Goal: Task Accomplishment & Management: Use online tool/utility

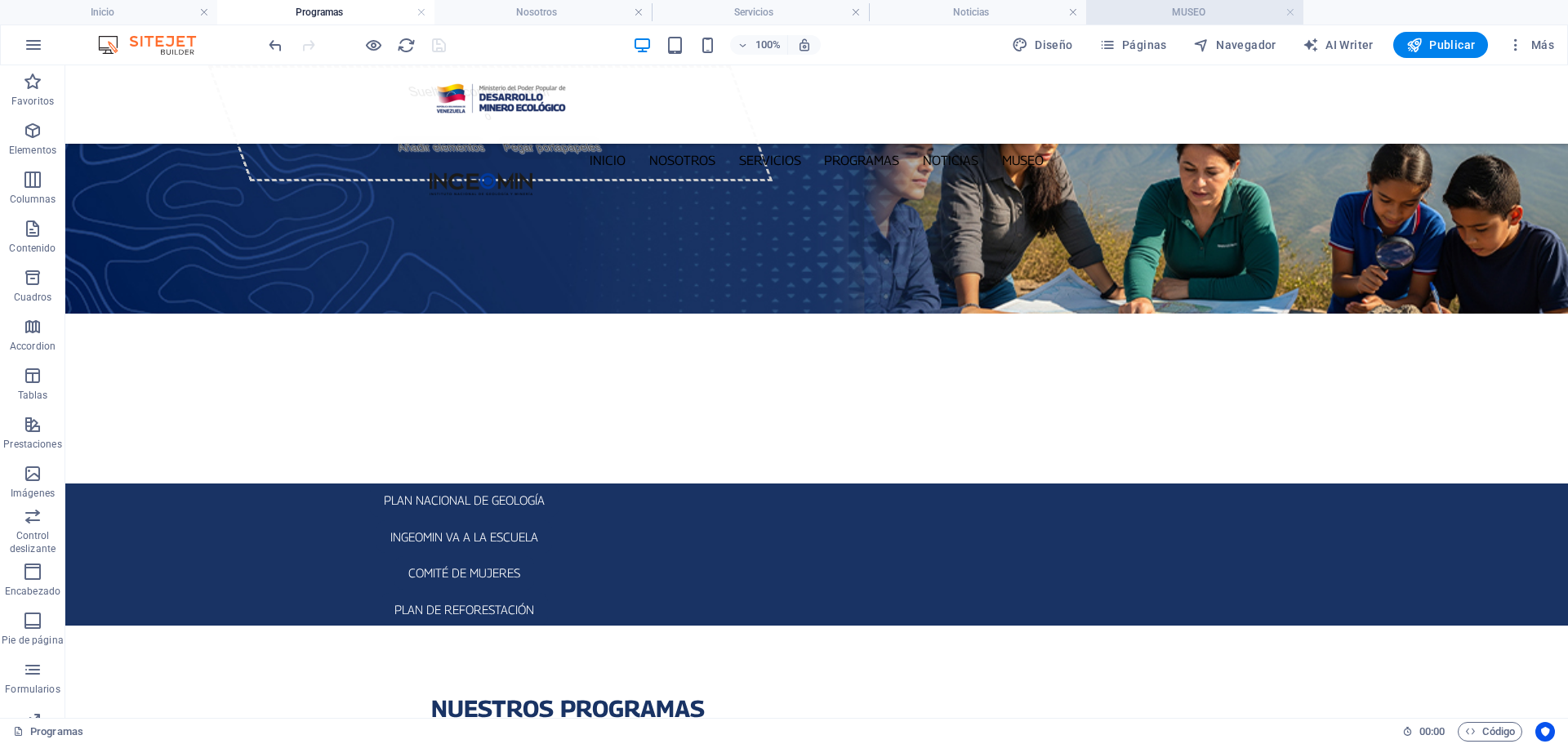
click at [1160, 12] on h4 "MUSEO" at bounding box center [1194, 12] width 217 height 18
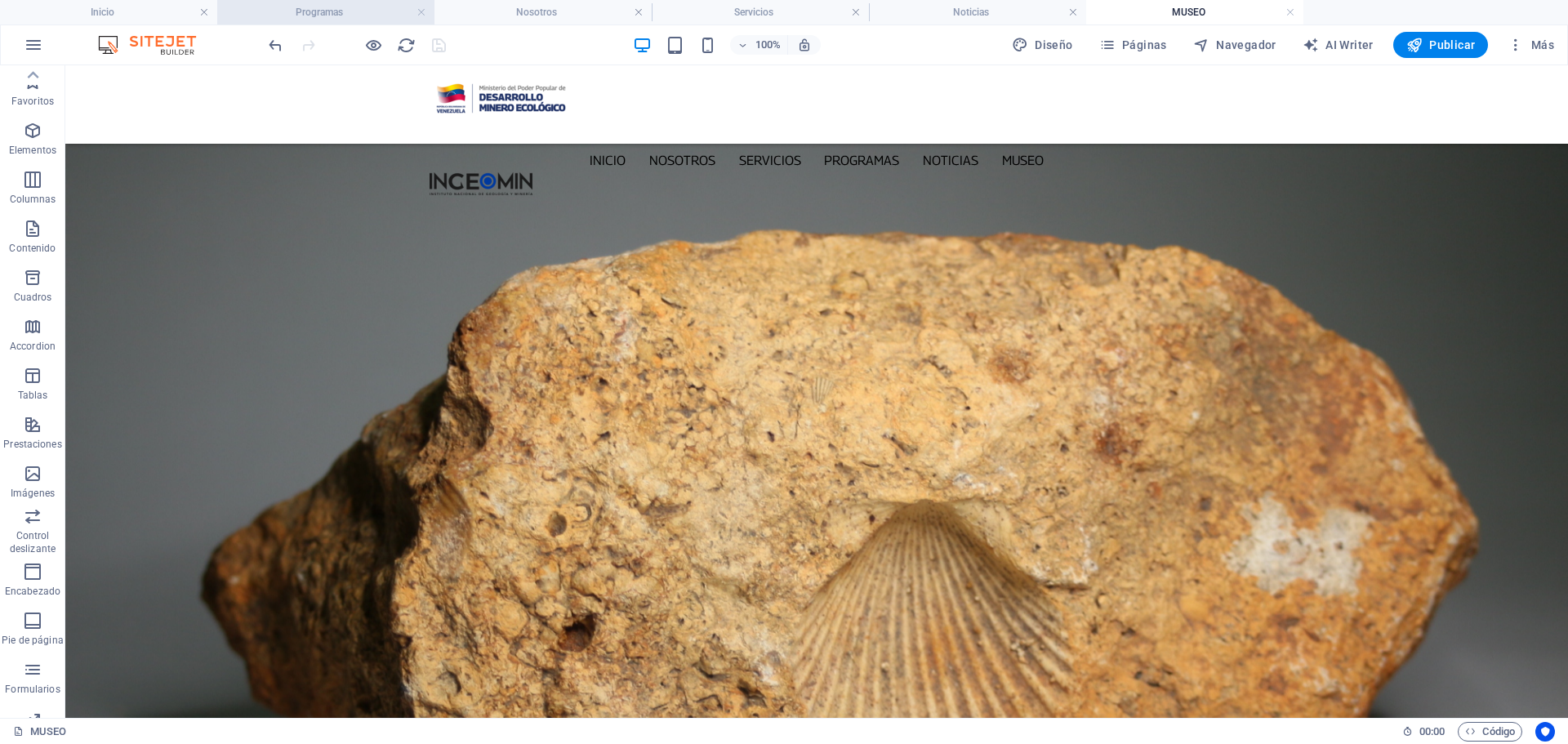
click at [368, 11] on h4 "Programas" at bounding box center [326, 12] width 217 height 18
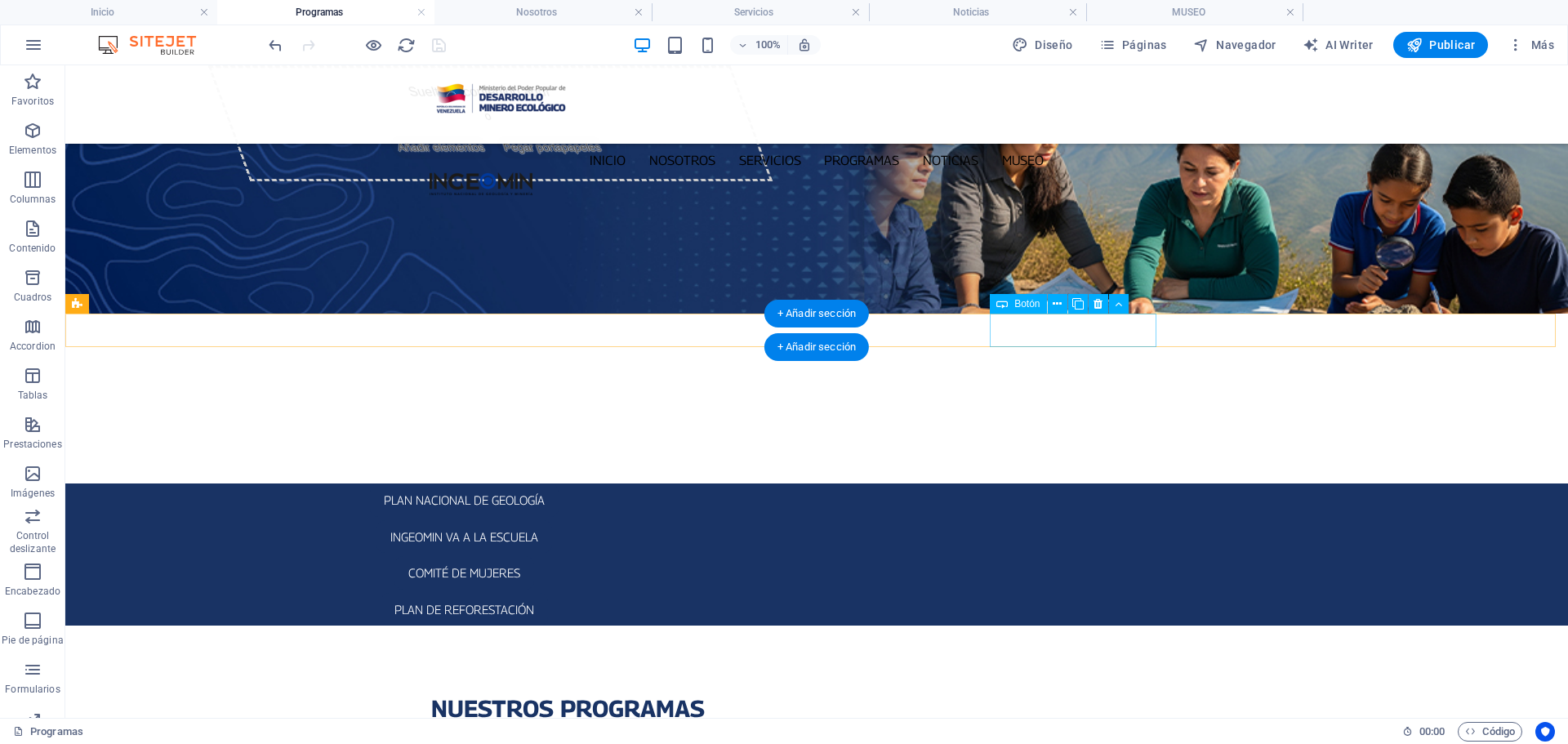
click at [849, 593] on div "plan de reforestación" at bounding box center [463, 610] width 771 height 34
select select "3"
select select
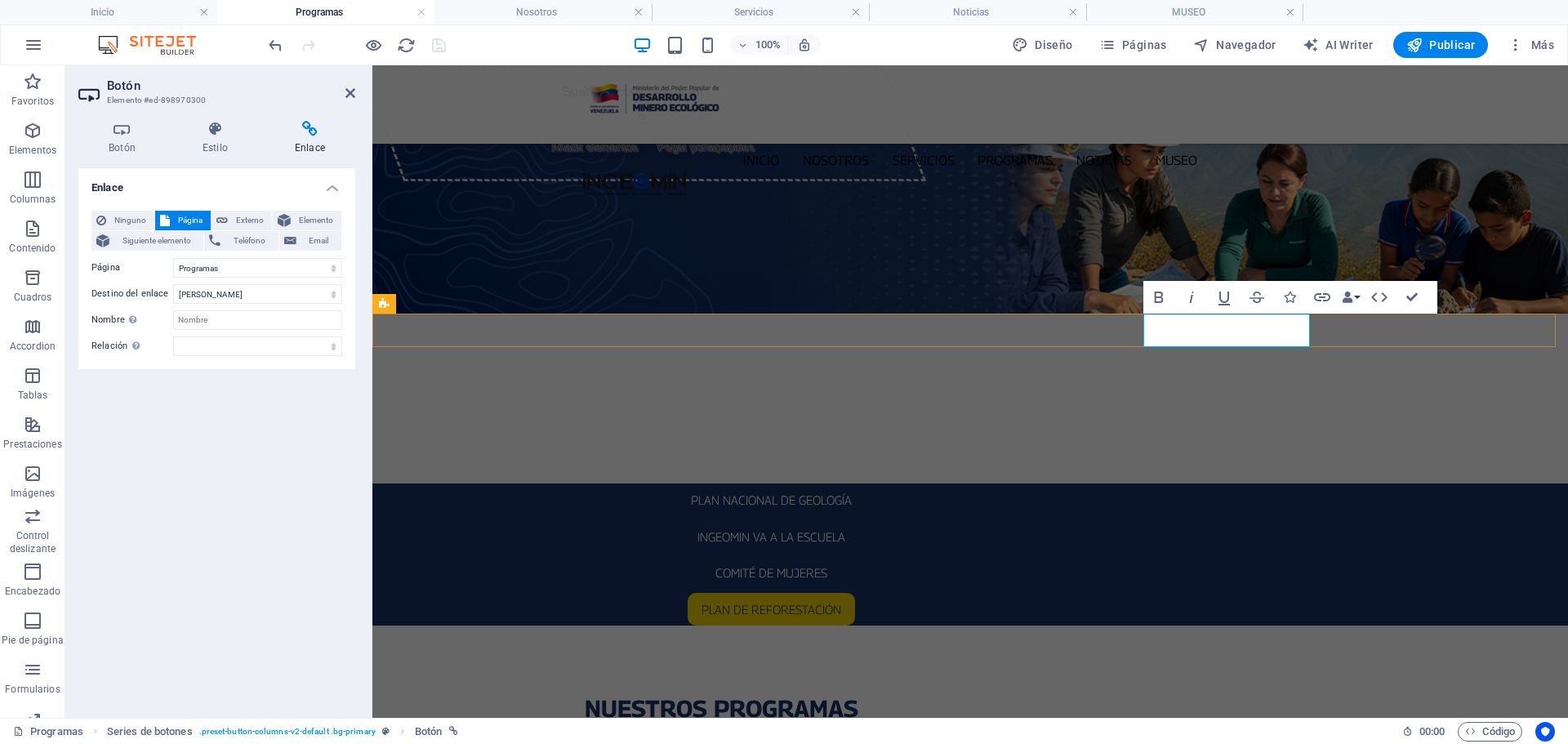
click at [855, 593] on link "plan de reforestación" at bounding box center [771, 610] width 168 height 34
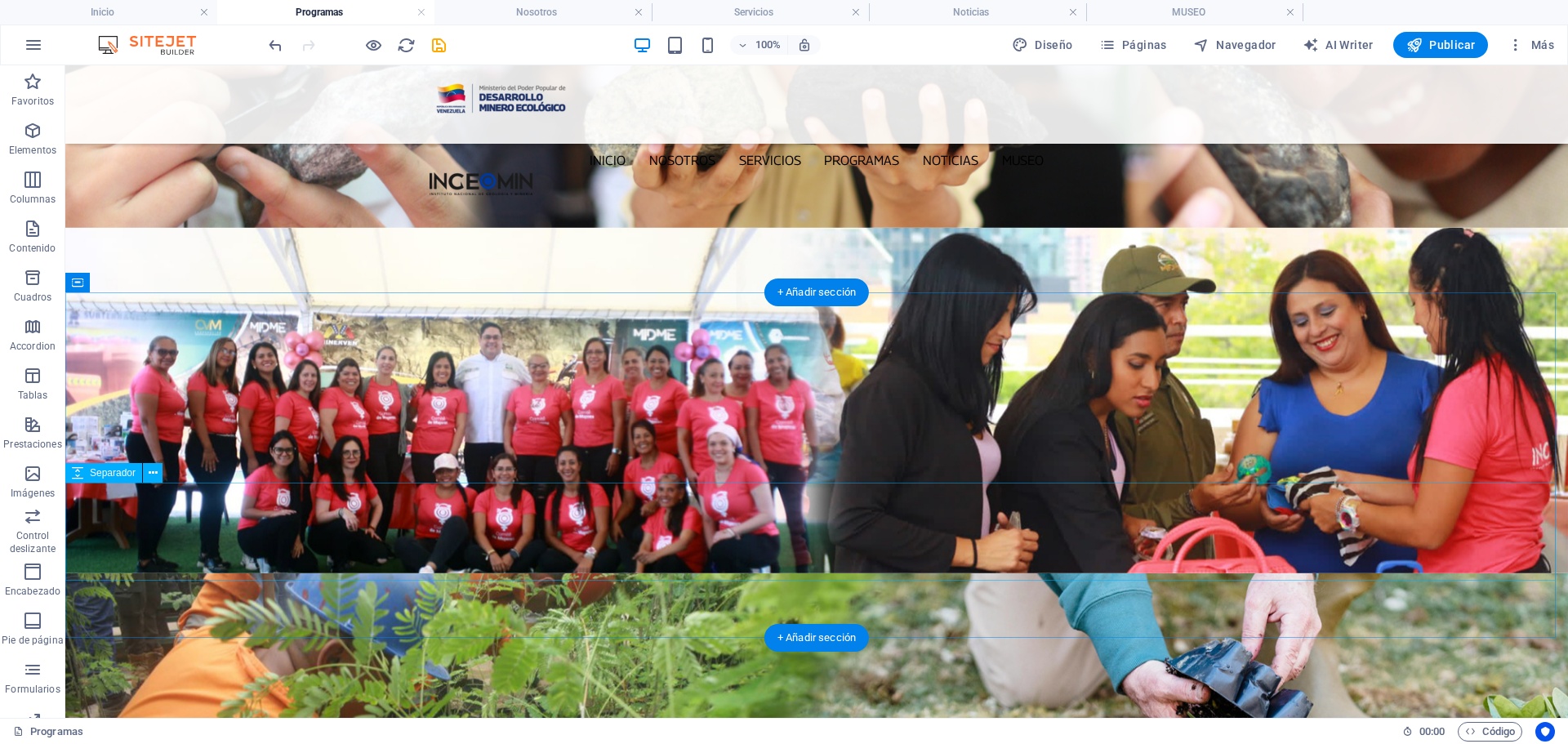
scroll to position [1335, 0]
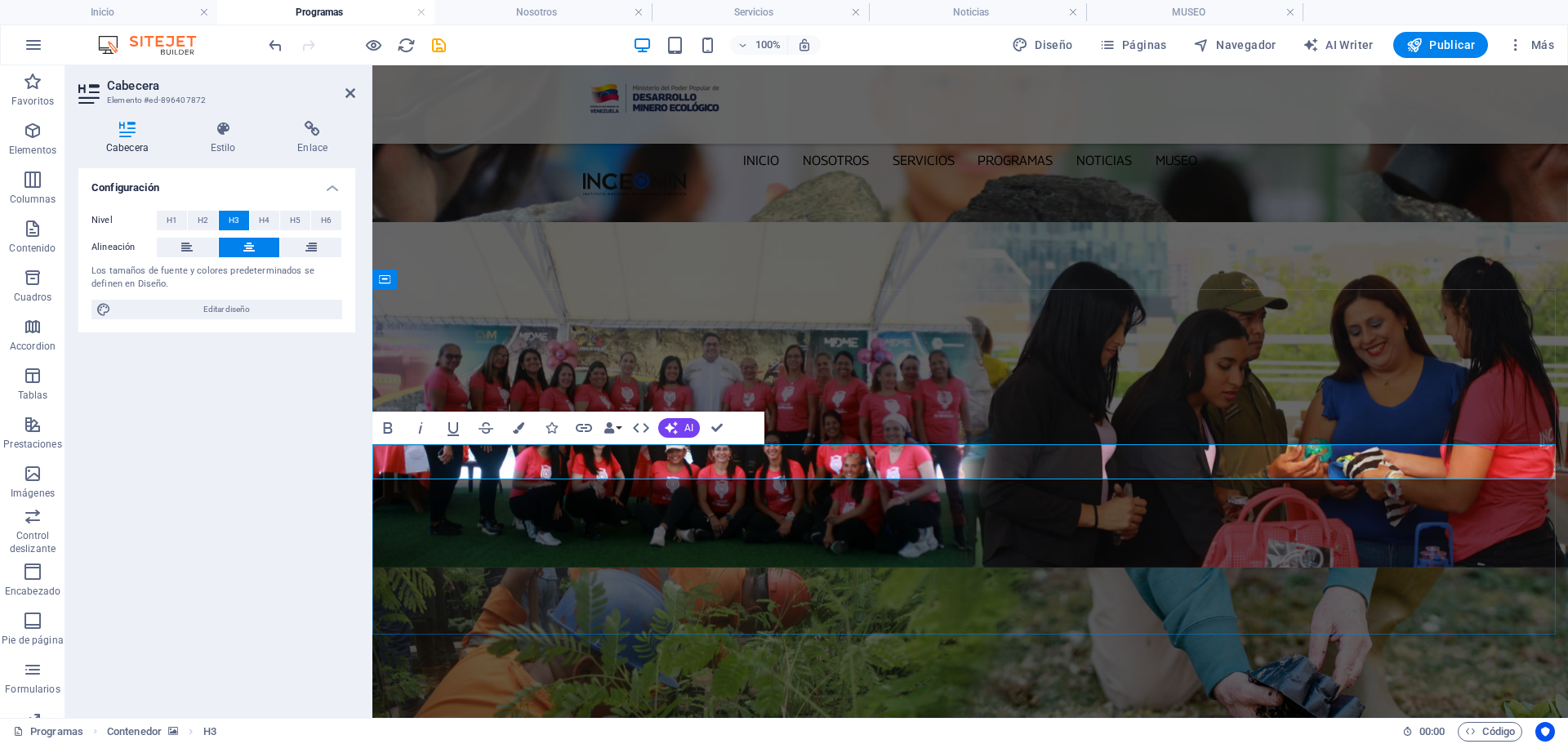
drag, startPoint x: 884, startPoint y: 466, endPoint x: 984, endPoint y: 448, distance: 101.6
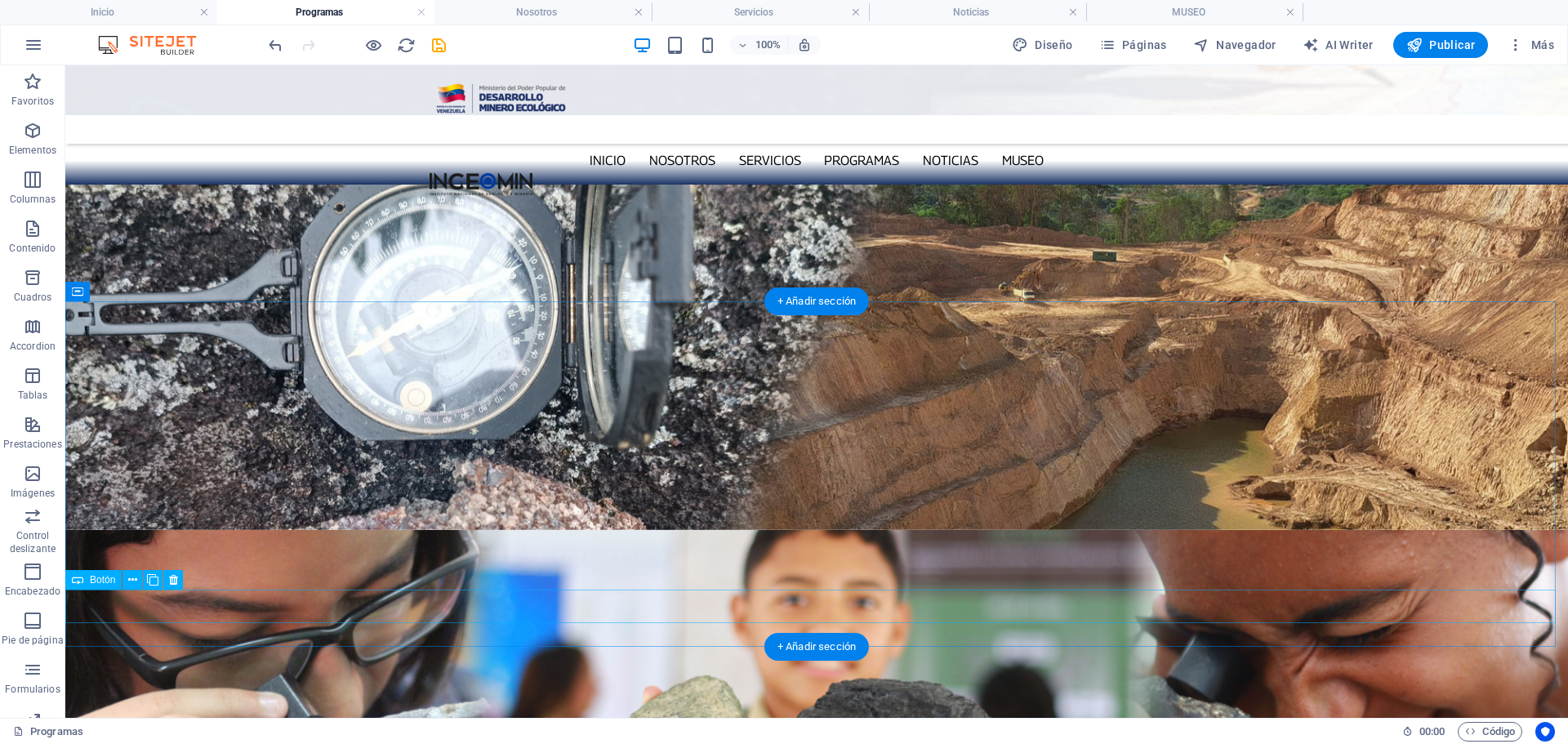
scroll to position [109, 0]
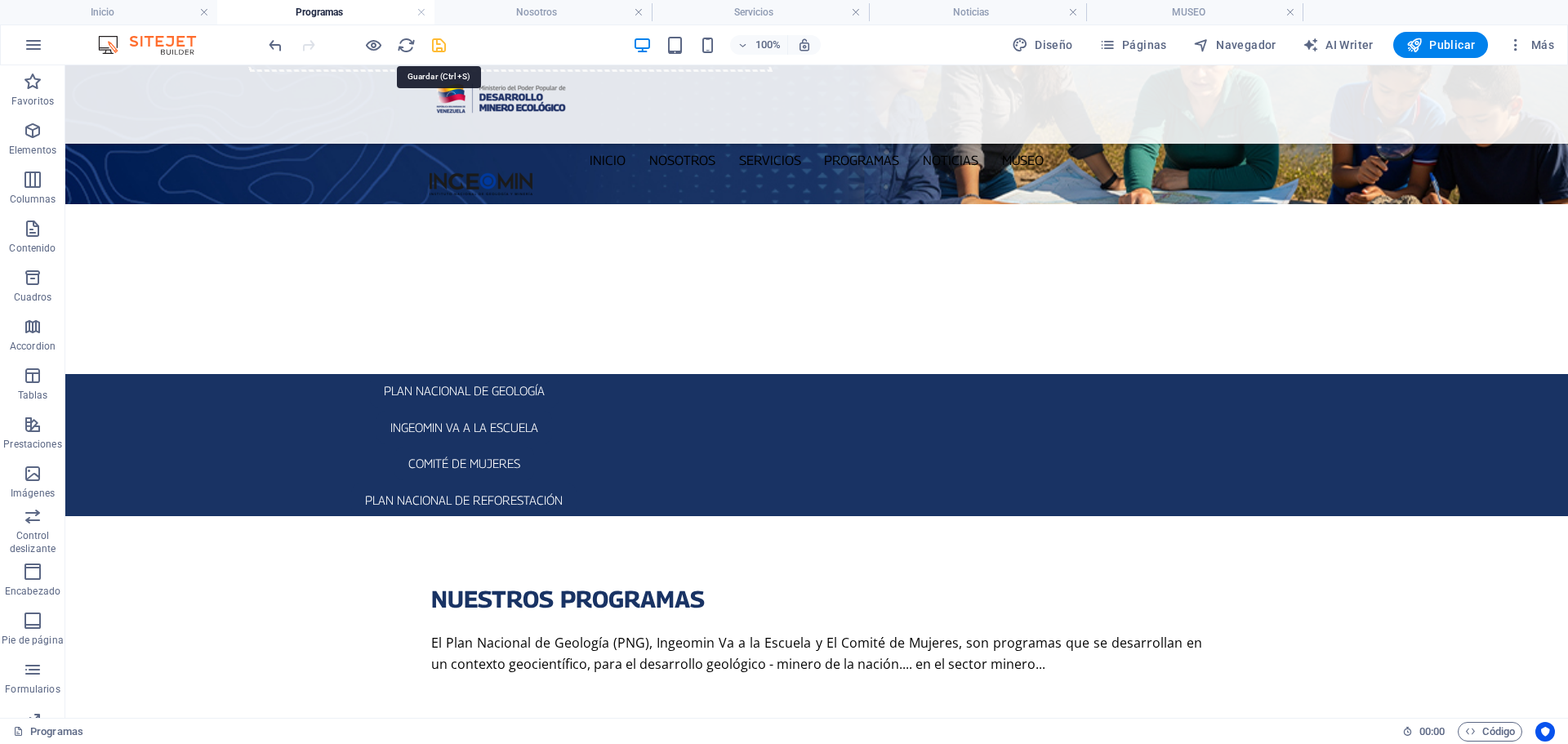
click at [437, 43] on icon "save" at bounding box center [438, 44] width 19 height 19
click at [1123, 42] on span "Páginas" at bounding box center [1133, 44] width 67 height 16
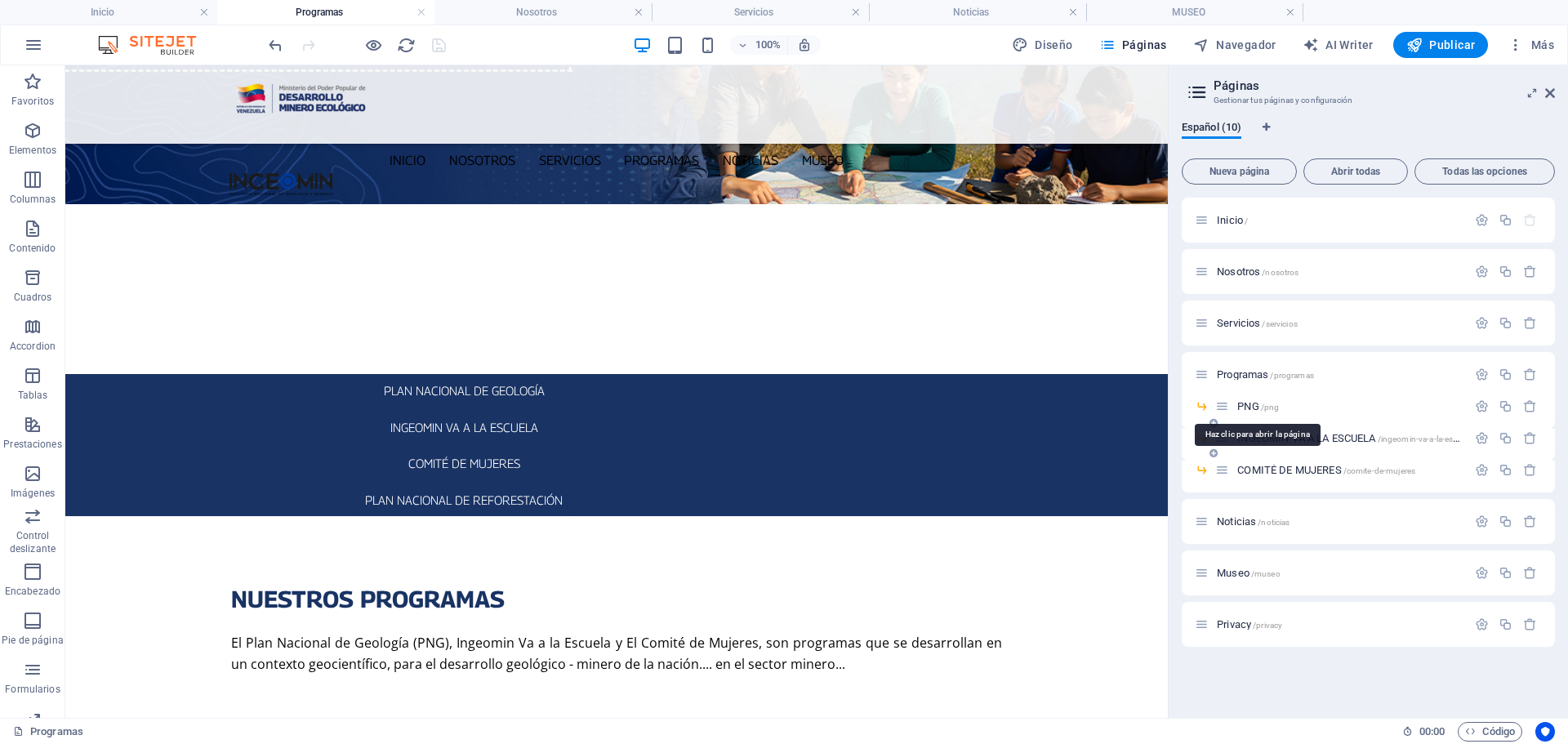
click at [1252, 401] on span "PNG /png" at bounding box center [1257, 407] width 42 height 12
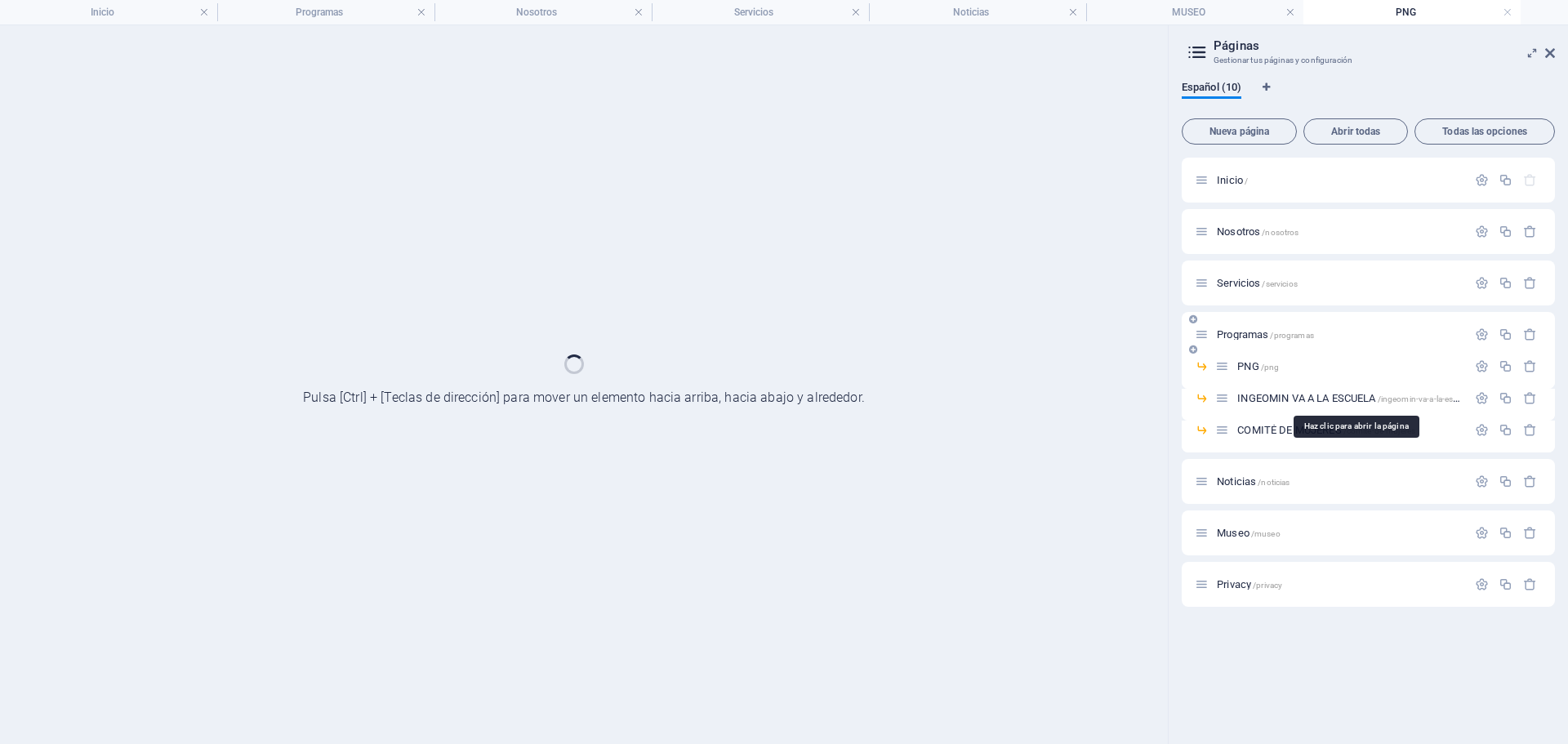
scroll to position [0, 0]
click at [1553, 52] on icon at bounding box center [1549, 52] width 10 height 13
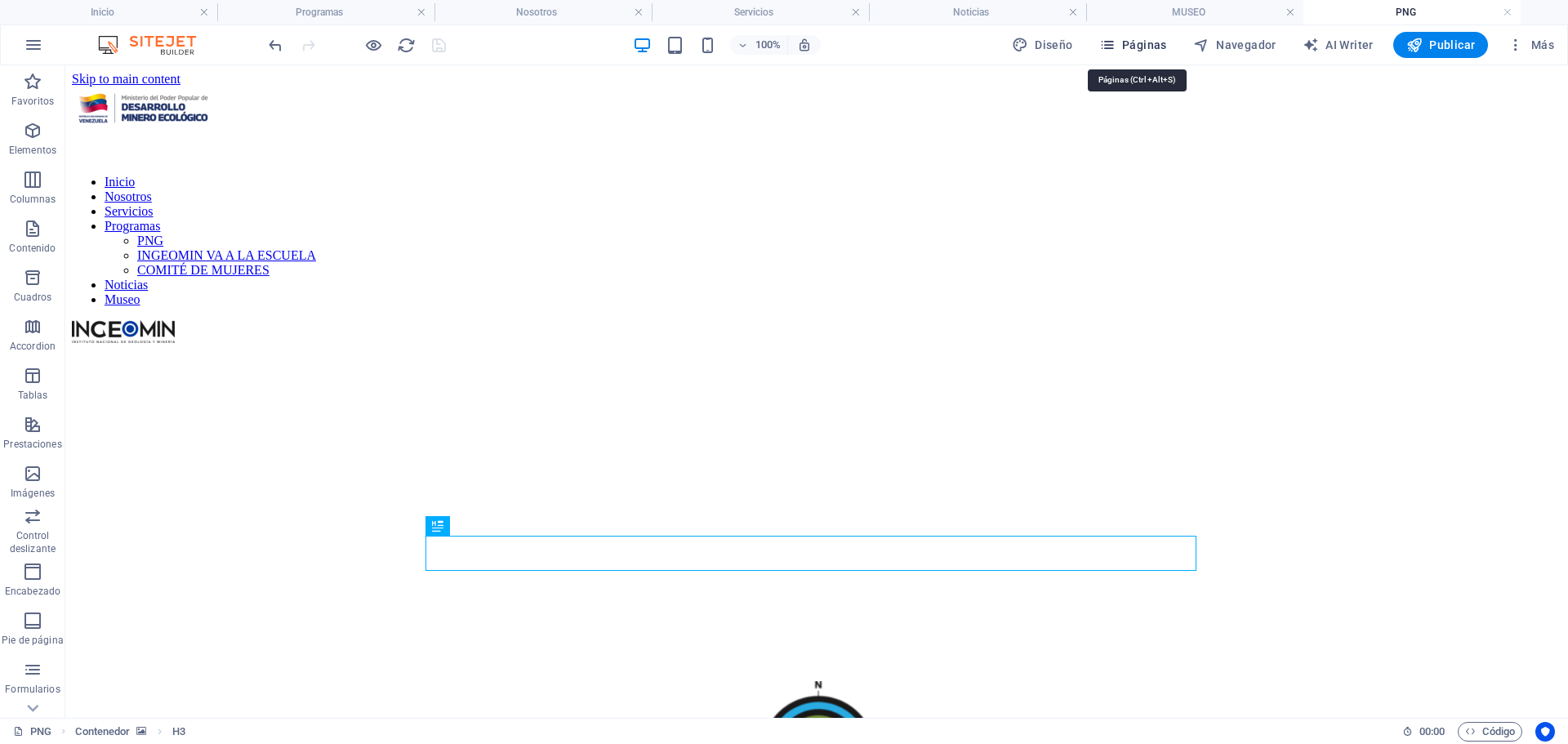
click at [1106, 46] on icon "button" at bounding box center [1107, 44] width 16 height 16
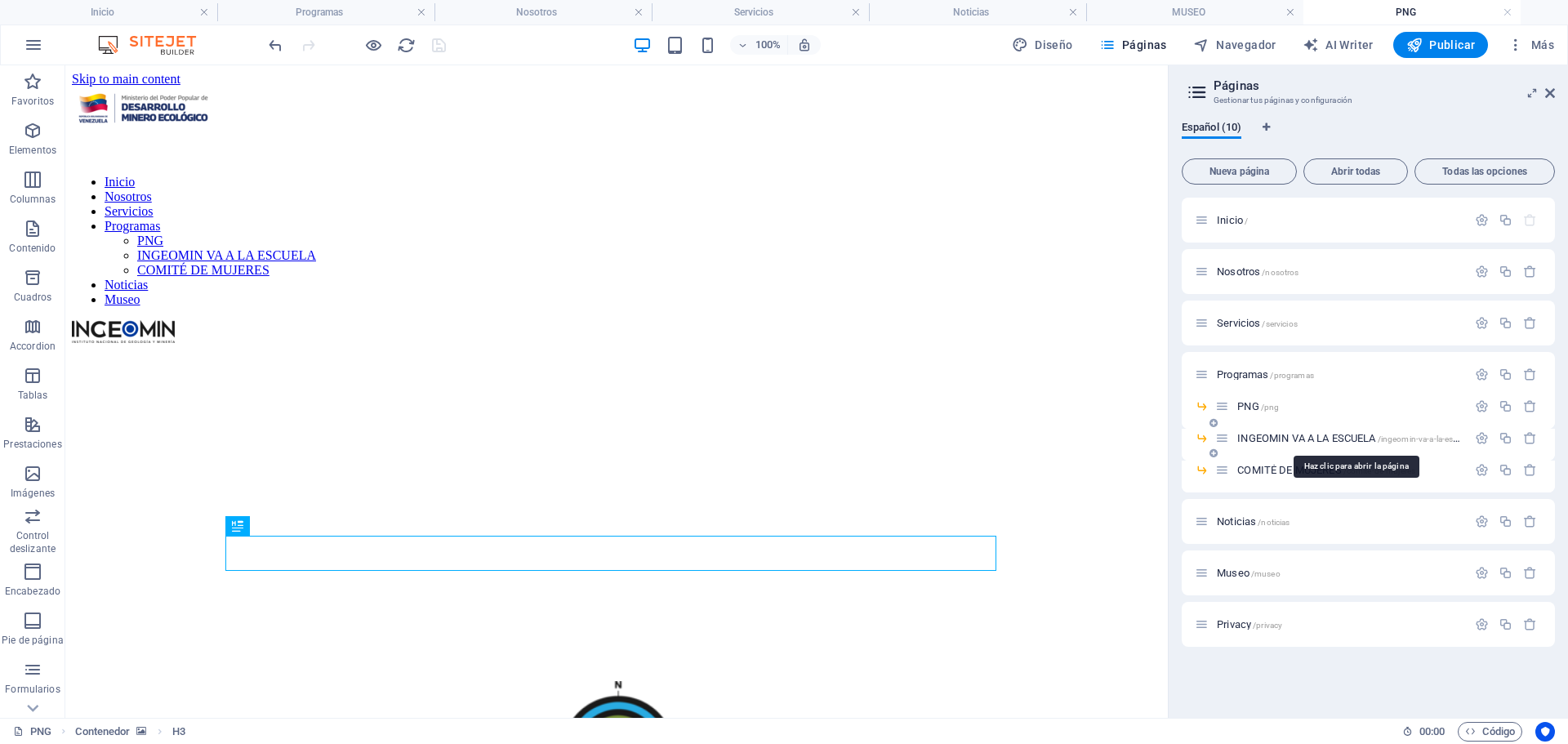
click at [1264, 438] on span "INGEOMIN VA A LA ESCUELA /ingeomin-va-a-la-escuela" at bounding box center [1354, 439] width 235 height 12
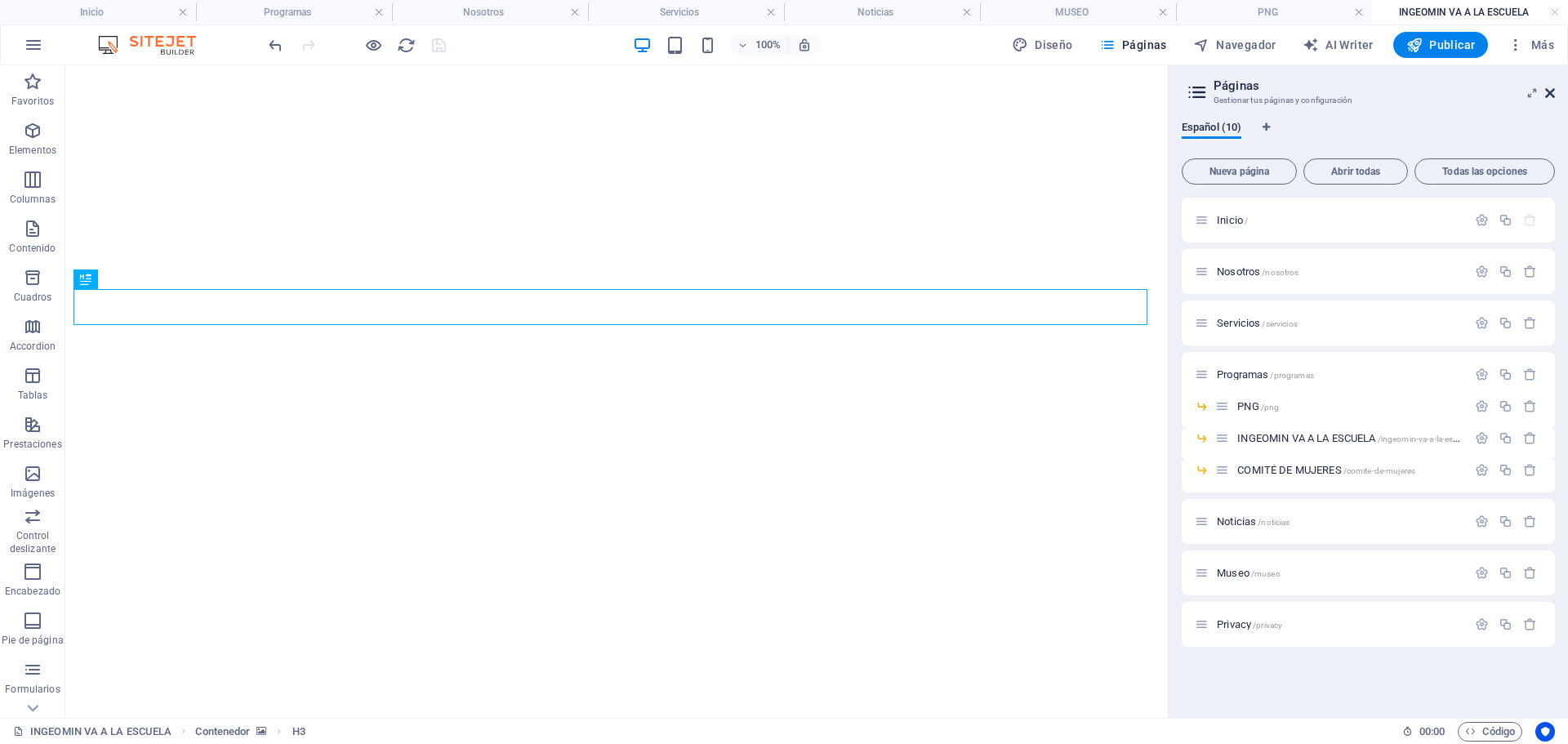
click at [1549, 91] on icon at bounding box center [1549, 93] width 10 height 13
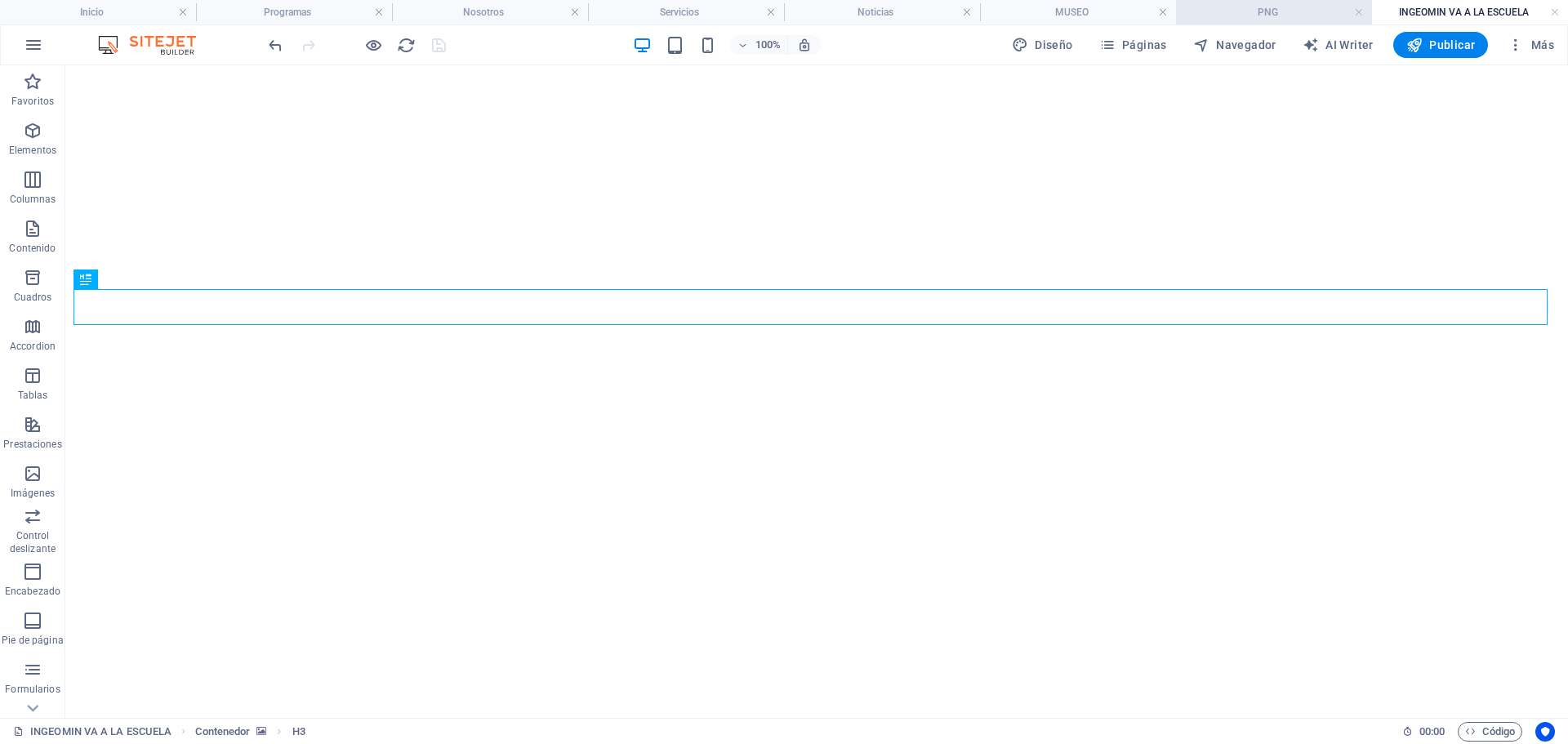
click at [1310, 12] on h4 "PNG" at bounding box center [1273, 12] width 196 height 18
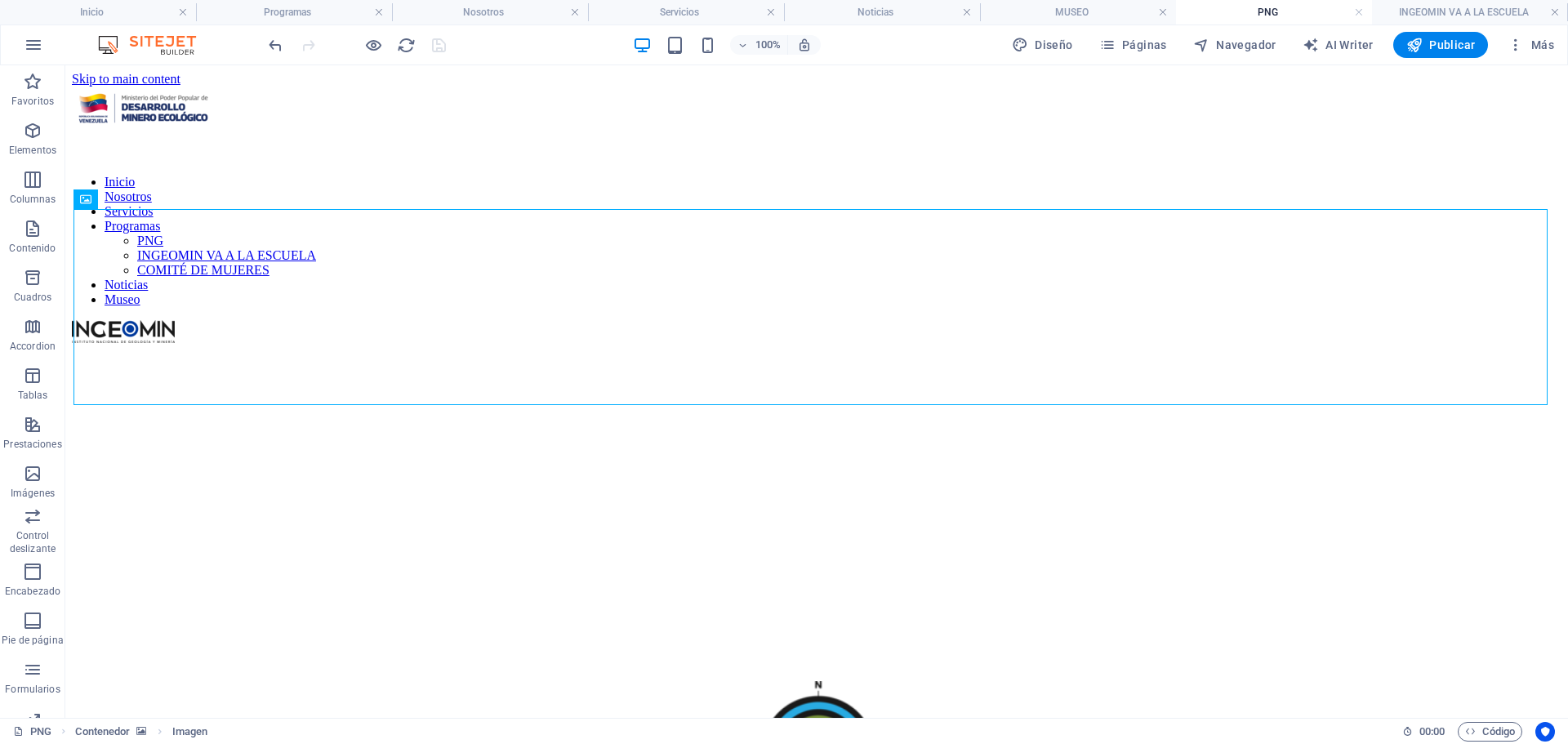
click at [1278, 5] on h4 "PNG" at bounding box center [1273, 12] width 196 height 18
click at [1278, 13] on h4 "PNG" at bounding box center [1273, 12] width 196 height 18
click at [1461, 14] on h4 "INGEOMIN VA A LA ESCUELA" at bounding box center [1470, 12] width 196 height 18
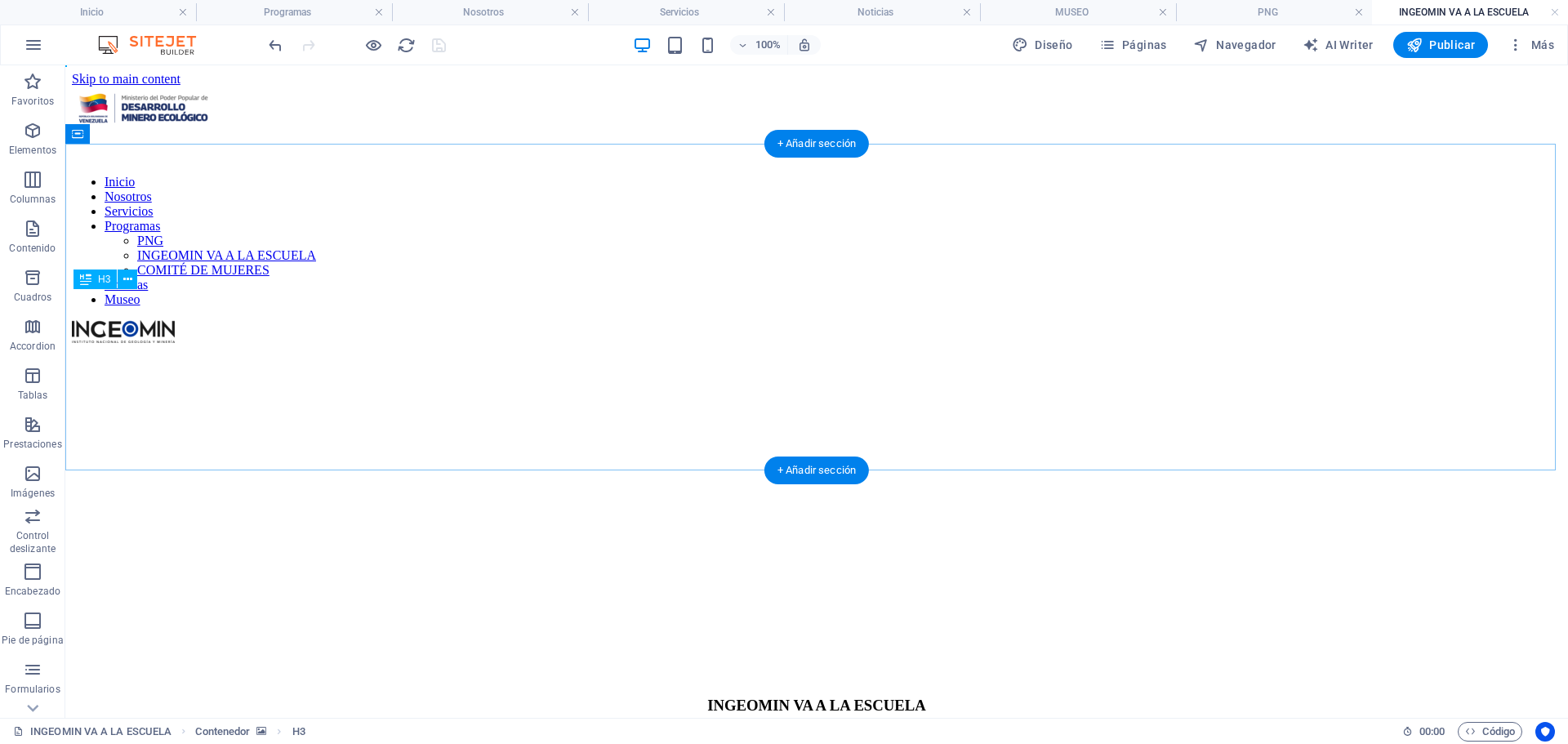
click at [777, 697] on div "INGEOMIN VA A LA ESCUELA" at bounding box center [816, 706] width 1473 height 18
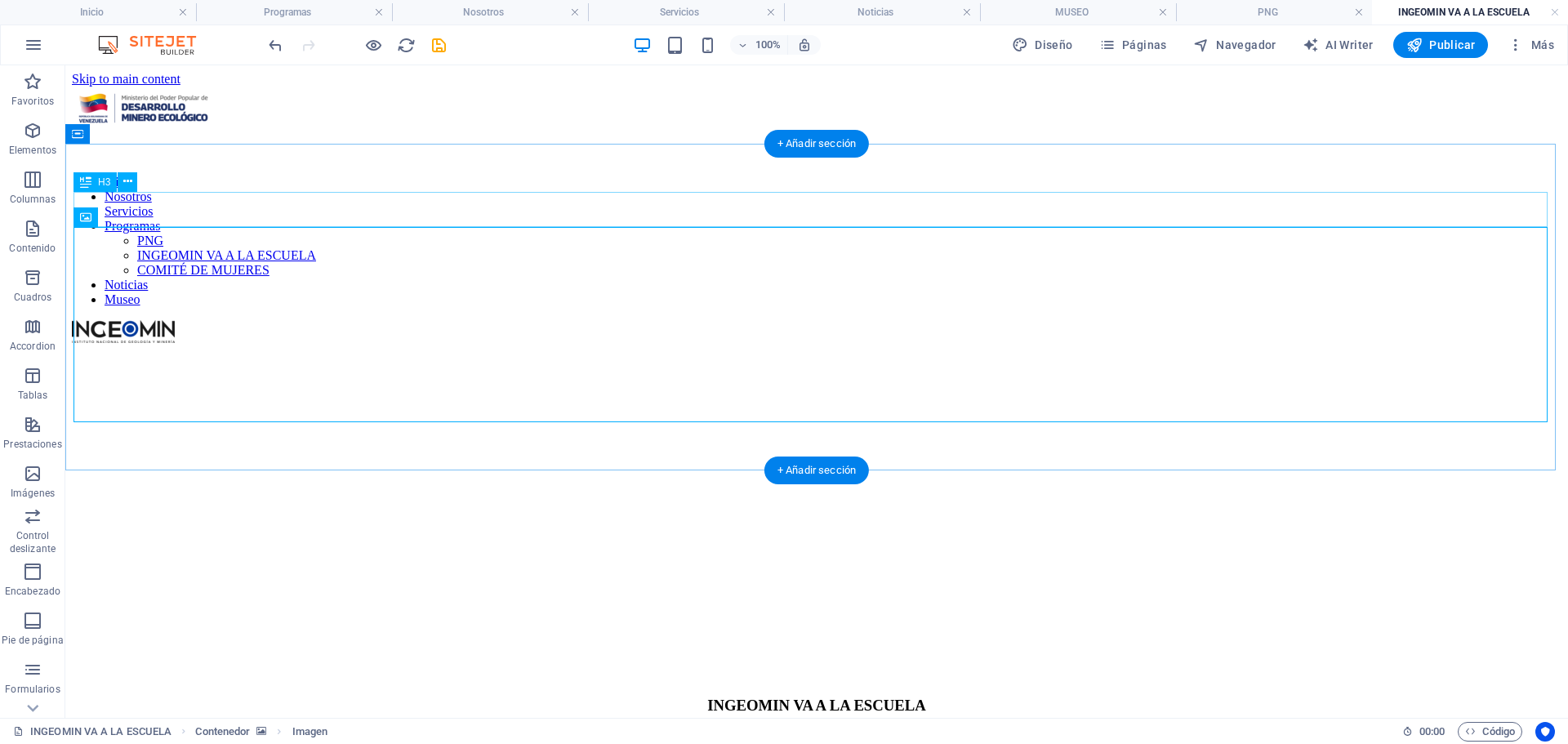
click at [831, 697] on div "INGEOMIN VA A LA ESCUELA" at bounding box center [816, 706] width 1473 height 18
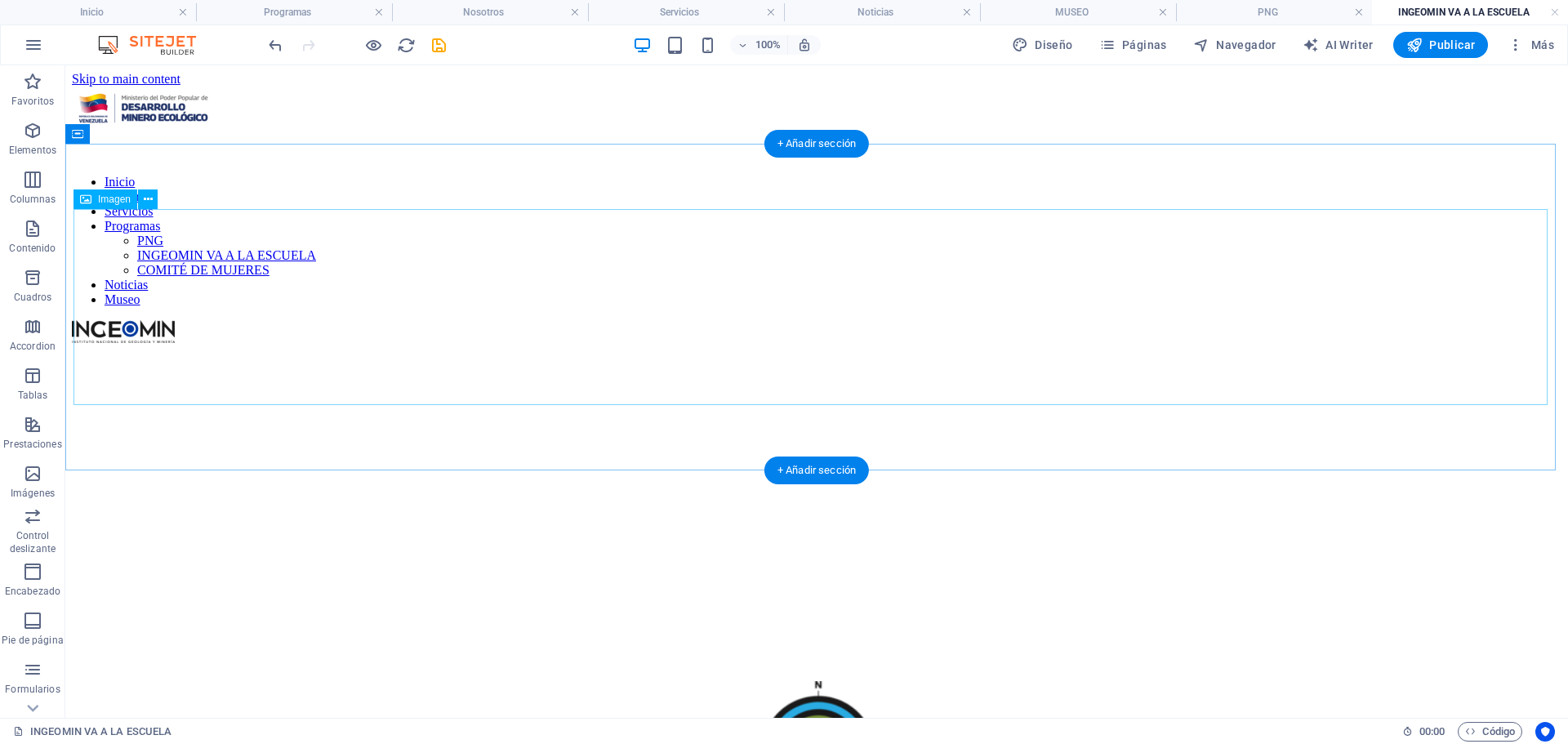
select select "px"
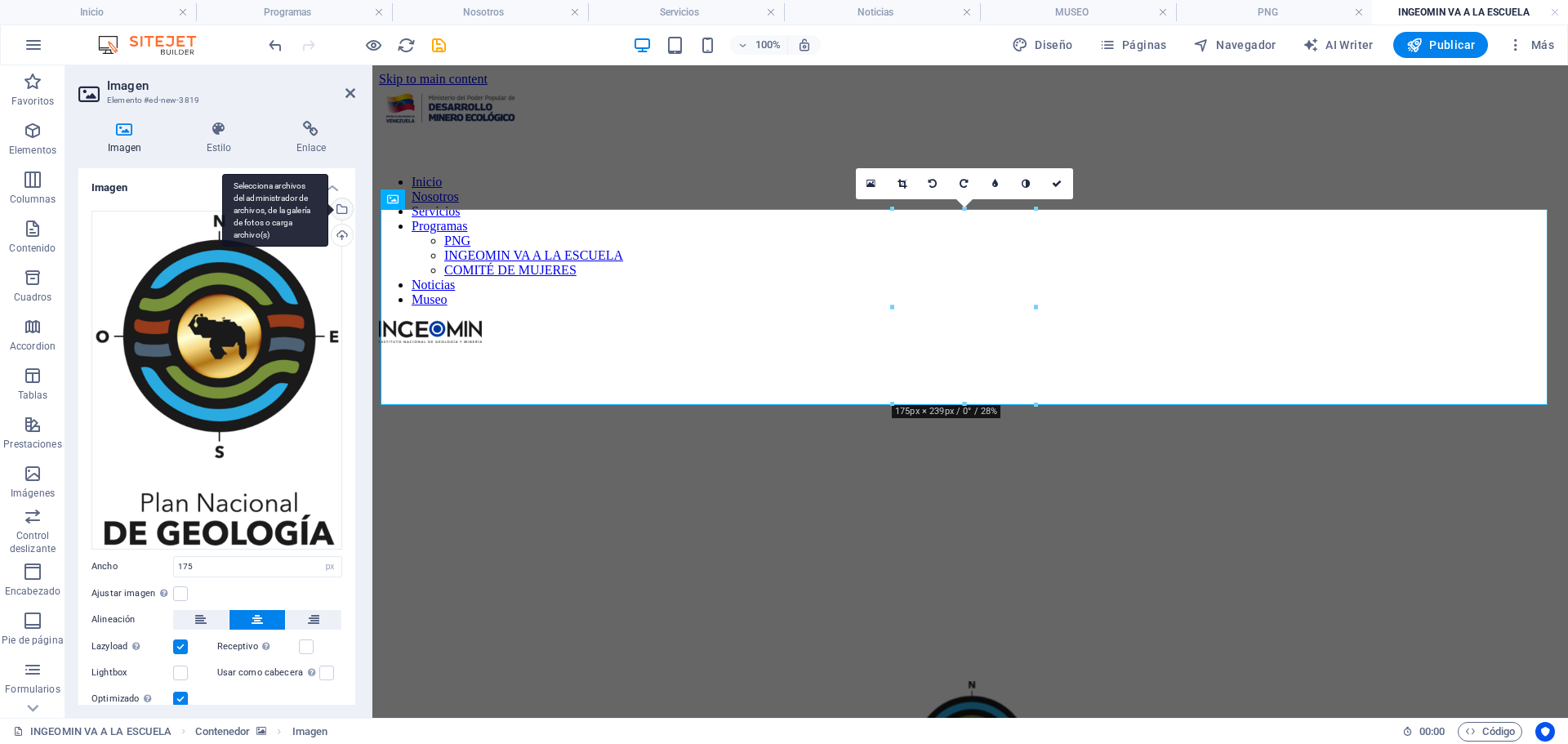
click at [341, 209] on div "Selecciona archivos del administrador de archivos, de la galería de fotos o car…" at bounding box center [341, 211] width 25 height 25
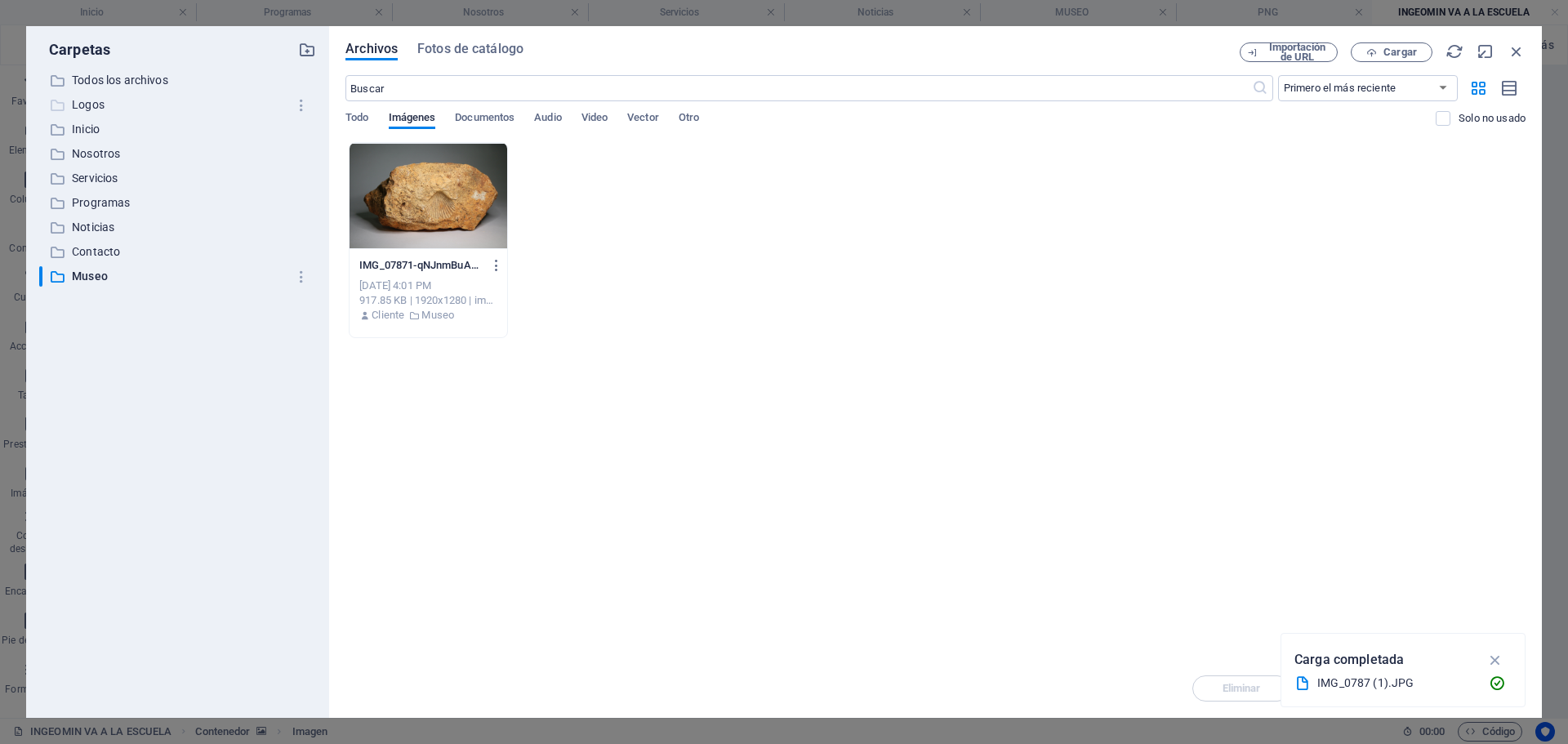
click at [77, 98] on p "Logos" at bounding box center [178, 105] width 214 height 19
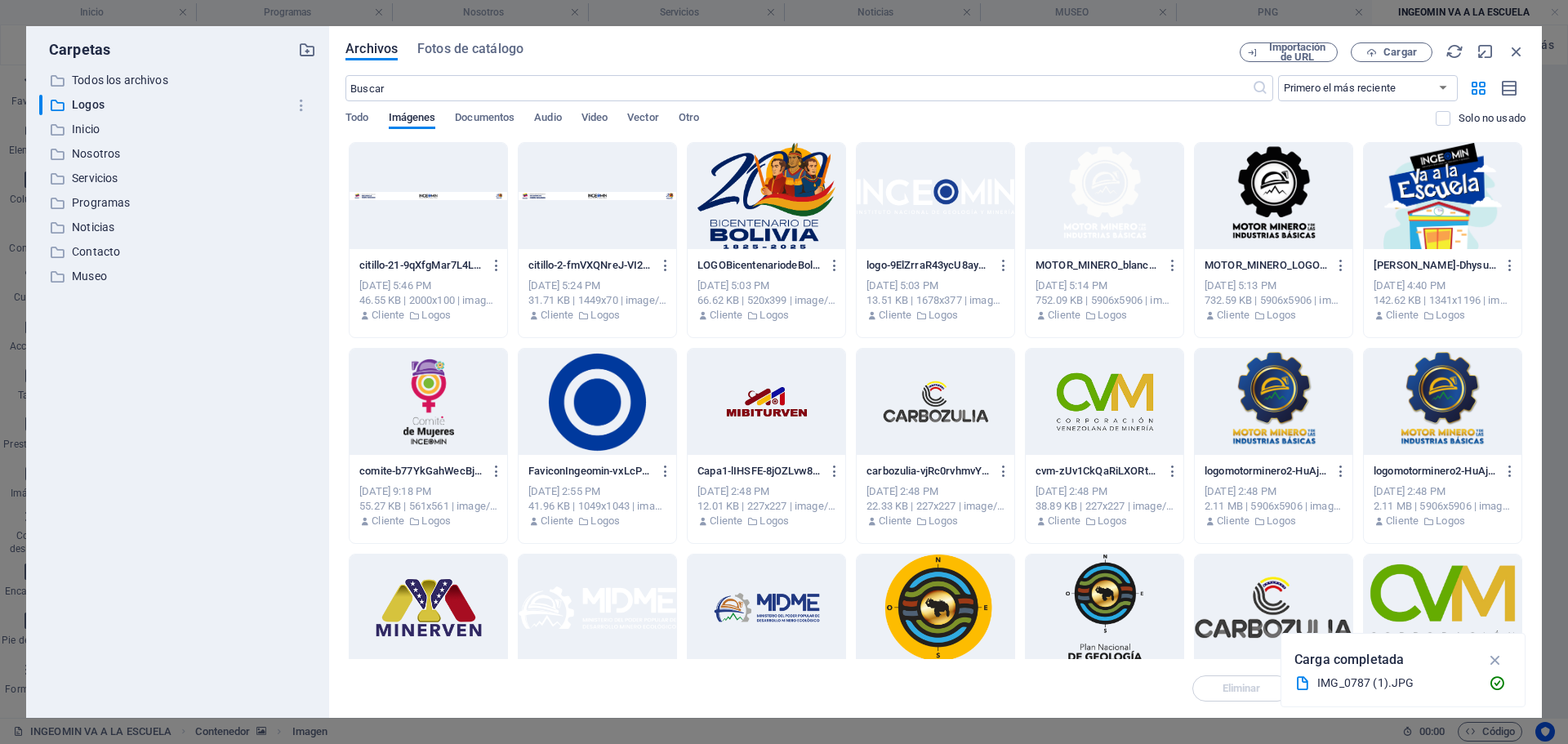
click at [1430, 180] on div at bounding box center [1443, 196] width 158 height 107
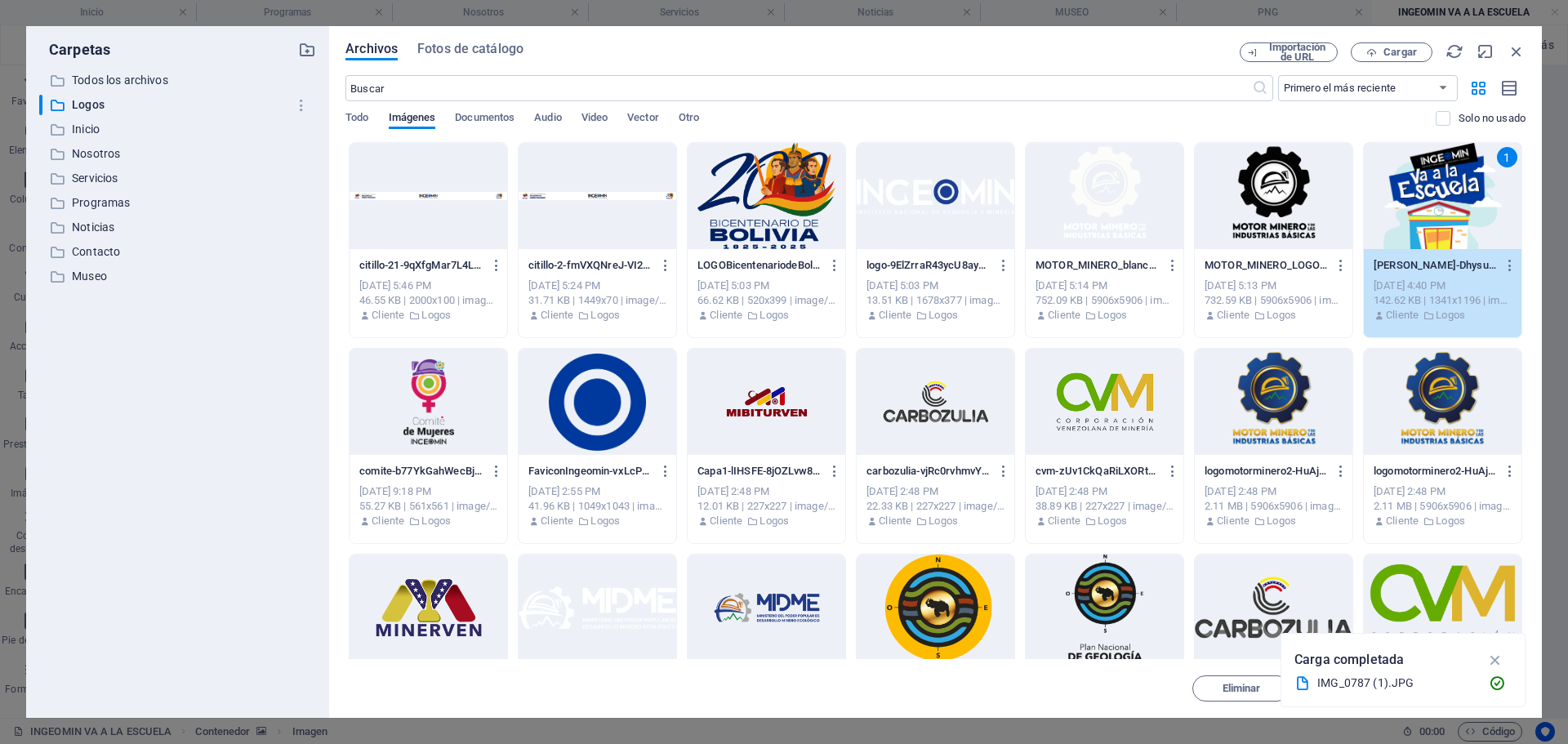
click at [1494, 660] on icon "button" at bounding box center [1495, 660] width 19 height 18
click at [1477, 682] on button "Insertar" at bounding box center [1477, 688] width 98 height 26
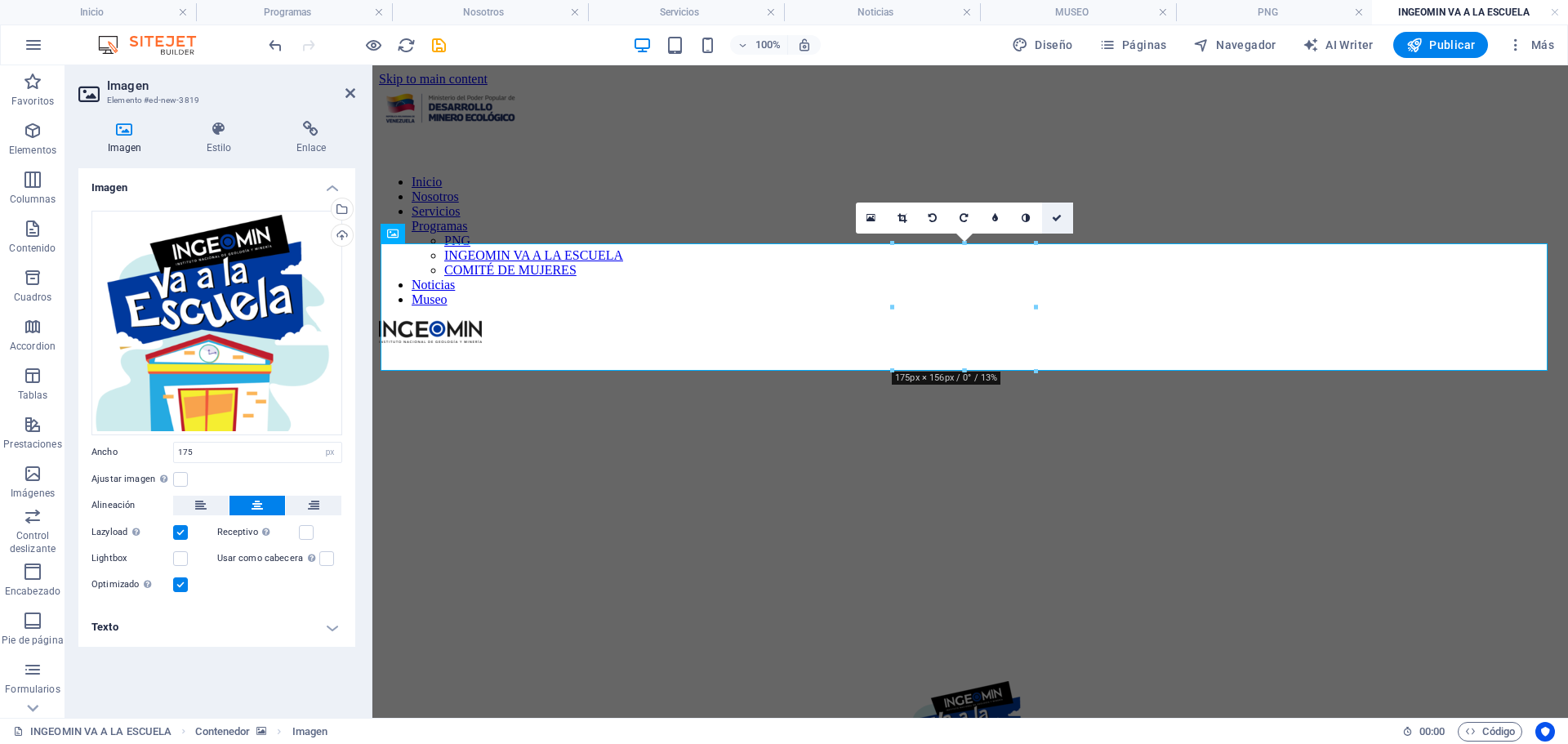
click at [1056, 215] on icon at bounding box center [1056, 218] width 10 height 10
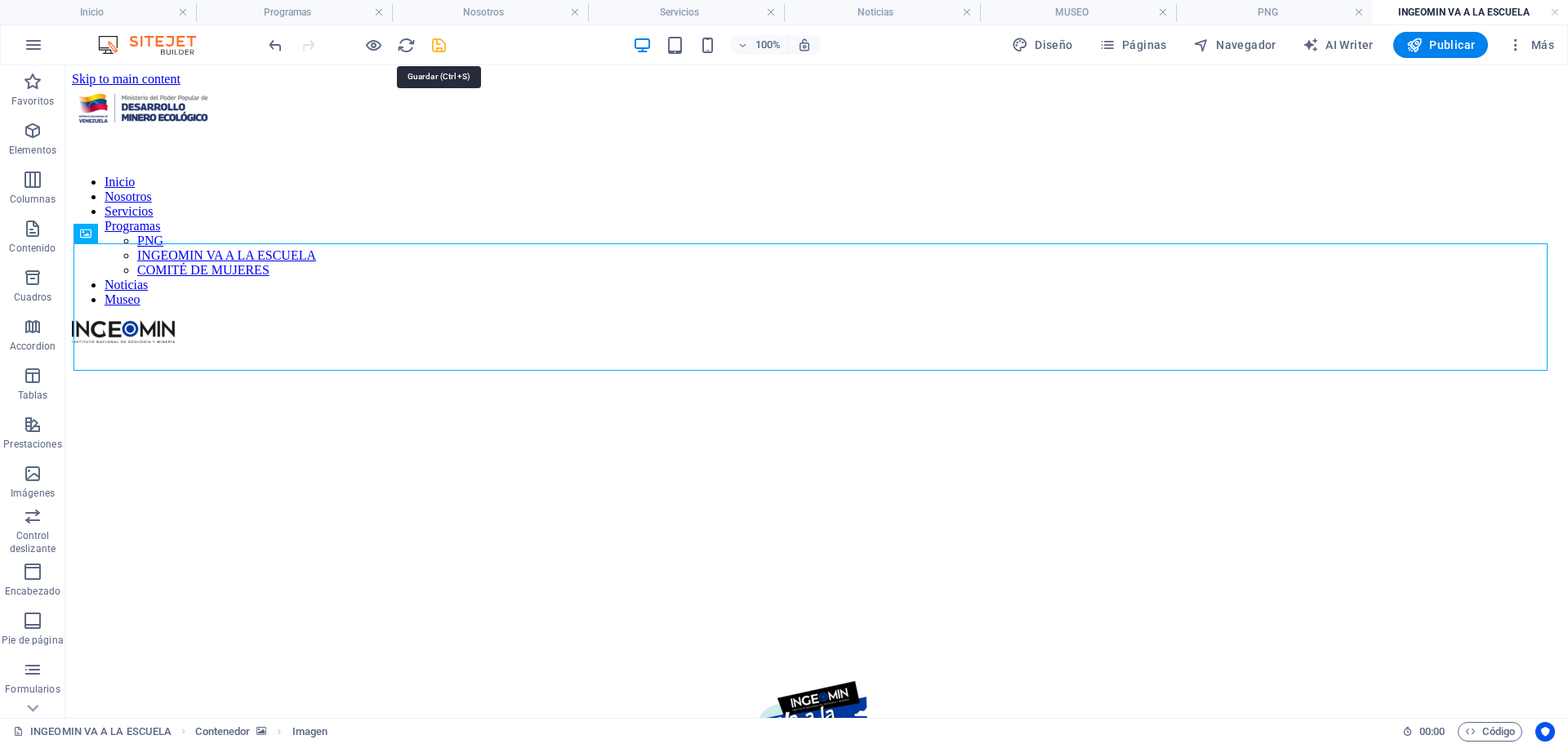
drag, startPoint x: 440, startPoint y: 45, endPoint x: 1321, endPoint y: 195, distance: 893.7
click at [440, 45] on icon "save" at bounding box center [438, 44] width 19 height 19
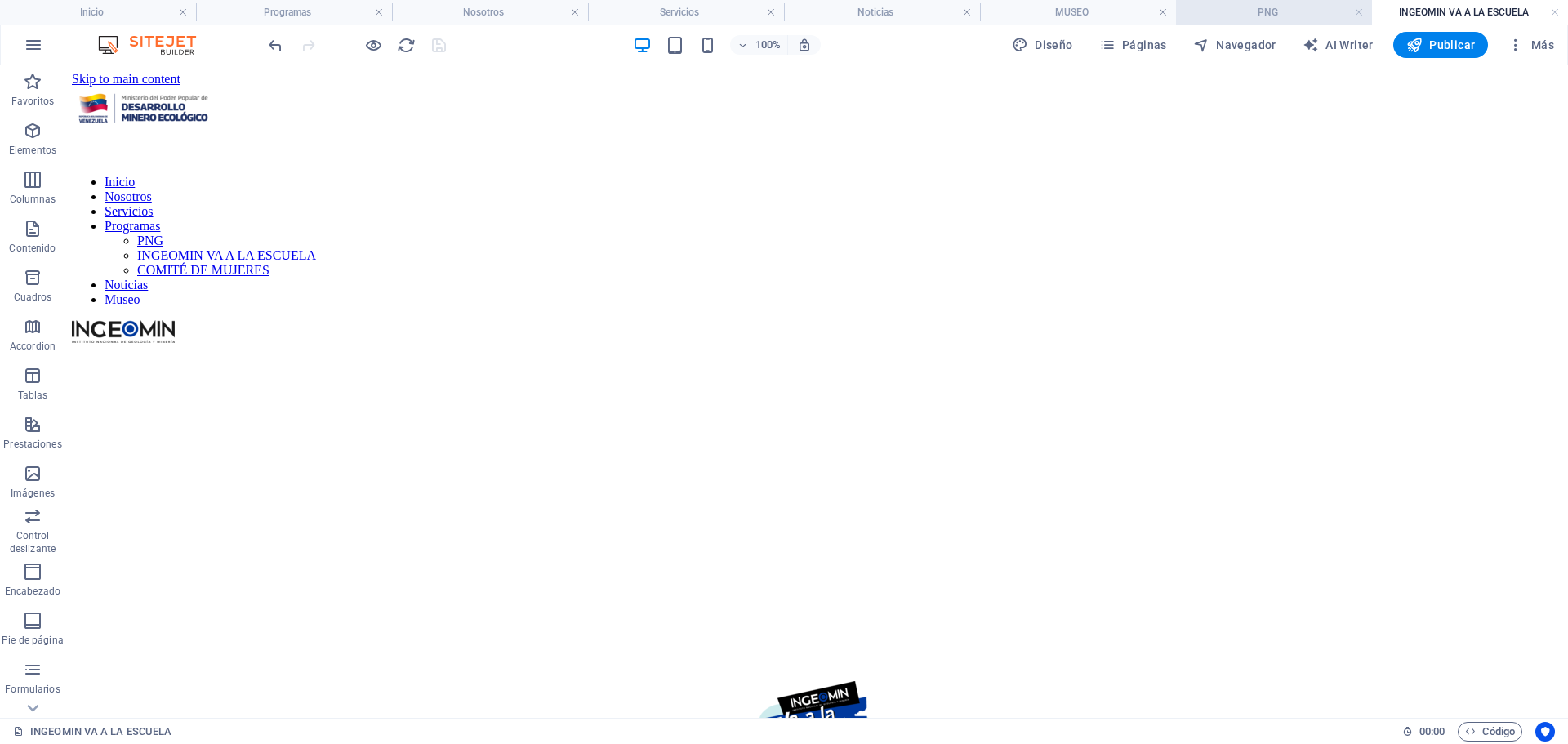
click at [1273, 11] on h4 "PNG" at bounding box center [1273, 12] width 196 height 18
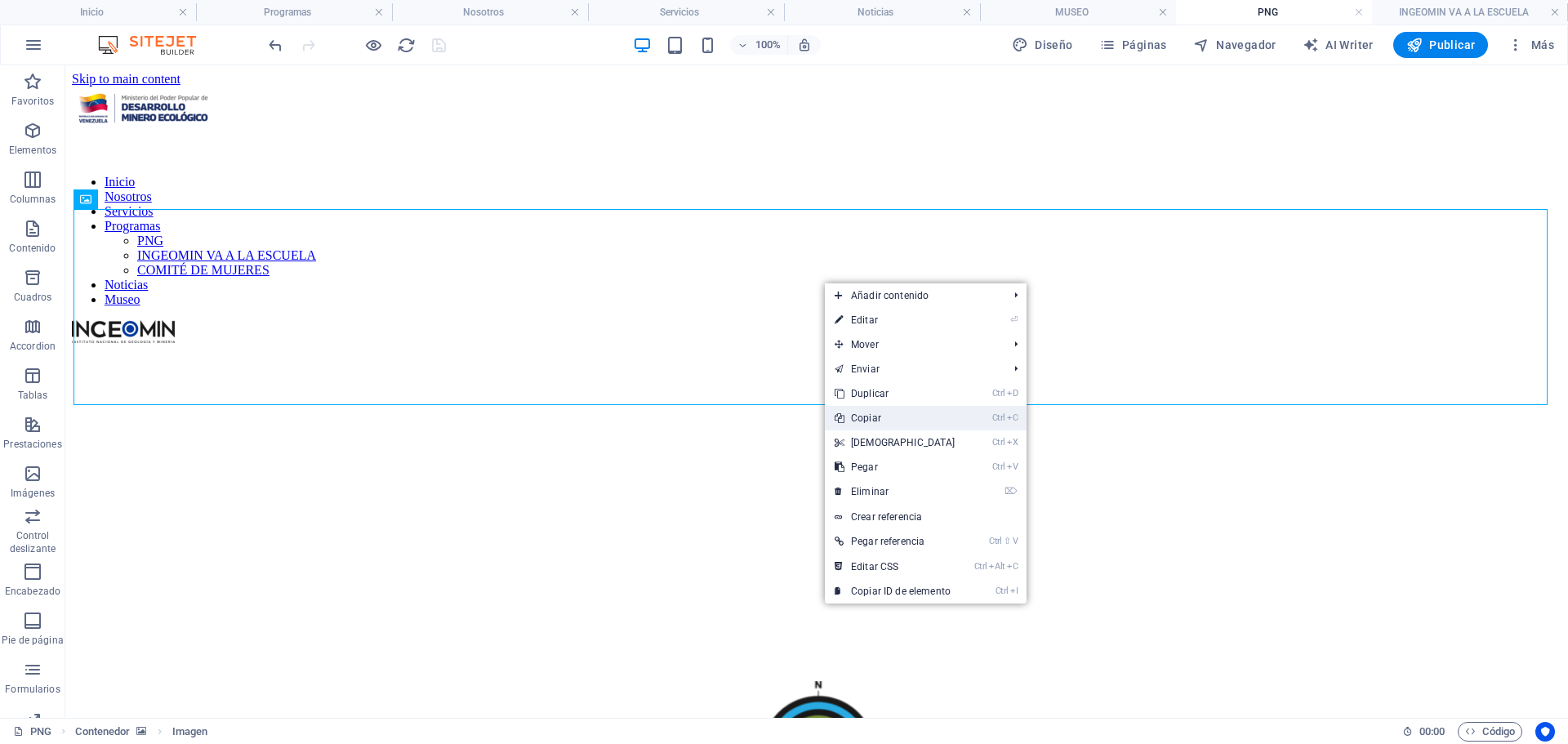
click at [885, 420] on link "Ctrl C Copiar" at bounding box center [895, 418] width 140 height 25
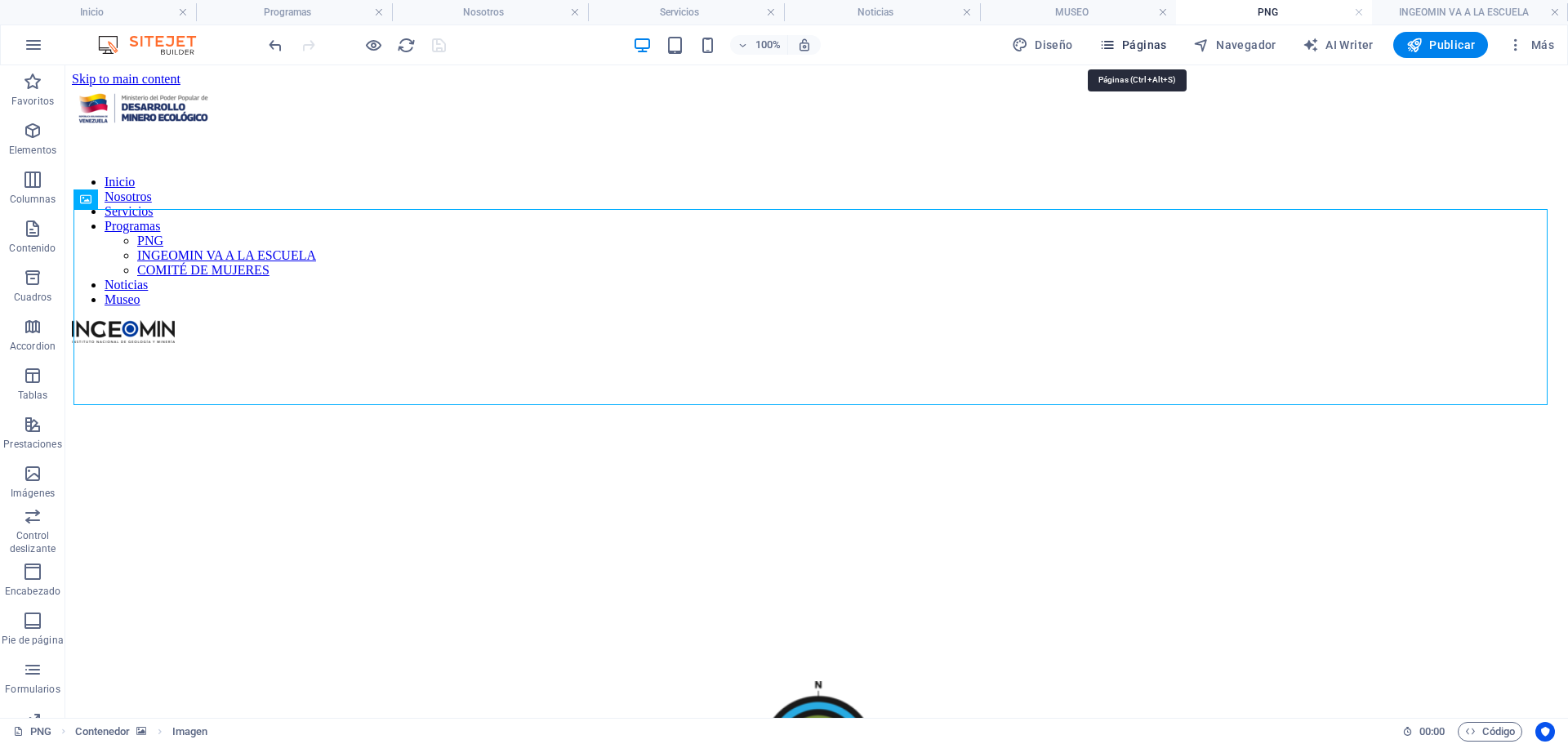
click at [1115, 45] on icon "button" at bounding box center [1107, 44] width 16 height 16
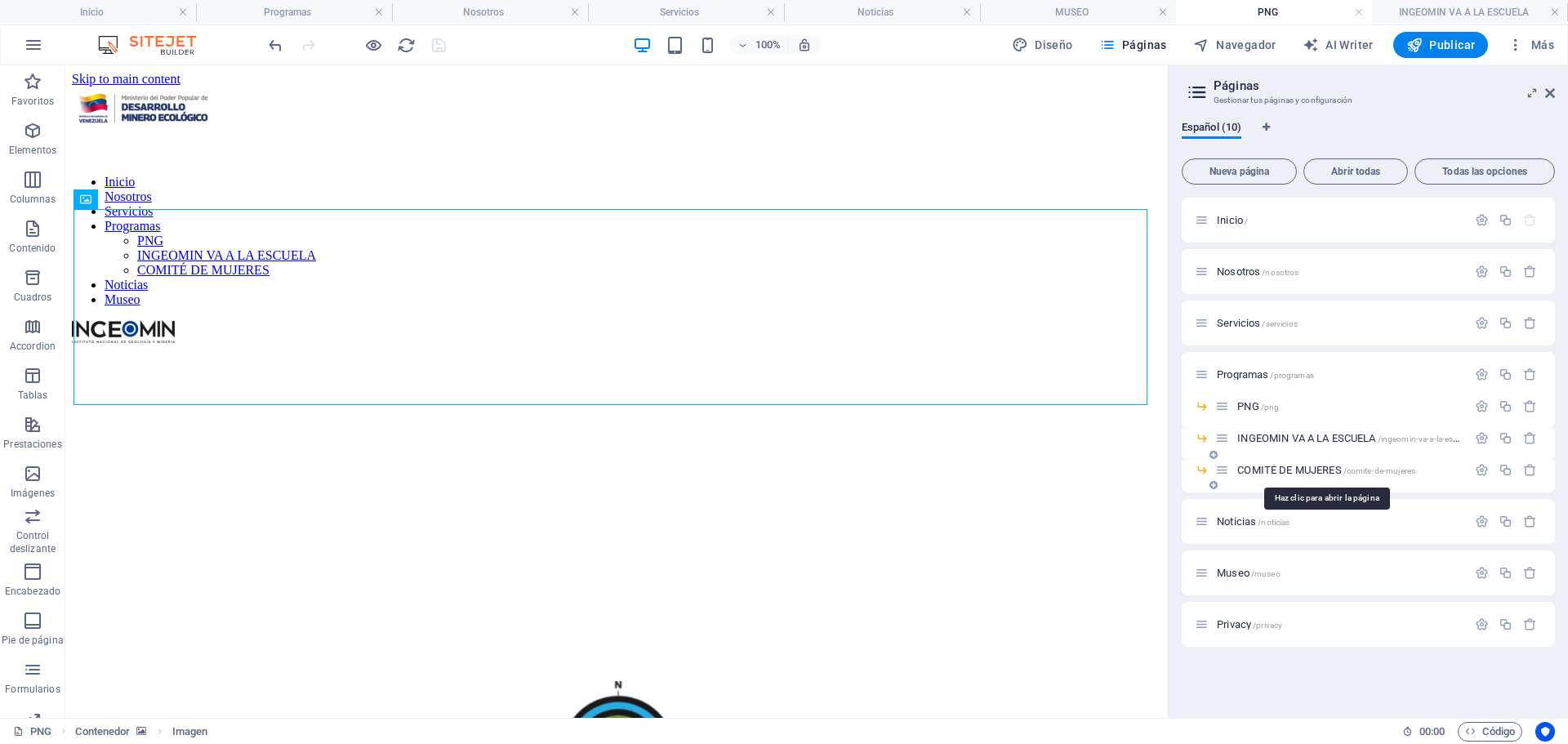
click at [1284, 468] on span "COMITÉ DE MUJERES /comite-de-mujeres" at bounding box center [1326, 471] width 178 height 12
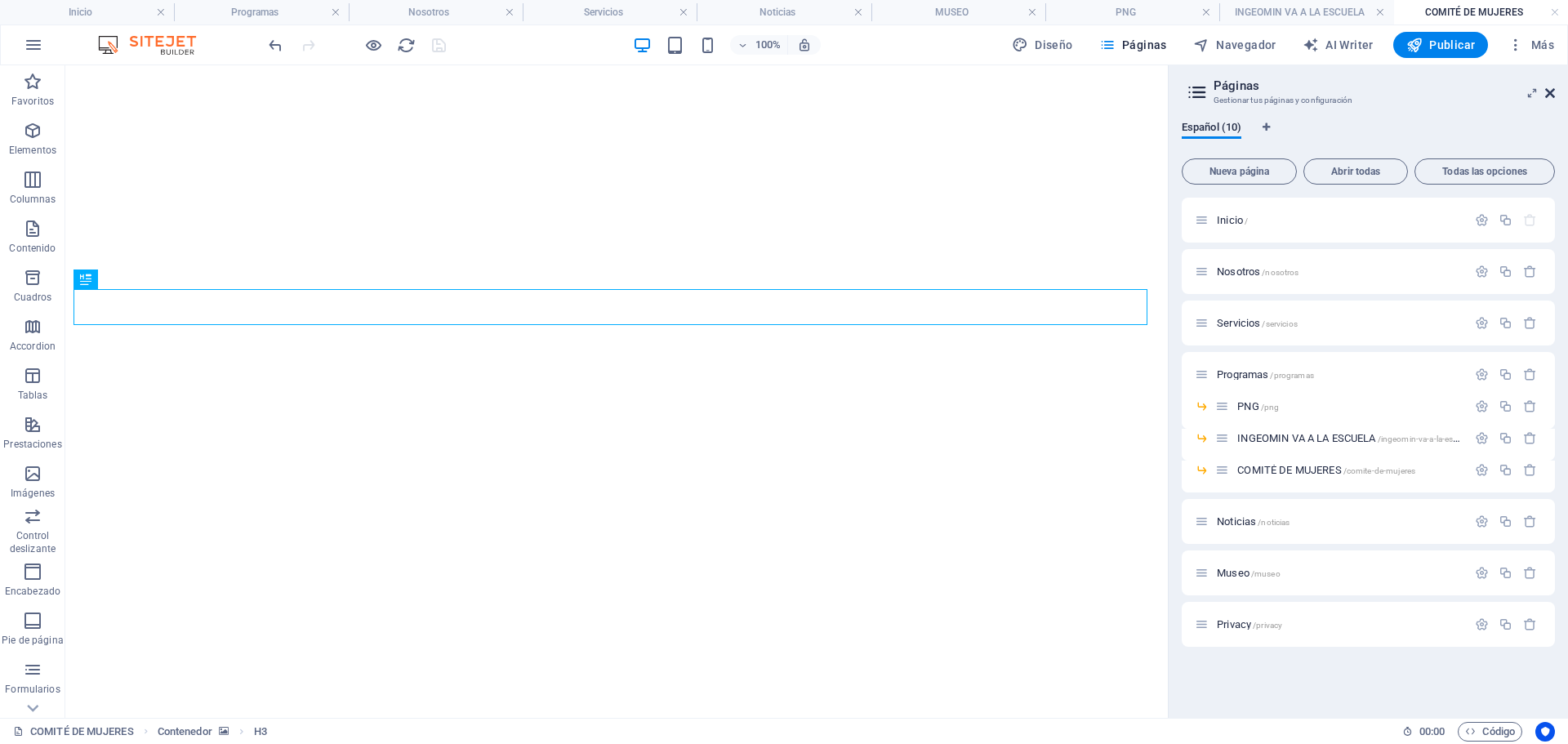
click at [1553, 91] on icon at bounding box center [1549, 93] width 10 height 13
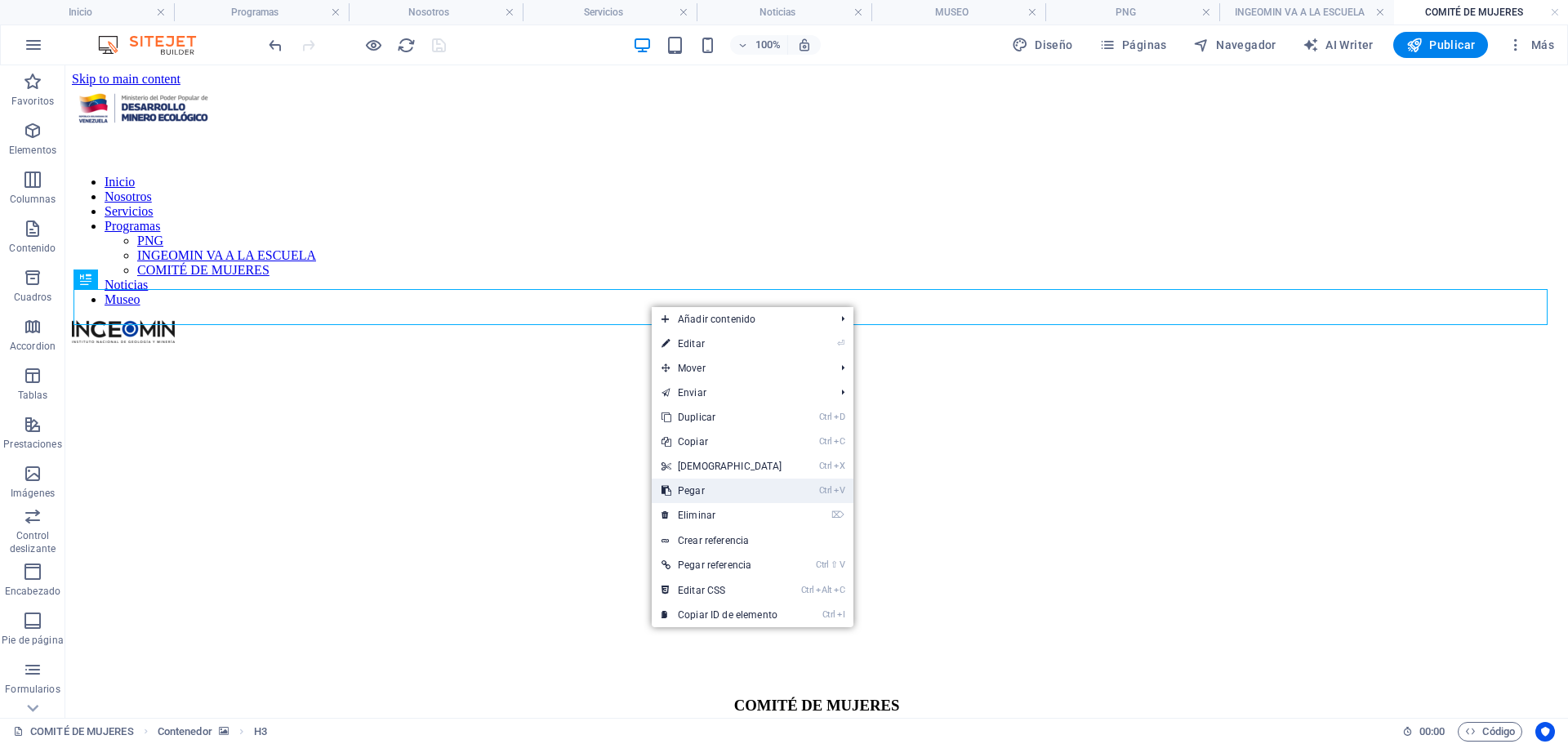
click at [732, 497] on link "Ctrl V Pegar" at bounding box center [721, 491] width 140 height 25
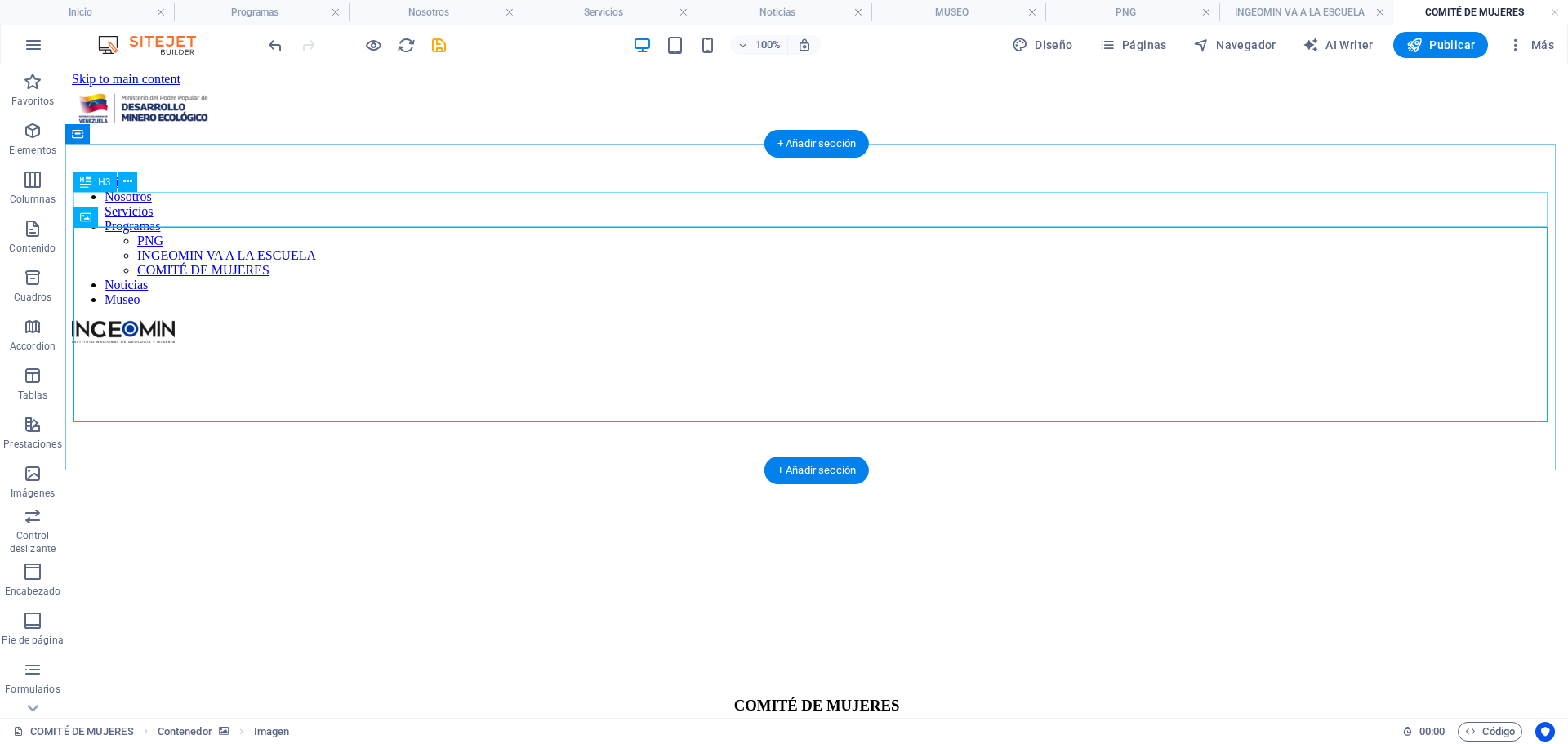
click at [827, 697] on div "COMITÉ DE MUJERES" at bounding box center [816, 706] width 1473 height 18
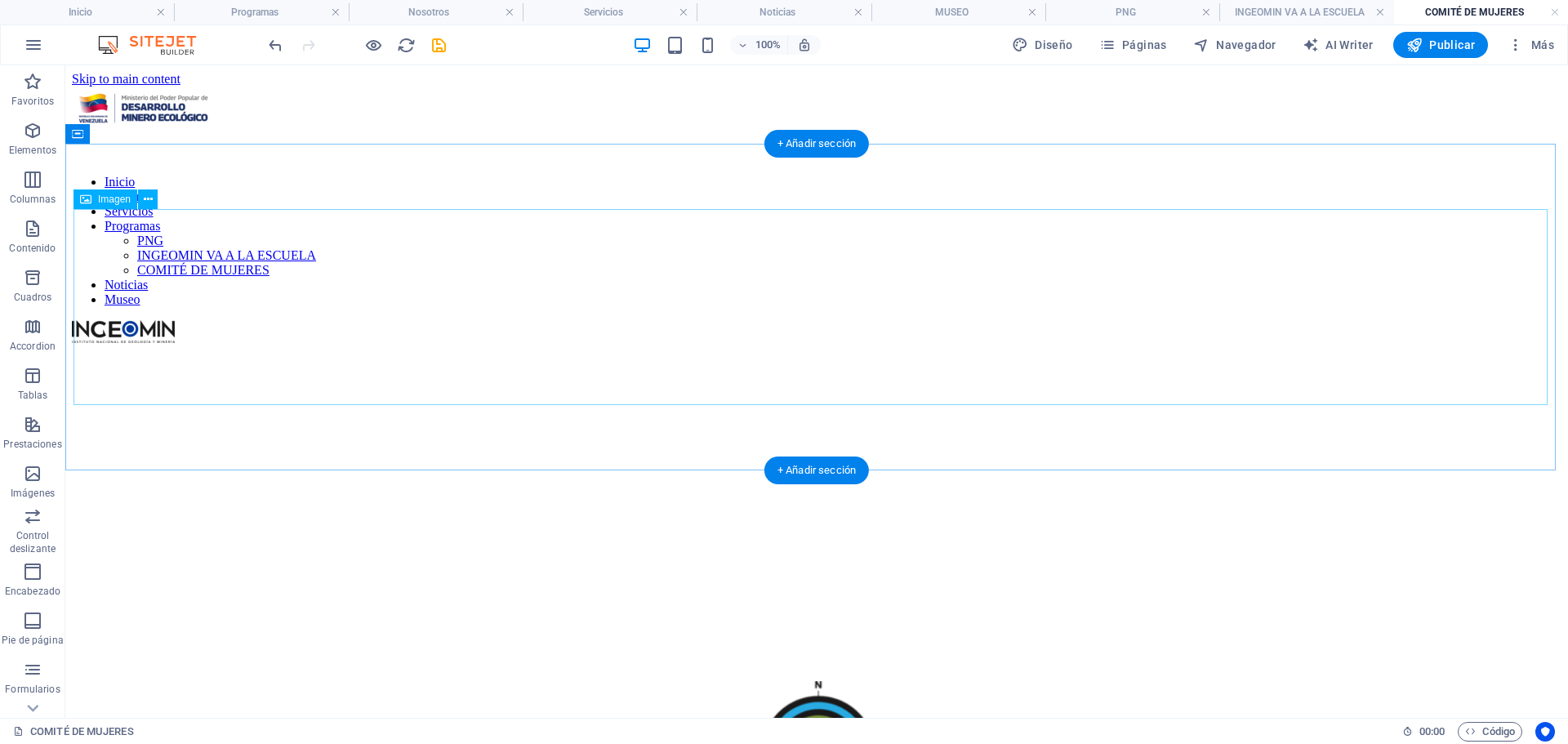
select select "px"
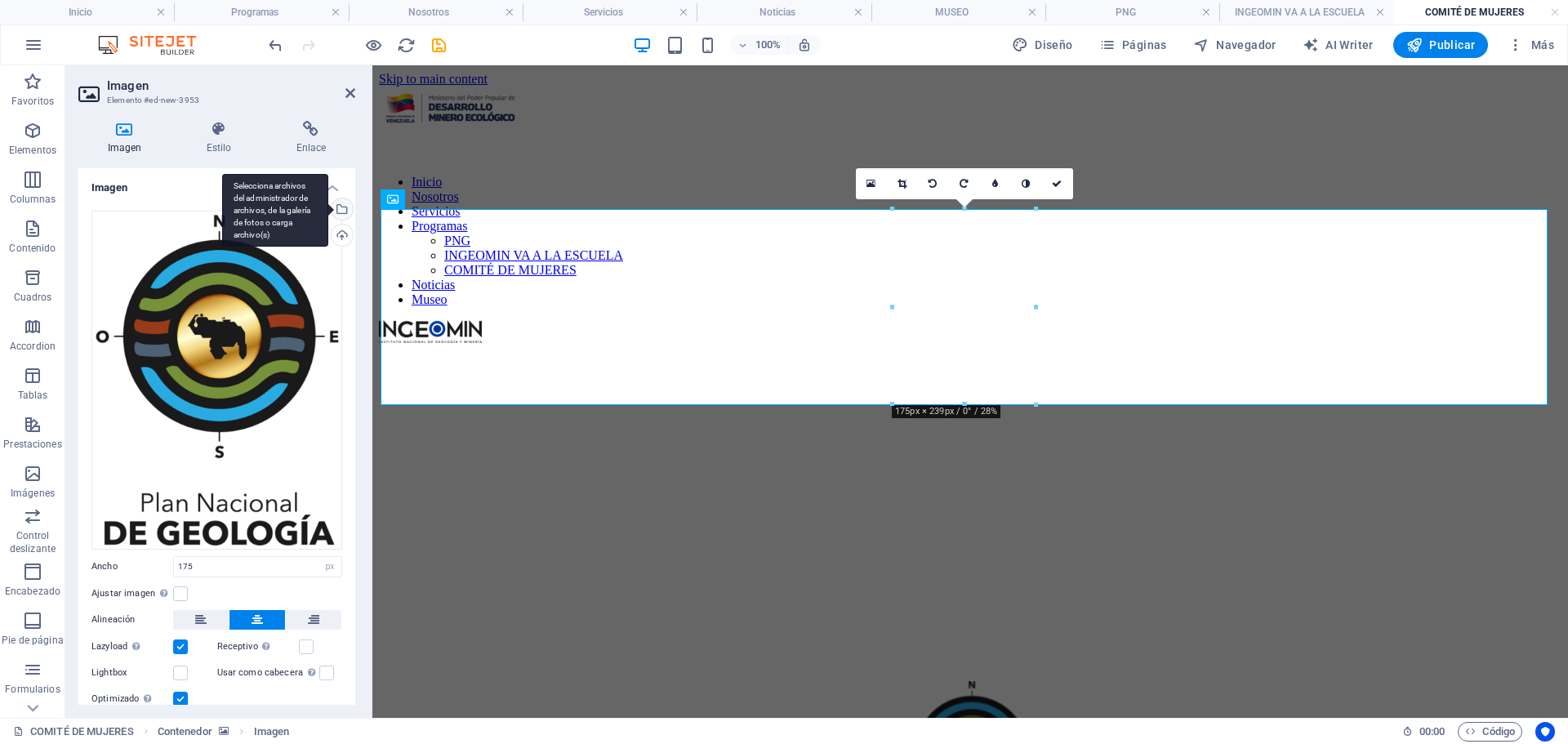
drag, startPoint x: 334, startPoint y: 213, endPoint x: 745, endPoint y: 255, distance: 413.1
click at [328, 213] on div "Selecciona archivos del administrador de archivos, de la galería de fotos o car…" at bounding box center [275, 210] width 106 height 74
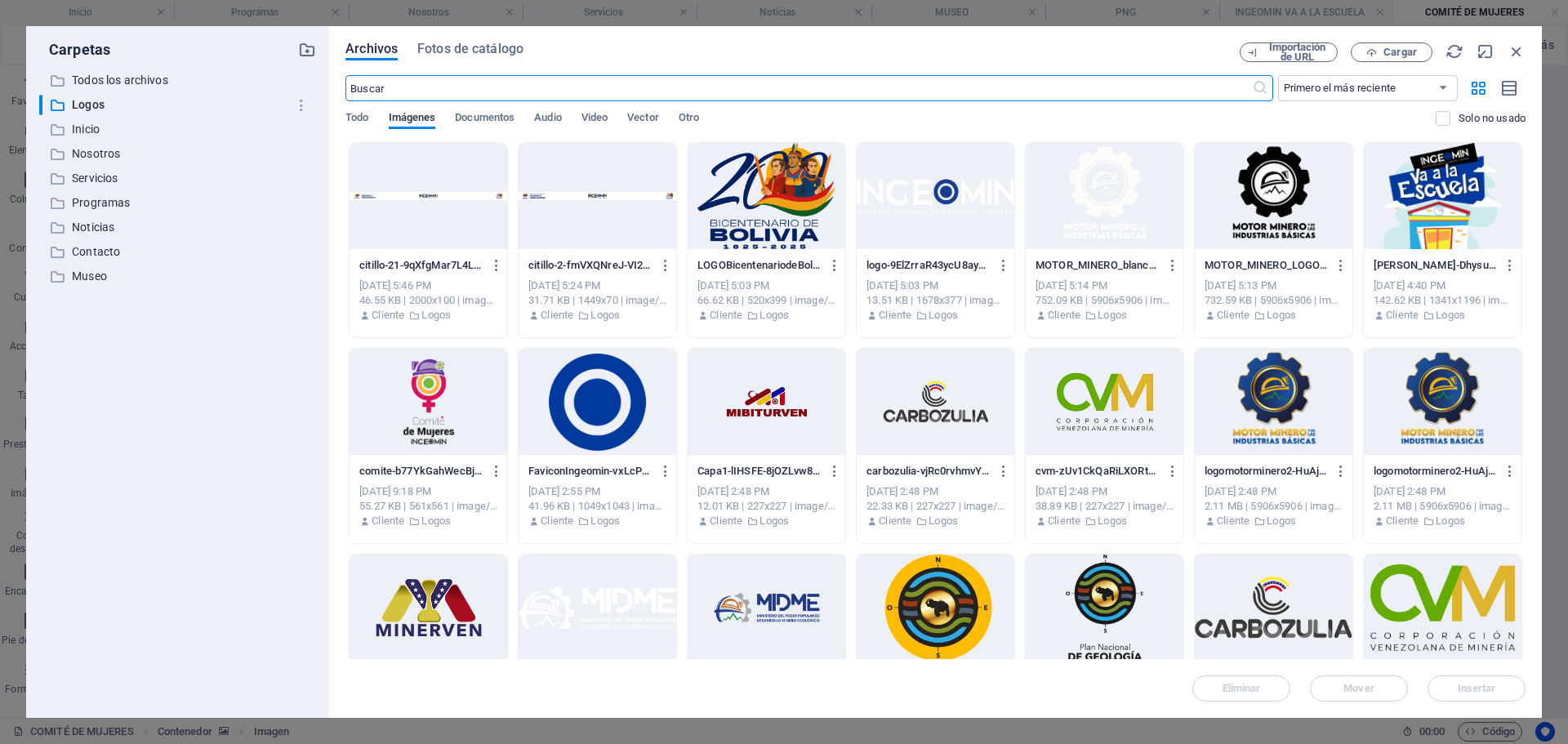
click at [431, 395] on div at bounding box center [429, 402] width 158 height 107
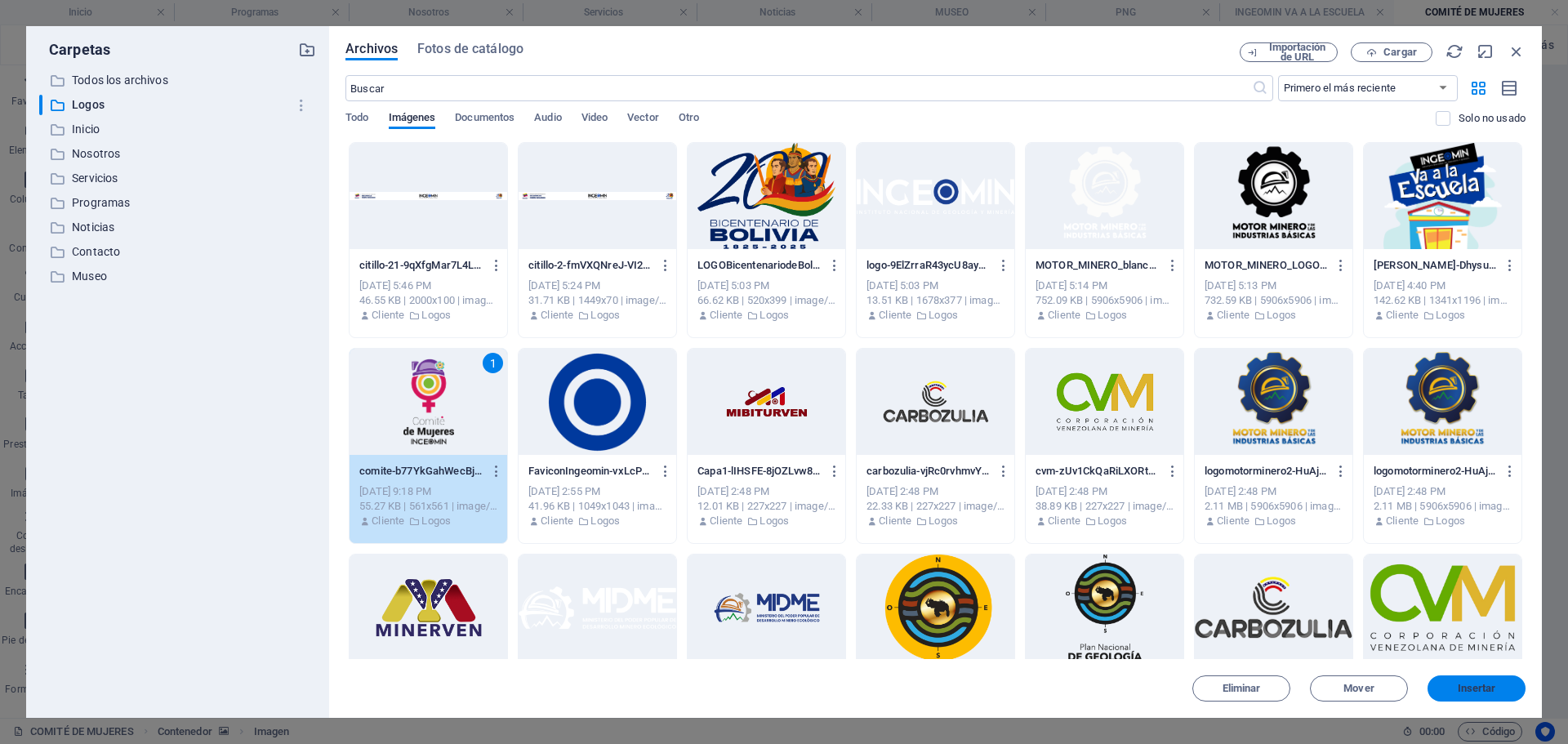
drag, startPoint x: 1474, startPoint y: 689, endPoint x: 579, endPoint y: 255, distance: 994.7
click at [1474, 689] on span "Insertar" at bounding box center [1477, 688] width 38 height 10
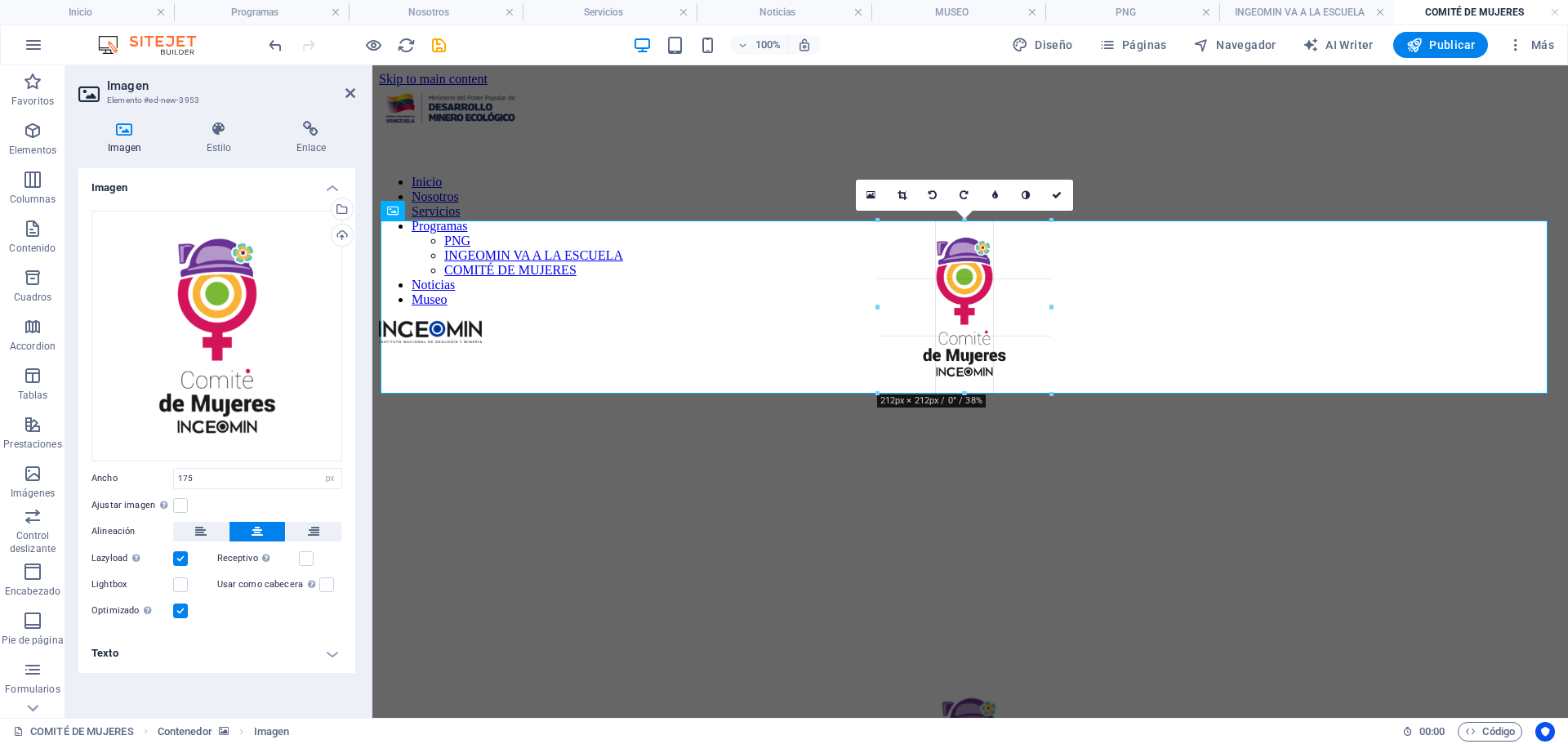
drag, startPoint x: 1037, startPoint y: 381, endPoint x: 692, endPoint y: 340, distance: 347.4
type input "212"
drag, startPoint x: 1059, startPoint y: 199, endPoint x: 993, endPoint y: 132, distance: 94.0
click at [1059, 199] on icon at bounding box center [1056, 194] width 10 height 10
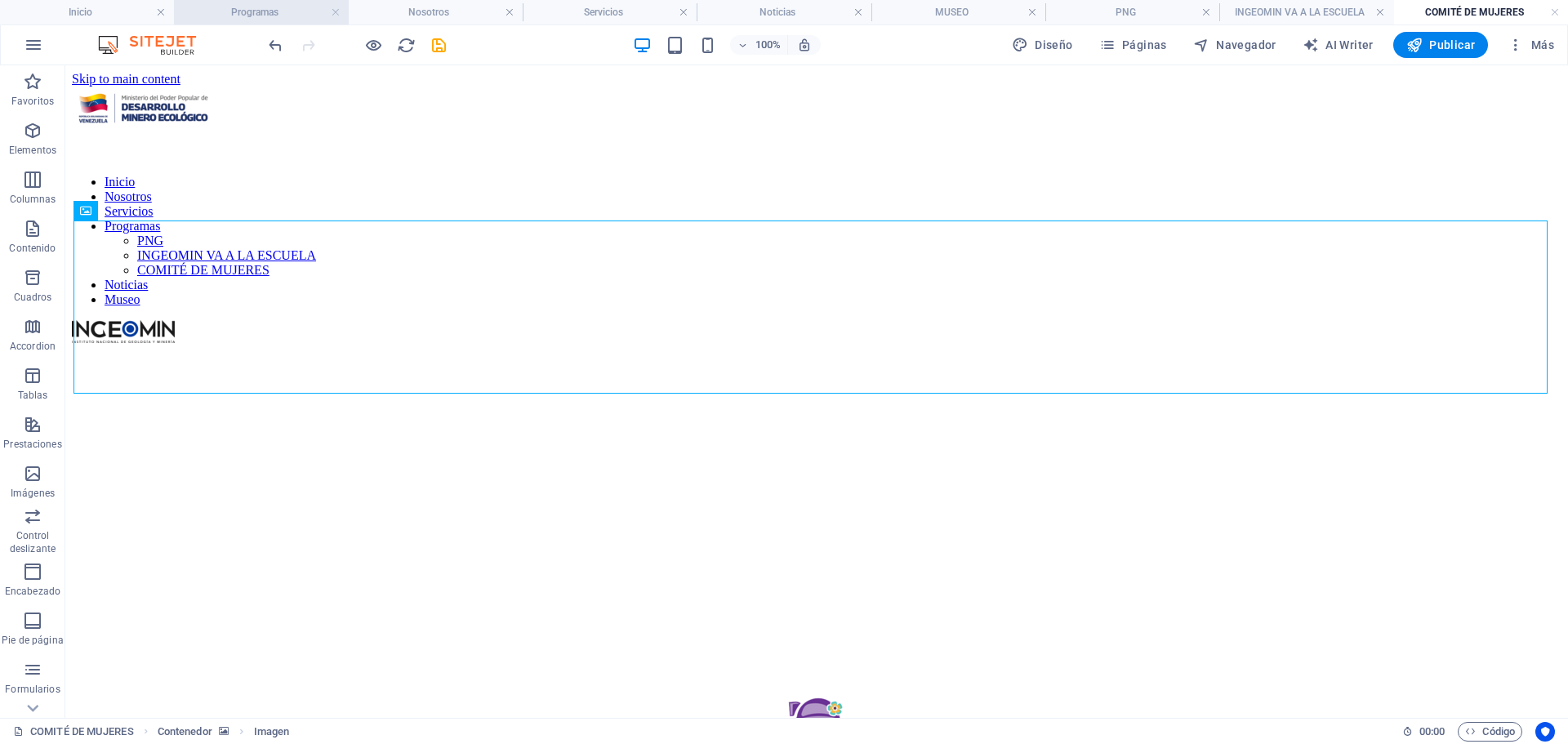
click at [276, 12] on h4 "Programas" at bounding box center [261, 12] width 174 height 18
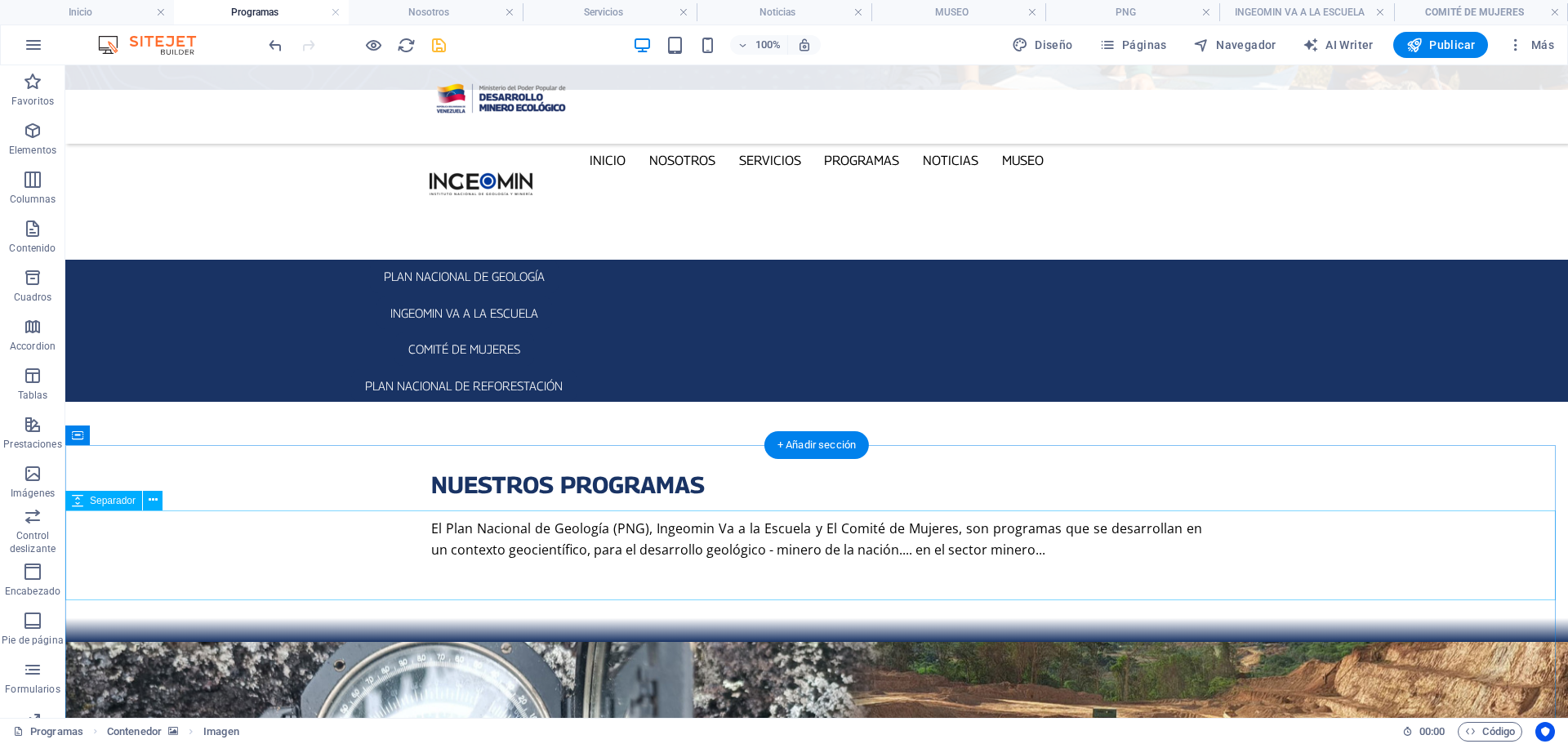
scroll to position [354, 0]
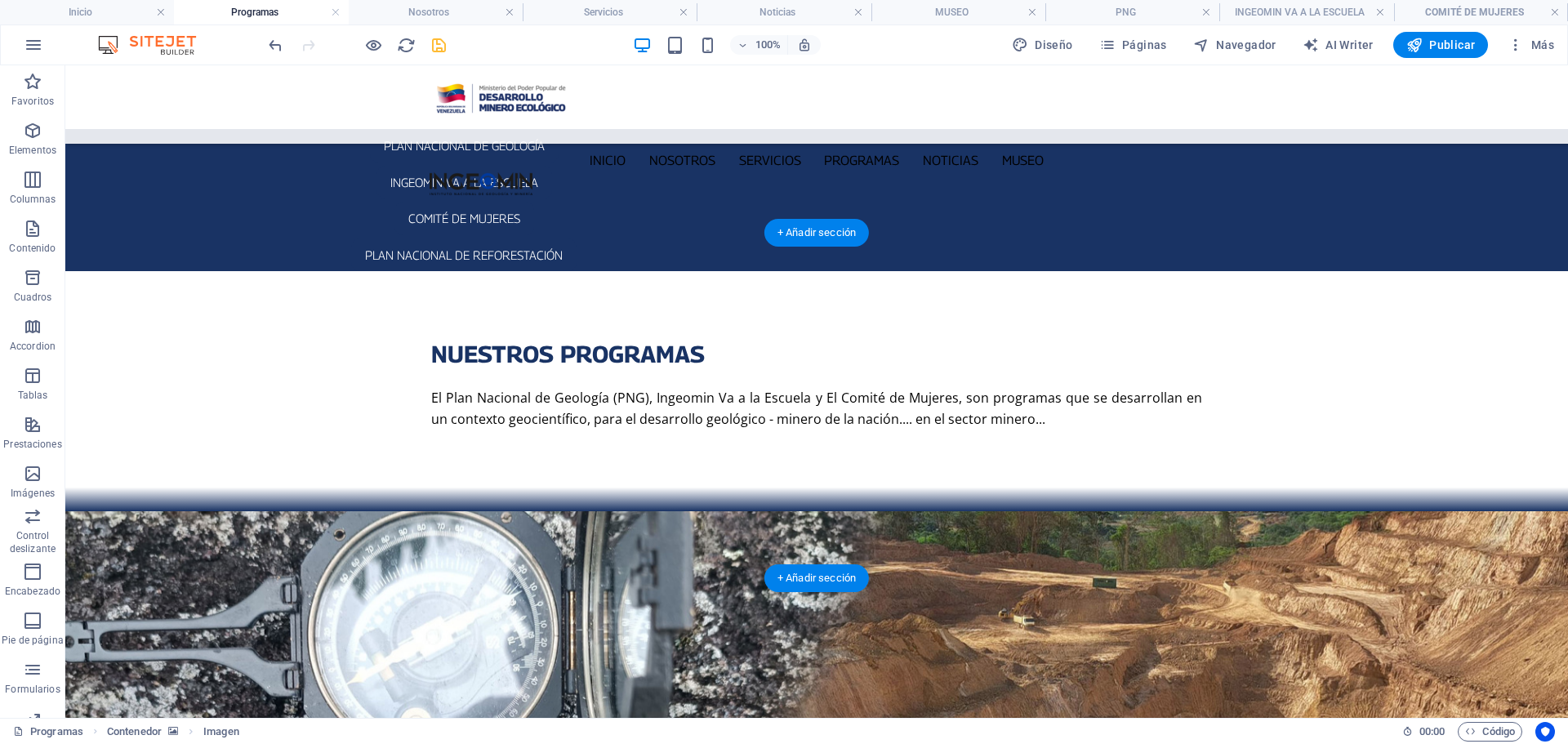
click at [279, 511] on figure at bounding box center [816, 684] width 1502 height 345
click at [256, 511] on figure at bounding box center [816, 684] width 1502 height 345
select select "px"
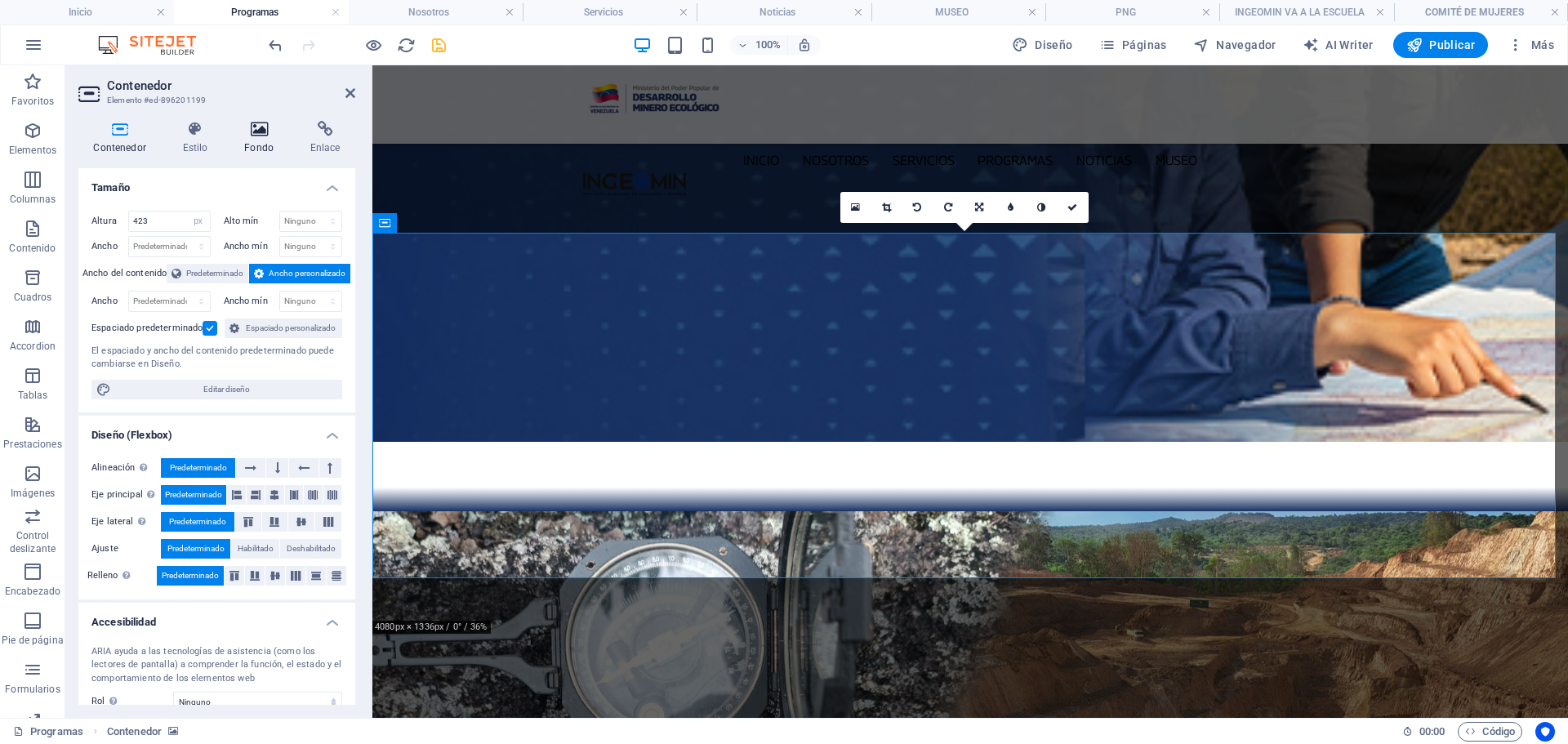
click at [259, 138] on h4 "Fondo" at bounding box center [263, 138] width 67 height 35
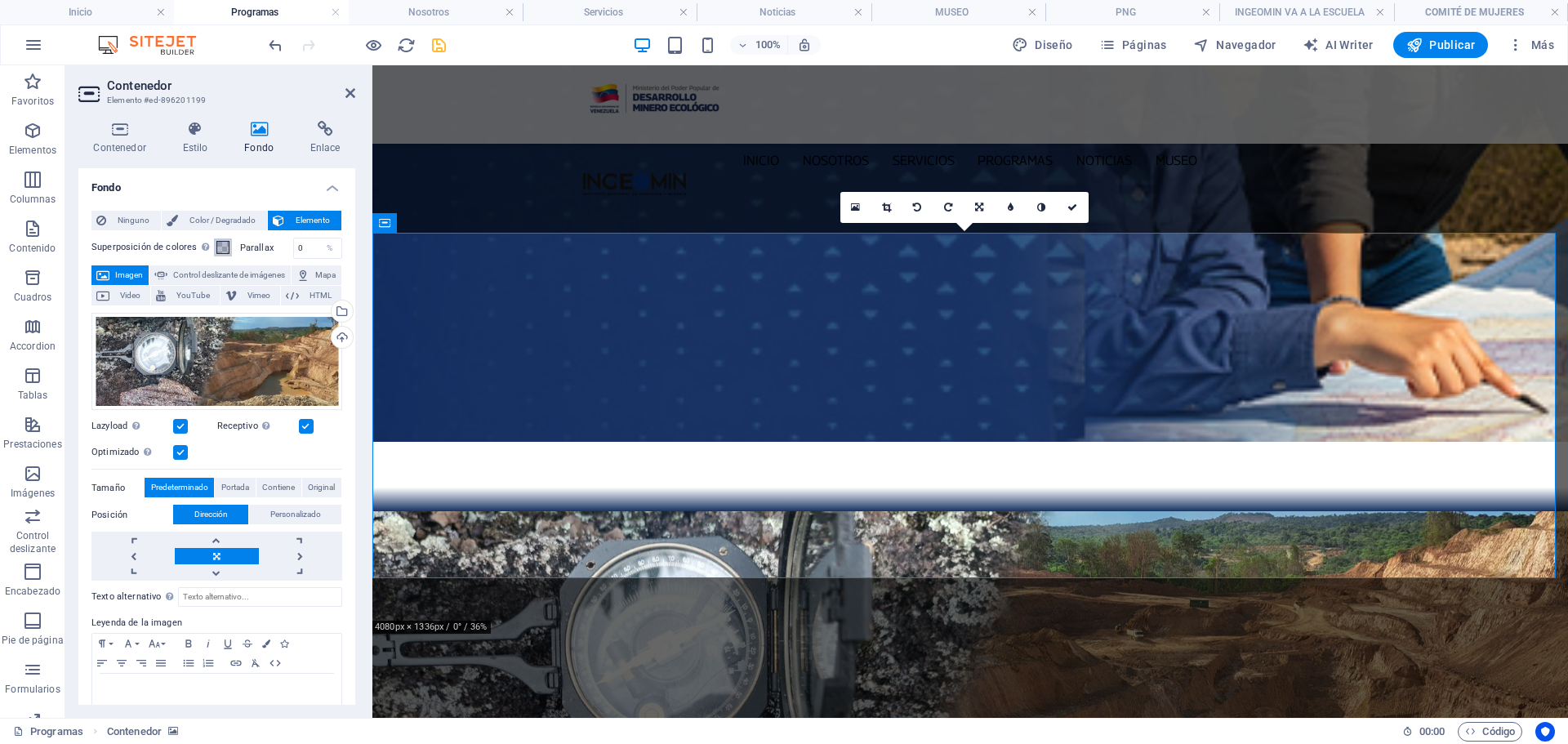
click at [220, 242] on span at bounding box center [223, 247] width 13 height 13
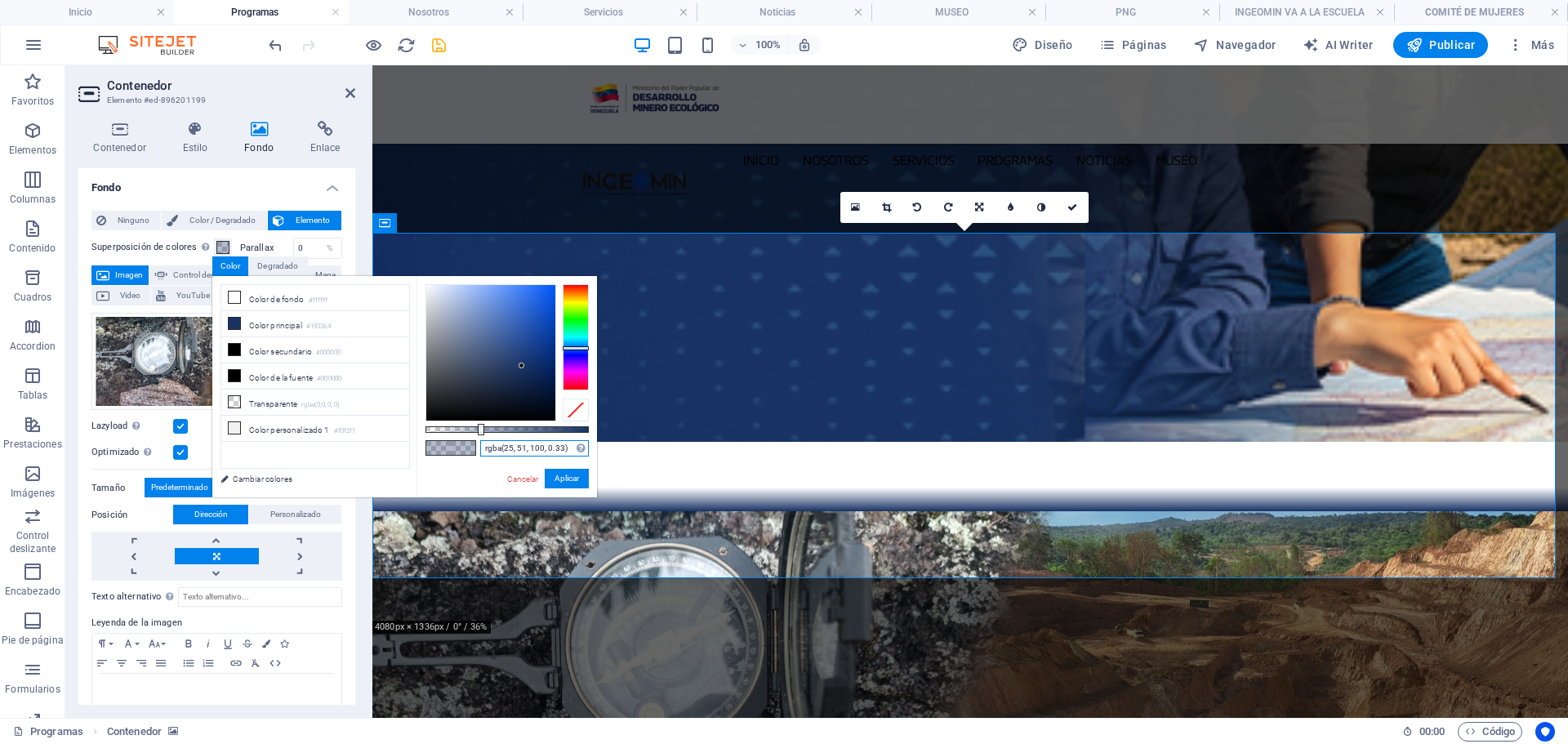
click at [570, 453] on input "rgba(25, 51, 100, 0.33)" at bounding box center [534, 448] width 108 height 16
click at [570, 452] on input "rgba(25, 51, 100, 0.33)" at bounding box center [534, 448] width 108 height 16
click at [529, 485] on link "Cancelar" at bounding box center [524, 479] width 35 height 12
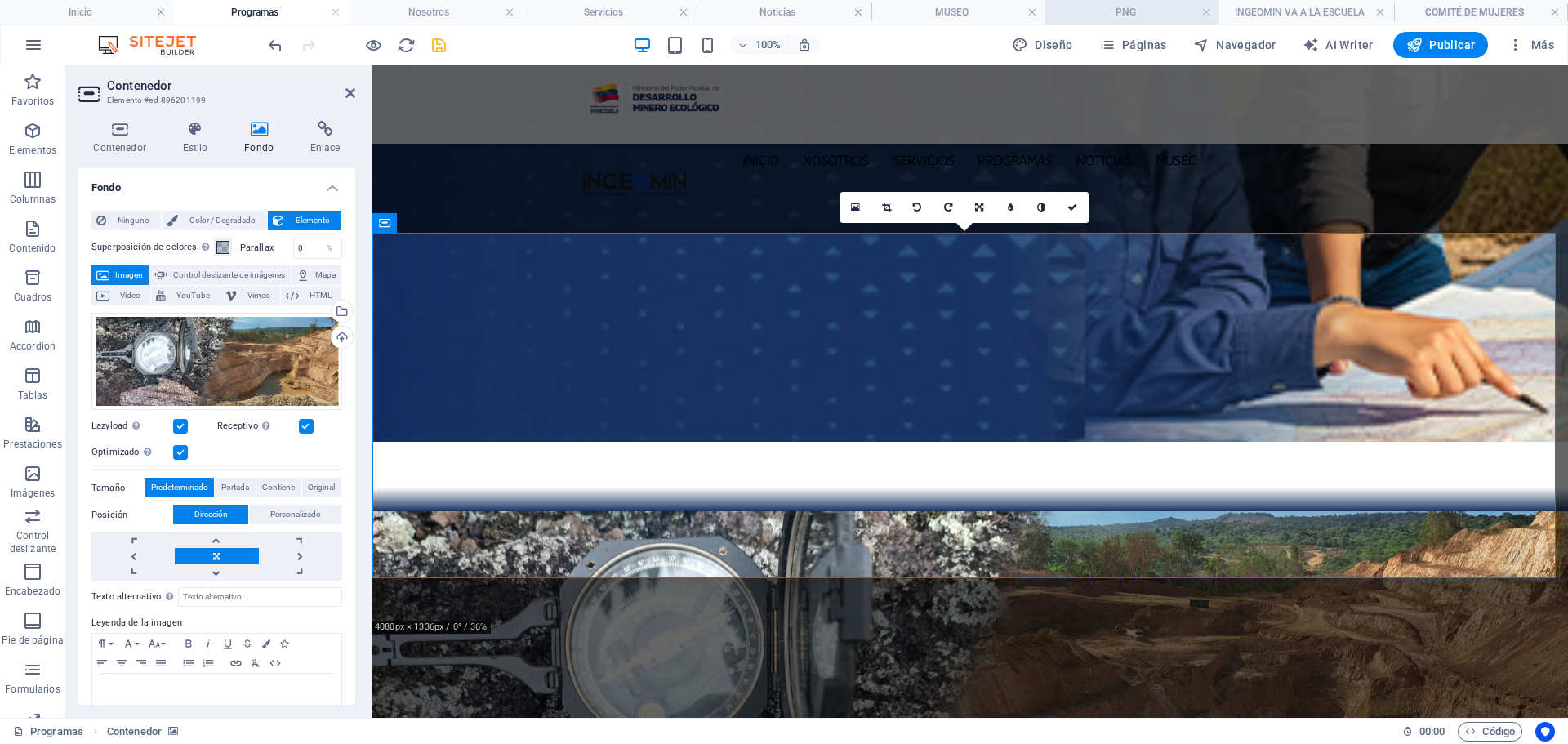
click at [1124, 14] on h4 "PNG" at bounding box center [1132, 12] width 174 height 18
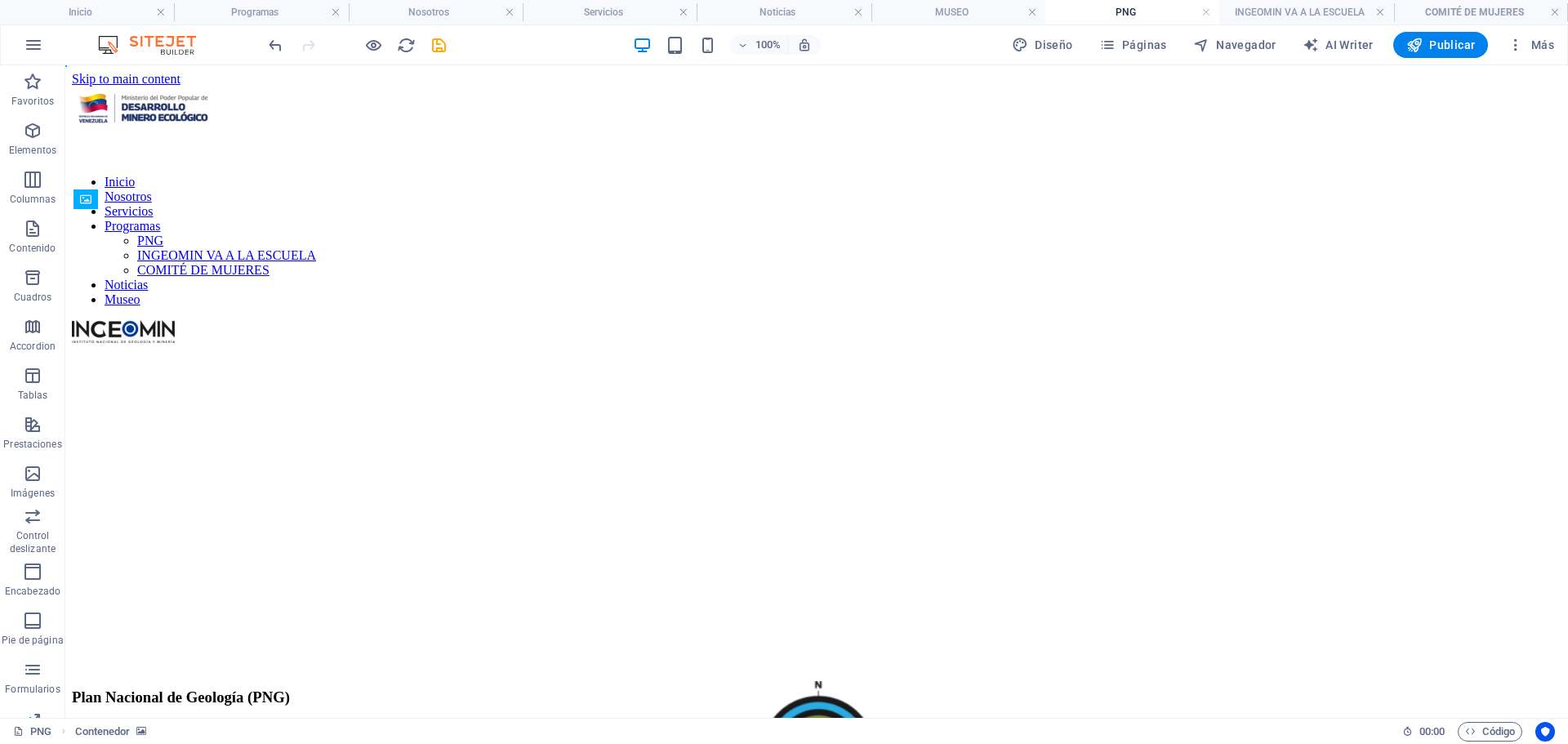
scroll to position [0, 0]
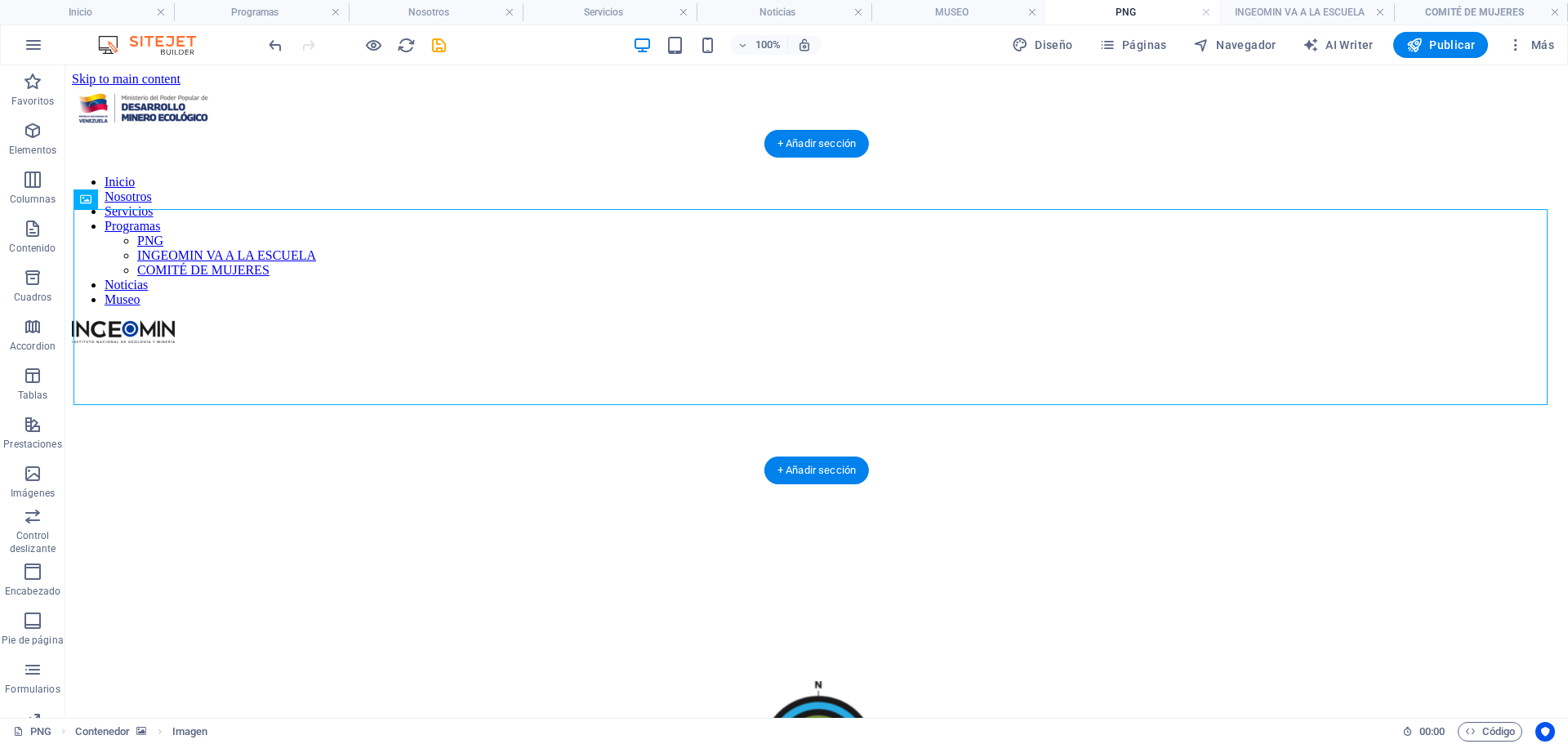
click at [215, 346] on figure at bounding box center [816, 346] width 1490 height 0
select select "px"
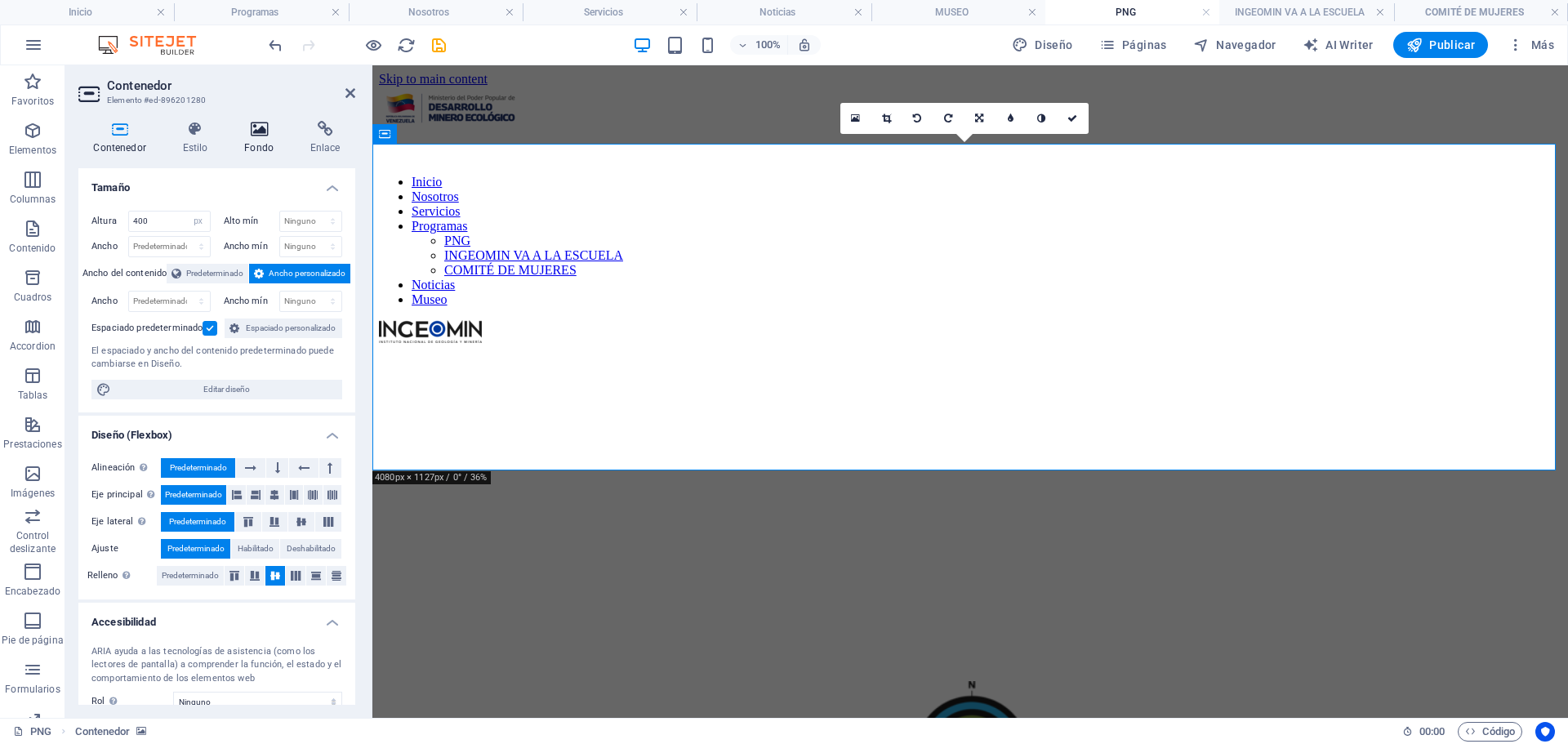
click at [251, 125] on icon at bounding box center [259, 129] width 59 height 16
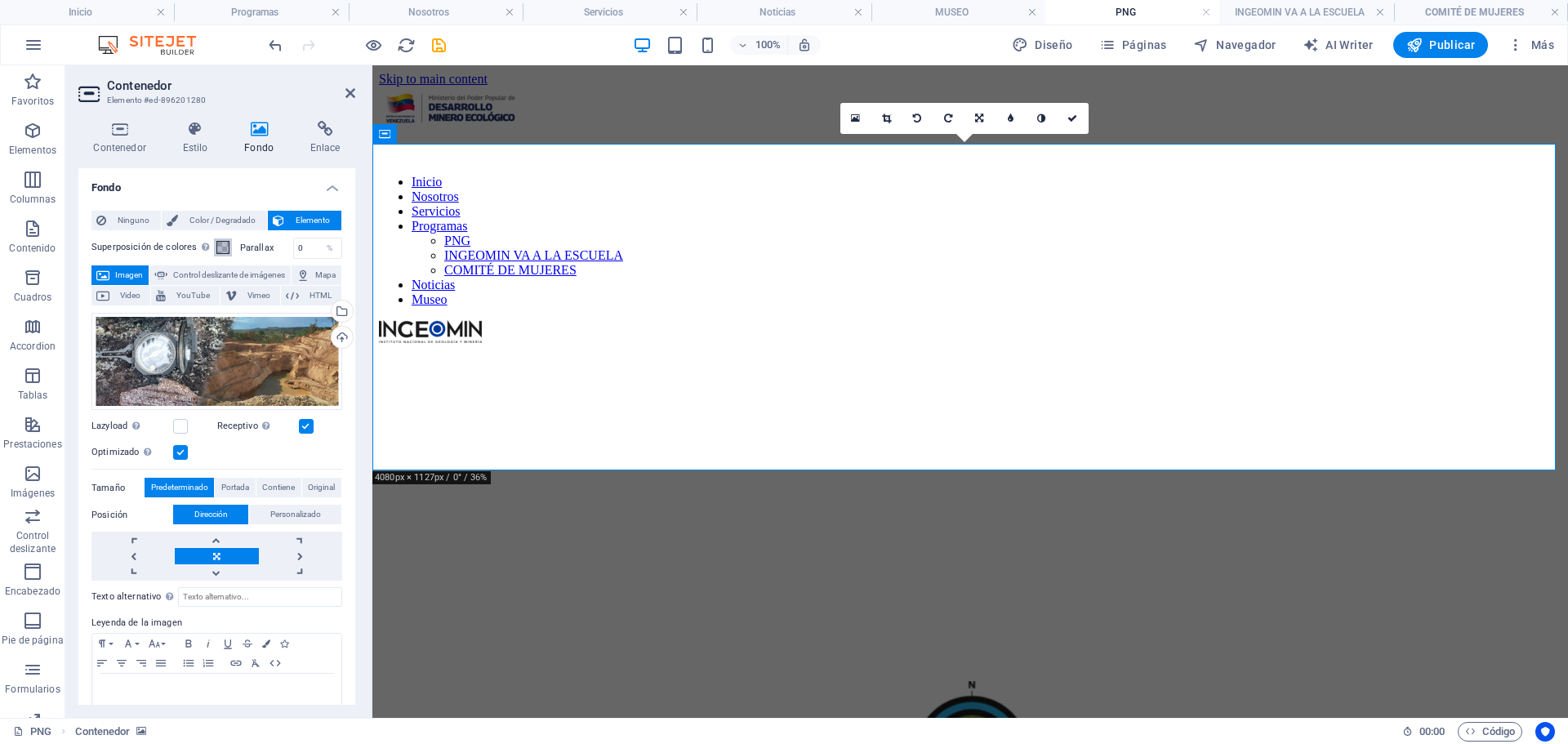
click at [218, 251] on span at bounding box center [223, 247] width 13 height 13
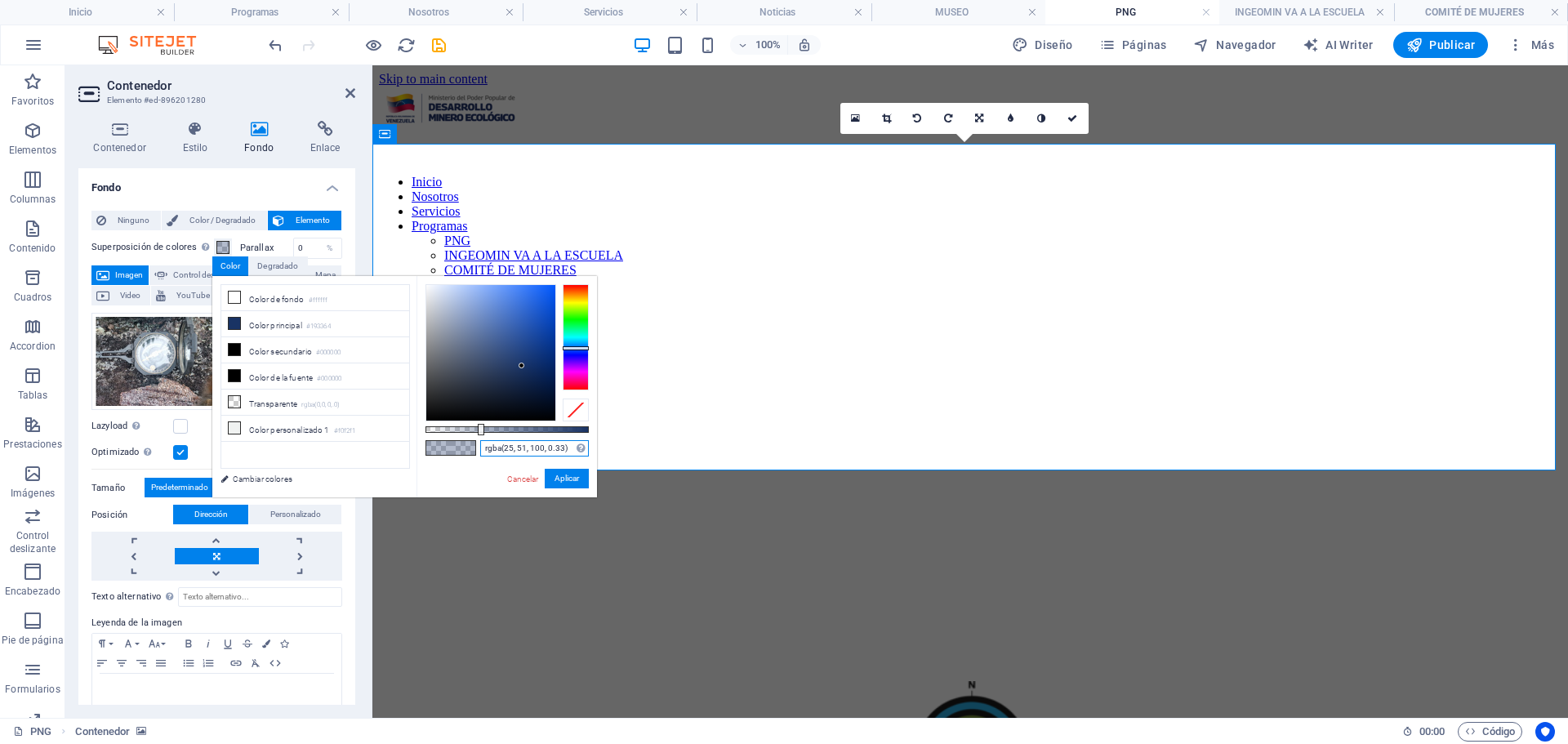
click at [568, 453] on input "rgba(25, 51, 100, 0.33)" at bounding box center [534, 448] width 108 height 16
click at [568, 452] on input "rgba(25, 51, 100, 0.33)" at bounding box center [534, 448] width 108 height 16
click at [570, 481] on button "Aplicar" at bounding box center [567, 479] width 44 height 20
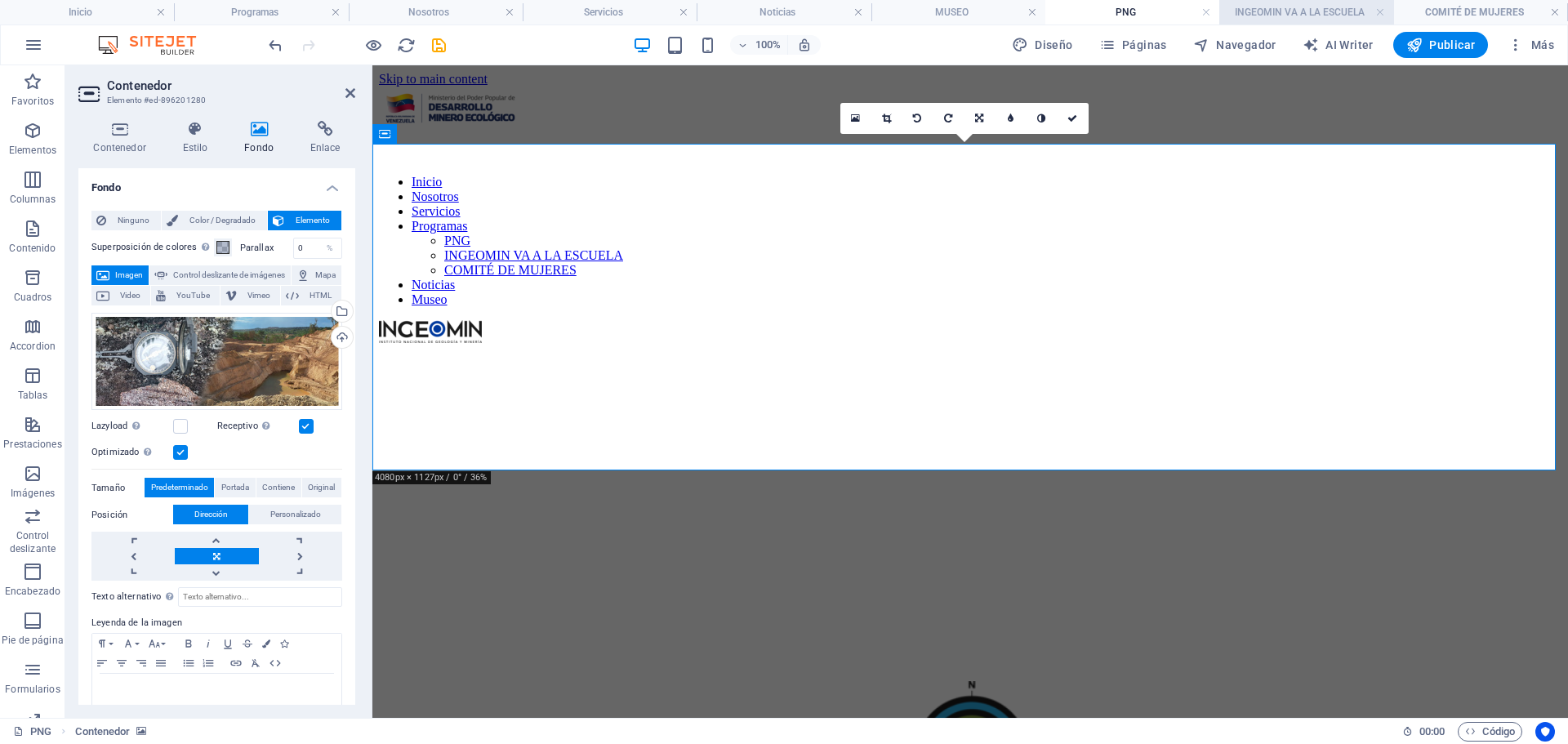
click at [1294, 7] on h4 "INGEOMIN VA A LA ESCUELA" at bounding box center [1306, 12] width 174 height 18
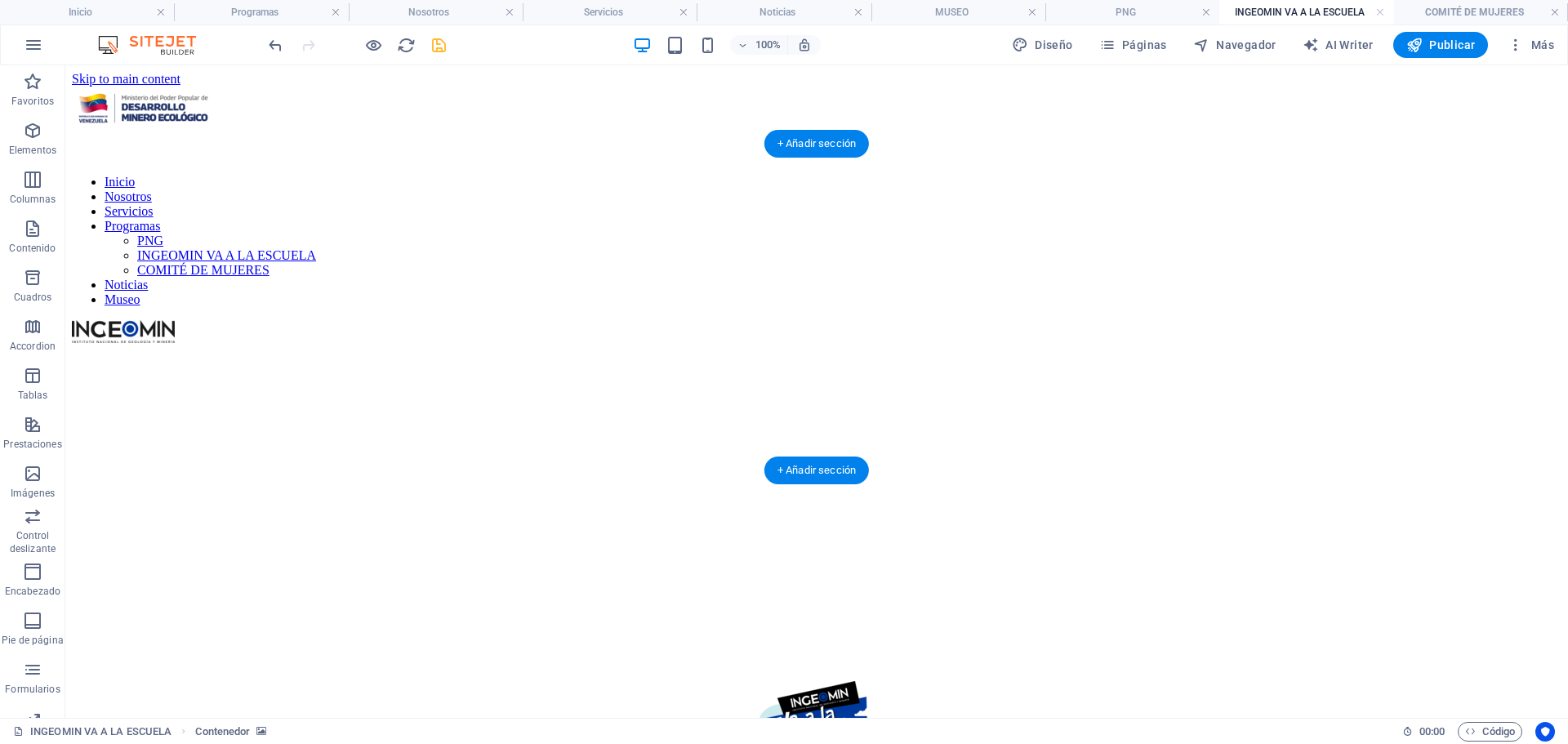
click at [368, 346] on figure at bounding box center [816, 346] width 1490 height 0
select select "px"
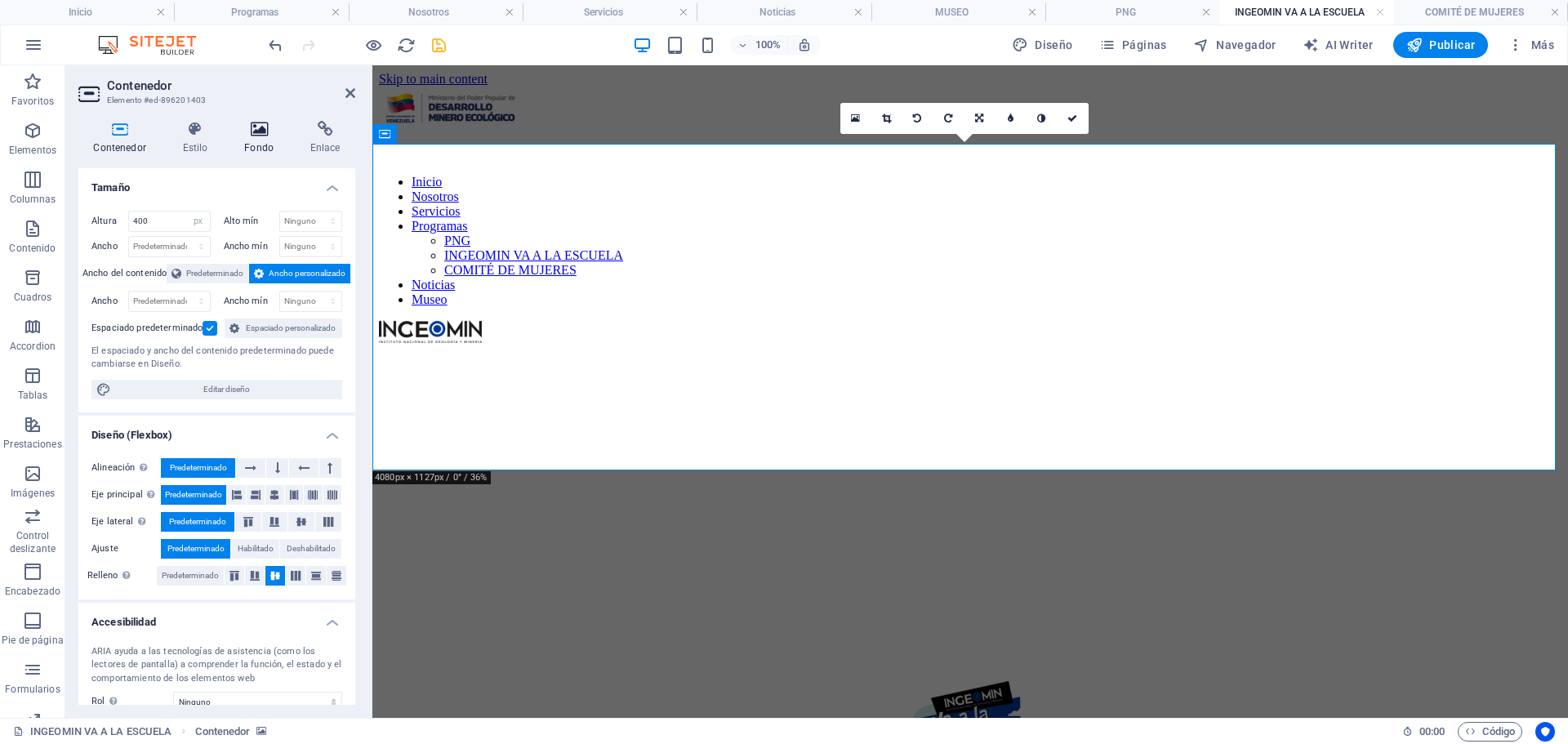
click at [264, 131] on icon at bounding box center [259, 129] width 59 height 16
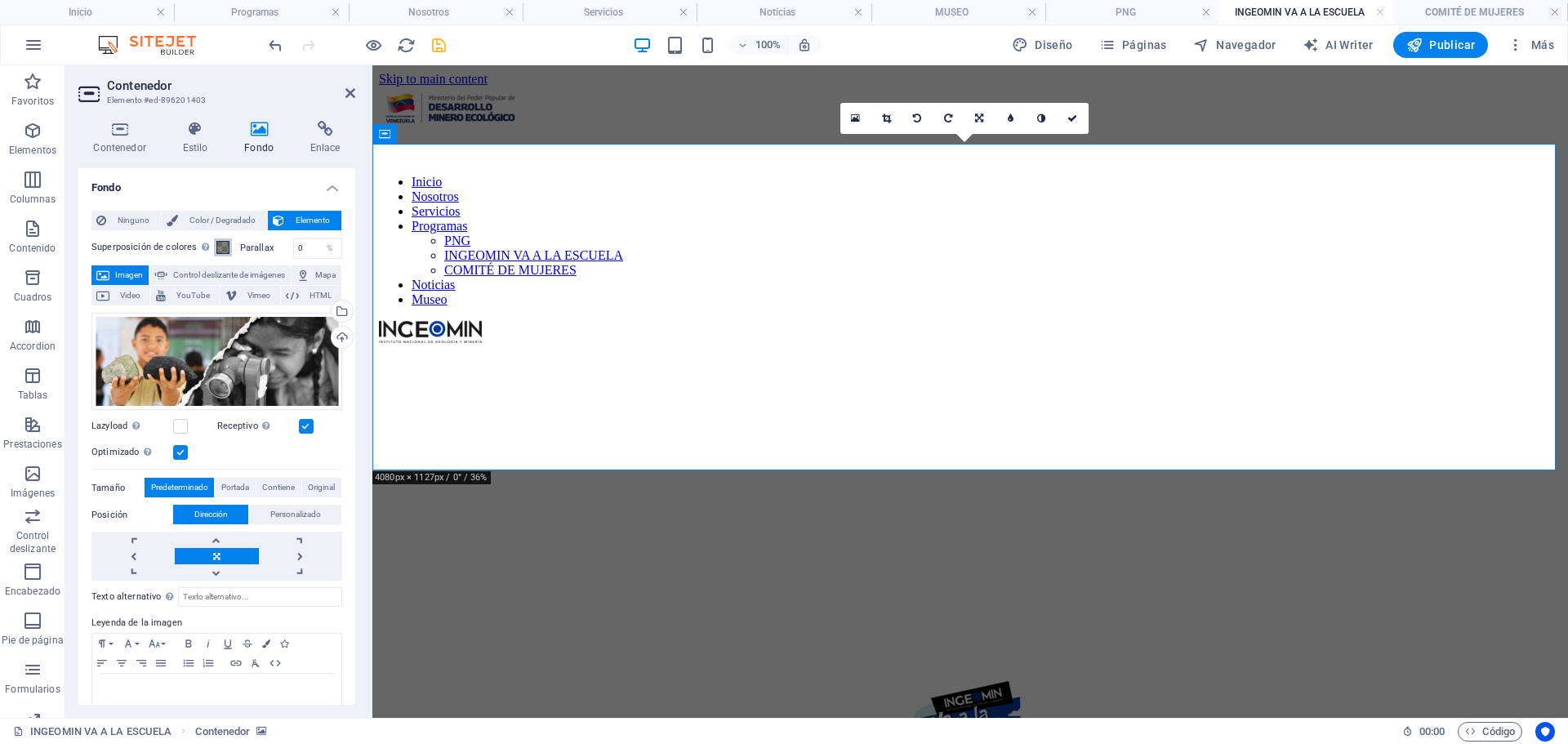
click at [221, 242] on span at bounding box center [223, 247] width 13 height 13
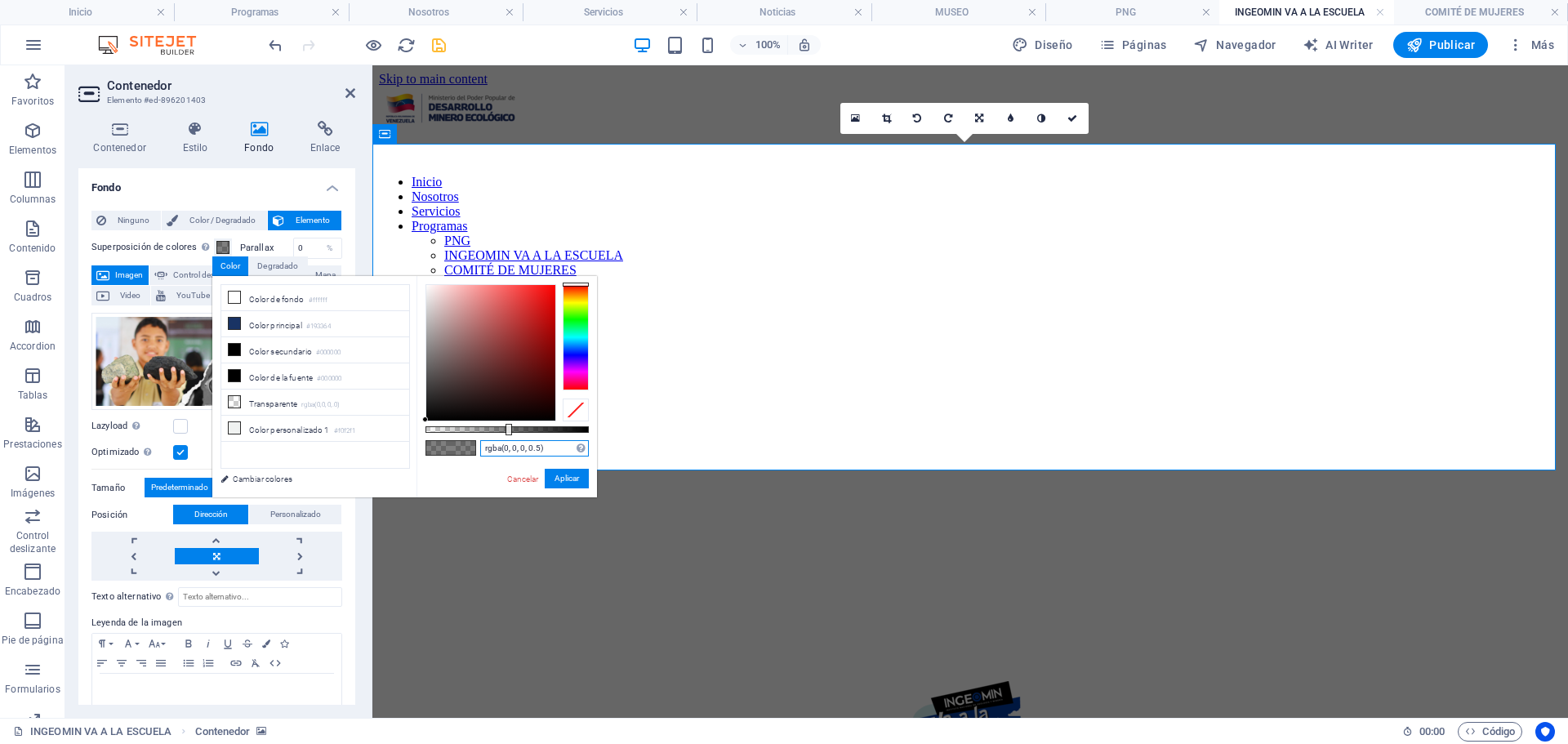
click at [550, 447] on input "rgba(0, 0, 0, 0.5)" at bounding box center [534, 448] width 108 height 16
click at [550, 446] on input "rgba(0, 0, 0, 0.5)" at bounding box center [534, 448] width 108 height 16
paste input "25, 51, 100, 0.33"
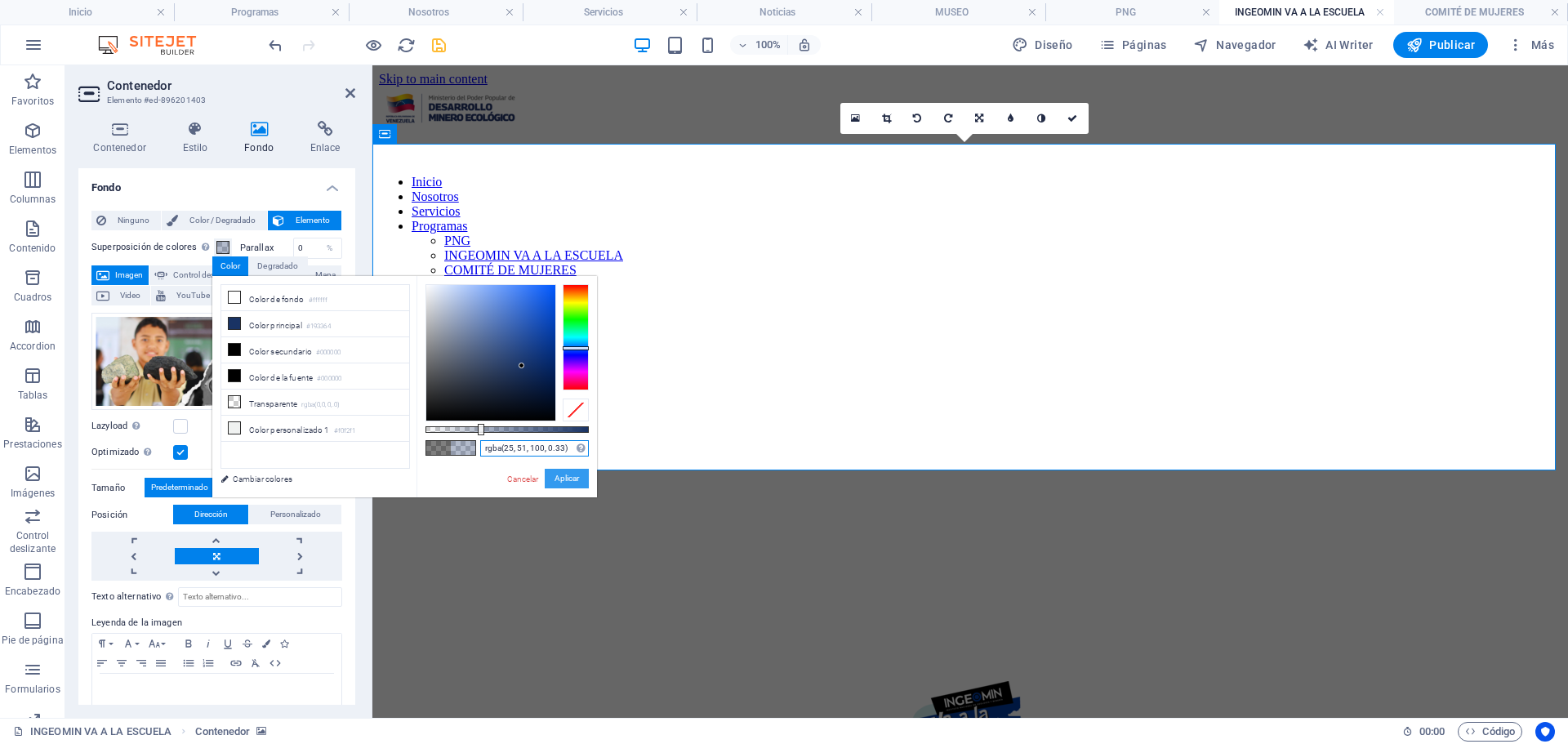
type input "rgba(25, 51, 100, 0.33)"
click at [568, 480] on button "Aplicar" at bounding box center [567, 479] width 44 height 20
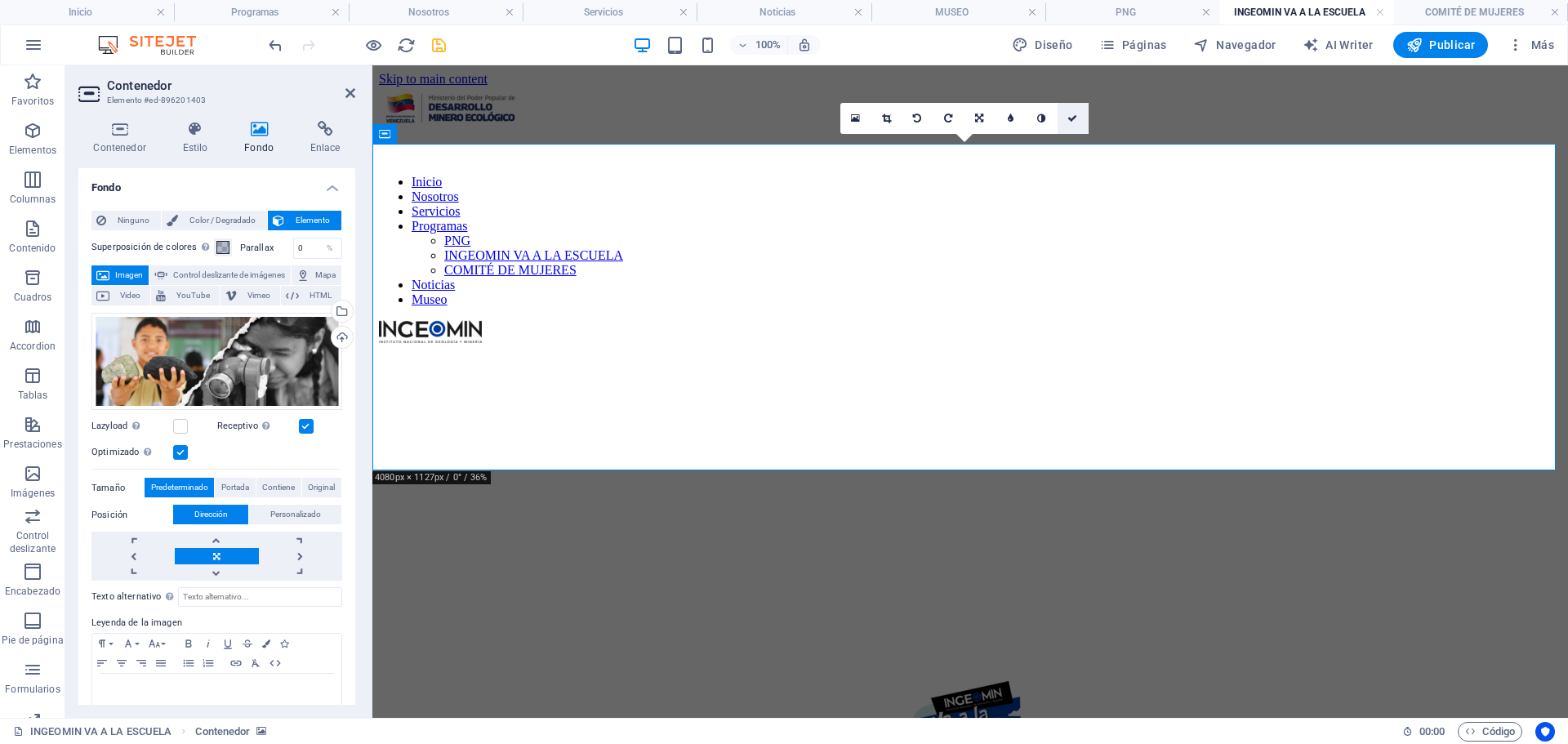
click at [1076, 115] on icon at bounding box center [1072, 118] width 10 height 10
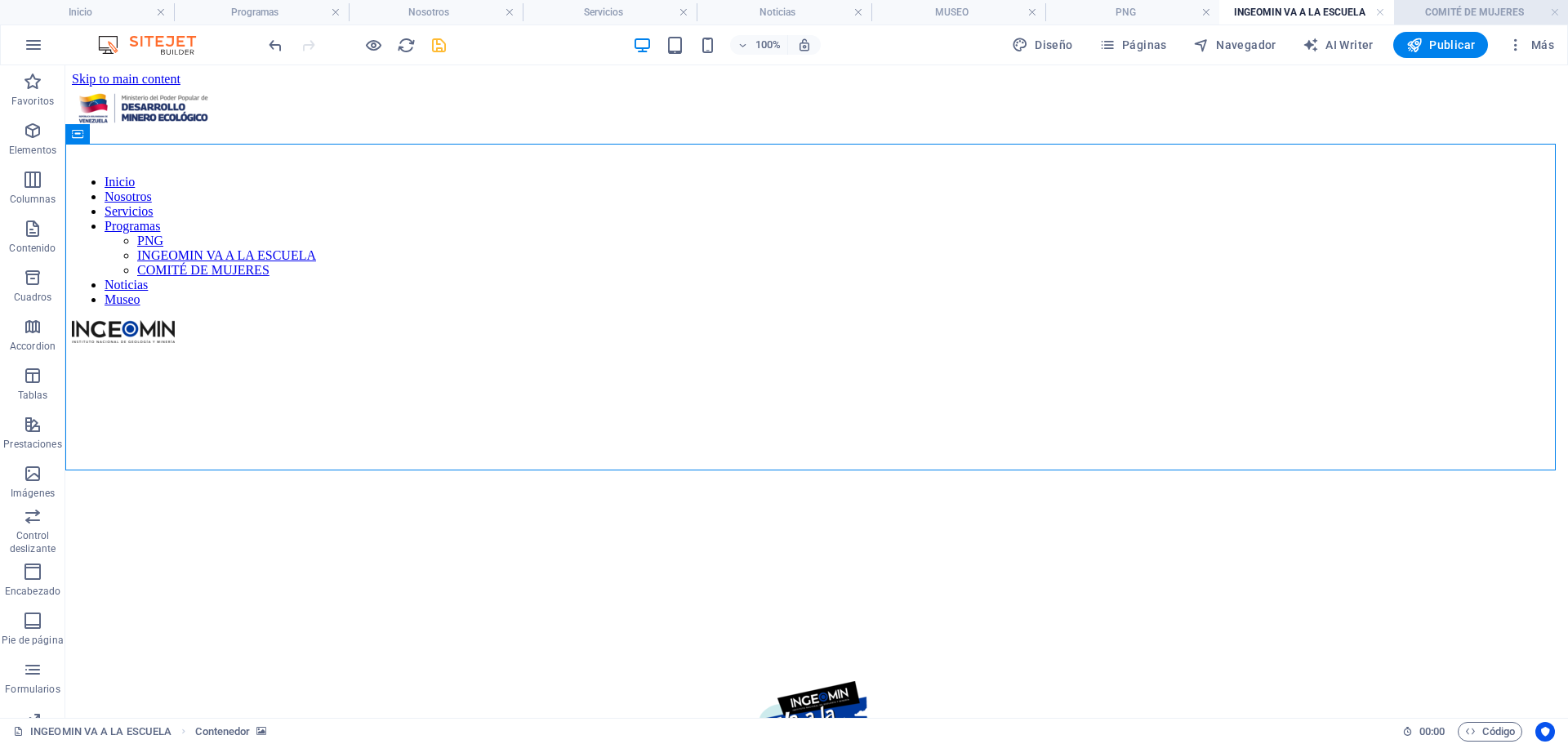
click at [1477, 8] on h4 "COMITÉ DE MUJERES" at bounding box center [1481, 12] width 174 height 18
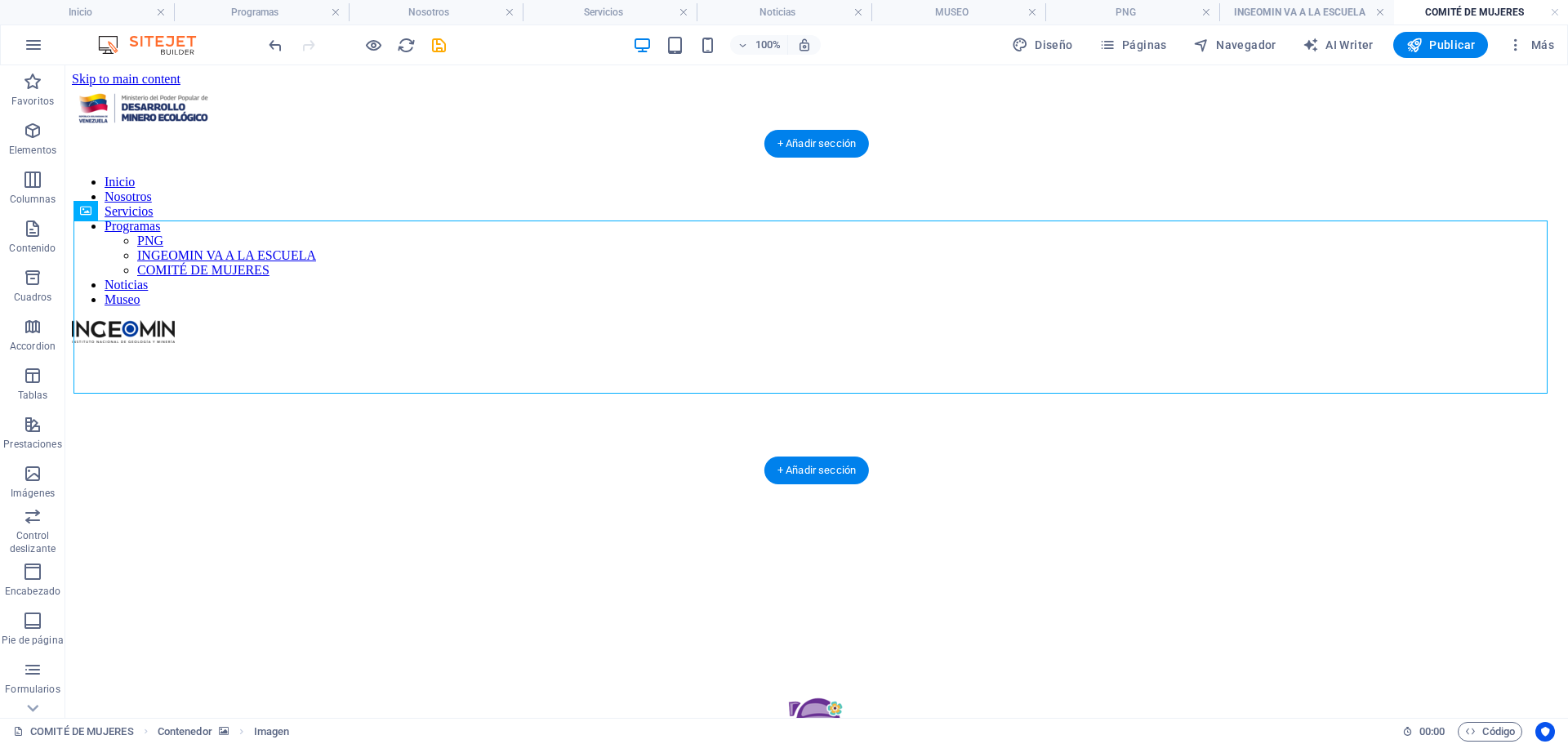
click at [310, 346] on figure at bounding box center [816, 346] width 1490 height 0
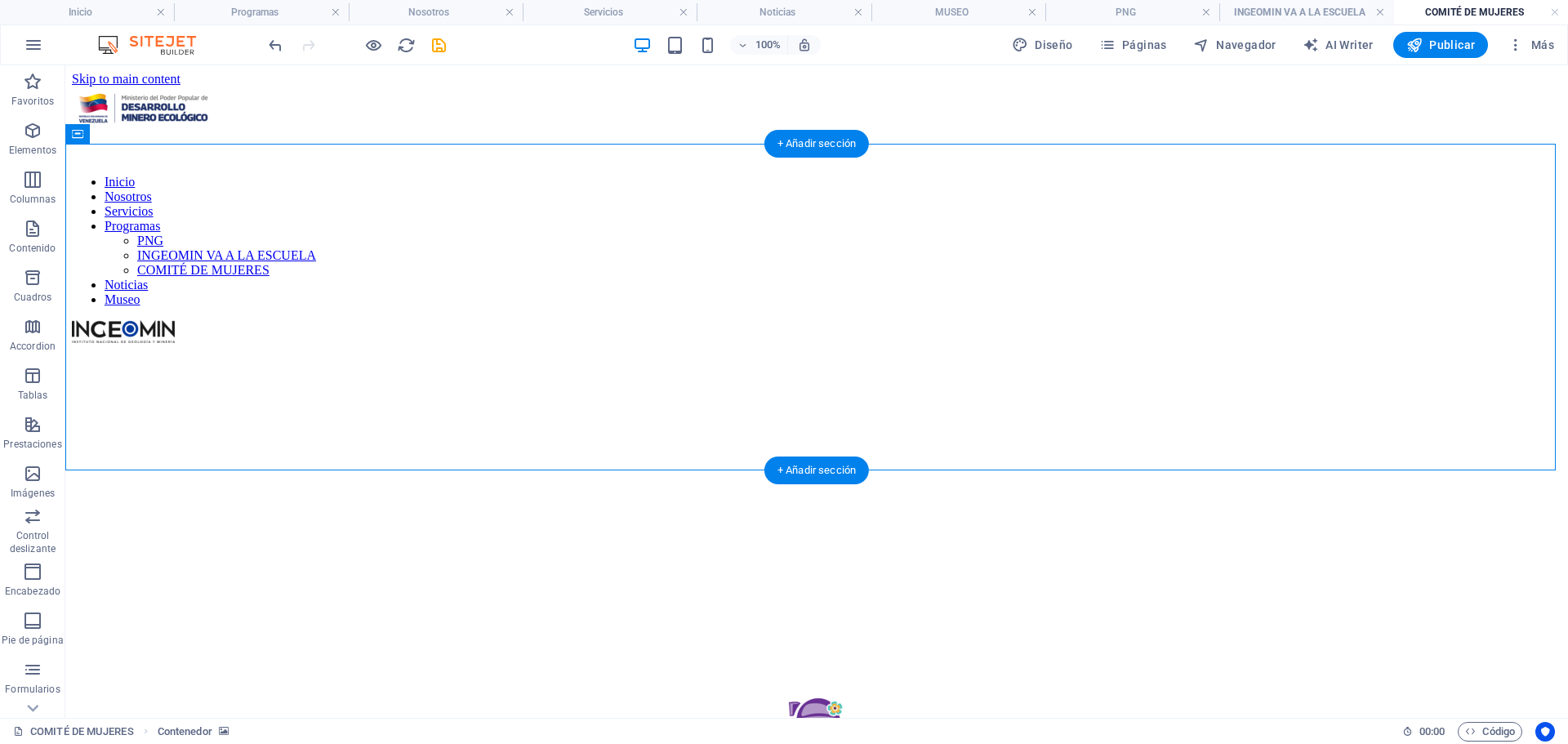
click at [311, 346] on figure at bounding box center [816, 346] width 1490 height 0
select select "px"
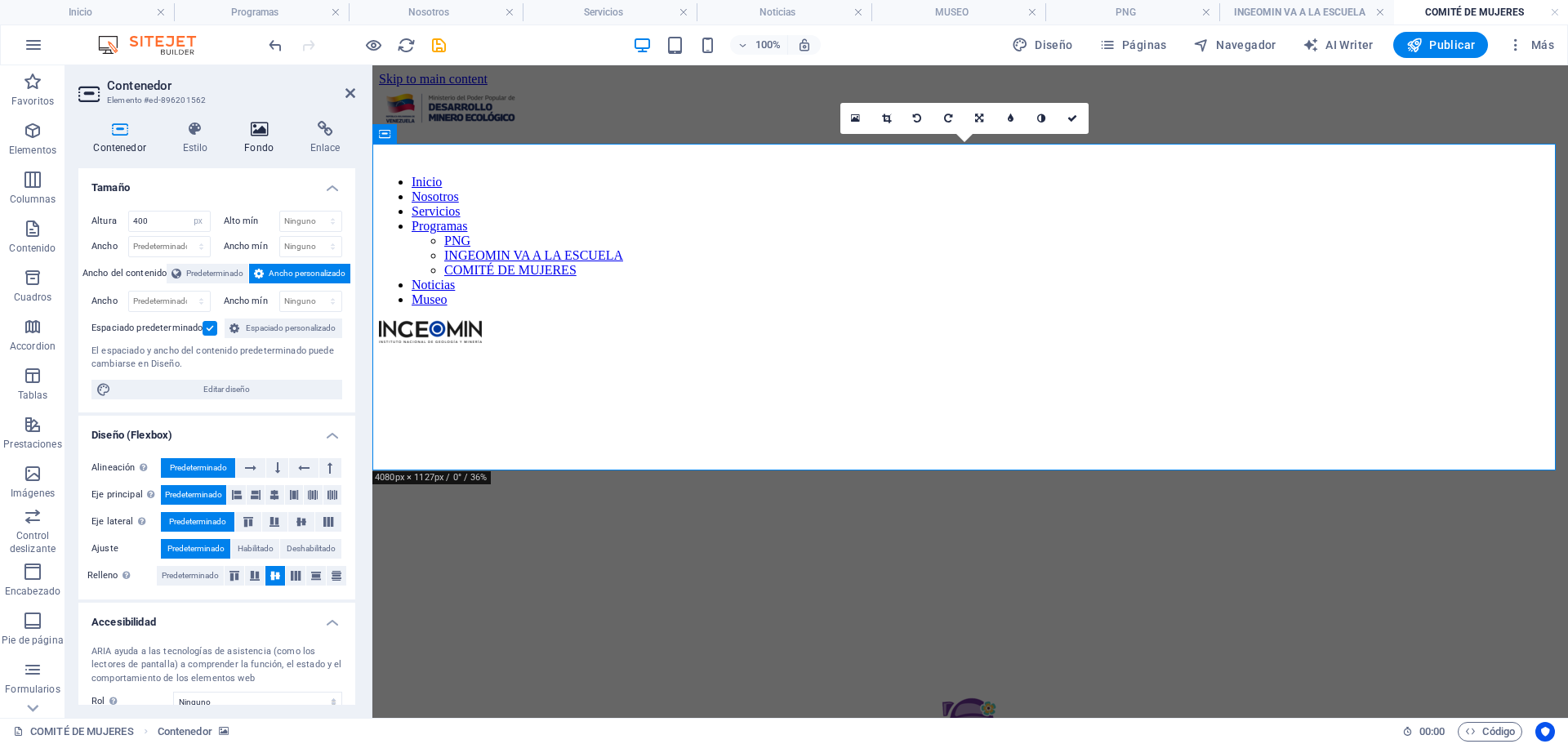
click at [259, 126] on icon at bounding box center [259, 129] width 59 height 16
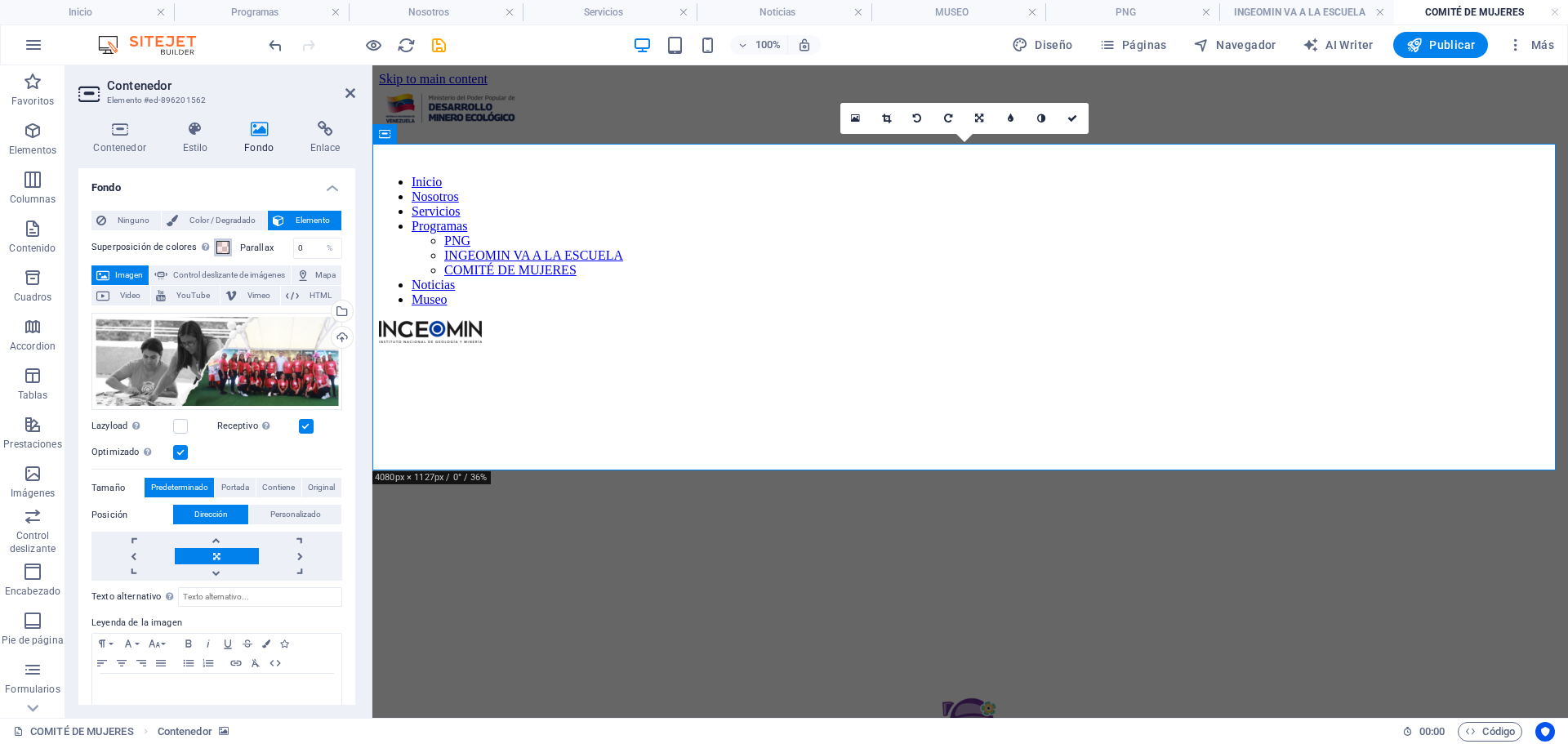
click at [224, 246] on span at bounding box center [223, 247] width 13 height 13
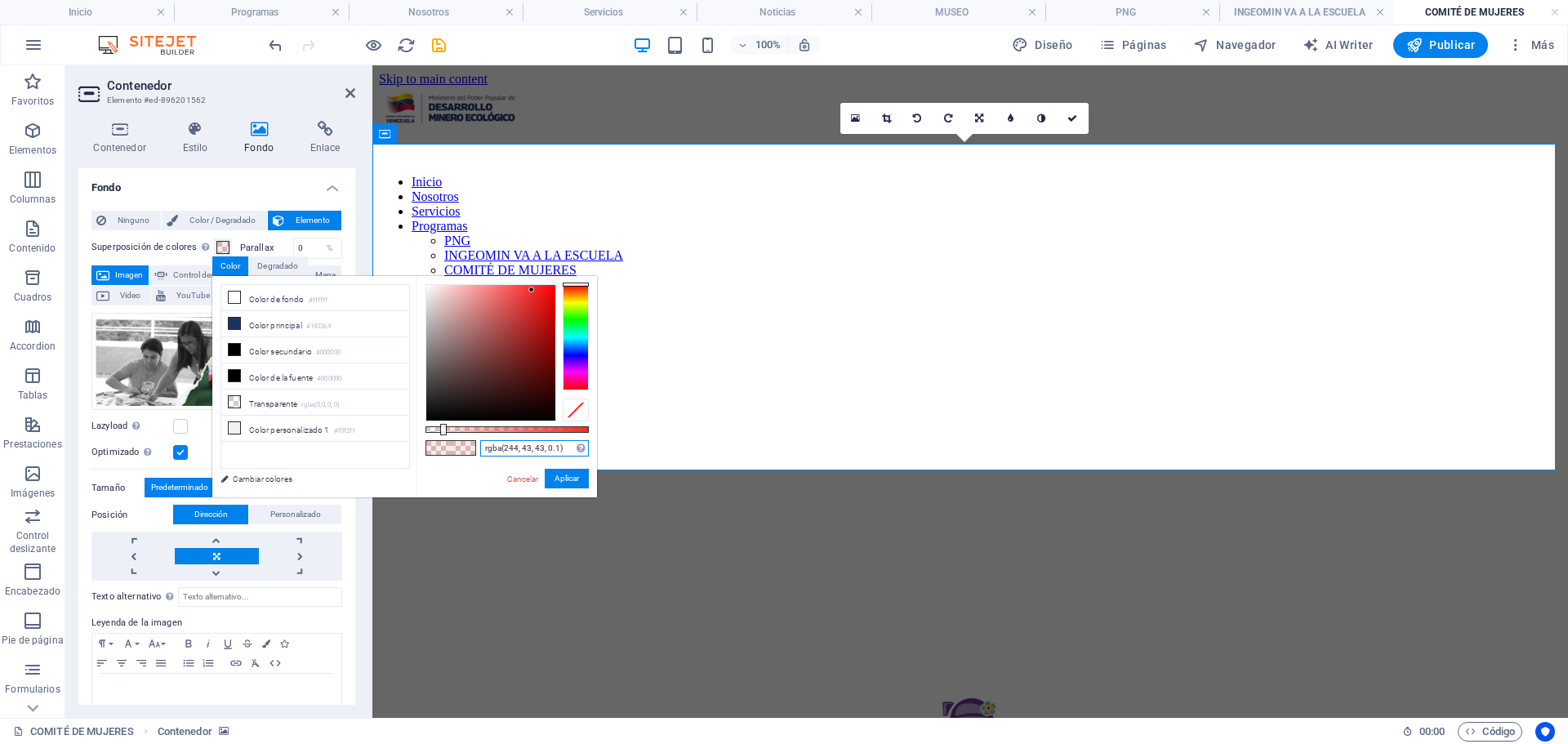
click at [565, 447] on input "rgba(244, 43, 43, 0.1)" at bounding box center [534, 448] width 108 height 16
paste input "5, 51, 100, 0.33"
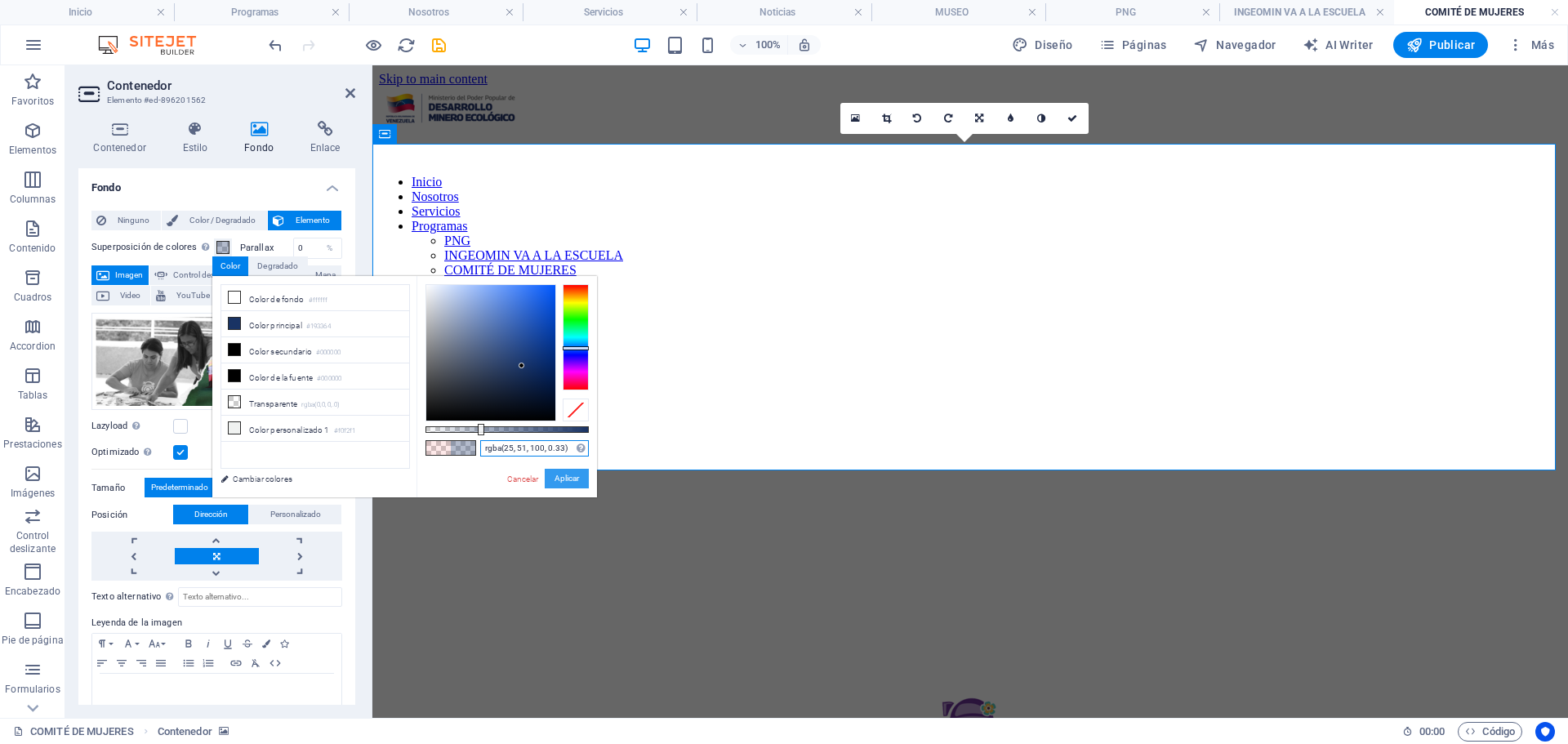
type input "rgba(25, 51, 100, 0.33)"
drag, startPoint x: 194, startPoint y: 405, endPoint x: 557, endPoint y: 474, distance: 369.5
click at [557, 474] on button "Aplicar" at bounding box center [567, 479] width 44 height 20
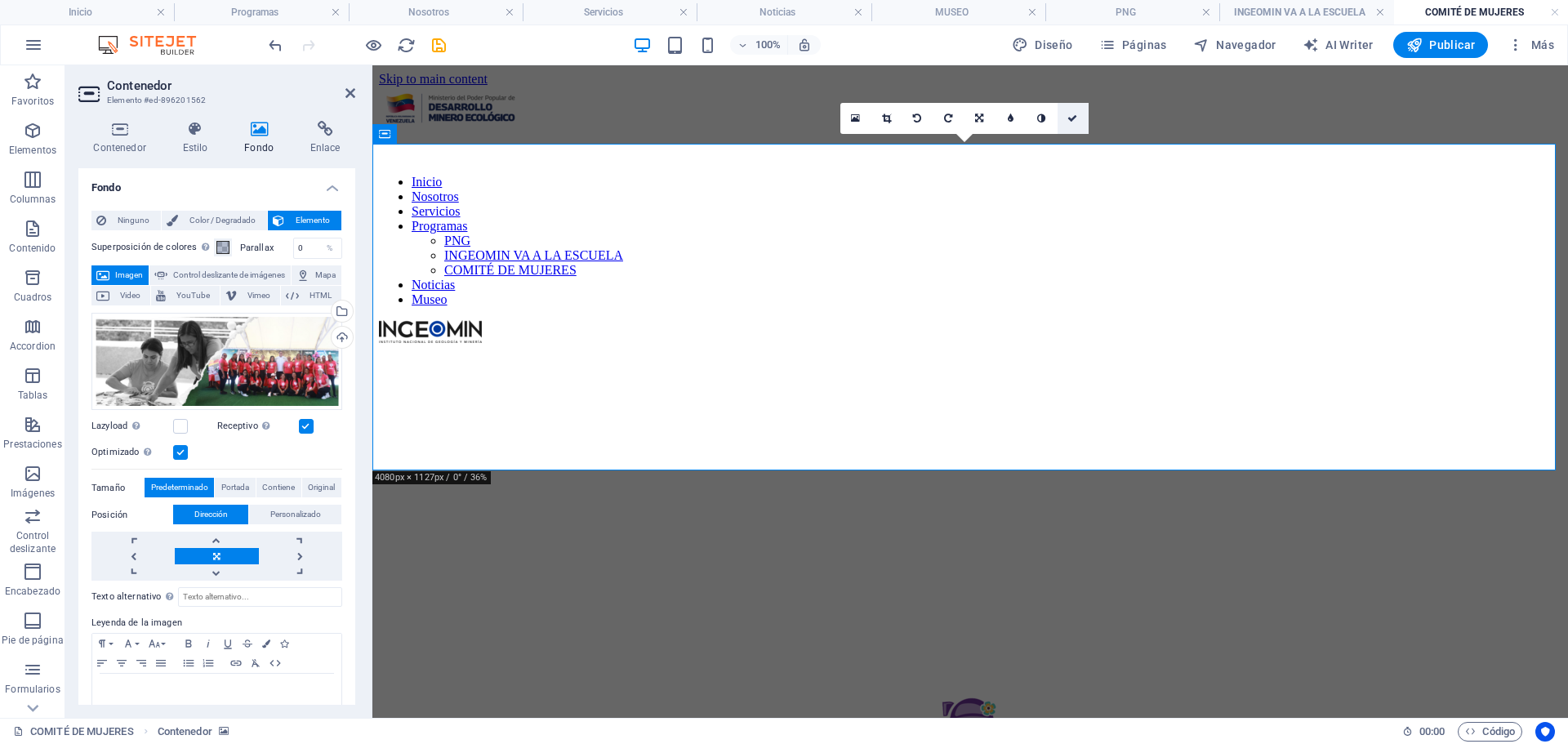
drag, startPoint x: 1068, startPoint y: 119, endPoint x: 1059, endPoint y: 96, distance: 24.7
click at [1068, 119] on icon at bounding box center [1072, 118] width 10 height 10
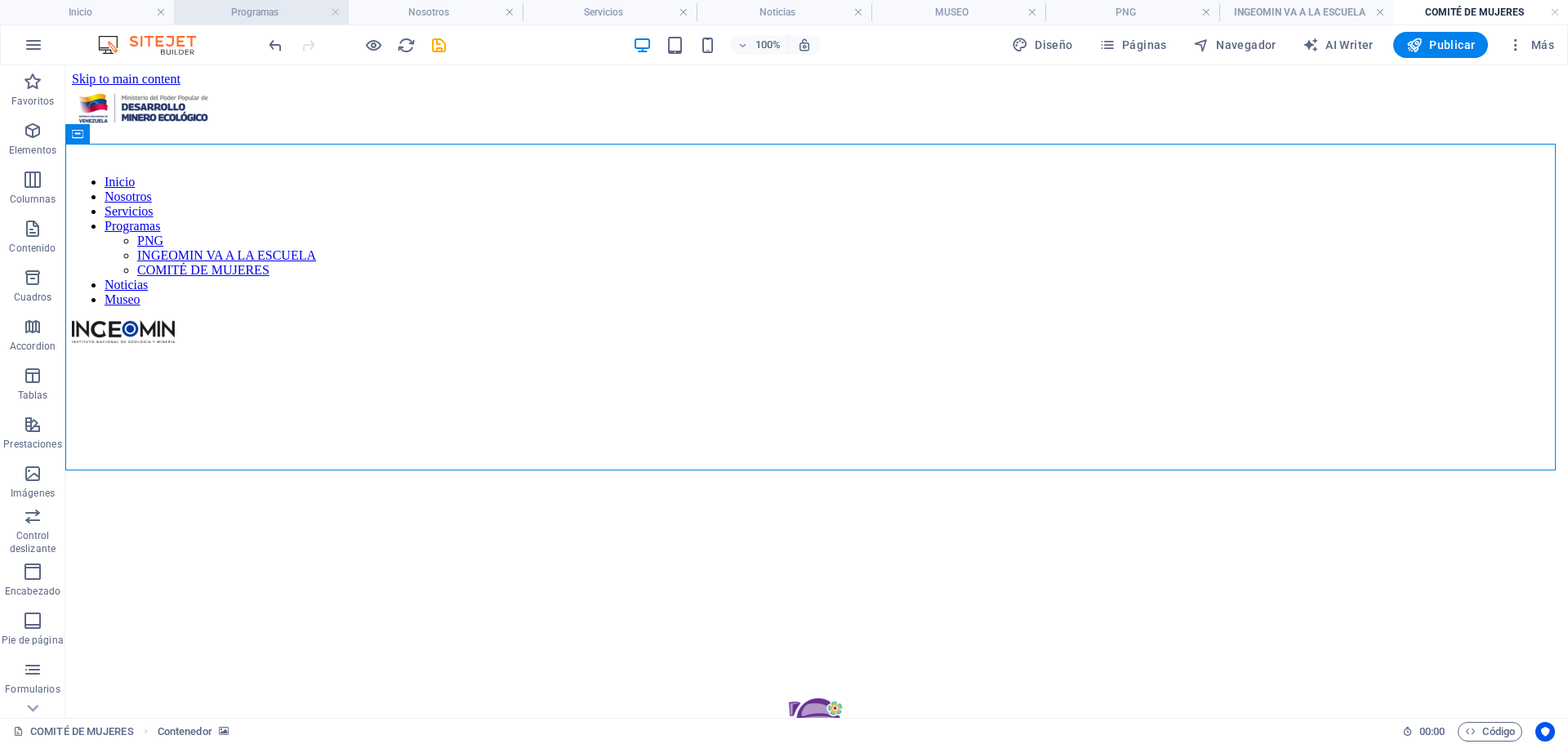
click at [272, 6] on h4 "Programas" at bounding box center [261, 12] width 174 height 18
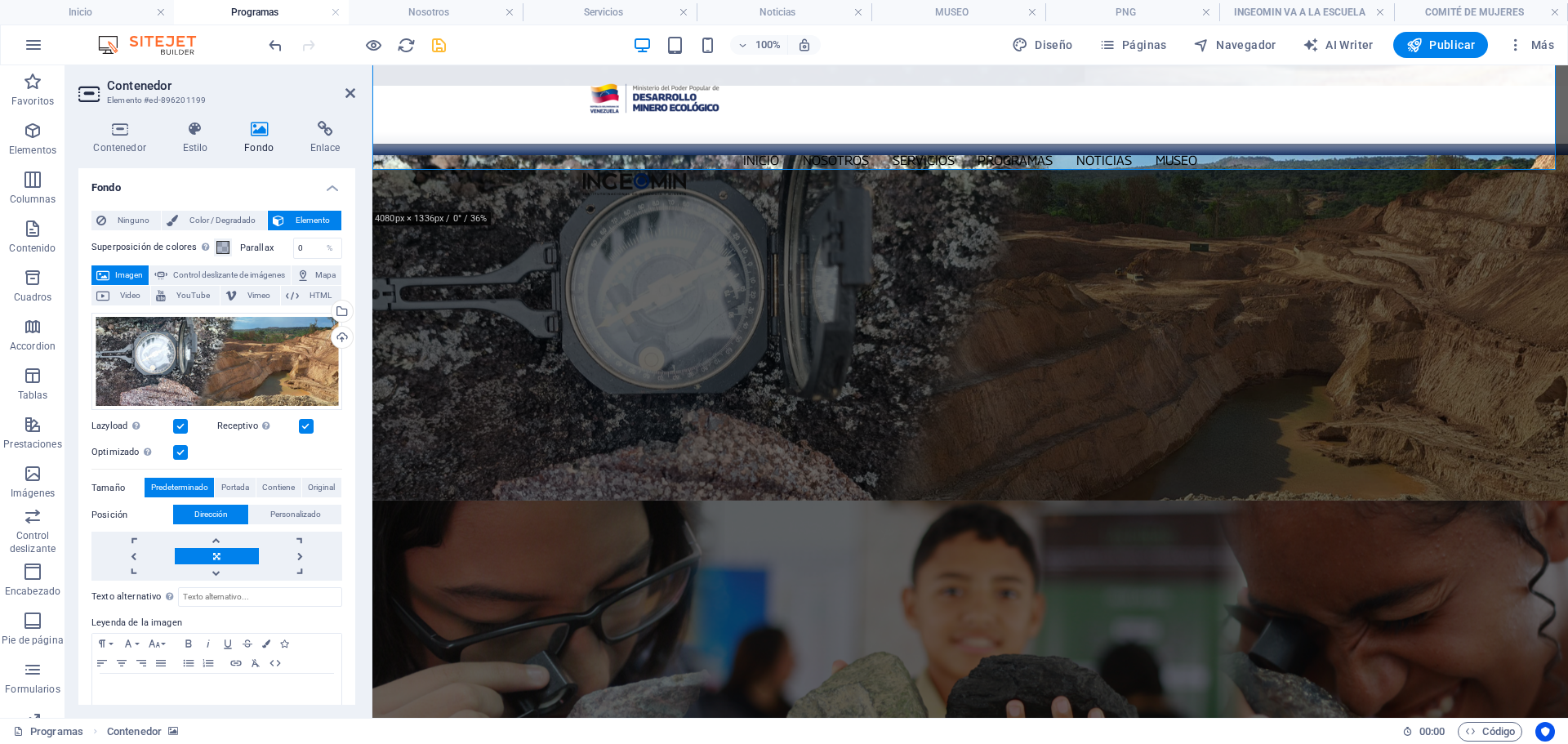
scroll to position [764, 0]
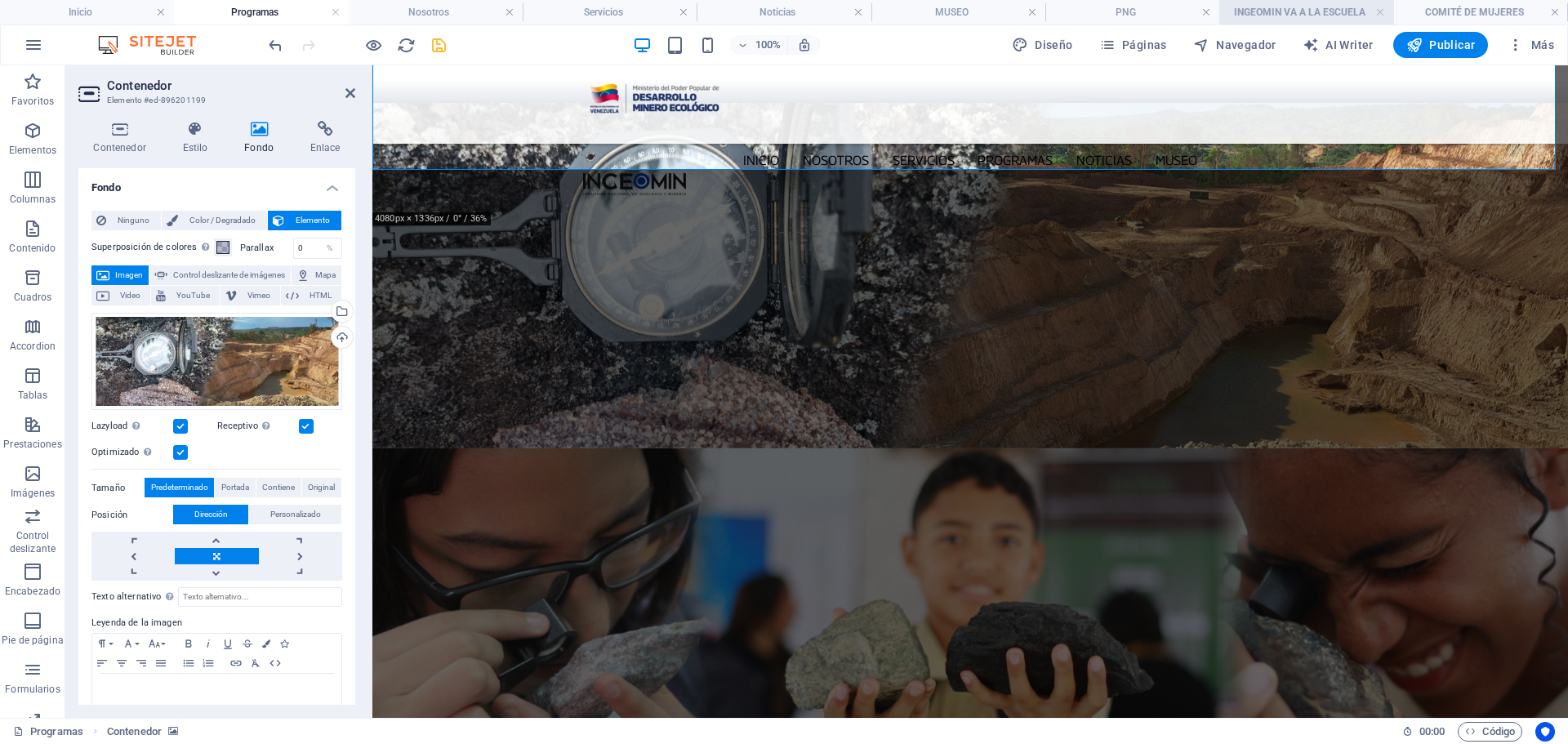
click at [1307, 14] on h4 "INGEOMIN VA A LA ESCUELA" at bounding box center [1306, 12] width 174 height 18
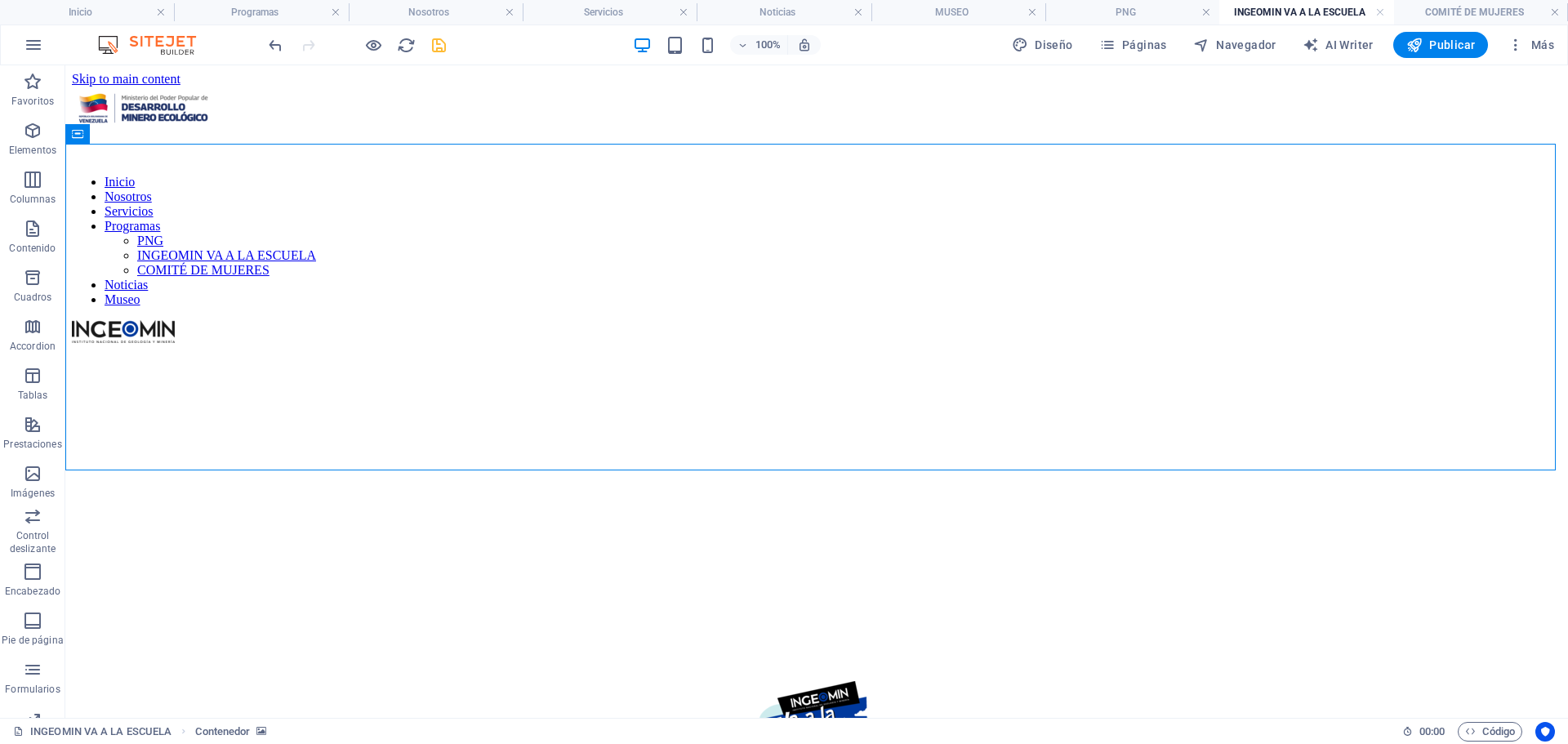
scroll to position [0, 0]
click at [276, 14] on h4 "Programas" at bounding box center [261, 12] width 174 height 18
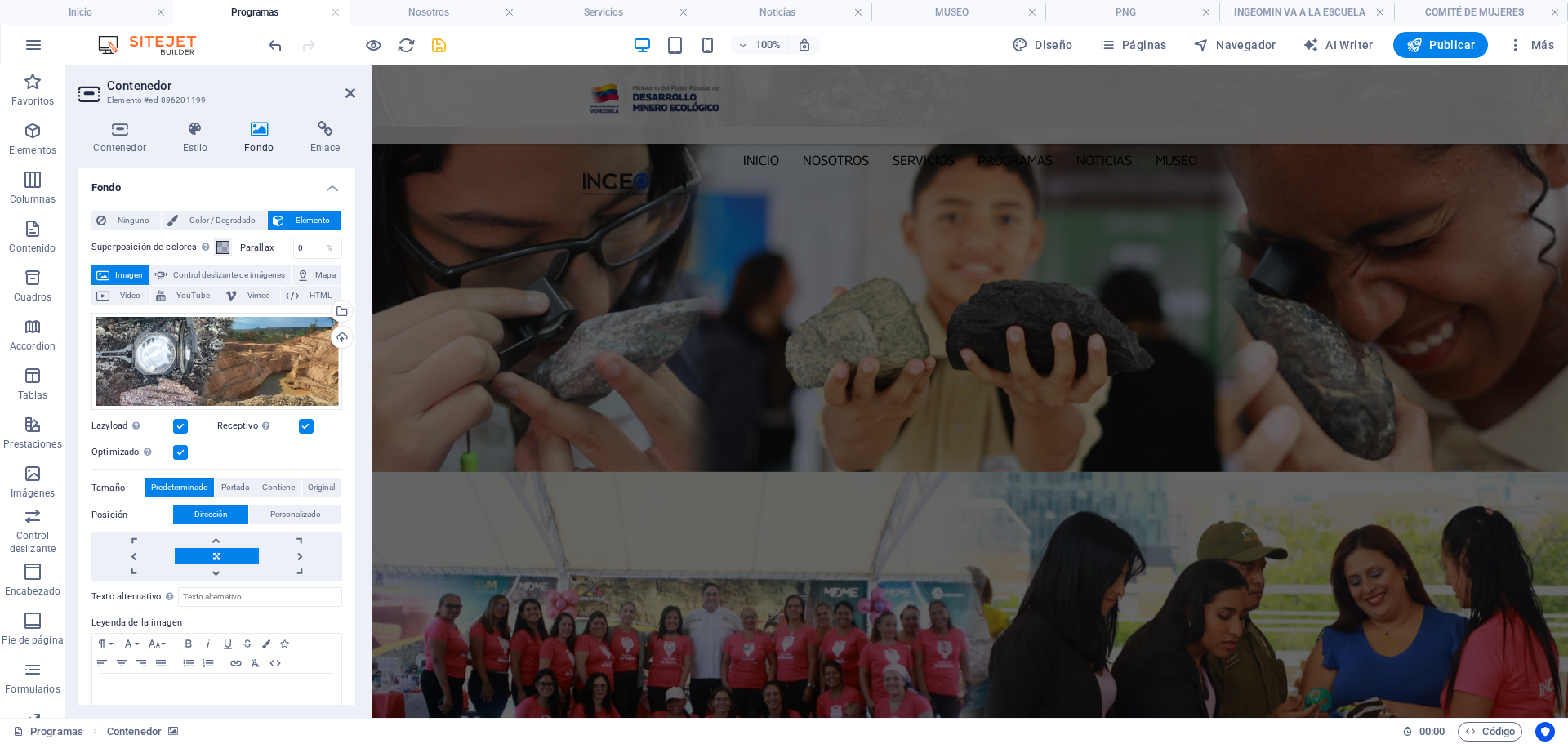
scroll to position [1090, 0]
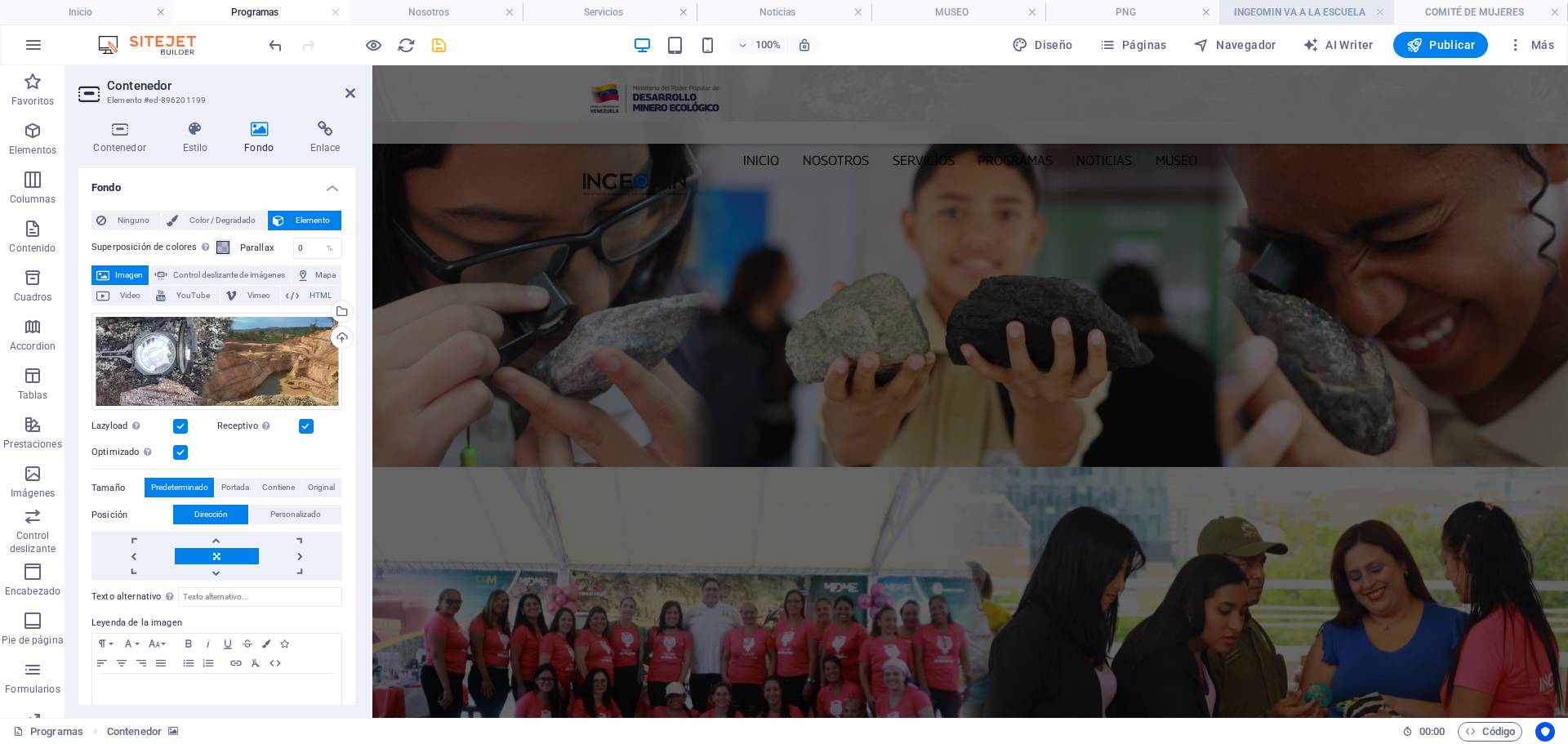
click at [1256, 12] on h4 "INGEOMIN VA A LA ESCUELA" at bounding box center [1306, 12] width 174 height 18
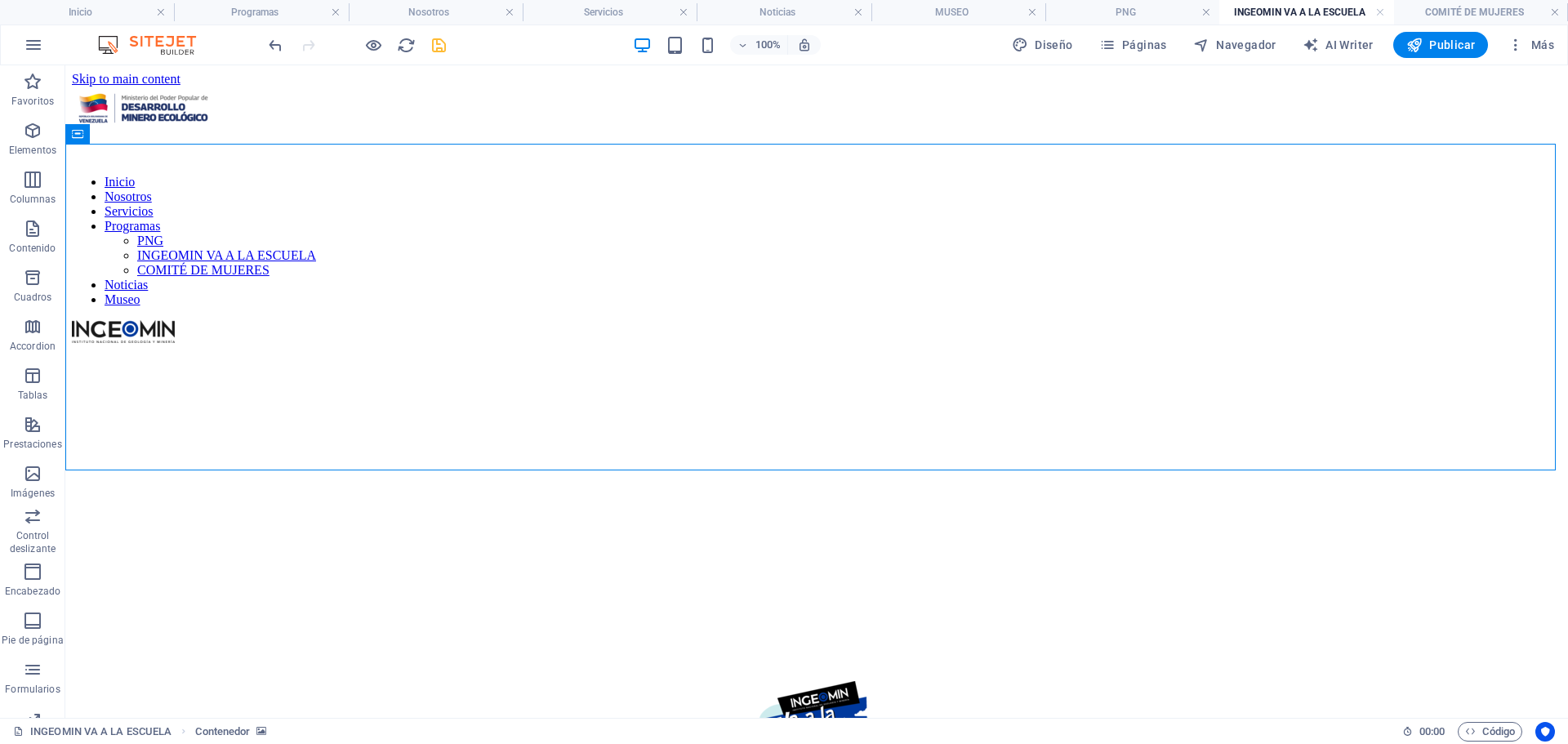
scroll to position [0, 0]
click at [1464, 12] on h4 "COMITÉ DE MUJERES" at bounding box center [1481, 12] width 174 height 18
click at [269, 16] on h4 "Programas" at bounding box center [261, 12] width 174 height 18
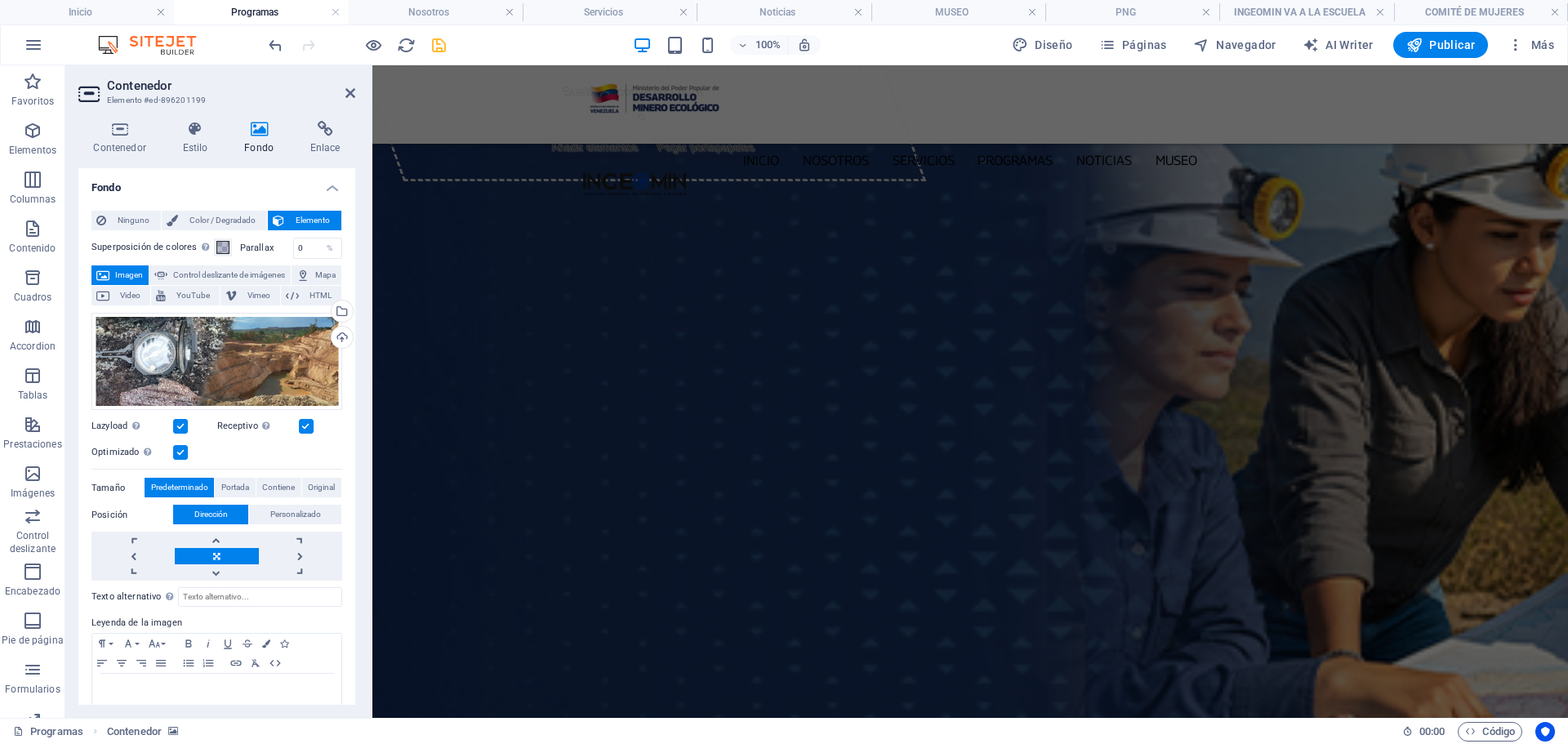
scroll to position [1090, 0]
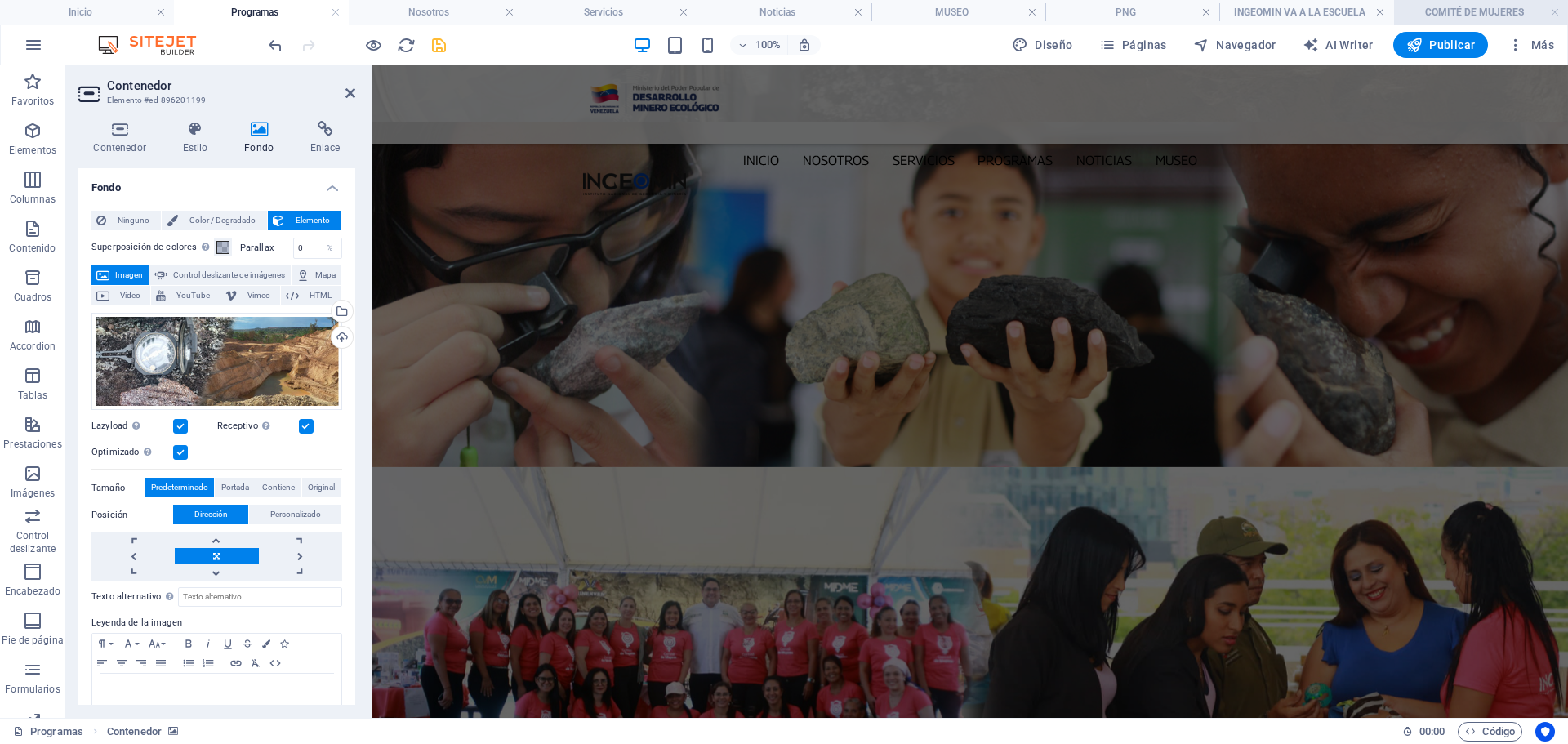
click at [1454, 5] on h4 "COMITÉ DE MUJERES" at bounding box center [1481, 12] width 174 height 18
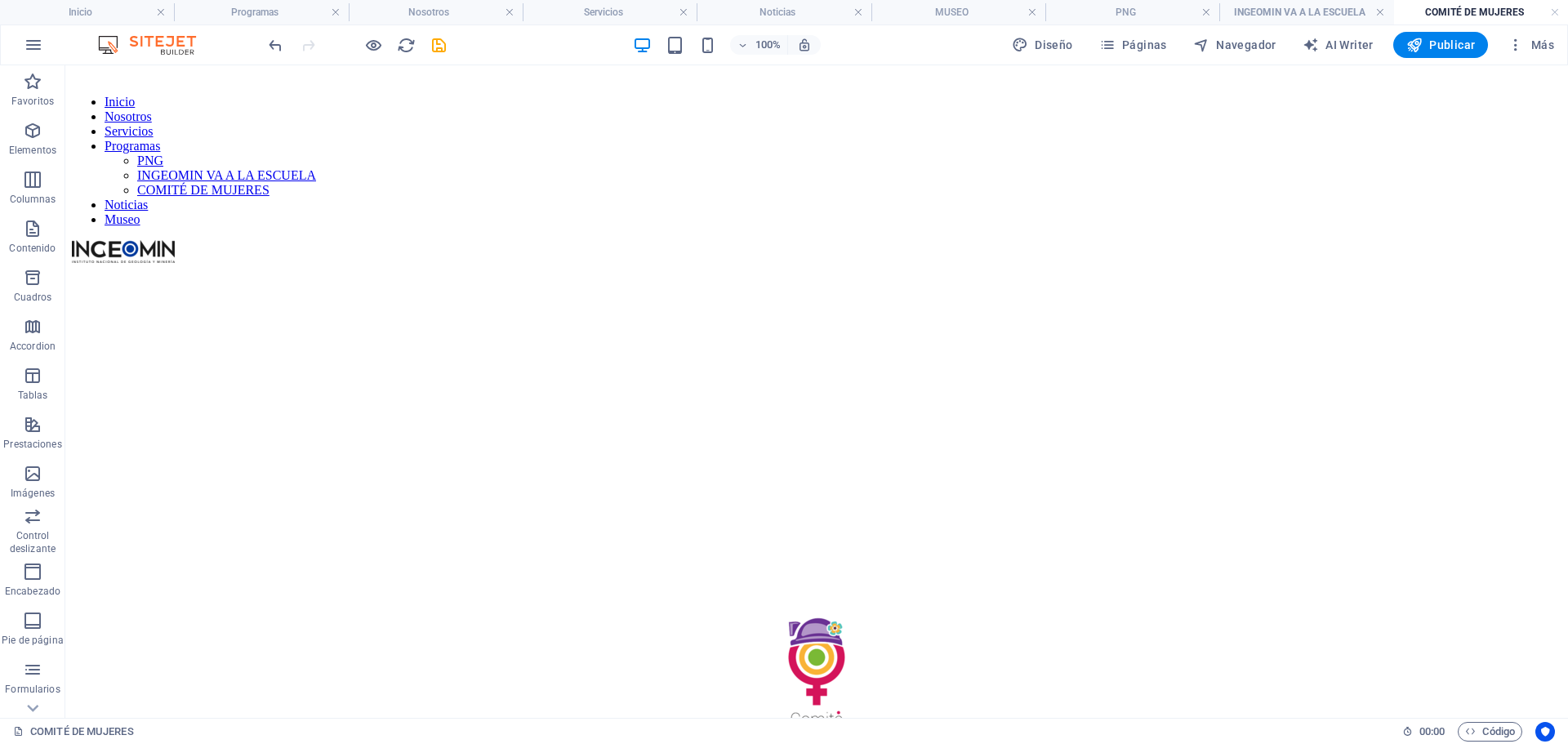
scroll to position [0, 0]
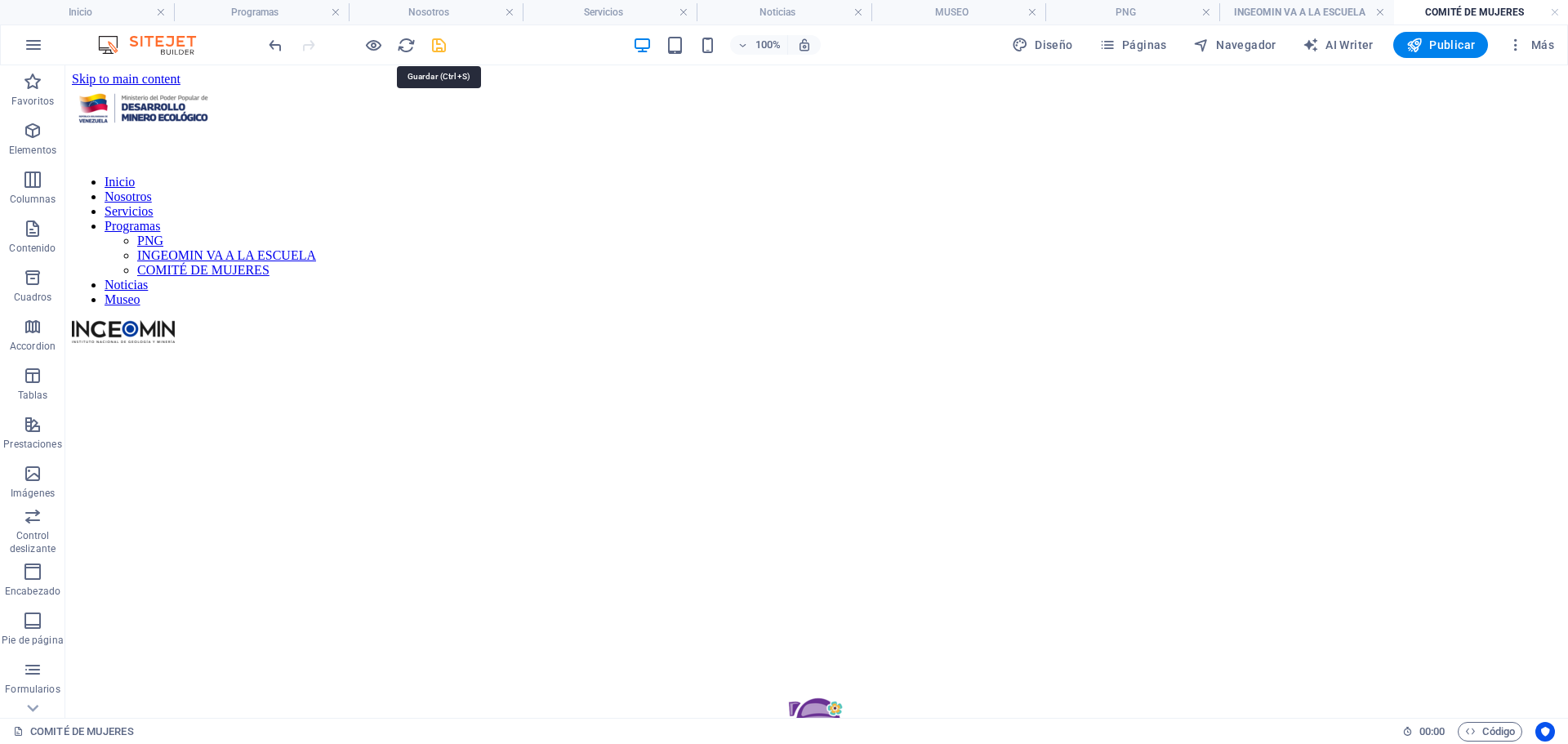
click at [436, 44] on icon "save" at bounding box center [438, 44] width 19 height 19
click at [968, 13] on h4 "MUSEO" at bounding box center [958, 12] width 174 height 18
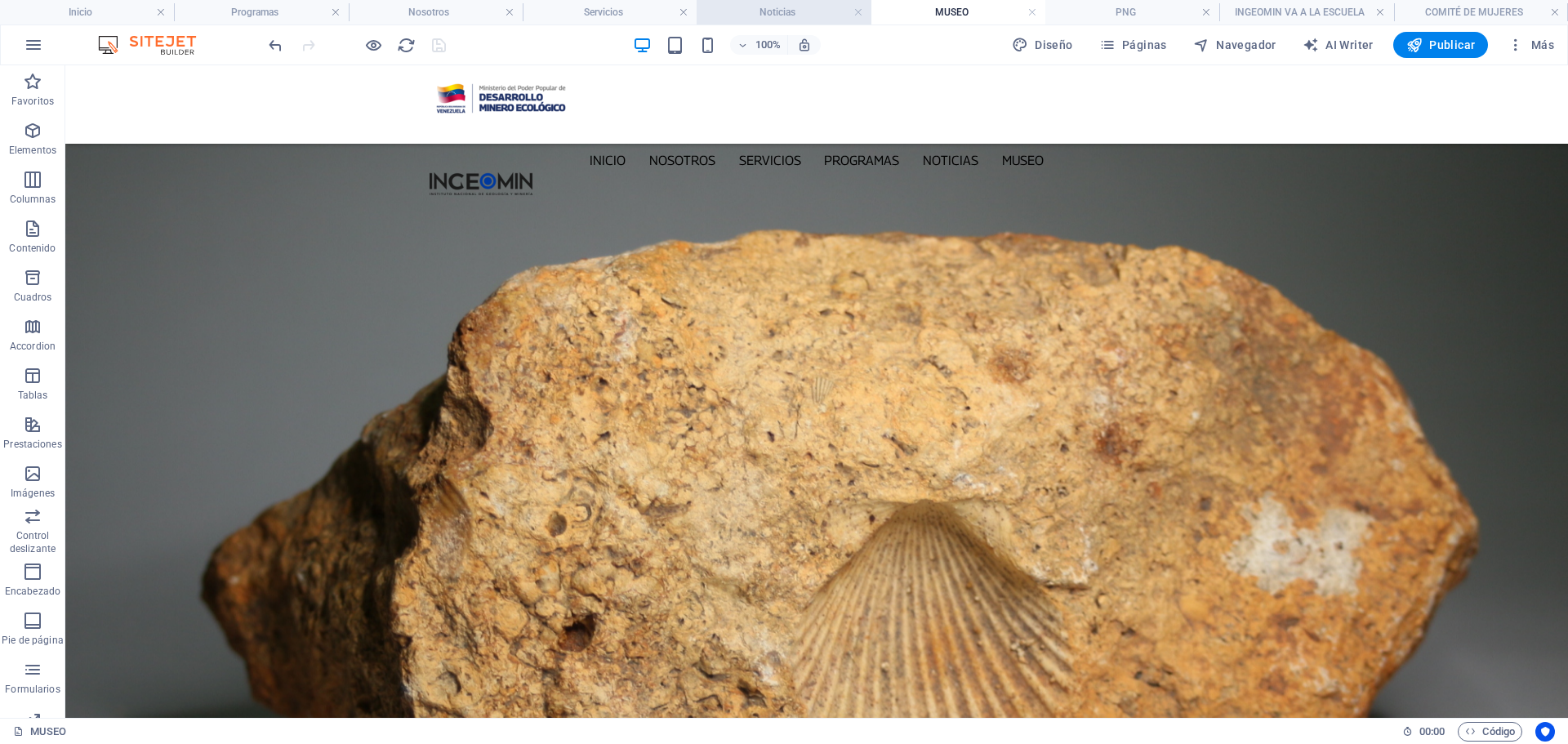
click at [775, 5] on h4 "Noticias" at bounding box center [784, 12] width 174 height 18
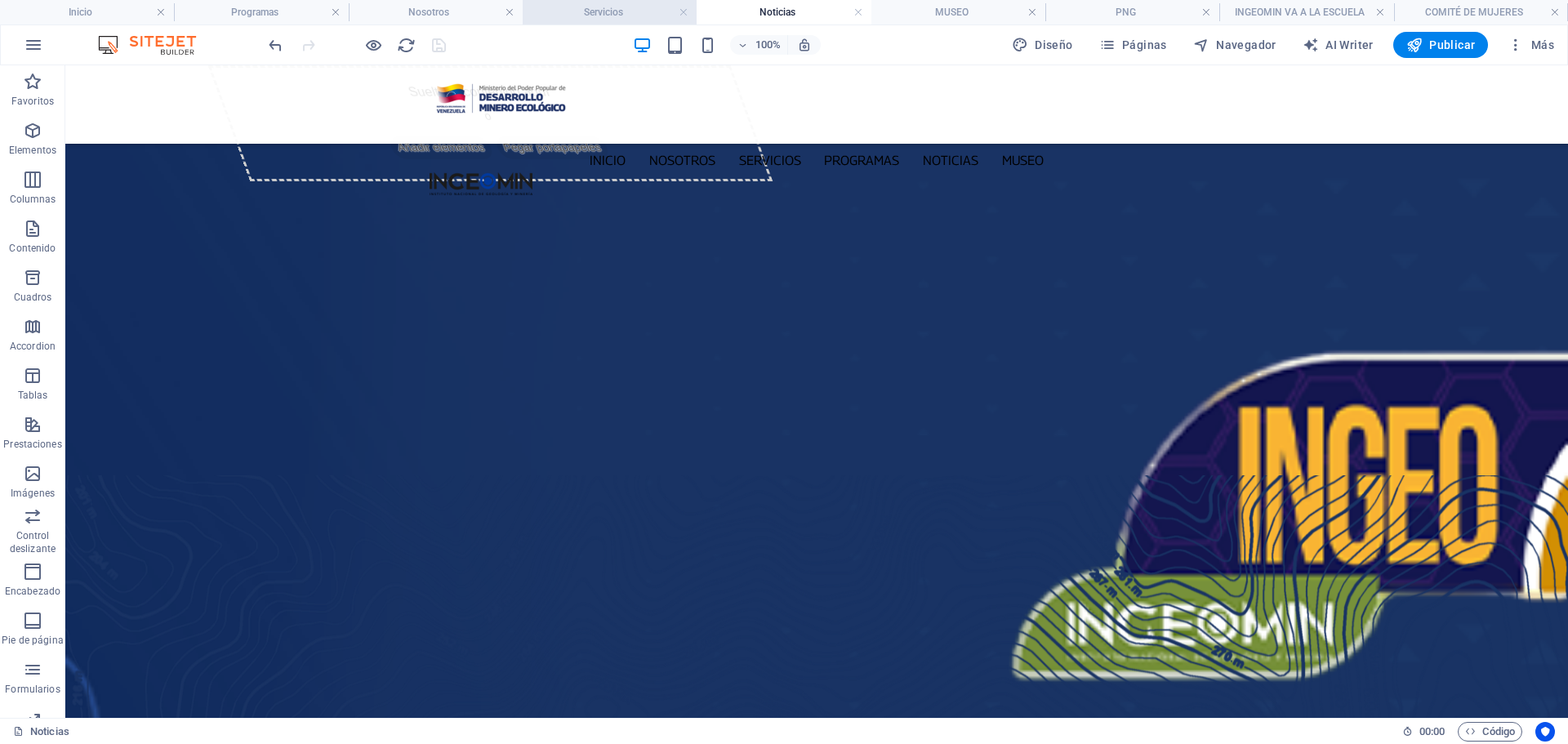
click at [622, 14] on h4 "Servicios" at bounding box center [610, 12] width 174 height 18
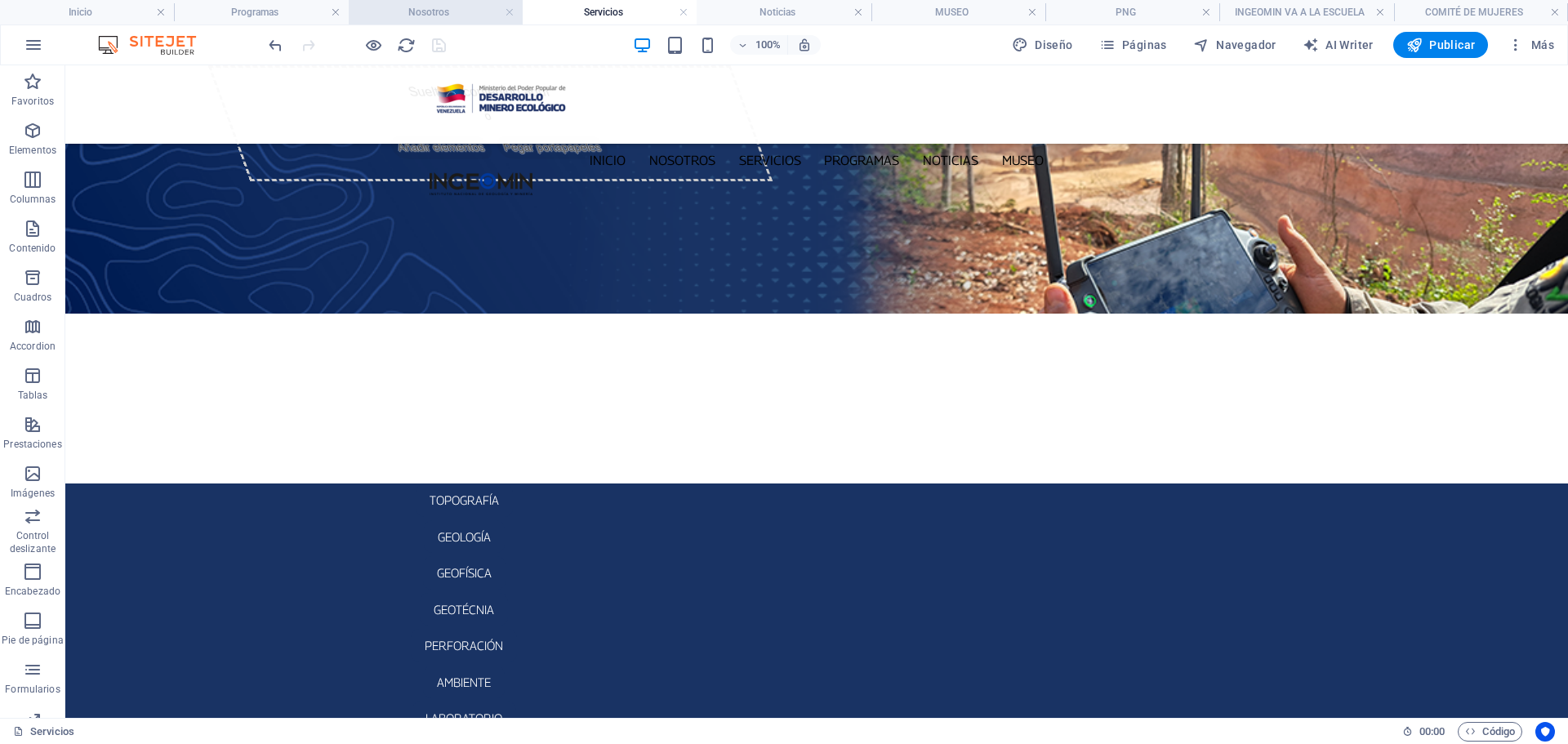
click at [425, 11] on h4 "Nosotros" at bounding box center [436, 12] width 174 height 18
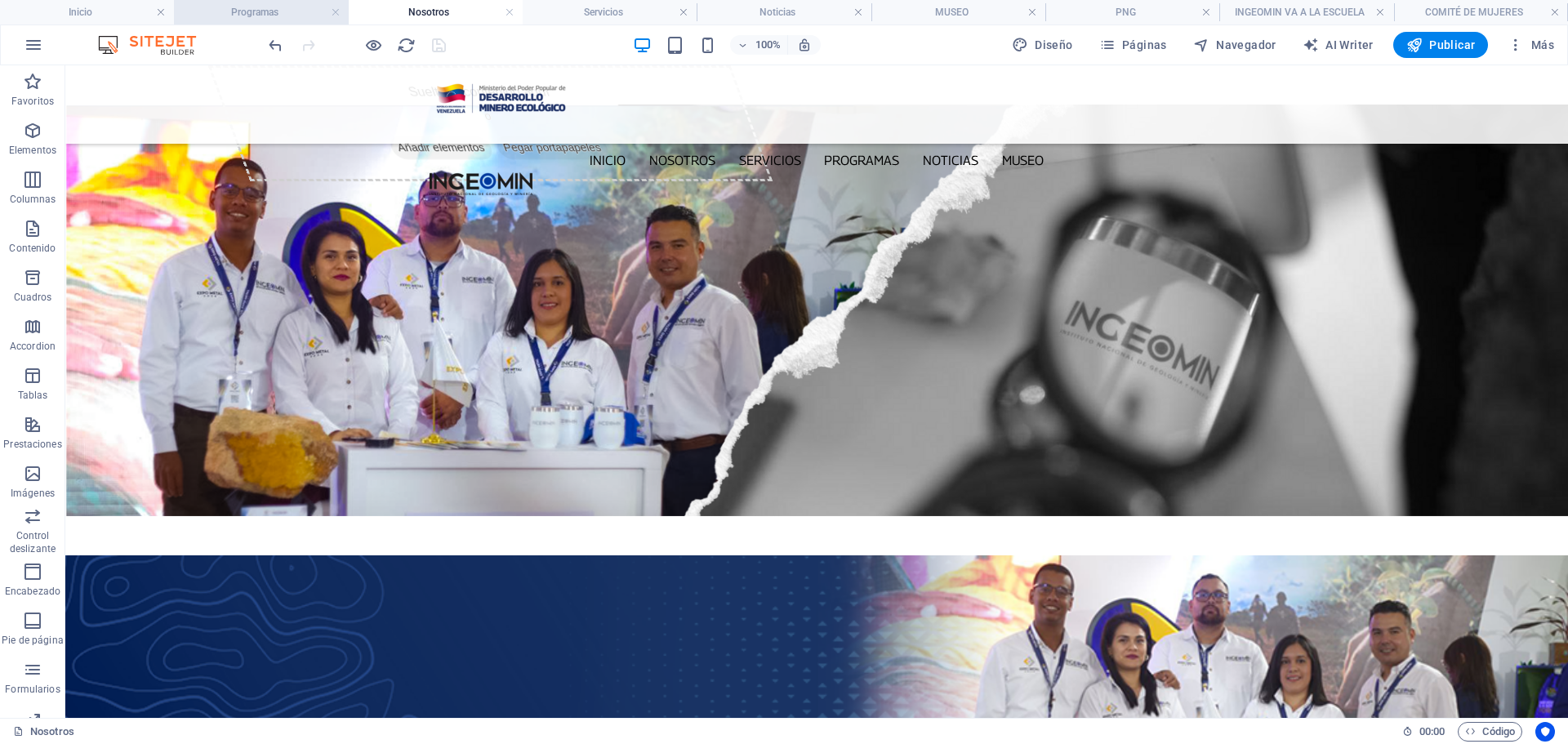
click at [248, 14] on h4 "Programas" at bounding box center [261, 12] width 174 height 18
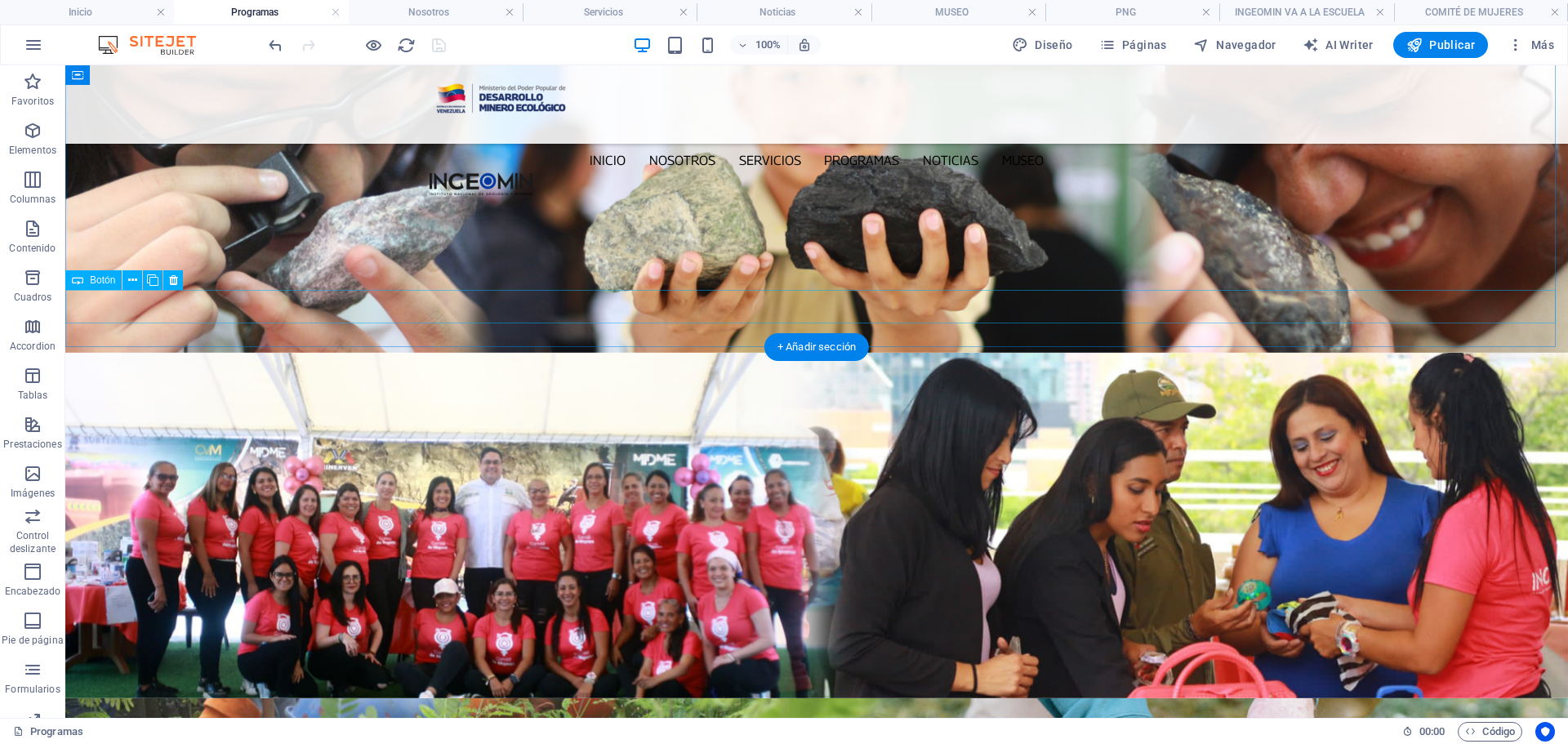
scroll to position [1335, 0]
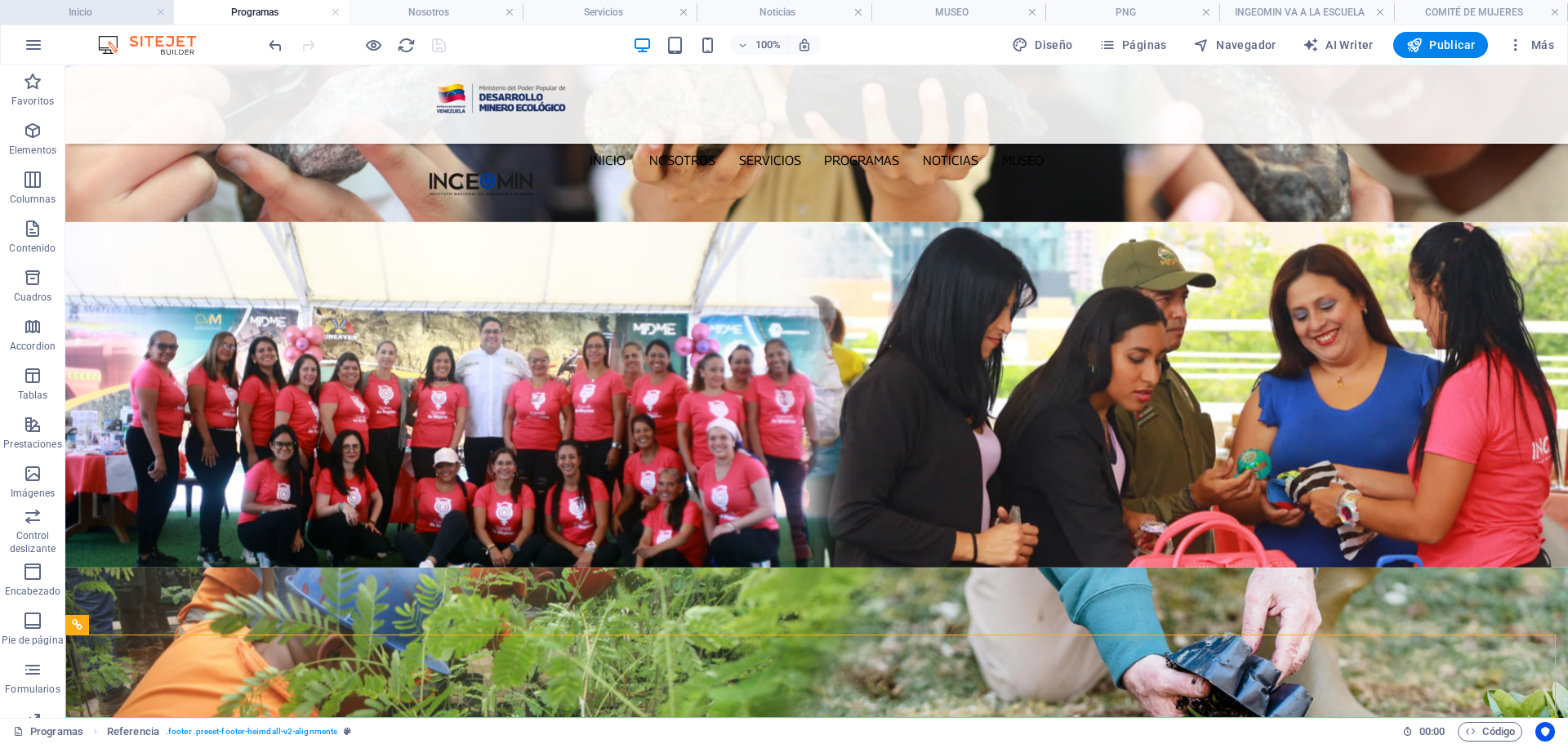
click at [119, 2] on li "Inicio" at bounding box center [87, 12] width 174 height 25
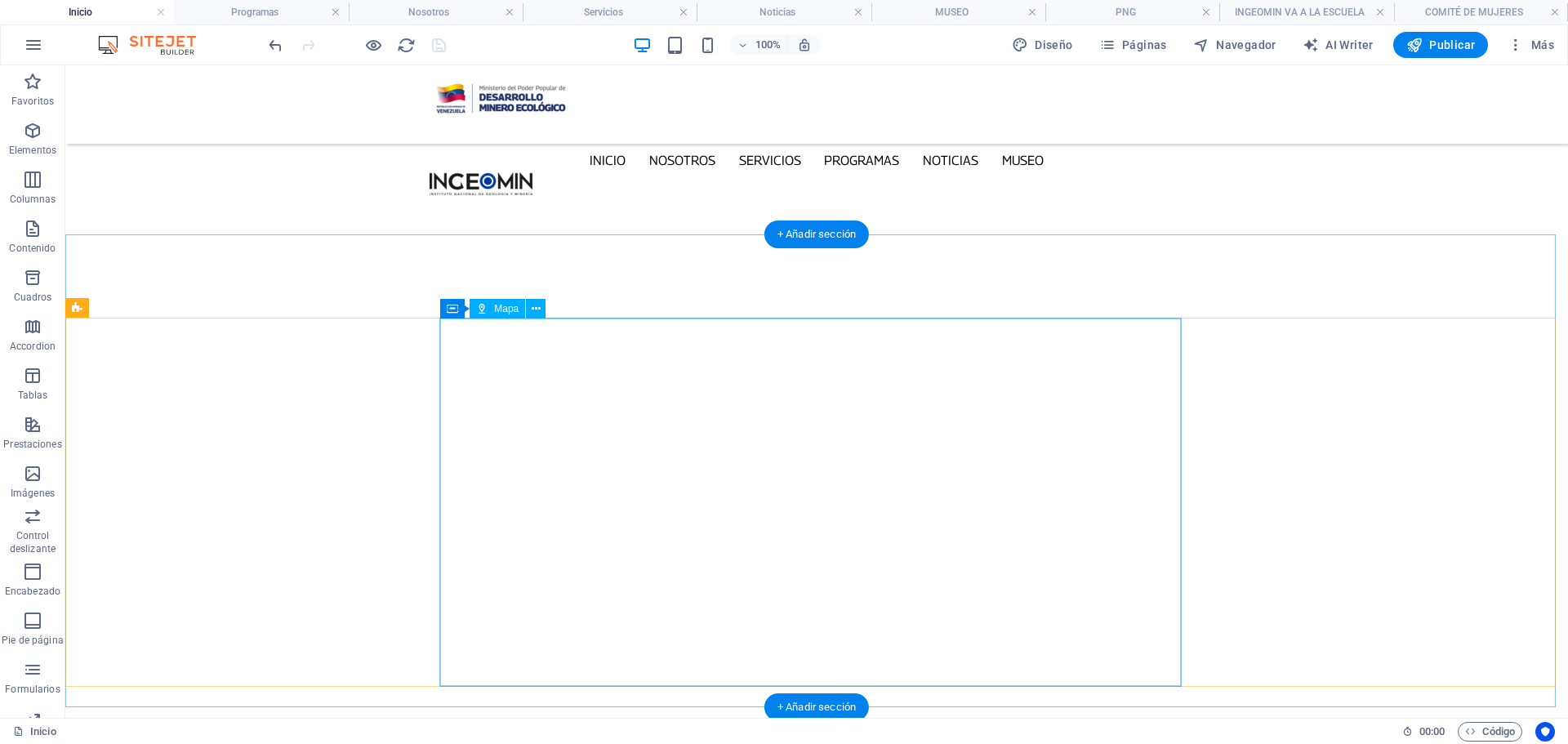
scroll to position [5419, 0]
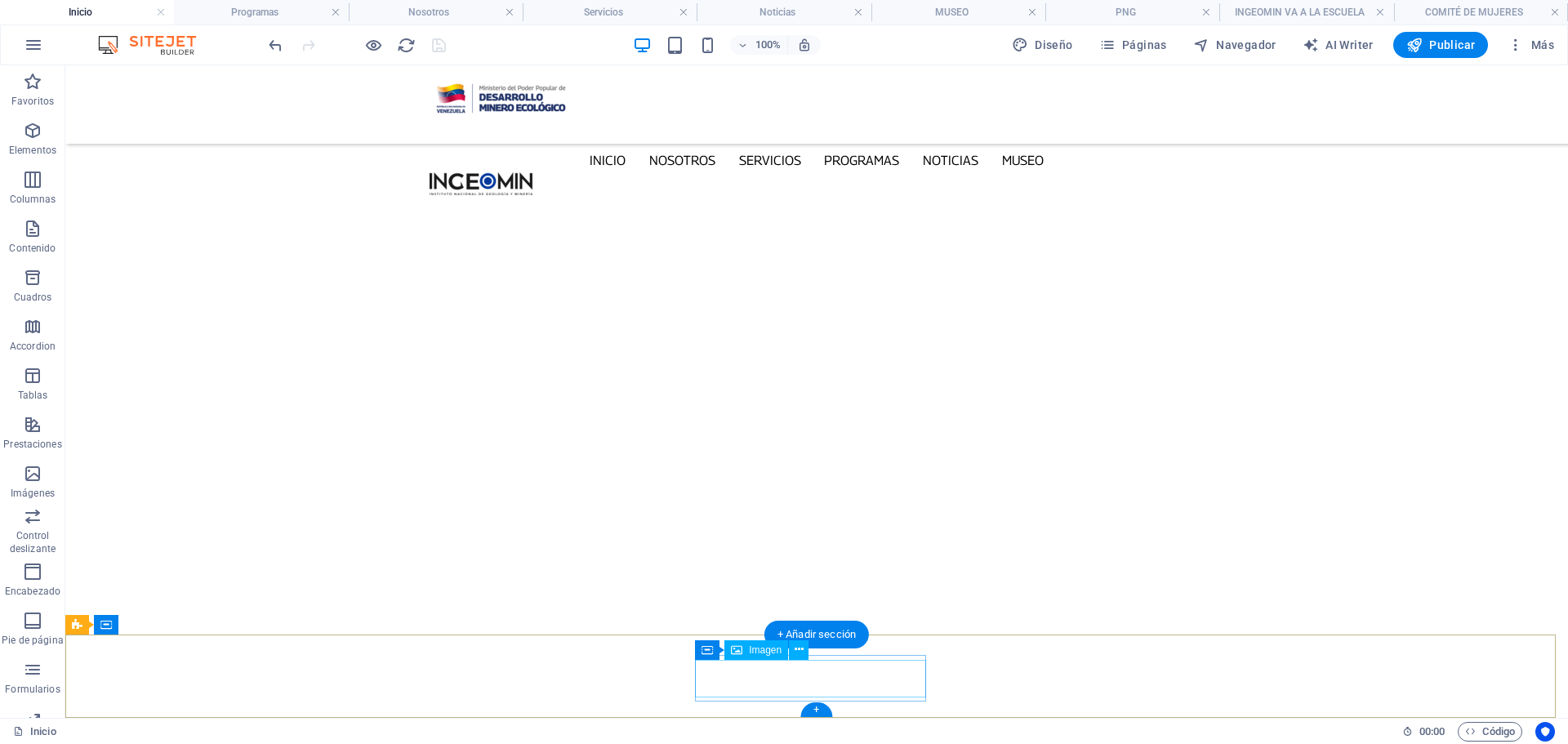
select select "px"
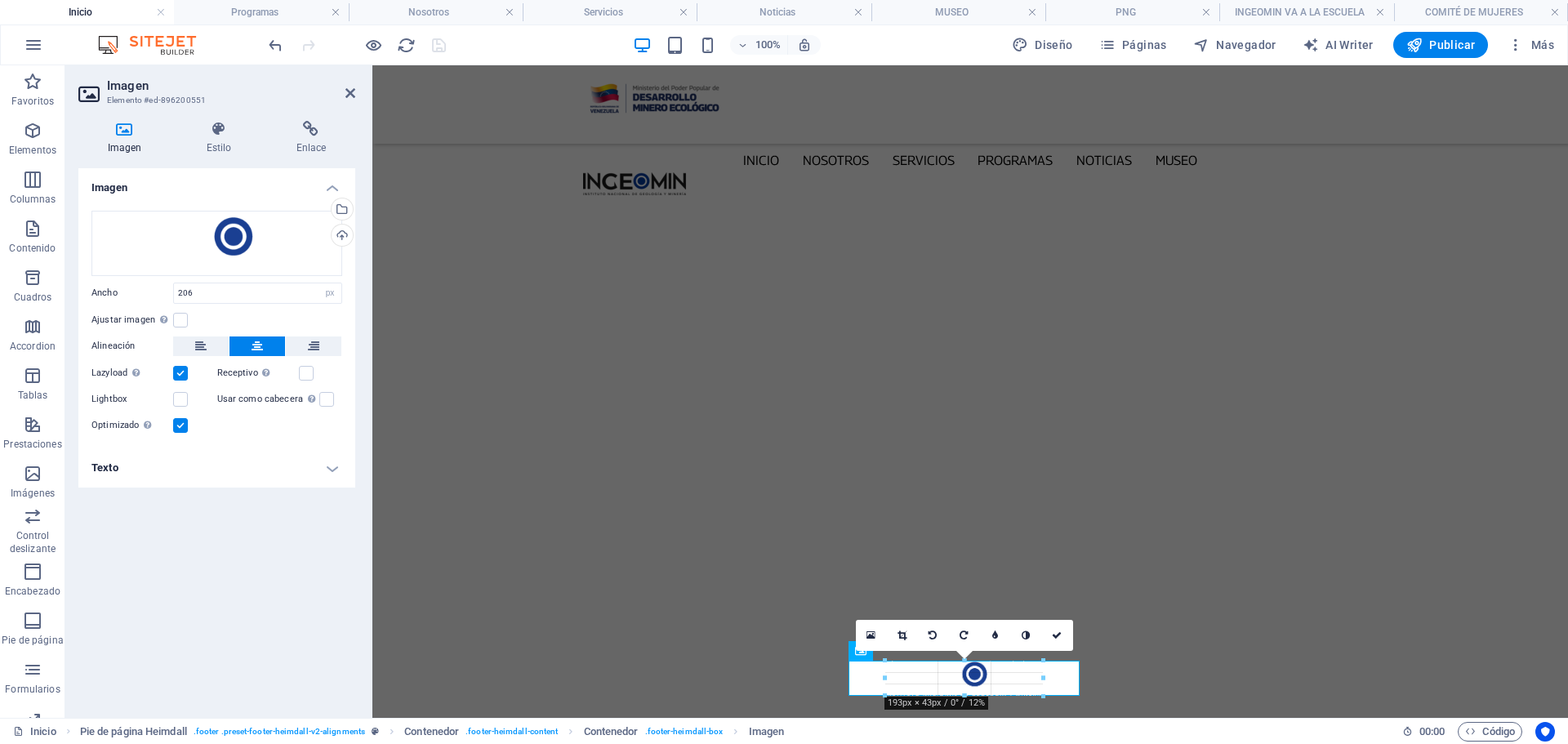
drag, startPoint x: 1047, startPoint y: 696, endPoint x: 1033, endPoint y: 689, distance: 15.7
type input "193"
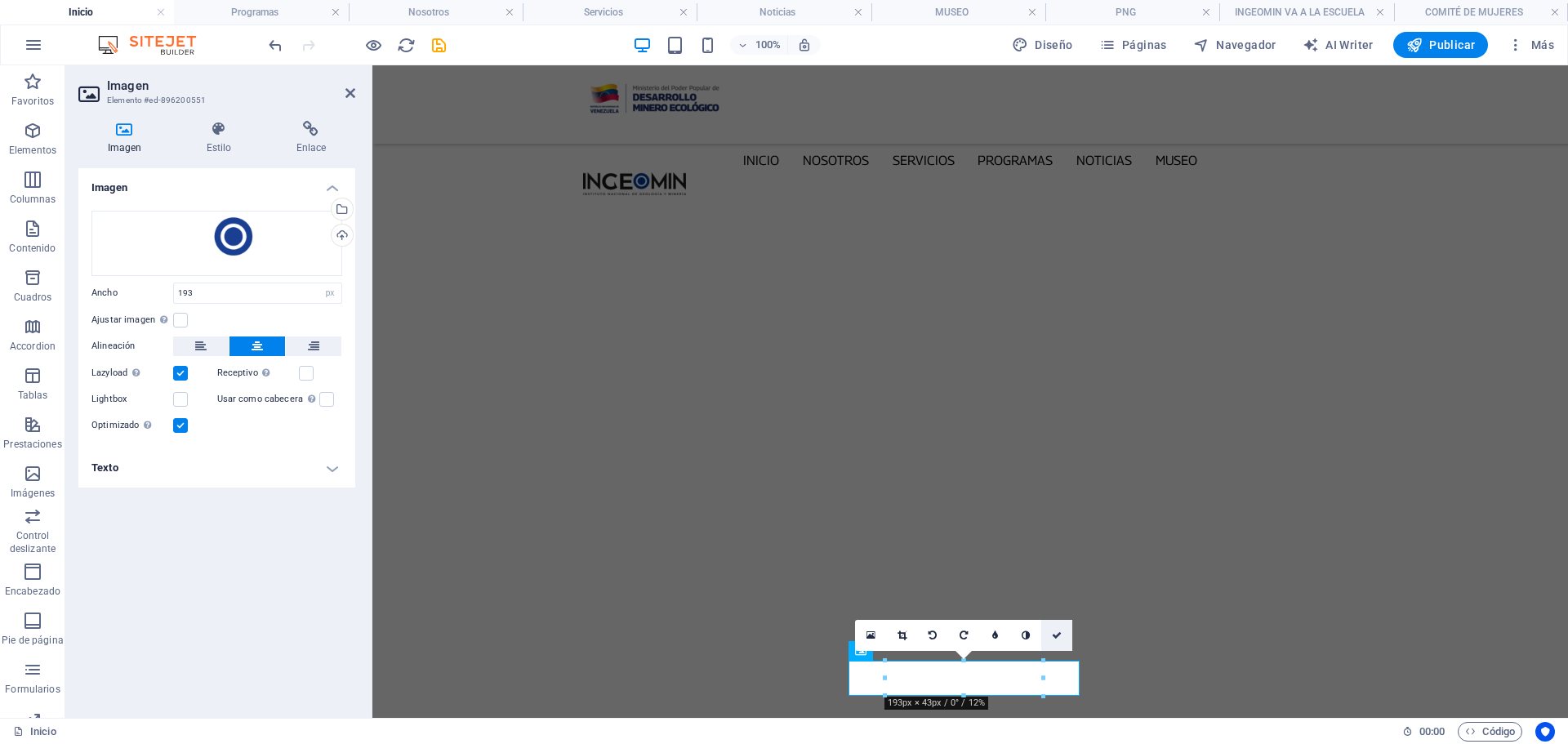
click at [1054, 636] on icon at bounding box center [1056, 635] width 10 height 10
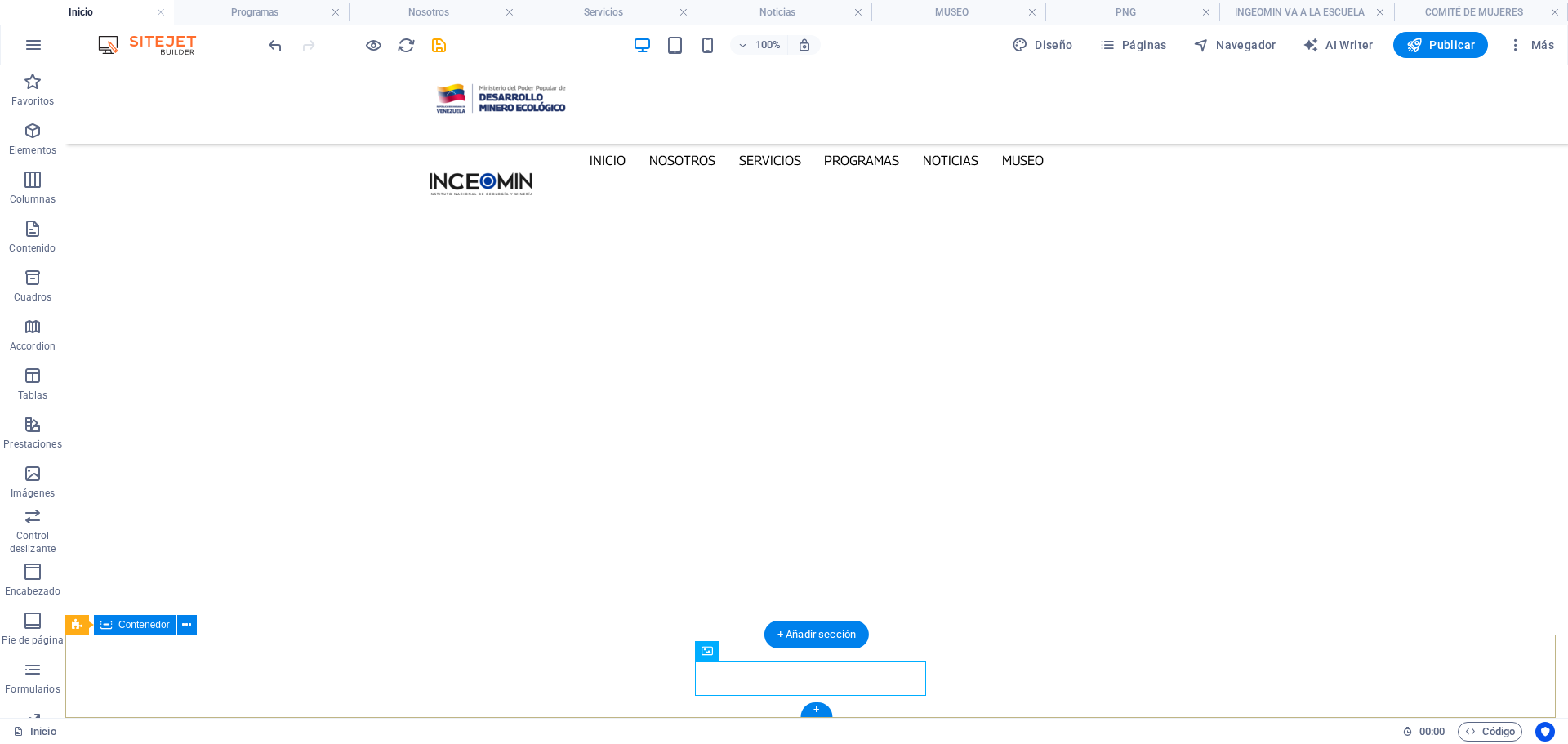
scroll to position [5419, 0]
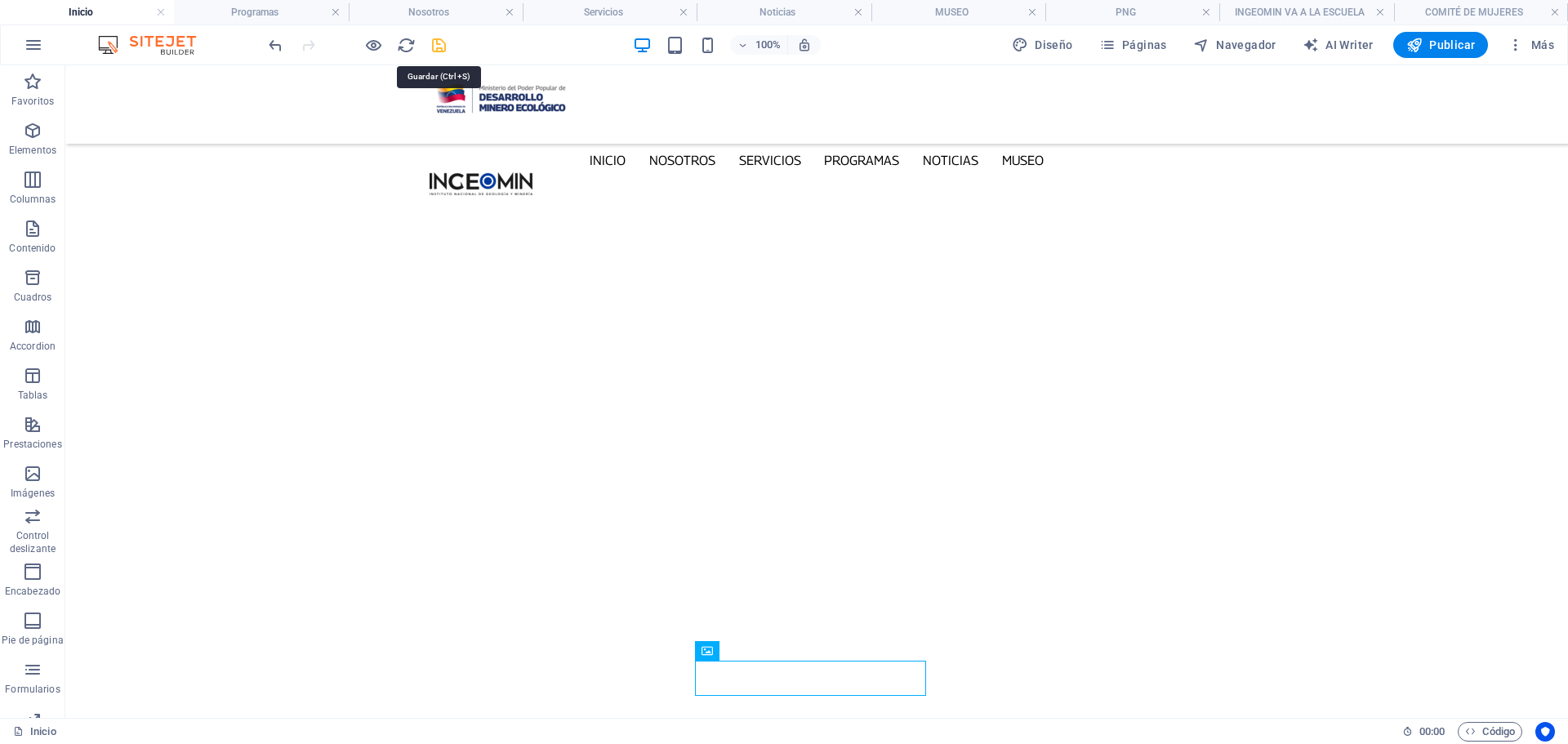
drag, startPoint x: 436, startPoint y: 50, endPoint x: 1082, endPoint y: 599, distance: 847.8
click at [437, 49] on icon "save" at bounding box center [438, 44] width 19 height 19
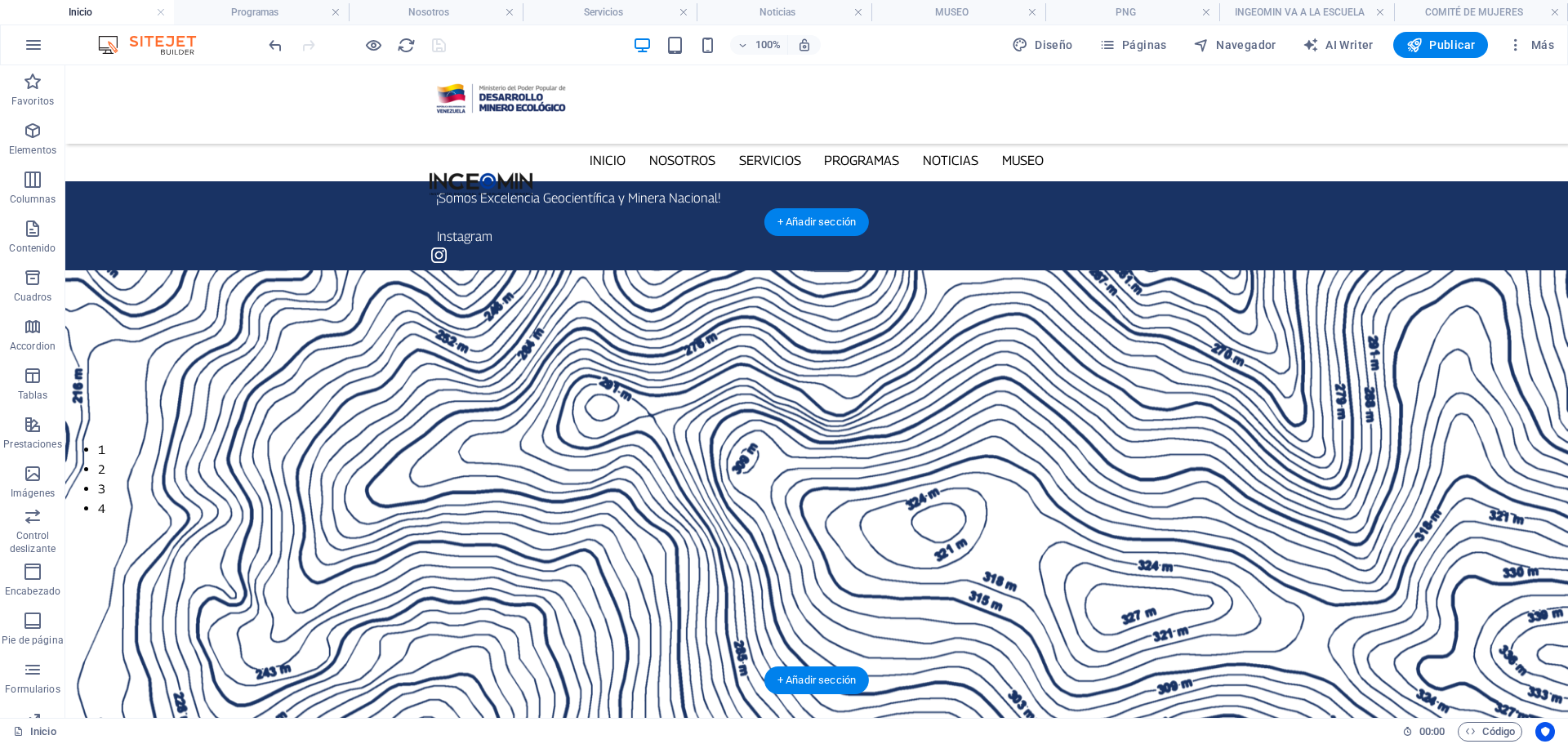
scroll to position [0, 0]
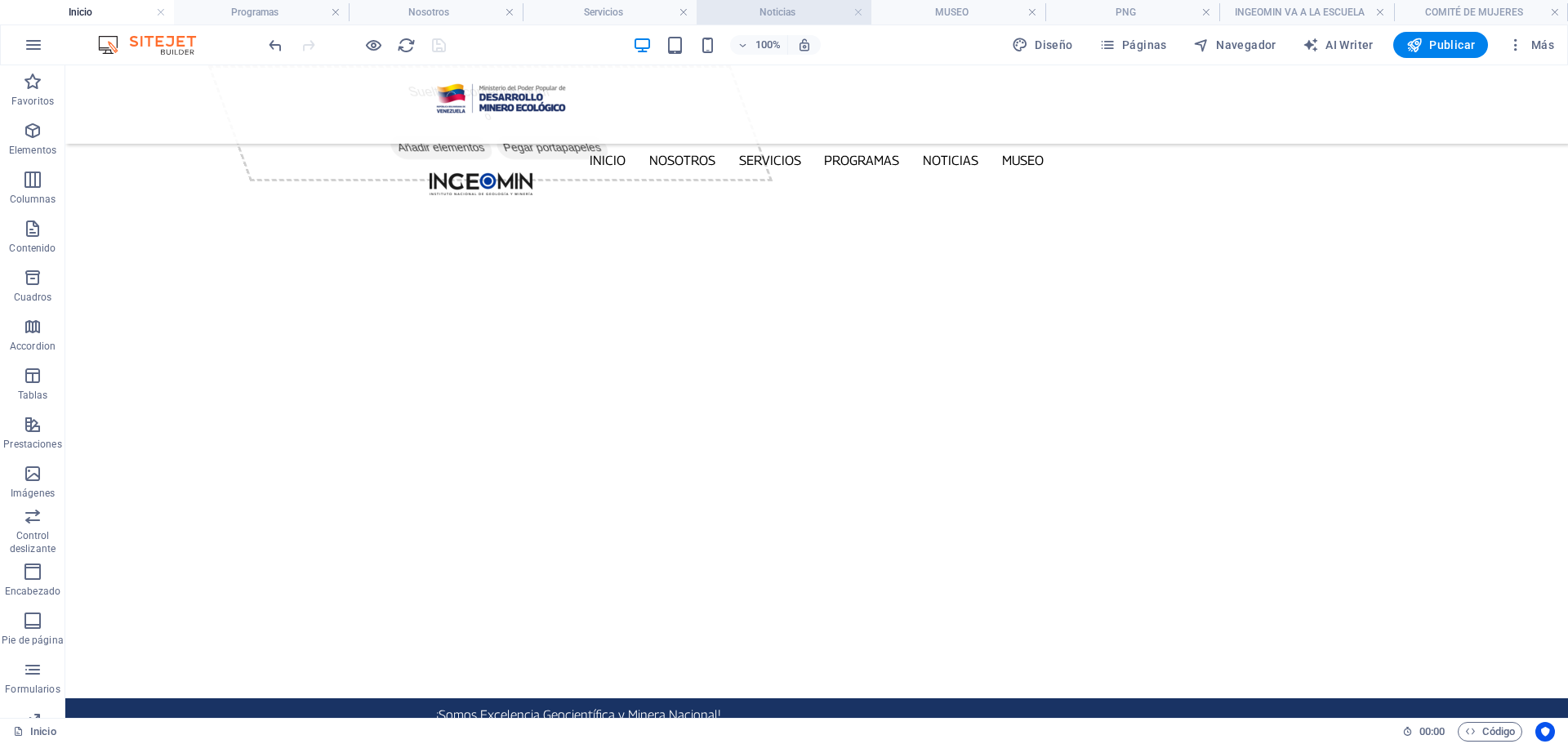
click at [787, 8] on h4 "Noticias" at bounding box center [784, 12] width 174 height 18
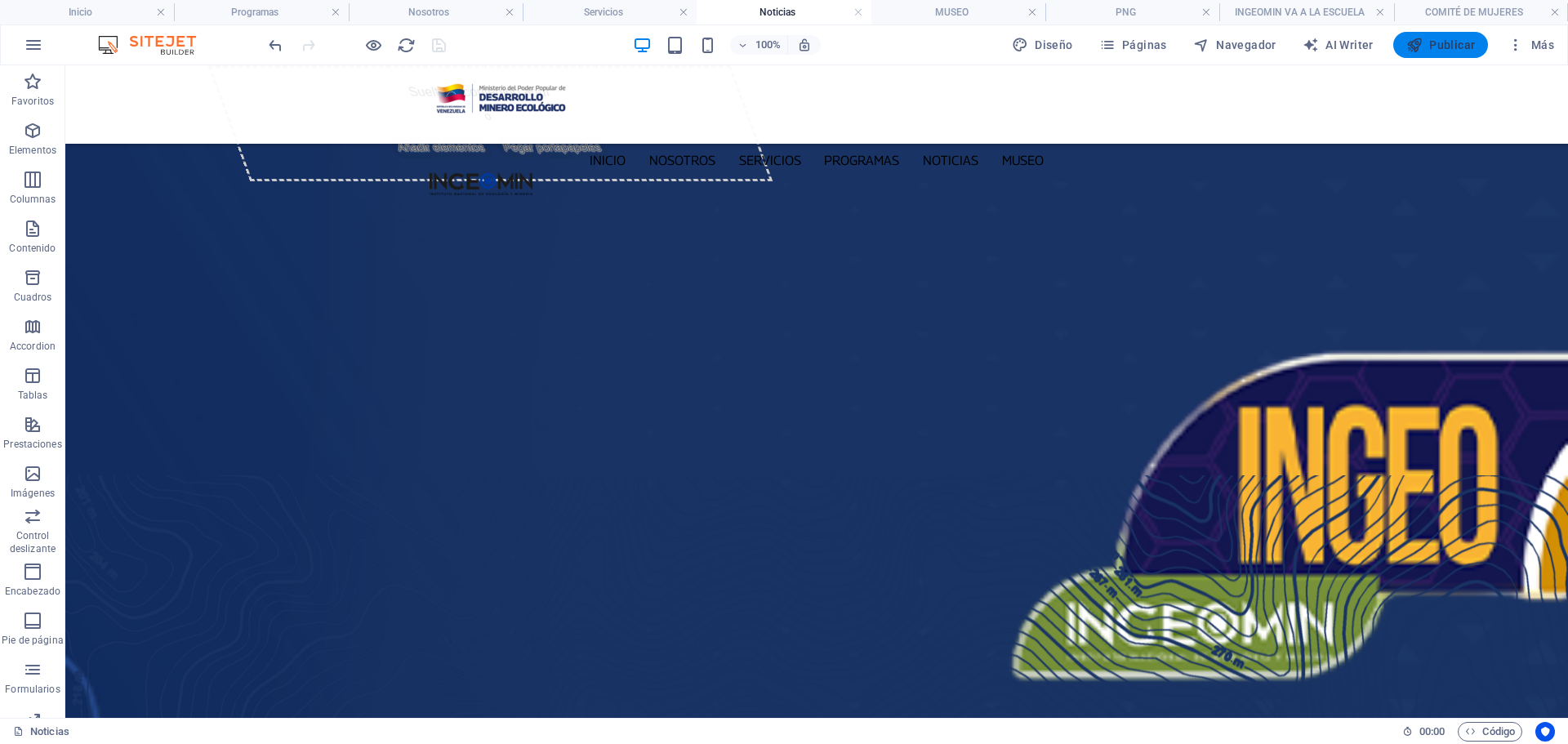
drag, startPoint x: 1426, startPoint y: 39, endPoint x: 1352, endPoint y: 376, distance: 345.0
click at [1426, 39] on span "Publicar" at bounding box center [1441, 44] width 69 height 16
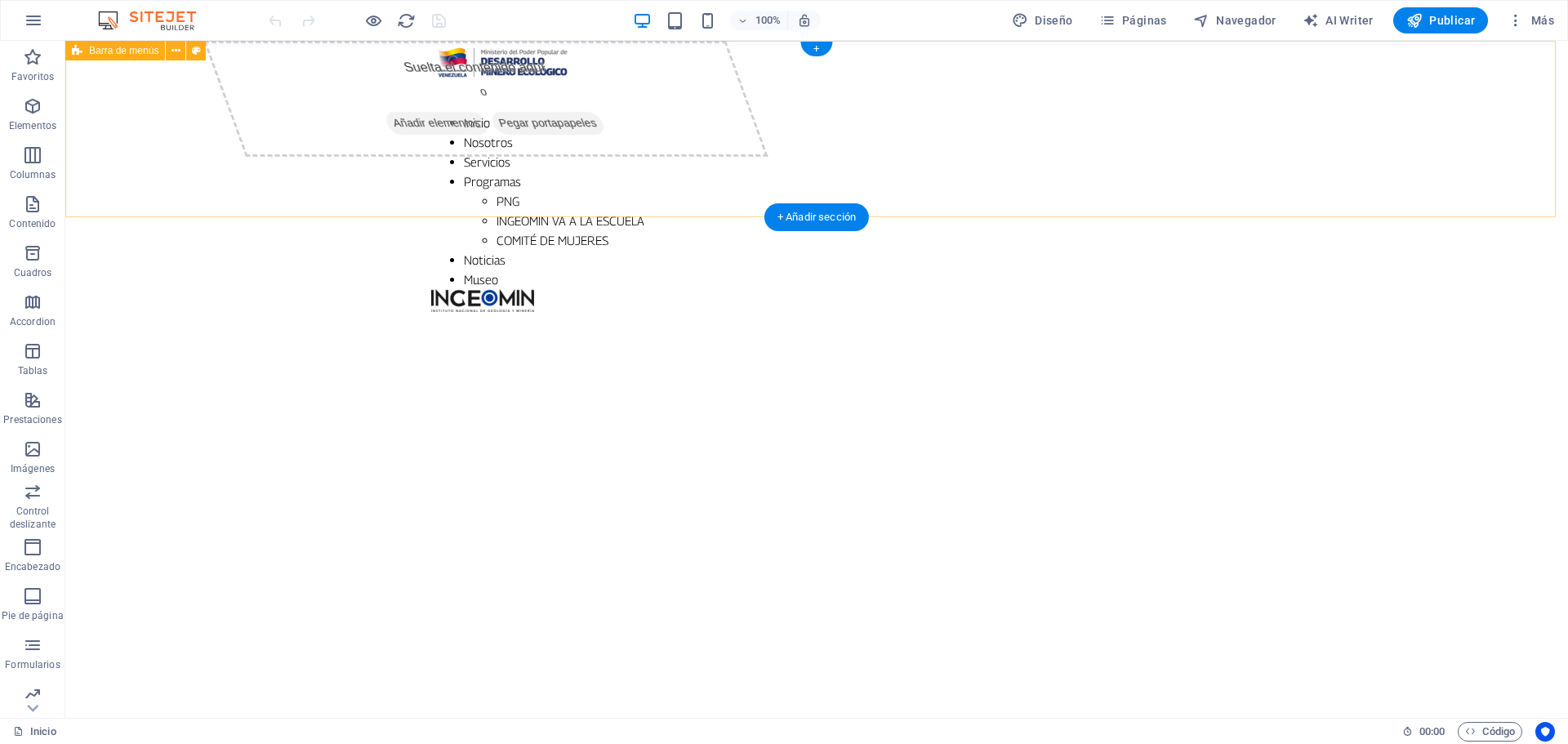
click at [1306, 83] on div "Inicio Nosotros Servicios Programas PNG INGEOMIN VA A LA ESCUELA COMITÉ DE MUJE…" at bounding box center [816, 177] width 1502 height 272
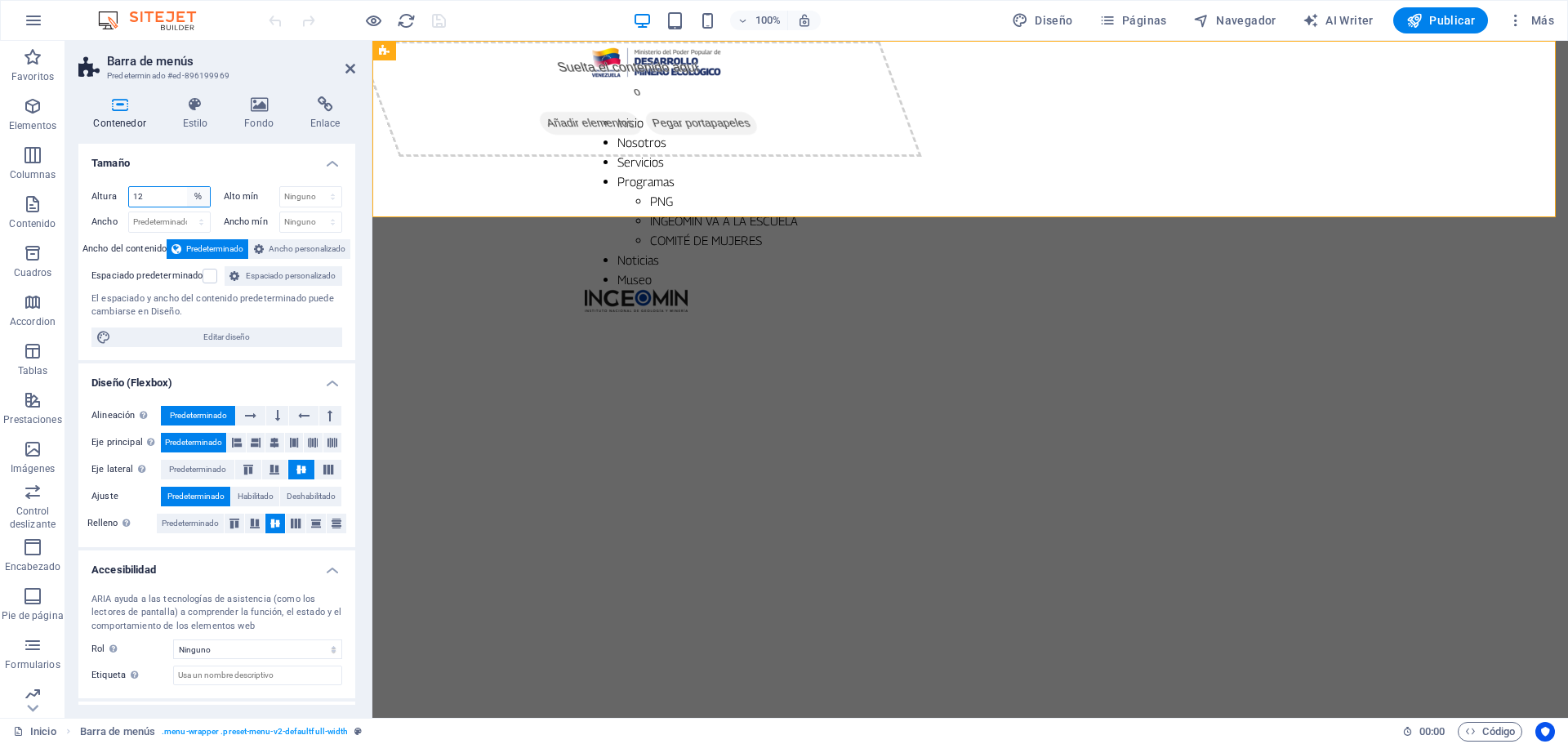
click at [201, 197] on select "Predeterminado px rem % vh vw" at bounding box center [199, 197] width 23 height 20
select select "default"
click at [187, 187] on select "Predeterminado px rem % vh vw" at bounding box center [199, 197] width 23 height 20
select select "DISABLED_OPTION_VALUE"
click at [212, 270] on label at bounding box center [209, 276] width 15 height 15
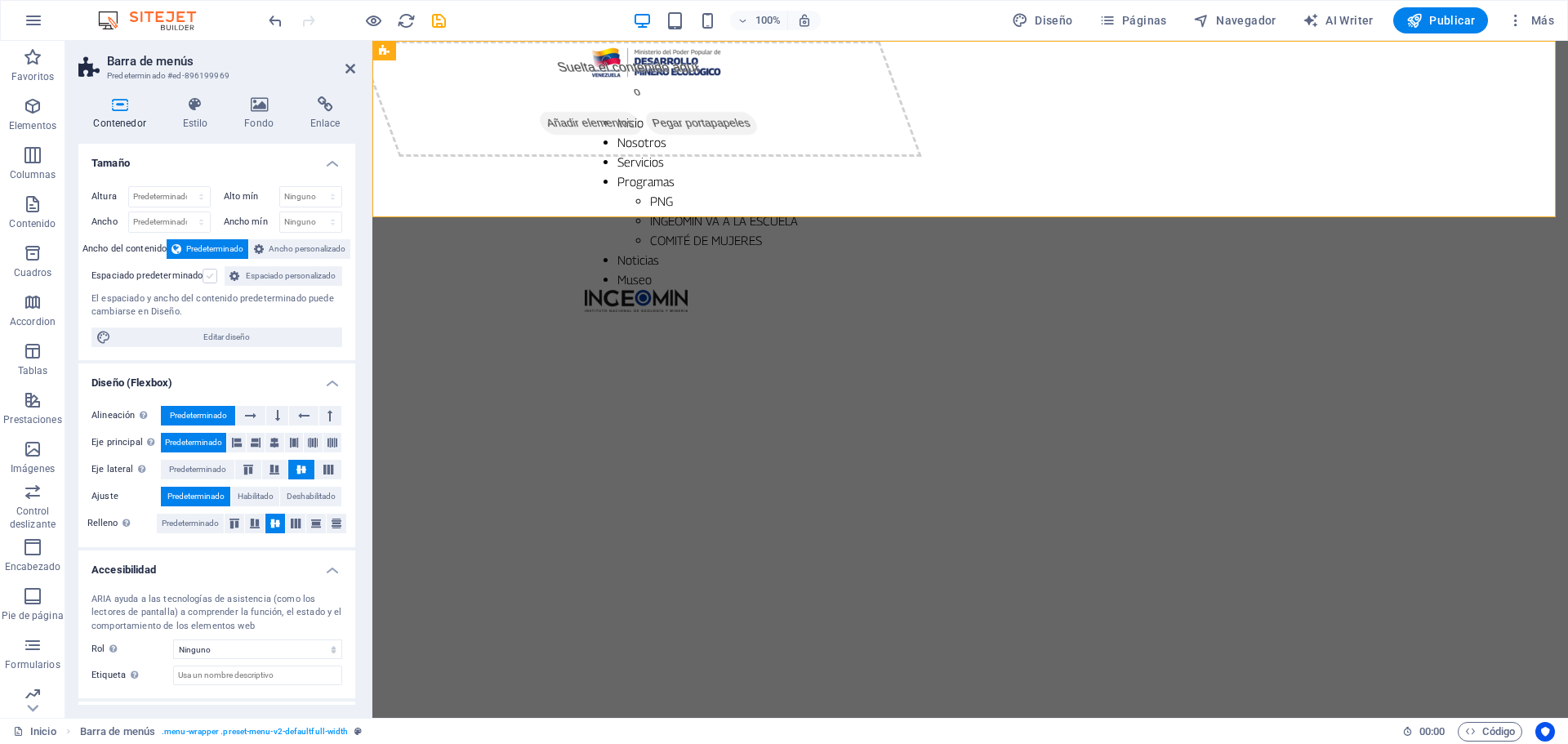
click at [0, 0] on input "Espaciado predeterminado" at bounding box center [0, 0] width 0 height 0
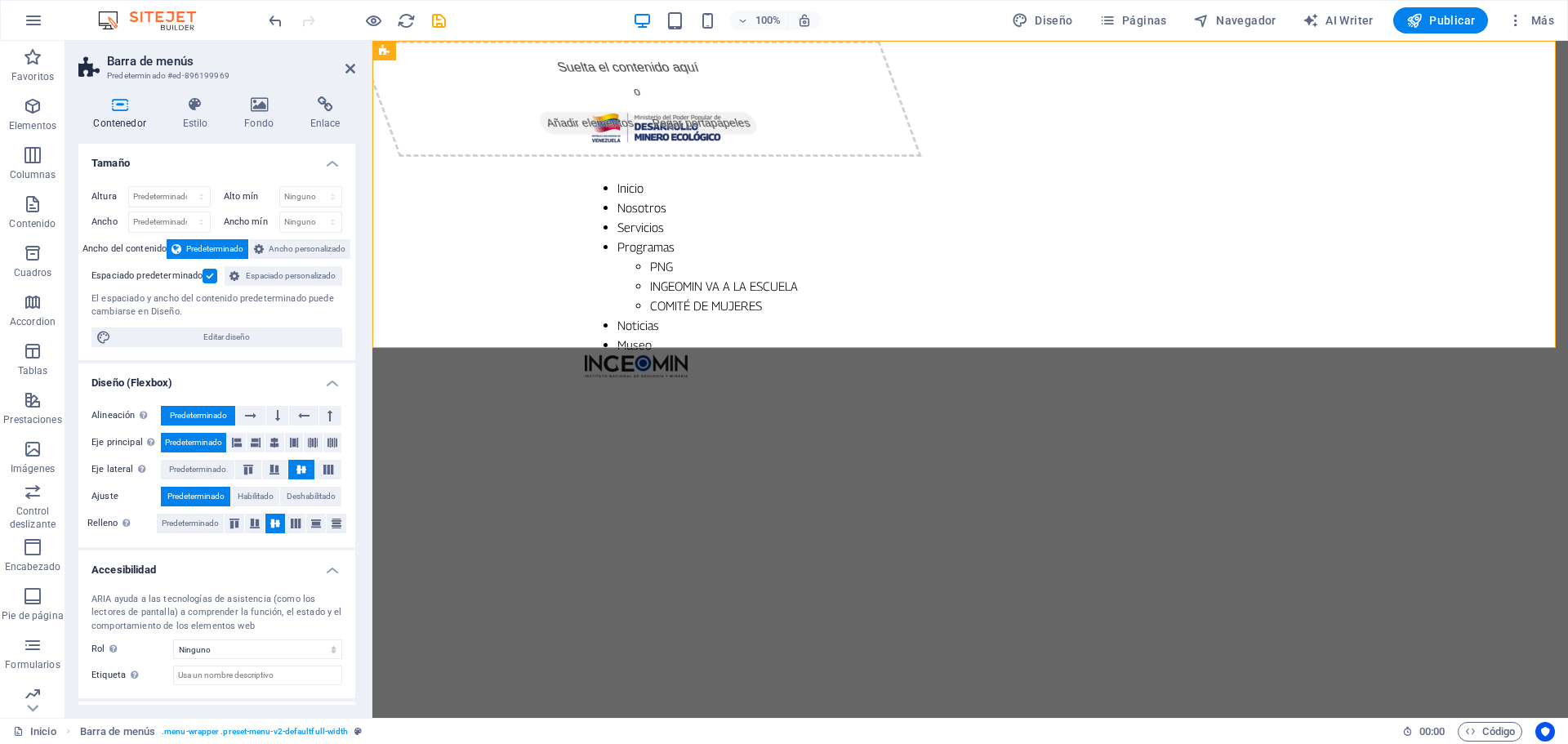
click at [206, 277] on label at bounding box center [209, 276] width 15 height 15
click at [0, 0] on input "Espaciado predeterminado" at bounding box center [0, 0] width 0 height 0
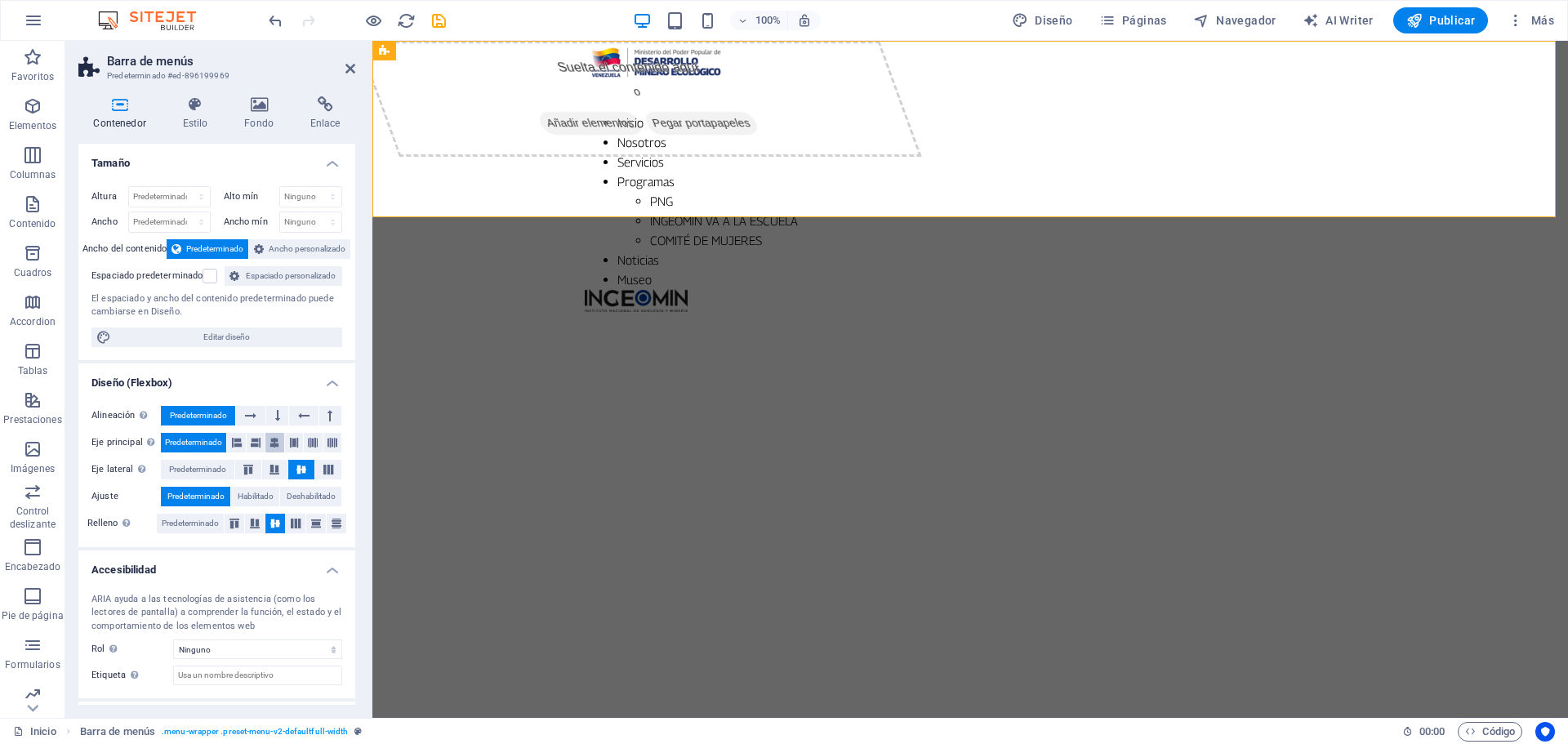
click at [274, 439] on icon at bounding box center [274, 443] width 10 height 20
click at [184, 439] on span "Predeterminado" at bounding box center [193, 443] width 57 height 20
click at [1113, 13] on icon "button" at bounding box center [1107, 20] width 16 height 16
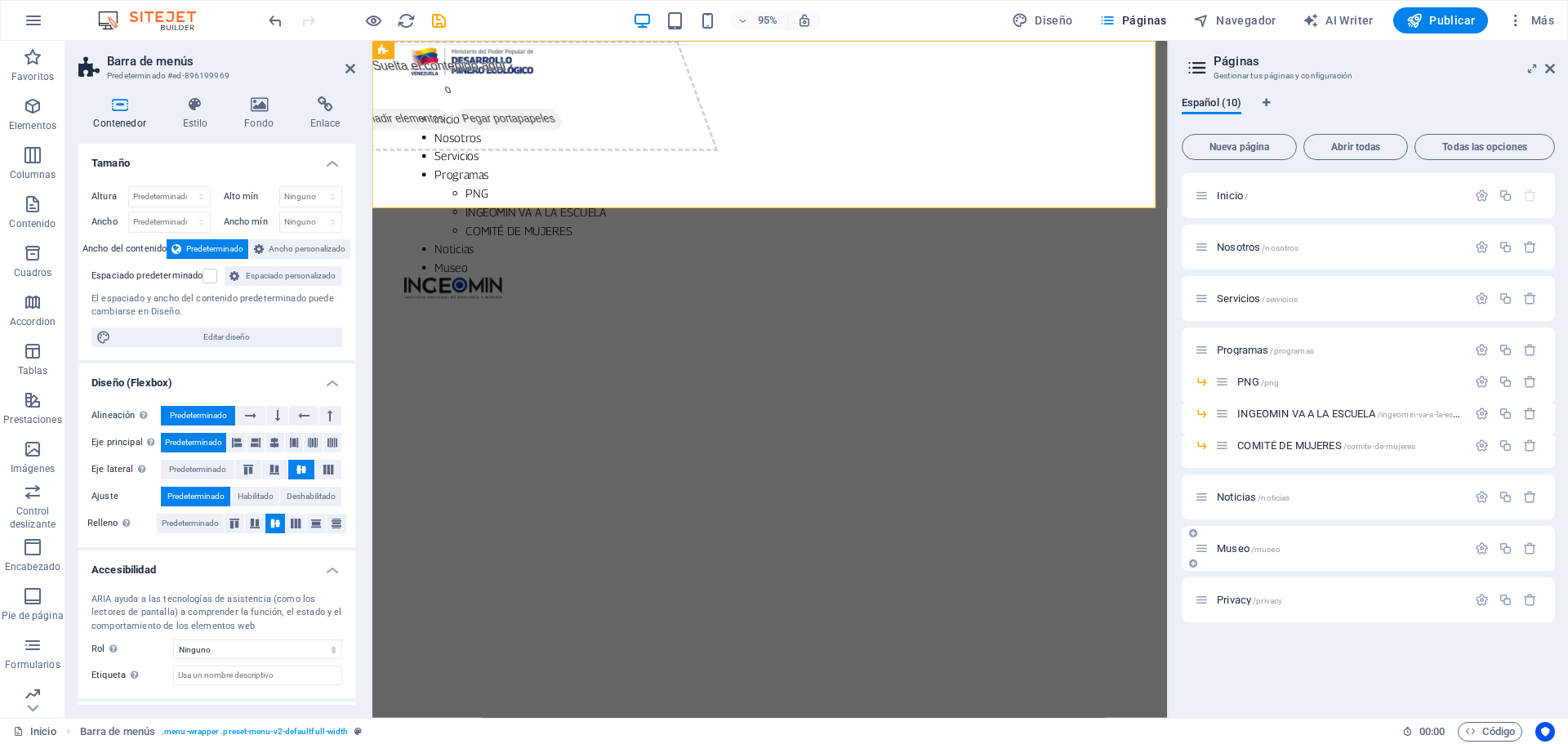
click at [1249, 552] on span "Museo /museo" at bounding box center [1249, 549] width 64 height 12
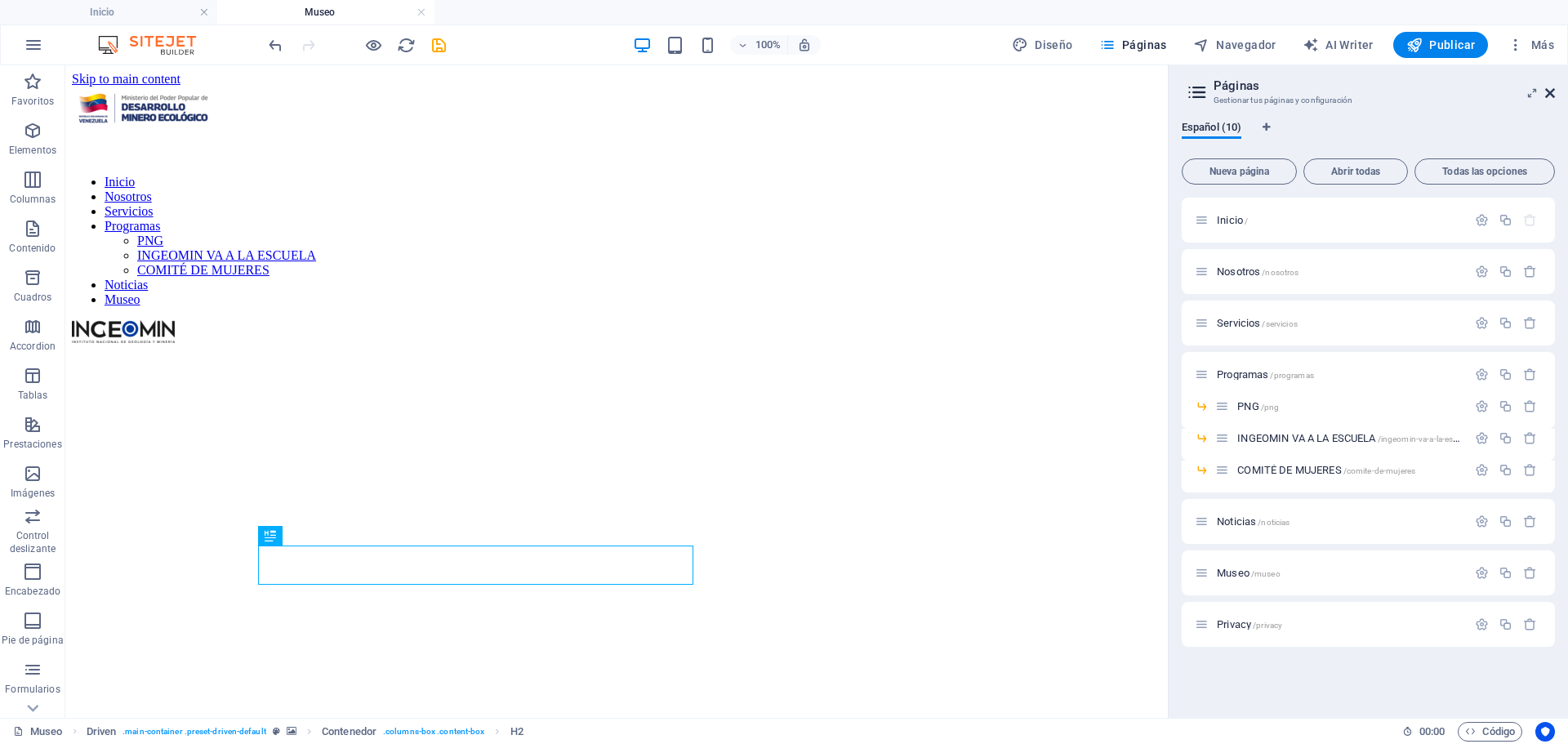
click at [1548, 92] on icon at bounding box center [1549, 93] width 10 height 13
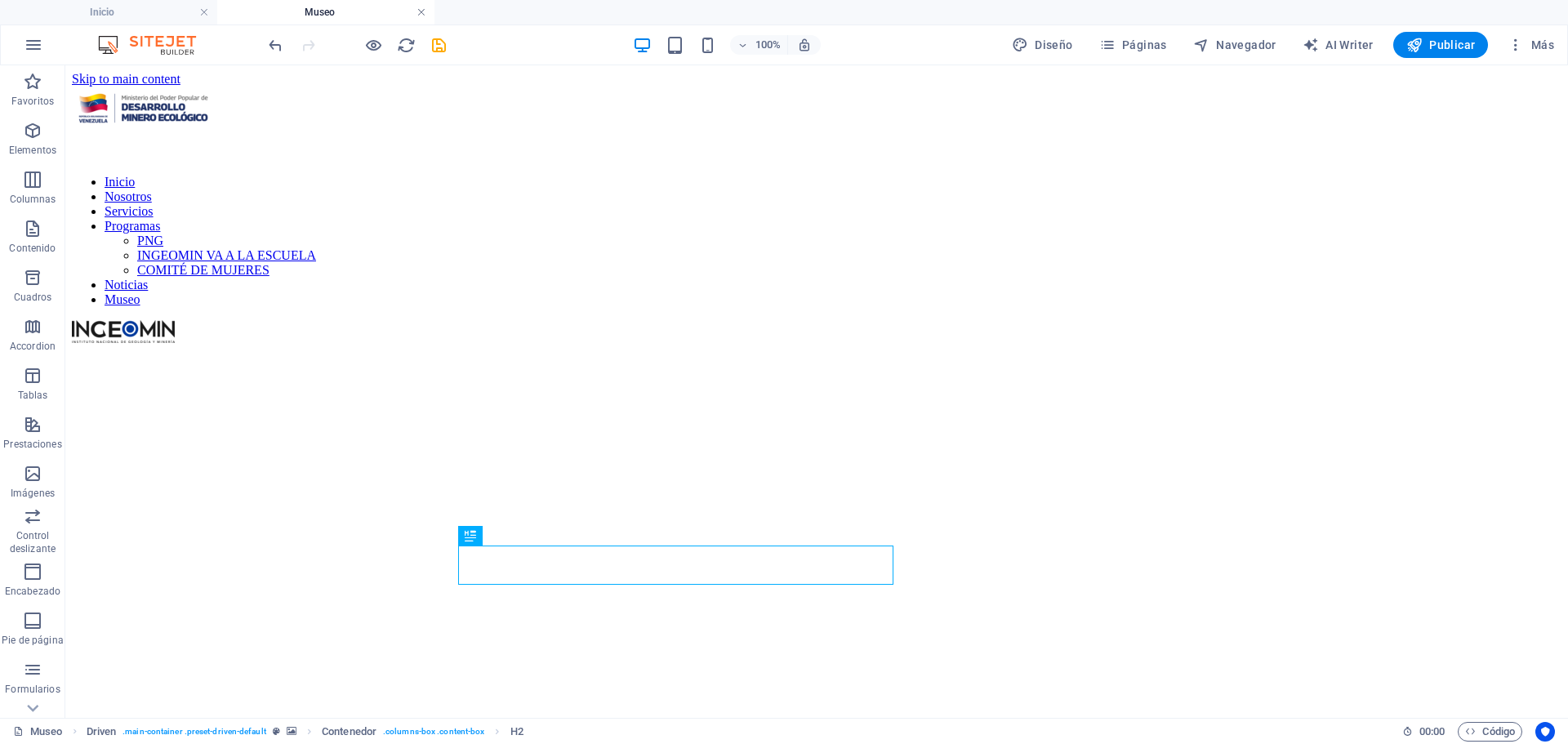
click at [423, 11] on link at bounding box center [421, 12] width 10 height 15
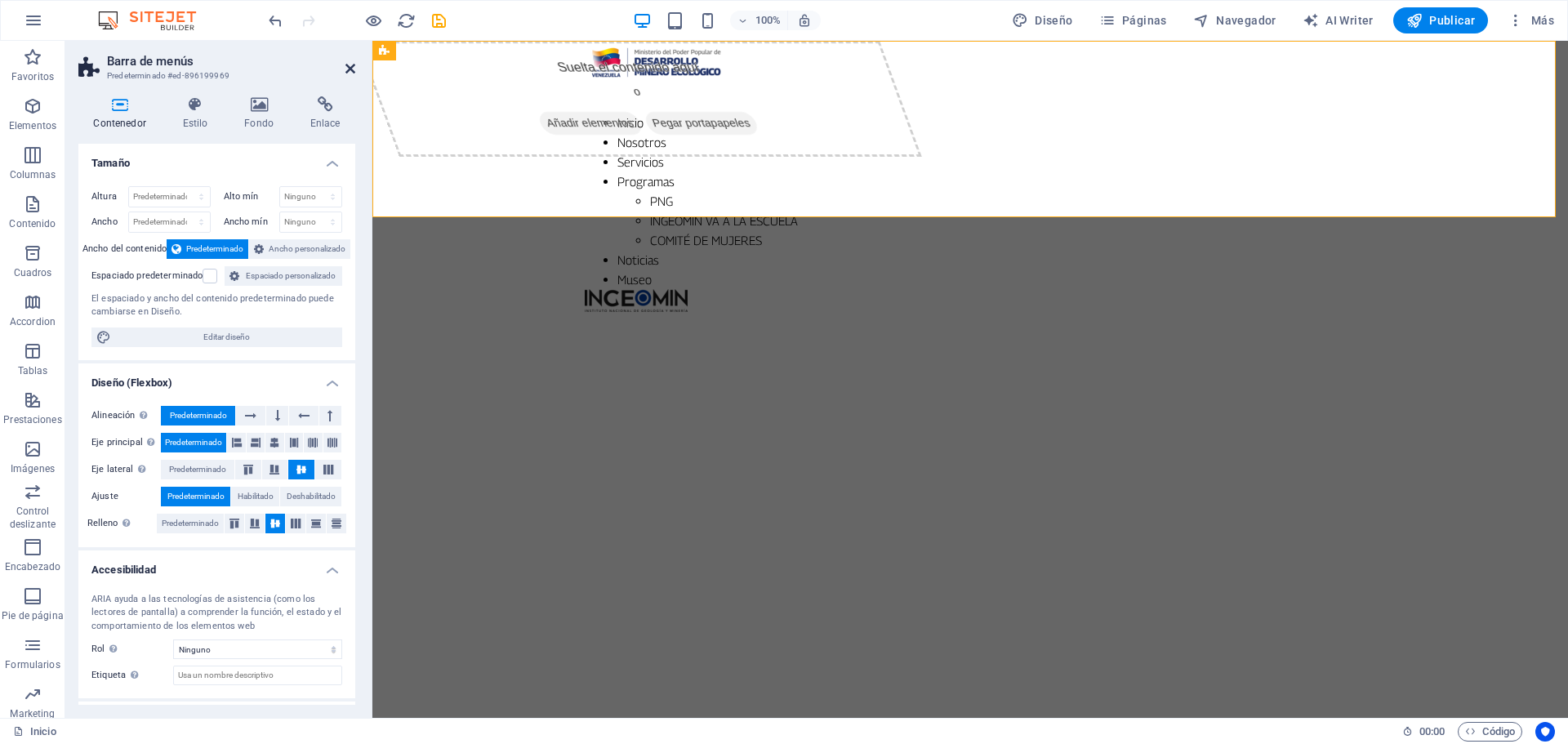
click at [353, 67] on icon at bounding box center [350, 68] width 10 height 13
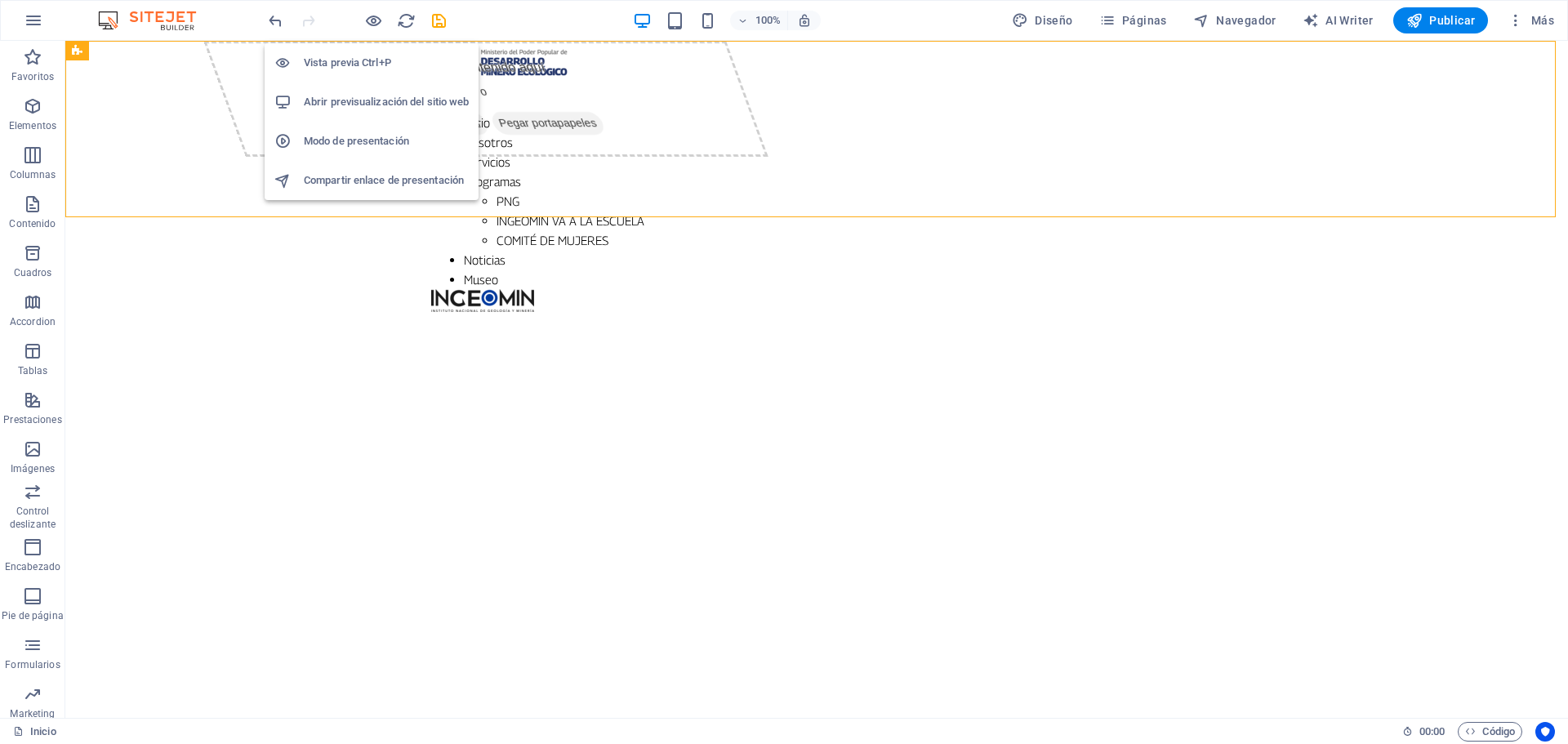
click at [365, 101] on h6 "Abrir previsualización del sitio web" at bounding box center [386, 102] width 165 height 20
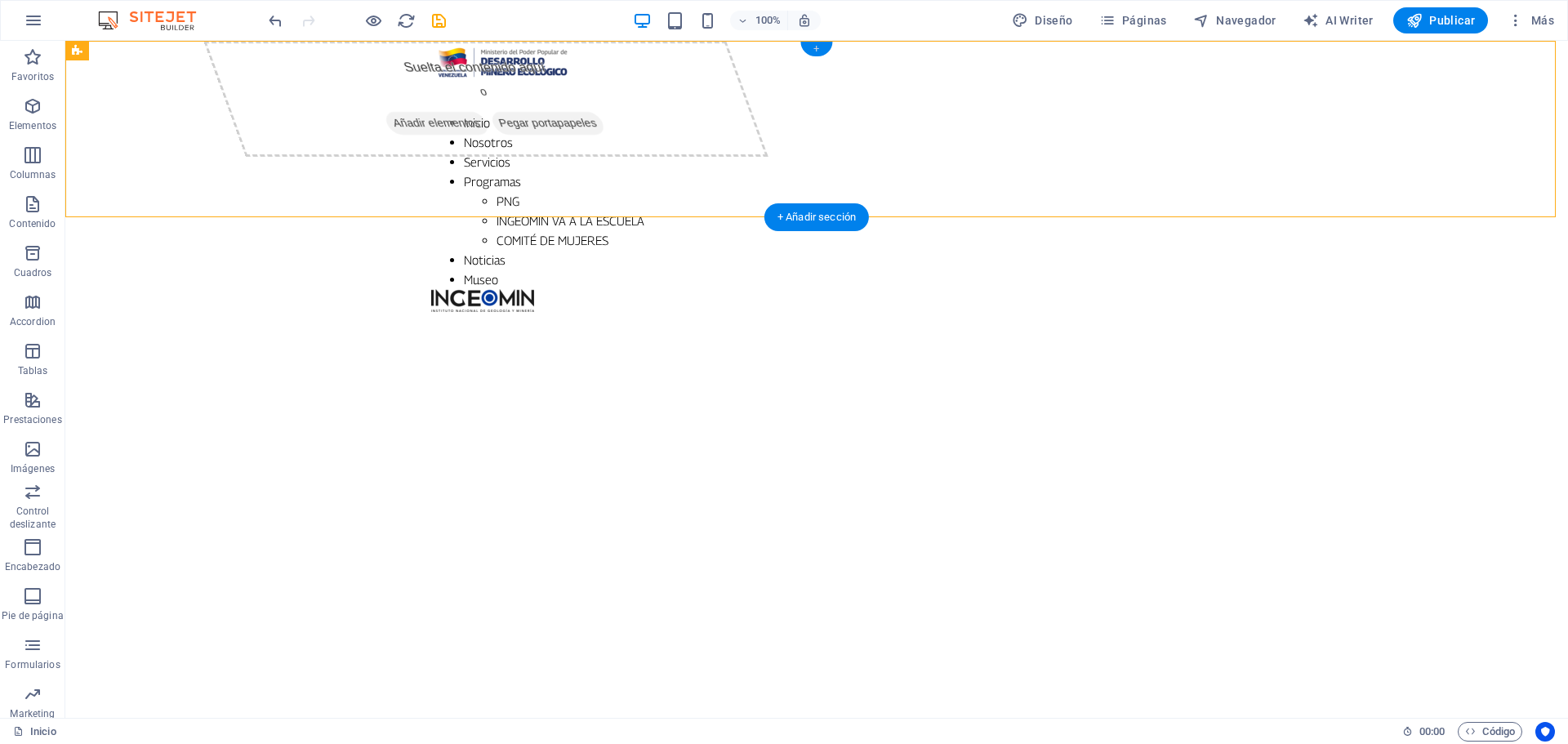
click at [822, 52] on div "+" at bounding box center [816, 49] width 32 height 15
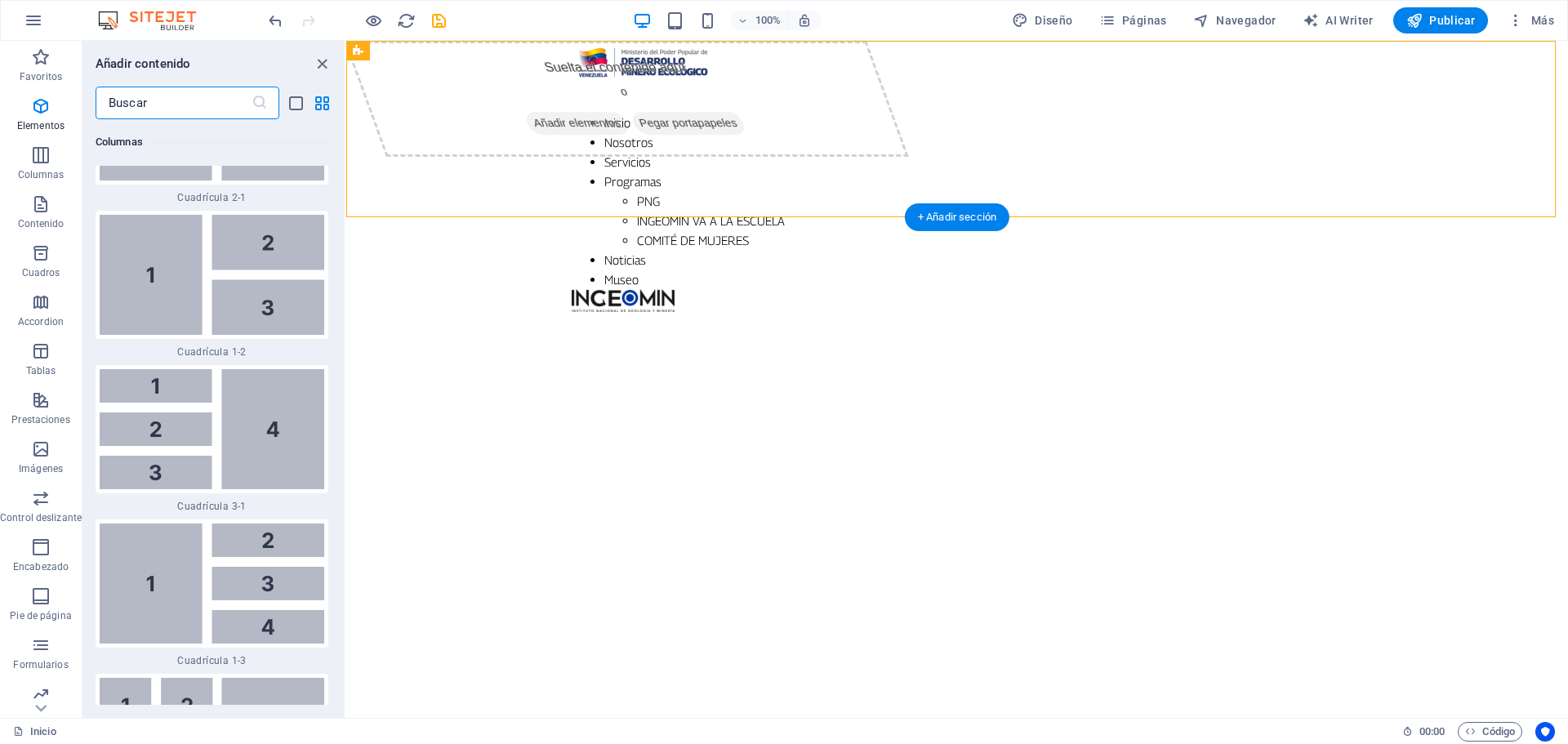
scroll to position [5236, 0]
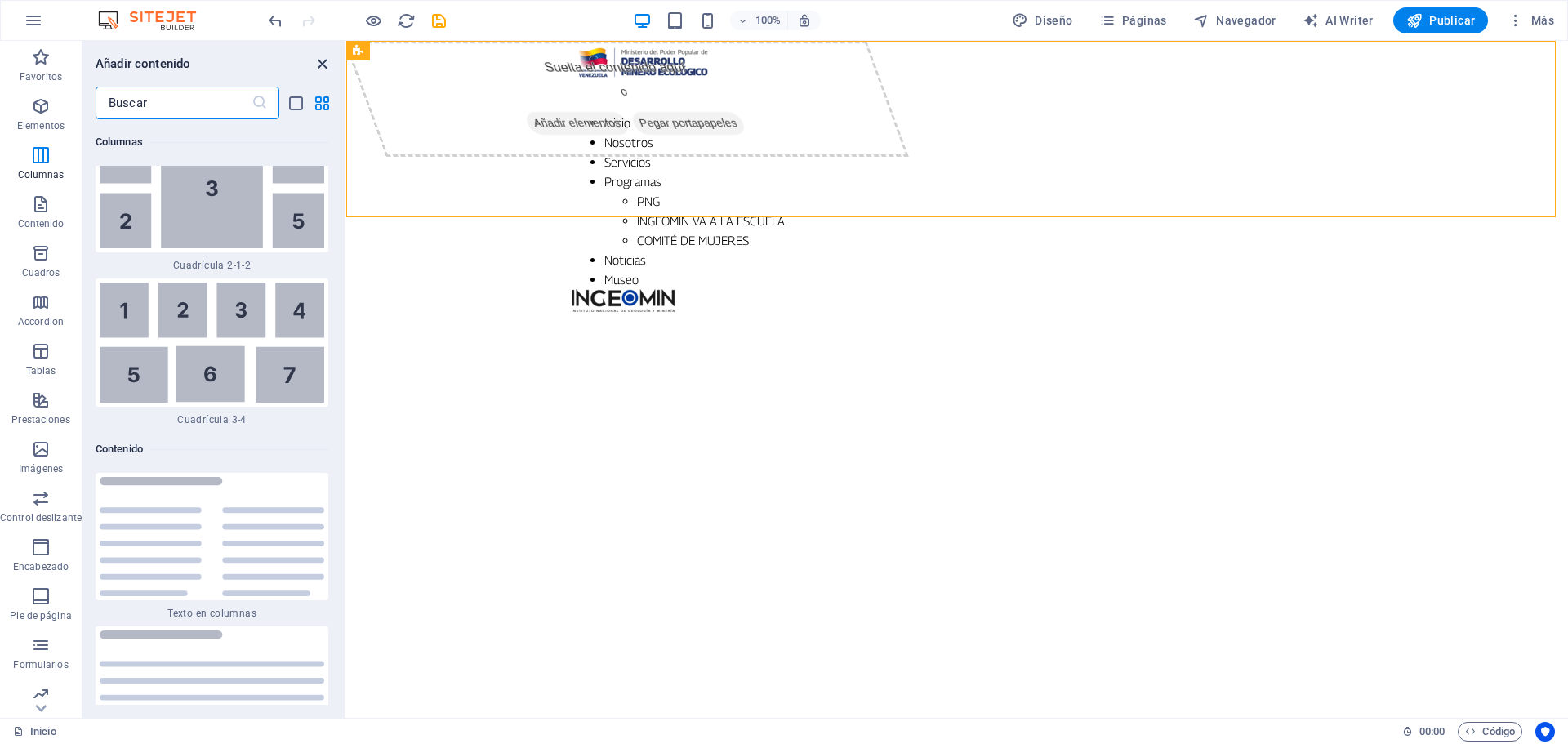
click at [322, 65] on icon "close panel" at bounding box center [321, 64] width 19 height 19
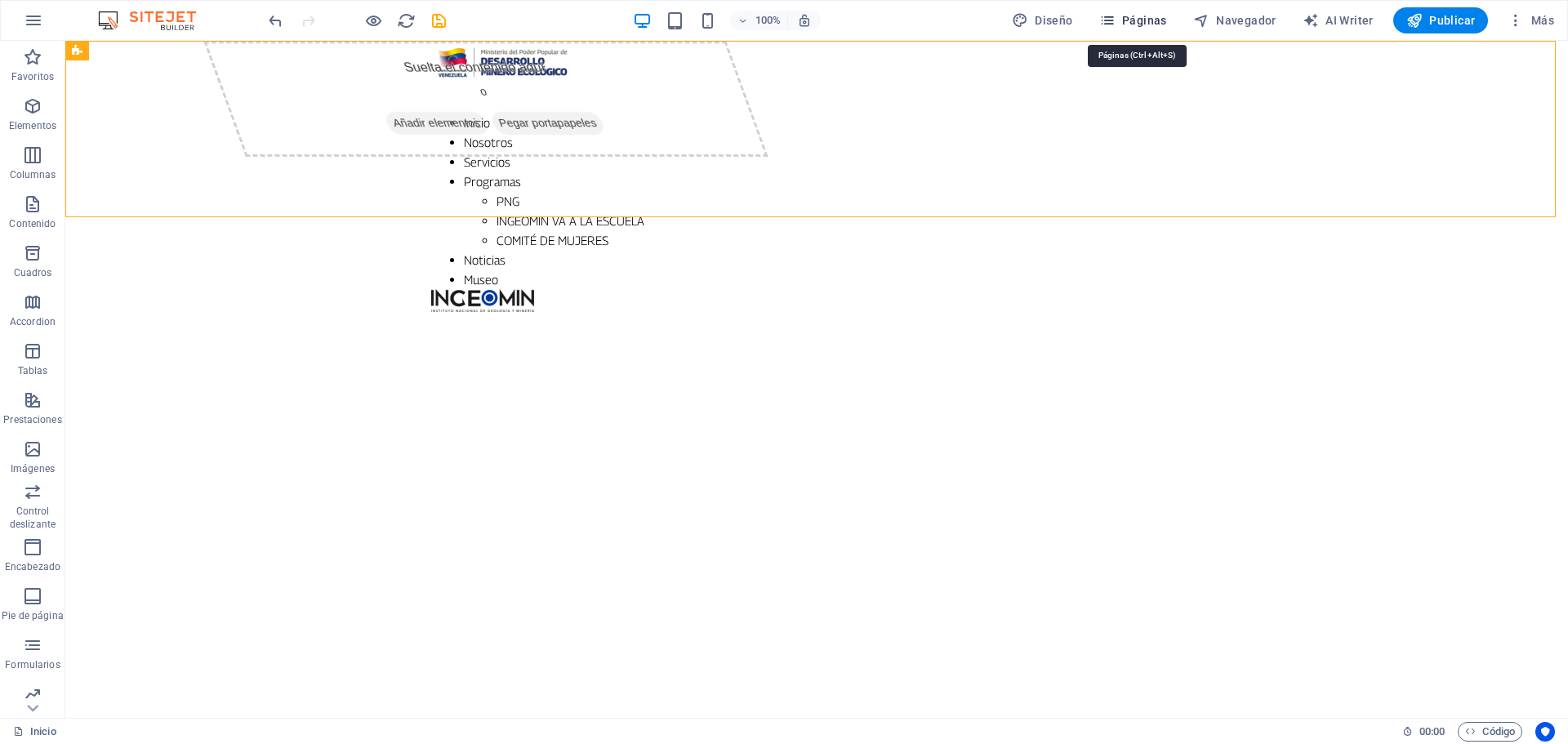
click at [1170, 33] on button "Páginas" at bounding box center [1132, 20] width 81 height 26
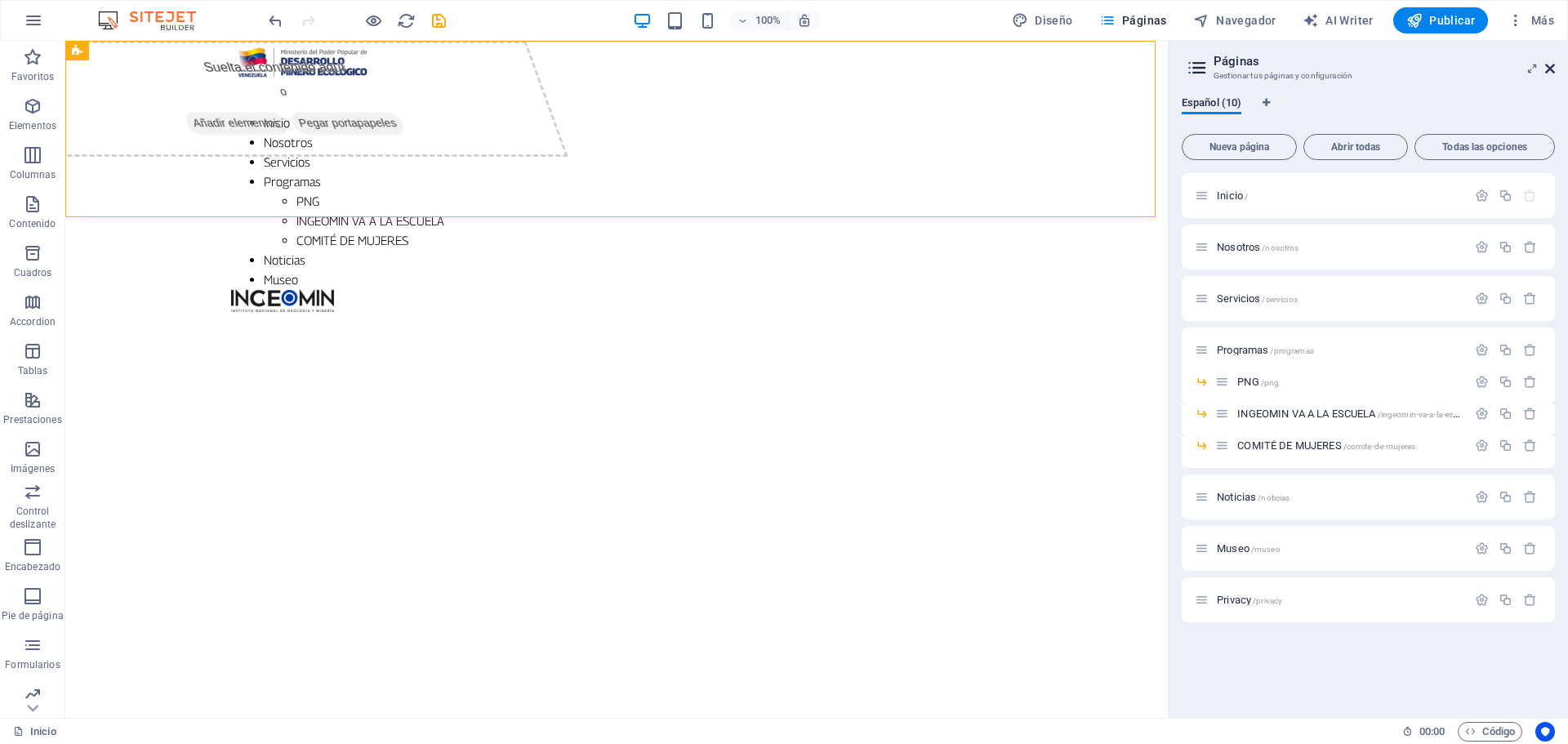
click at [1553, 67] on icon at bounding box center [1549, 68] width 10 height 13
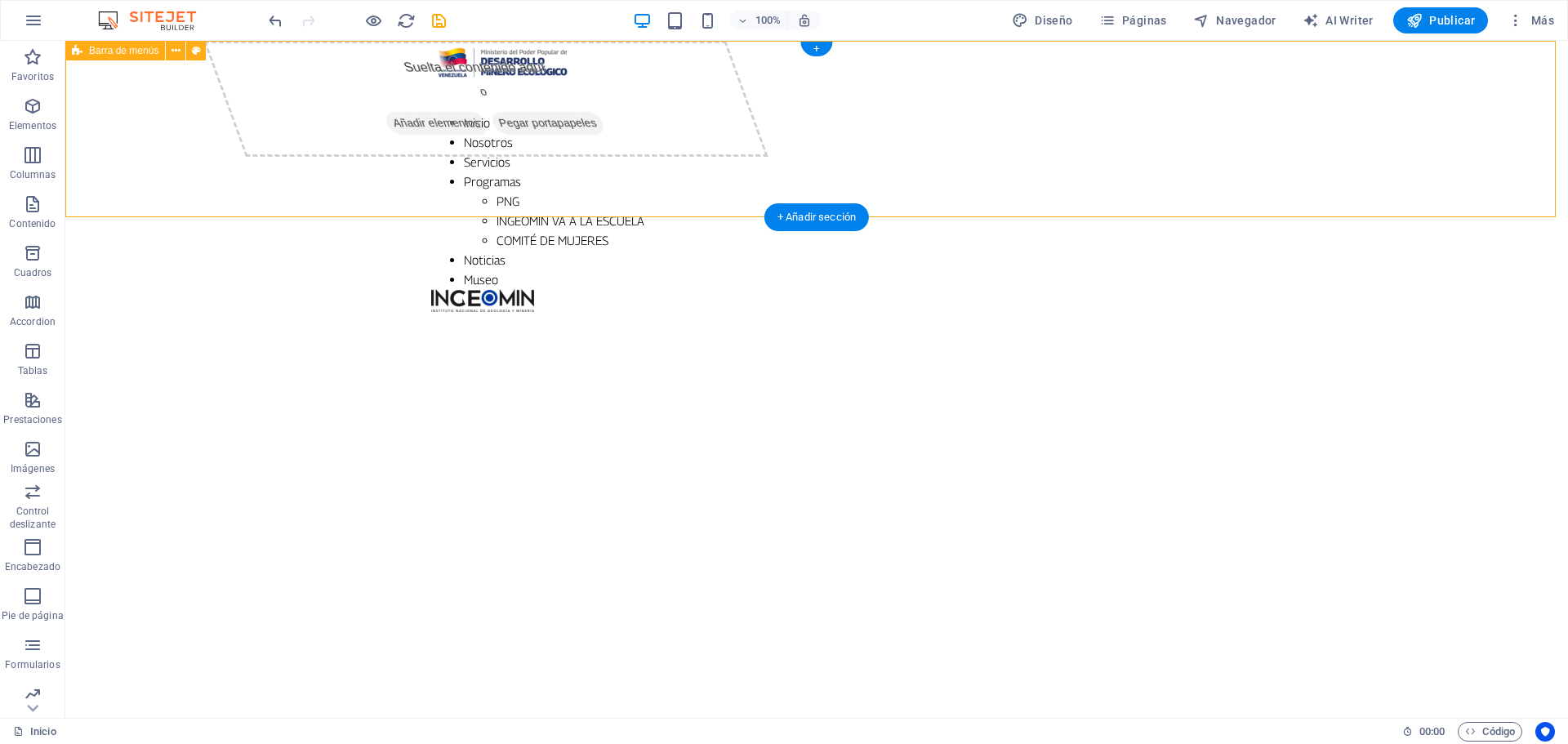
click at [1204, 162] on div "Inicio Nosotros Servicios Programas PNG INGEOMIN VA A LA ESCUELA COMITÉ DE MUJE…" at bounding box center [816, 177] width 1502 height 272
click at [1202, 112] on div "Inicio Nosotros Servicios Programas PNG INGEOMIN VA A LA ESCUELA COMITÉ DE MUJE…" at bounding box center [816, 177] width 1502 height 272
click at [160, 116] on div "Inicio Nosotros Servicios Programas PNG INGEOMIN VA A LA ESCUELA COMITÉ DE MUJE…" at bounding box center [816, 177] width 1502 height 272
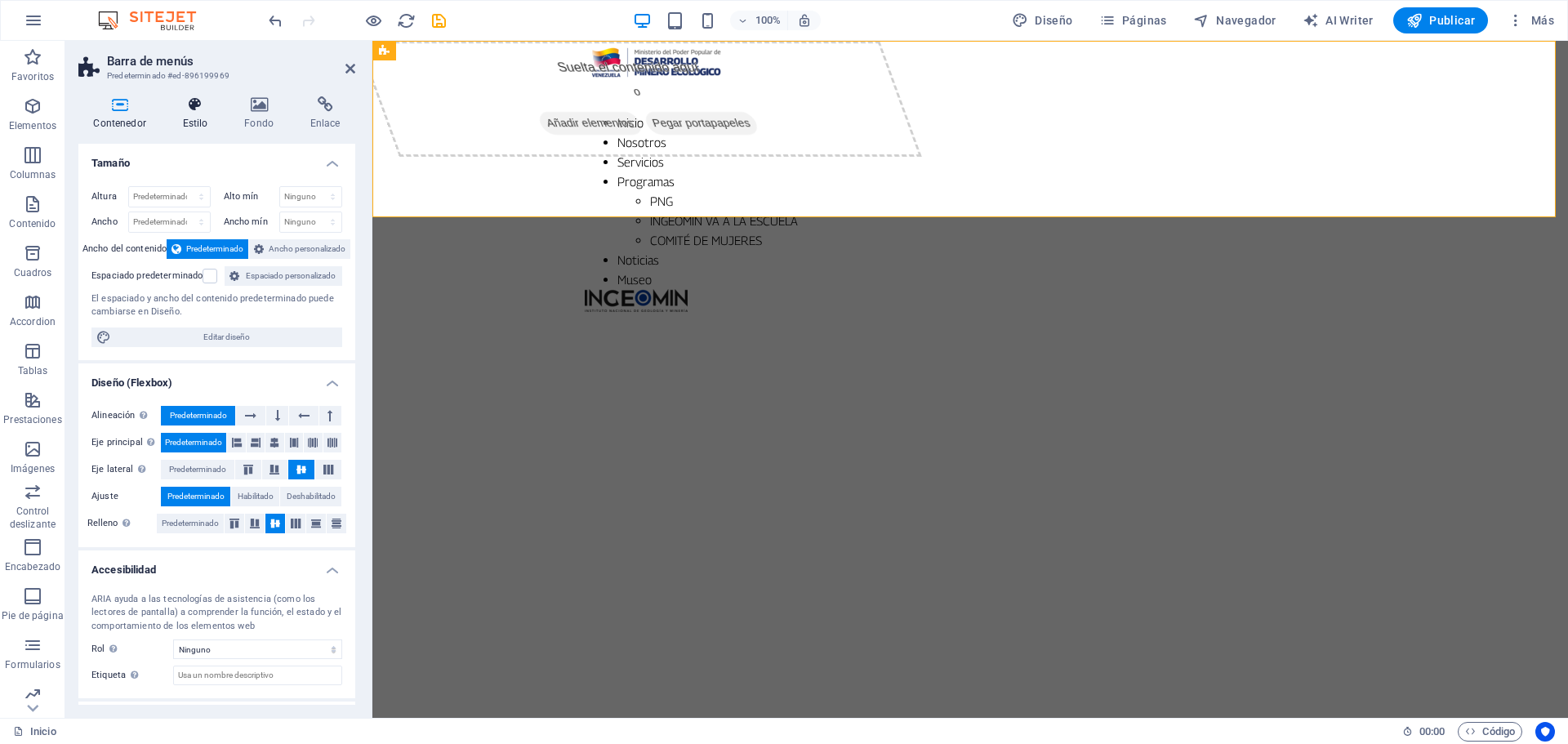
click at [203, 107] on icon at bounding box center [195, 105] width 56 height 16
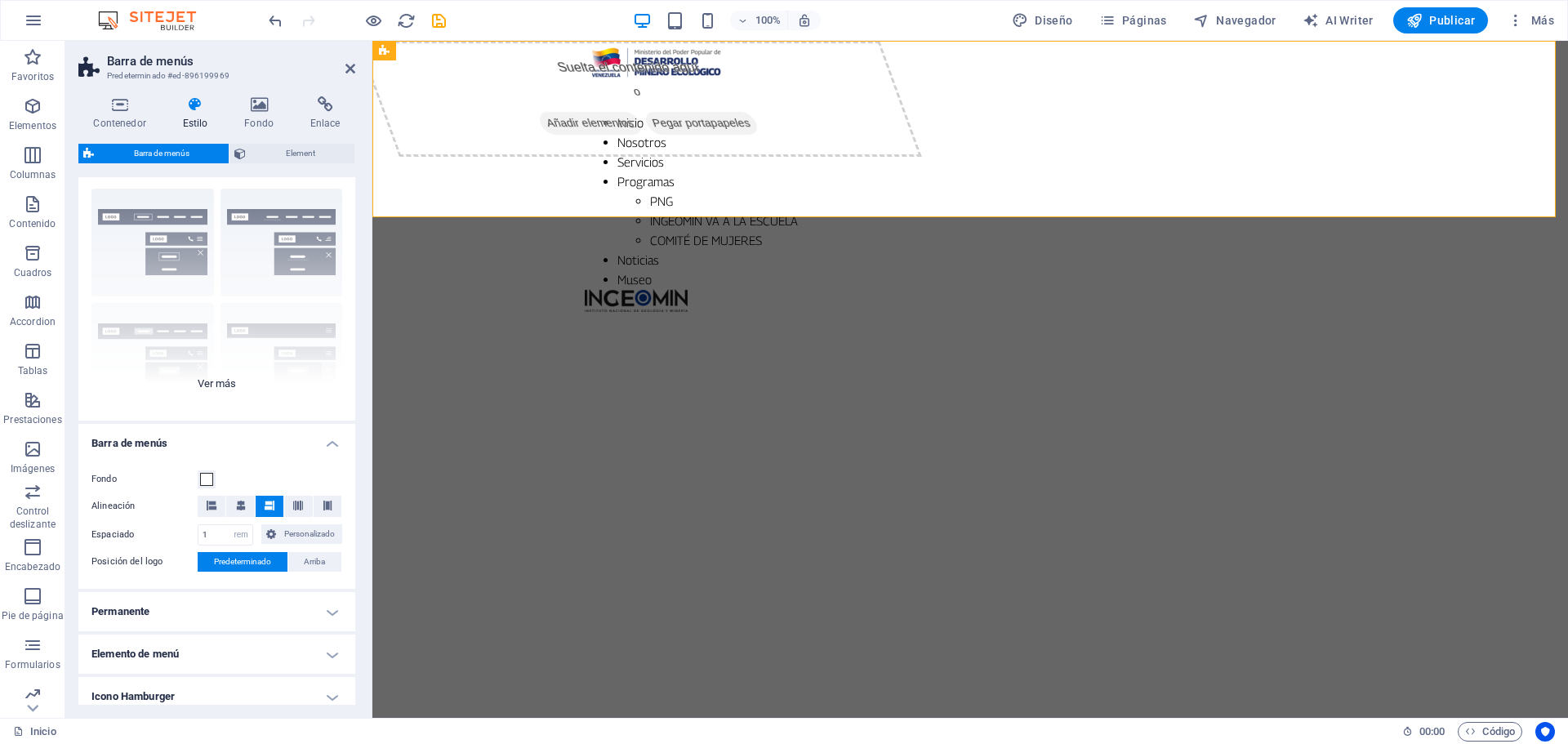
scroll to position [29, 0]
click at [220, 384] on div "Borde Centrado Predeterminado Fijo Loki Desencadenador Ancho XXL" at bounding box center [217, 300] width 277 height 245
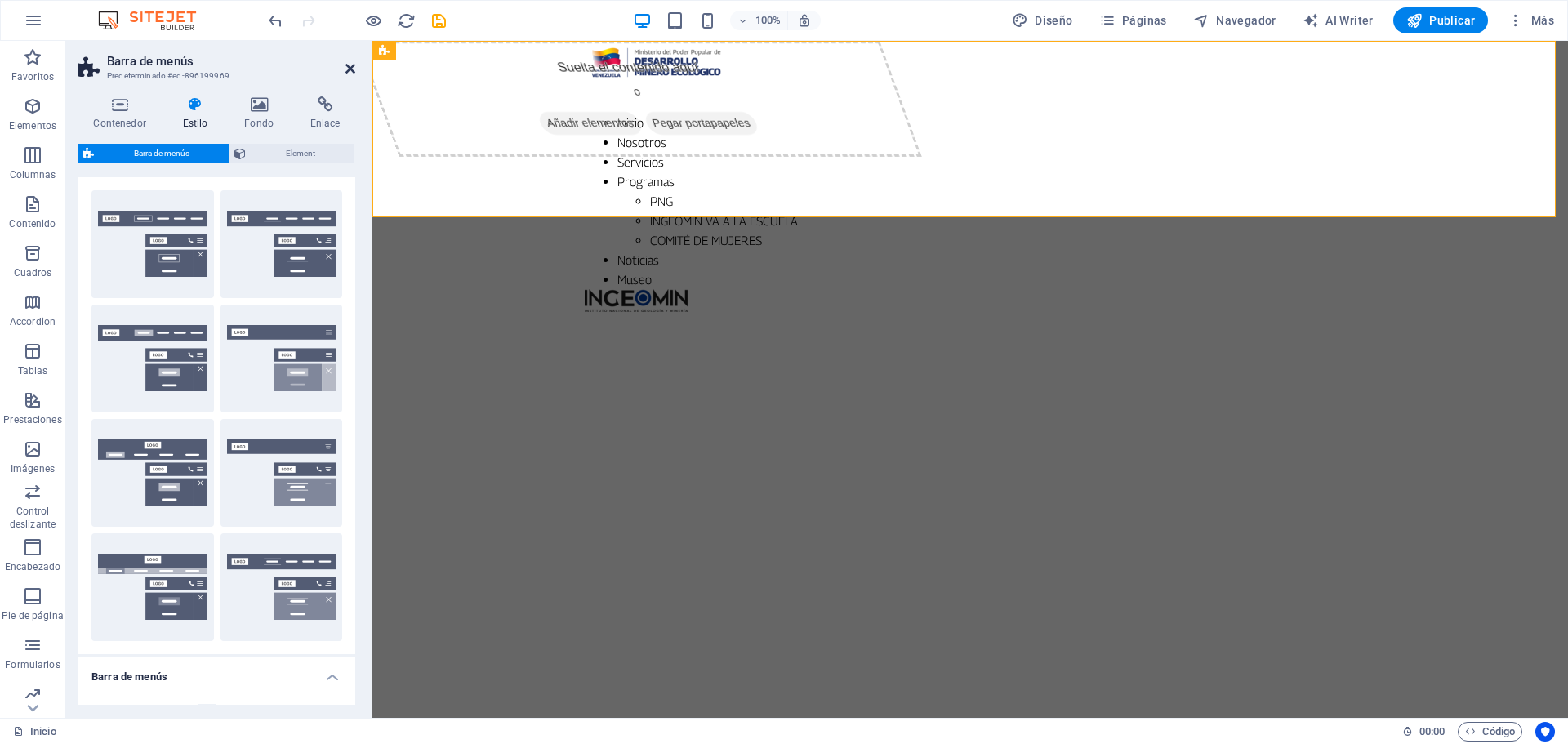
click at [351, 69] on icon at bounding box center [350, 68] width 10 height 13
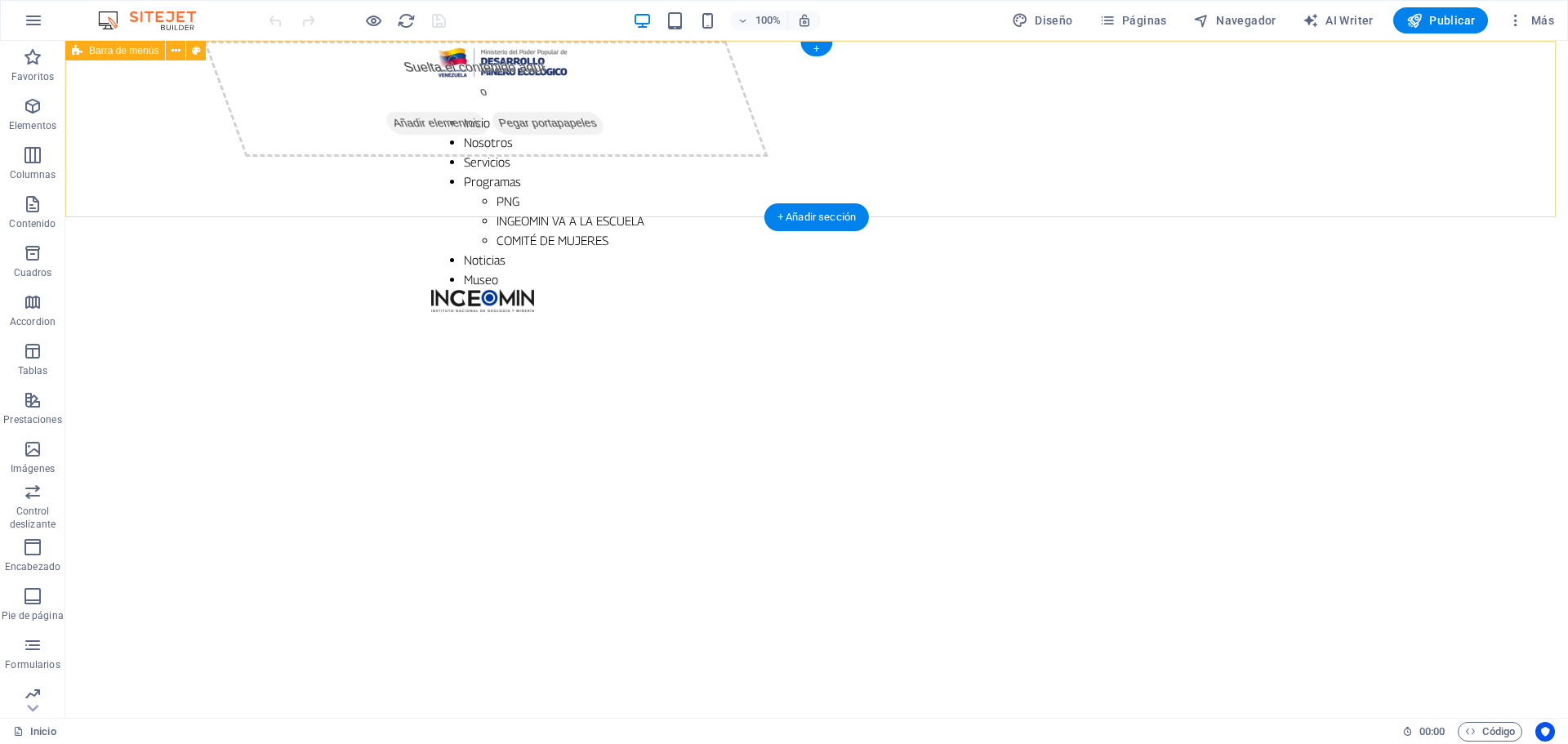
click at [235, 115] on div "Inicio Nosotros Servicios Programas PNG INGEOMIN VA A LA ESCUELA COMITÉ DE MUJE…" at bounding box center [816, 177] width 1502 height 272
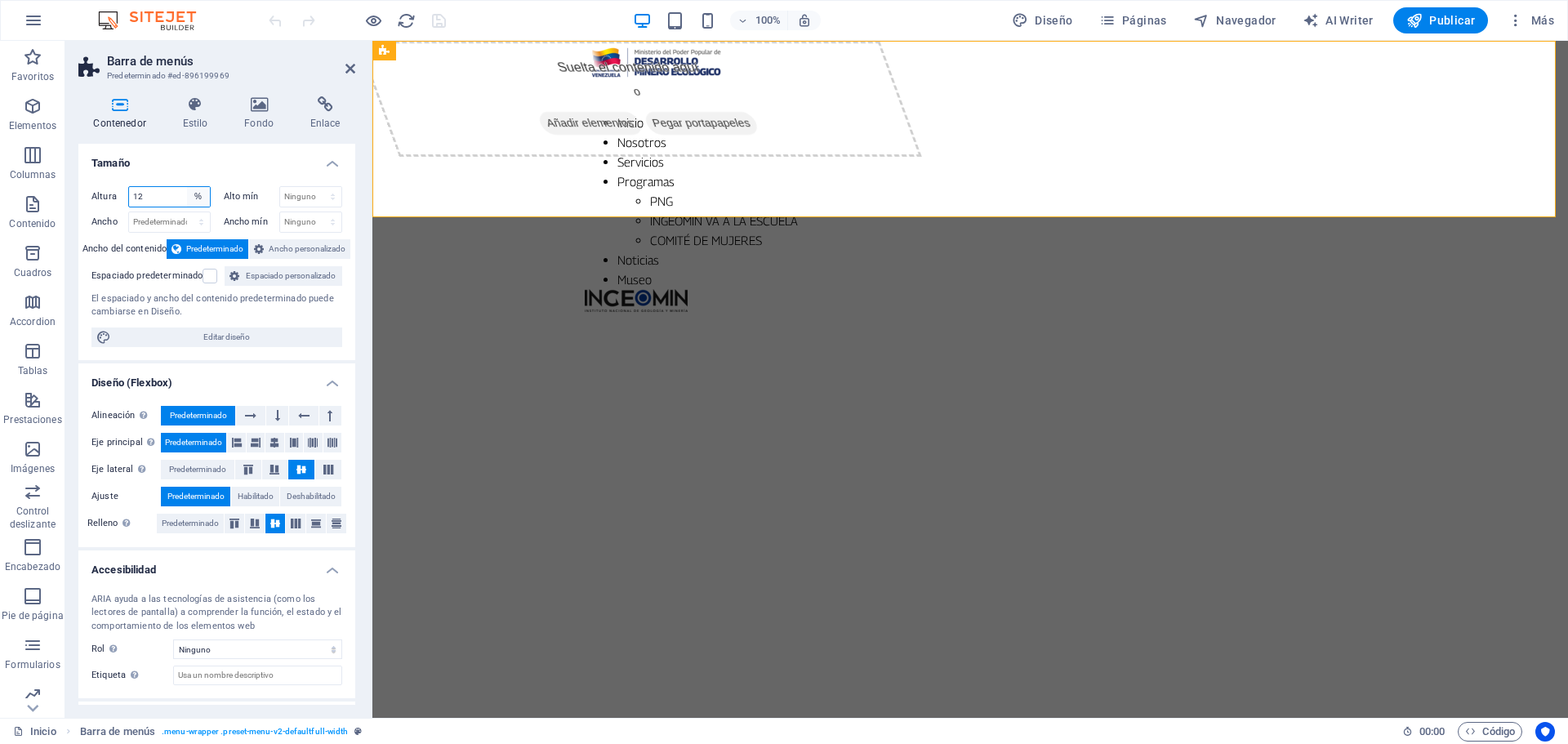
click at [195, 196] on select "Predeterminado px rem % vh vw" at bounding box center [199, 197] width 23 height 20
select select "default"
click at [187, 187] on select "Predeterminado px rem % vh vw" at bounding box center [199, 197] width 23 height 20
select select "DISABLED_OPTION_VALUE"
click at [302, 246] on span "Ancho personalizado" at bounding box center [307, 249] width 77 height 20
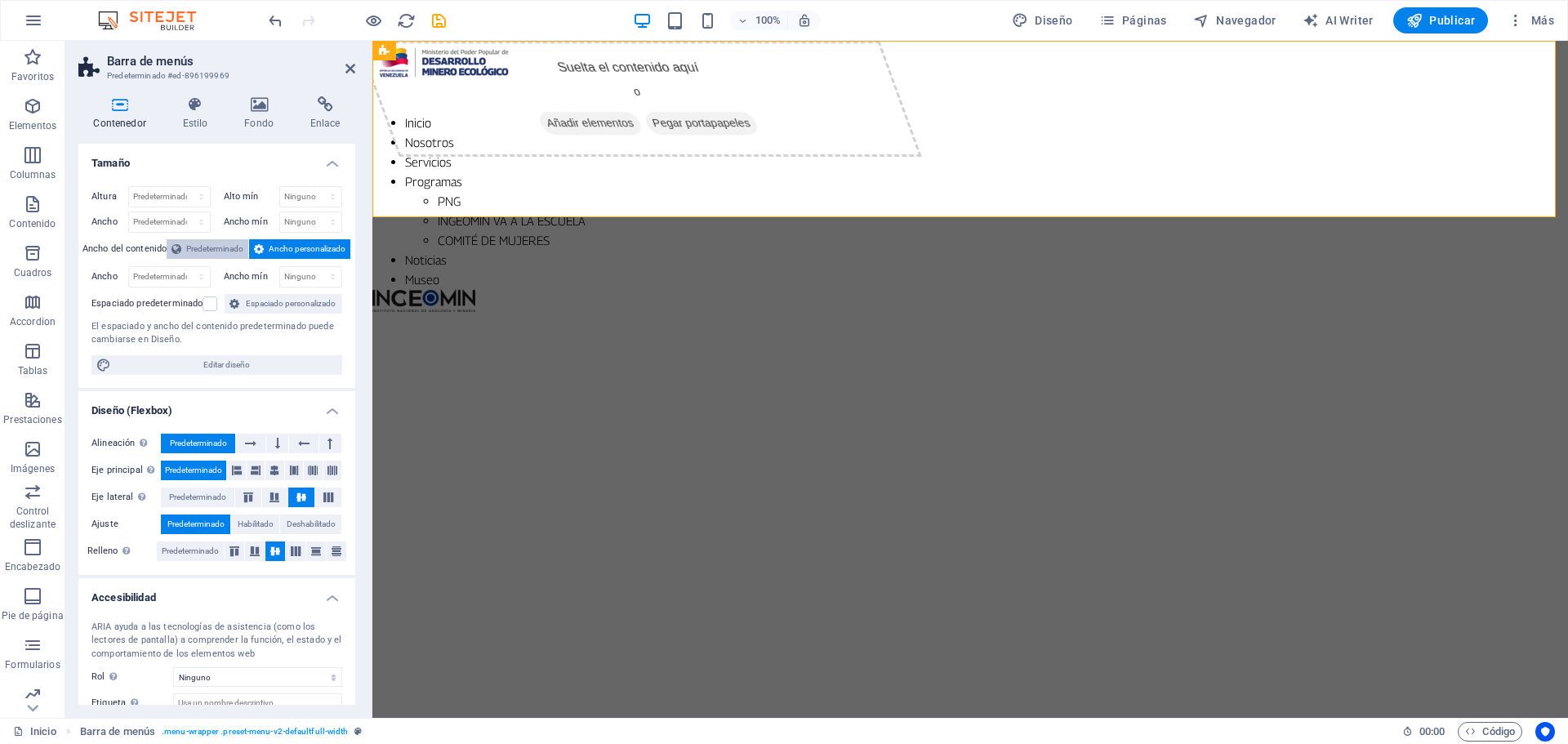
click at [203, 251] on span "Predeterminado" at bounding box center [215, 249] width 57 height 20
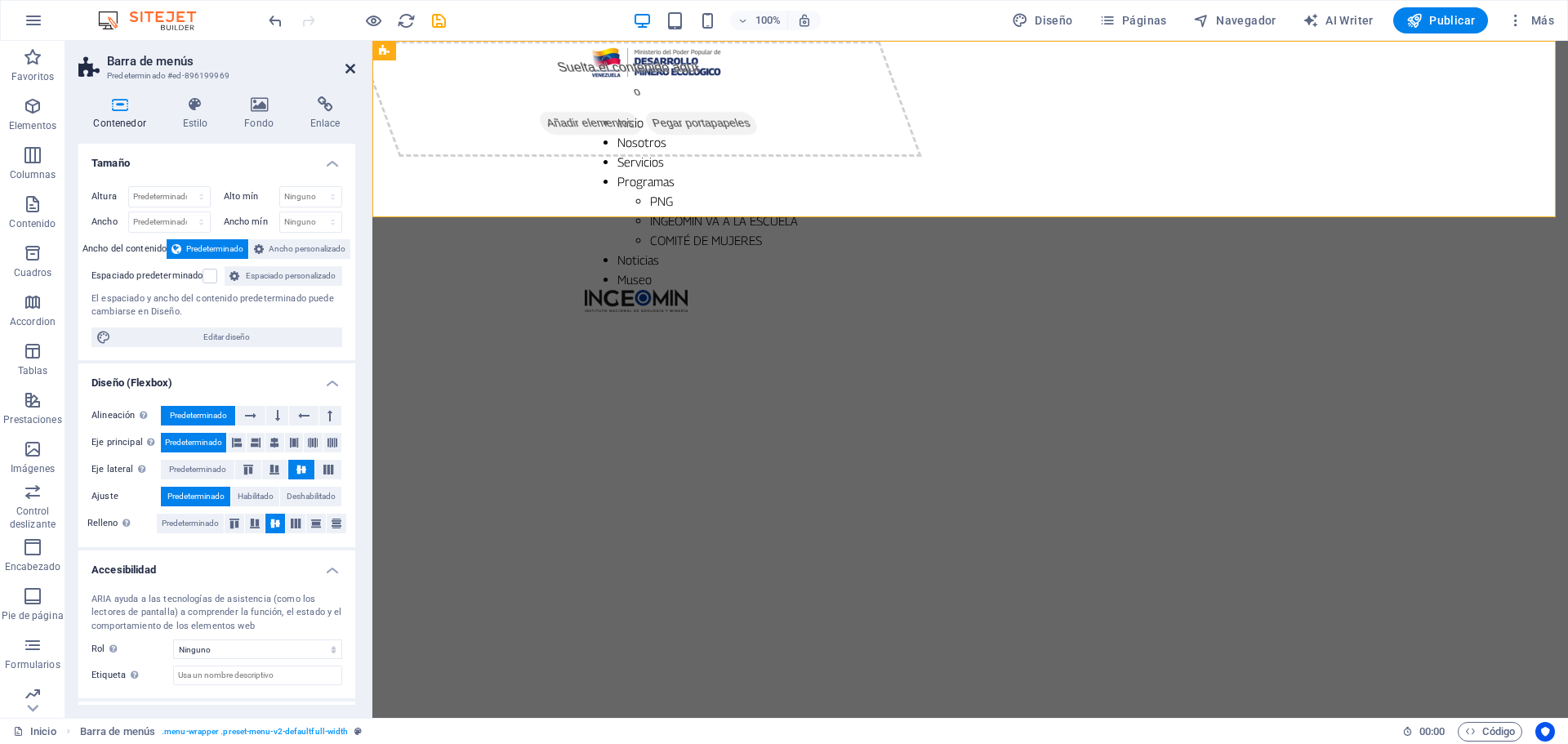
click at [352, 68] on icon at bounding box center [350, 68] width 10 height 13
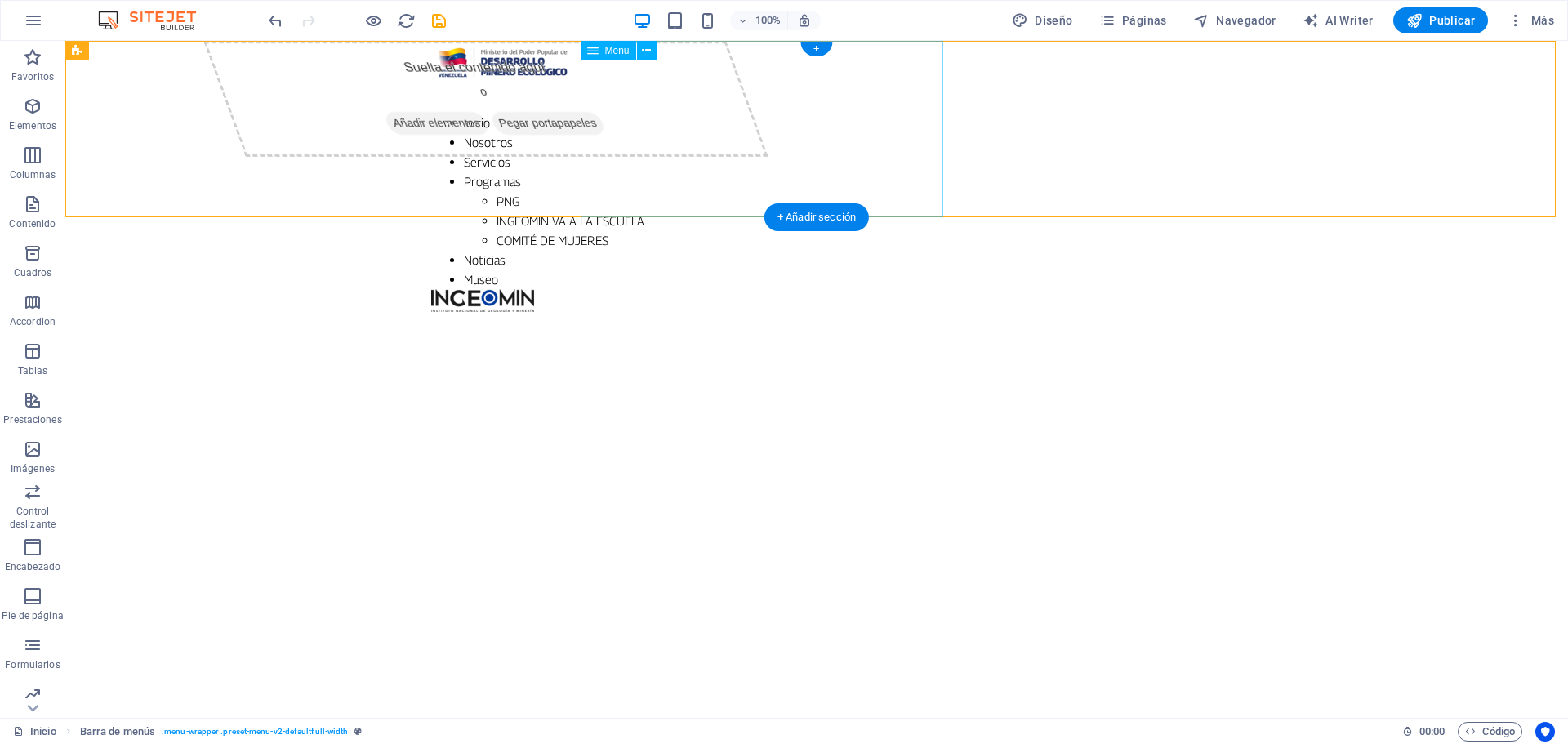
click at [918, 148] on nav "Inicio Nosotros Servicios Programas PNG INGEOMIN VA A LA ESCUELA COMITÉ DE MUJE…" at bounding box center [816, 201] width 771 height 177
select select
select select "1"
select select
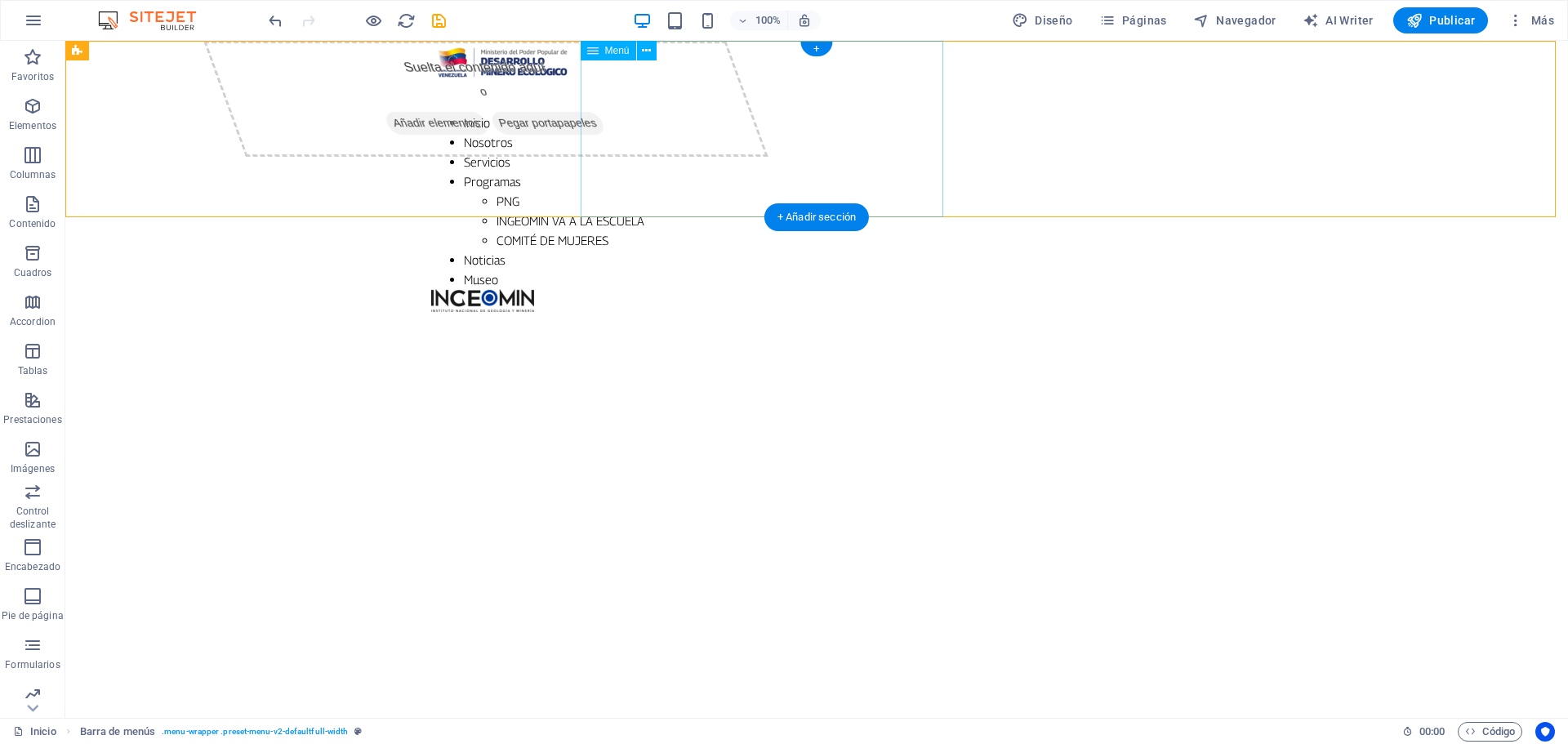
select select "2"
select select
select select "3"
select select
select select "4"
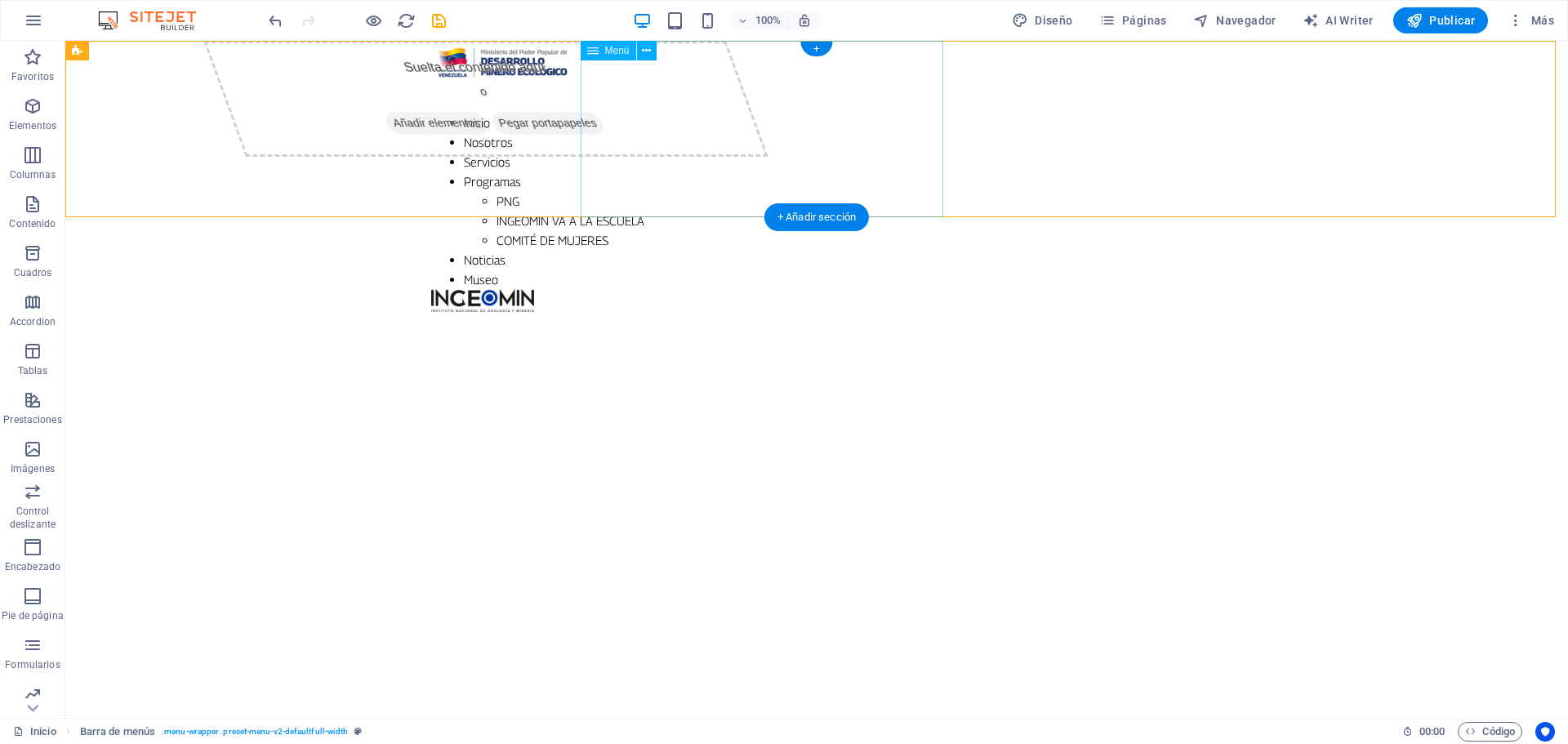
select select
select select "5"
select select
select select "6"
select select
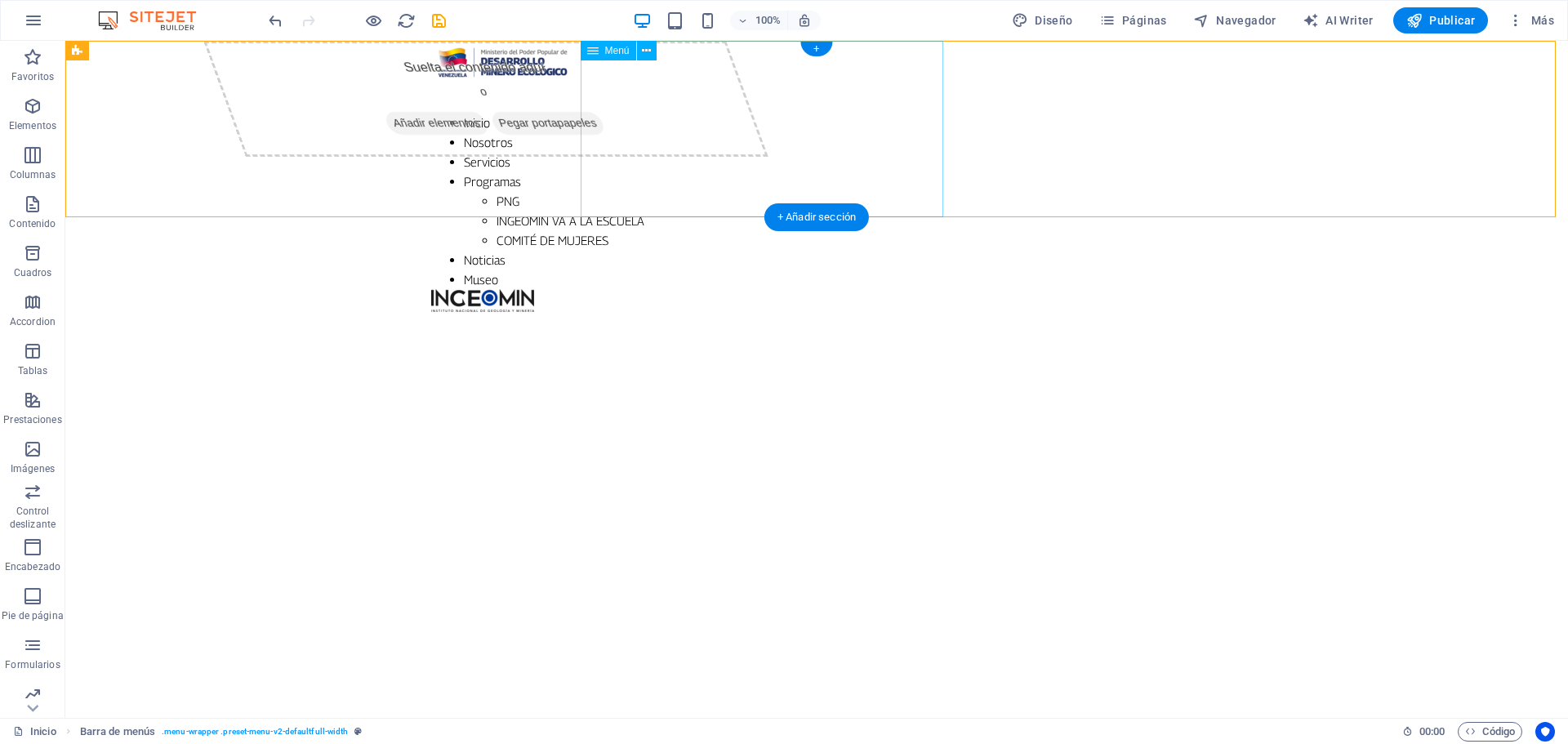
select select "7"
select select
select select "8"
select select
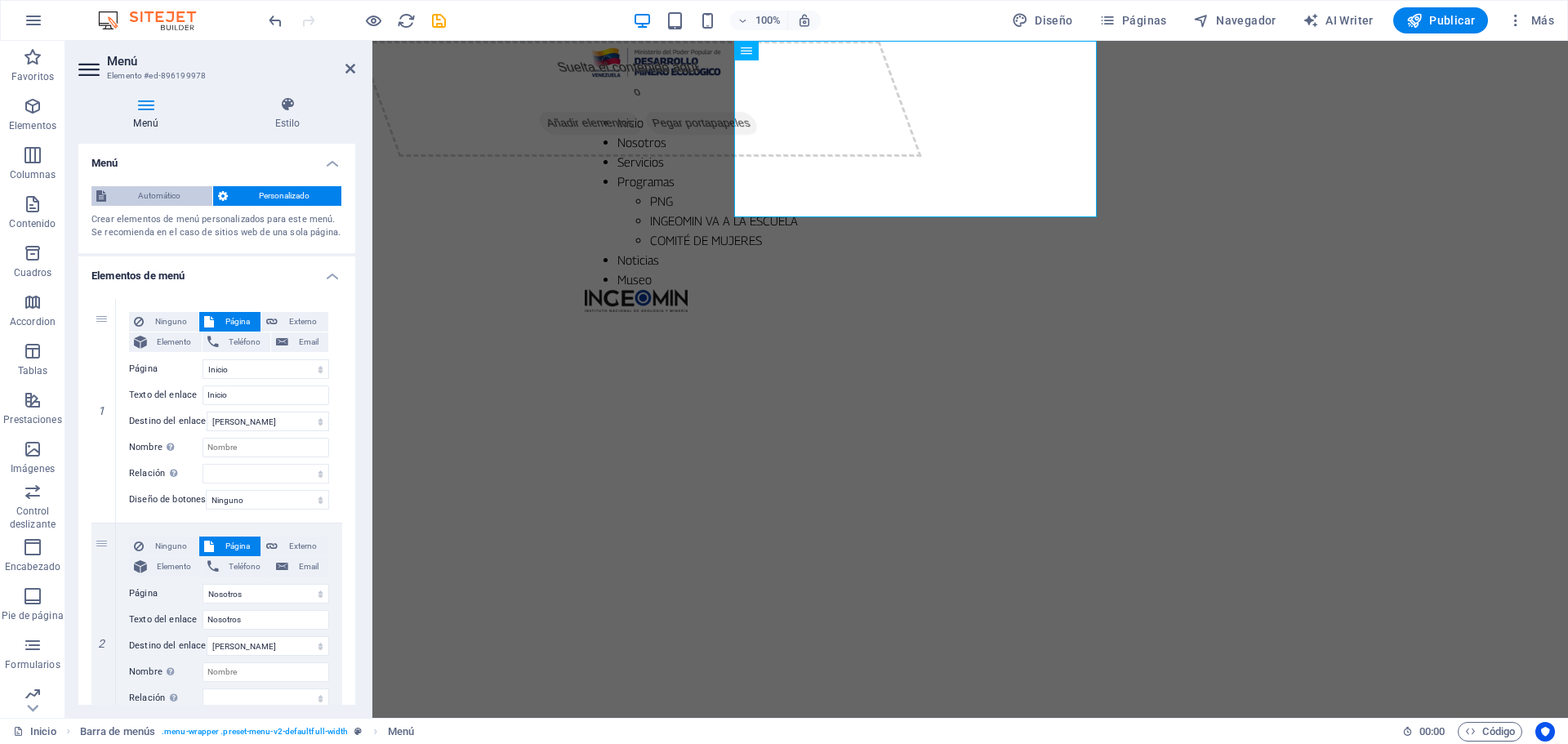
click at [140, 199] on span "Automático" at bounding box center [159, 196] width 97 height 20
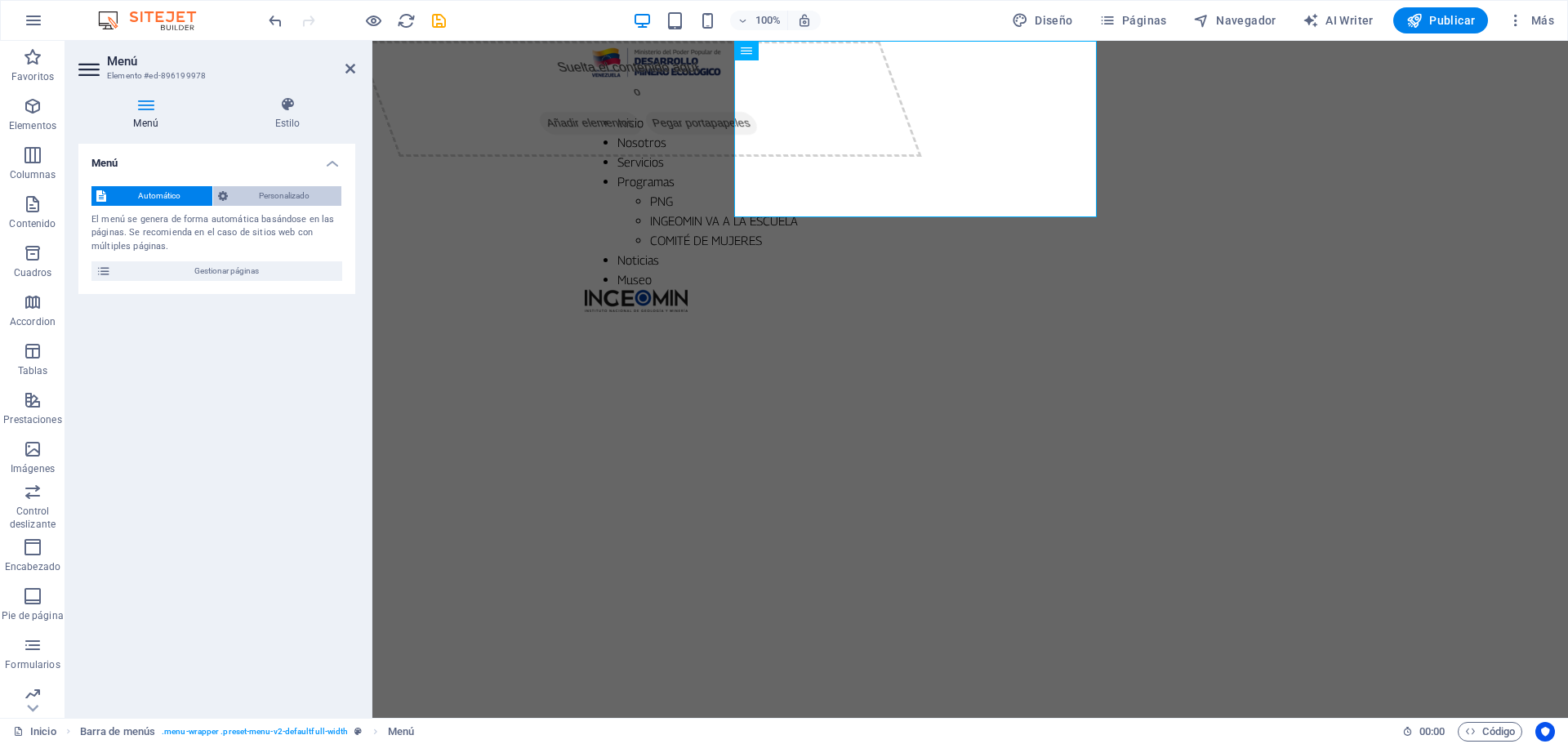
click at [282, 194] on span "Personalizado" at bounding box center [285, 196] width 105 height 20
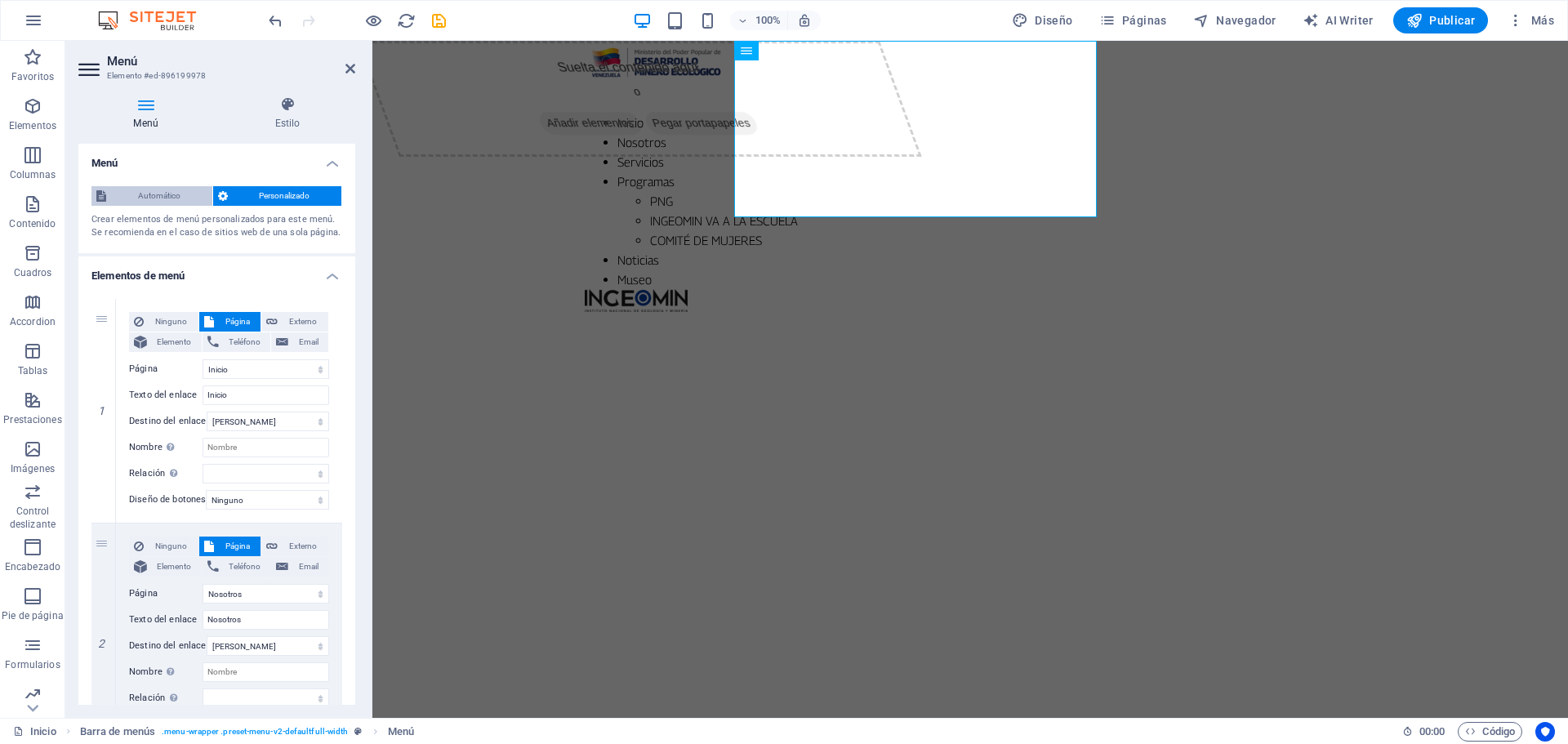
click at [156, 194] on span "Automático" at bounding box center [159, 196] width 97 height 20
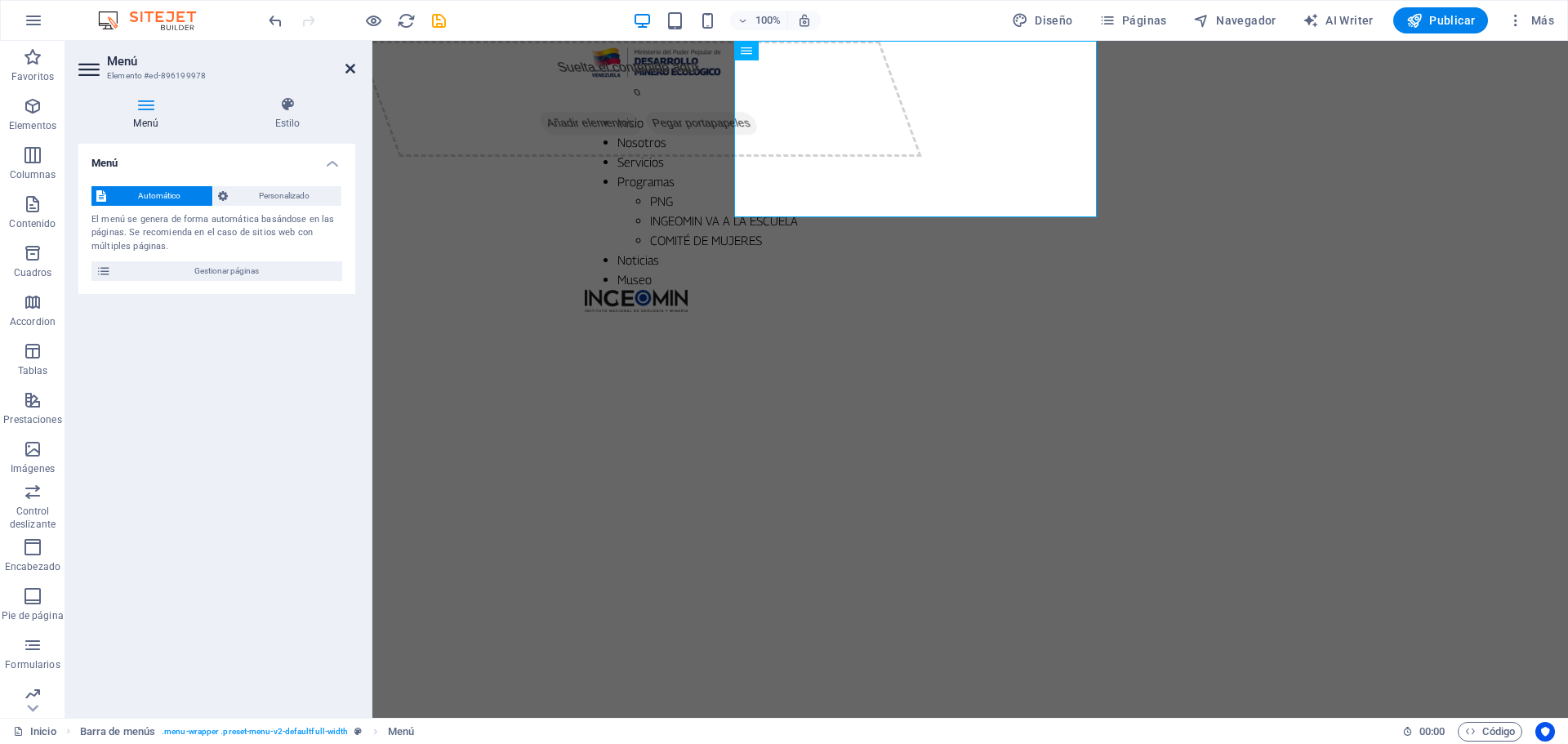
click at [350, 66] on icon at bounding box center [350, 68] width 10 height 13
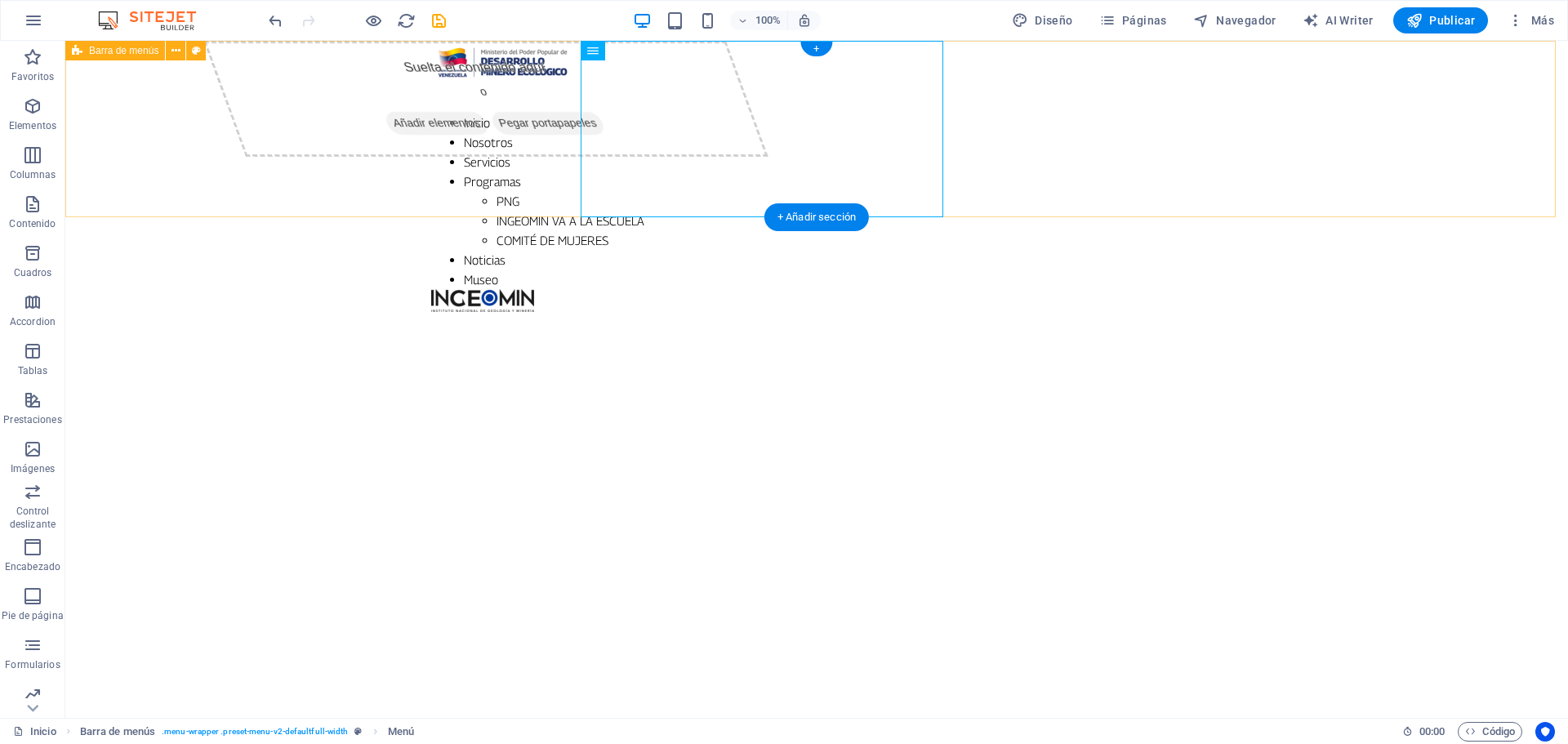
click at [106, 118] on div "Inicio Nosotros Servicios Programas PNG INGEOMIN VA A LA ESCUELA COMITÉ DE MUJE…" at bounding box center [816, 177] width 1502 height 272
select select "rem"
select select
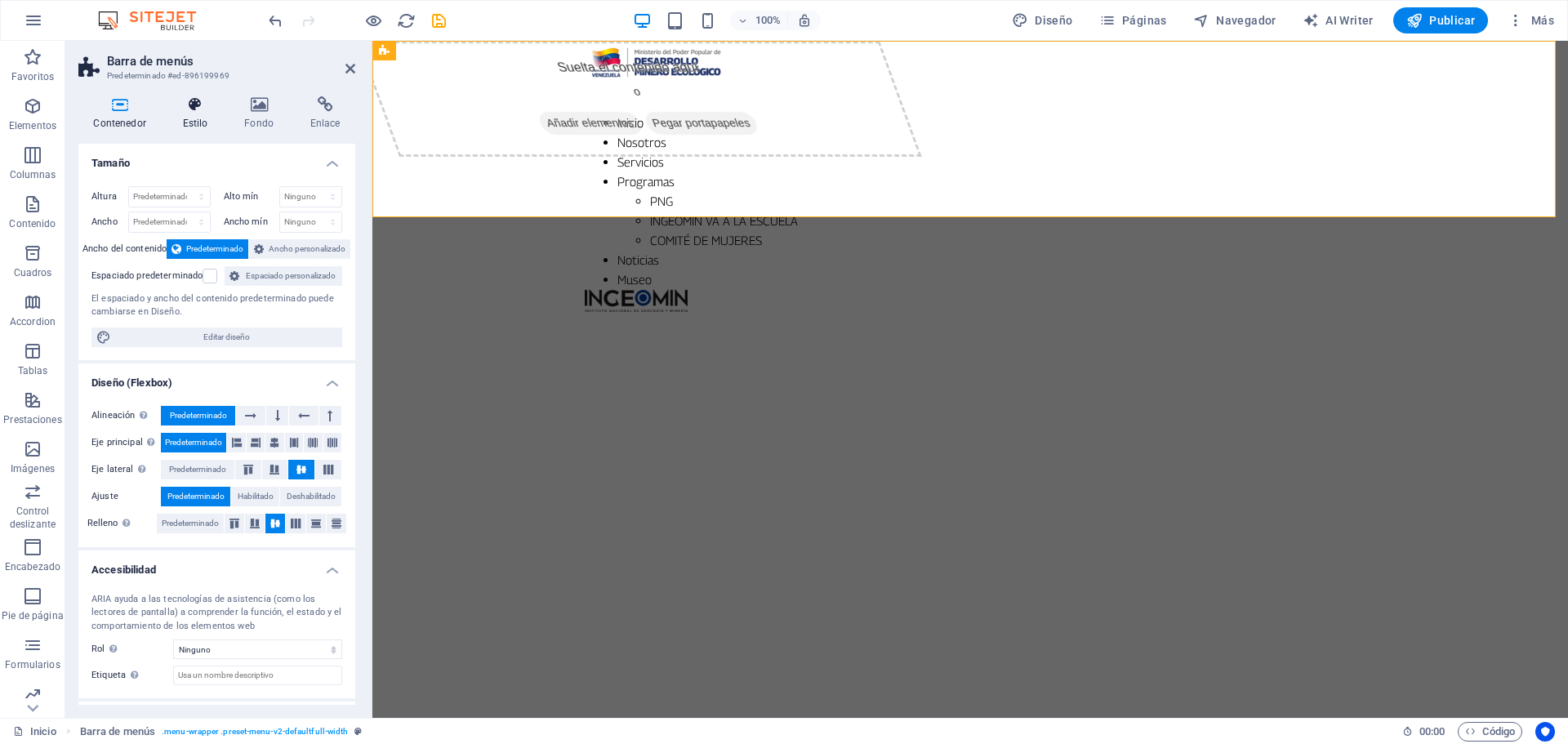
click at [197, 104] on icon at bounding box center [195, 105] width 56 height 16
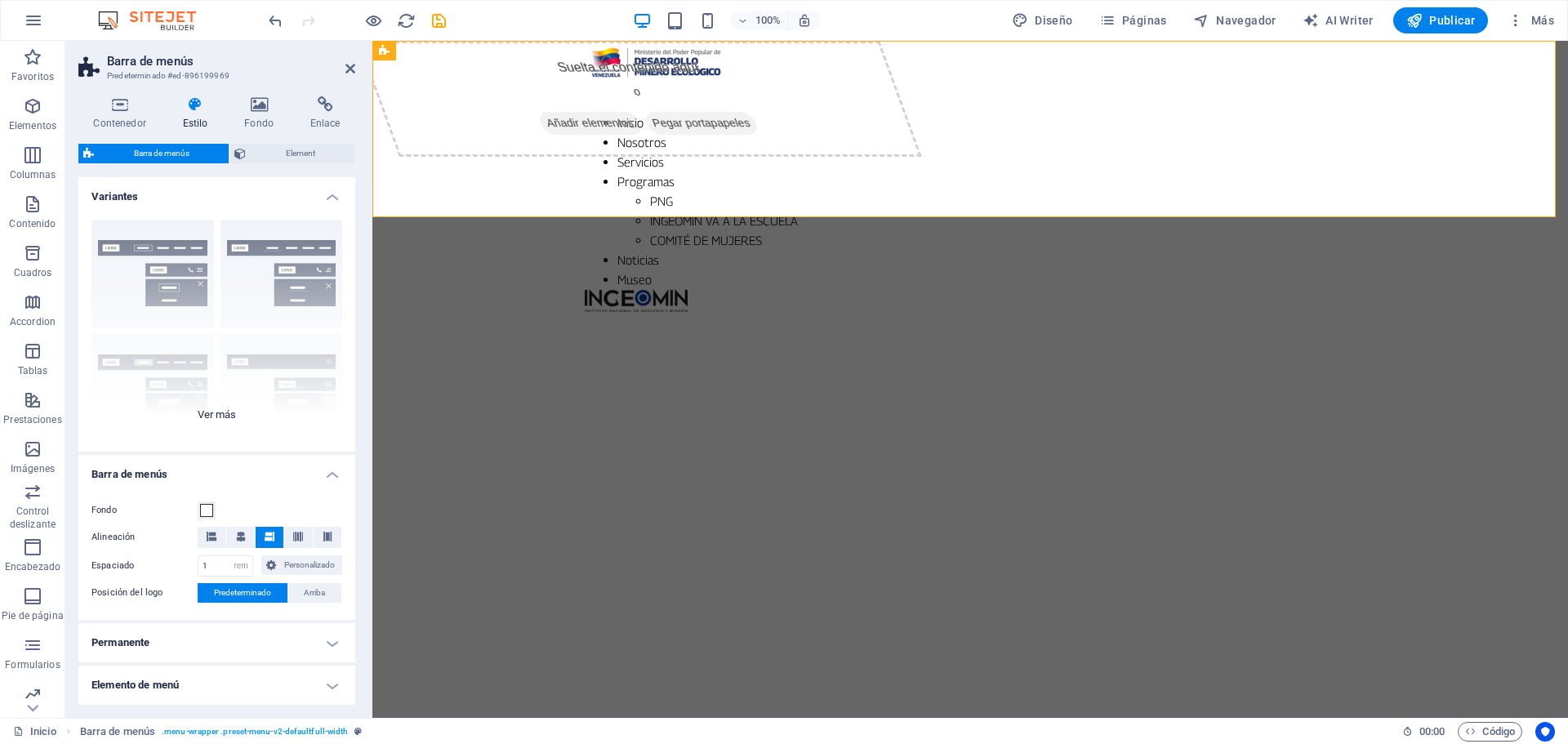
click at [231, 413] on div "Borde Centrado Predeterminado Fijo Loki Desencadenador Ancho XXL" at bounding box center [217, 329] width 277 height 245
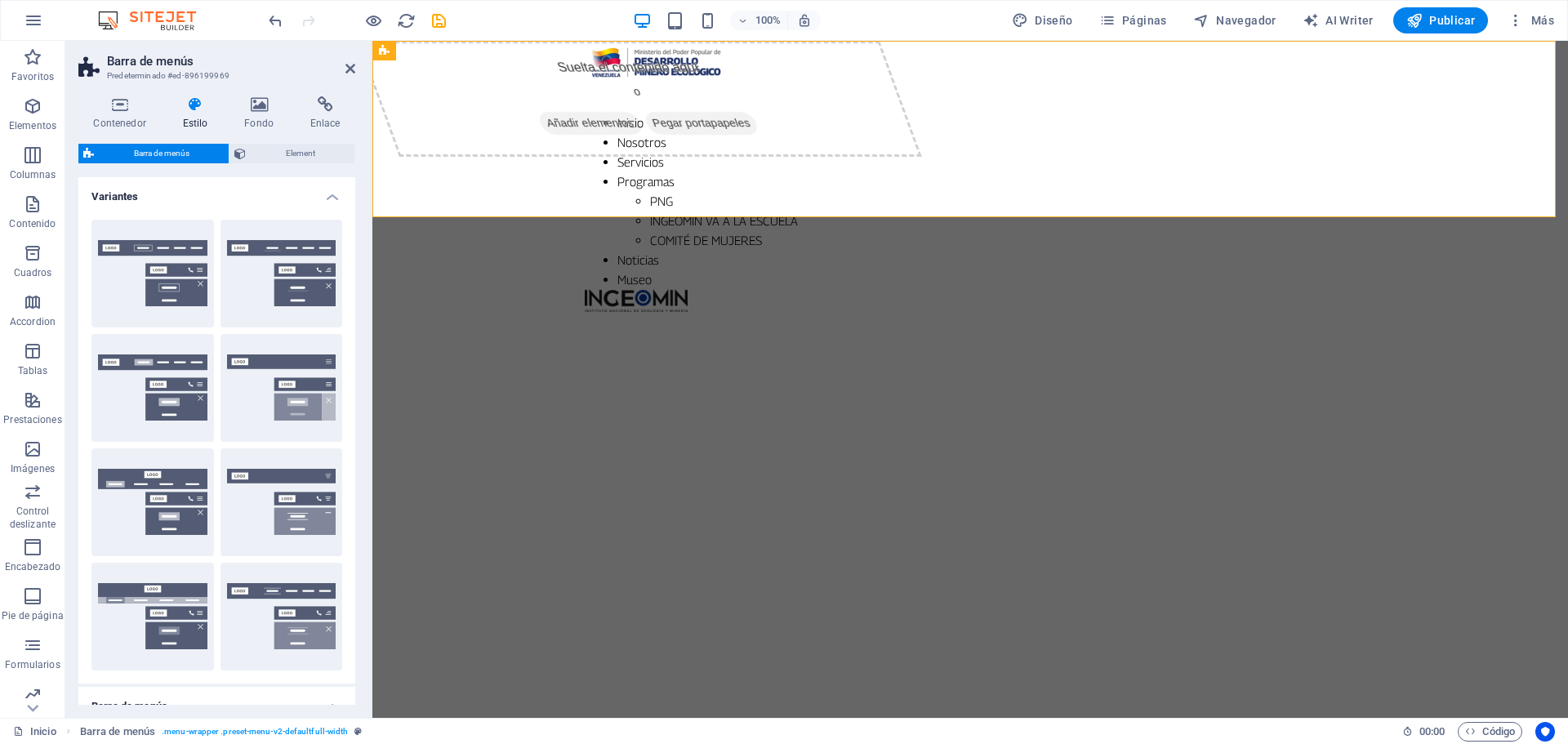
click at [132, 372] on div "Predeterminado" at bounding box center [153, 387] width 122 height 107
click at [108, 395] on button "Predeterminado" at bounding box center [153, 387] width 122 height 107
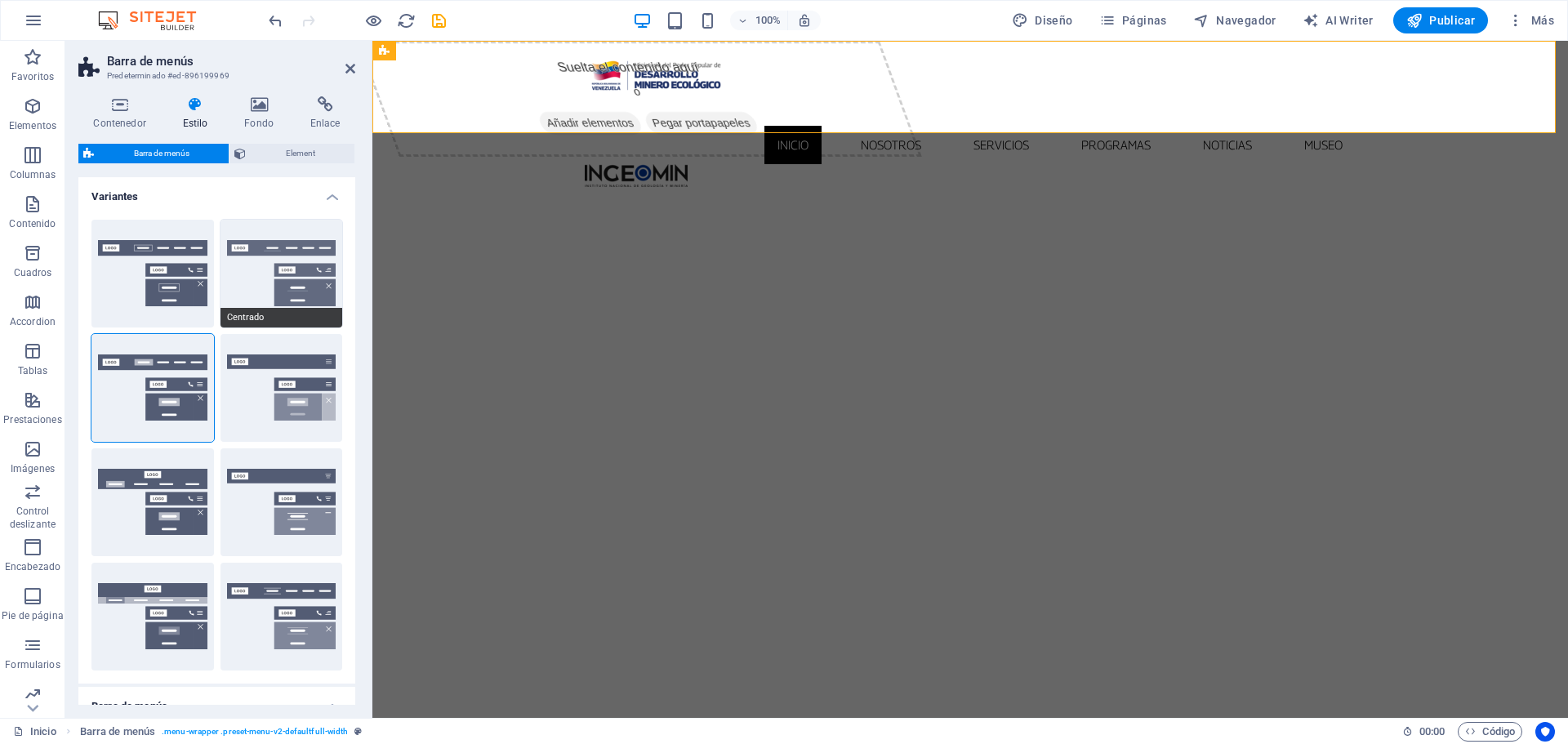
click at [248, 272] on button "Centrado" at bounding box center [281, 273] width 122 height 107
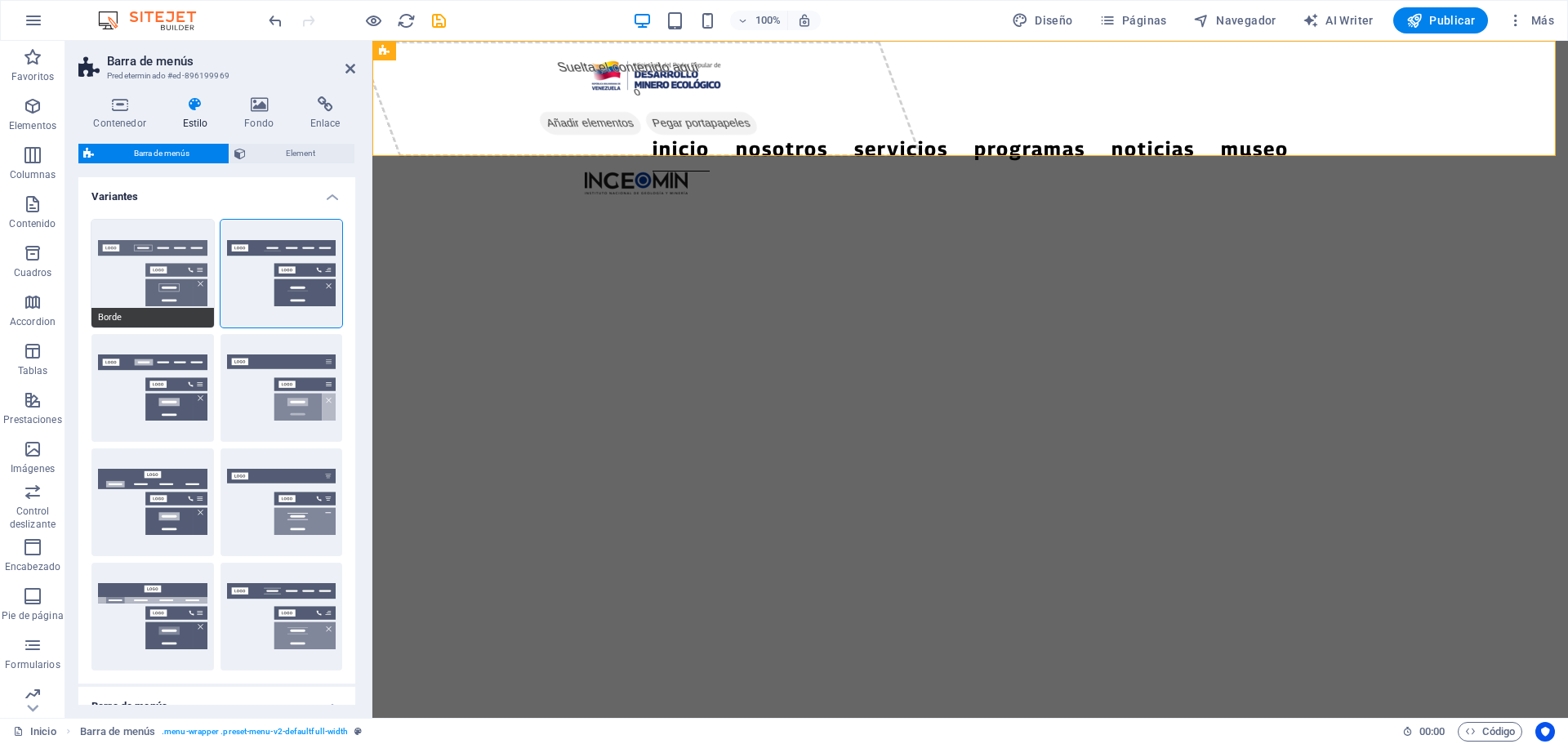
click at [123, 290] on button "Borde" at bounding box center [153, 273] width 122 height 107
click at [190, 394] on div "Predeterminado" at bounding box center [153, 387] width 122 height 107
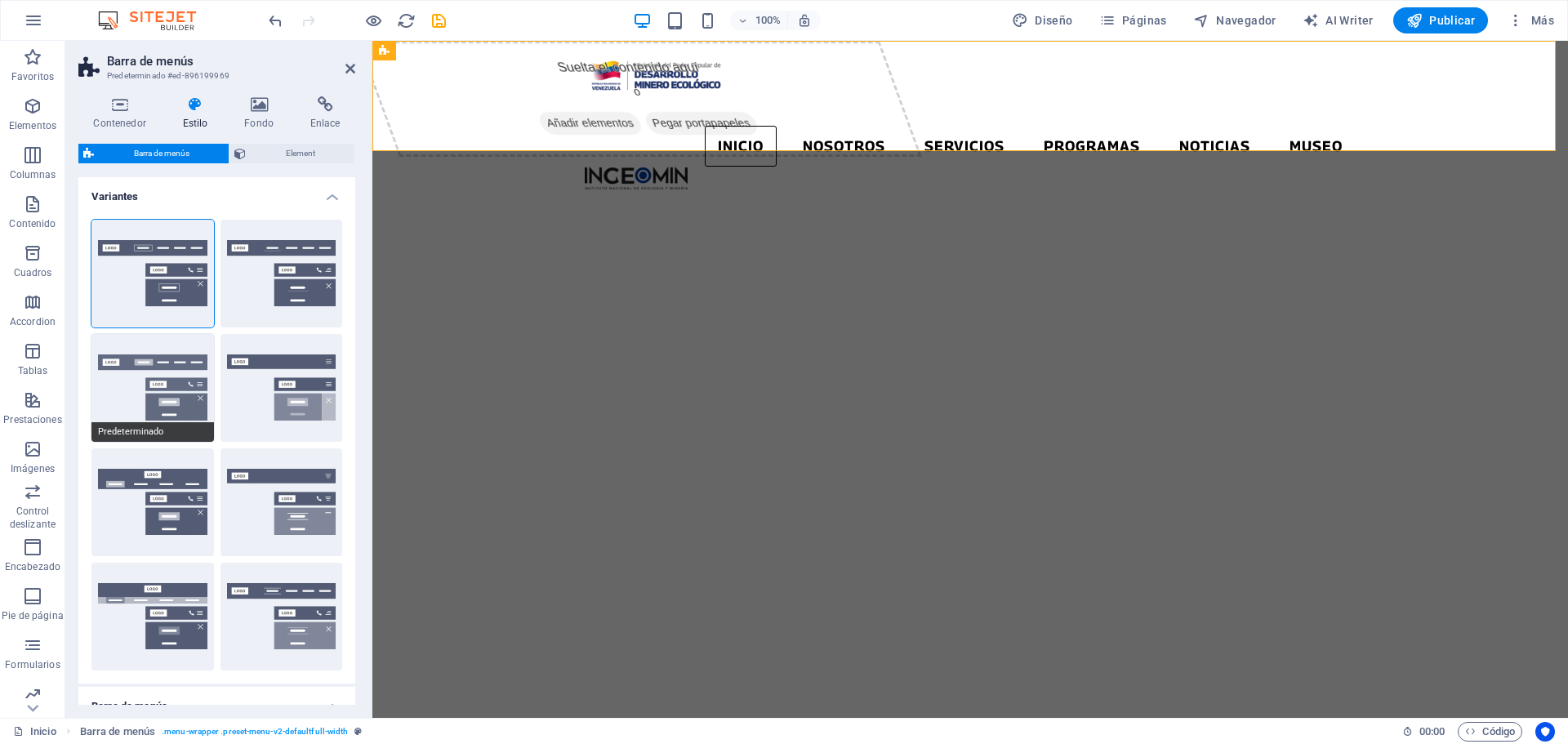
click at [100, 405] on button "Predeterminado" at bounding box center [153, 387] width 122 height 107
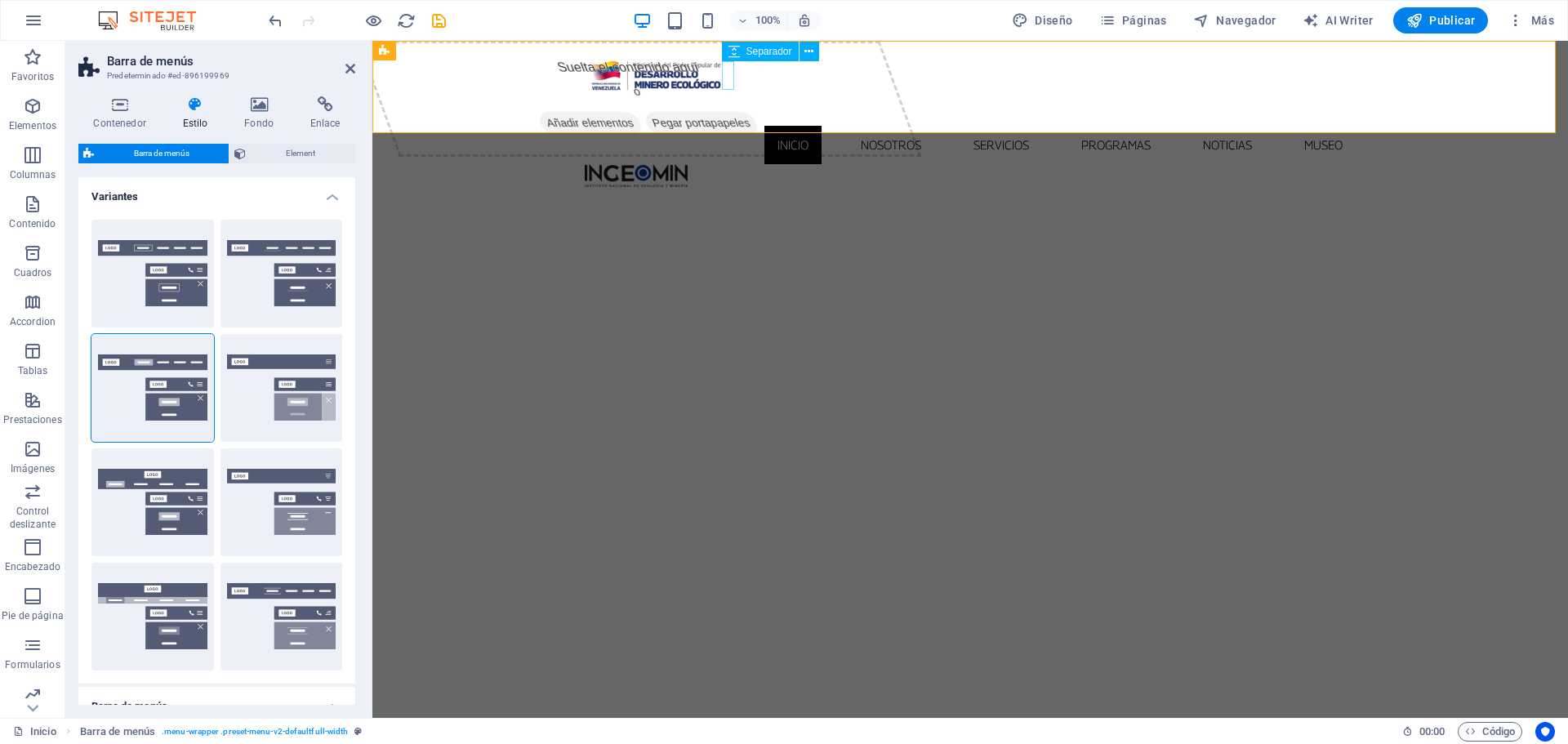
click at [729, 98] on div at bounding box center [970, 112] width 771 height 28
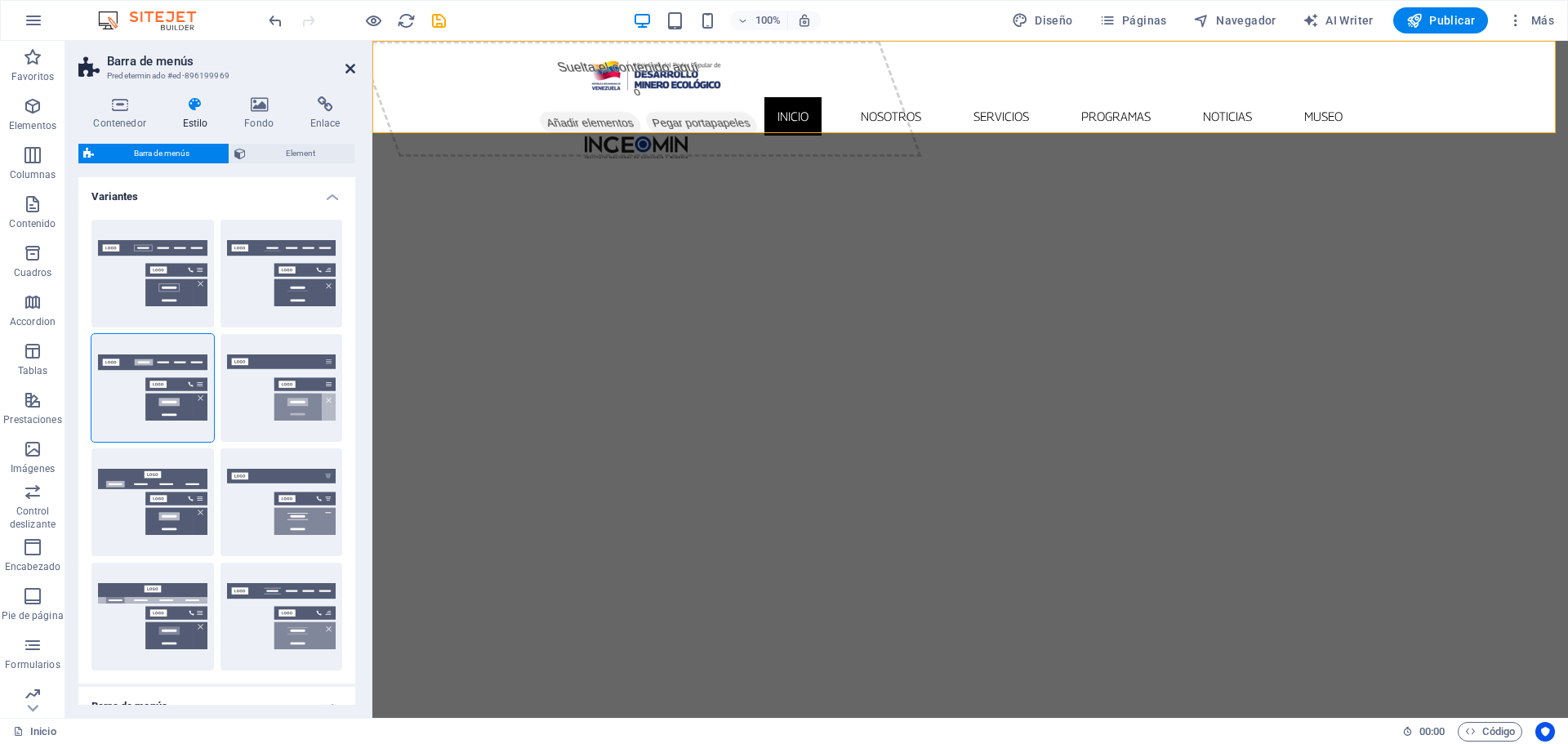
click at [350, 68] on icon at bounding box center [350, 68] width 10 height 13
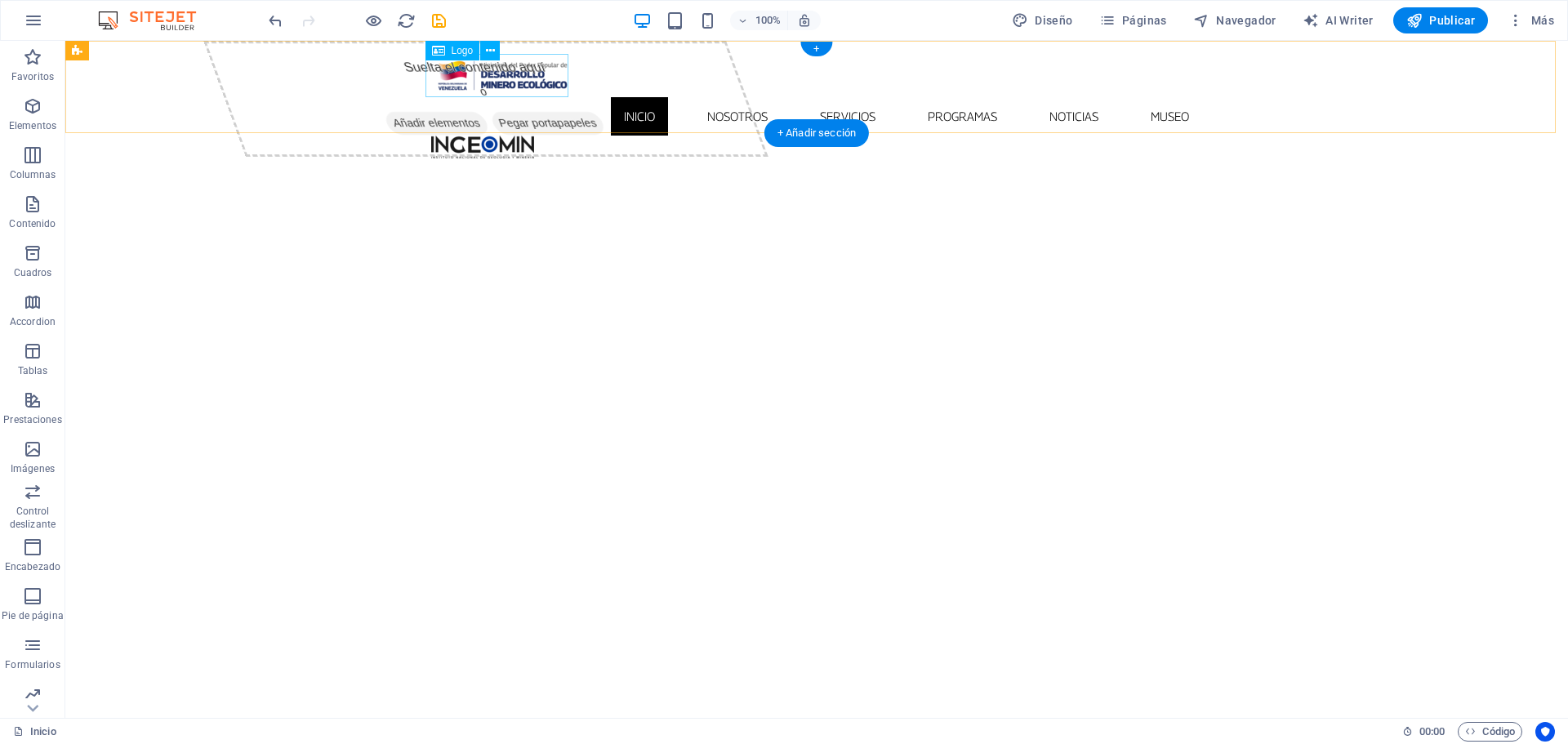
click at [518, 83] on div at bounding box center [816, 75] width 771 height 44
select select "px"
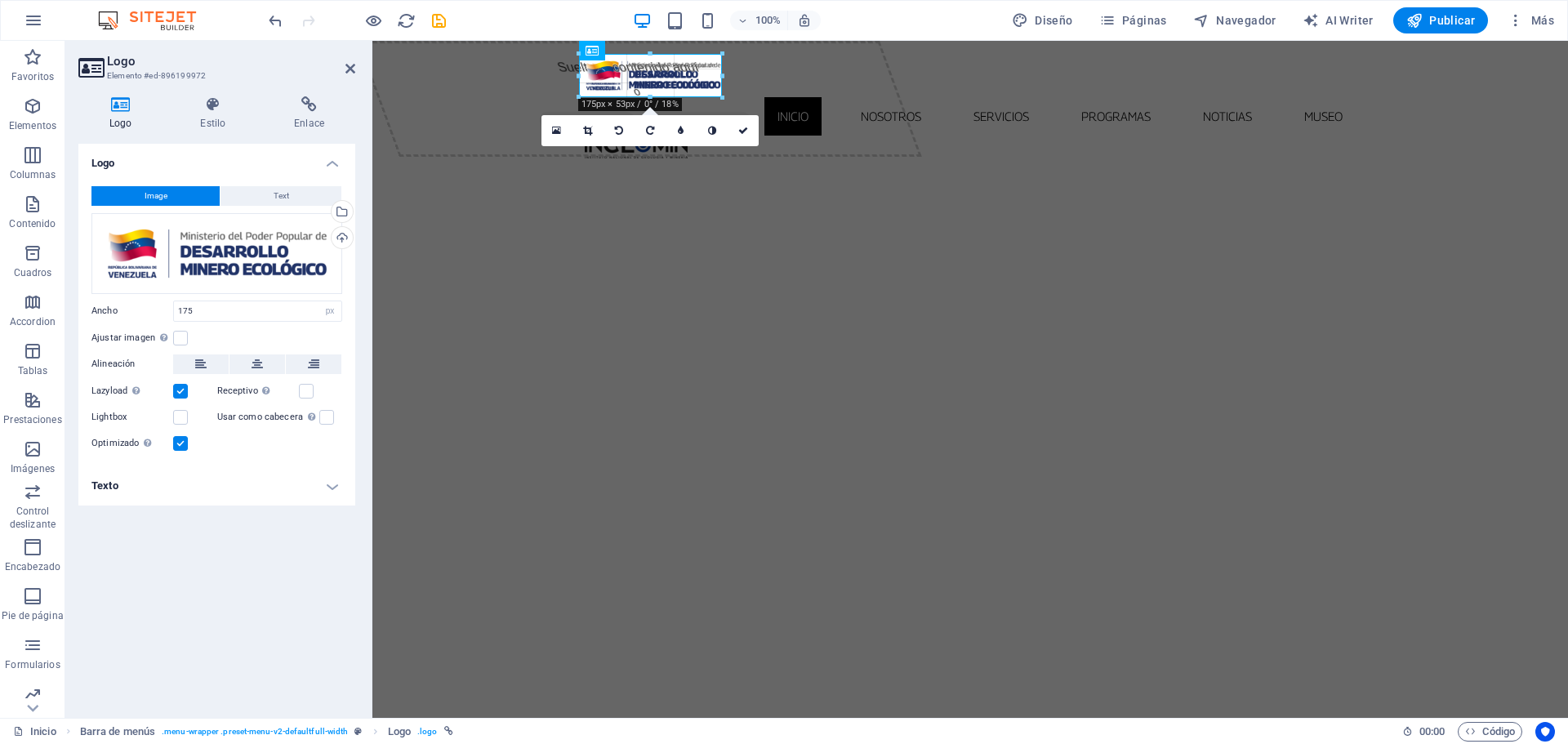
drag, startPoint x: 721, startPoint y: 98, endPoint x: 713, endPoint y: 93, distance: 9.4
click at [713, 93] on div "180 170 160 150 140 130 120 110 100 90 80 70 60 50 40 30 20 10 0 -10 -20 -30 -4…" at bounding box center [650, 75] width 143 height 44
drag, startPoint x: 719, startPoint y: 95, endPoint x: 713, endPoint y: 87, distance: 10.0
click at [243, 310] on input "167" at bounding box center [257, 312] width 168 height 20
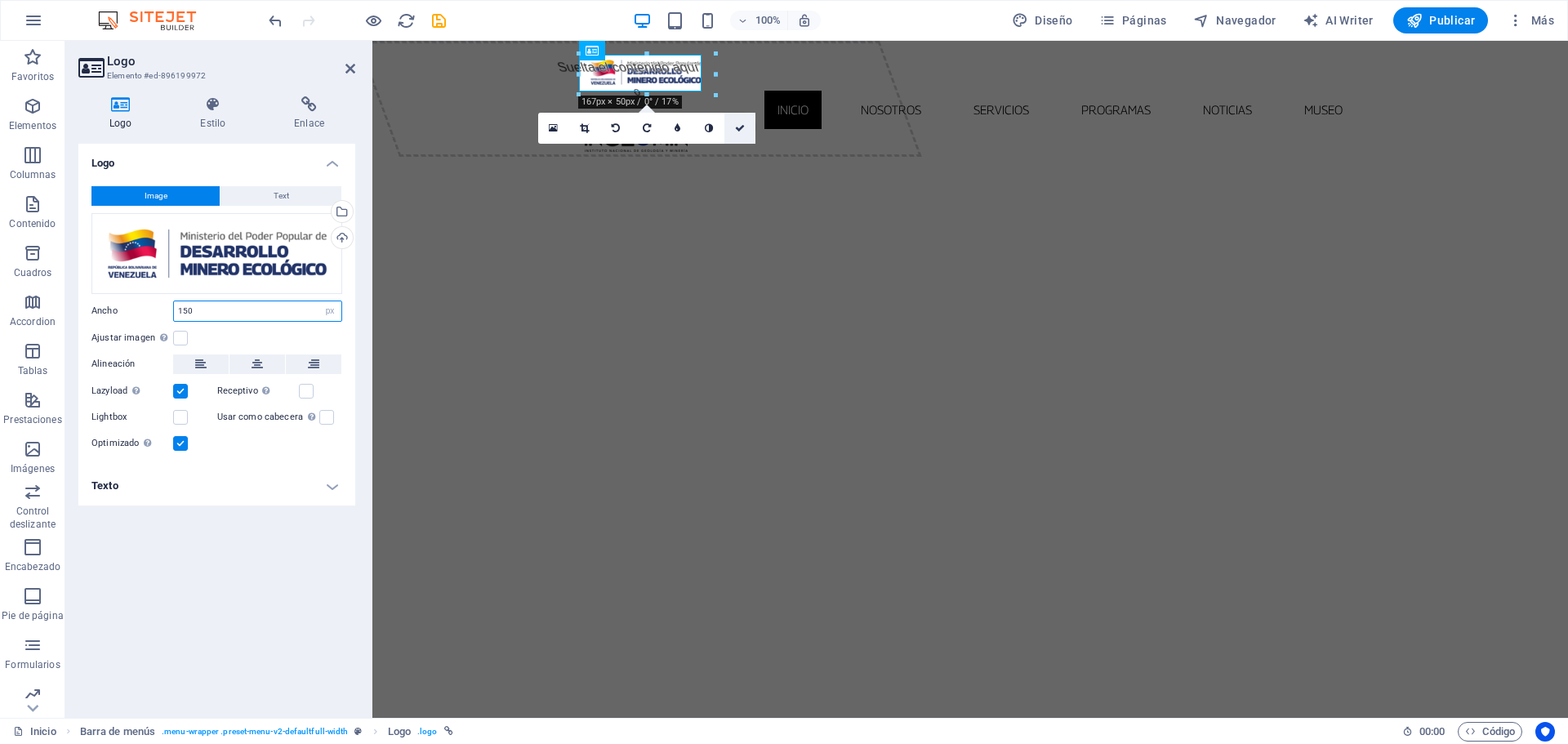
type input "150"
click at [732, 128] on link at bounding box center [739, 128] width 31 height 31
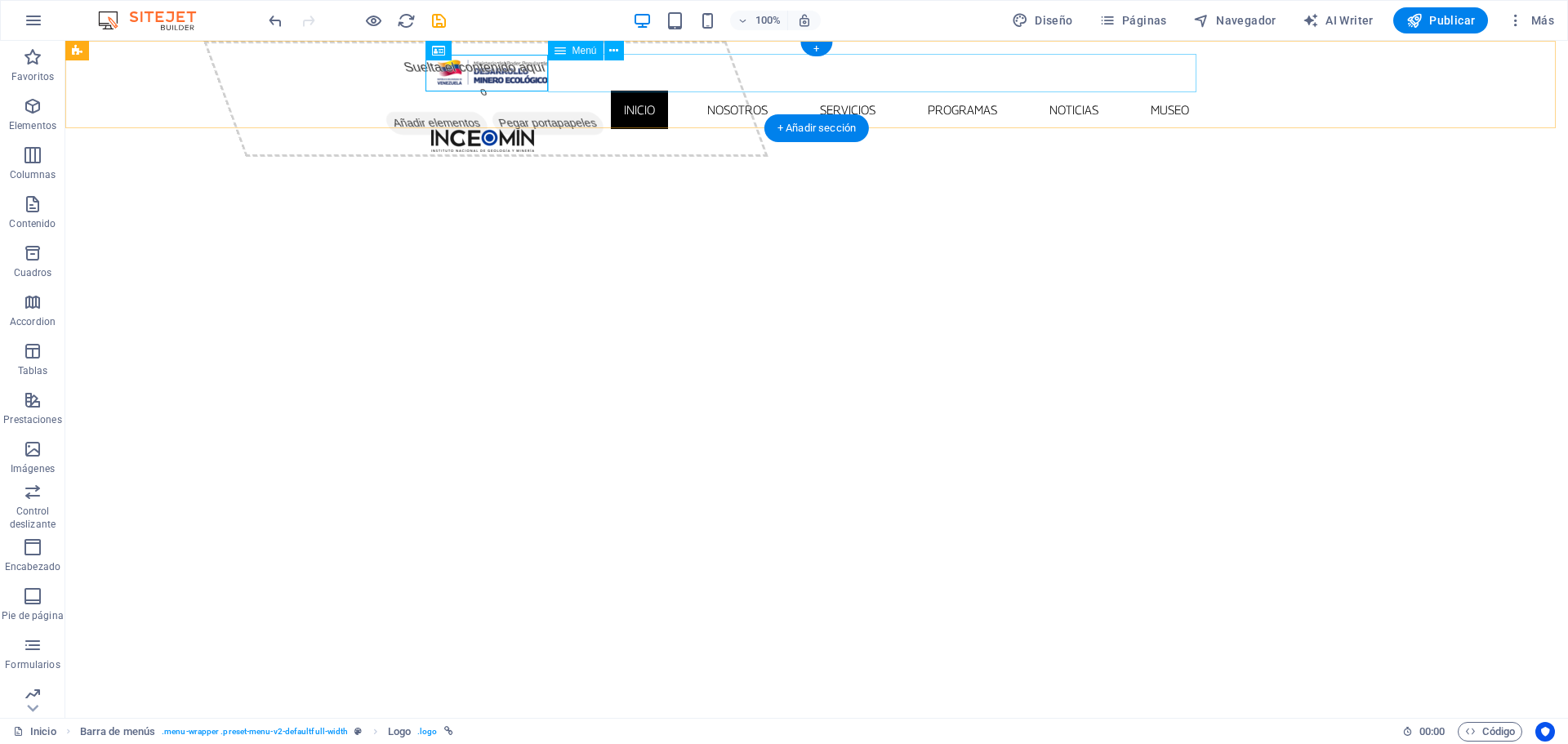
click at [586, 91] on nav "Inicio Nosotros Servicios Programas PNG INGEOMIN VA A LA ESCUELA COMITÉ DE MUJE…" at bounding box center [816, 109] width 771 height 38
click at [584, 91] on nav "Inicio Nosotros Servicios Programas PNG INGEOMIN VA A LA ESCUELA COMITÉ DE MUJE…" at bounding box center [816, 109] width 771 height 38
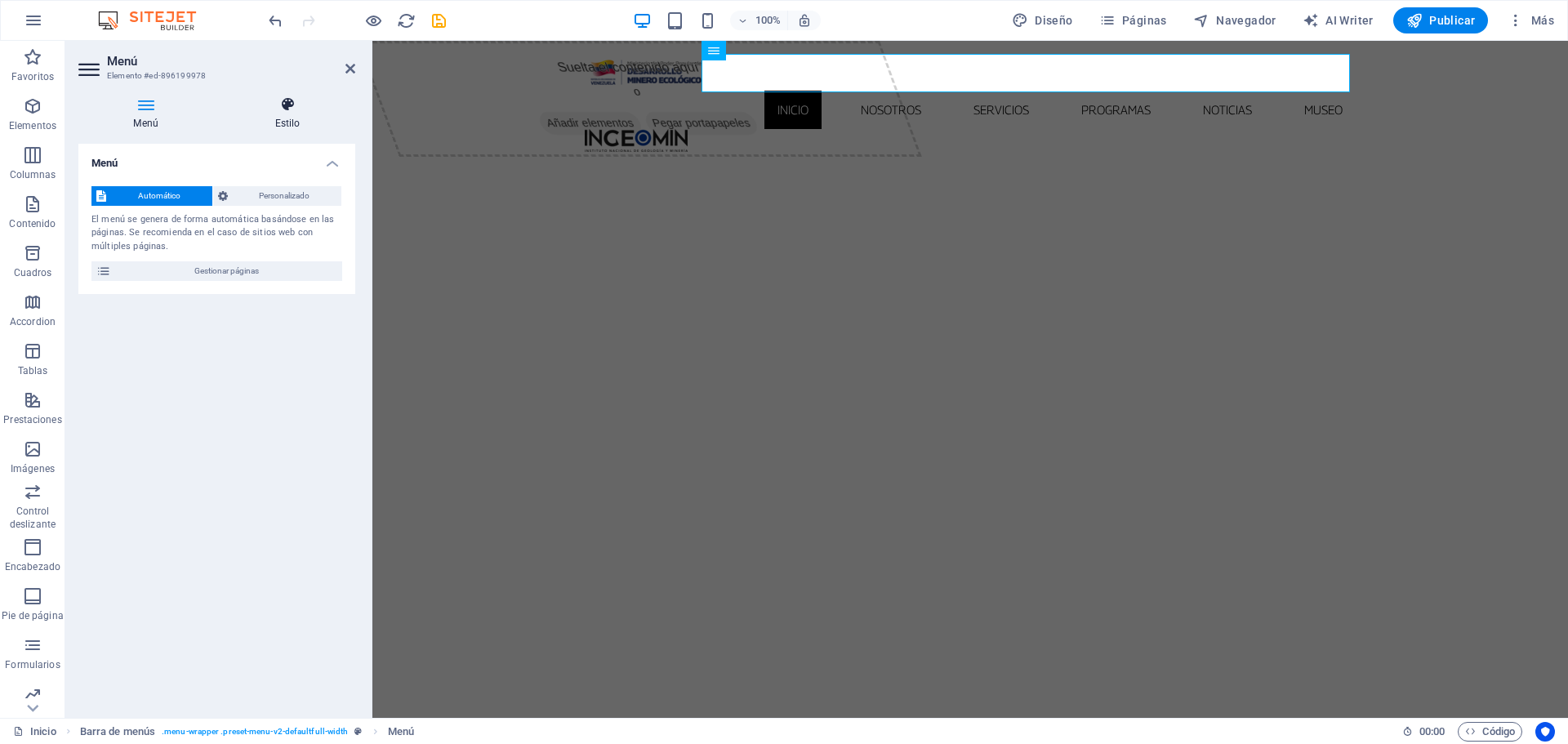
click at [282, 115] on h4 "Estilo" at bounding box center [288, 114] width 136 height 35
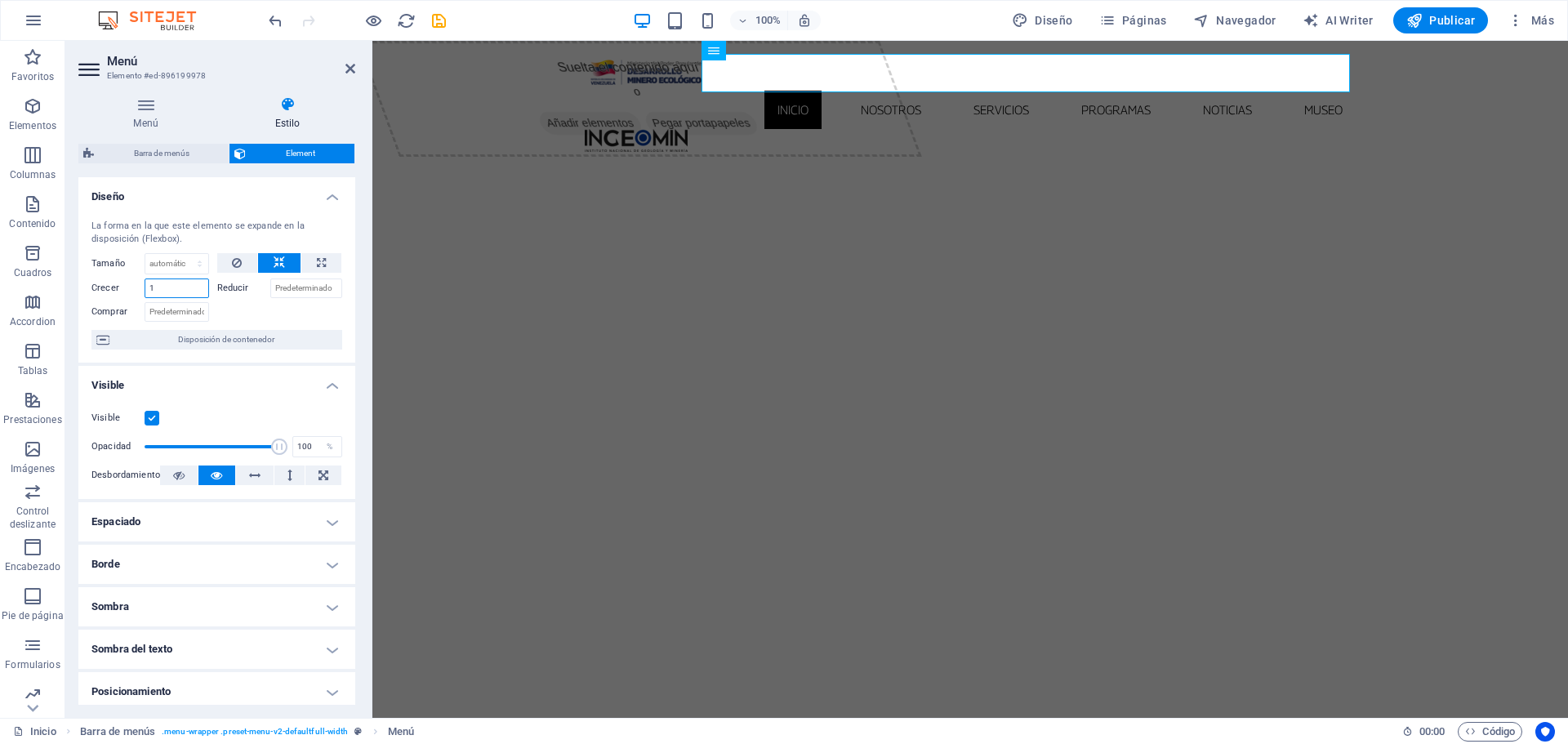
click at [199, 291] on input "1" at bounding box center [177, 289] width 65 height 20
click at [221, 288] on label "Reducir" at bounding box center [244, 289] width 53 height 20
click at [271, 288] on input "Reducir" at bounding box center [307, 289] width 73 height 20
click at [169, 287] on input "1" at bounding box center [177, 289] width 65 height 20
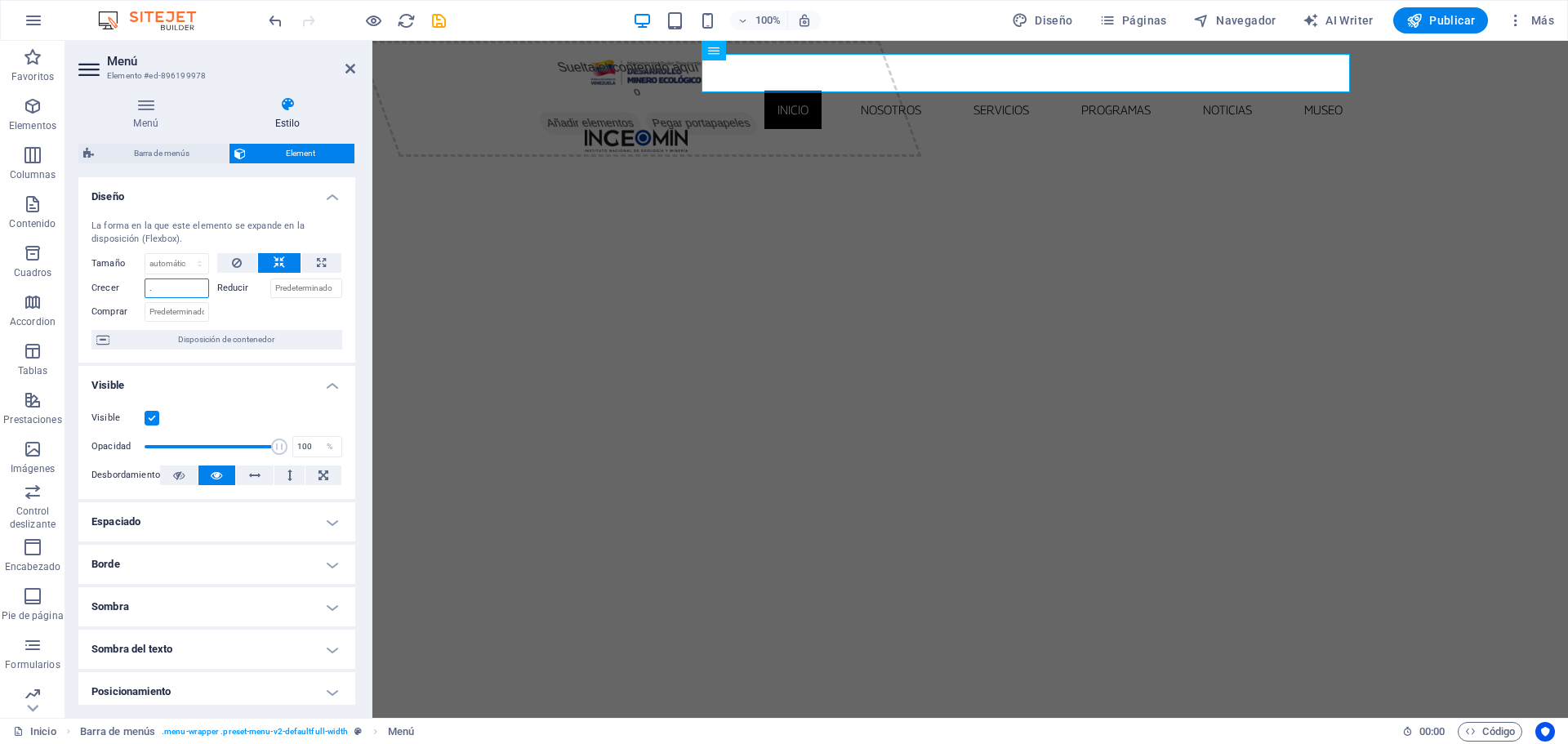
type input "1"
type input "0."
click at [202, 290] on input "Crecer" at bounding box center [177, 289] width 65 height 20
click at [319, 526] on h4 "Espaciado" at bounding box center [217, 522] width 277 height 39
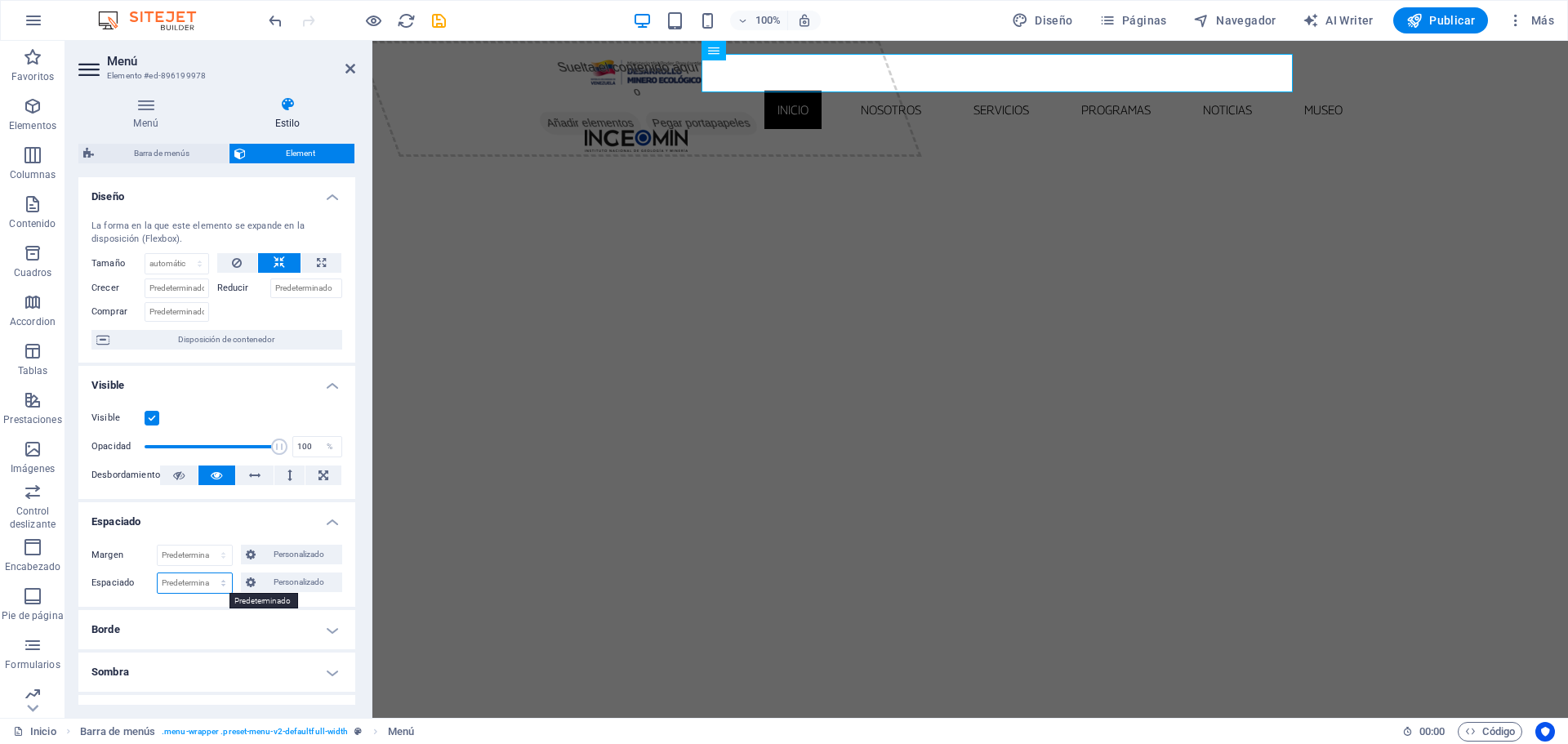
click at [222, 582] on select "Predeterminado px rem % vh vw Personalizado" at bounding box center [195, 583] width 75 height 20
select select "%"
click at [207, 574] on select "Predeterminado px rem % vh vw Personalizado" at bounding box center [195, 583] width 75 height 20
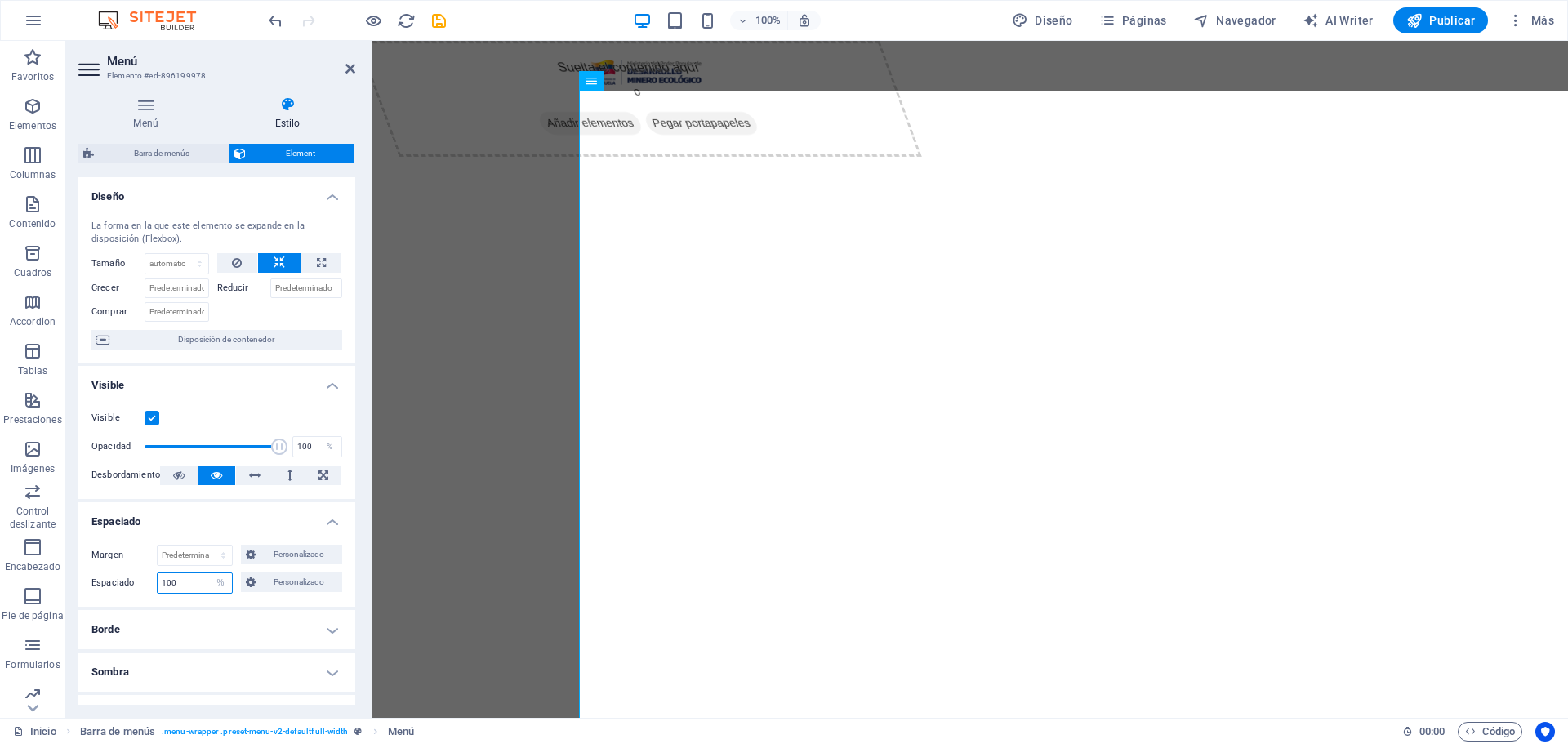
type input "1"
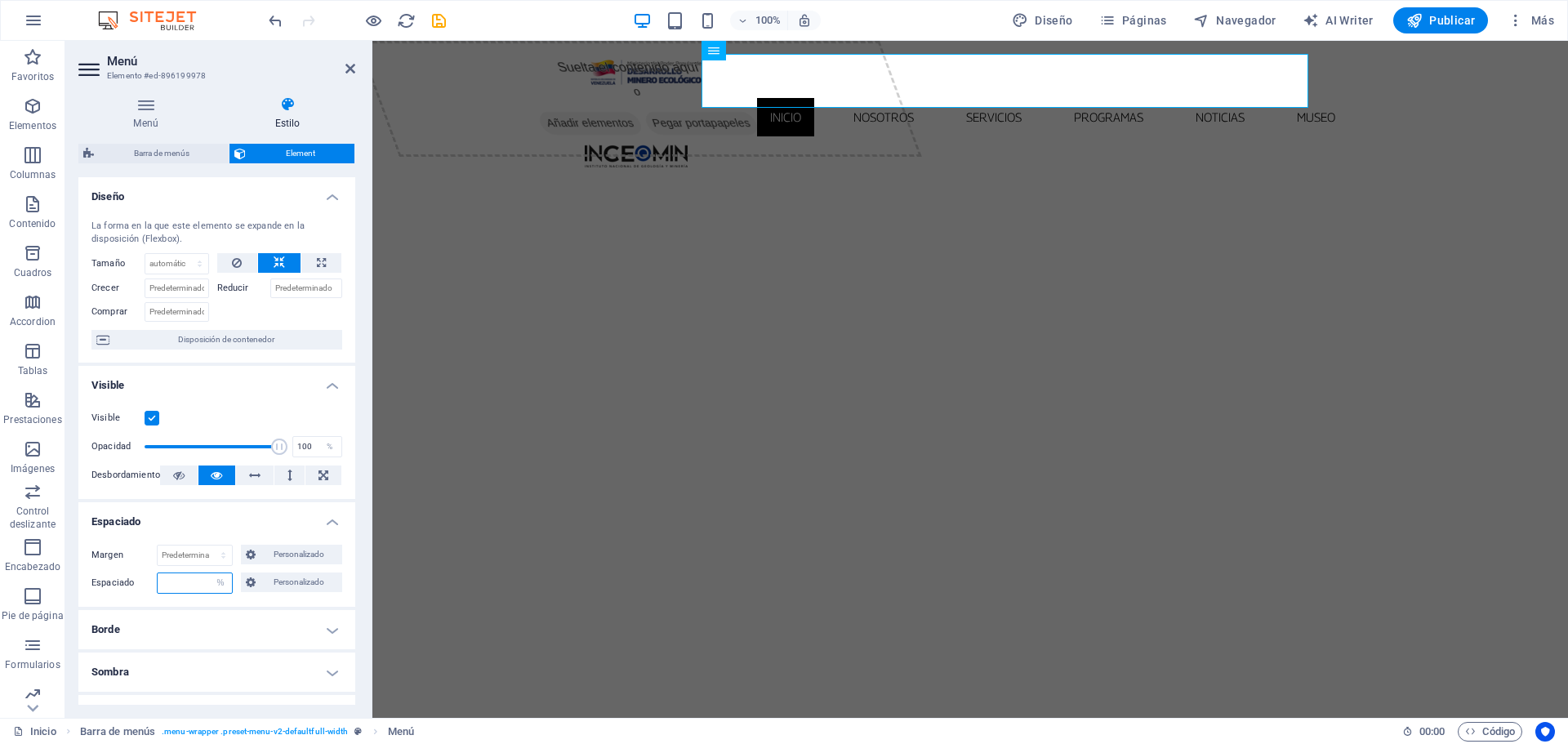
type input "0"
type input "0.5"
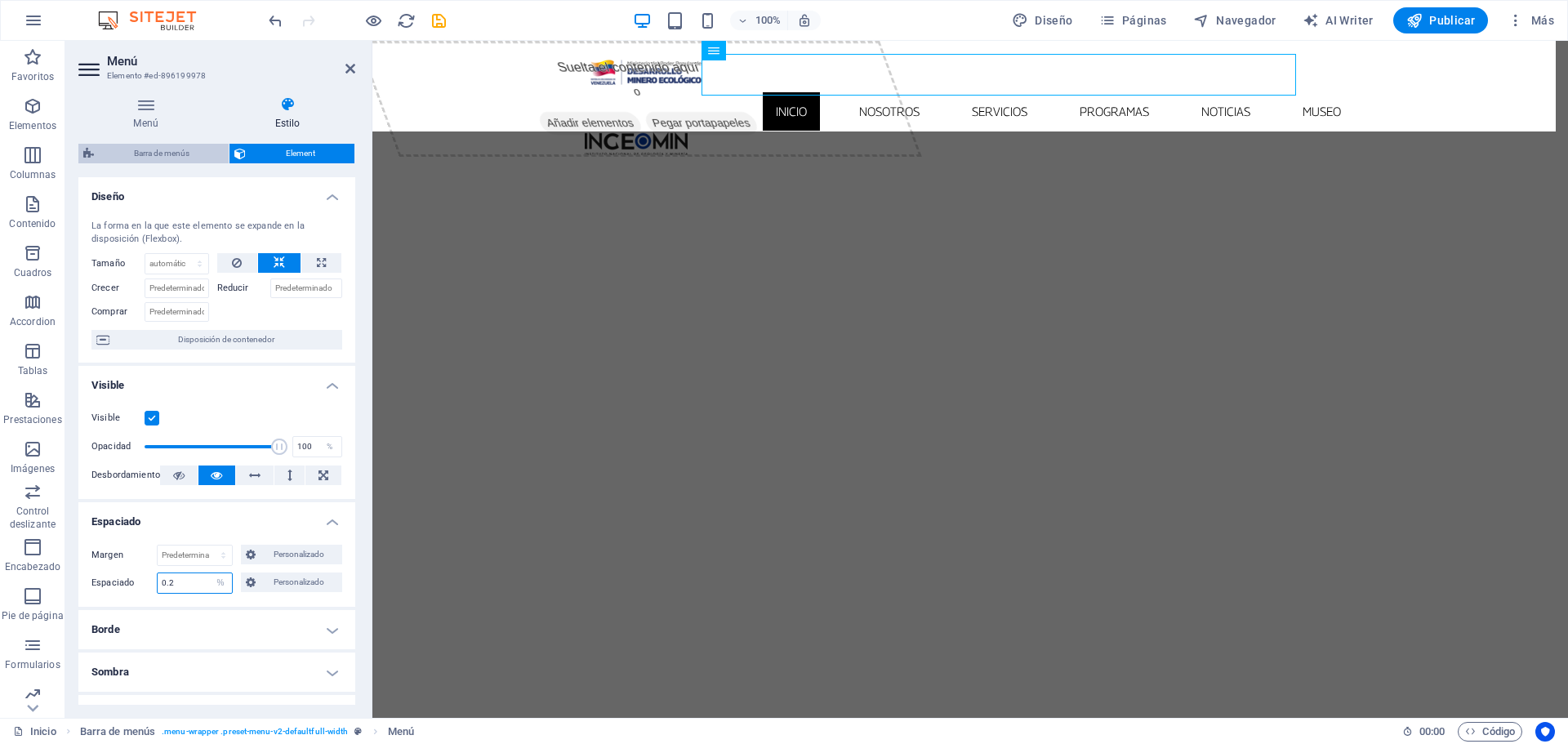
type input "0.2"
click at [185, 155] on span "Barra de menús" at bounding box center [161, 154] width 125 height 20
select select "rem"
select select
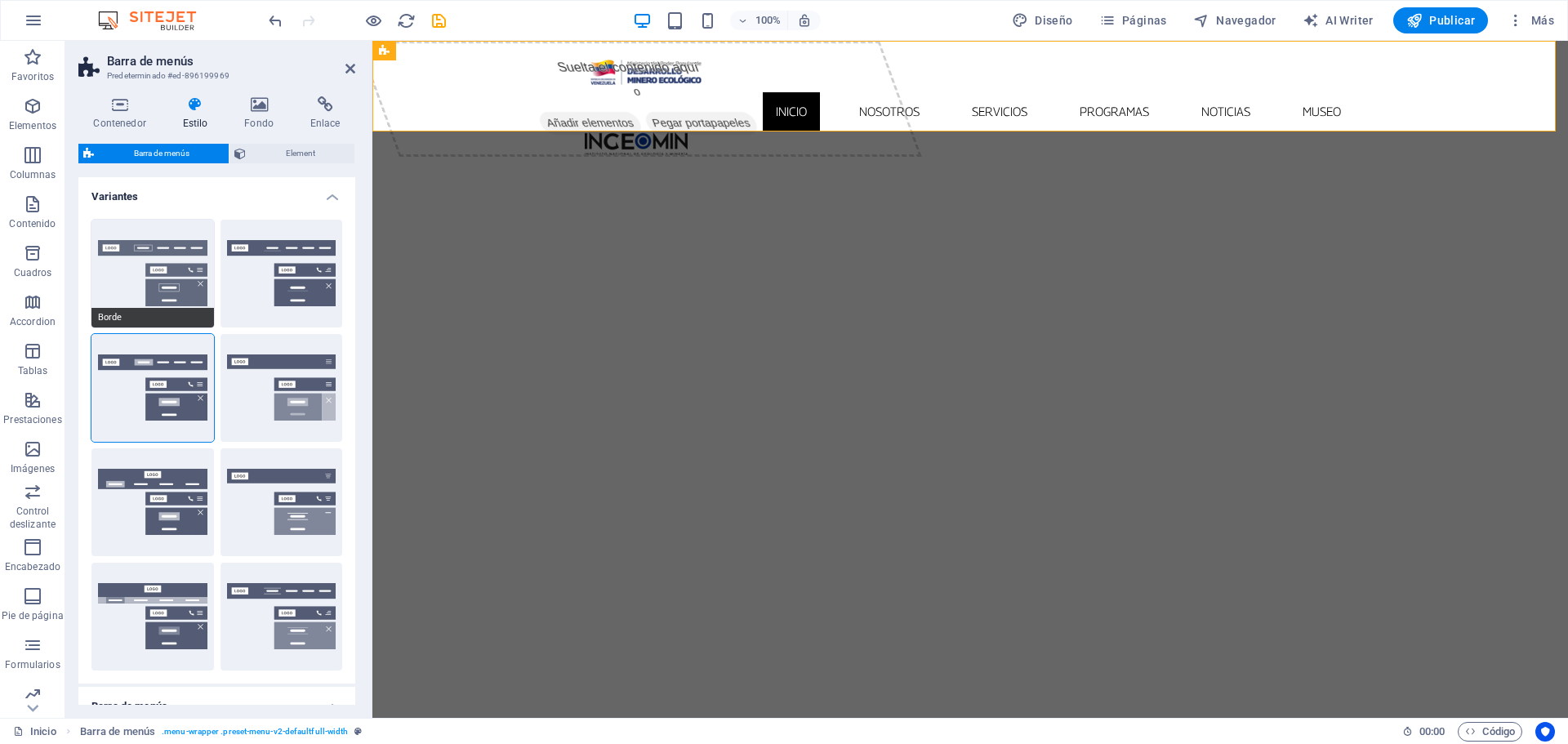
click at [122, 272] on button "Borde" at bounding box center [153, 273] width 122 height 107
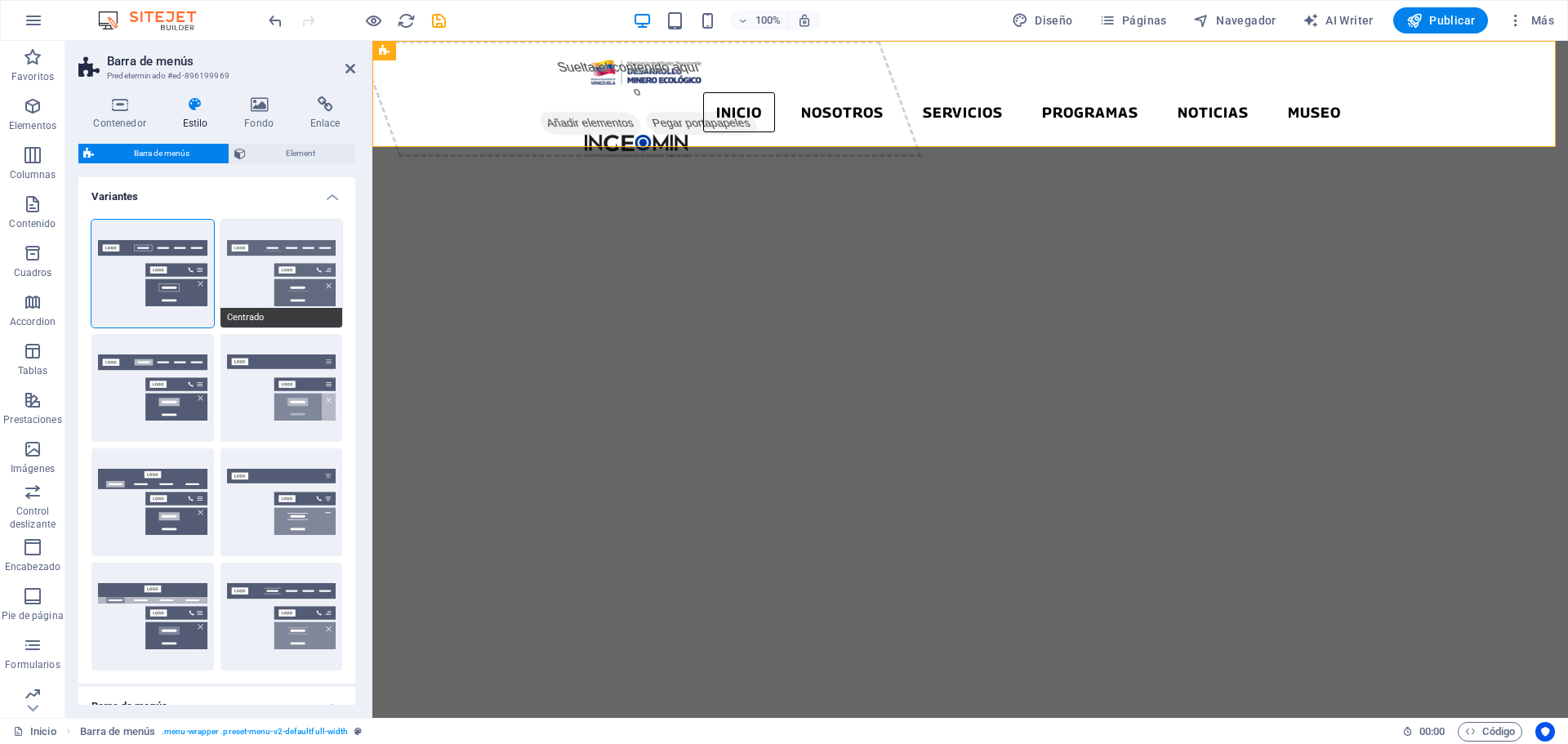
click at [238, 281] on button "Centrado" at bounding box center [281, 273] width 122 height 107
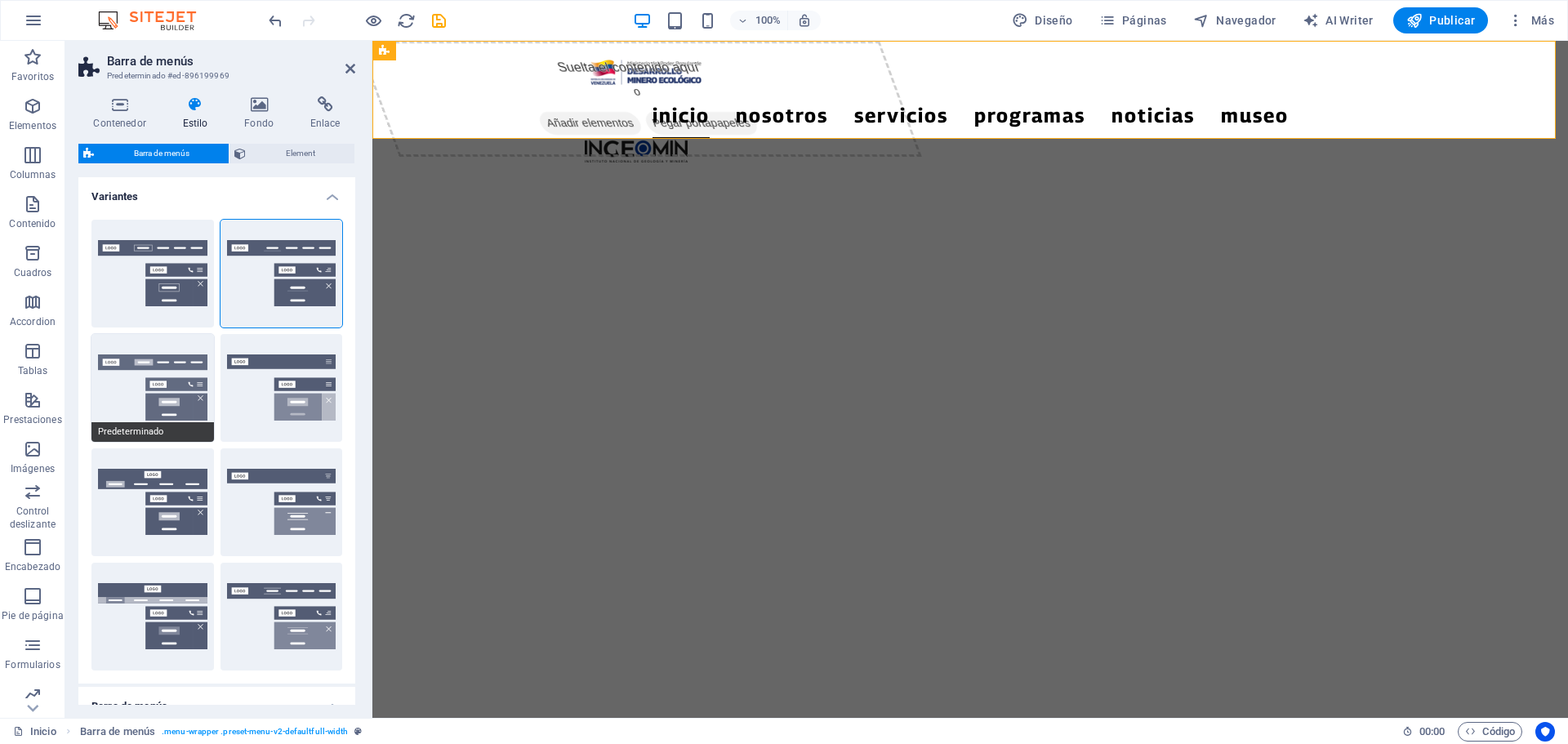
click at [99, 381] on button "Predeterminado" at bounding box center [153, 387] width 122 height 107
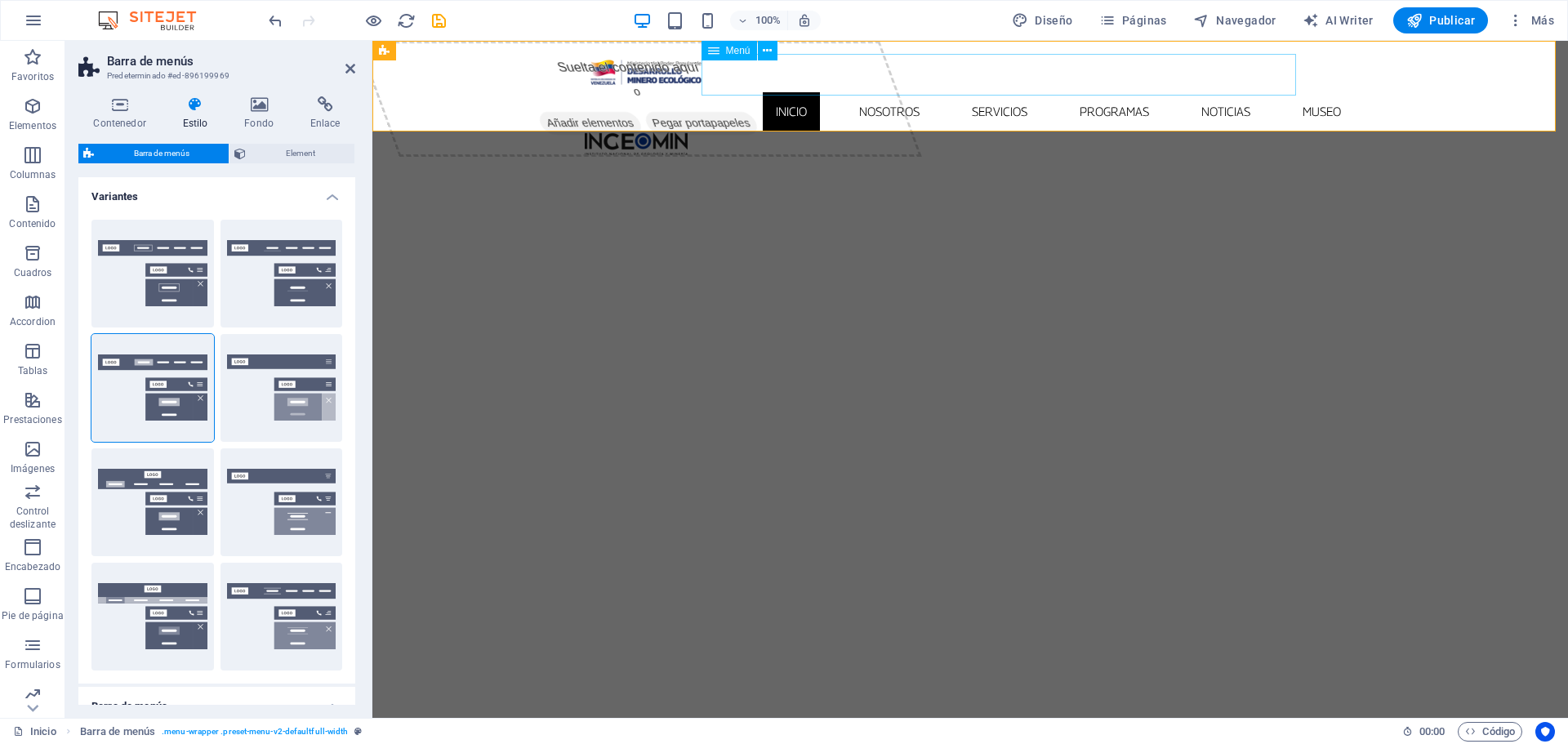
click at [729, 55] on span "Menú" at bounding box center [738, 51] width 25 height 10
click at [729, 54] on span "Menú" at bounding box center [738, 51] width 25 height 10
select select "%"
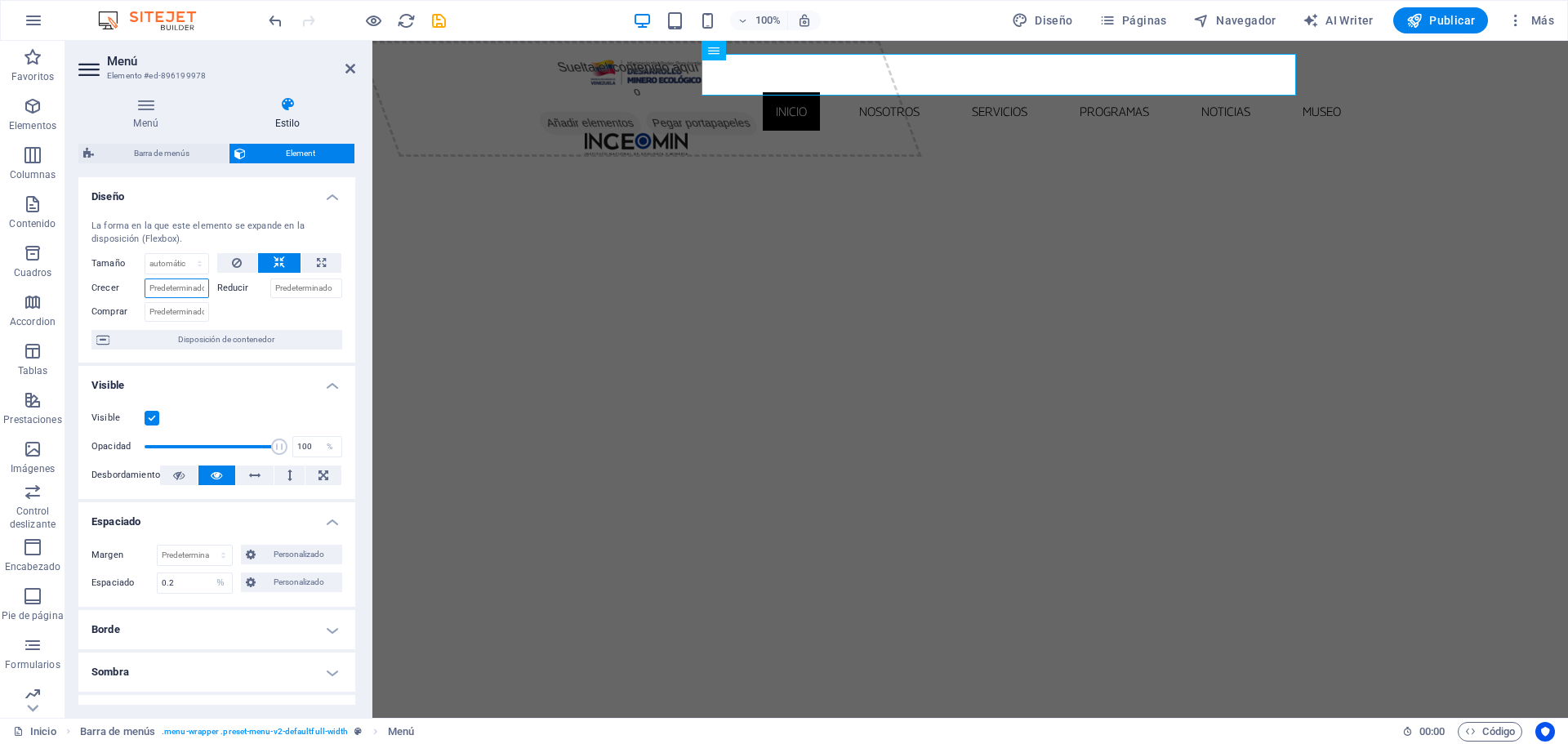
click at [185, 290] on input "Crecer" at bounding box center [177, 289] width 65 height 20
click at [201, 287] on input "Crecer" at bounding box center [177, 289] width 65 height 20
click at [202, 265] on select "Predeterminado automático px % 1/1 1/2 1/3 1/4 1/5 1/6 1/7 1/8 1/9 1/10" at bounding box center [177, 264] width 63 height 20
select select "%"
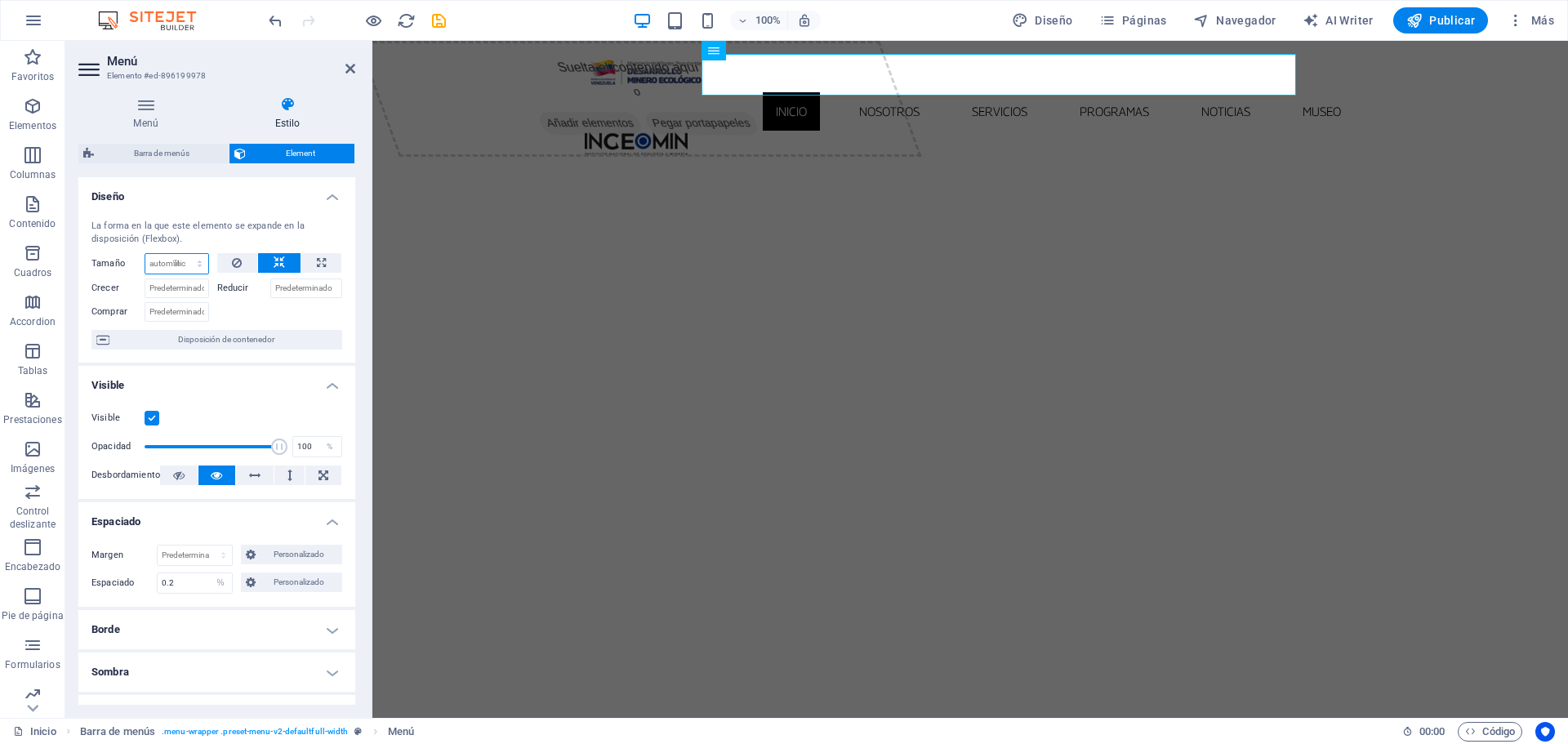
click at [183, 254] on select "Predeterminado automático px % 1/1 1/2 1/3 1/4 1/5 1/6 1/7 1/8 1/9 1/10" at bounding box center [177, 264] width 63 height 20
click at [160, 260] on input "50" at bounding box center [177, 264] width 63 height 20
type input "40"
click at [200, 257] on select "Predeterminado automático px % 1/1 1/2 1/3 1/4 1/5 1/6 1/7 1/8 1/9 1/10" at bounding box center [197, 264] width 23 height 20
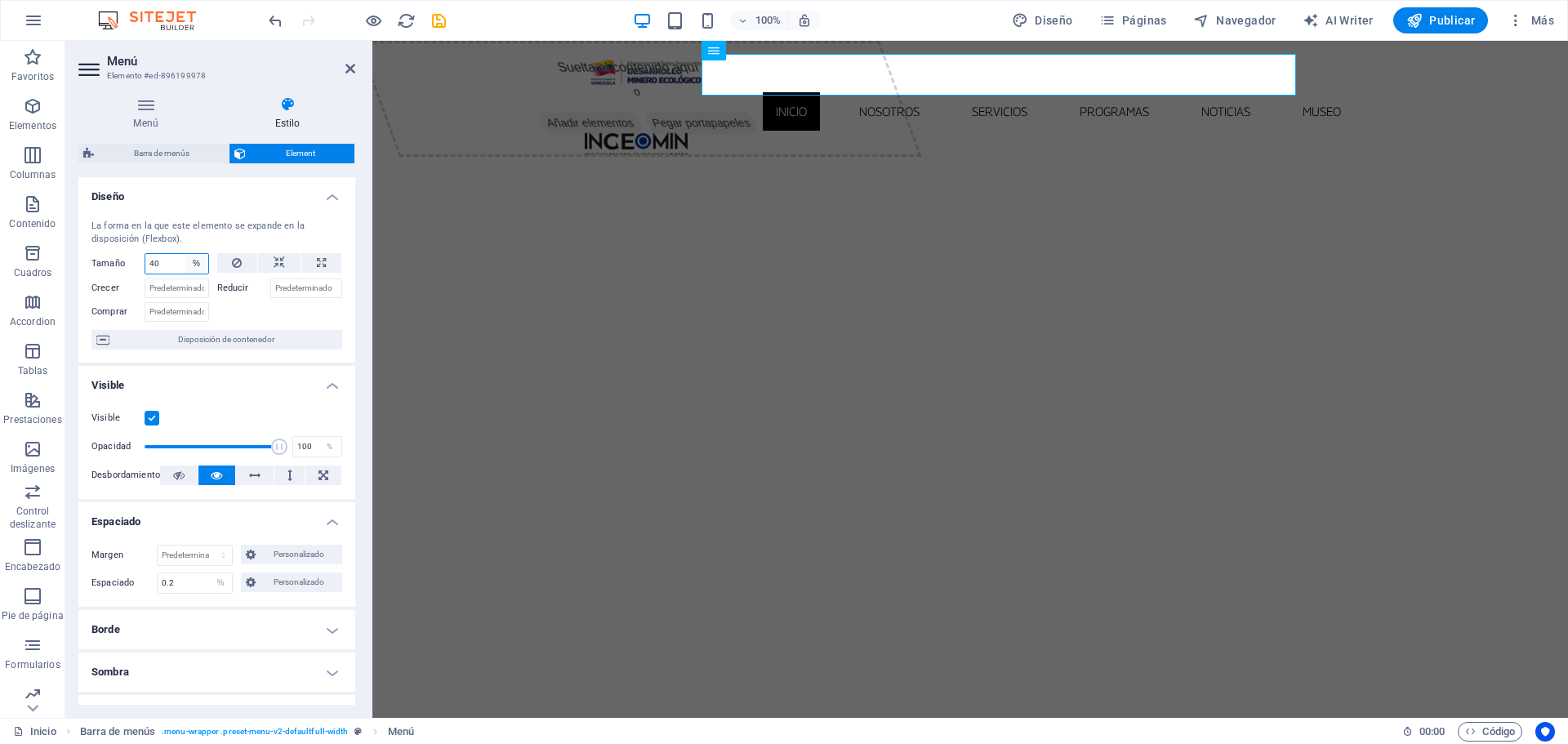
select select "pqi8fp4g234"
click at [185, 254] on select "Predeterminado automático px % 1/1 1/2 1/3 1/4 1/5 1/6 1/7 1/8 1/9 1/10" at bounding box center [197, 264] width 23 height 20
select select "DISABLED_OPTION_VALUE"
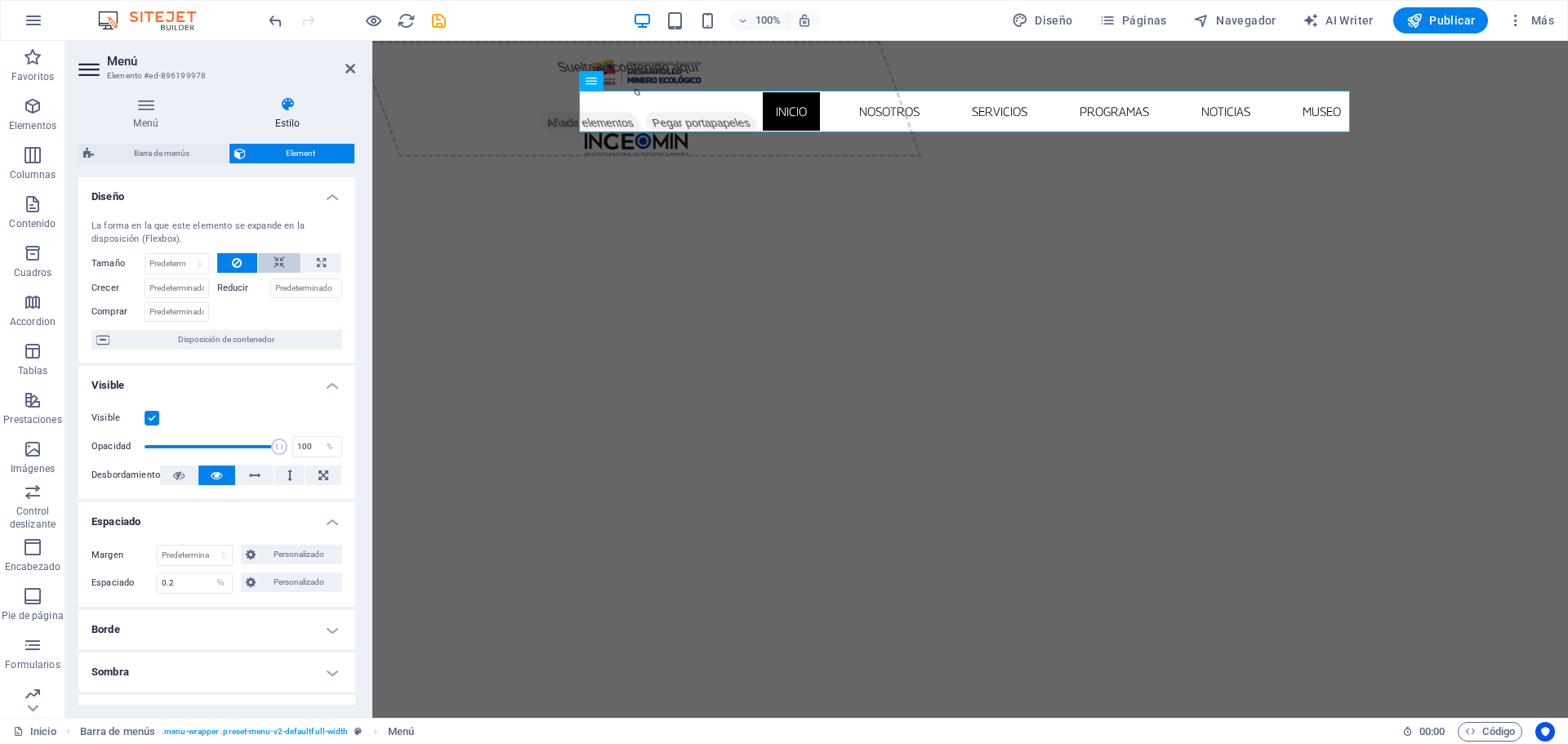
click at [285, 270] on button at bounding box center [280, 263] width 43 height 20
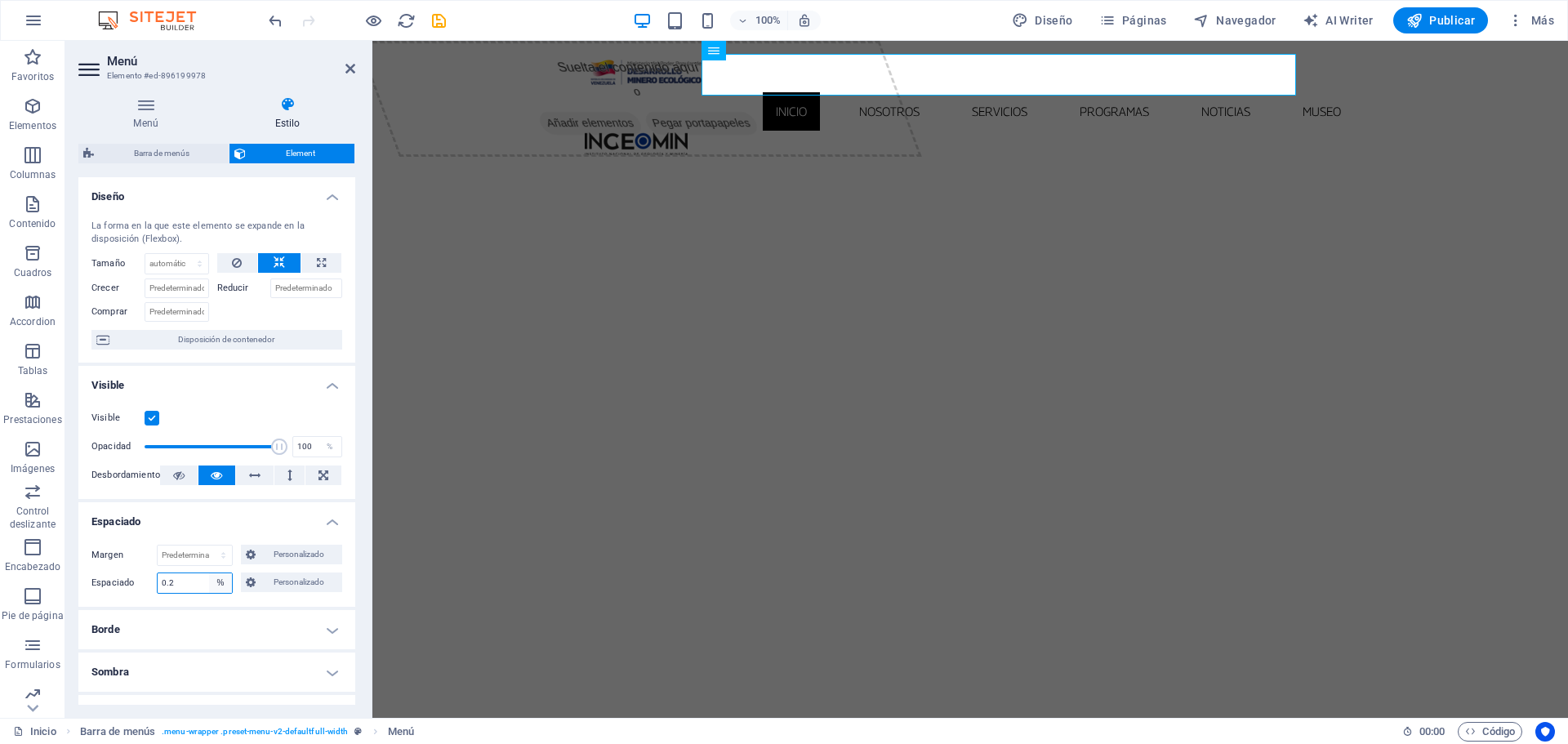
click at [221, 589] on select "Predeterminado px rem % vh vw Personalizado" at bounding box center [221, 583] width 23 height 20
select select "default"
click at [209, 574] on select "Predeterminado px rem % vh vw Personalizado" at bounding box center [221, 583] width 23 height 20
select select "DISABLED_OPTION_VALUE"
click at [146, 108] on icon at bounding box center [146, 105] width 135 height 16
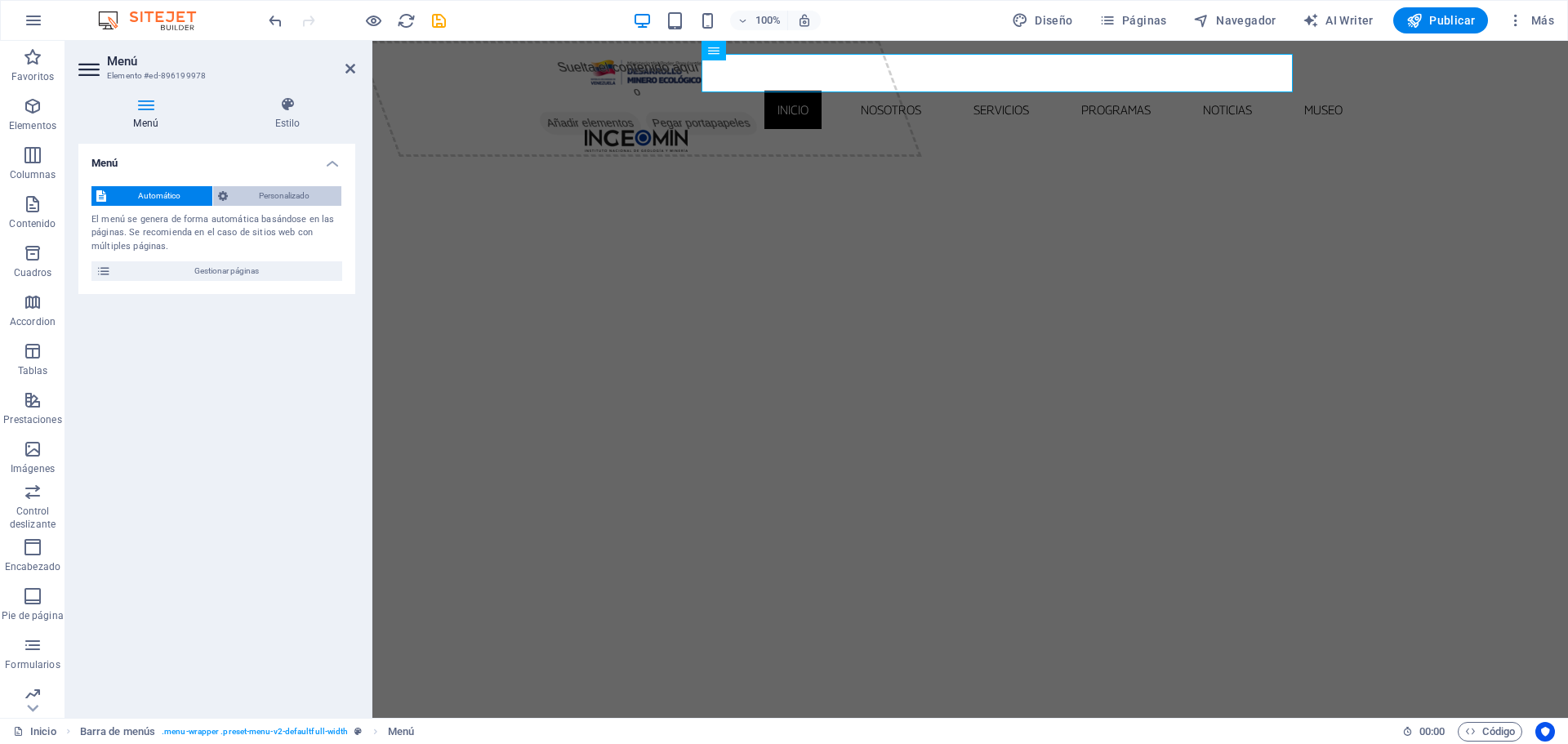
click at [290, 197] on span "Personalizado" at bounding box center [285, 196] width 105 height 20
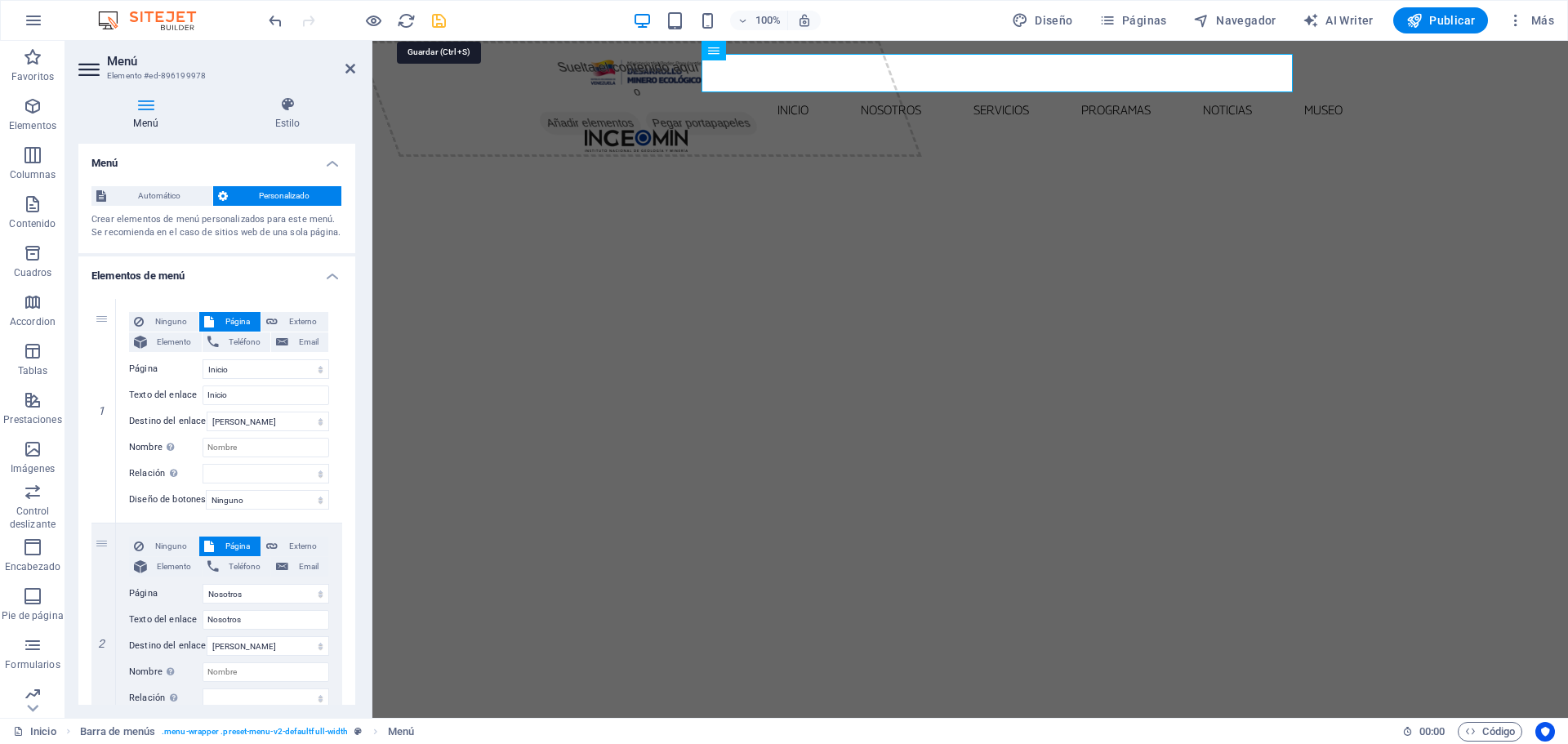
click at [437, 23] on icon "save" at bounding box center [438, 20] width 19 height 19
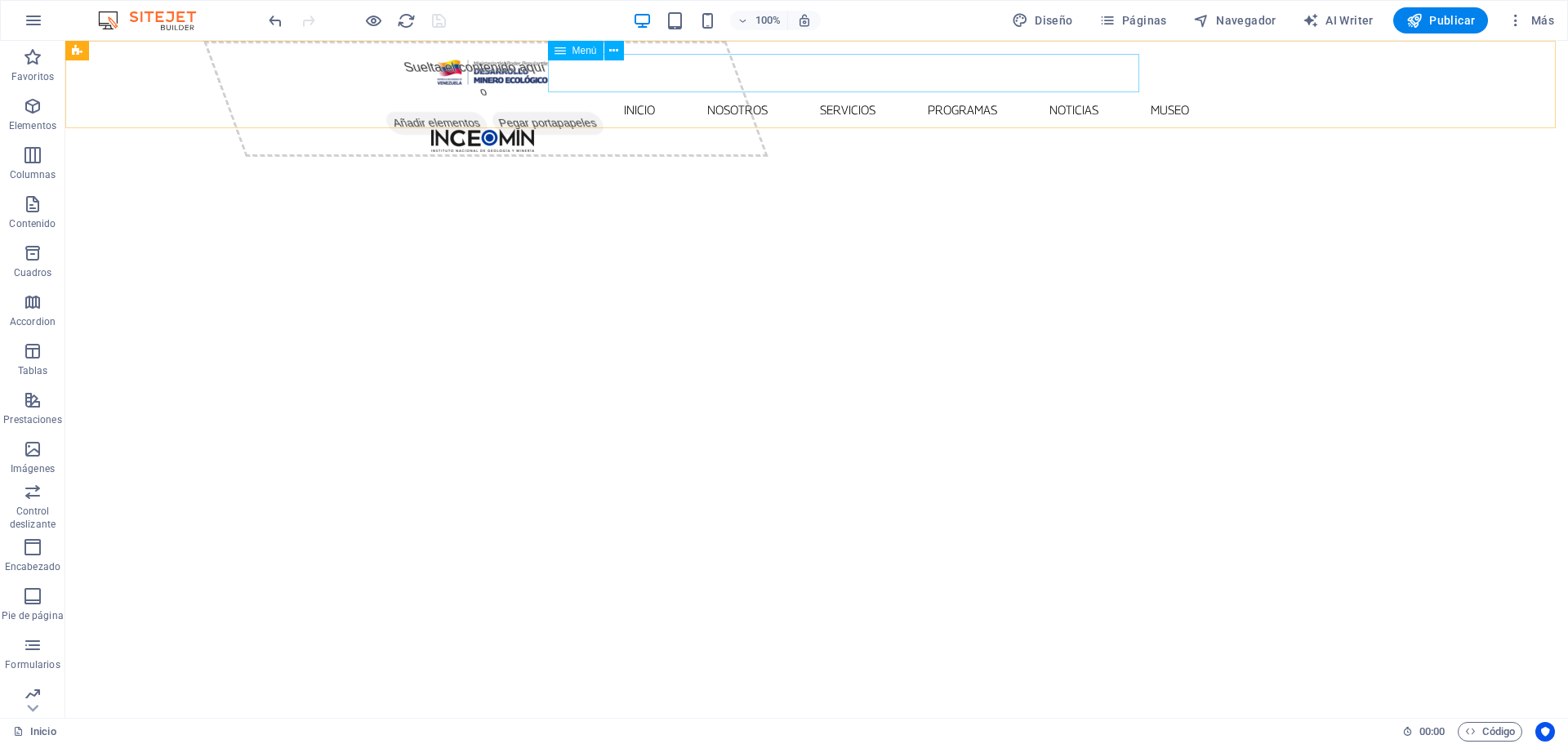
click at [587, 51] on span "Menú" at bounding box center [585, 51] width 25 height 10
select select
select select "1"
select select
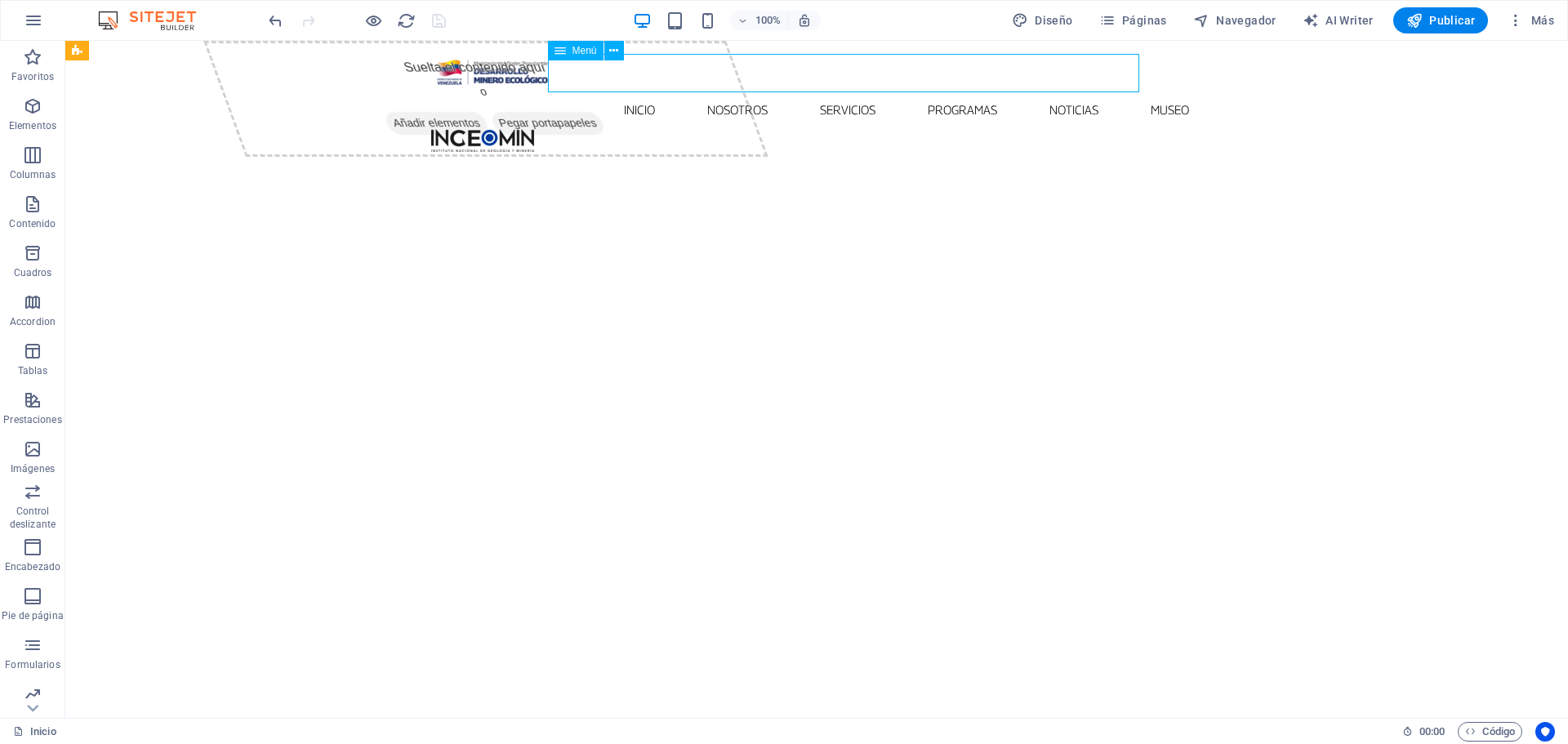
select select "2"
select select
select select "3"
select select
select select "4"
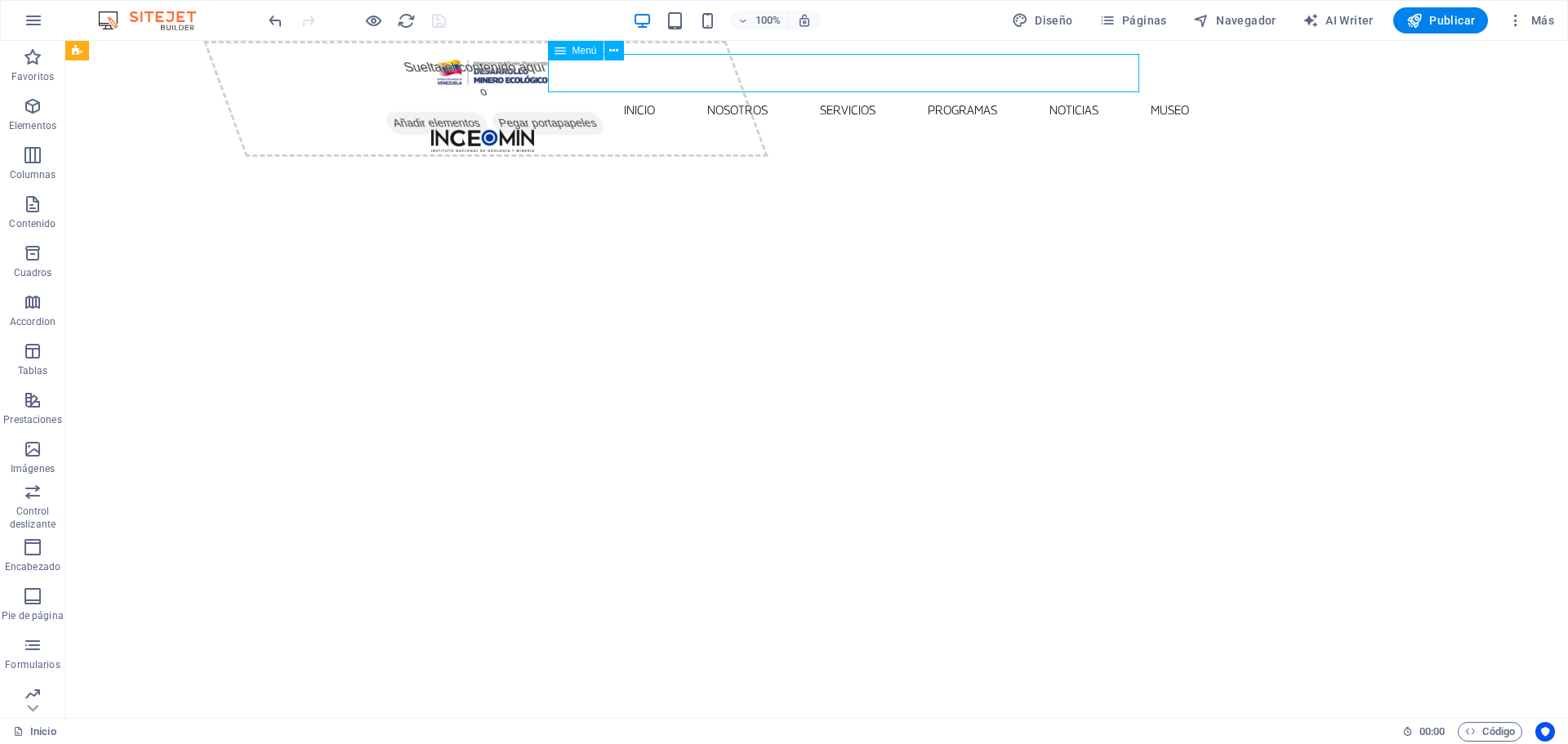
select select
select select "5"
select select
select select "6"
select select
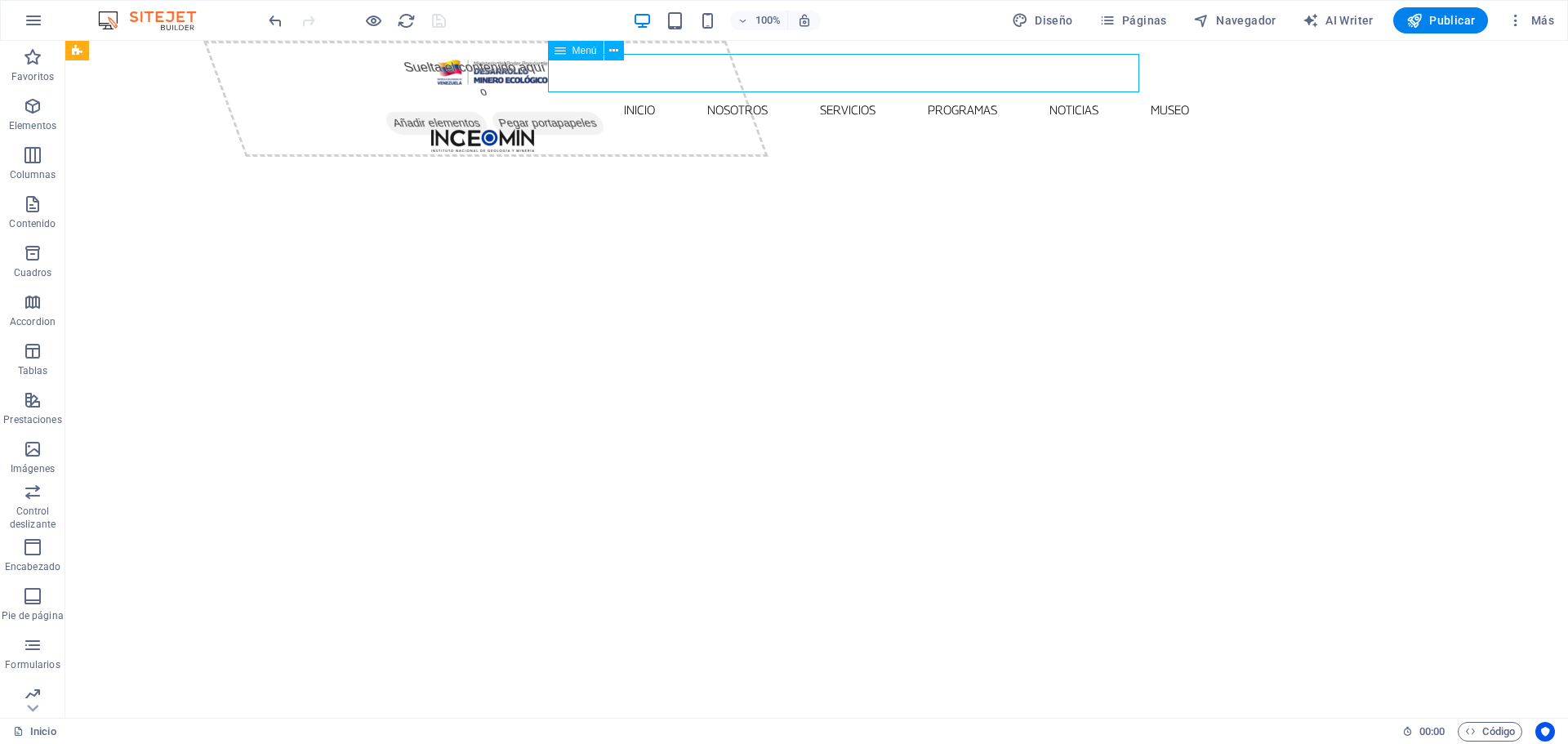
select select "7"
select select
select select "8"
select select
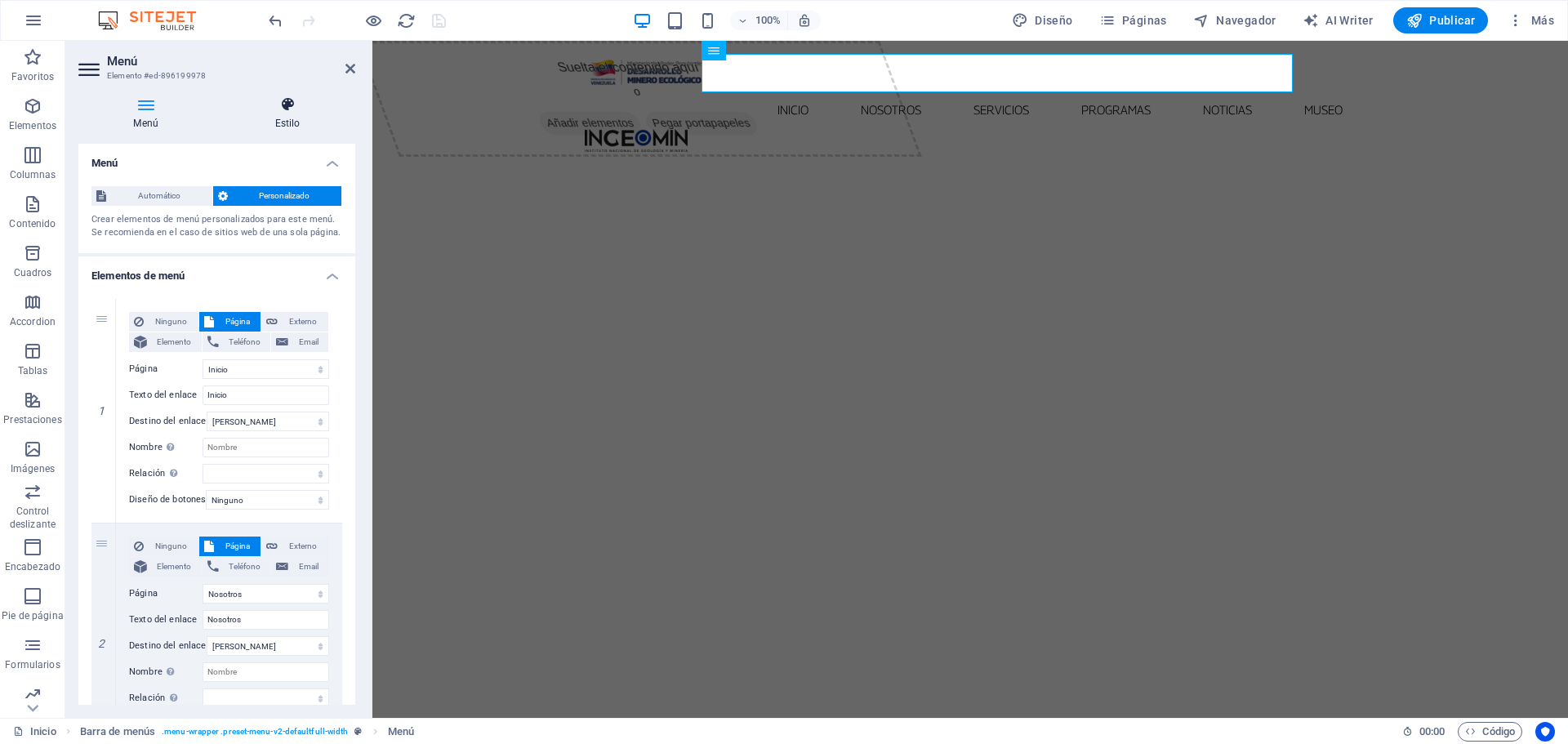
click at [290, 110] on icon at bounding box center [288, 105] width 136 height 16
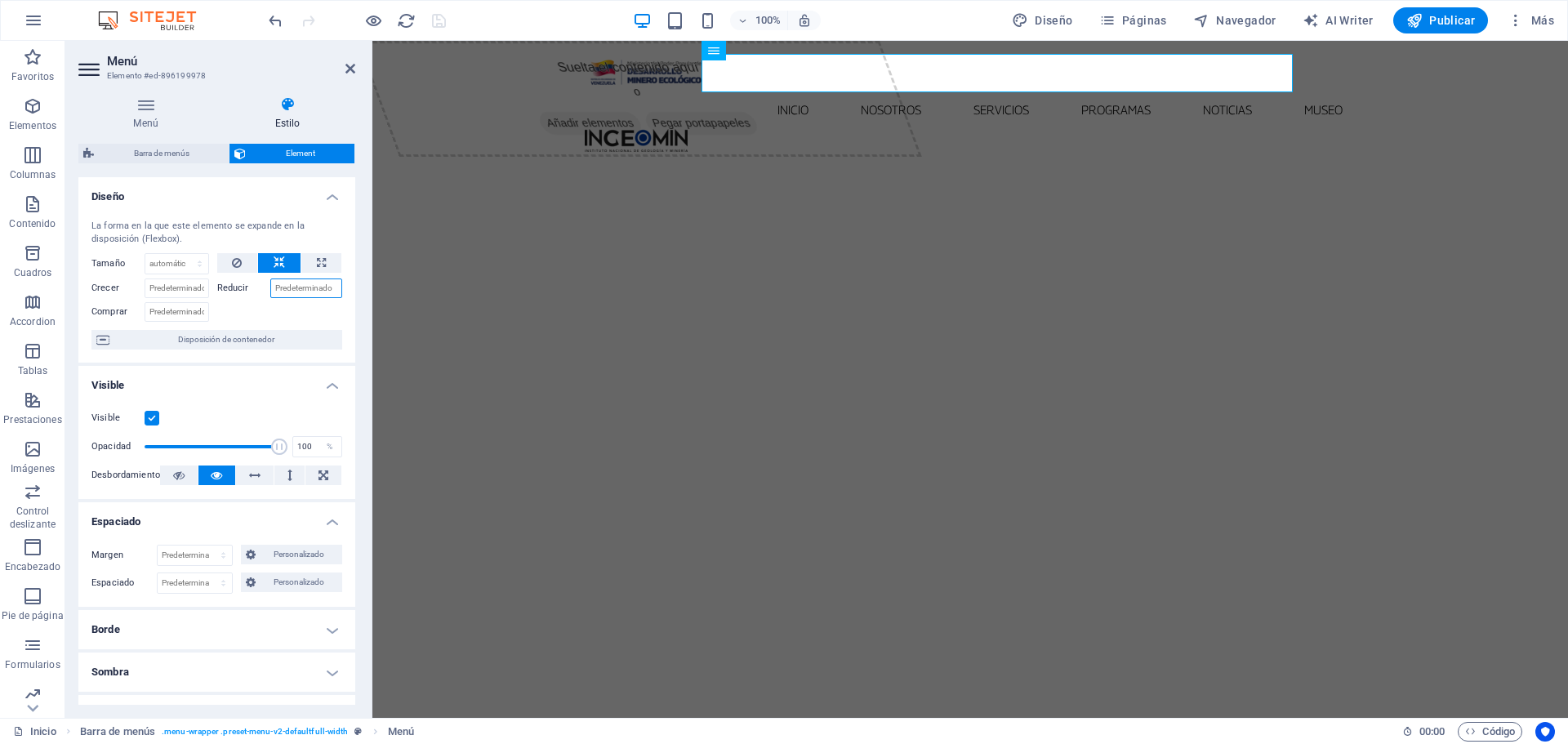
click at [304, 285] on input "Reducir" at bounding box center [307, 289] width 73 height 20
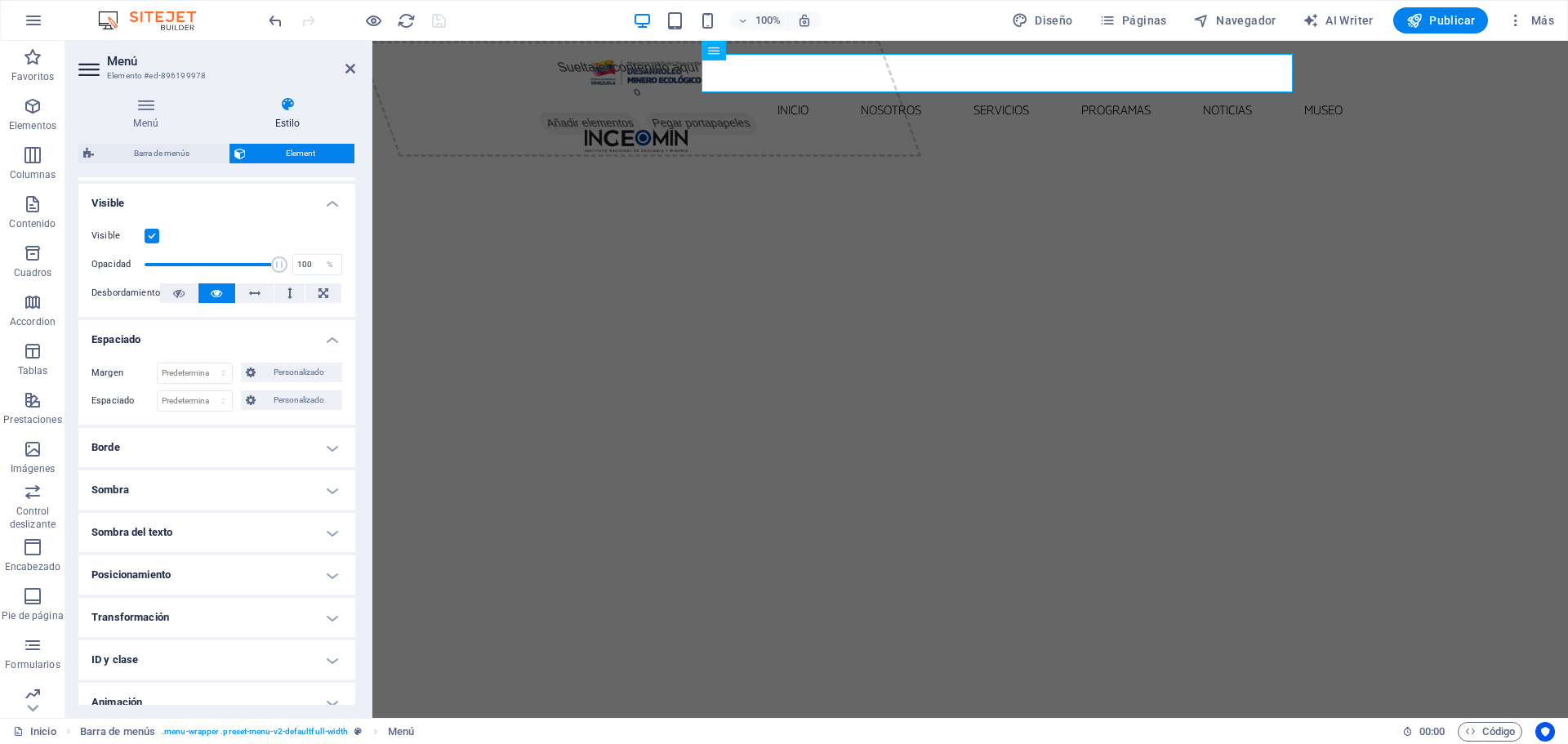
scroll to position [241, 0]
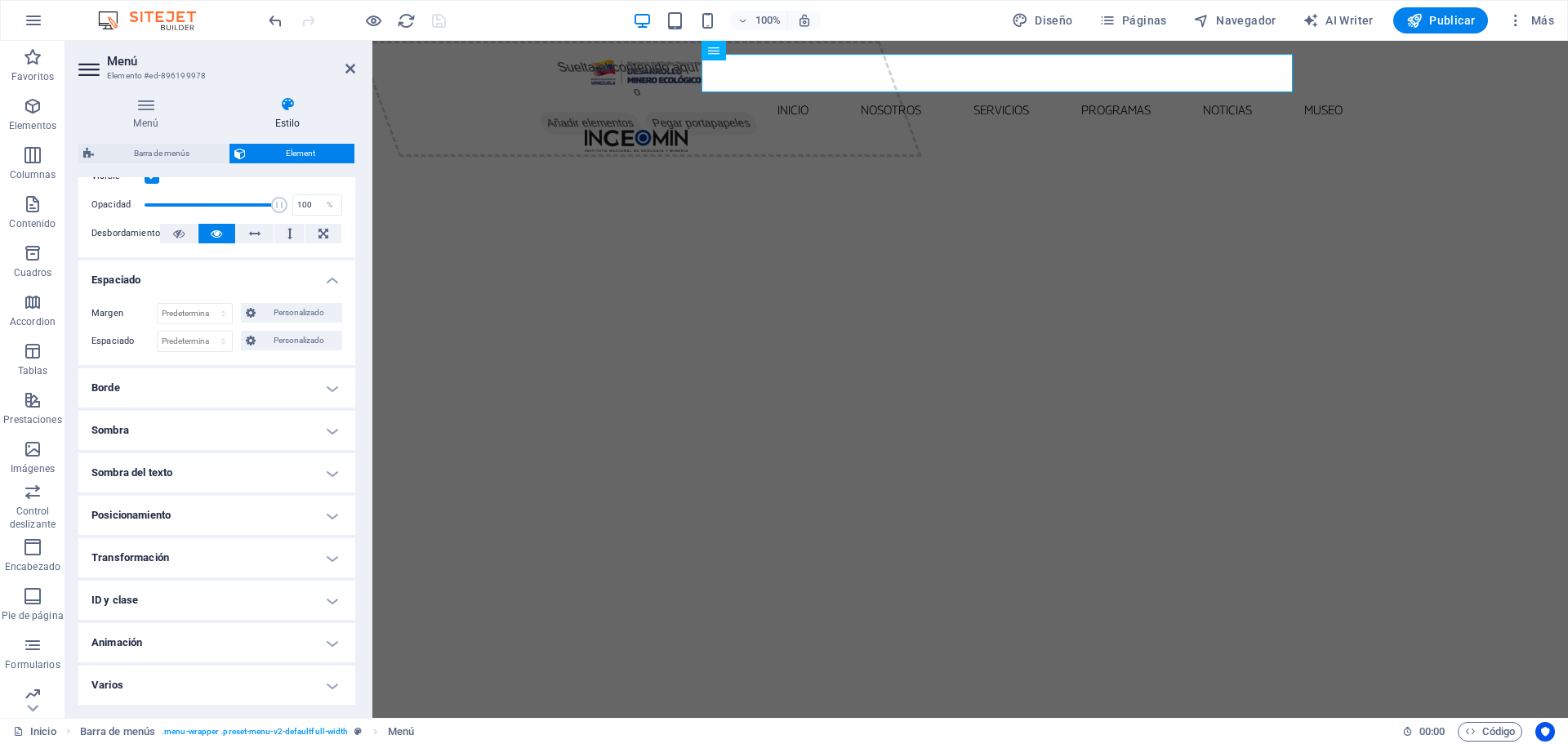
click at [329, 386] on h4 "Borde" at bounding box center [217, 388] width 277 height 39
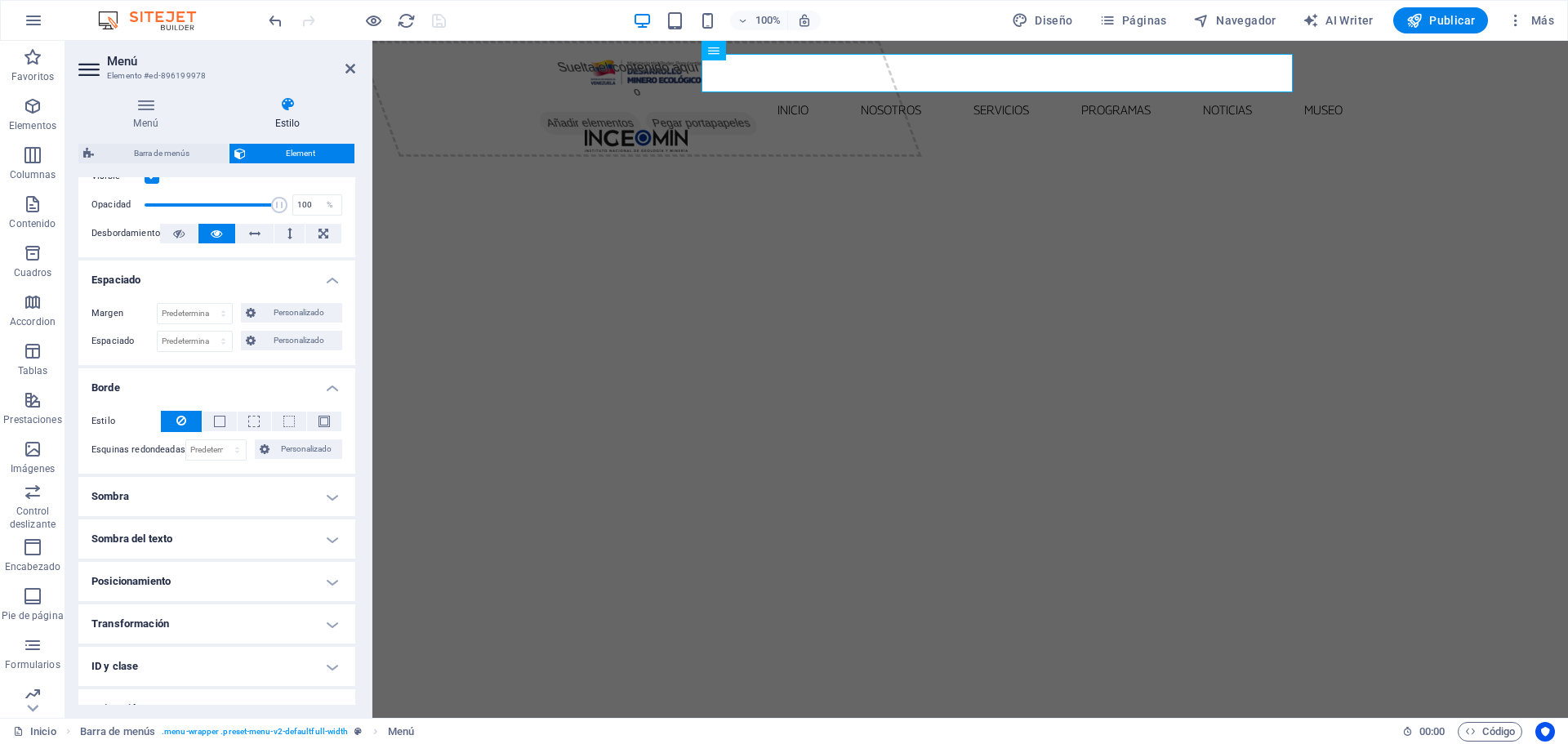
click at [330, 501] on h4 "Sombra" at bounding box center [217, 496] width 277 height 39
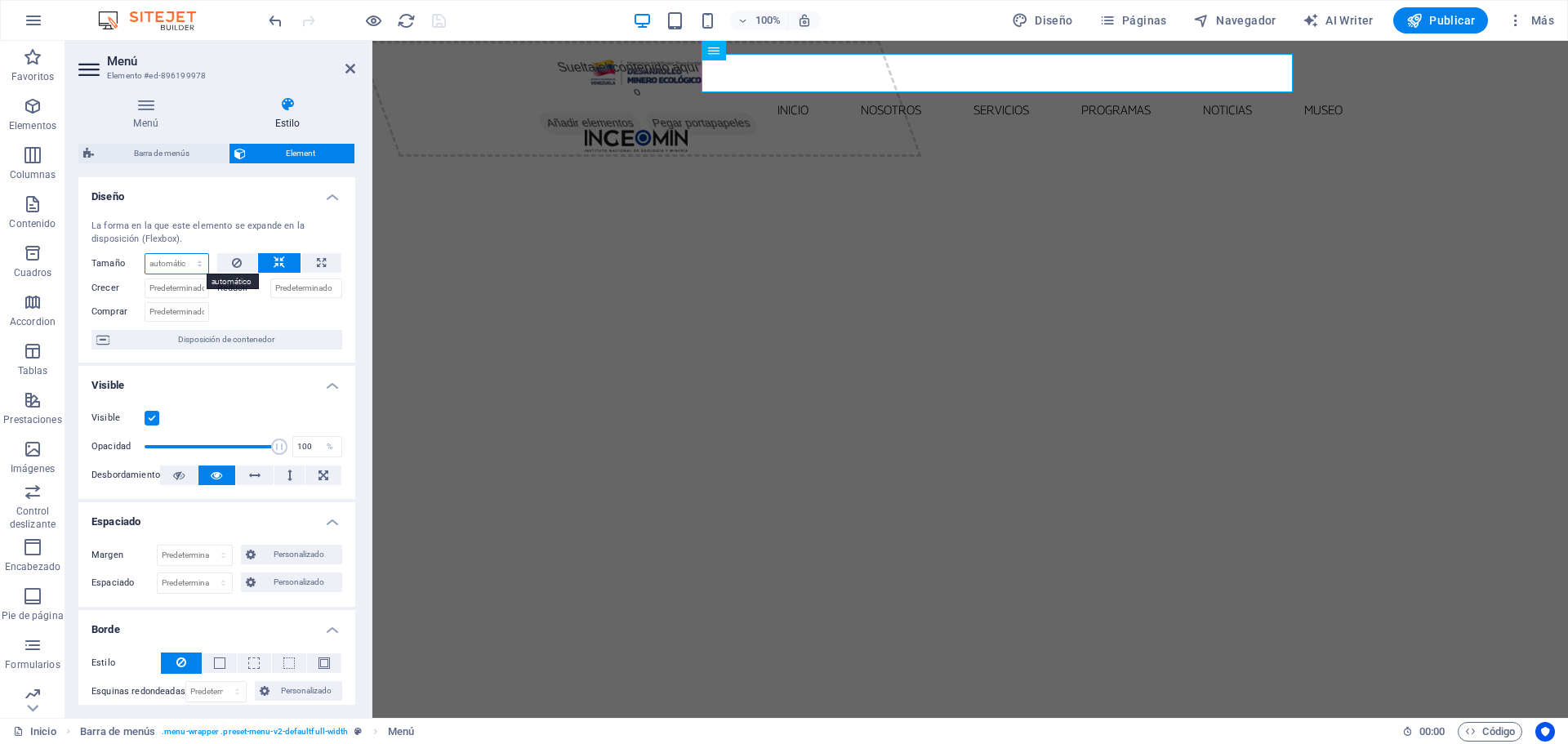
click at [201, 258] on select "Predeterminado automático px % 1/1 1/2 1/3 1/4 1/5 1/6 1/7 1/8 1/9 1/10" at bounding box center [177, 264] width 63 height 20
select select "px"
click at [183, 254] on select "Predeterminado automático px % 1/1 1/2 1/3 1/4 1/5 1/6 1/7 1/8 1/9 1/10" at bounding box center [177, 264] width 63 height 20
type input "0"
click at [197, 265] on select "Predeterminado automático px % 1/1 1/2 1/3 1/4 1/5 1/6 1/7 1/8 1/9 1/10" at bounding box center [197, 264] width 23 height 20
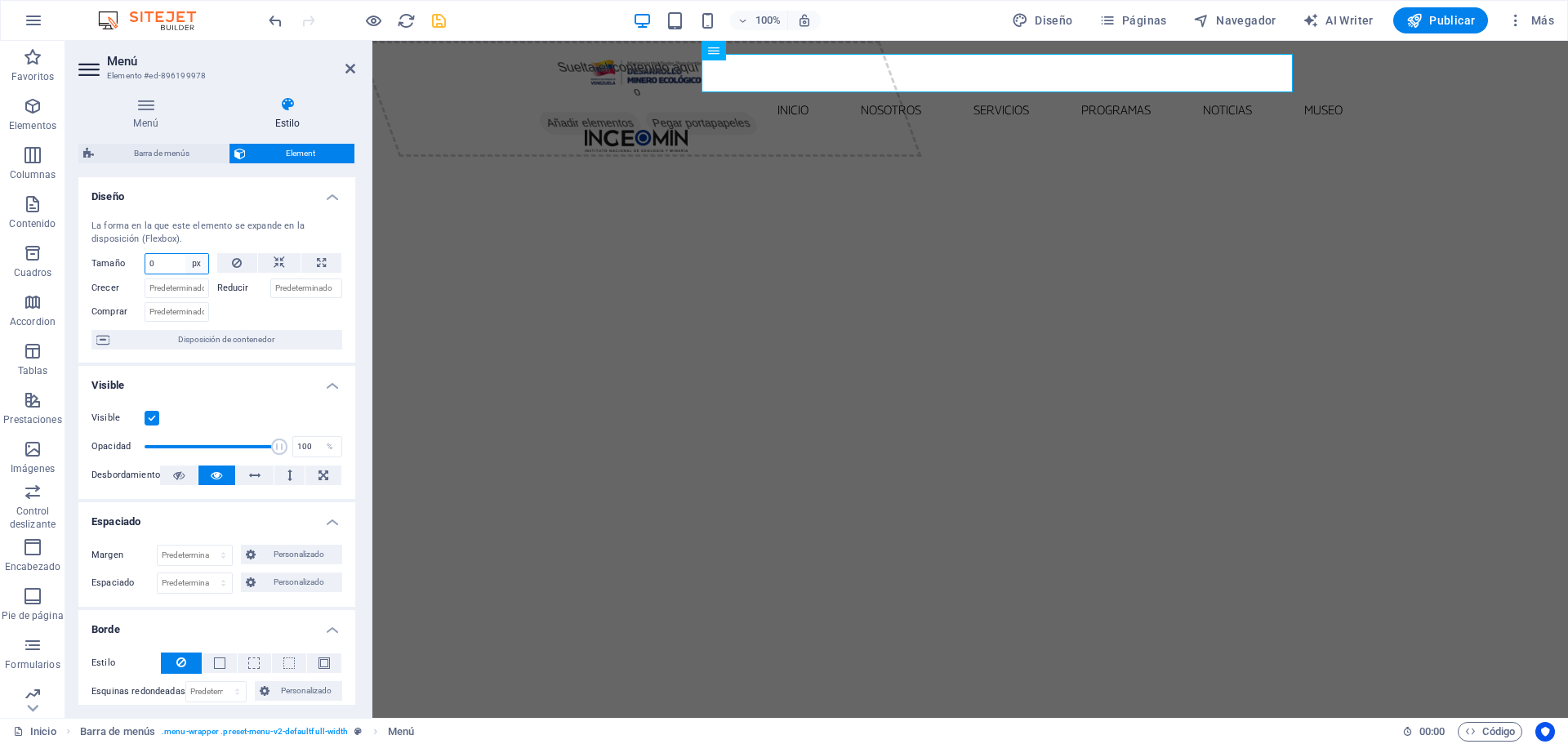
select select "pqi8fp4g234"
click at [185, 254] on select "Predeterminado automático px % 1/1 1/2 1/3 1/4 1/5 1/6 1/7 1/8 1/9 1/10" at bounding box center [197, 264] width 23 height 20
select select "DISABLED_OPTION_VALUE"
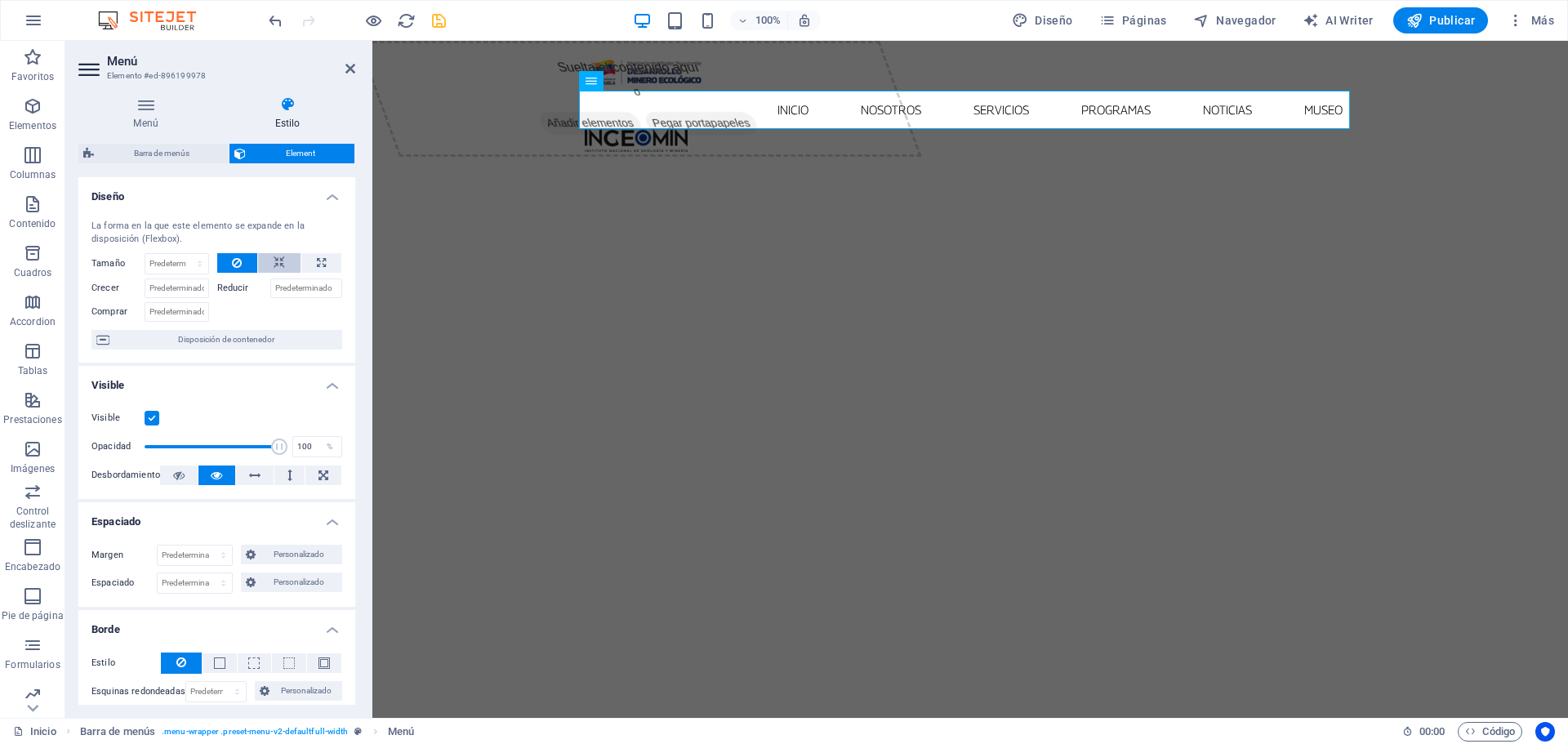
click at [283, 260] on button at bounding box center [280, 263] width 43 height 20
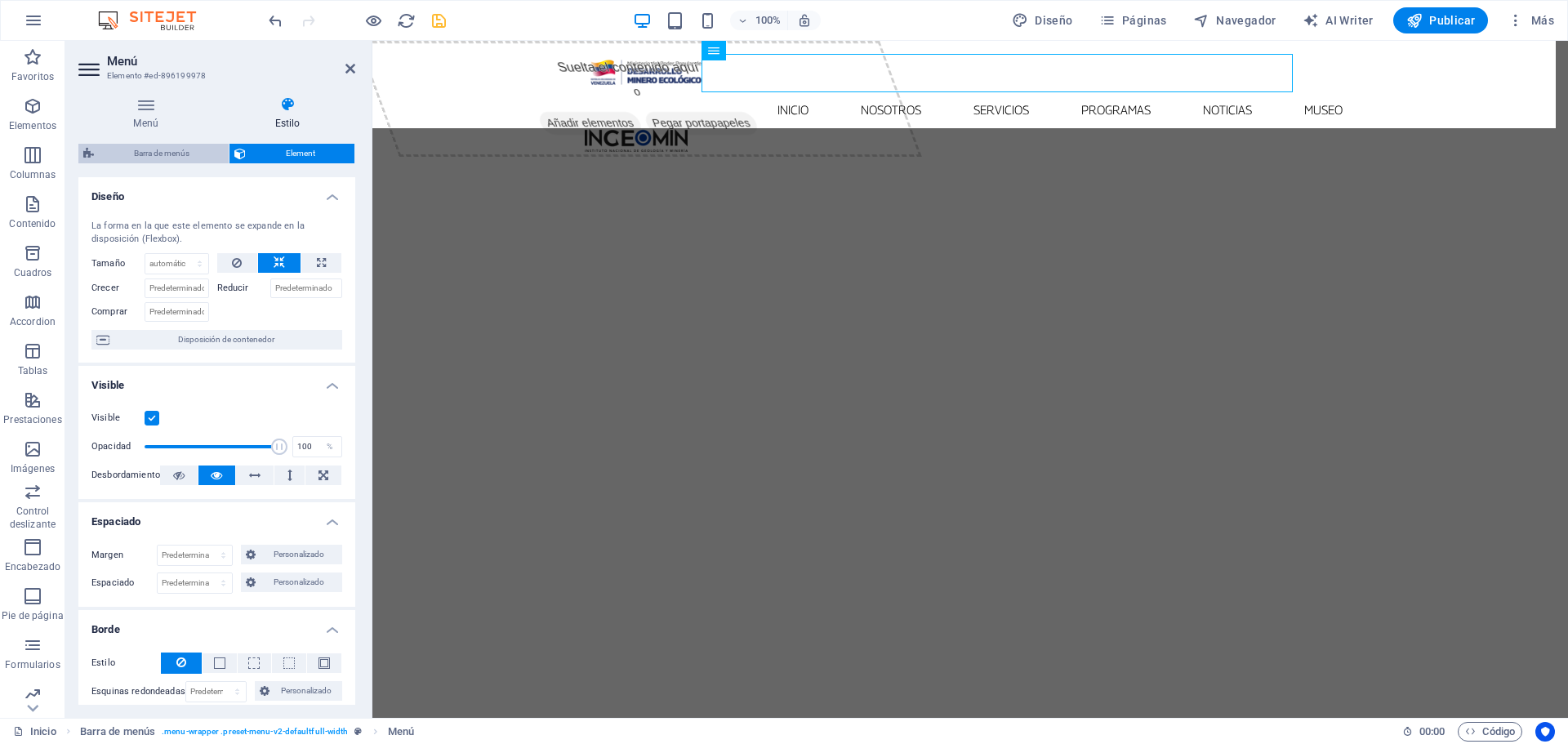
click at [169, 151] on span "Barra de menús" at bounding box center [161, 154] width 125 height 20
select select "rem"
select select
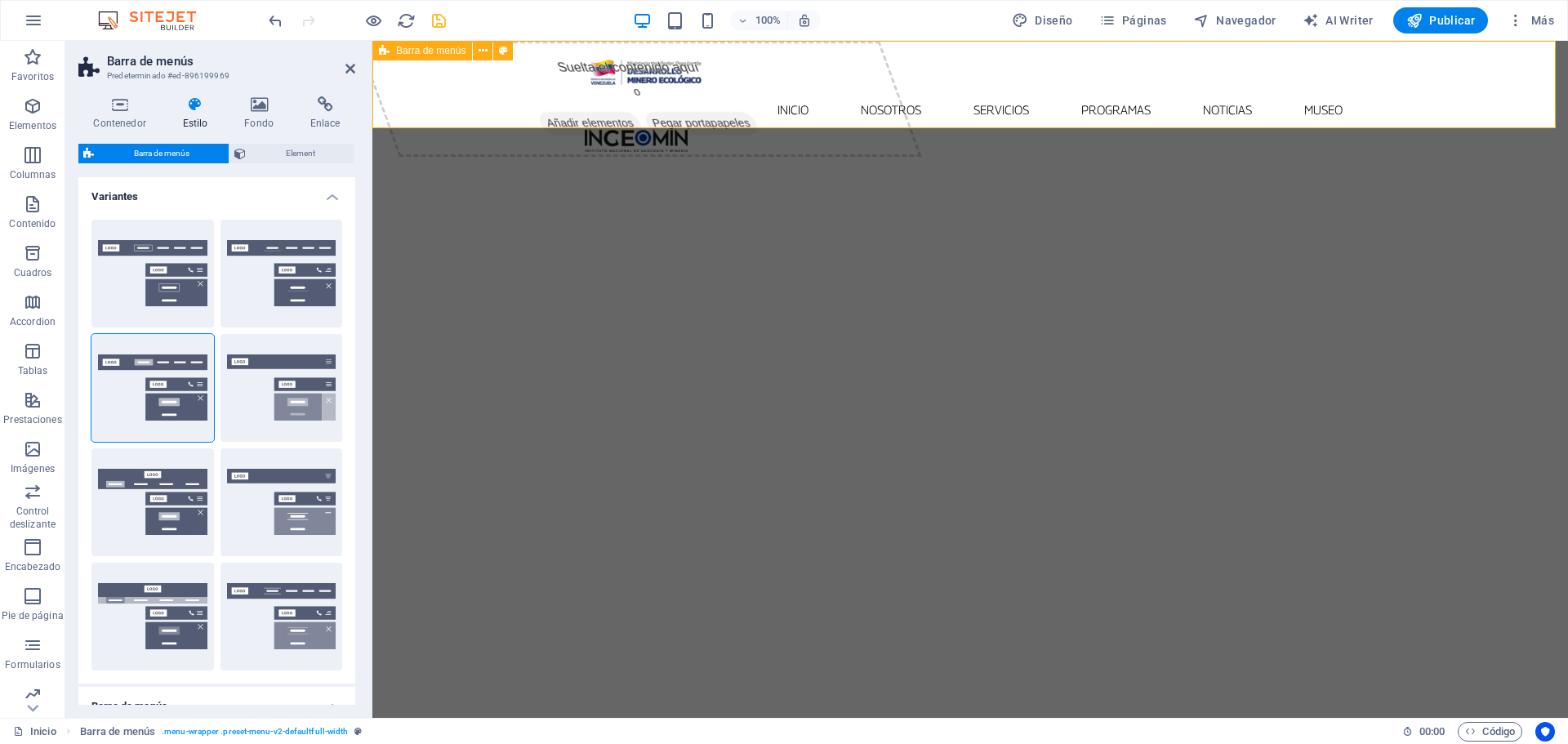
click at [401, 57] on div "Barra de menús" at bounding box center [422, 51] width 99 height 20
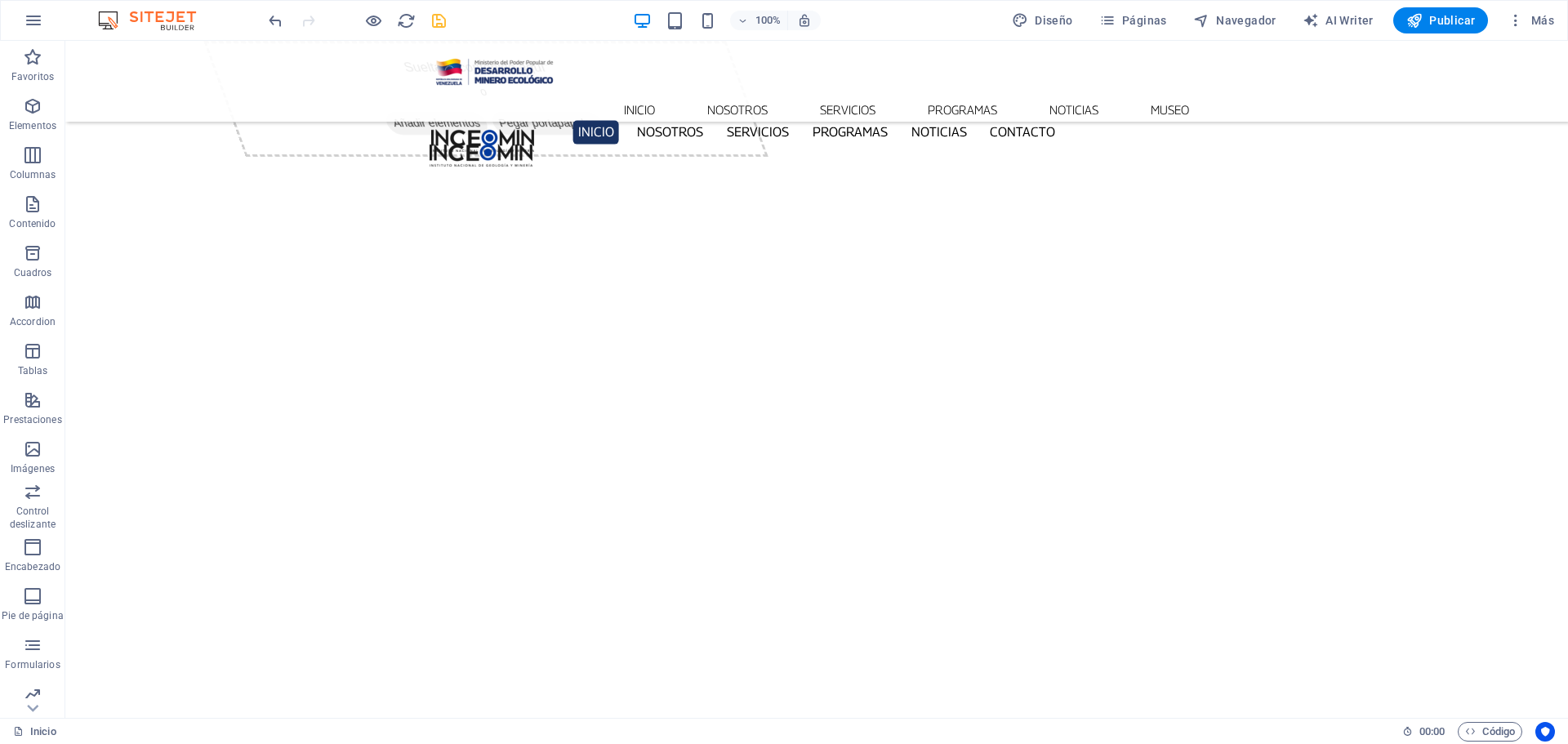
click at [196, 80] on div "Inicio Nosotros Servicios Programas PNG INGEOMIN VA A LA ESCUELA COMITÉ DE MUJE…" at bounding box center [816, 103] width 1502 height 124
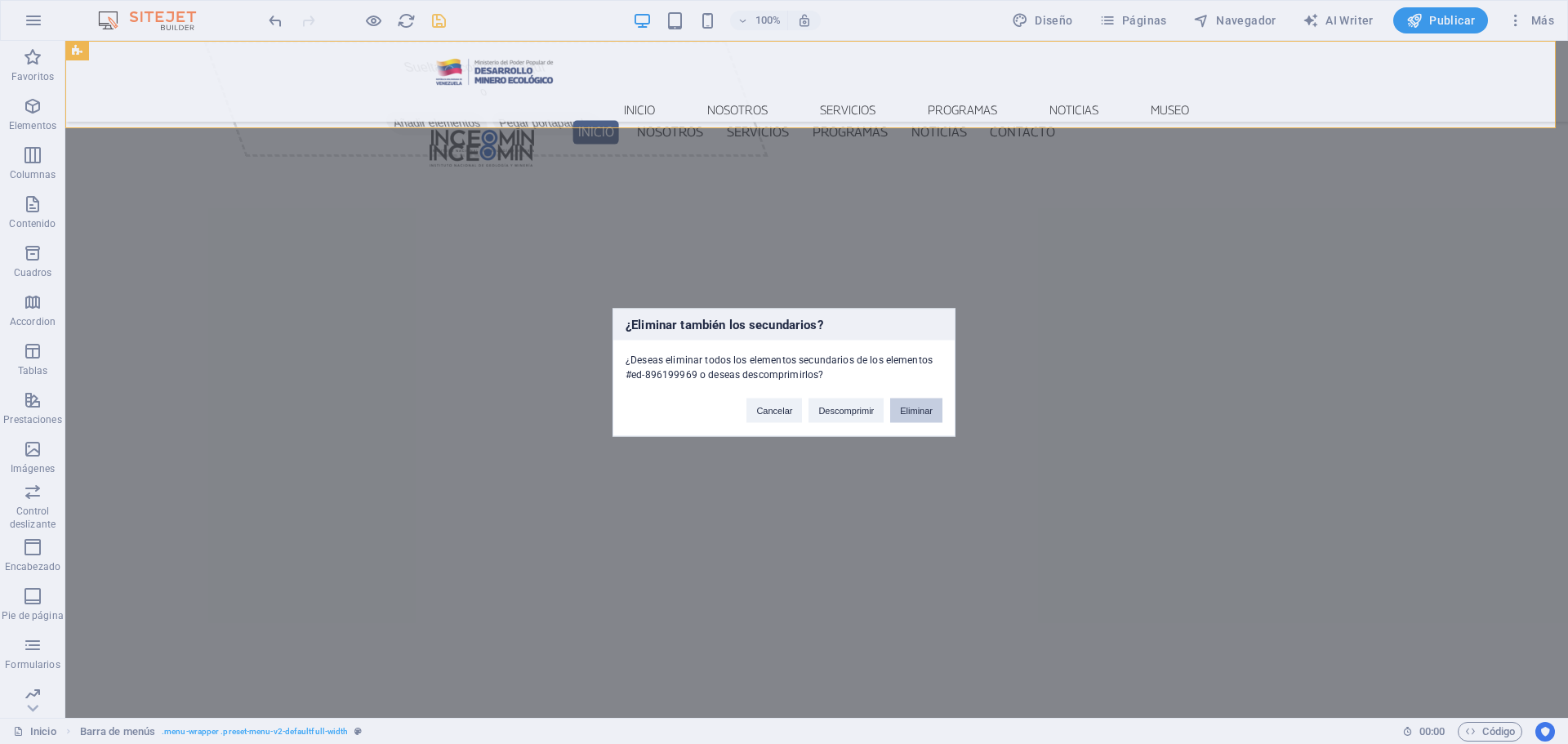
click at [918, 418] on button "Eliminar" at bounding box center [916, 410] width 52 height 25
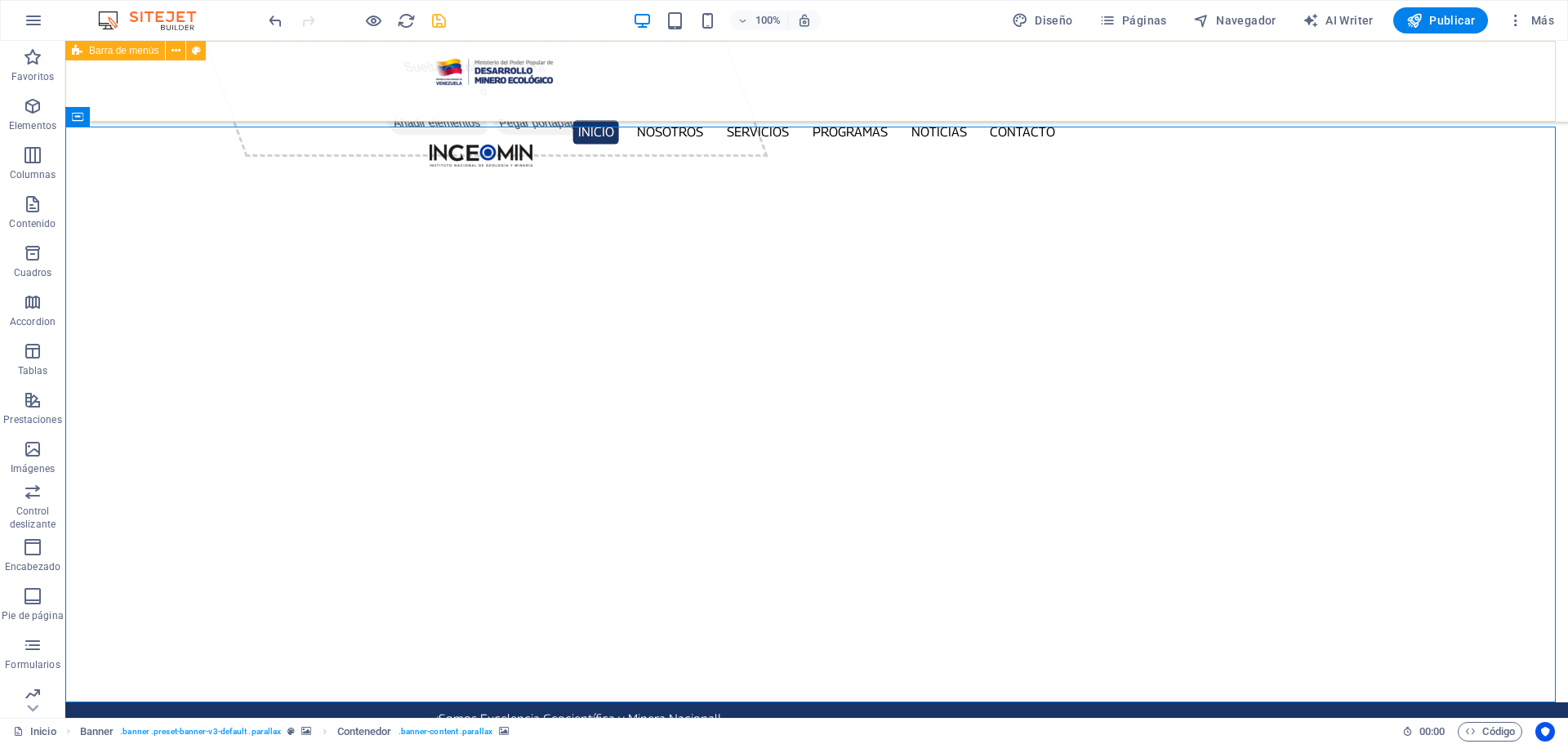
click at [1323, 110] on div "Inicio Nosotros Servicios Programas PNG INGEOMIN VA A LA ESCUELA COMITÉ DE MUJE…" at bounding box center [816, 81] width 1502 height 81
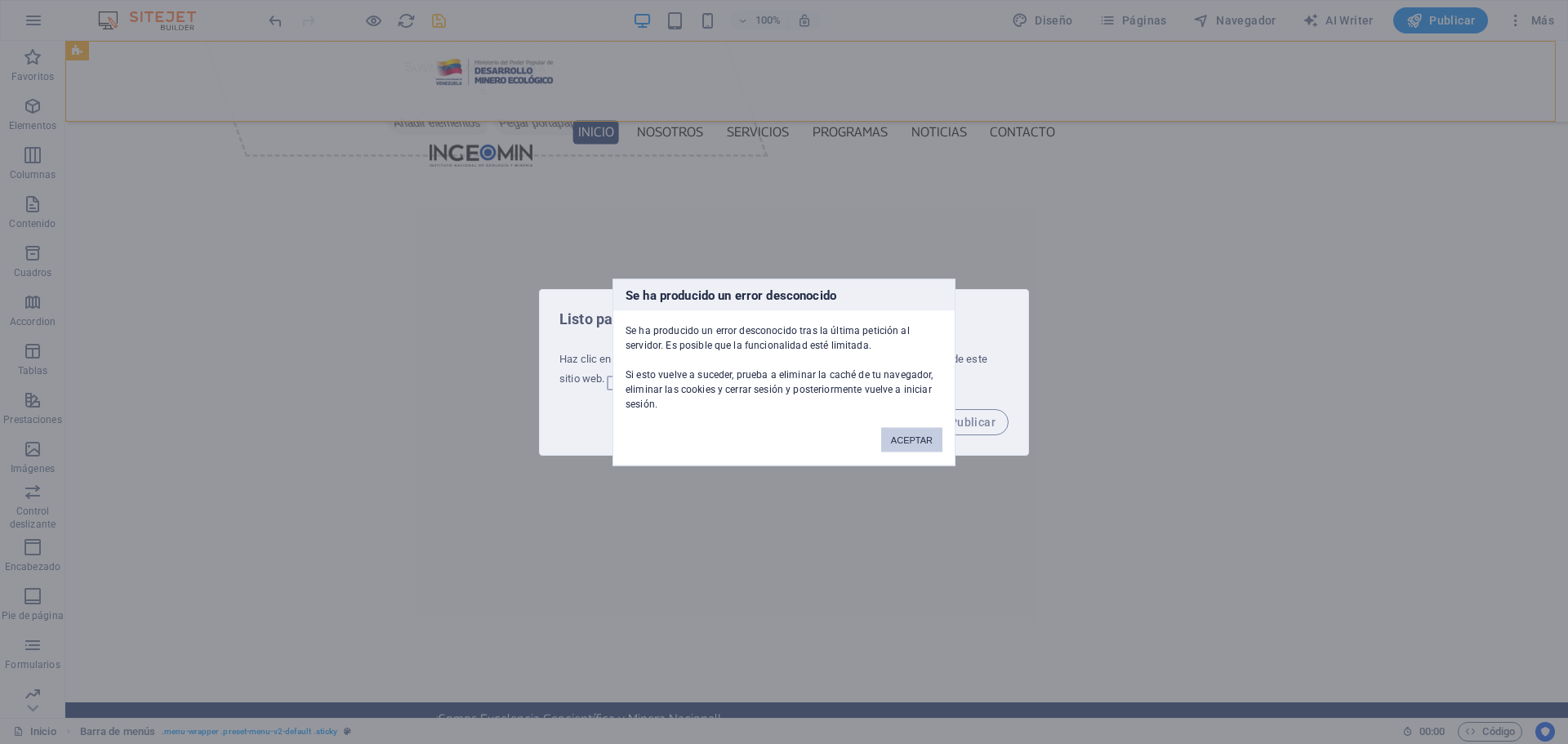
click at [935, 446] on button "ACEPTAR" at bounding box center [911, 439] width 61 height 25
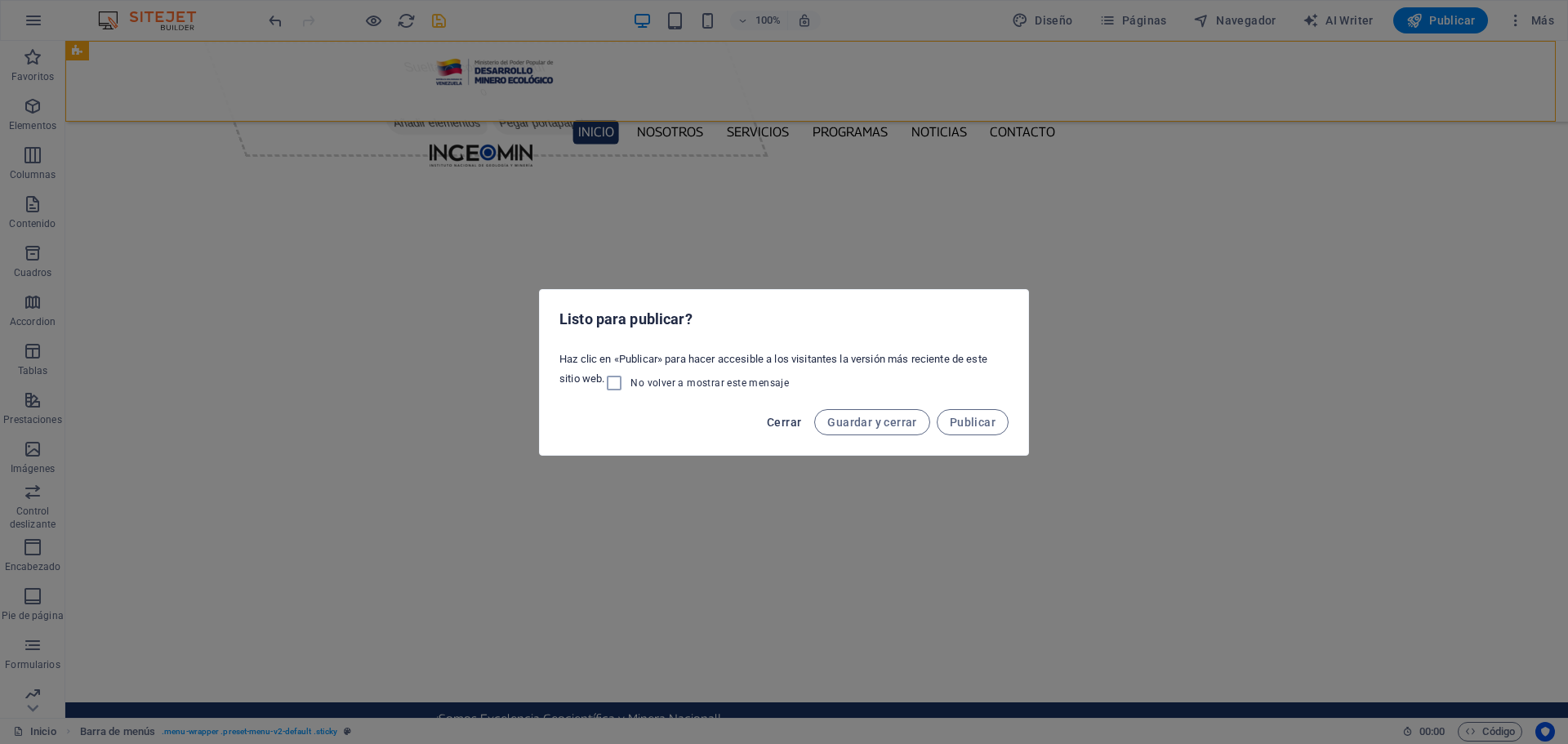
click at [784, 420] on span "Cerrar" at bounding box center [784, 422] width 35 height 13
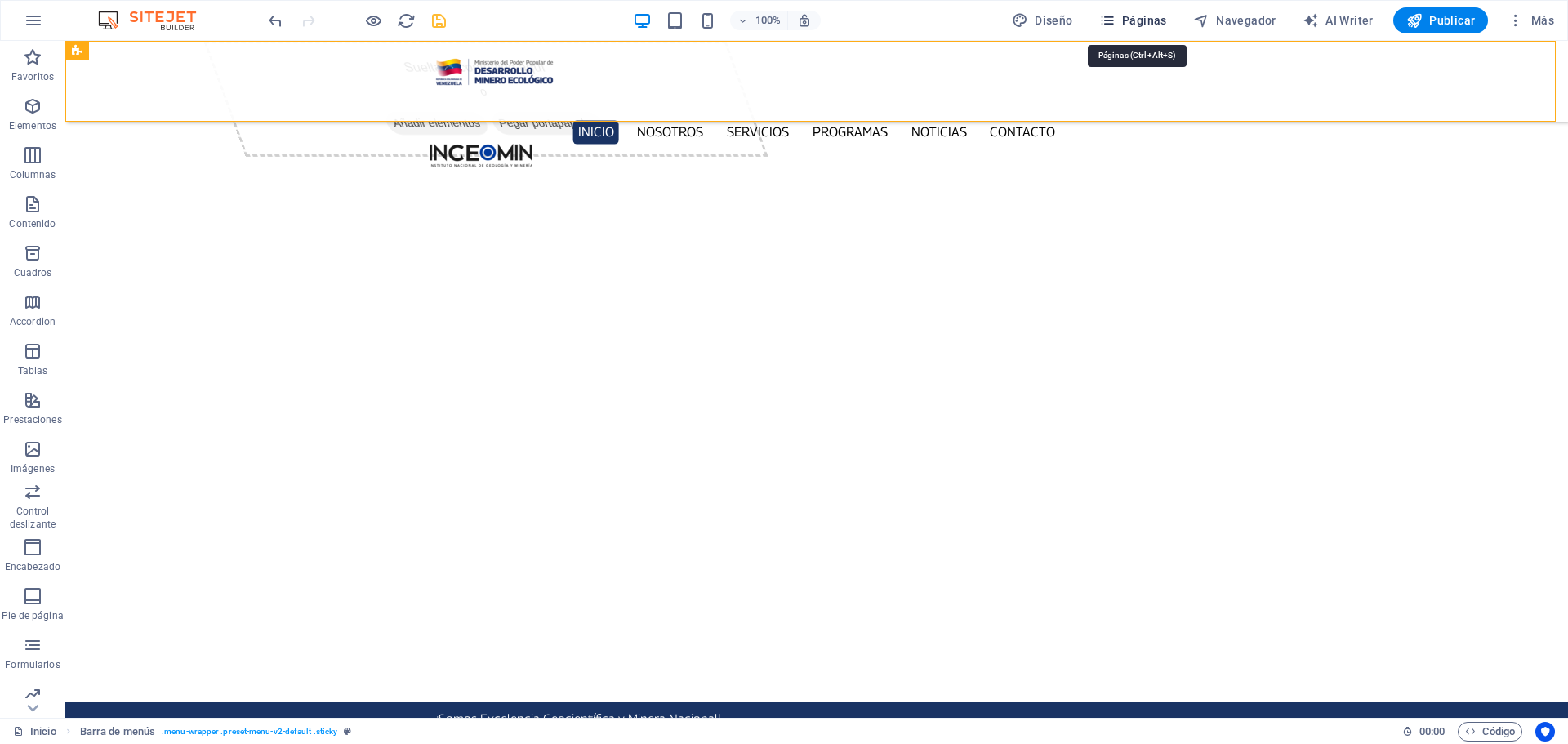
click at [1126, 17] on span "Páginas" at bounding box center [1133, 20] width 67 height 16
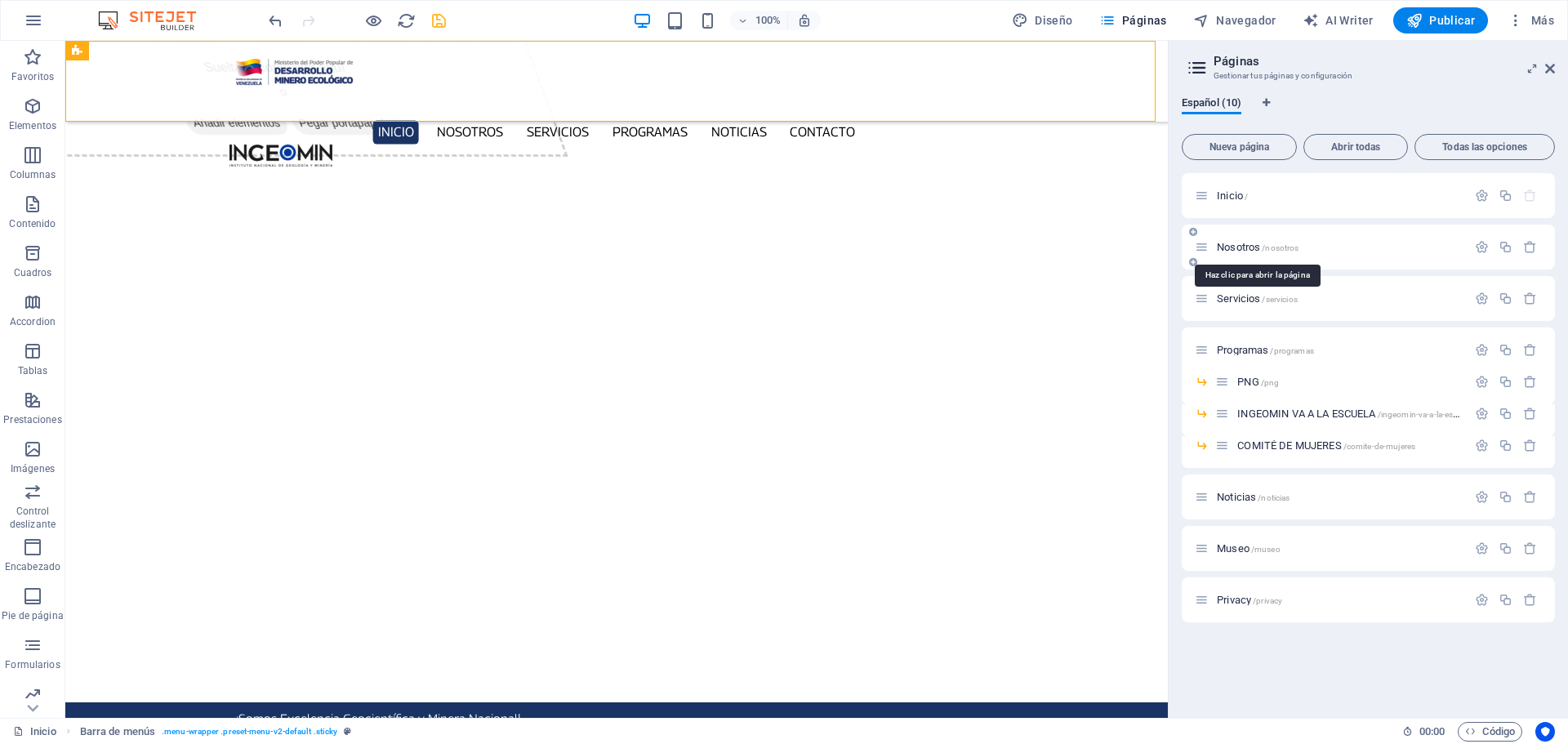
click at [1256, 245] on span "Nosotros /nosotros" at bounding box center [1257, 247] width 82 height 12
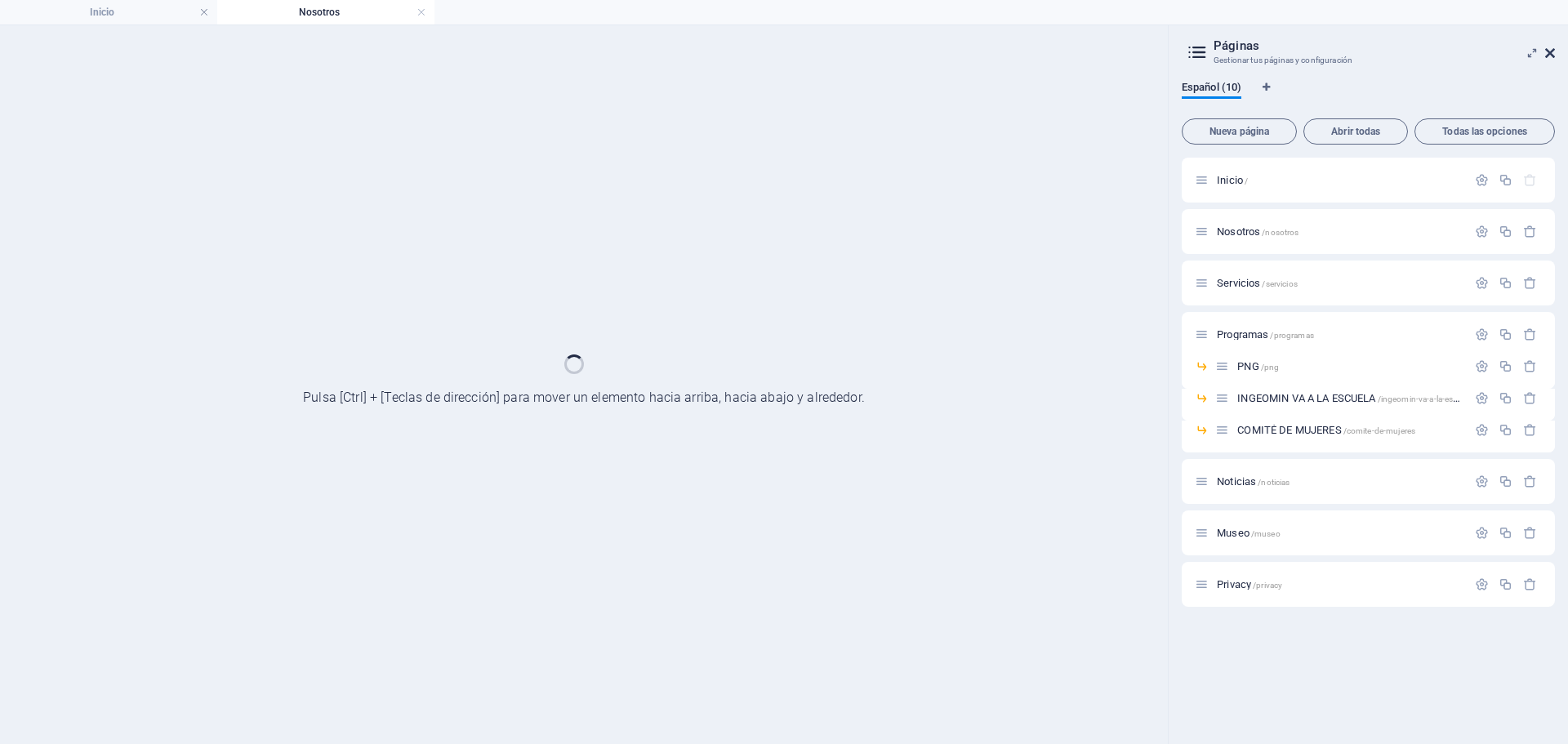
click at [1549, 53] on icon at bounding box center [1549, 52] width 10 height 13
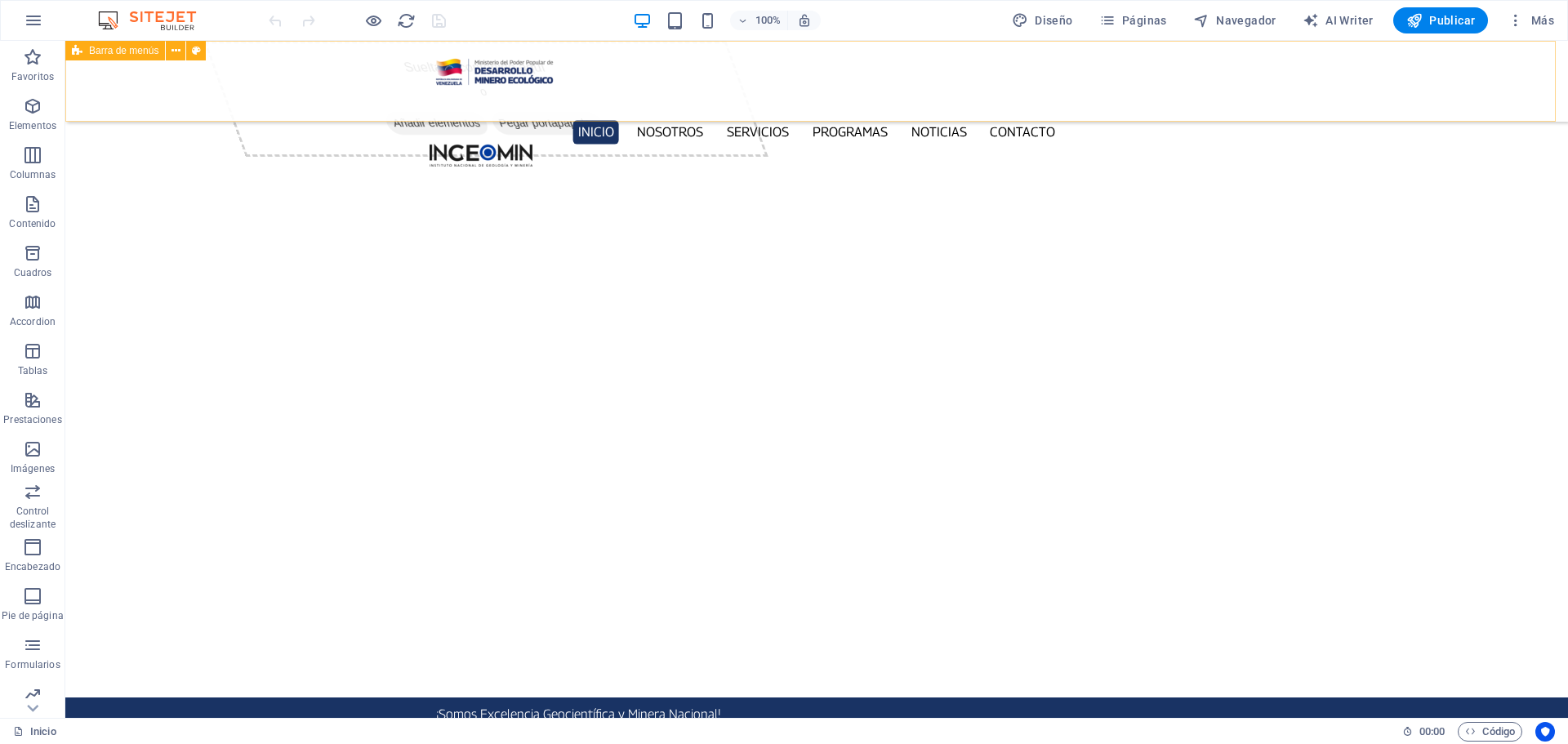
drag, startPoint x: 82, startPoint y: 7, endPoint x: 151, endPoint y: 59, distance: 86.4
click at [151, 59] on div "Barra de menús" at bounding box center [115, 51] width 99 height 20
click at [106, 46] on span "Barra de menús" at bounding box center [123, 51] width 69 height 10
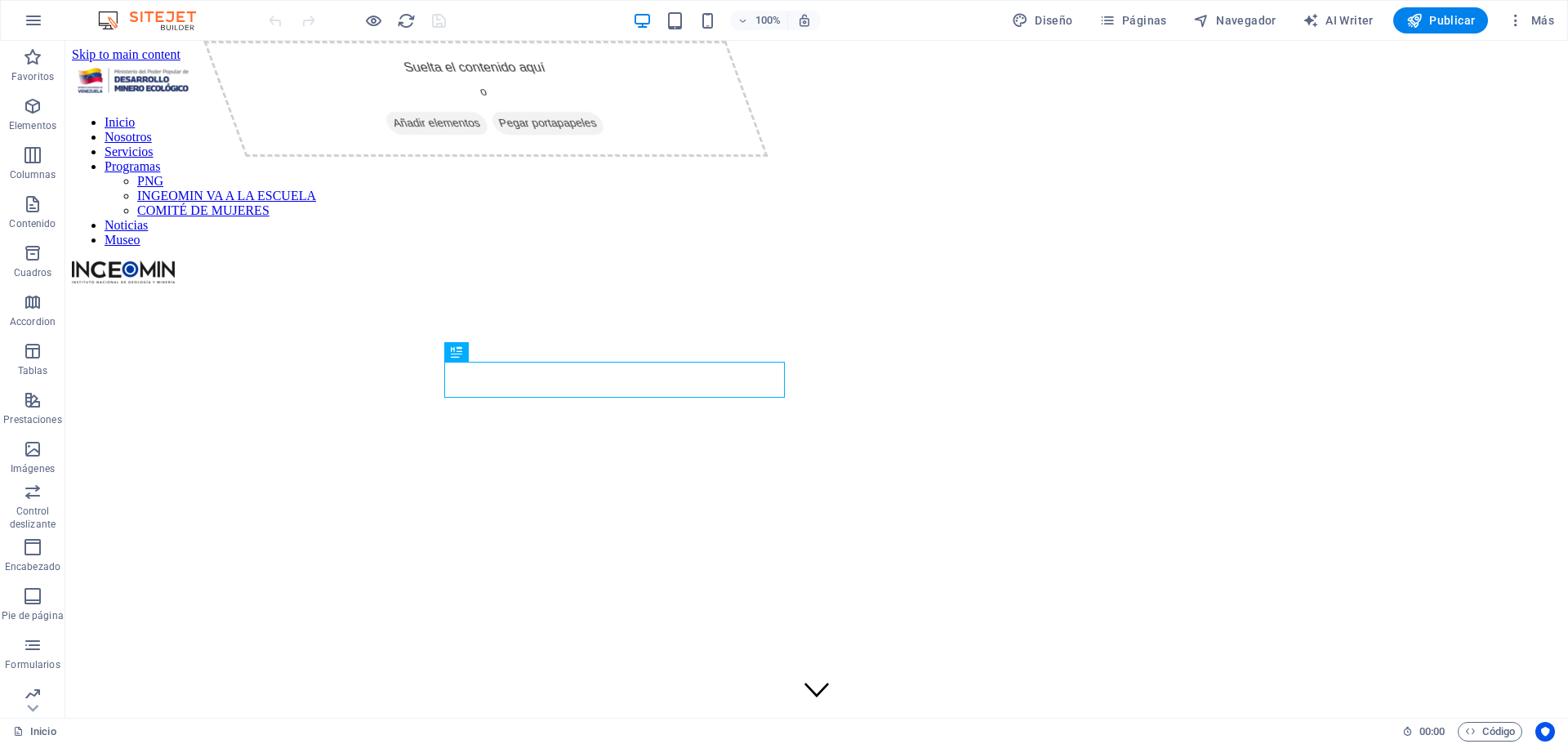
scroll to position [462, 0]
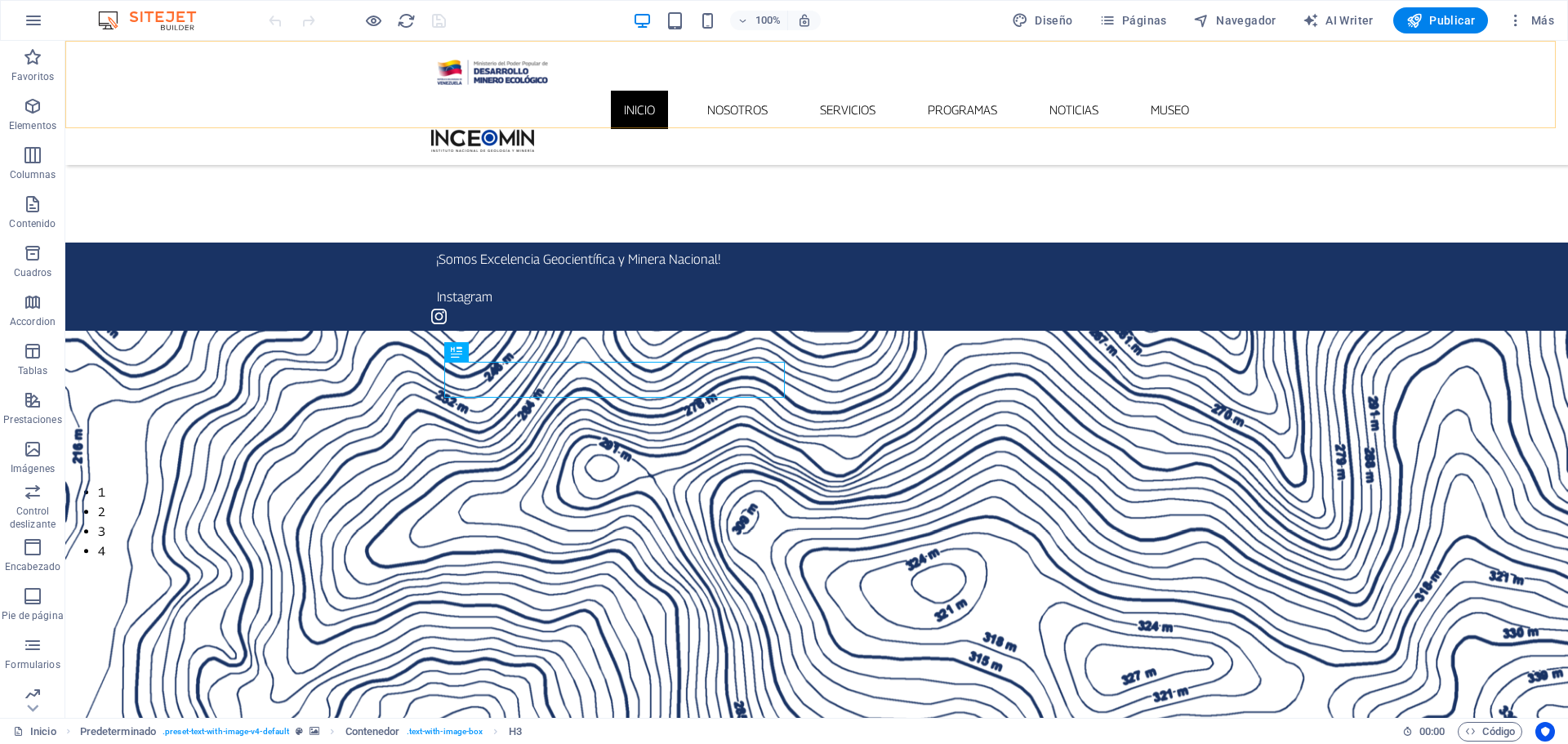
click at [169, 68] on div "Inicio Nosotros Servicios Programas PNG INGEOMIN VA A LA ESCUELA COMITÉ DE MUJE…" at bounding box center [816, 103] width 1502 height 124
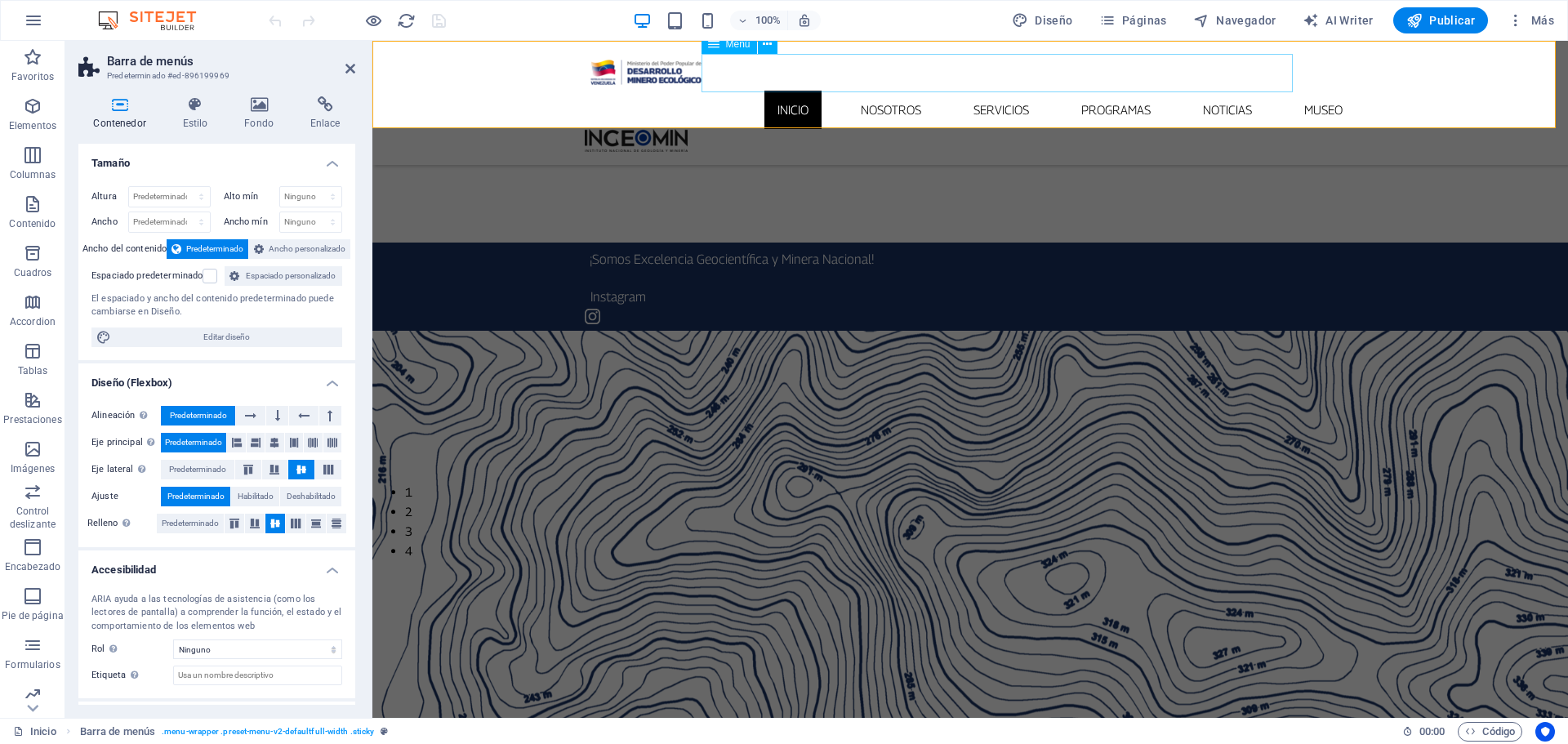
click at [804, 91] on nav "Inicio Nosotros Servicios Programas PNG INGEOMIN VA A LA ESCUELA COMITÉ DE MUJE…" at bounding box center [970, 109] width 771 height 38
select select
select select "1"
select select
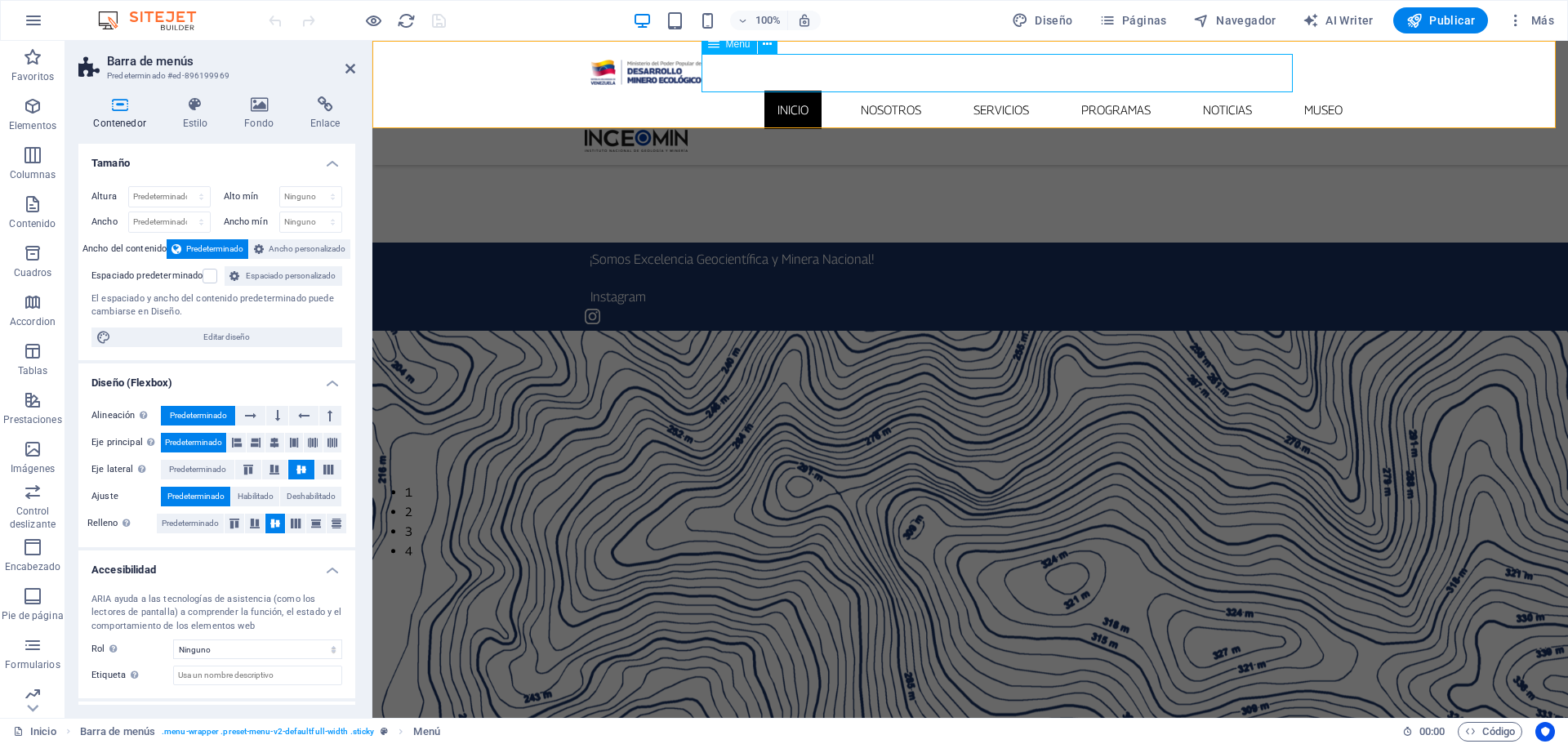
select select "2"
select select
select select "3"
select select
select select "4"
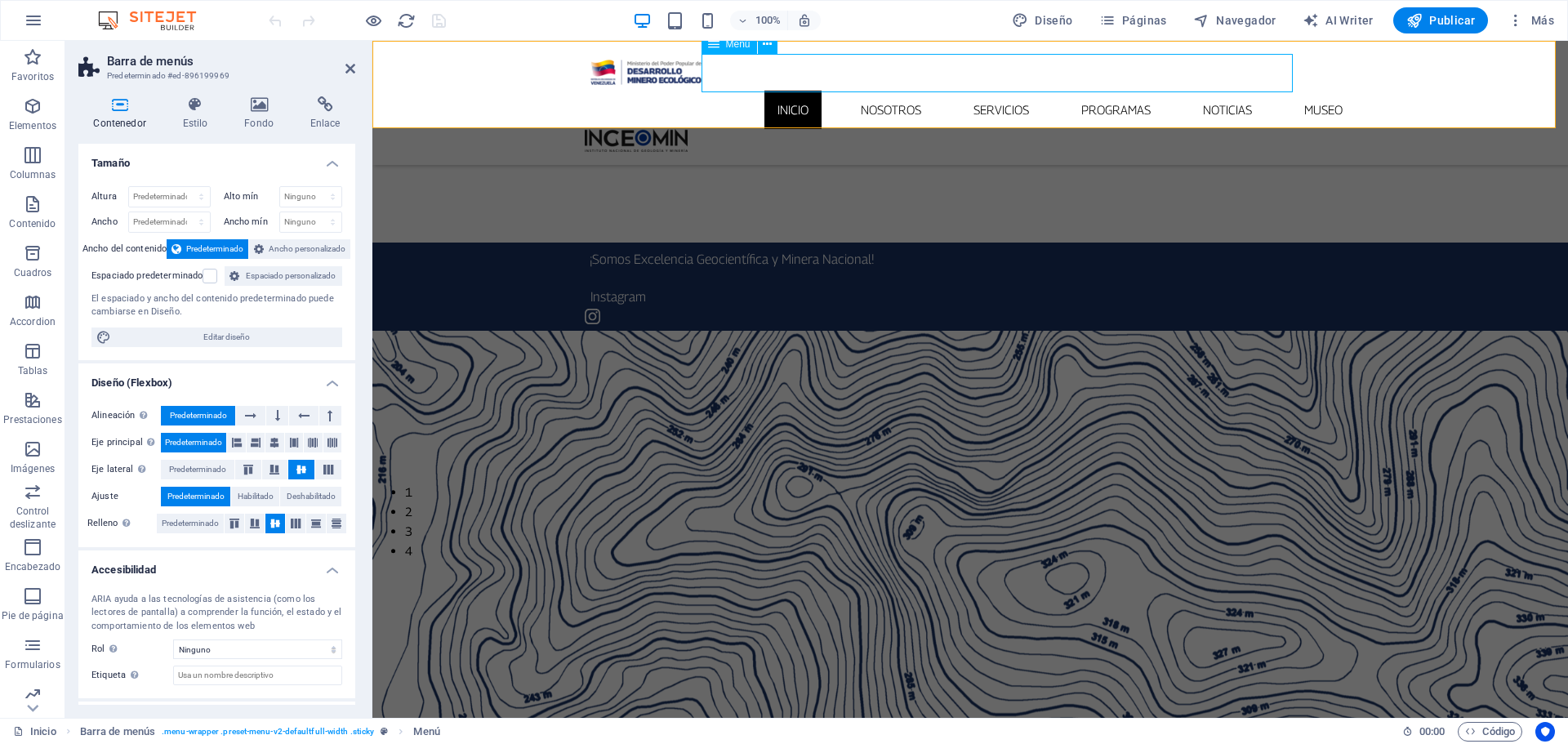
select select
select select "5"
select select
select select "6"
select select
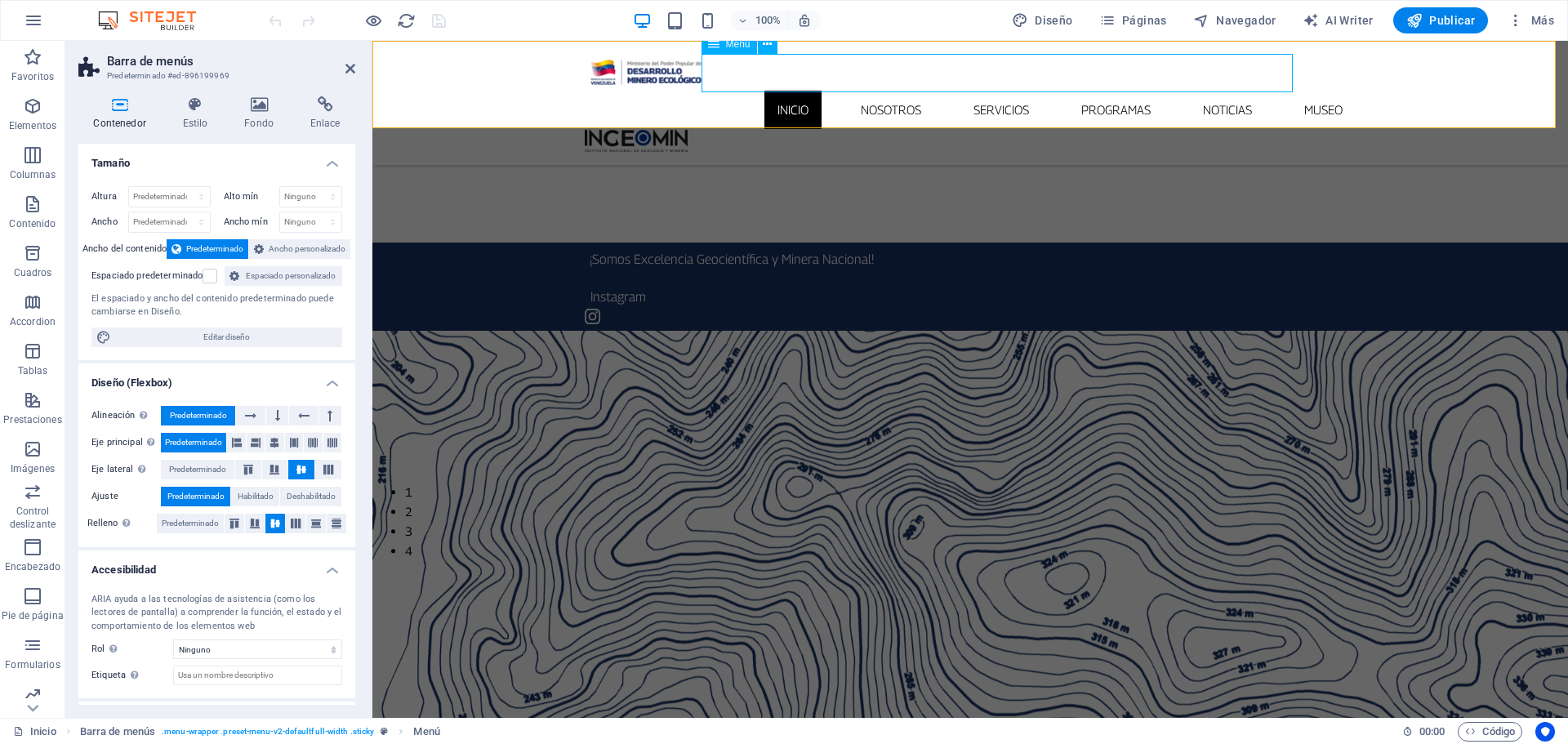
select select "7"
select select
select select "8"
select select
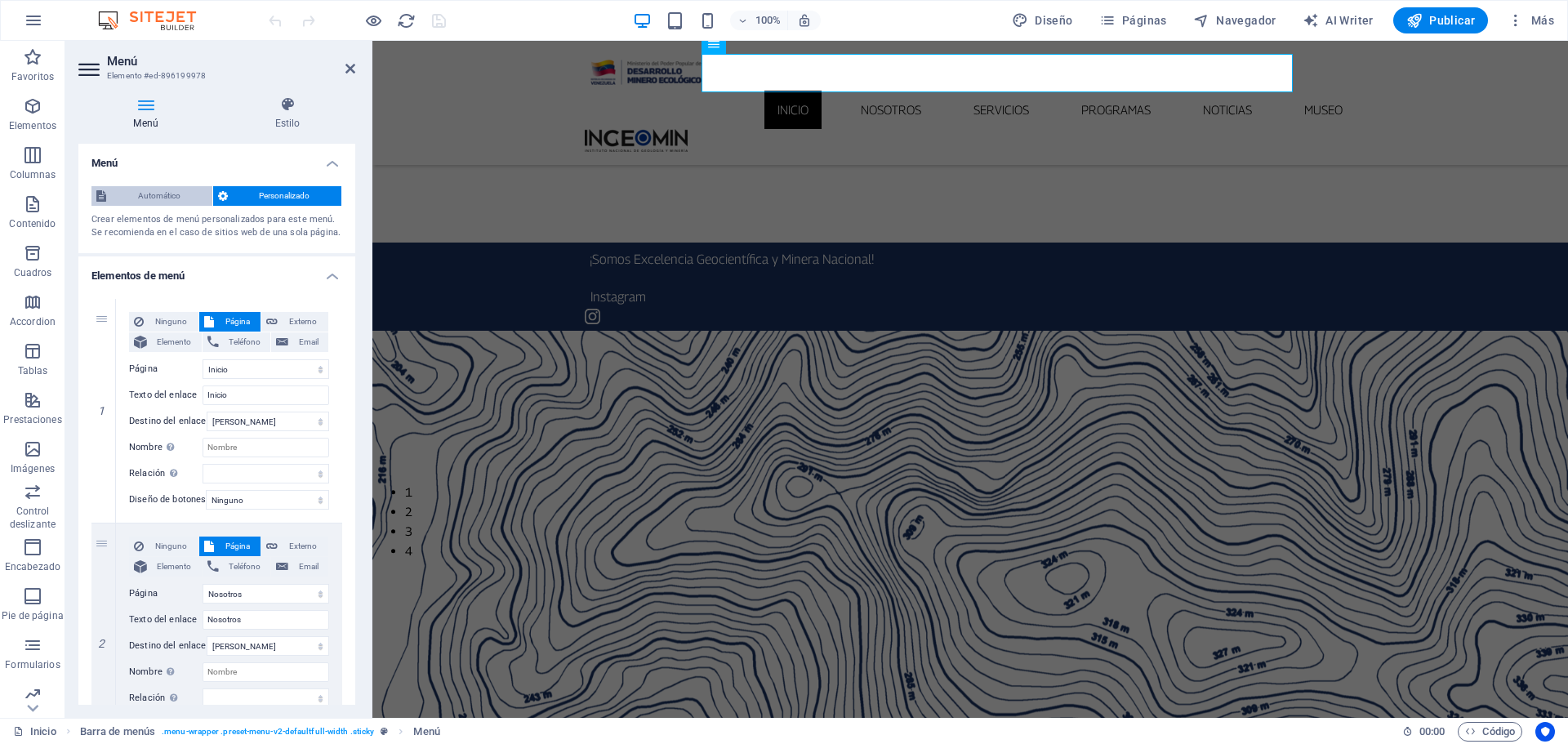
click at [157, 200] on span "Automático" at bounding box center [159, 196] width 97 height 20
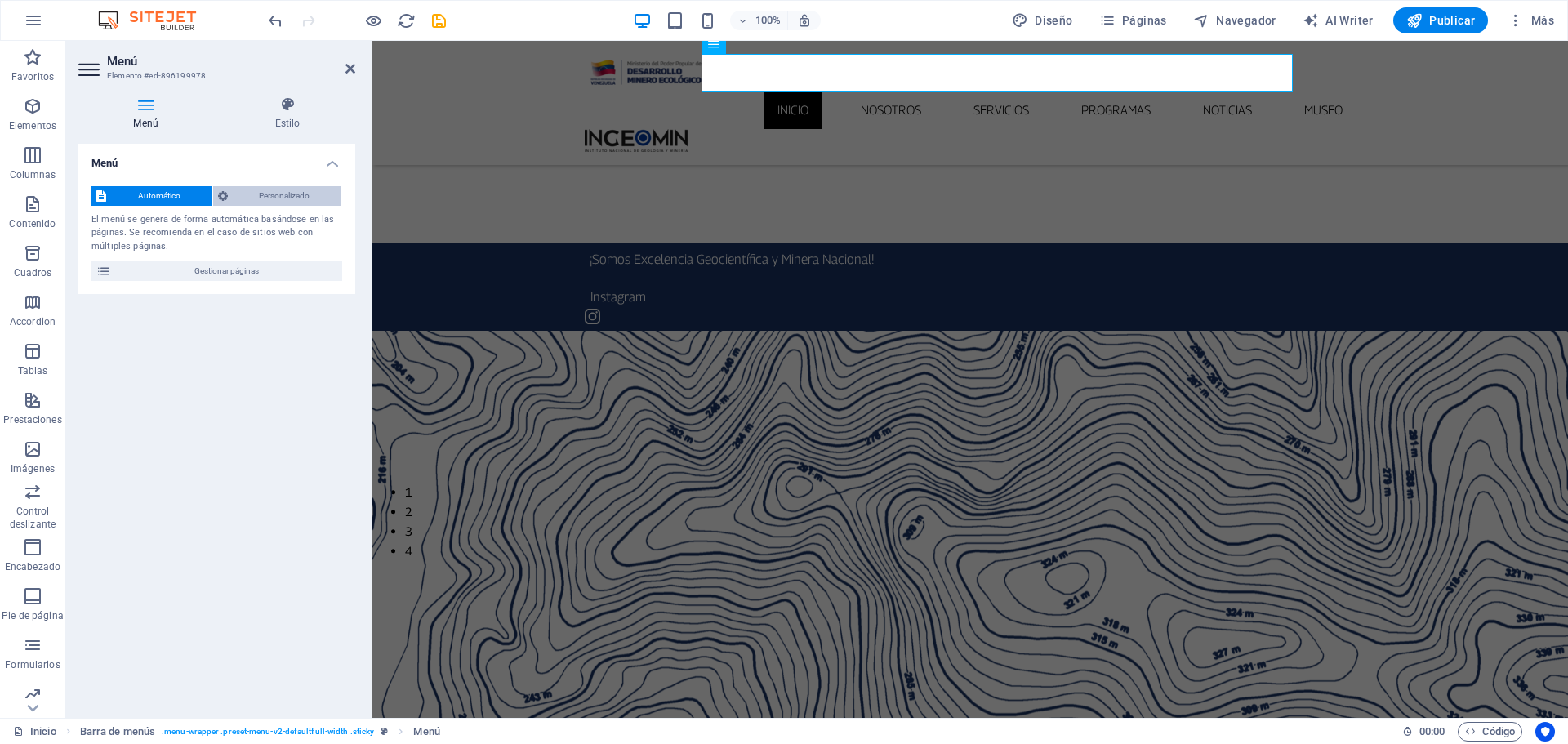
click at [282, 193] on span "Personalizado" at bounding box center [285, 196] width 105 height 20
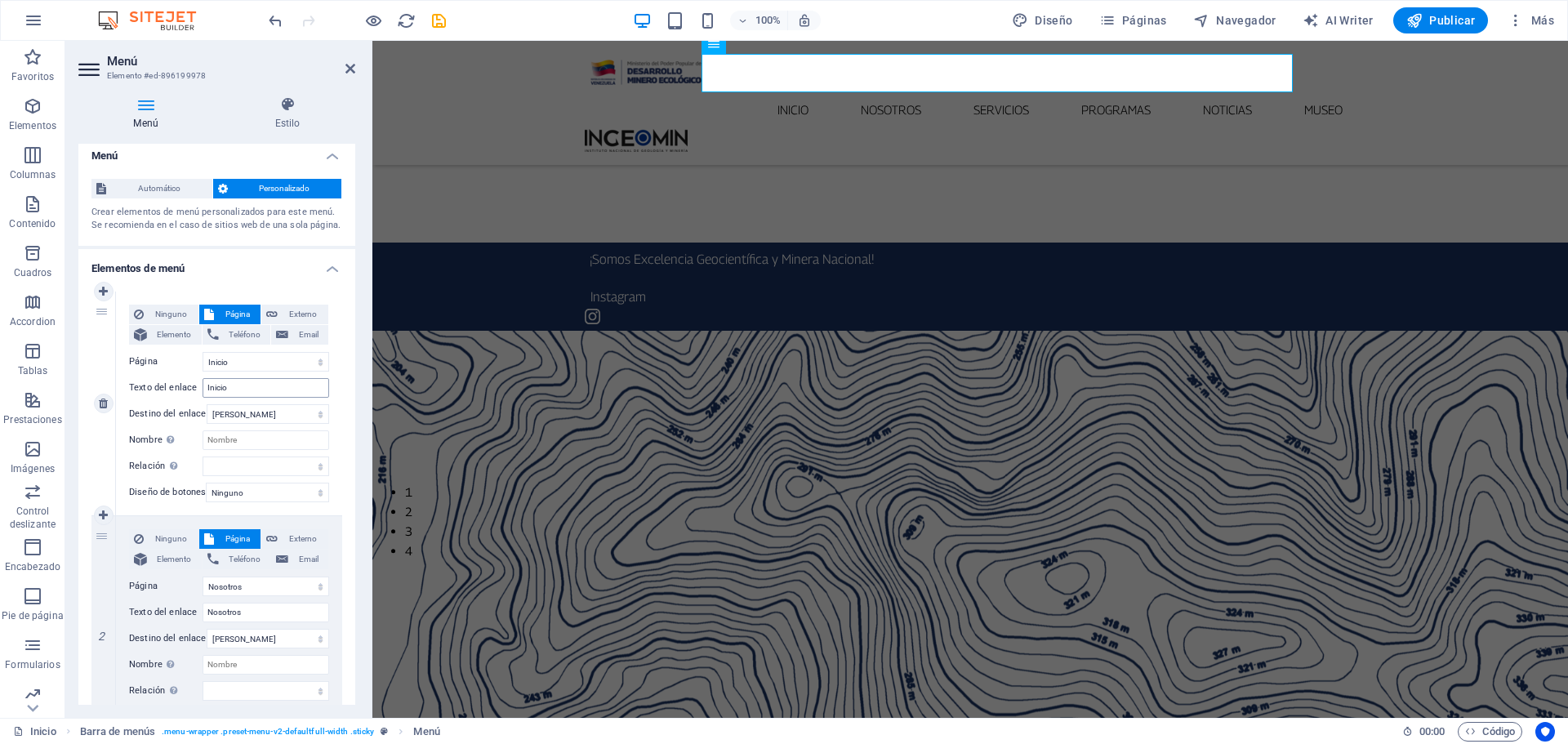
scroll to position [0, 0]
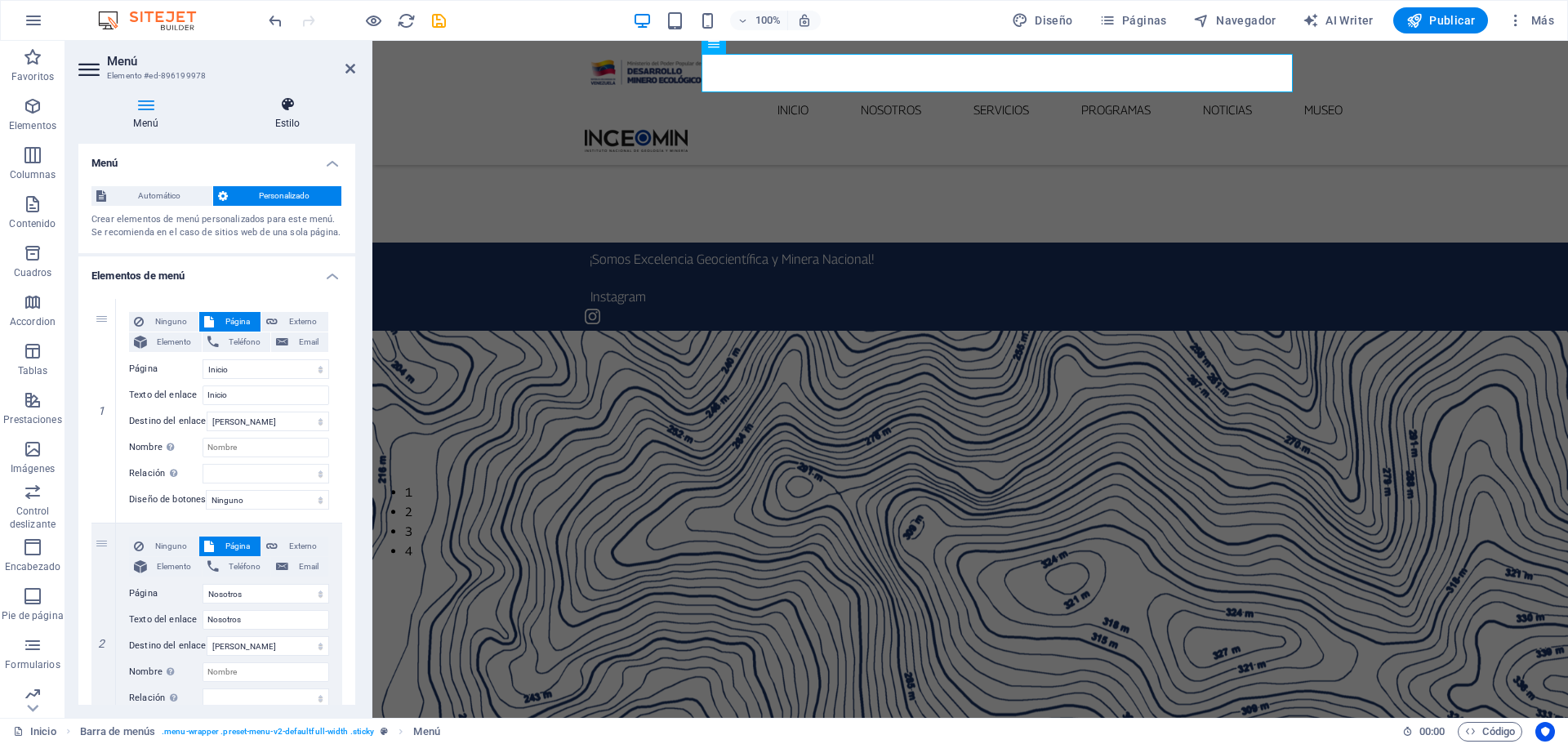
click at [282, 112] on icon at bounding box center [288, 105] width 136 height 16
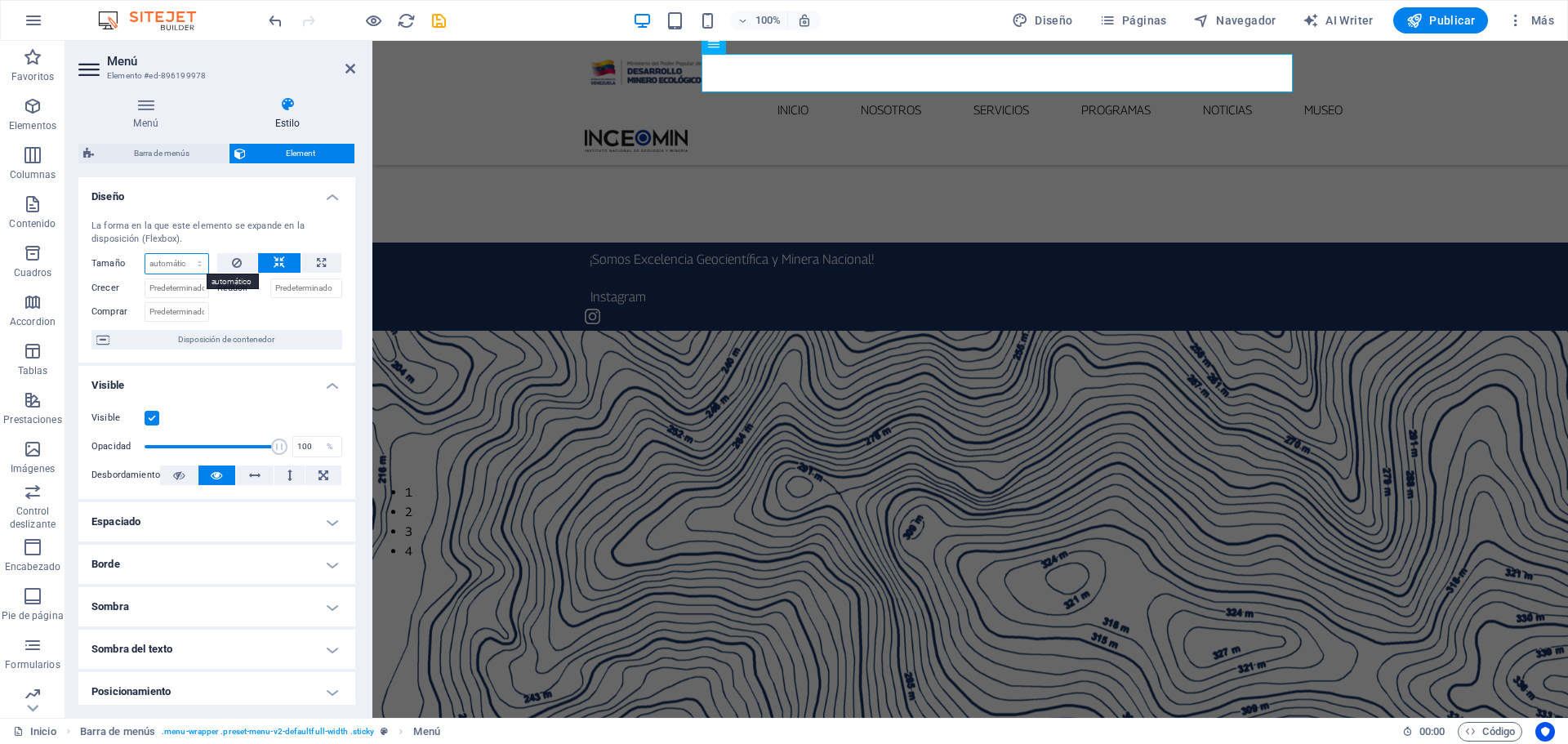
click at [205, 266] on select "Predeterminado automático px % 1/1 1/2 1/3 1/4 1/5 1/6 1/7 1/8 1/9 1/10" at bounding box center [177, 264] width 63 height 20
select select "px"
click at [183, 254] on select "Predeterminado automático px % 1/1 1/2 1/3 1/4 1/5 1/6 1/7 1/8 1/9 1/10" at bounding box center [177, 264] width 63 height 20
type input "0"
click at [278, 257] on icon at bounding box center [279, 263] width 12 height 20
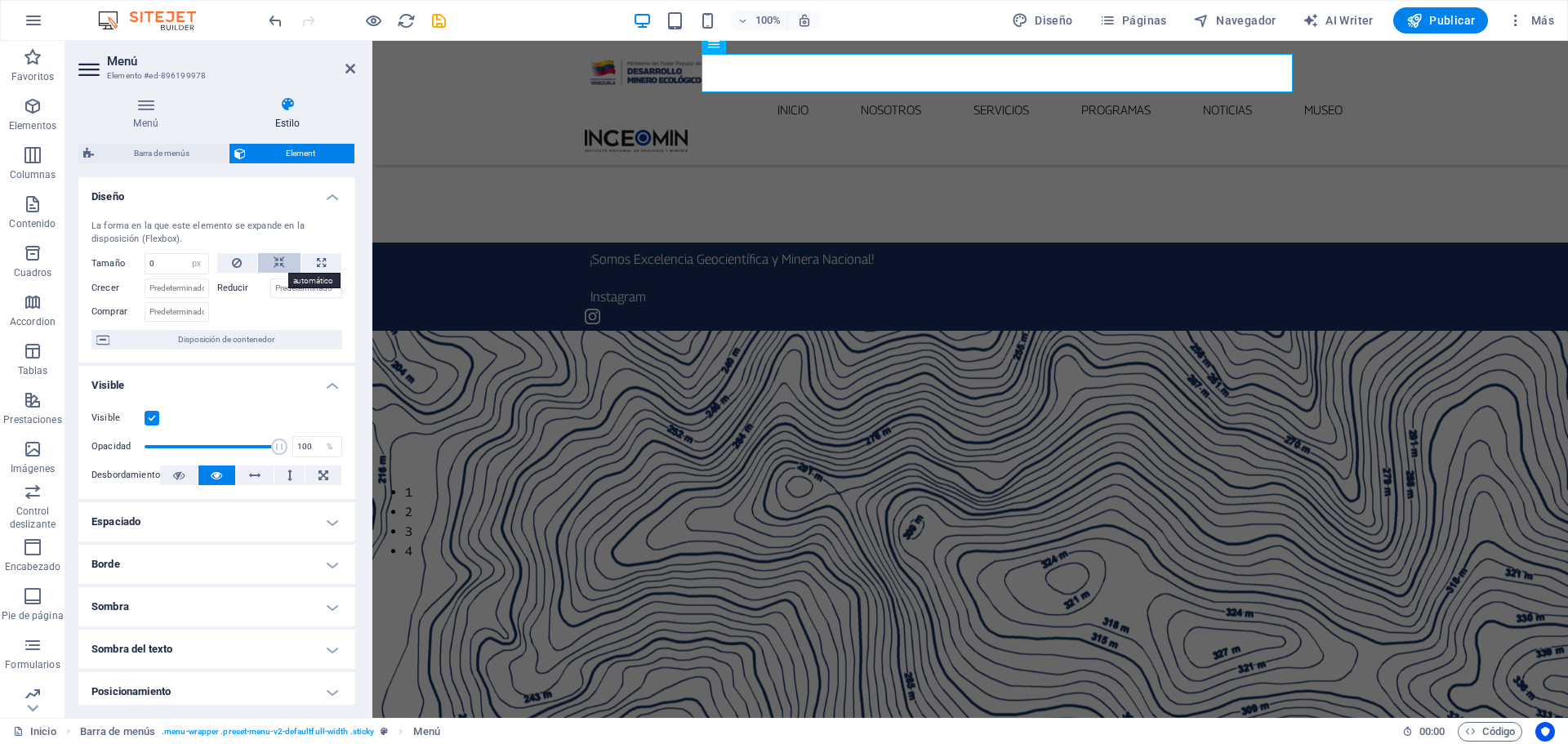
select select "DISABLED_OPTION_VALUE"
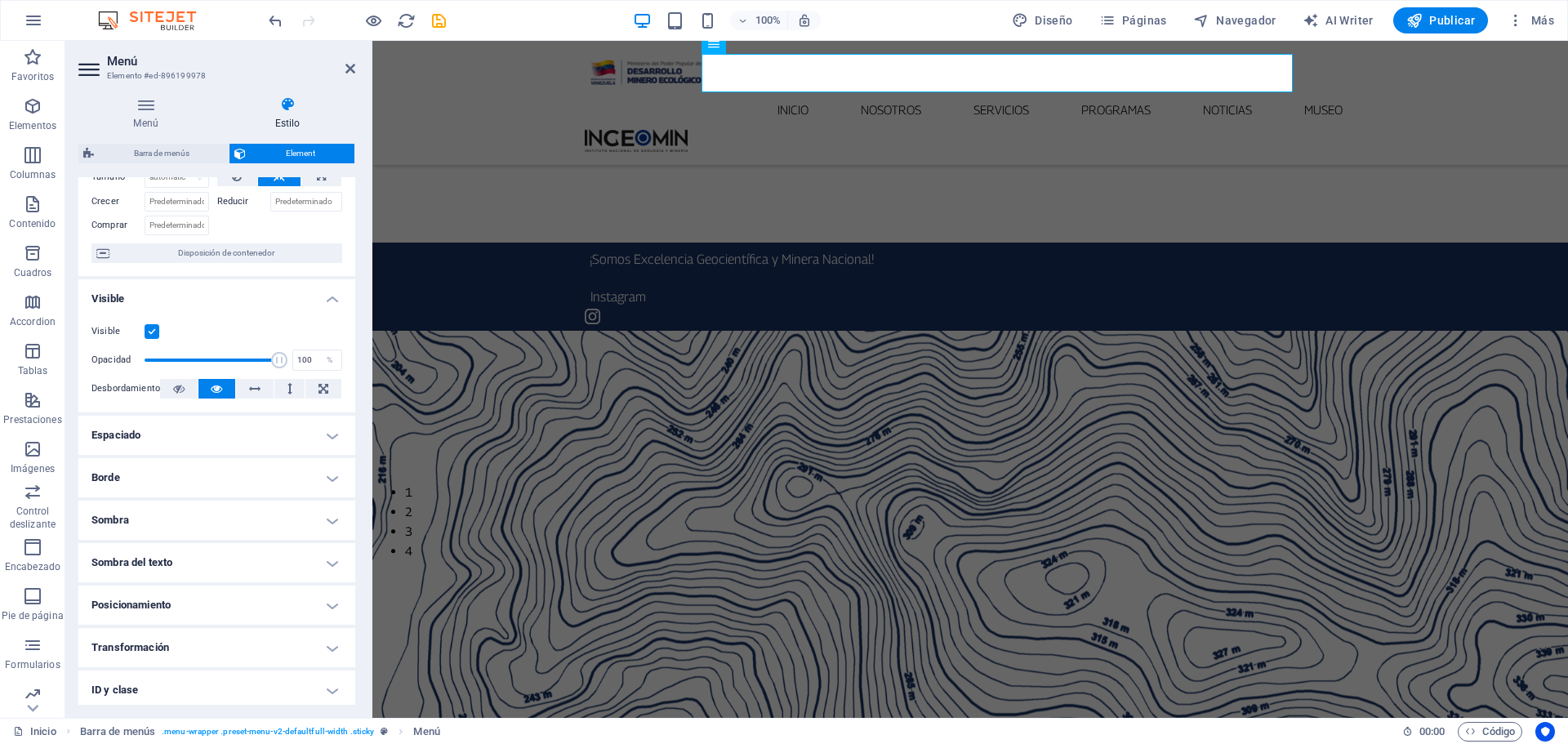
scroll to position [163, 0]
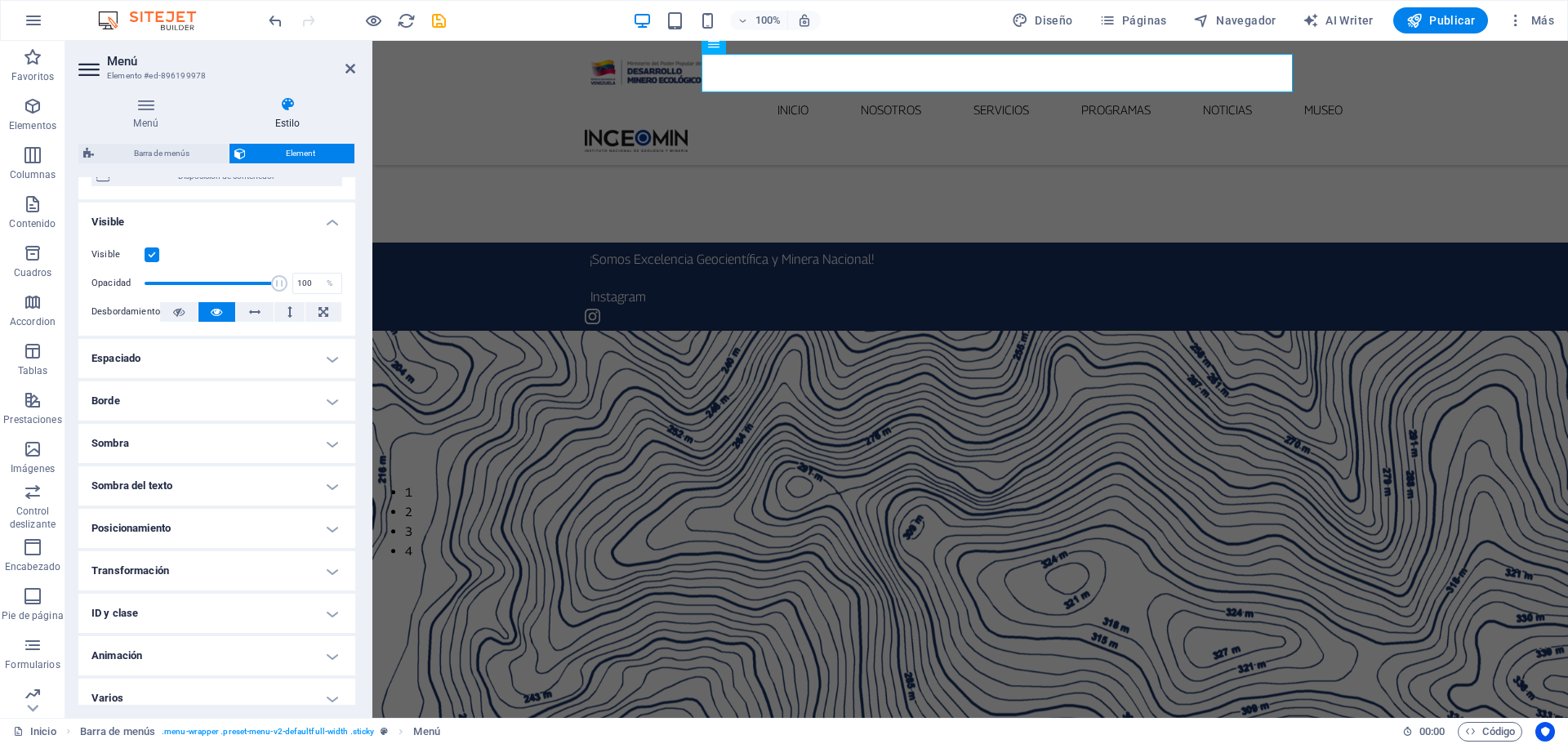
click at [335, 358] on h4 "Espaciado" at bounding box center [217, 359] width 277 height 39
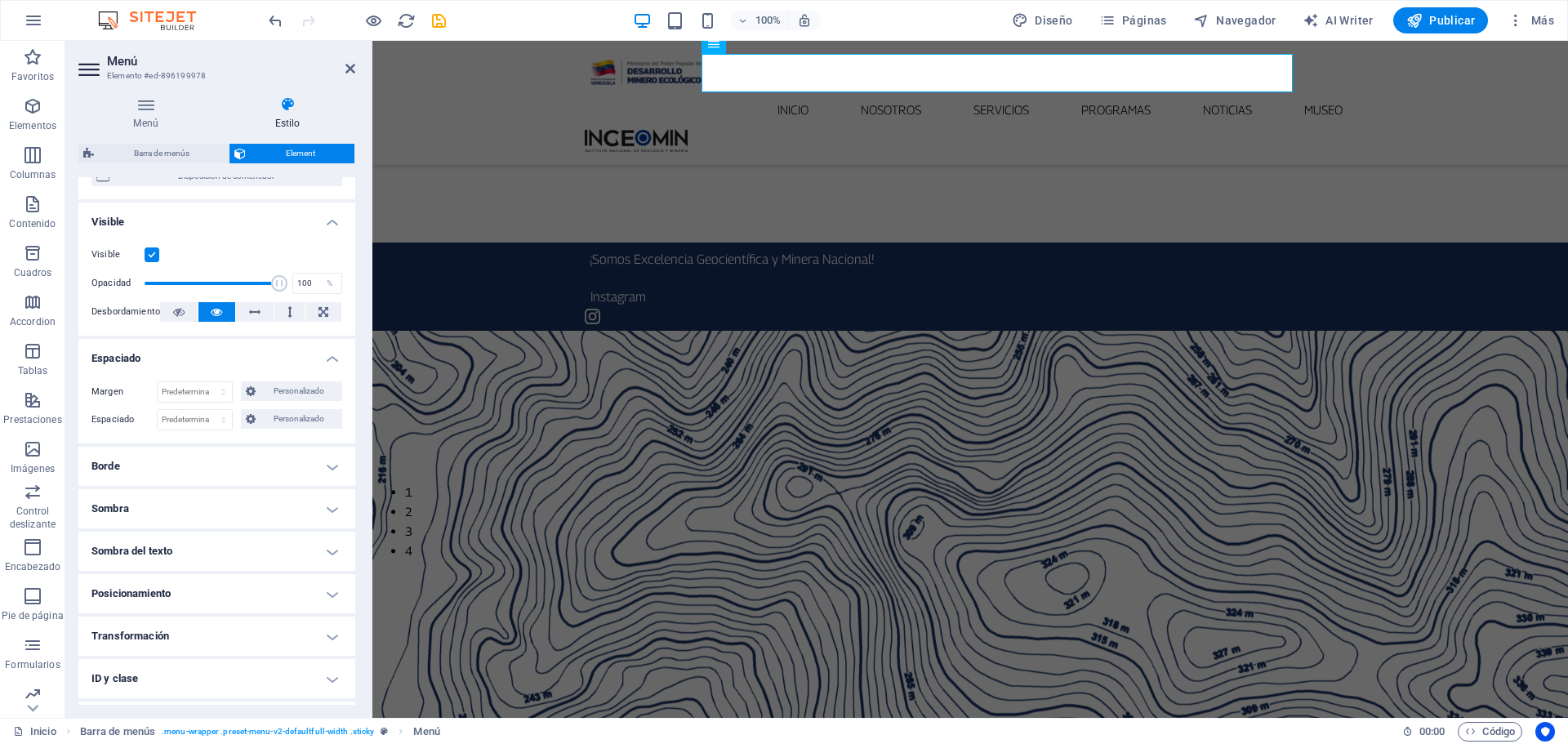
scroll to position [0, 0]
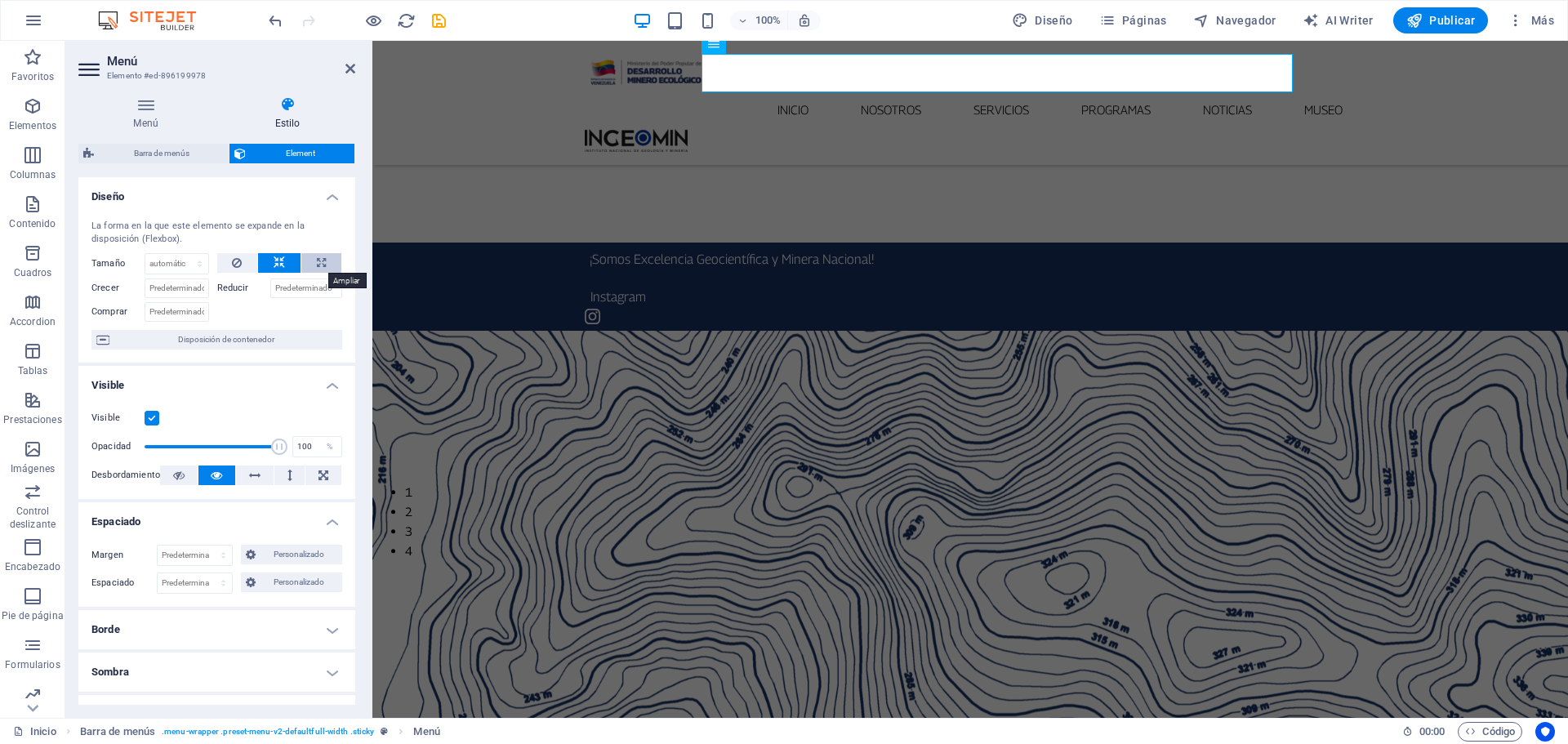
click at [317, 265] on icon at bounding box center [321, 263] width 9 height 20
type input "100"
select select "%"
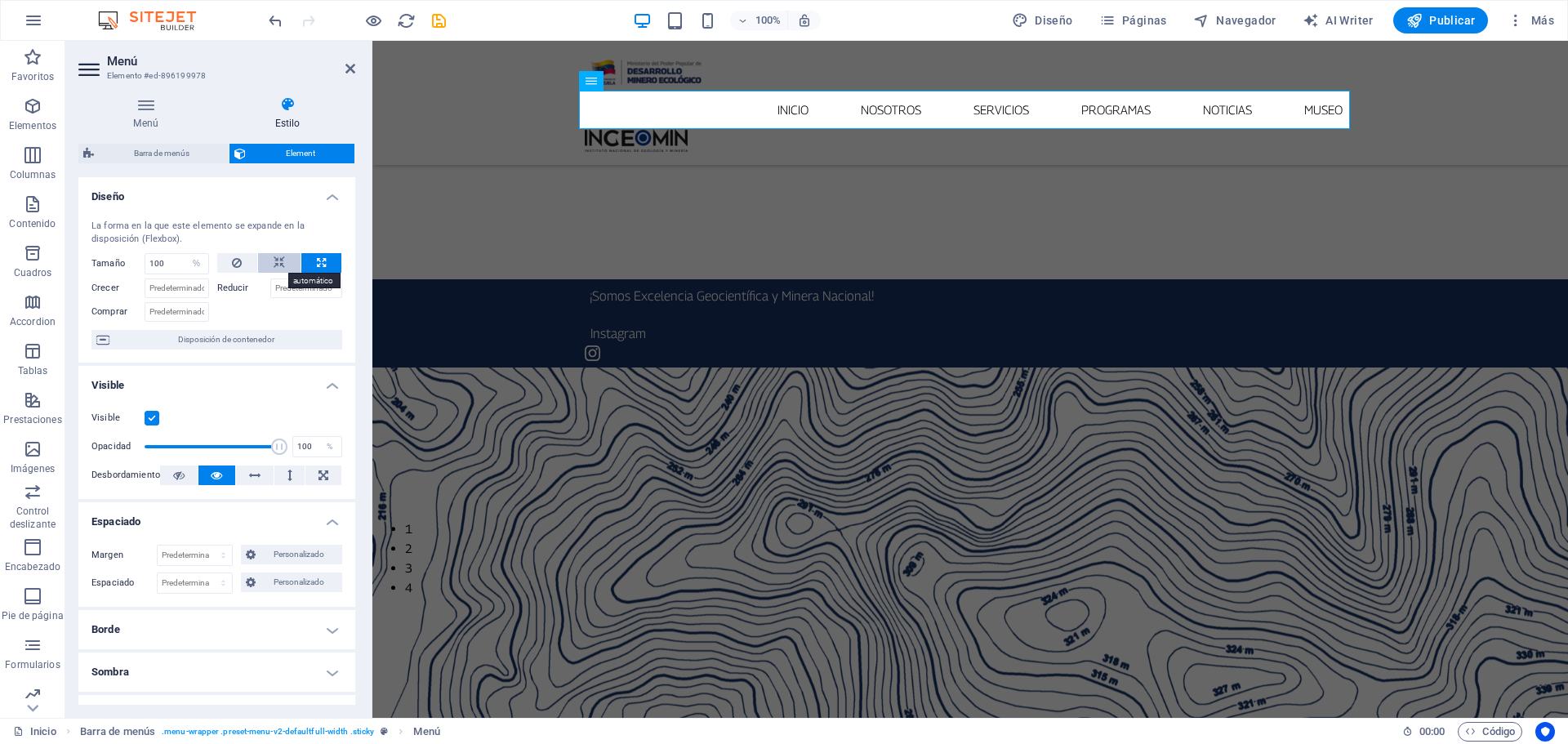
click at [290, 268] on button at bounding box center [280, 263] width 43 height 20
select select "DISABLED_OPTION_VALUE"
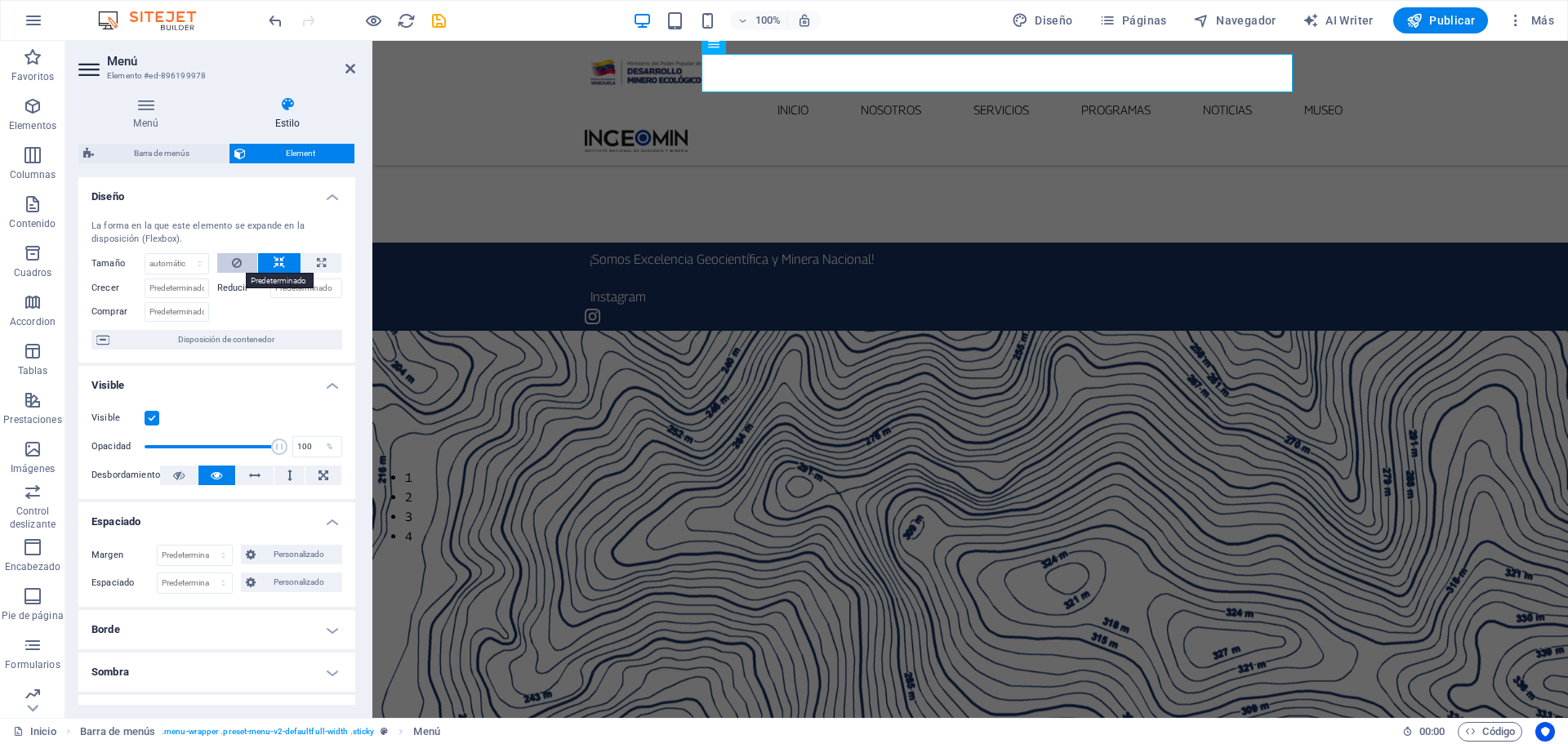
click at [242, 268] on button at bounding box center [238, 263] width 41 height 20
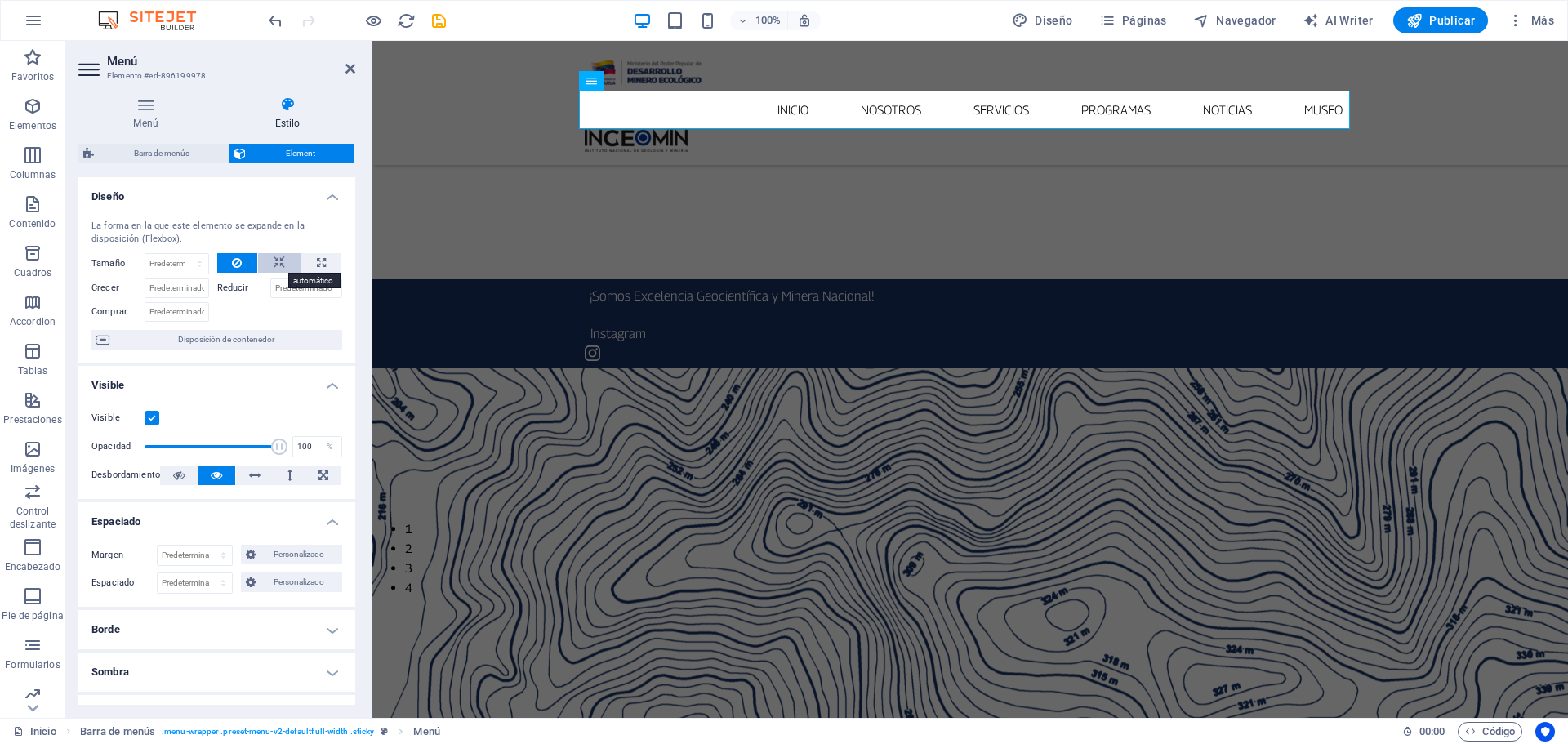
click at [274, 263] on icon at bounding box center [279, 263] width 12 height 20
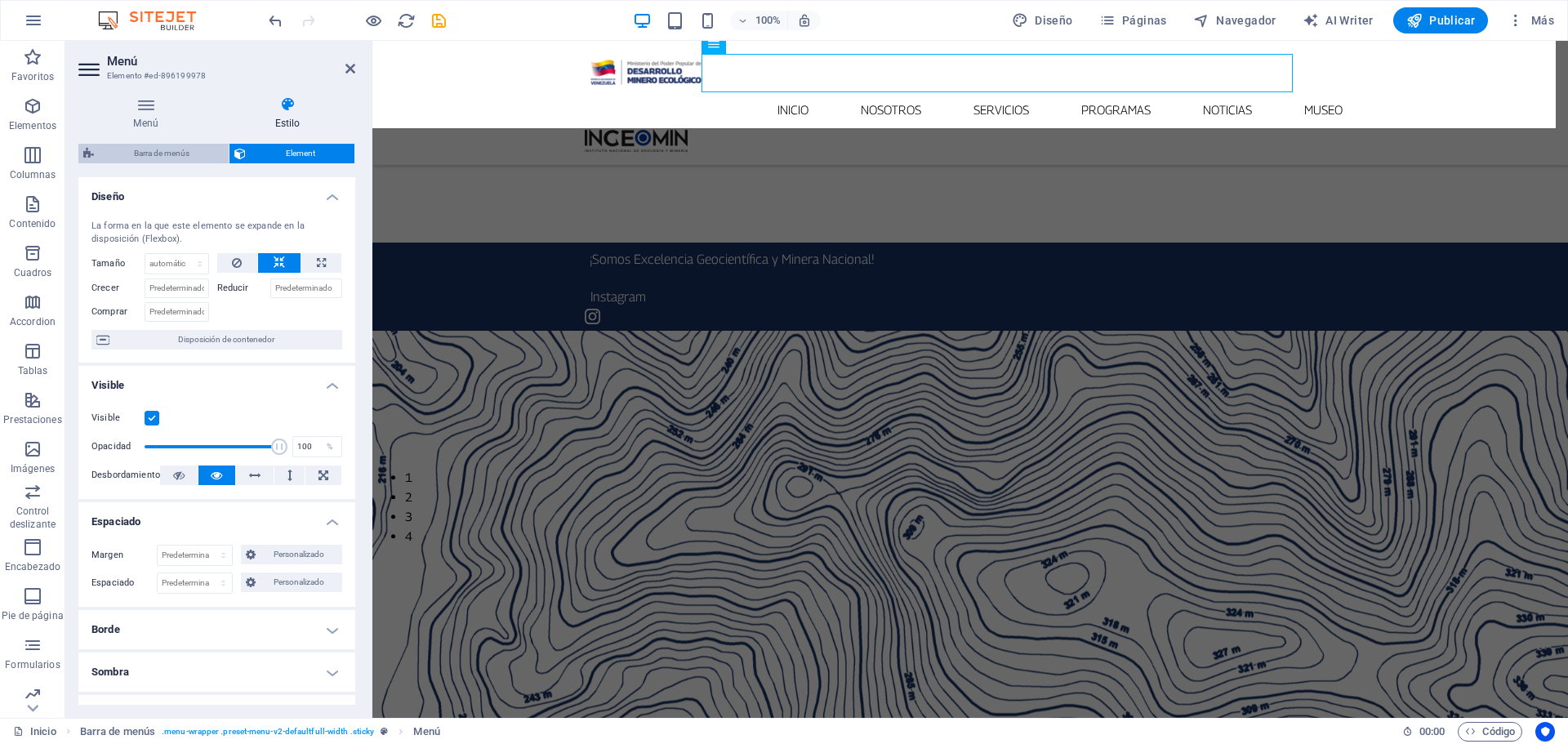
click at [167, 154] on span "Barra de menús" at bounding box center [161, 154] width 125 height 20
select select "rem"
select select "preset-menu-v2-defaultfull-width"
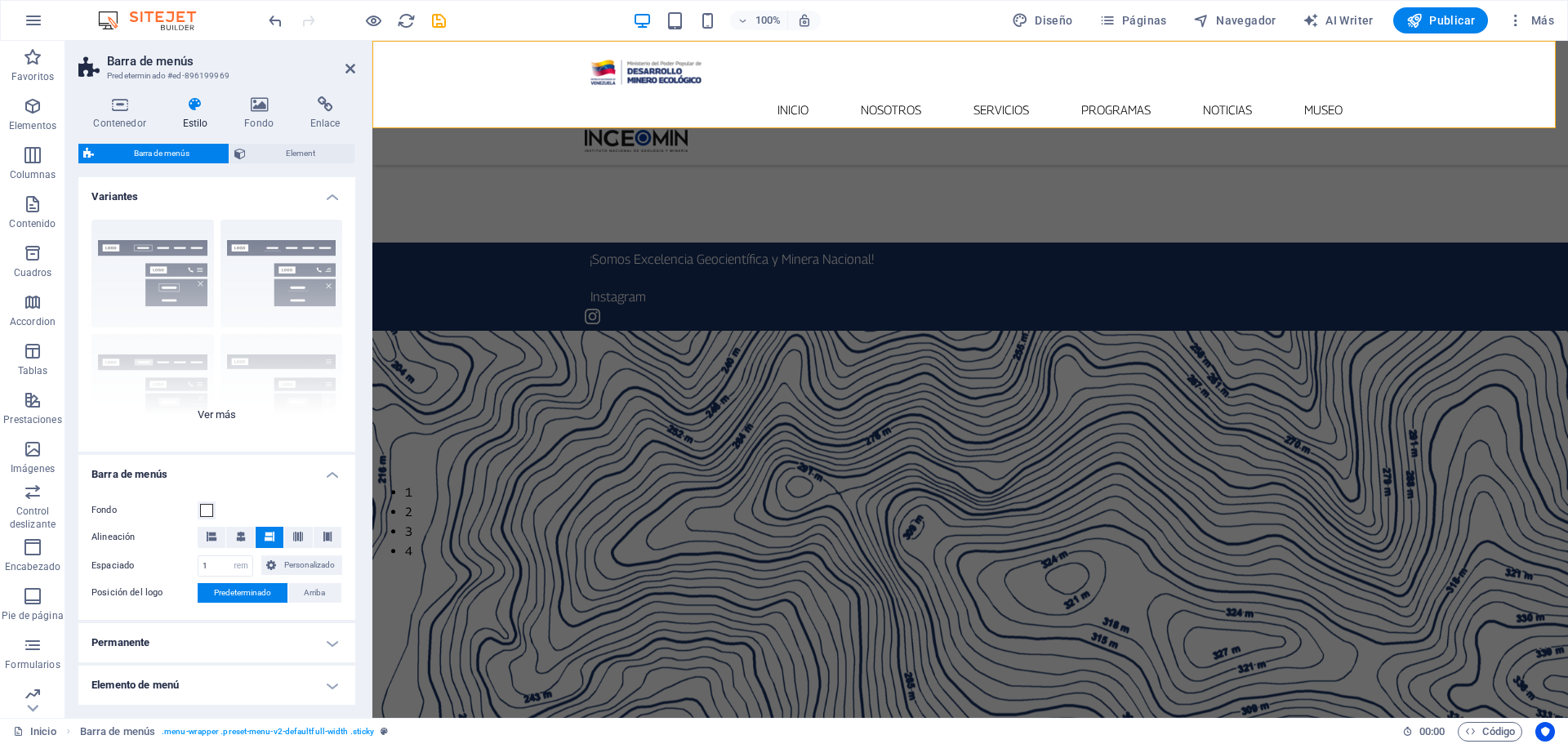
click at [215, 414] on div "Borde Centrado Predeterminado Fijo Loki Desencadenador Ancho XXL" at bounding box center [217, 329] width 277 height 245
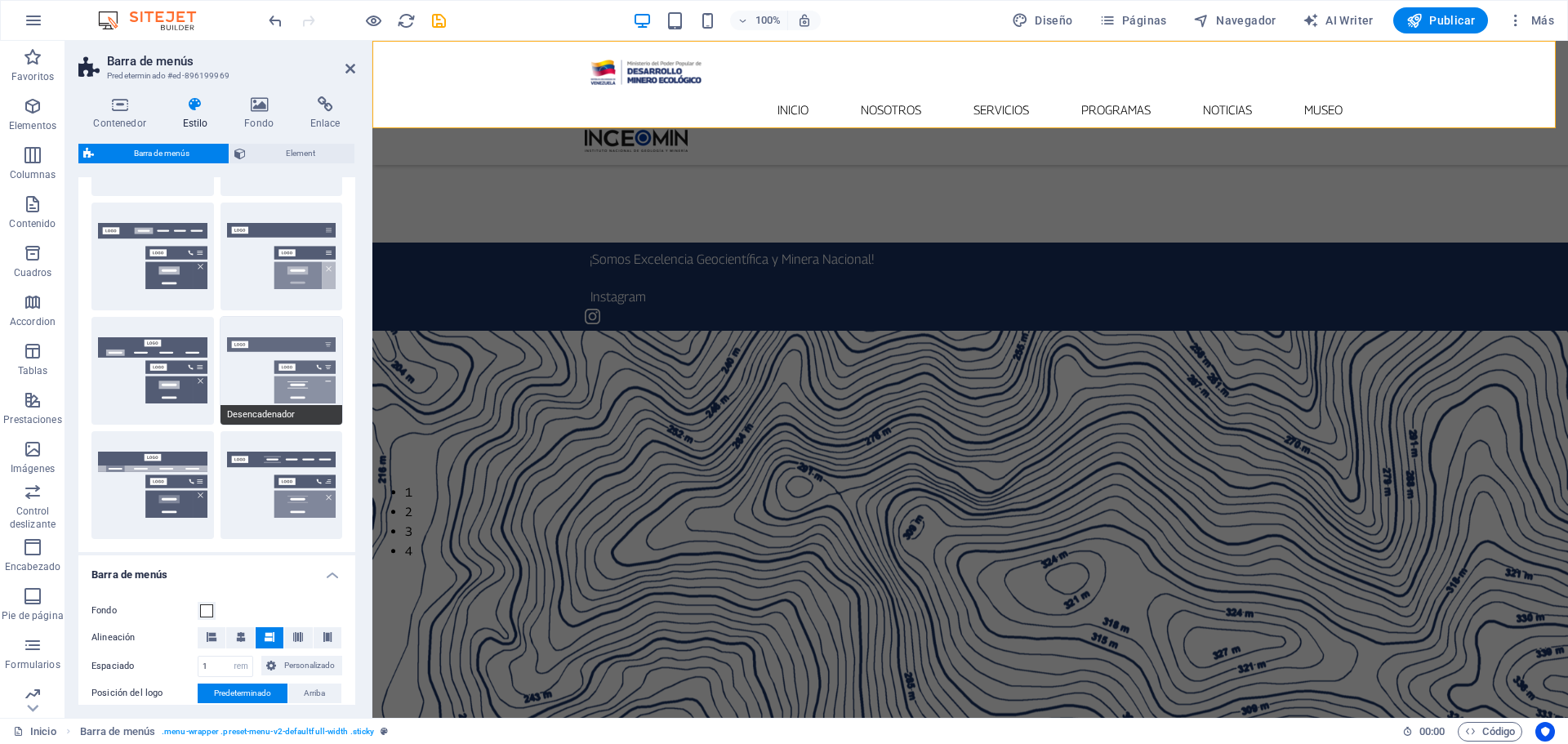
scroll to position [163, 0]
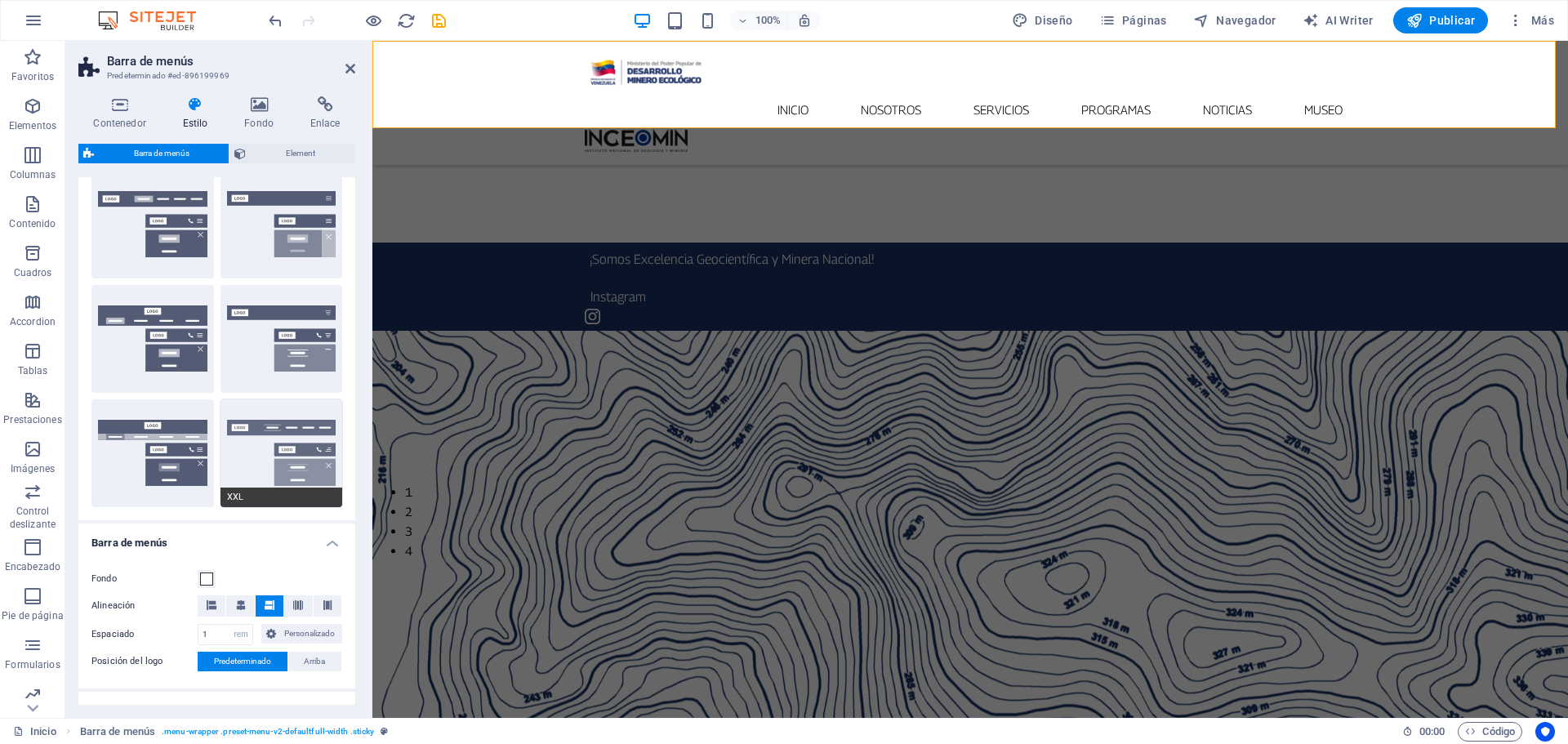
click at [248, 425] on button "XXL" at bounding box center [281, 453] width 122 height 107
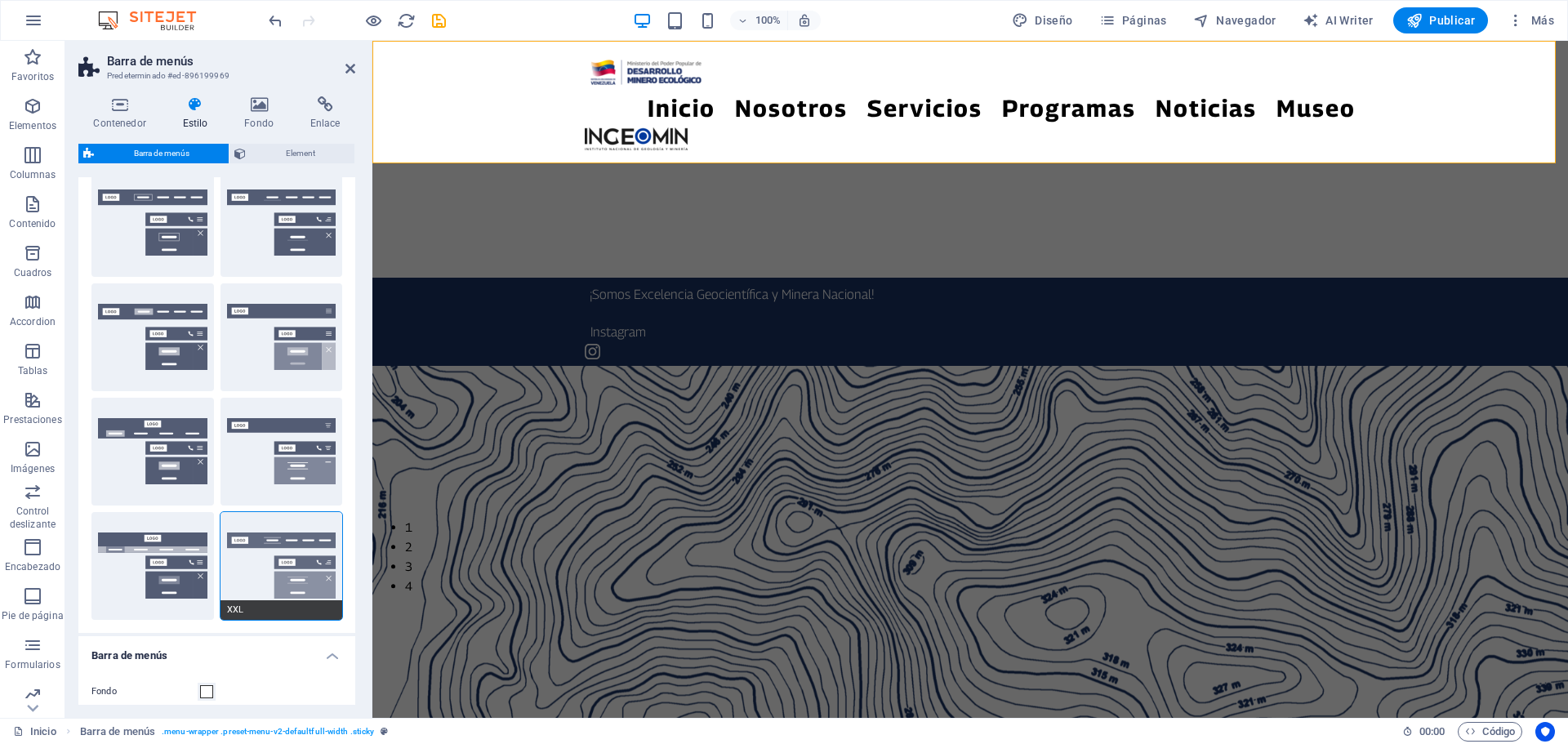
scroll to position [0, 0]
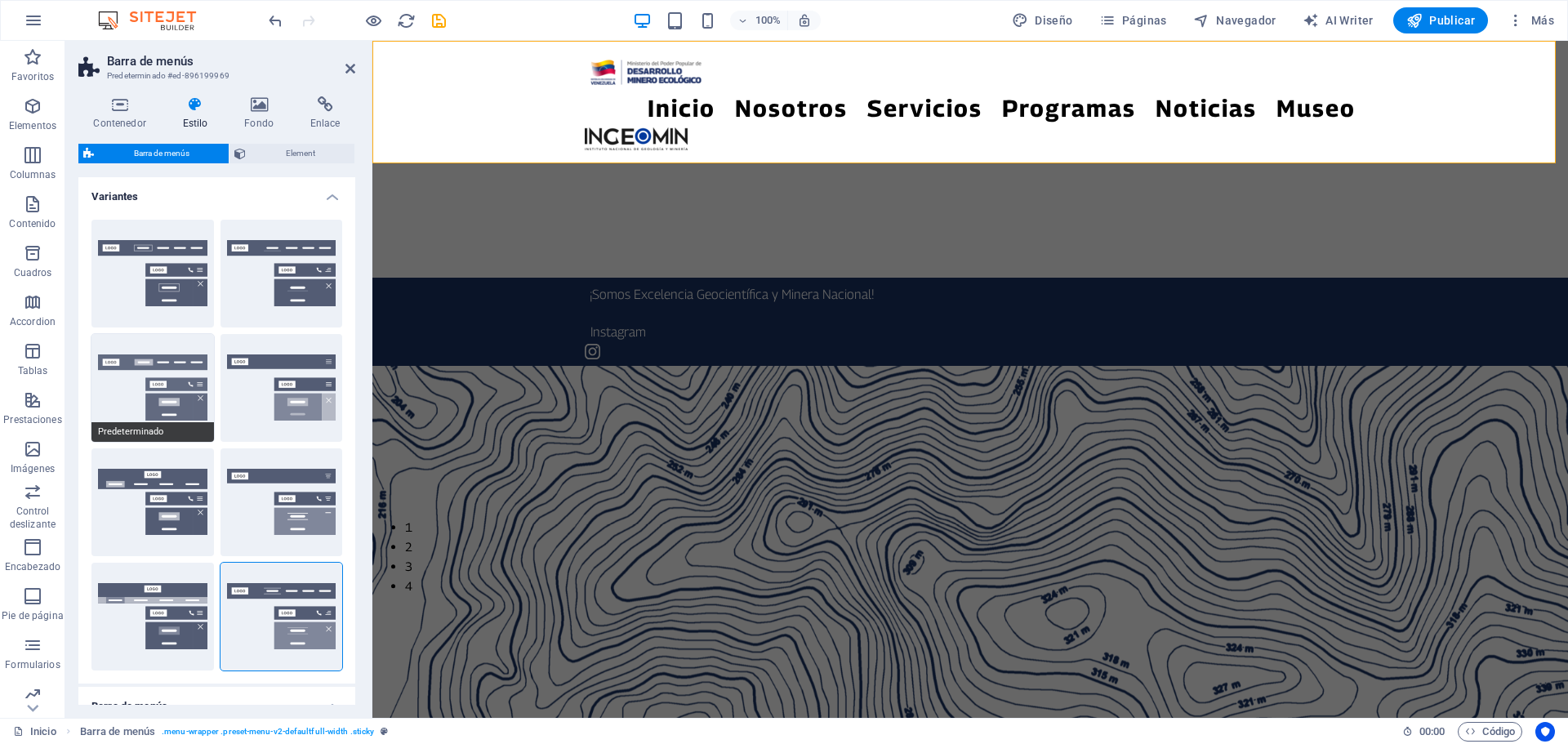
click at [105, 380] on button "Predeterminado" at bounding box center [153, 387] width 122 height 107
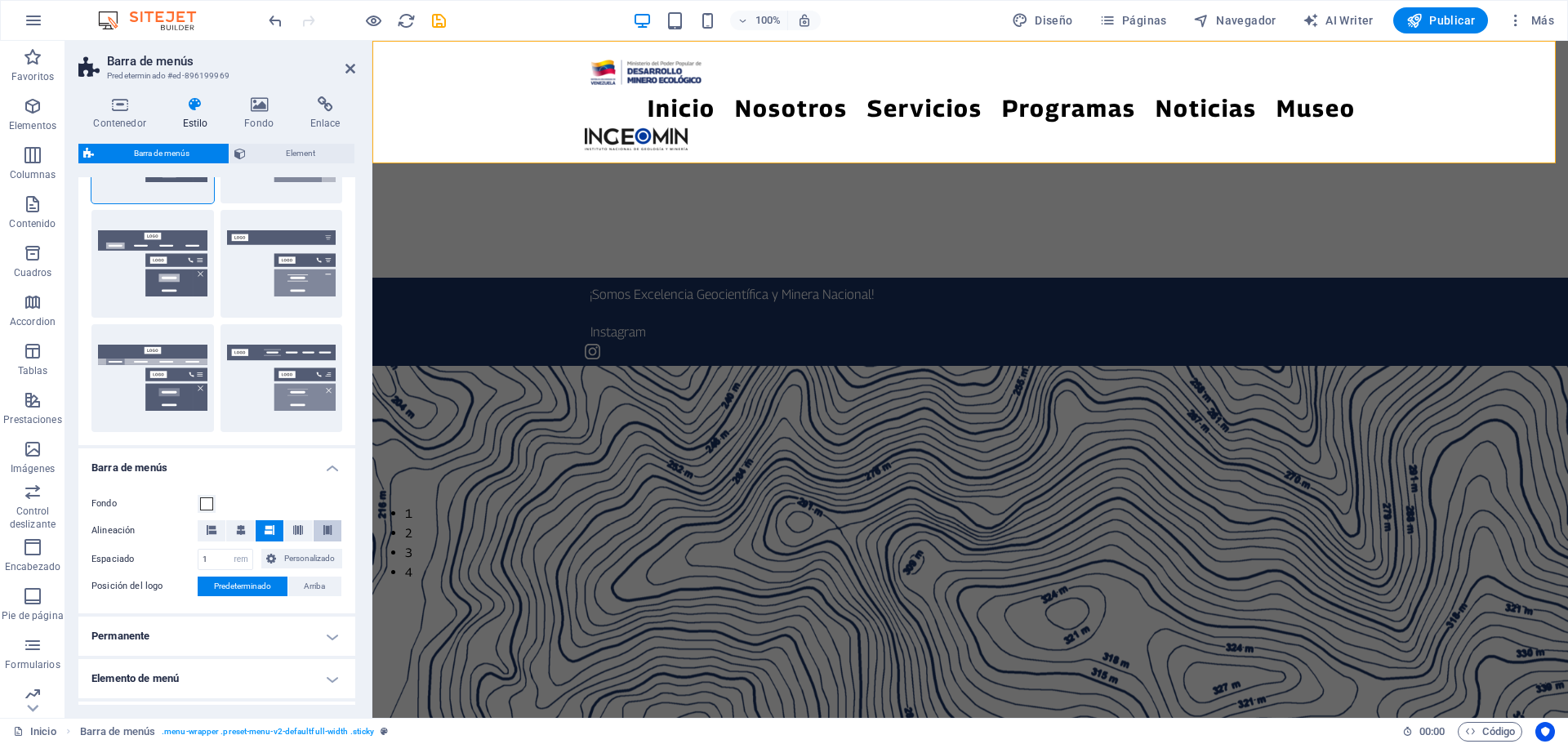
scroll to position [245, 0]
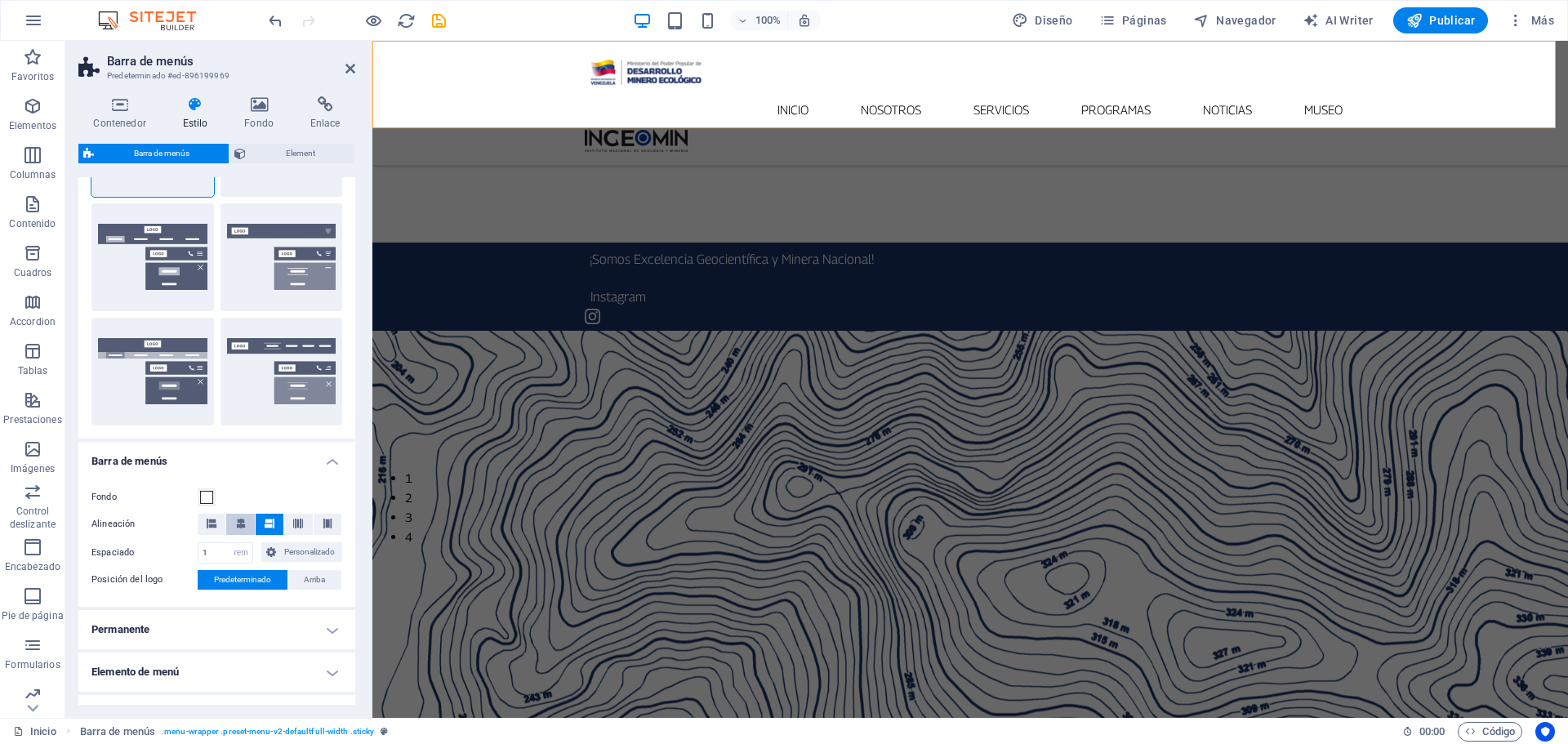
click at [244, 528] on button at bounding box center [240, 525] width 28 height 21
click at [219, 552] on input "1" at bounding box center [225, 553] width 54 height 20
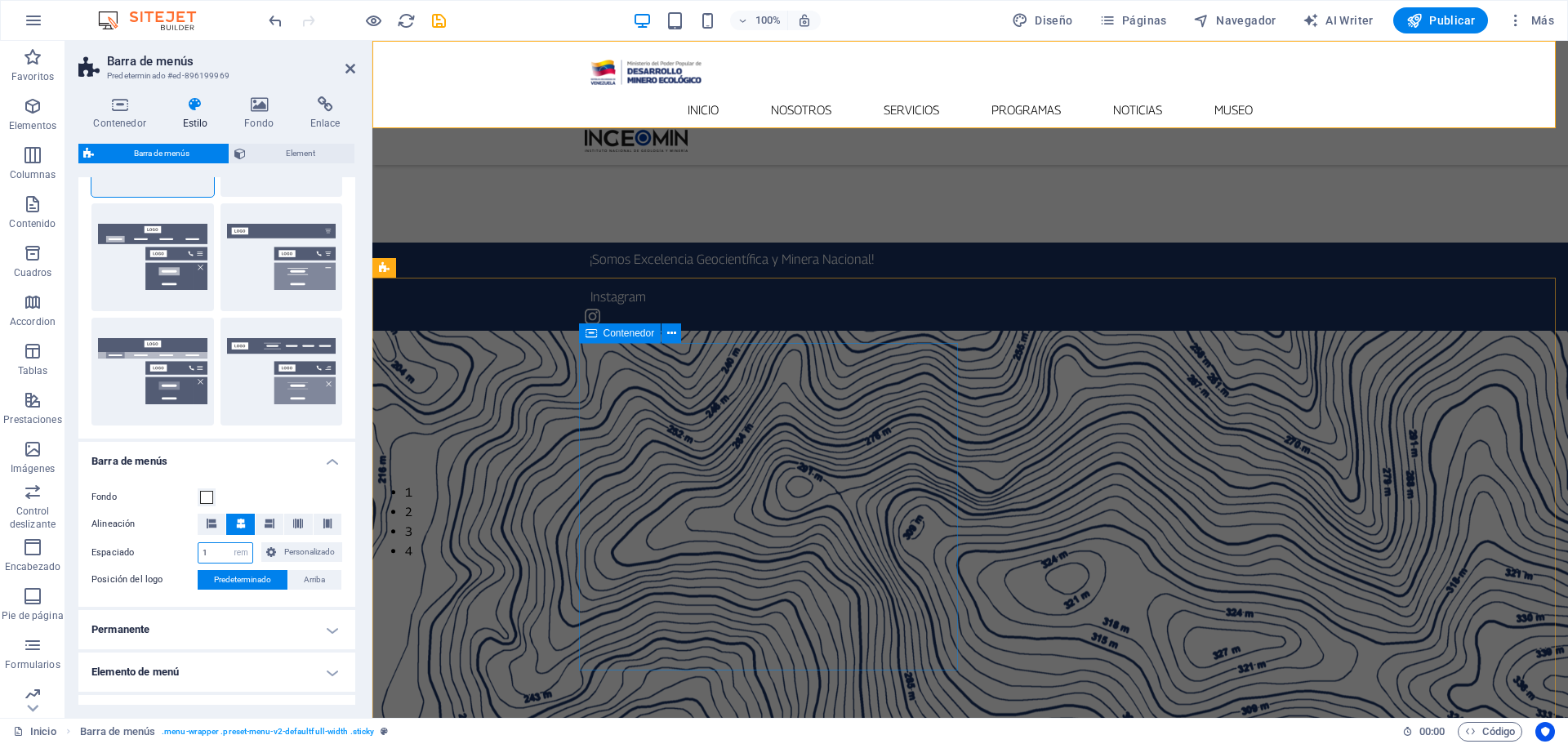
type input "0"
type input "0.2"
click at [784, 91] on nav "Inicio Nosotros Servicios Programas PNG INGEOMIN VA A LA ESCUELA COMITÉ DE MUJE…" at bounding box center [970, 109] width 771 height 38
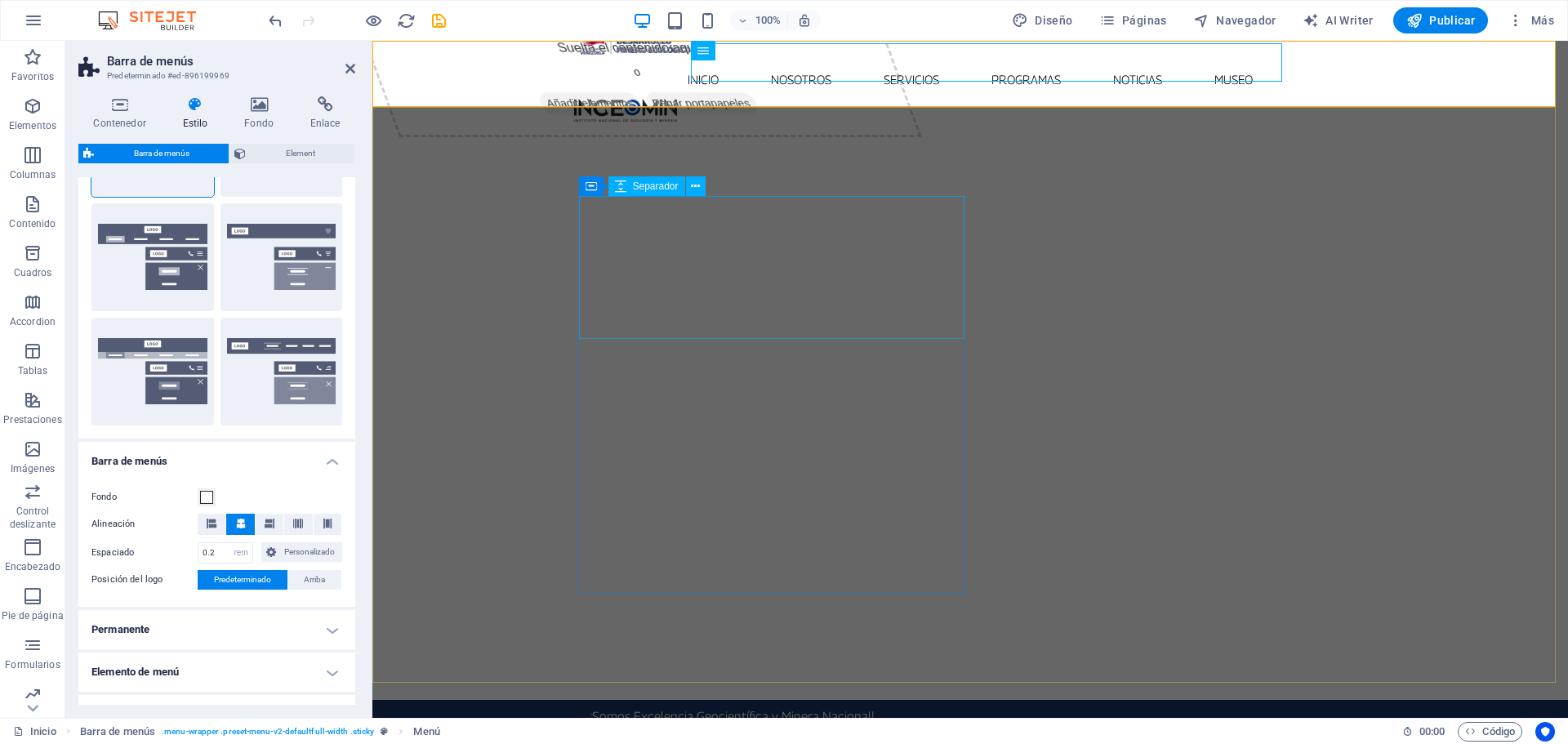
scroll to position [0, 0]
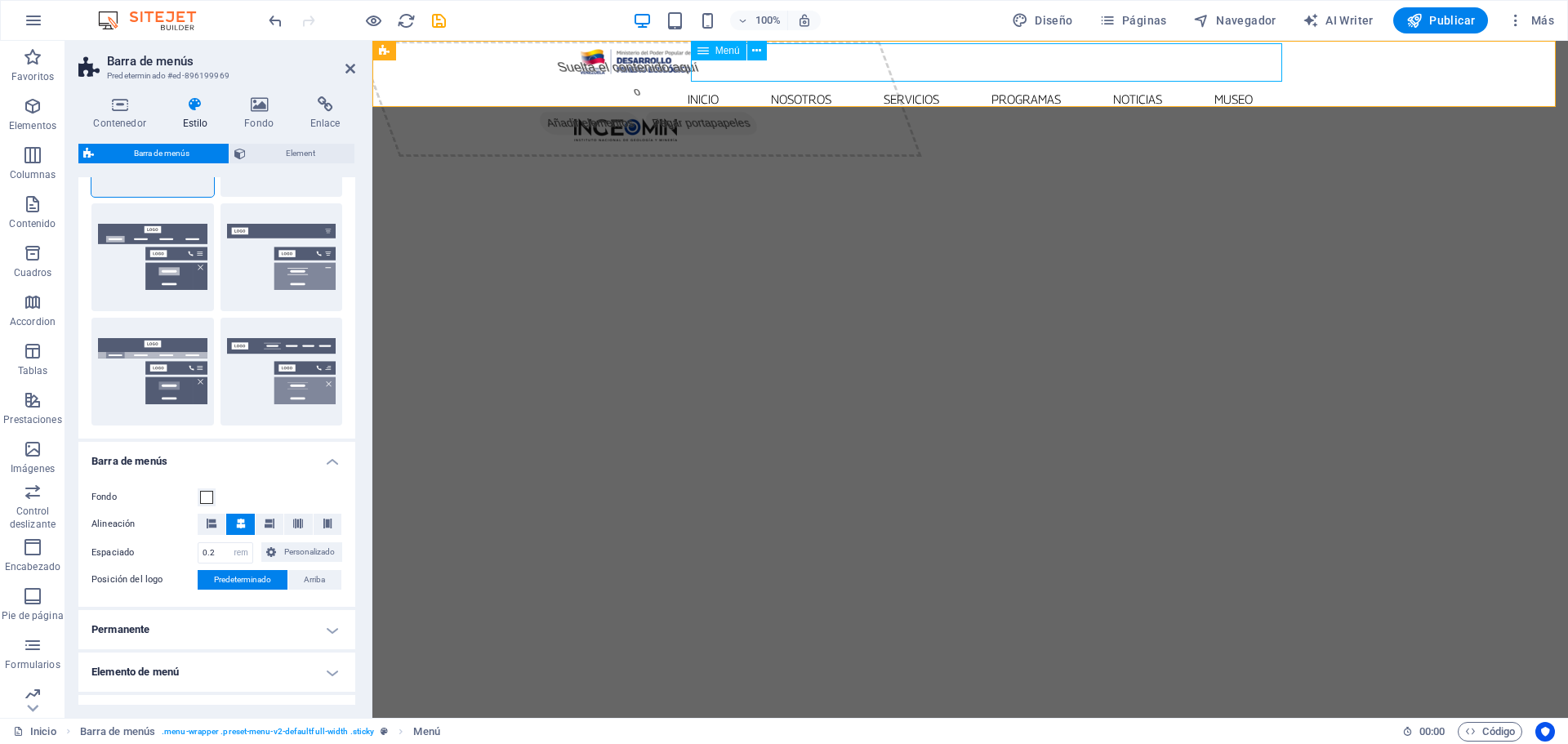
click at [719, 80] on nav "Inicio Nosotros Servicios Programas PNG INGEOMIN VA A LA ESCUELA COMITÉ DE MUJE…" at bounding box center [970, 99] width 792 height 38
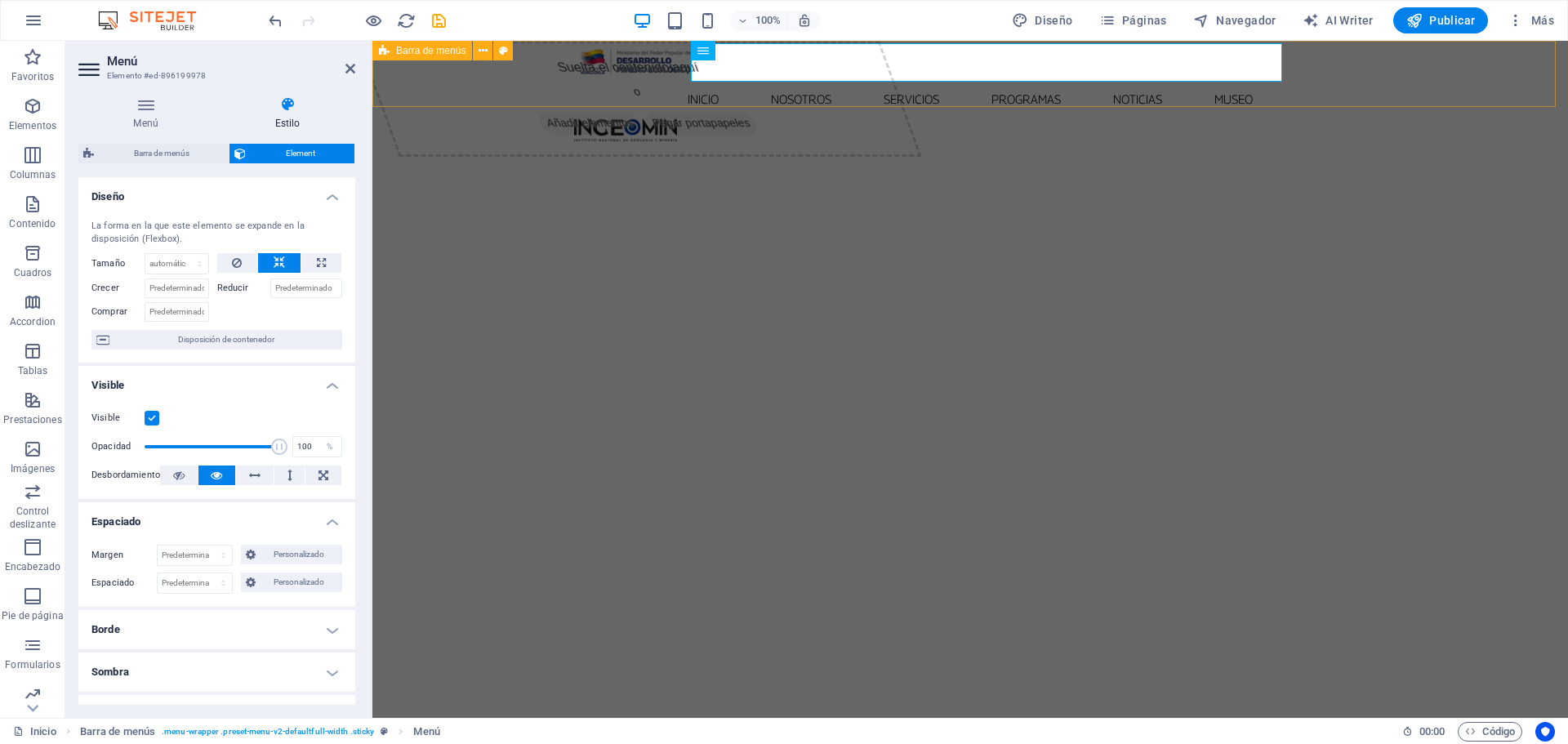
drag, startPoint x: 538, startPoint y: 98, endPoint x: 847, endPoint y: 98, distance: 309.0
click at [847, 98] on div "Inicio Nosotros Servicios Programas PNG INGEOMIN VA A LA ESCUELA COMITÉ DE MUJE…" at bounding box center [970, 92] width 1195 height 103
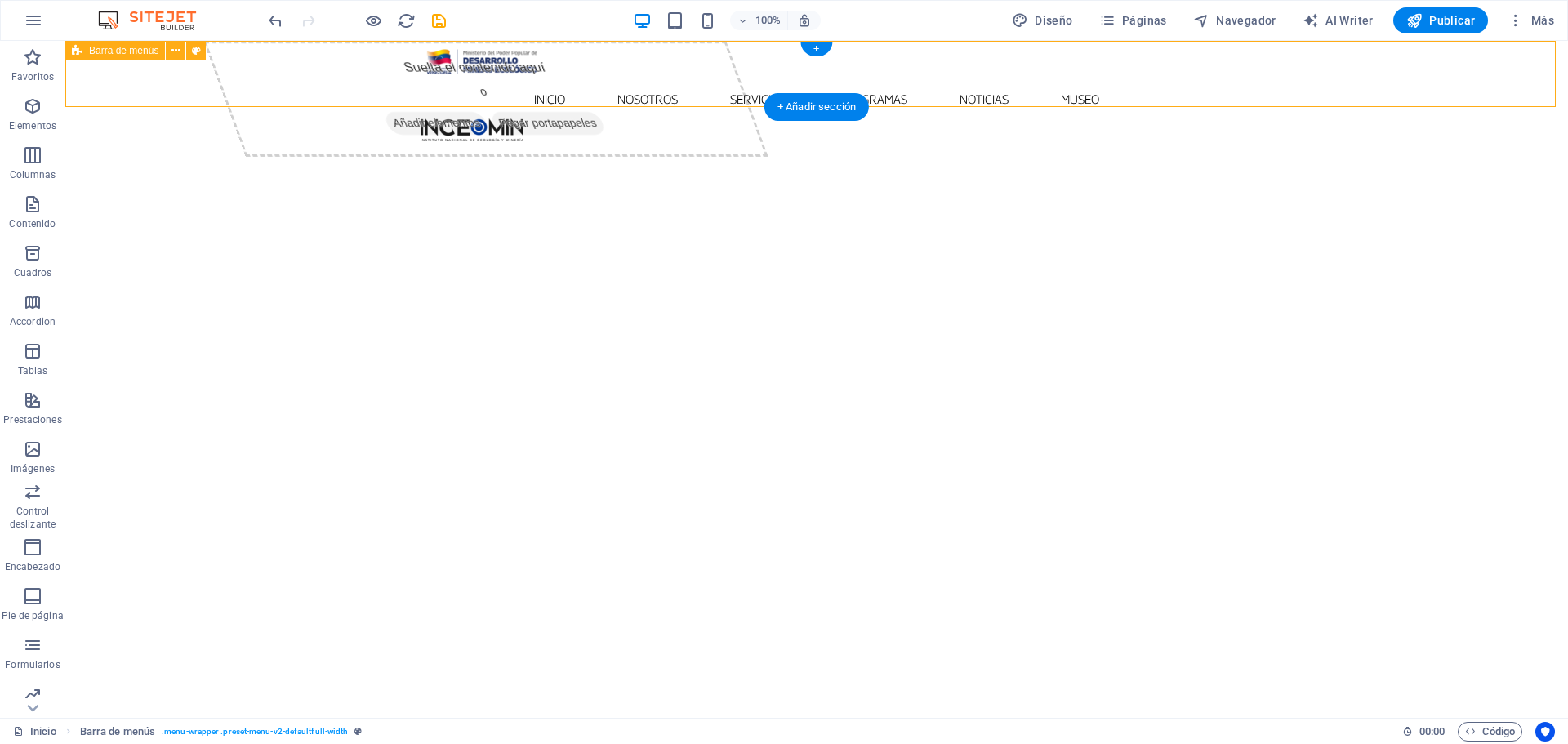
click at [271, 67] on div "Inicio Nosotros Servicios Programas PNG INGEOMIN VA A LA ESCUELA COMITÉ DE MUJE…" at bounding box center [816, 92] width 1502 height 103
select select "rem"
select select "preset-menu-v2-defaultfull-width"
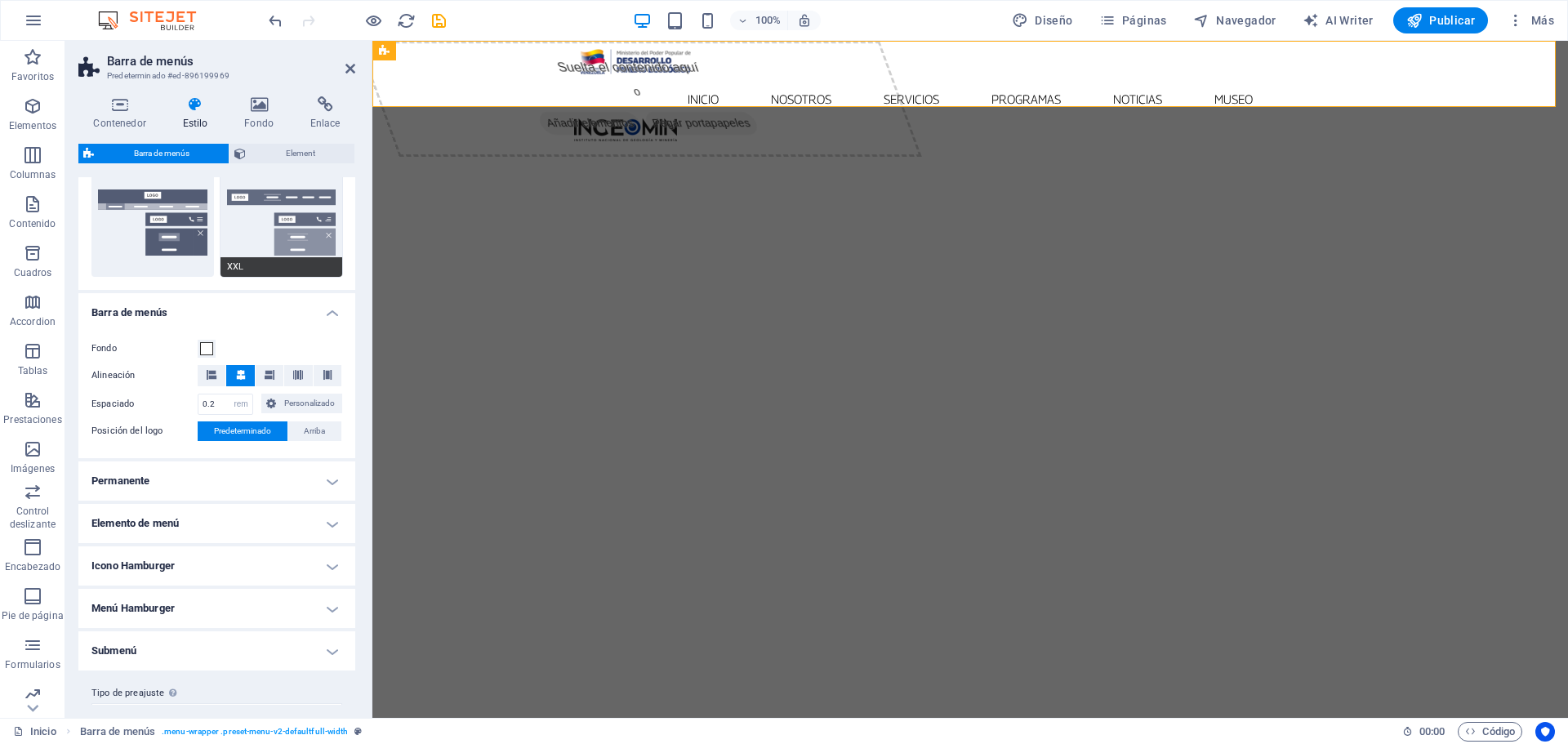
scroll to position [408, 0]
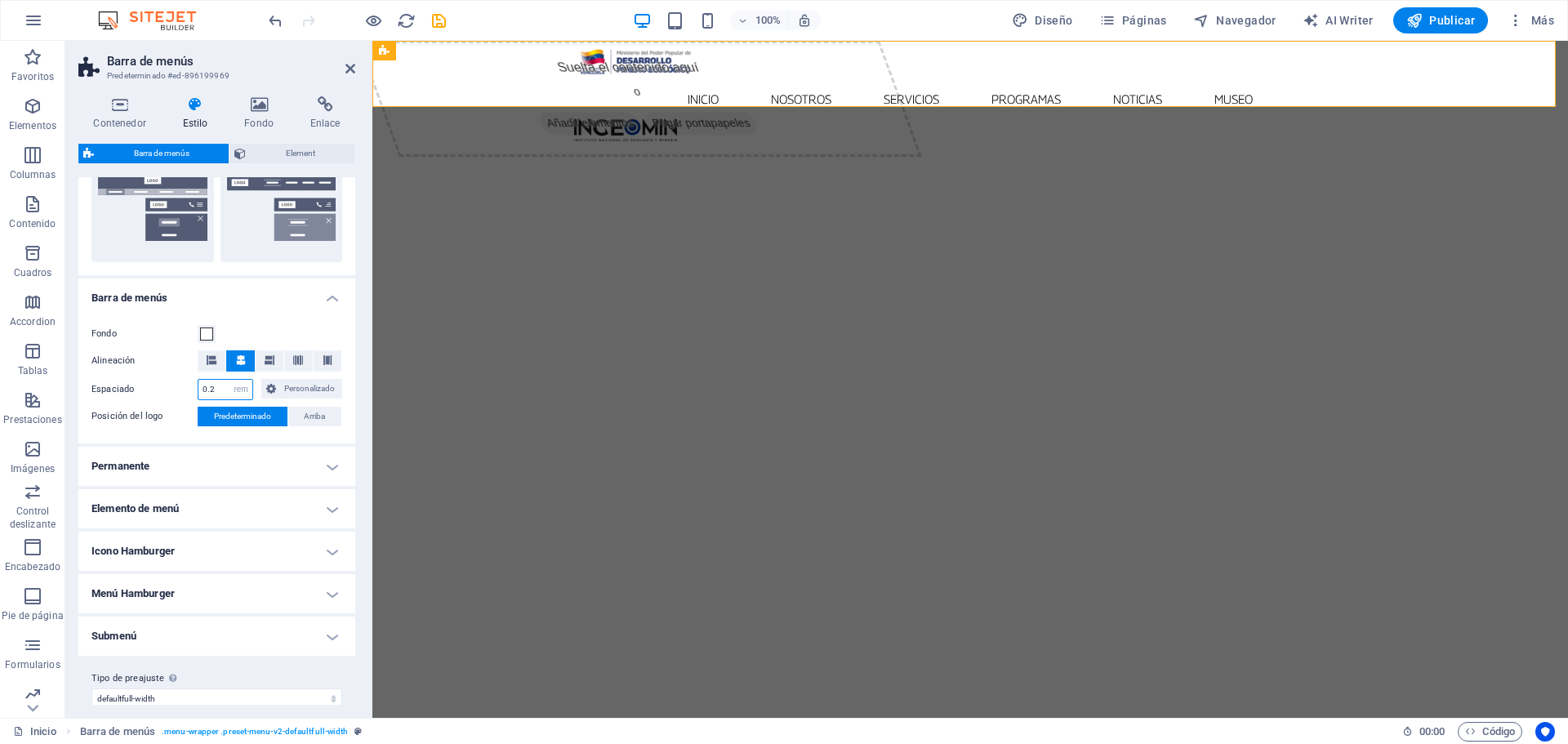
click at [218, 386] on input "0.2" at bounding box center [225, 390] width 54 height 20
click at [217, 386] on input "0.2" at bounding box center [225, 390] width 54 height 20
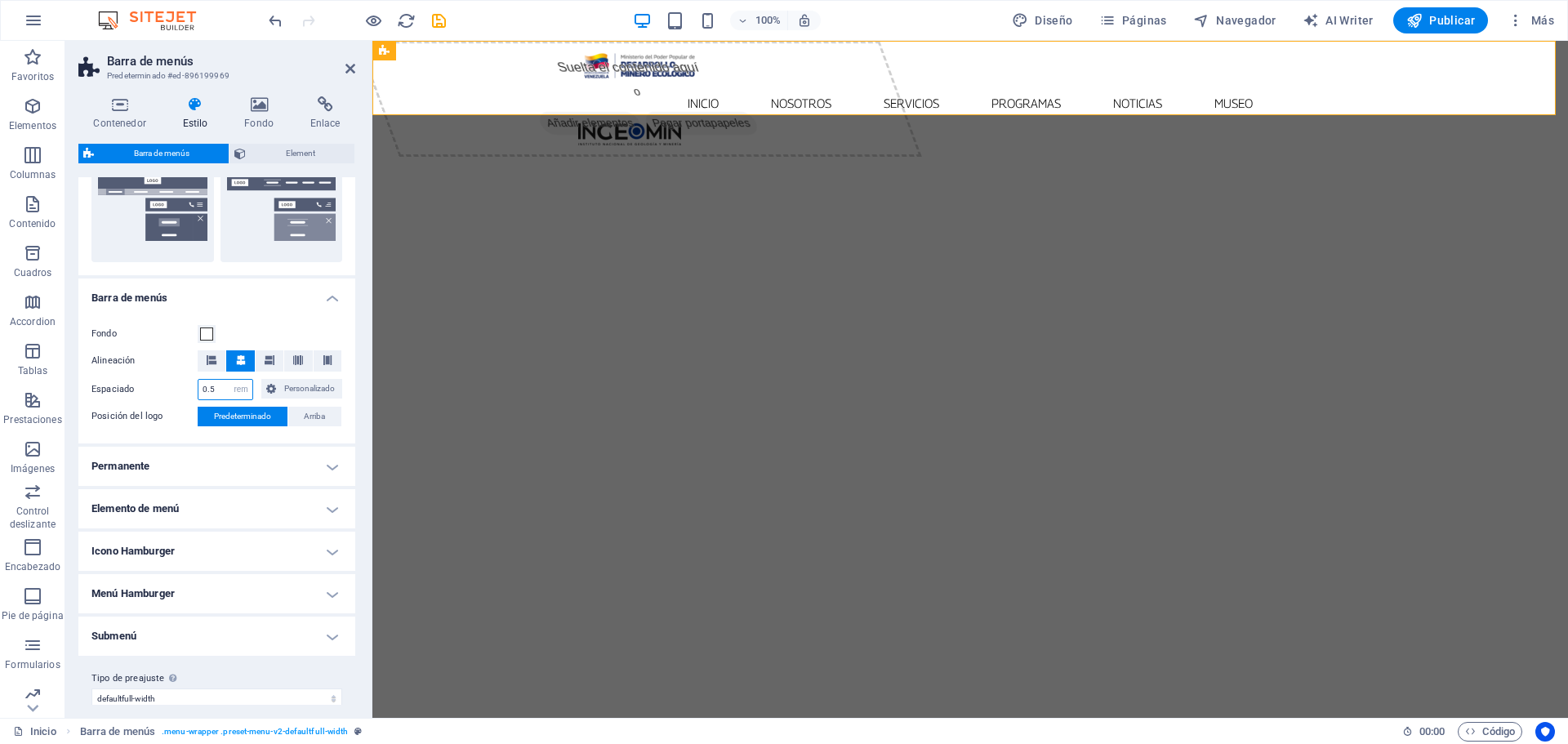
type input "0.5"
click at [328, 463] on h4 "Permanente" at bounding box center [217, 466] width 277 height 39
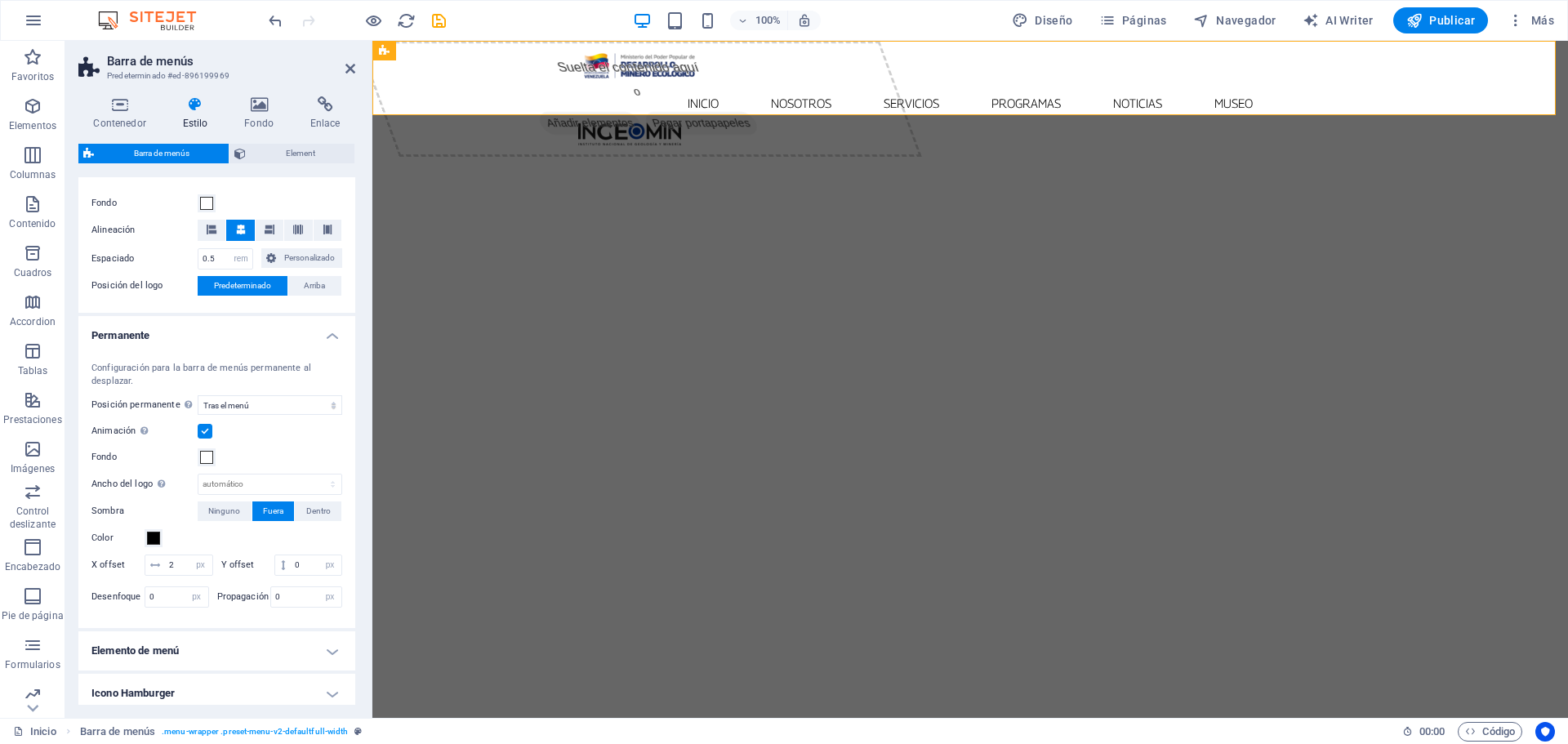
scroll to position [719, 0]
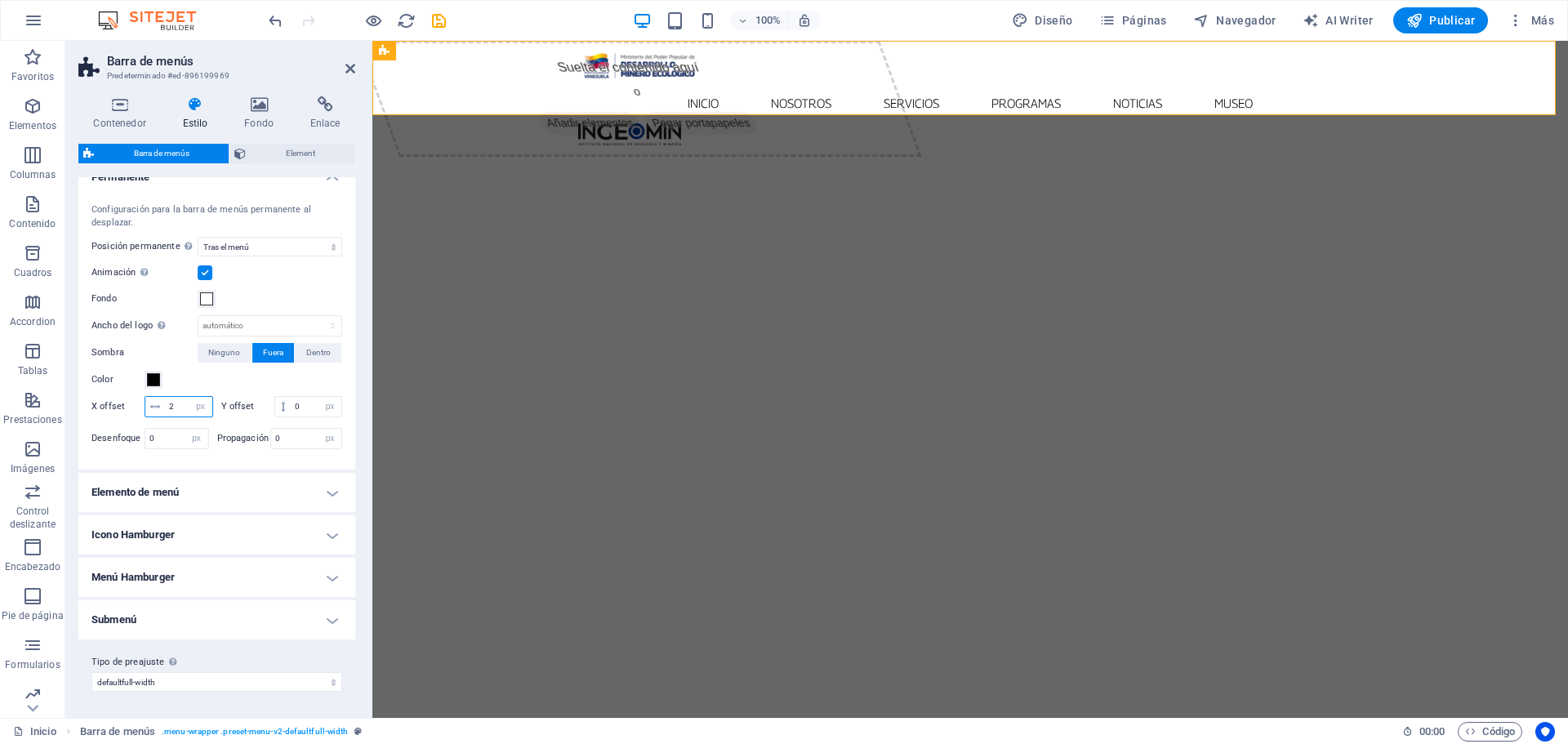
click at [212, 397] on input "2" at bounding box center [188, 407] width 47 height 20
type input "1"
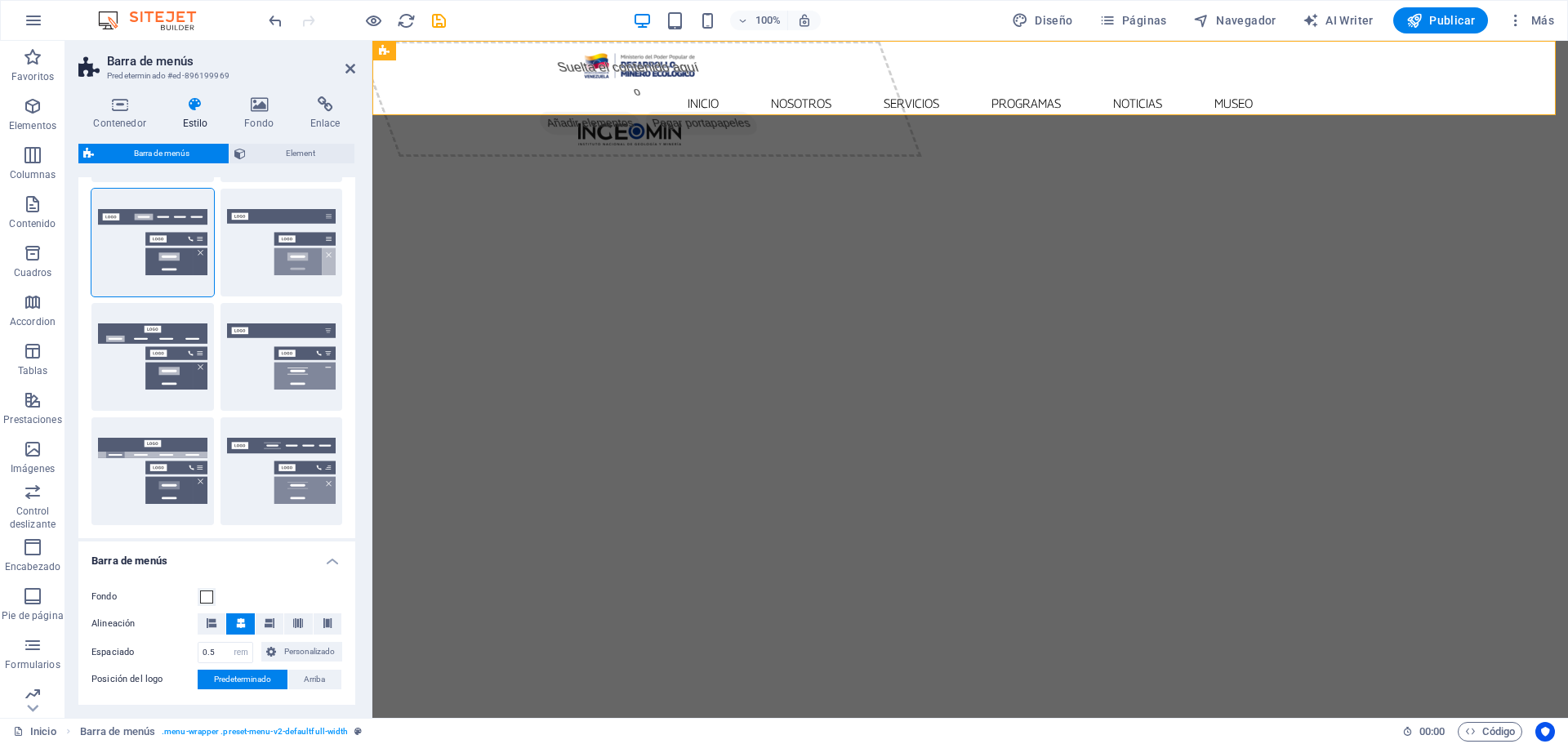
scroll to position [0, 0]
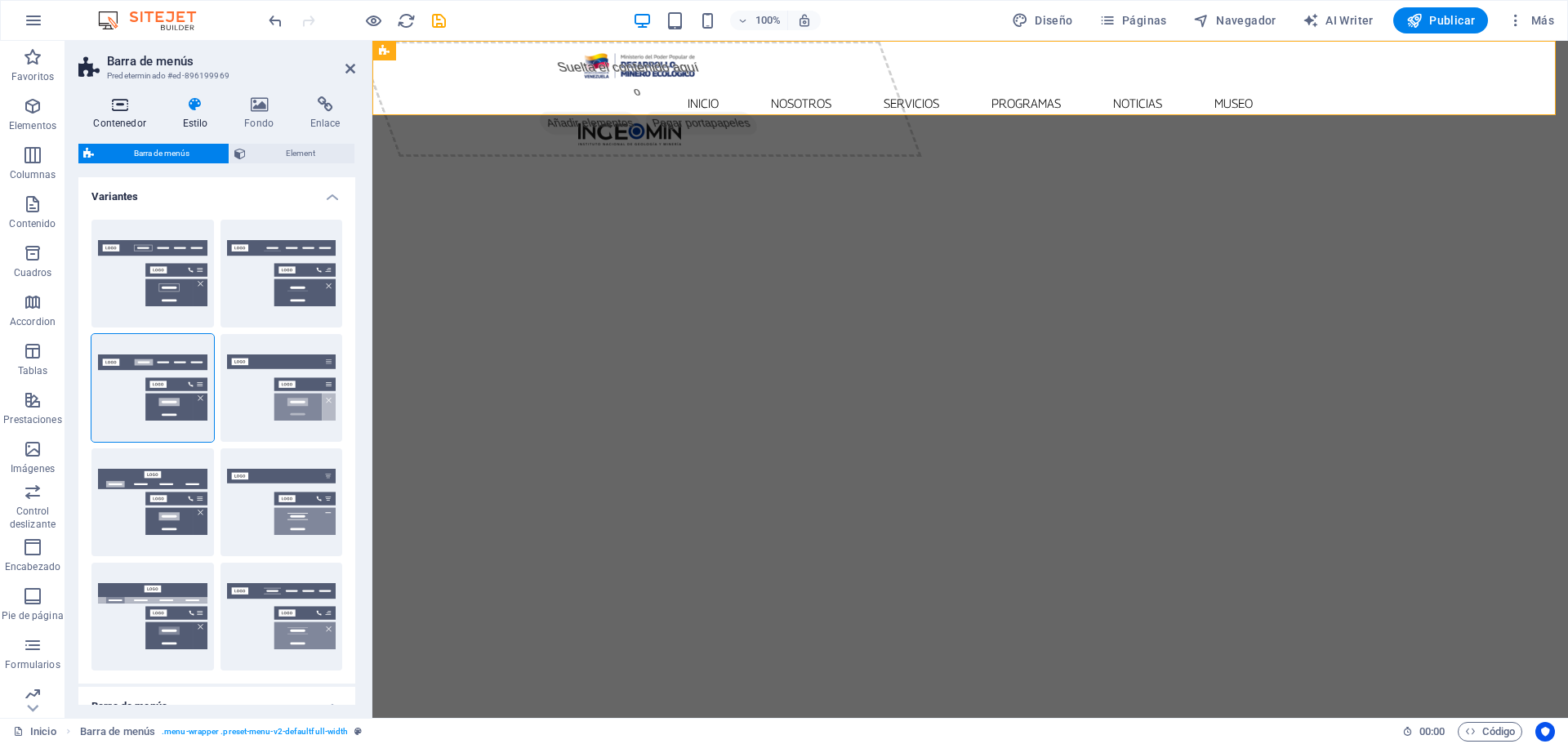
type input "1"
click at [135, 115] on h4 "Contenedor" at bounding box center [122, 114] width 89 height 35
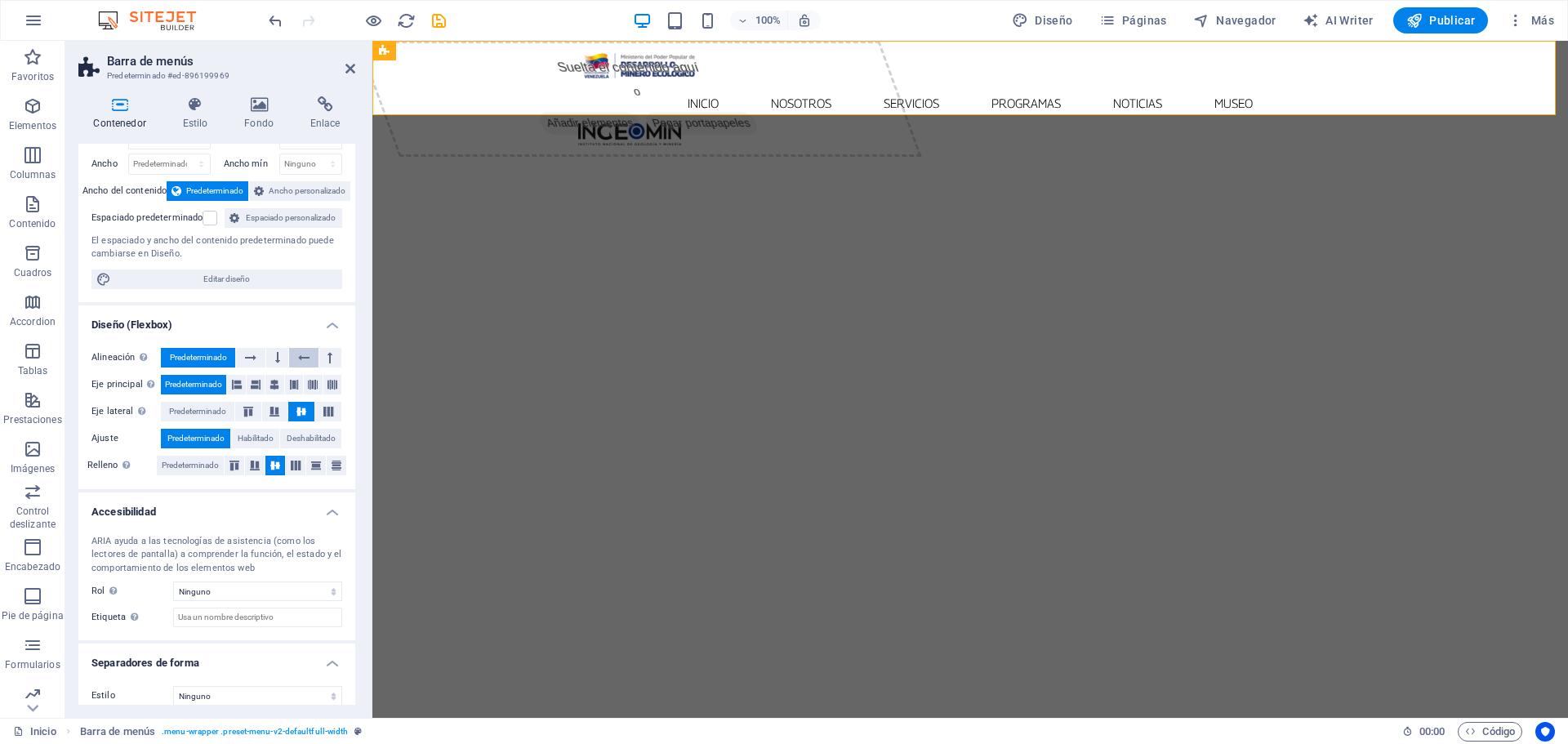
scroll to position [72, 0]
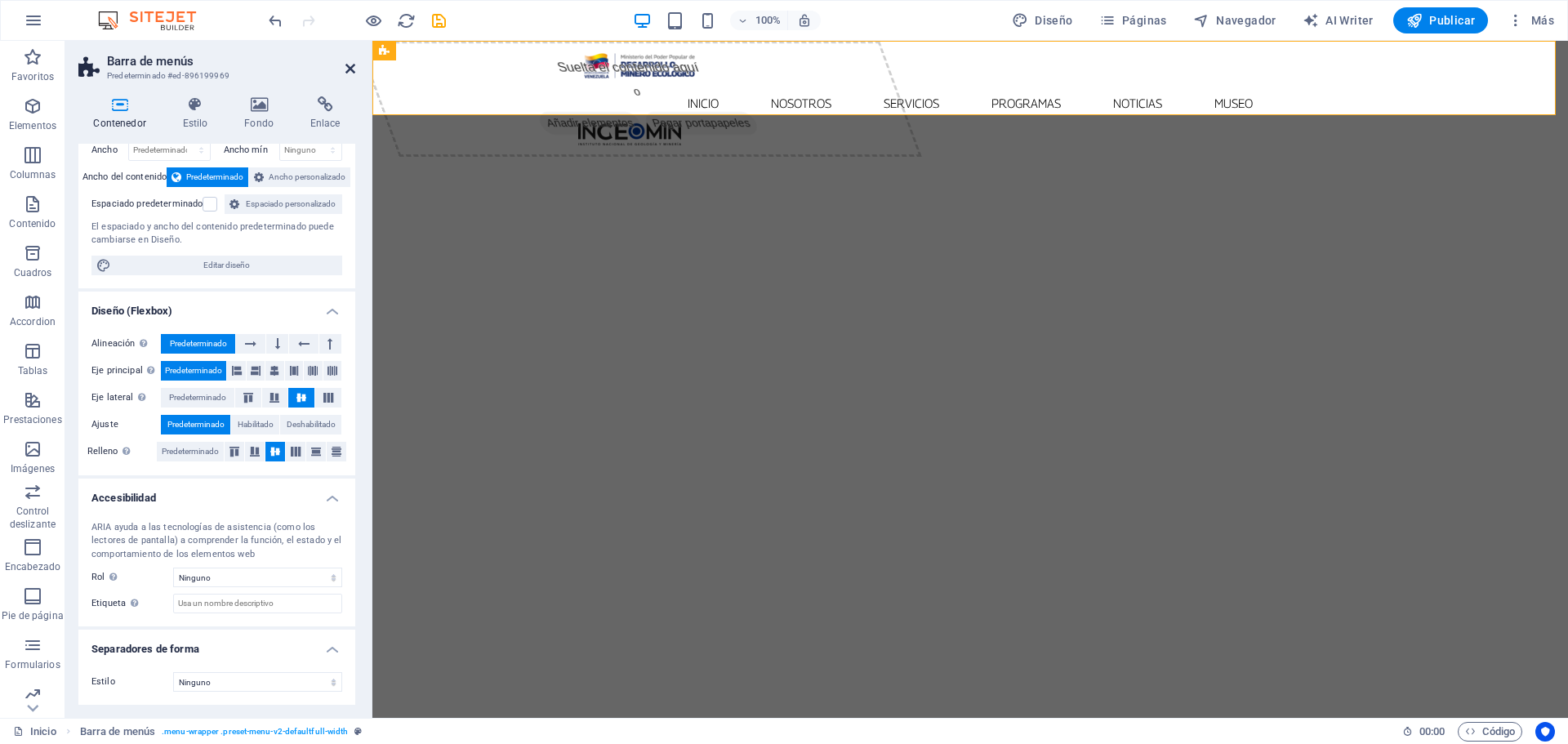
click at [353, 65] on icon at bounding box center [350, 68] width 10 height 13
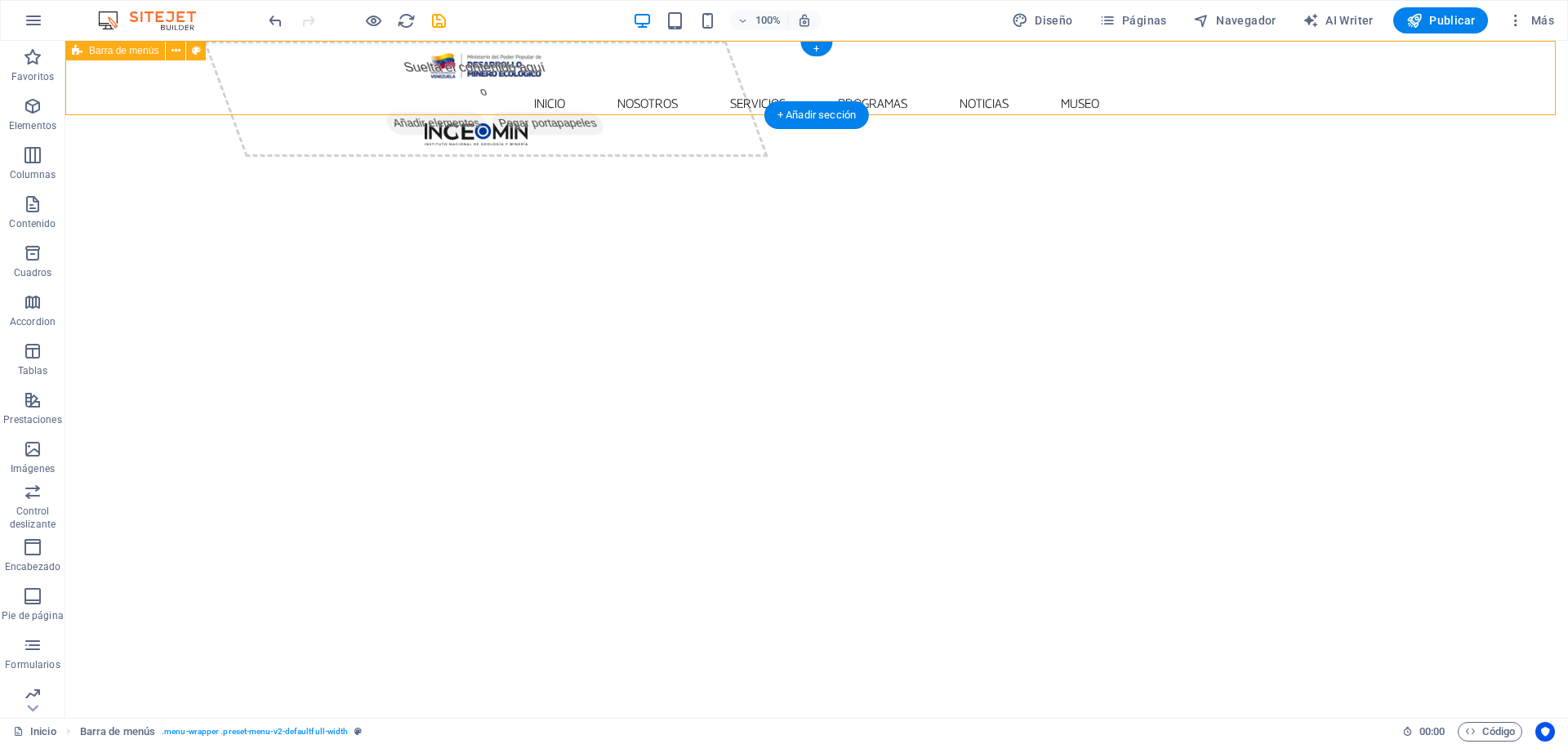
click at [1307, 67] on div "Inicio Nosotros Servicios Programas PNG INGEOMIN VA A LA ESCUELA COMITÉ DE MUJE…" at bounding box center [816, 96] width 1502 height 111
click at [377, 76] on div "Inicio Nosotros Servicios Programas PNG INGEOMIN VA A LA ESCUELA COMITÉ DE MUJE…" at bounding box center [816, 96] width 1502 height 111
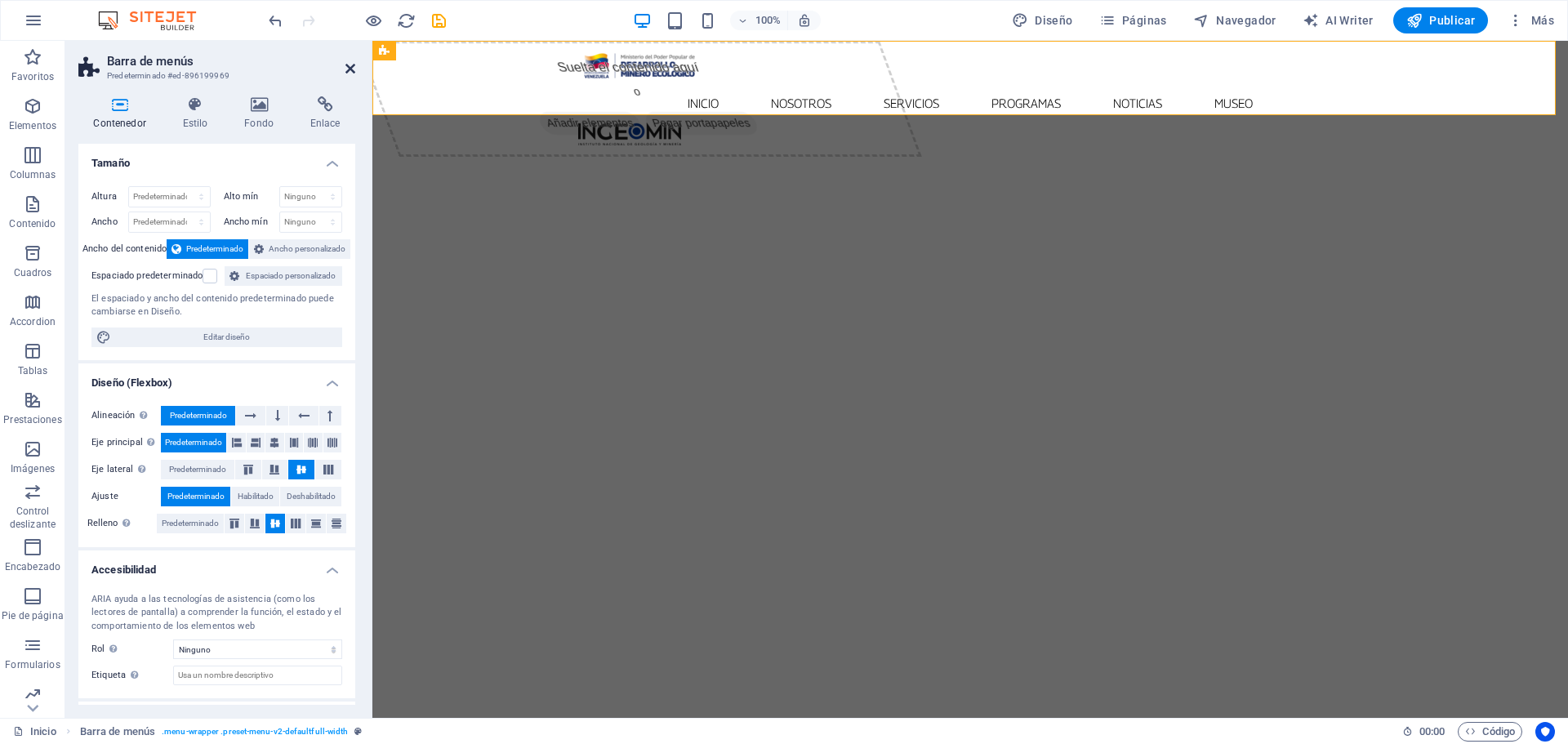
click at [353, 71] on icon at bounding box center [350, 68] width 10 height 13
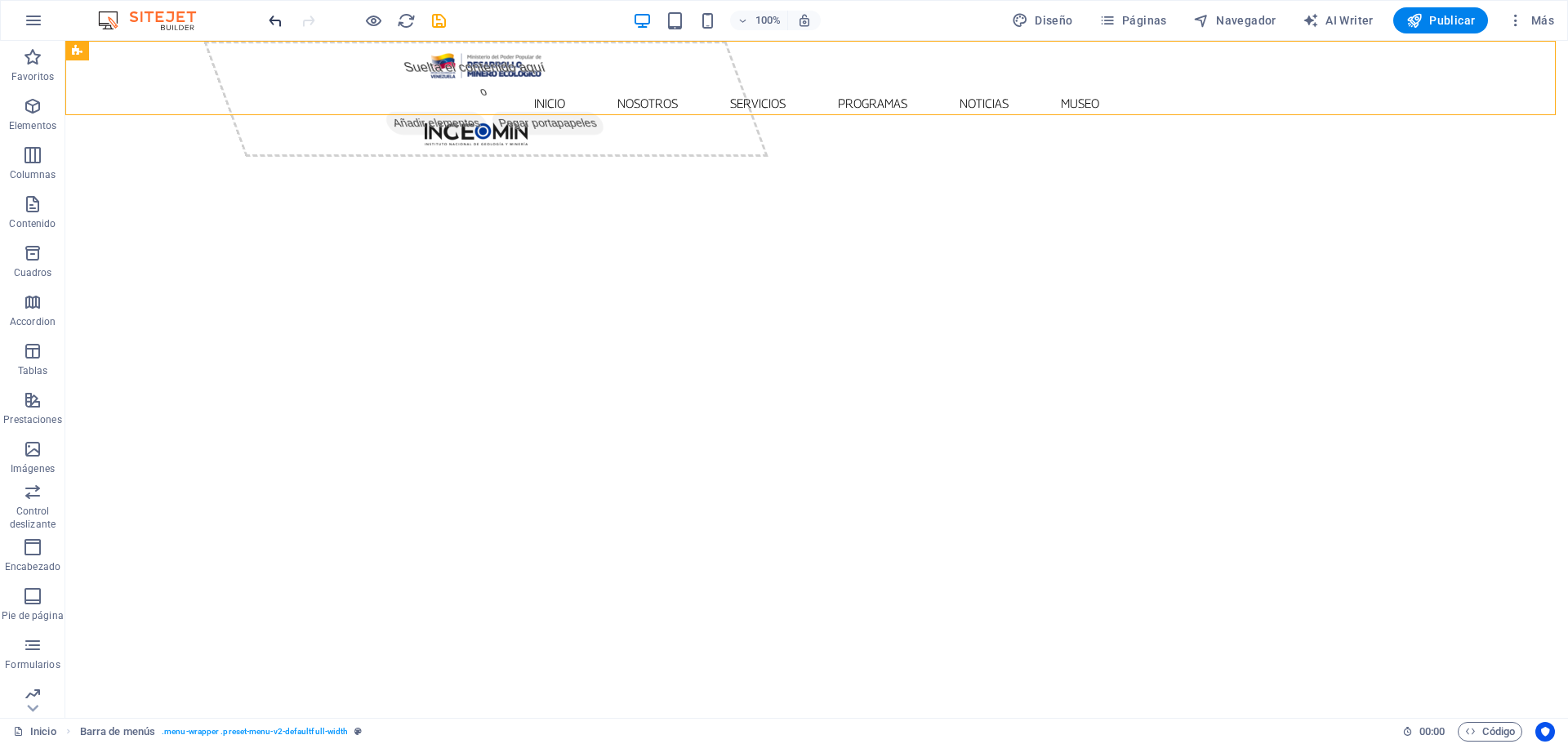
click at [280, 28] on icon "undo" at bounding box center [275, 20] width 19 height 19
click at [279, 27] on icon "undo" at bounding box center [275, 20] width 19 height 19
click at [278, 26] on icon "undo" at bounding box center [275, 20] width 19 height 19
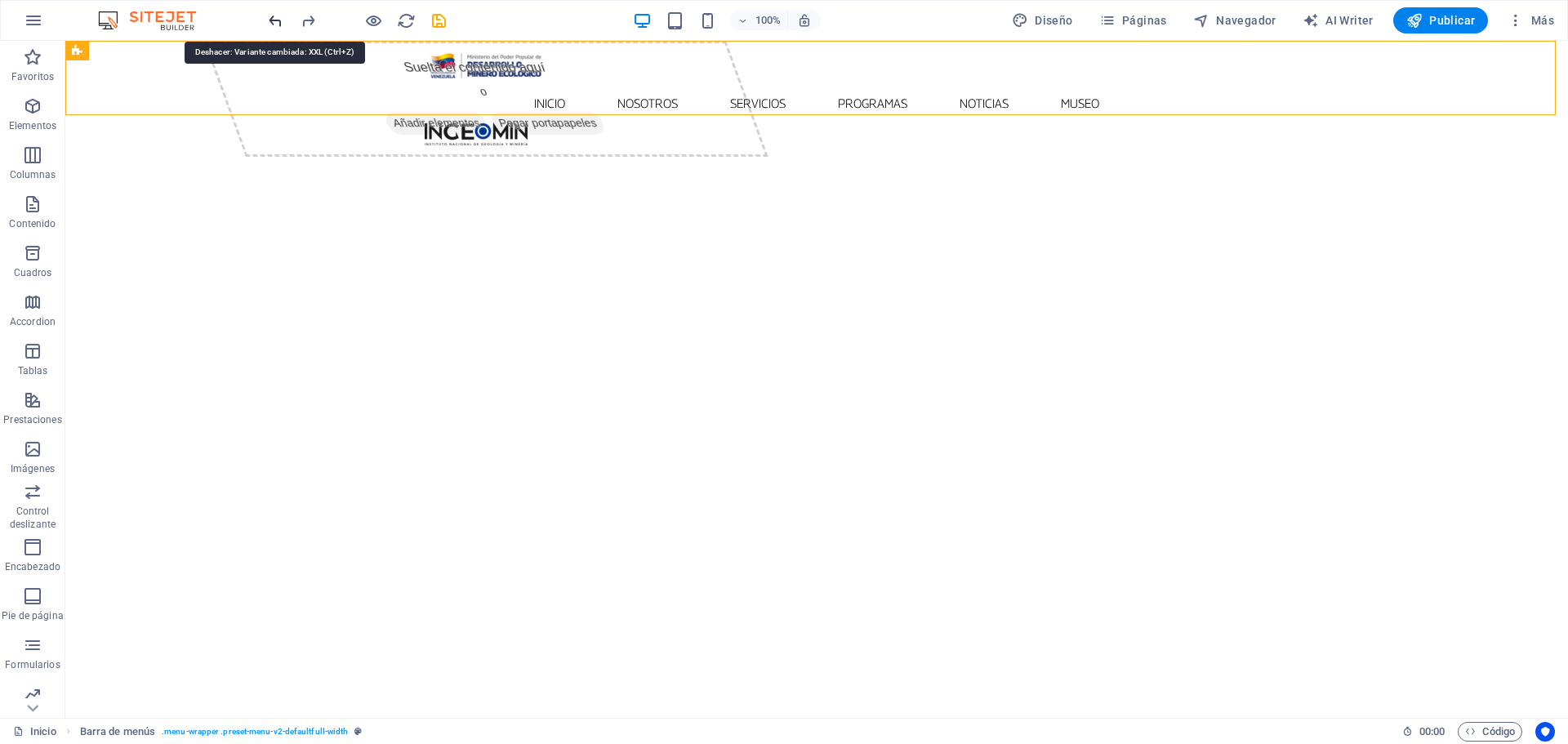
click at [278, 26] on icon "undo" at bounding box center [275, 20] width 19 height 19
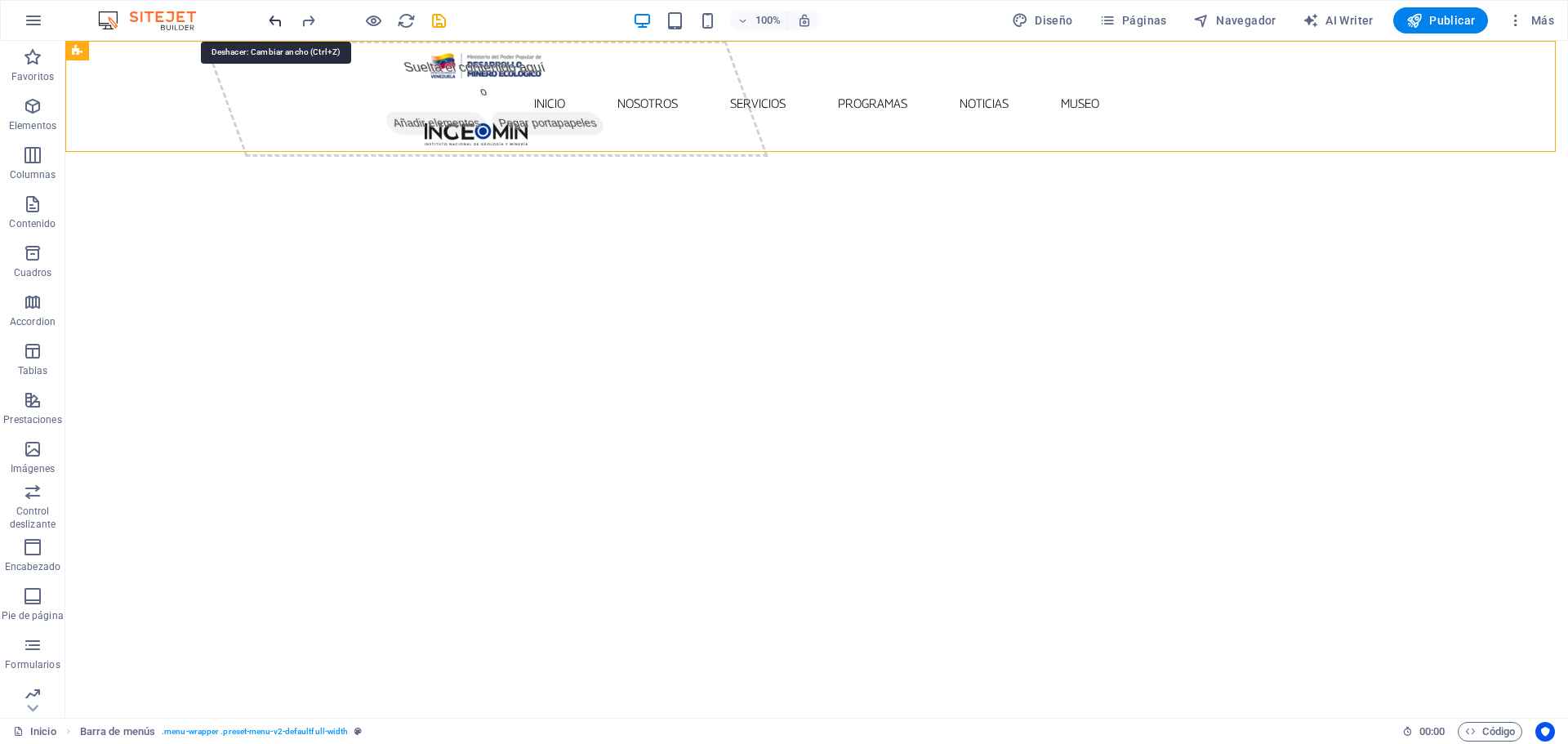
click at [278, 26] on icon "undo" at bounding box center [275, 20] width 19 height 19
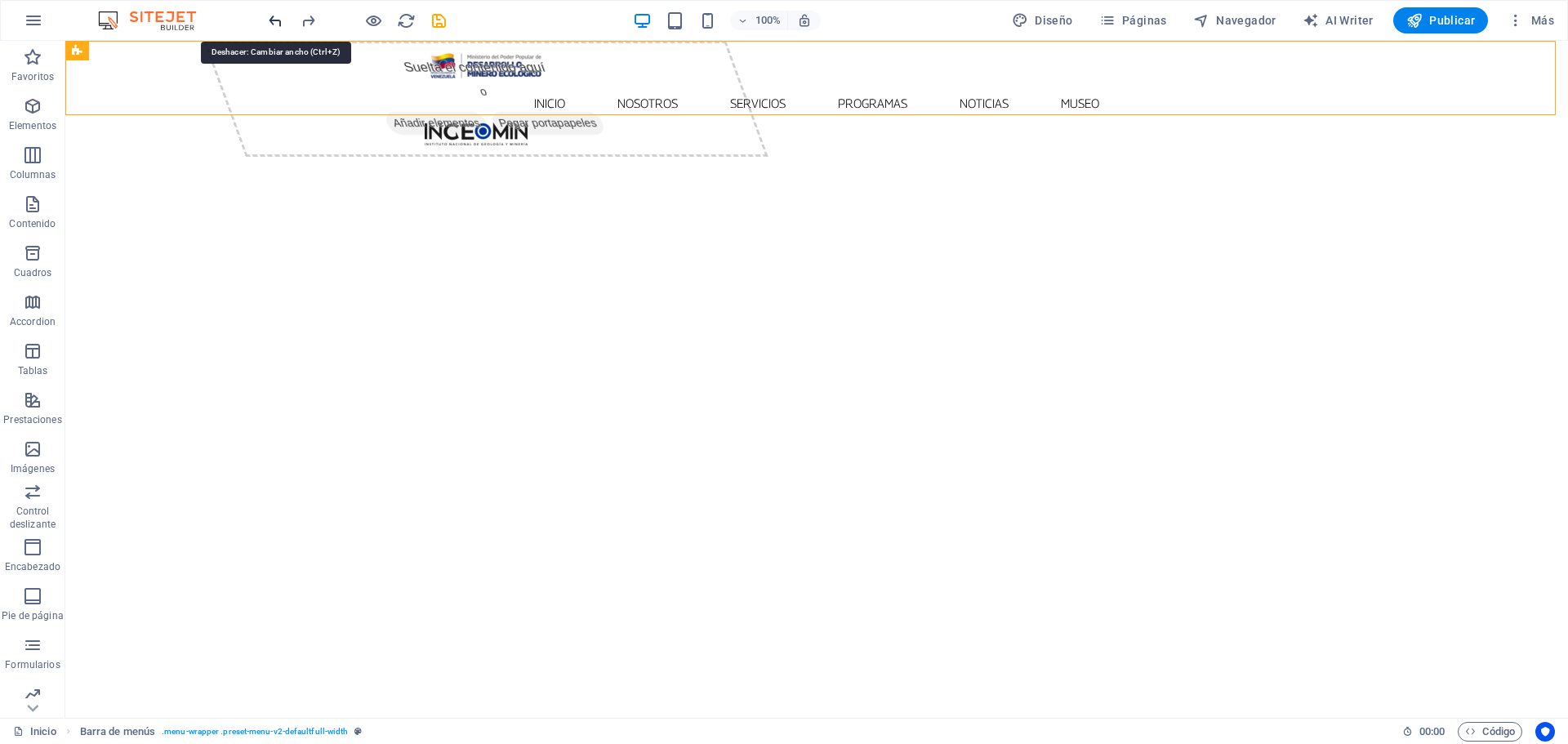
click at [278, 26] on icon "undo" at bounding box center [275, 20] width 19 height 19
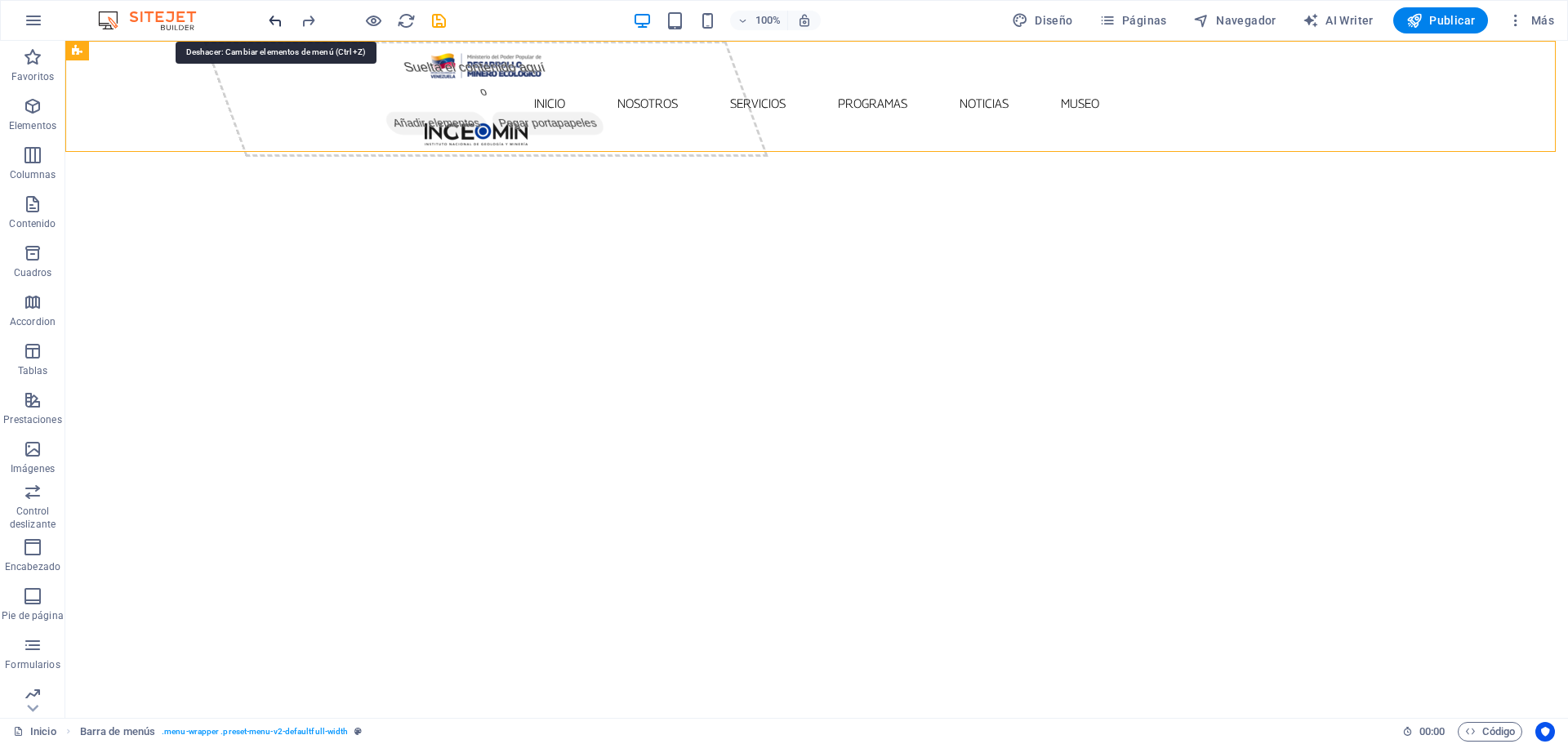
click at [278, 26] on icon "undo" at bounding box center [275, 20] width 19 height 19
click at [278, 26] on div at bounding box center [357, 20] width 183 height 26
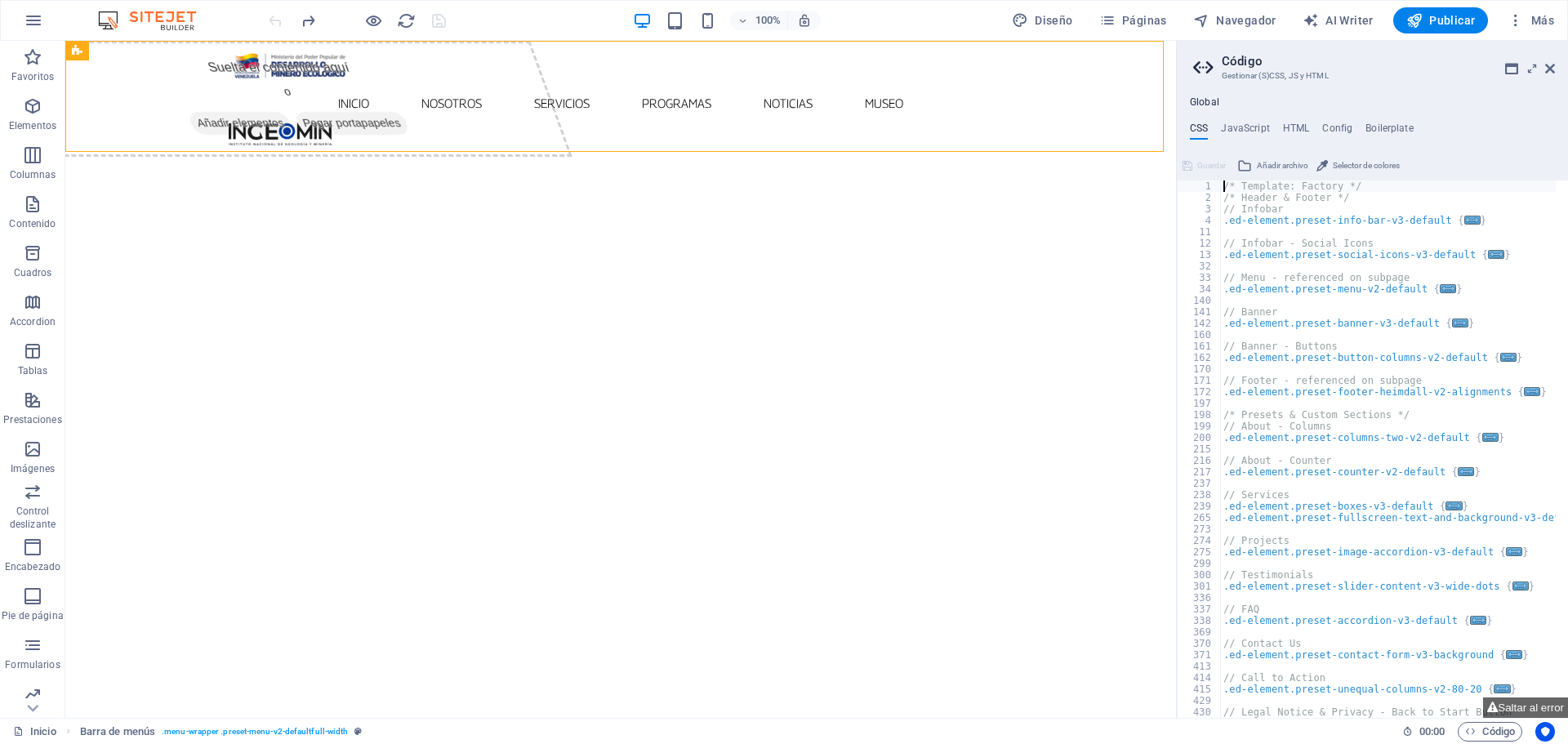
click at [278, 26] on div at bounding box center [357, 20] width 183 height 26
click at [1552, 68] on icon at bounding box center [1549, 68] width 10 height 13
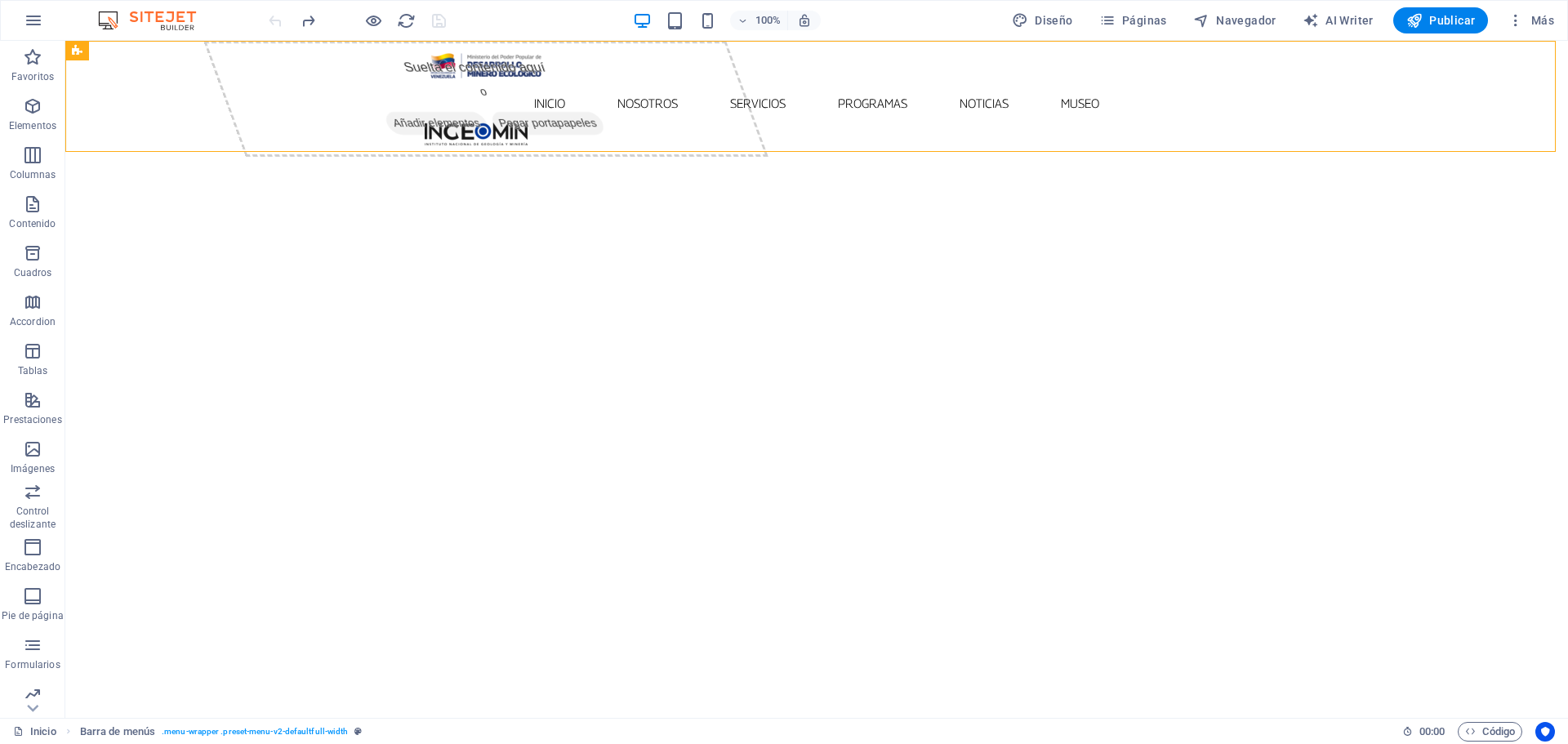
click at [549, 28] on div "100% Diseño Páginas Navegador AI Writer Publicar Más" at bounding box center [913, 20] width 1296 height 26
click at [442, 79] on div "Menú" at bounding box center [446, 75] width 56 height 20
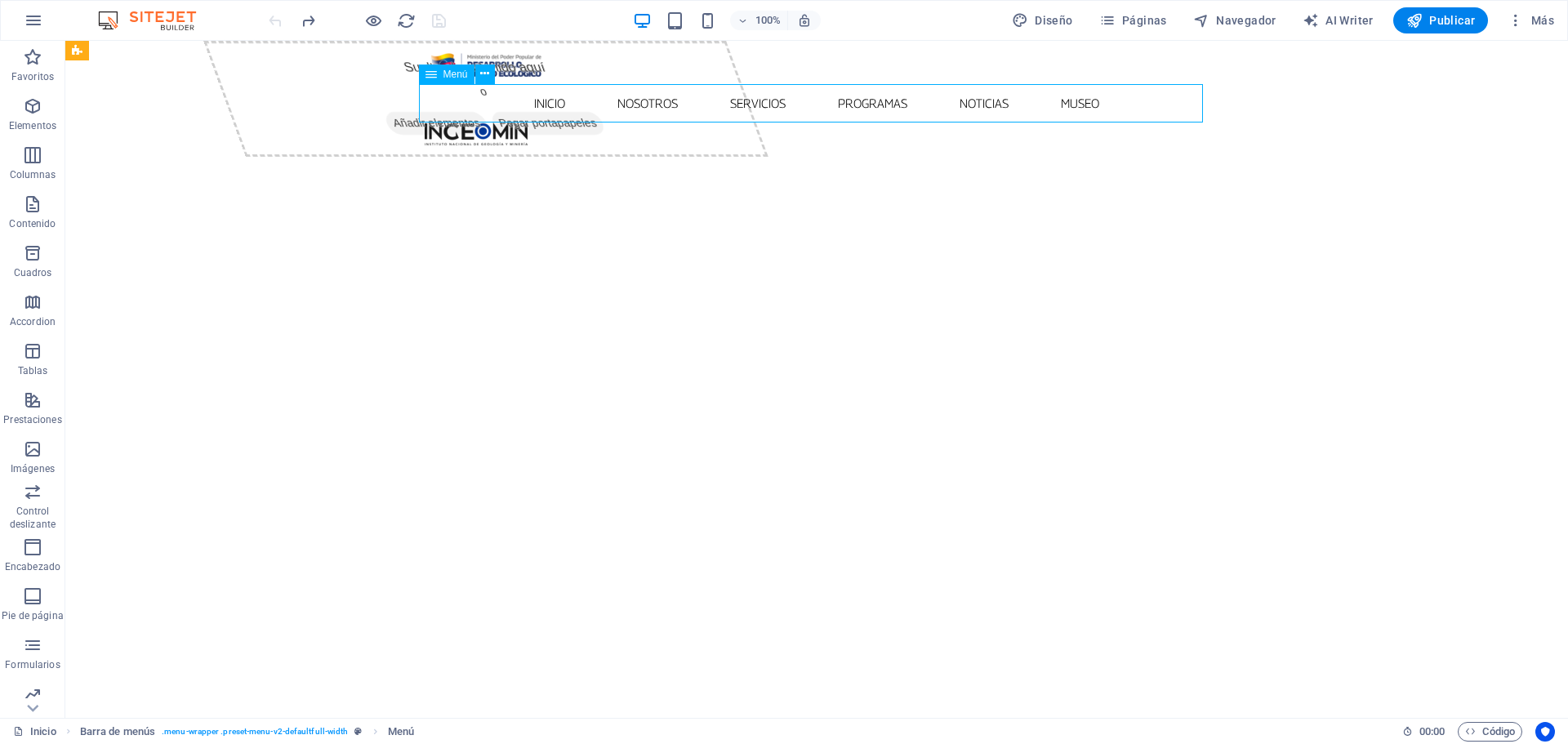
drag, startPoint x: 442, startPoint y: 79, endPoint x: 3, endPoint y: 53, distance: 439.8
click at [442, 79] on div "Menú" at bounding box center [446, 75] width 56 height 20
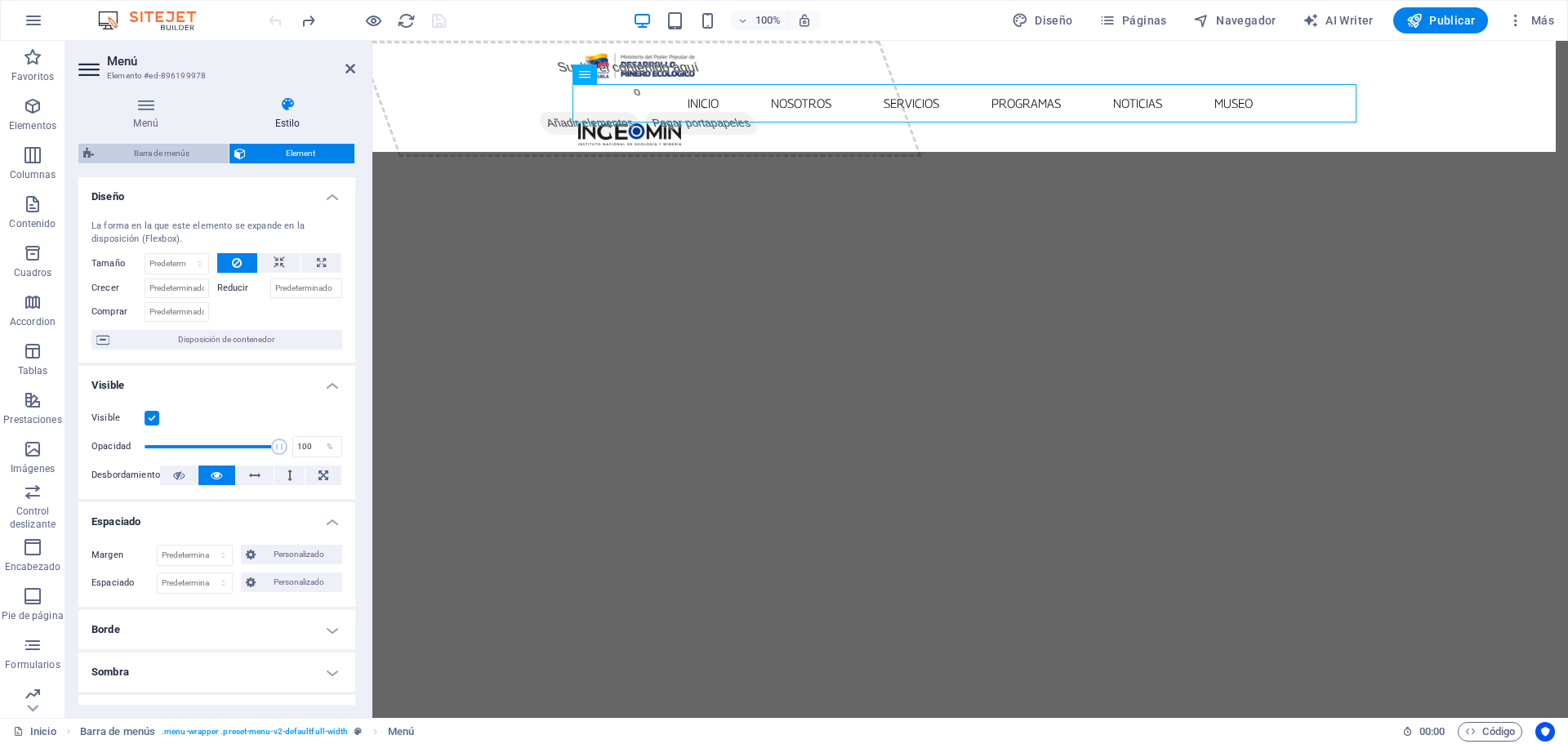
click at [157, 149] on span "Barra de menús" at bounding box center [161, 154] width 125 height 20
select select "rem"
select select "sticky_menu"
select select "px"
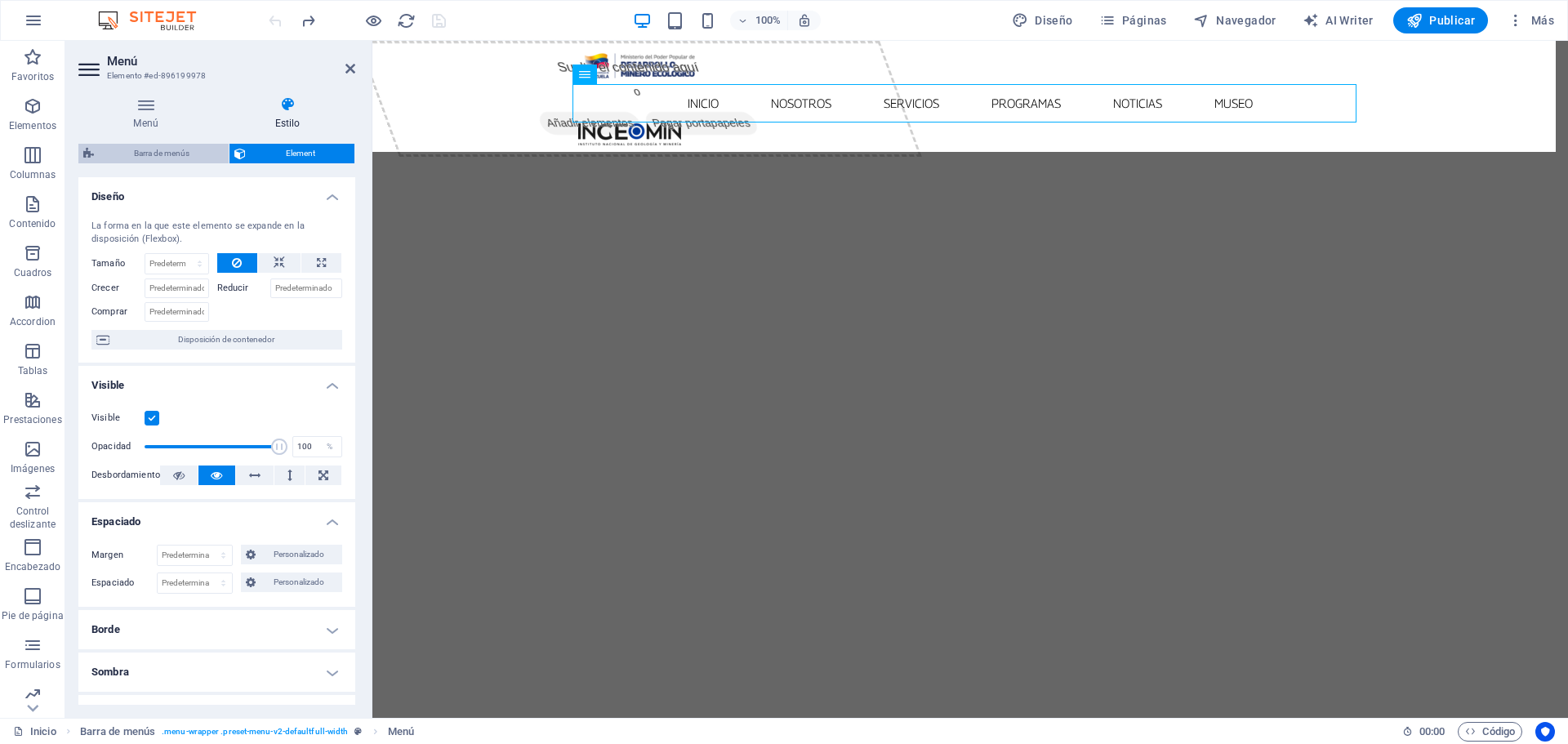
select select "px"
select select "preset-menu-v2-defaultfull-width"
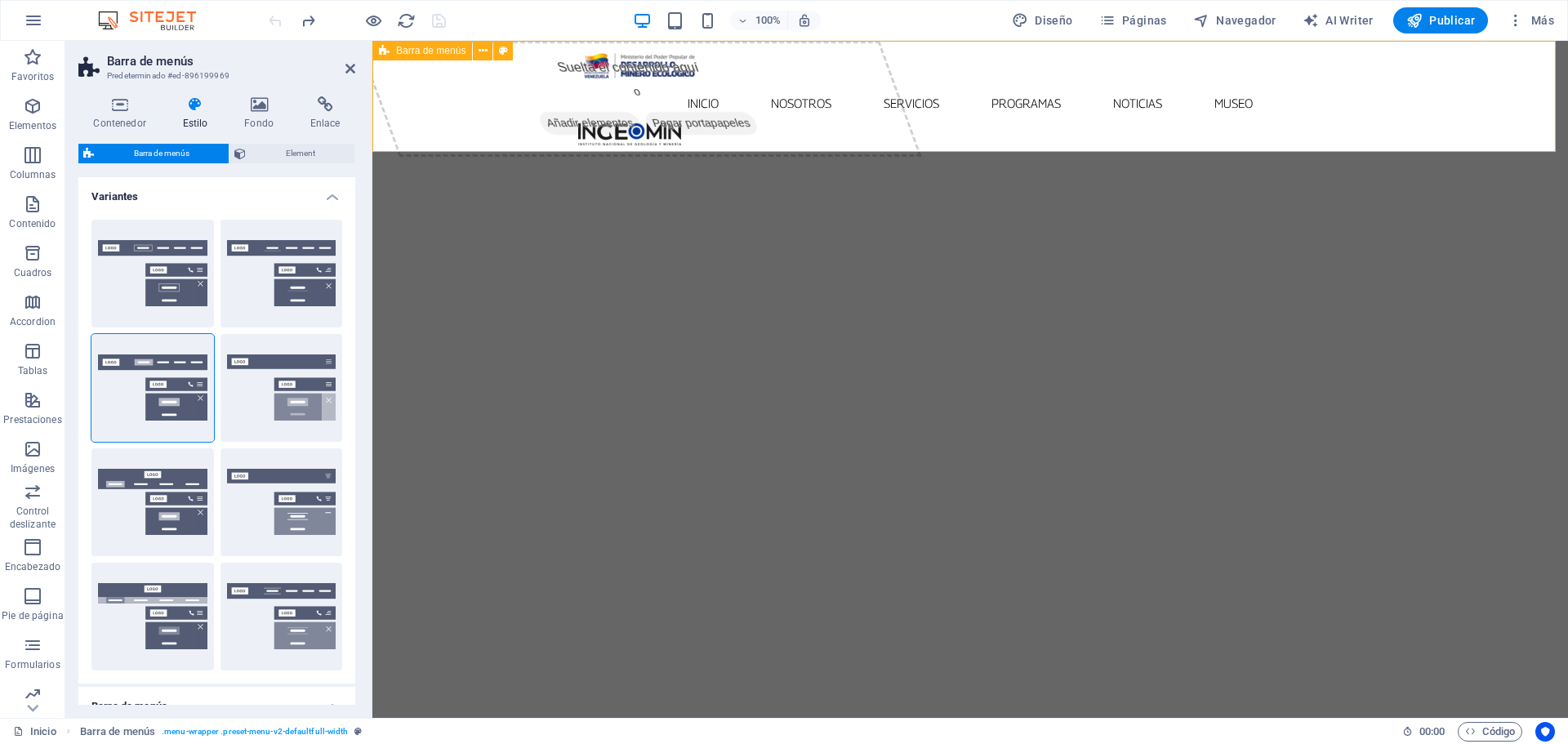
click at [406, 77] on div "Inicio Nosotros Servicios Programas PNG INGEOMIN VA A LA ESCUELA COMITÉ DE MUJE…" at bounding box center [970, 96] width 1195 height 111
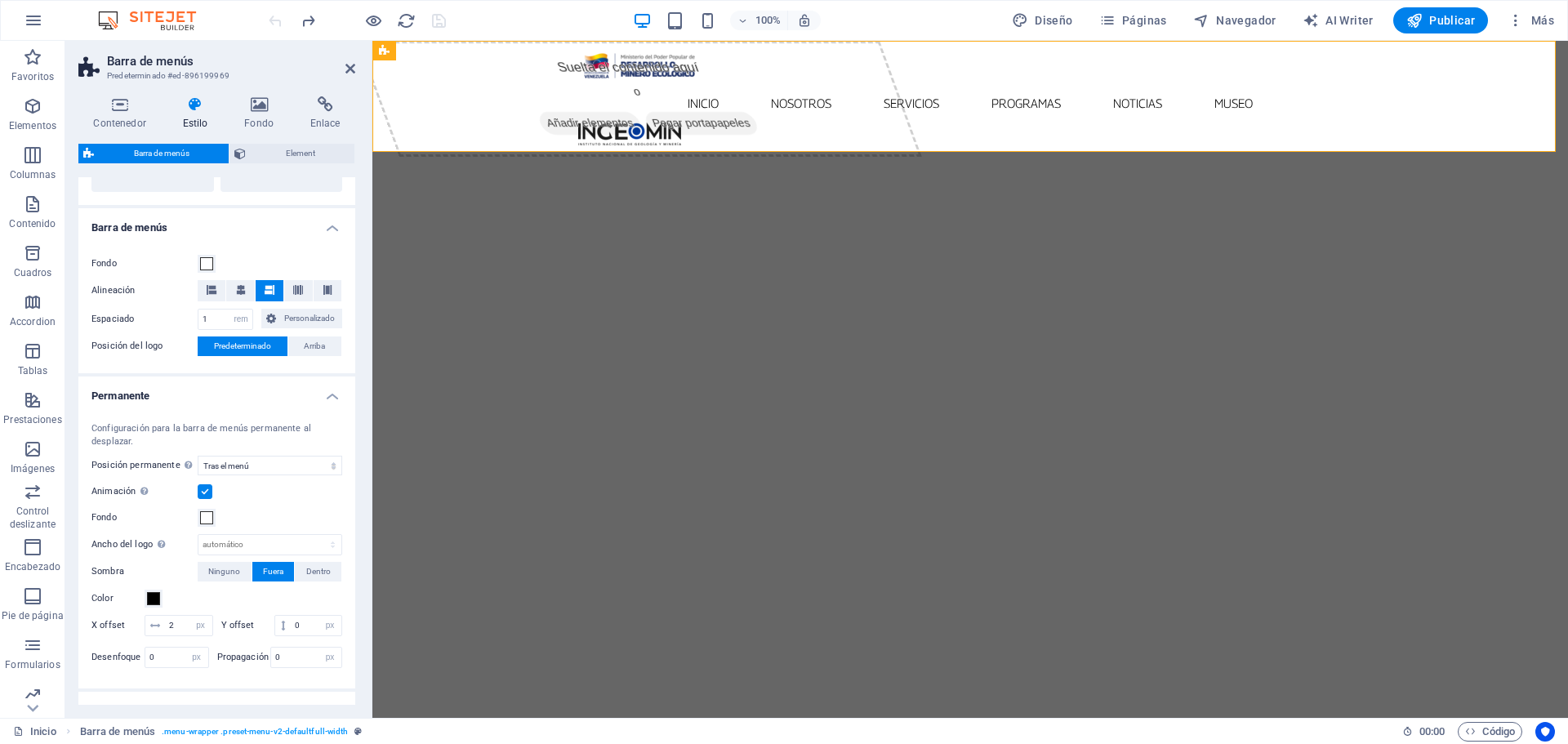
scroll to position [490, 0]
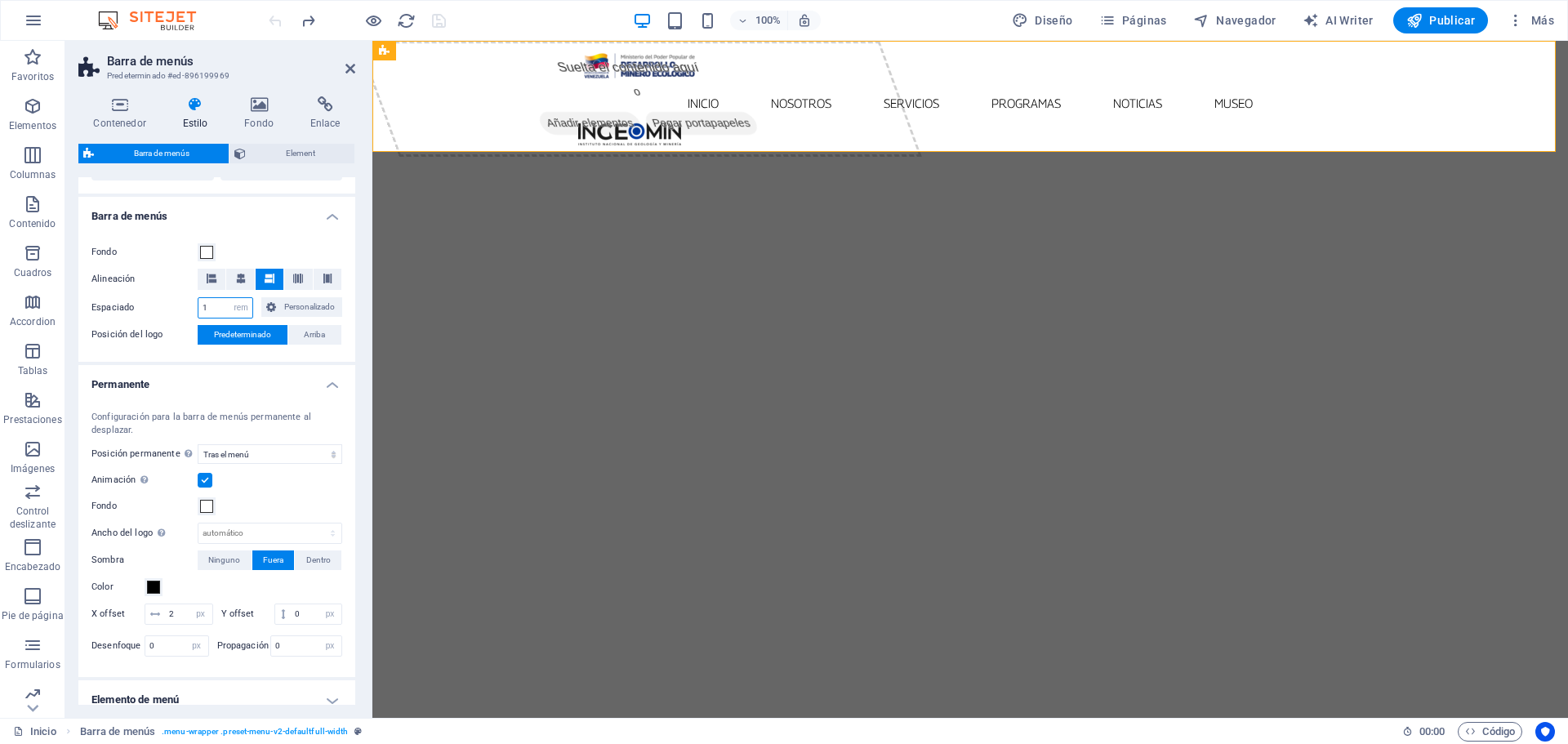
click at [215, 308] on input "1" at bounding box center [225, 308] width 54 height 20
type input "0"
type input "0.5"
click at [650, 101] on nav "Inicio Nosotros Servicios Programas PNG INGEOMIN VA A LA ESCUELA COMITÉ DE MUJE…" at bounding box center [971, 103] width 784 height 38
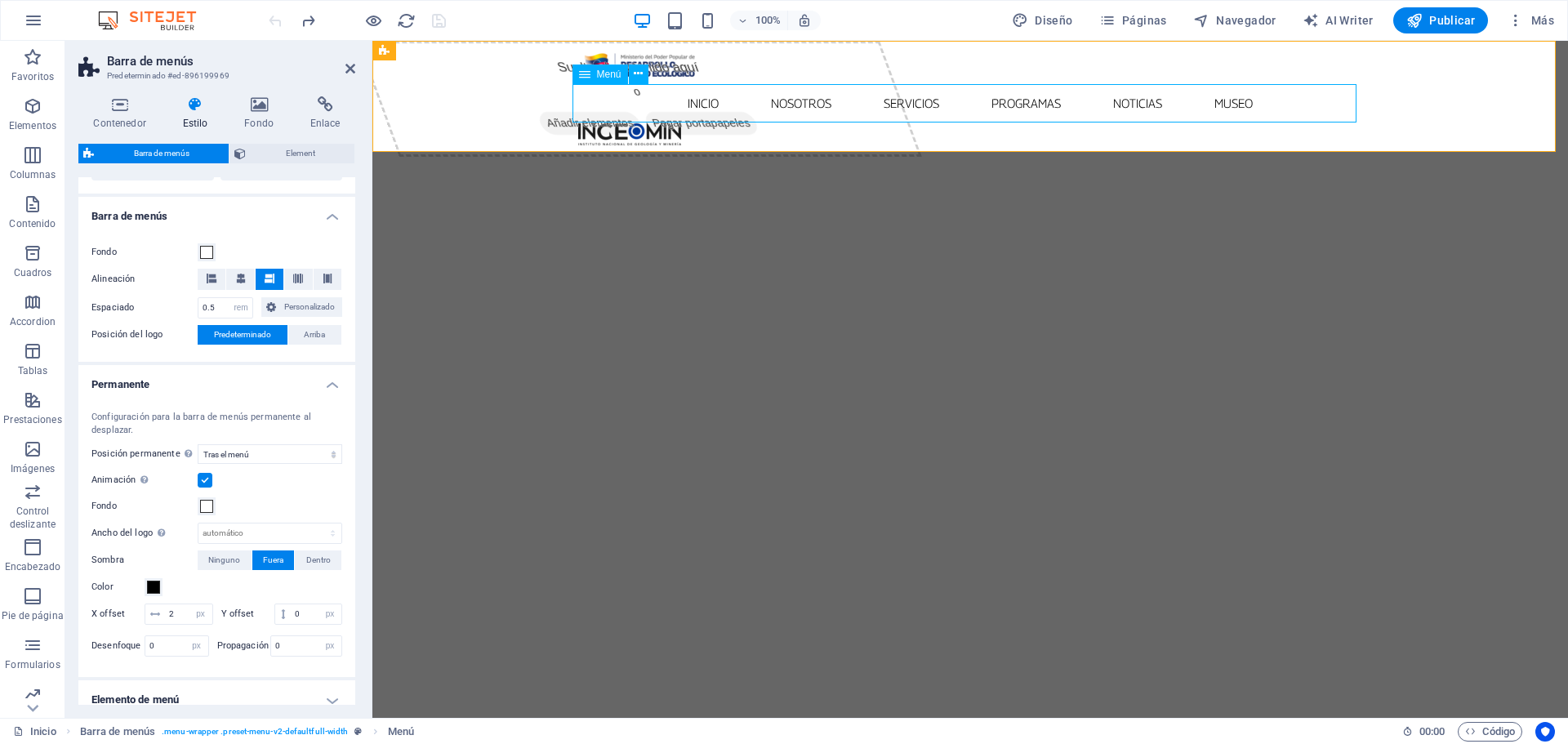
click at [650, 101] on nav "Inicio Nosotros Servicios Programas PNG INGEOMIN VA A LA ESCUELA COMITÉ DE MUJE…" at bounding box center [971, 103] width 784 height 38
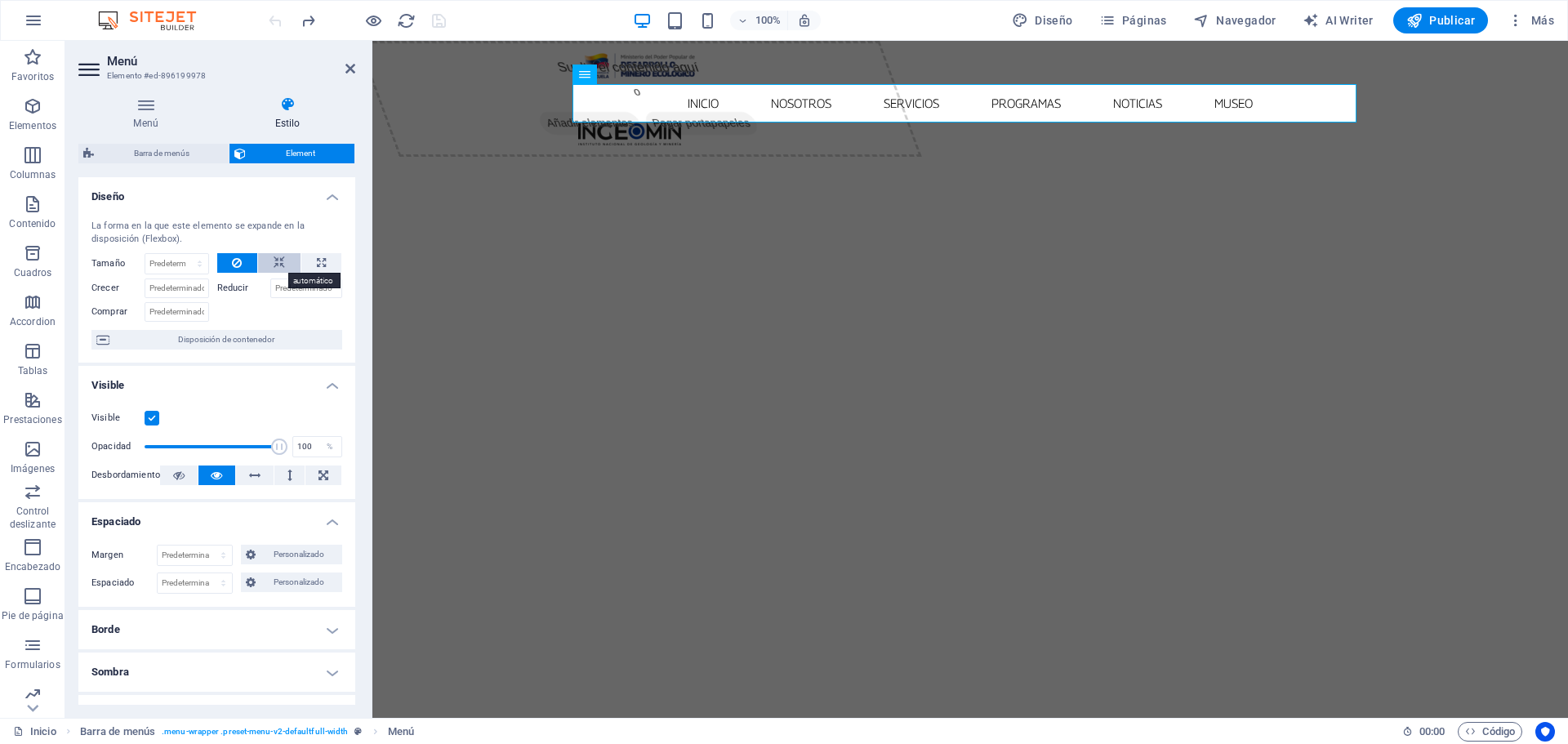
click at [273, 272] on icon at bounding box center [279, 263] width 12 height 20
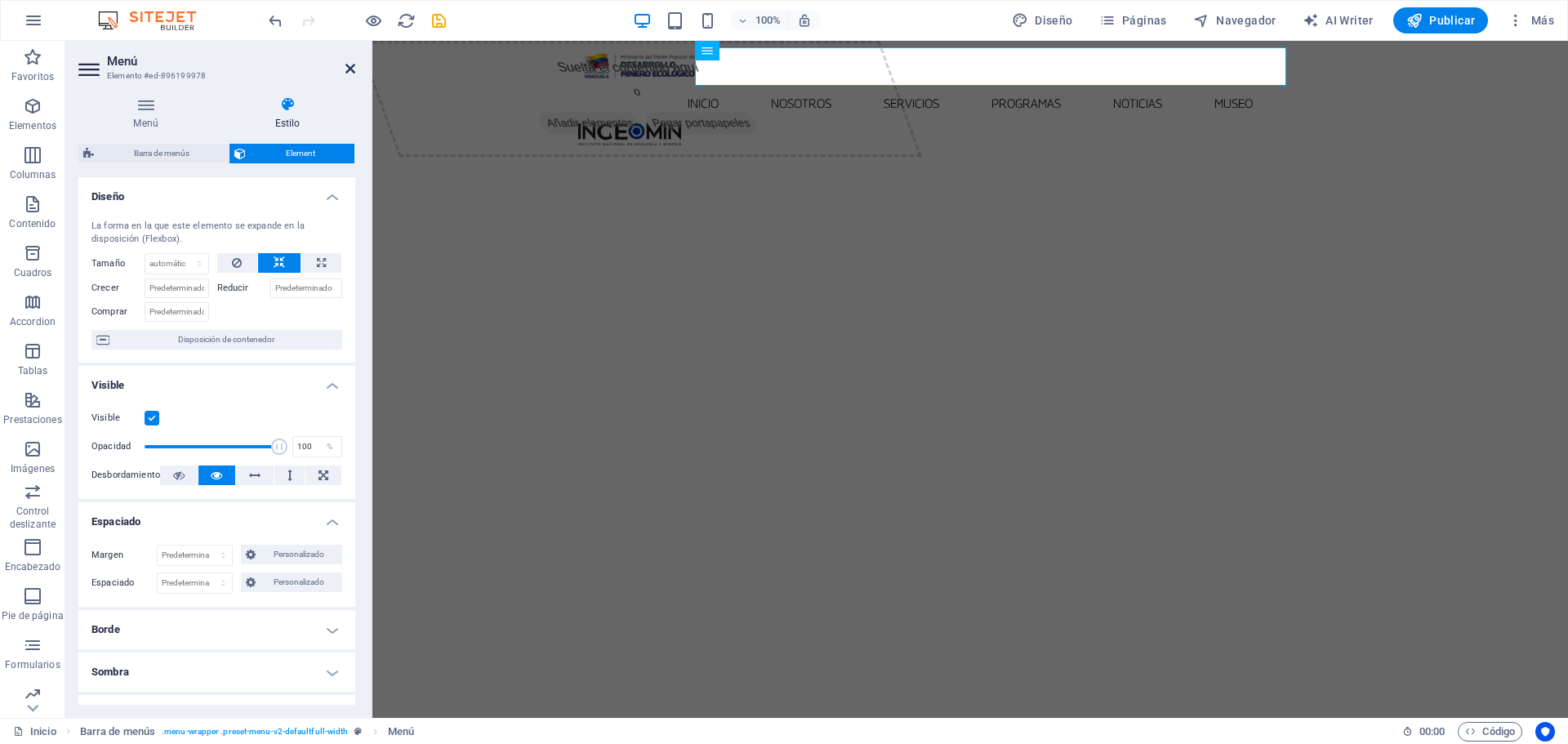
click at [351, 69] on icon at bounding box center [350, 68] width 10 height 13
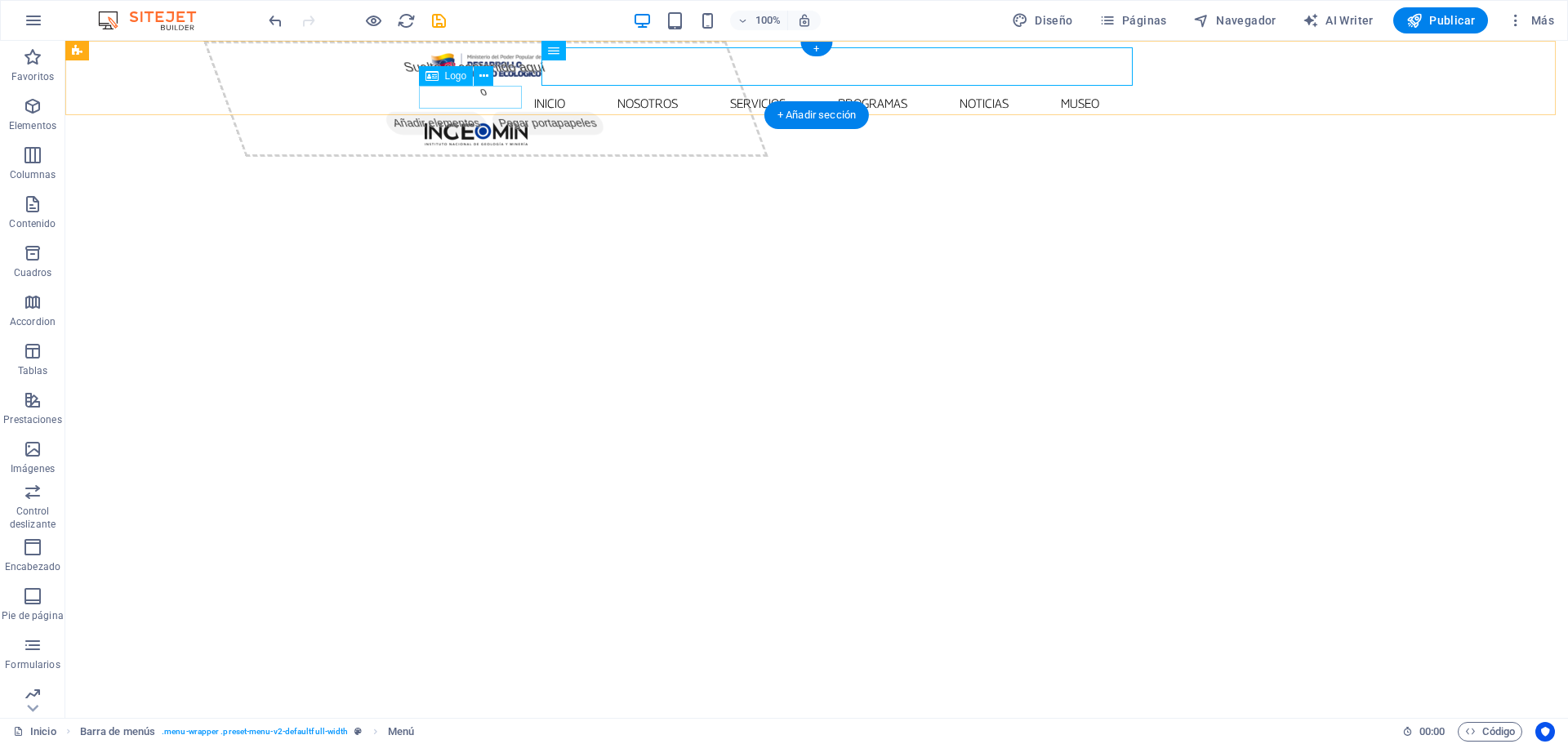
click at [505, 123] on div at bounding box center [817, 134] width 784 height 23
select select "px"
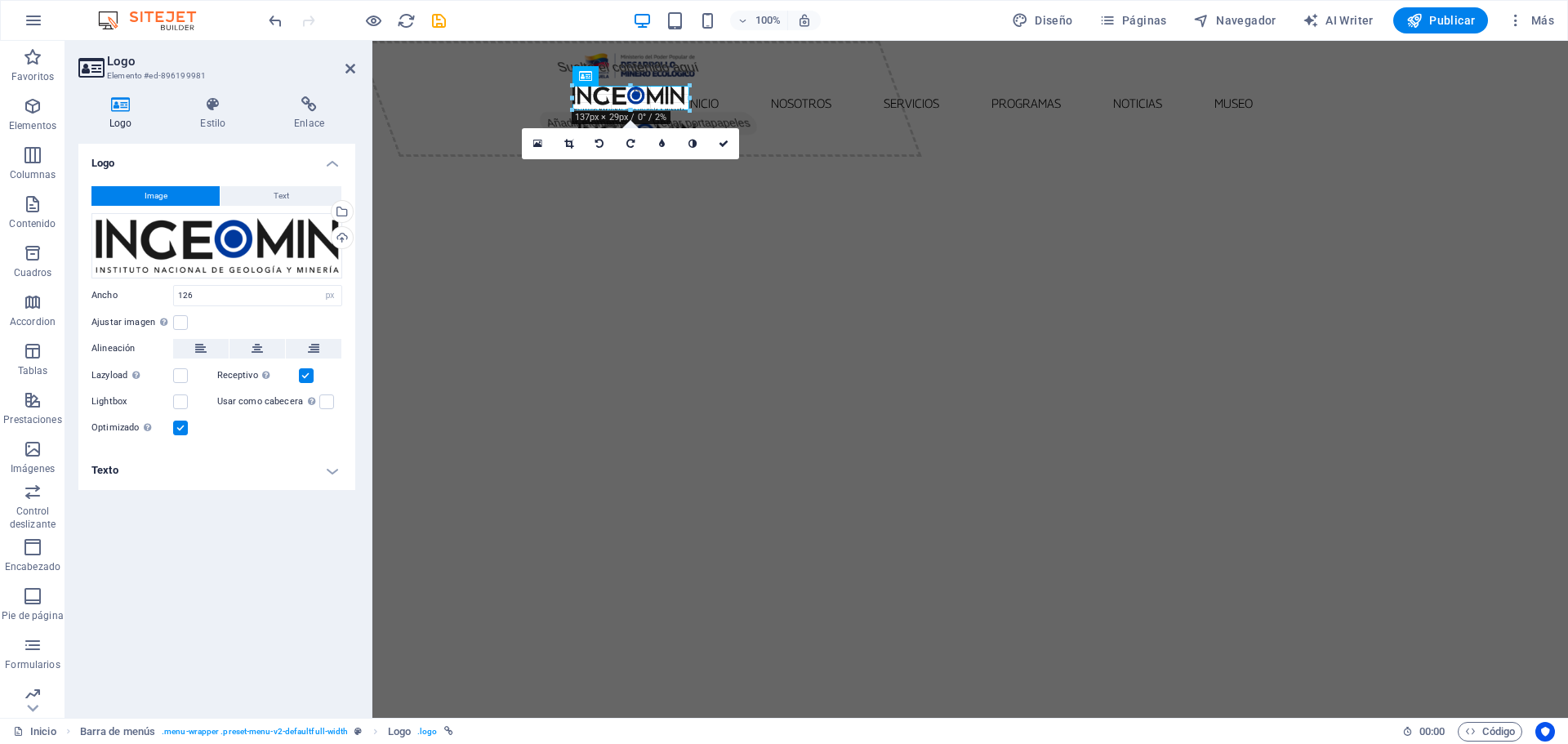
drag, startPoint x: 676, startPoint y: 87, endPoint x: 687, endPoint y: 89, distance: 11.2
type input "144"
click at [737, 144] on link at bounding box center [724, 145] width 31 height 31
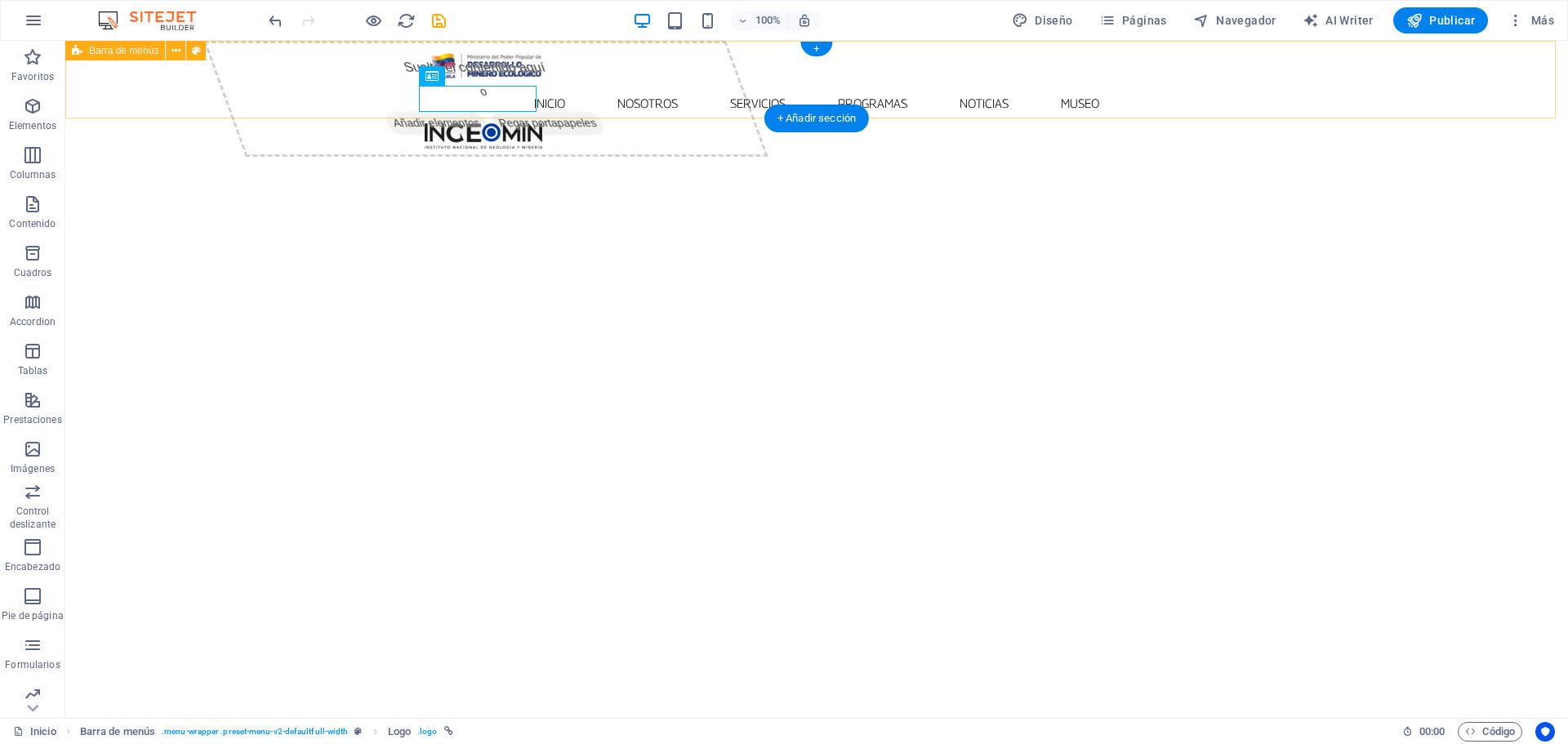
click at [1277, 107] on div "Inicio Nosotros Servicios Programas PNG INGEOMIN VA A LA ESCUELA COMITÉ DE MUJE…" at bounding box center [816, 98] width 1502 height 115
click at [479, 77] on icon at bounding box center [484, 75] width 9 height 17
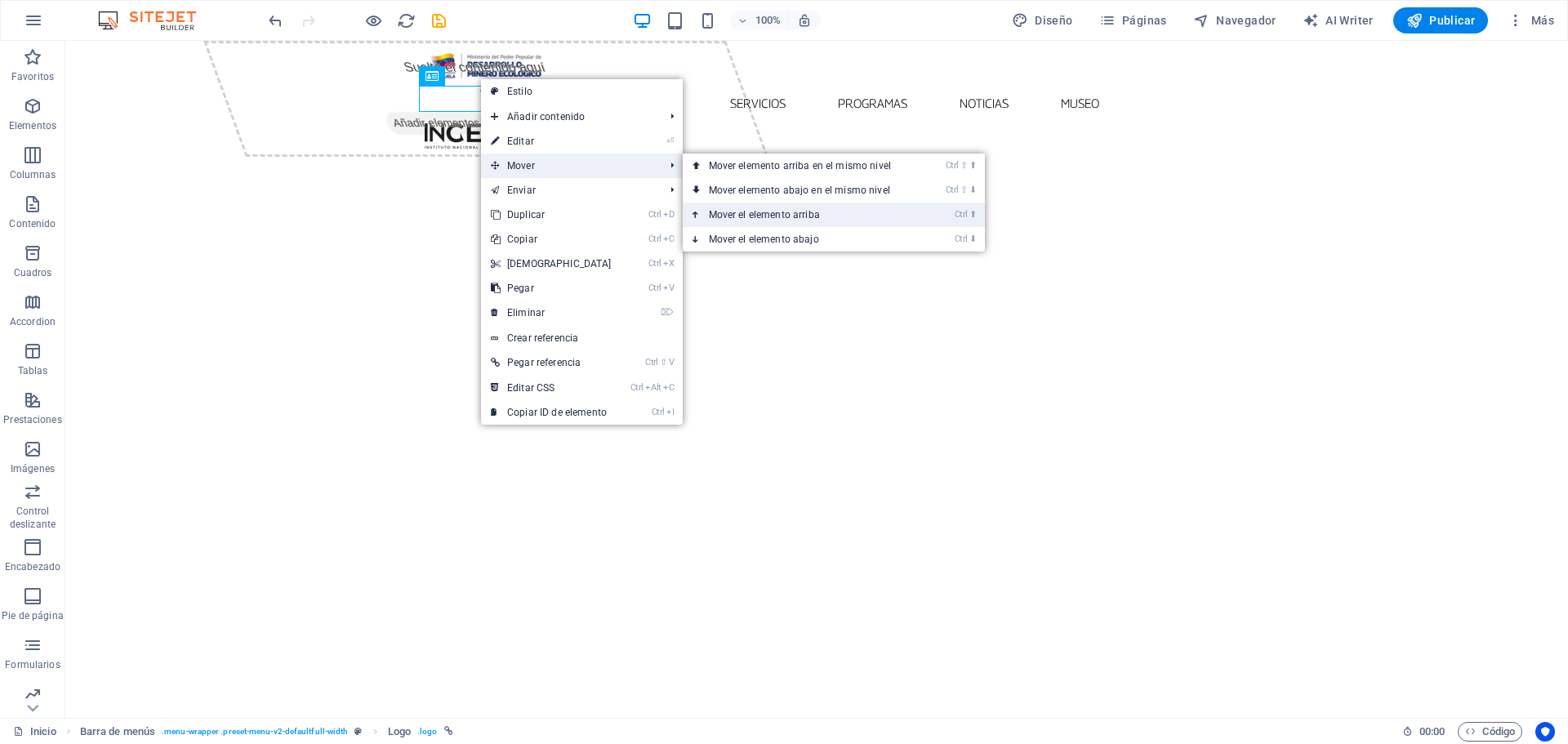
click at [799, 212] on link "Ctrl ⬆ Mover el elemento arriba" at bounding box center [802, 215] width 240 height 25
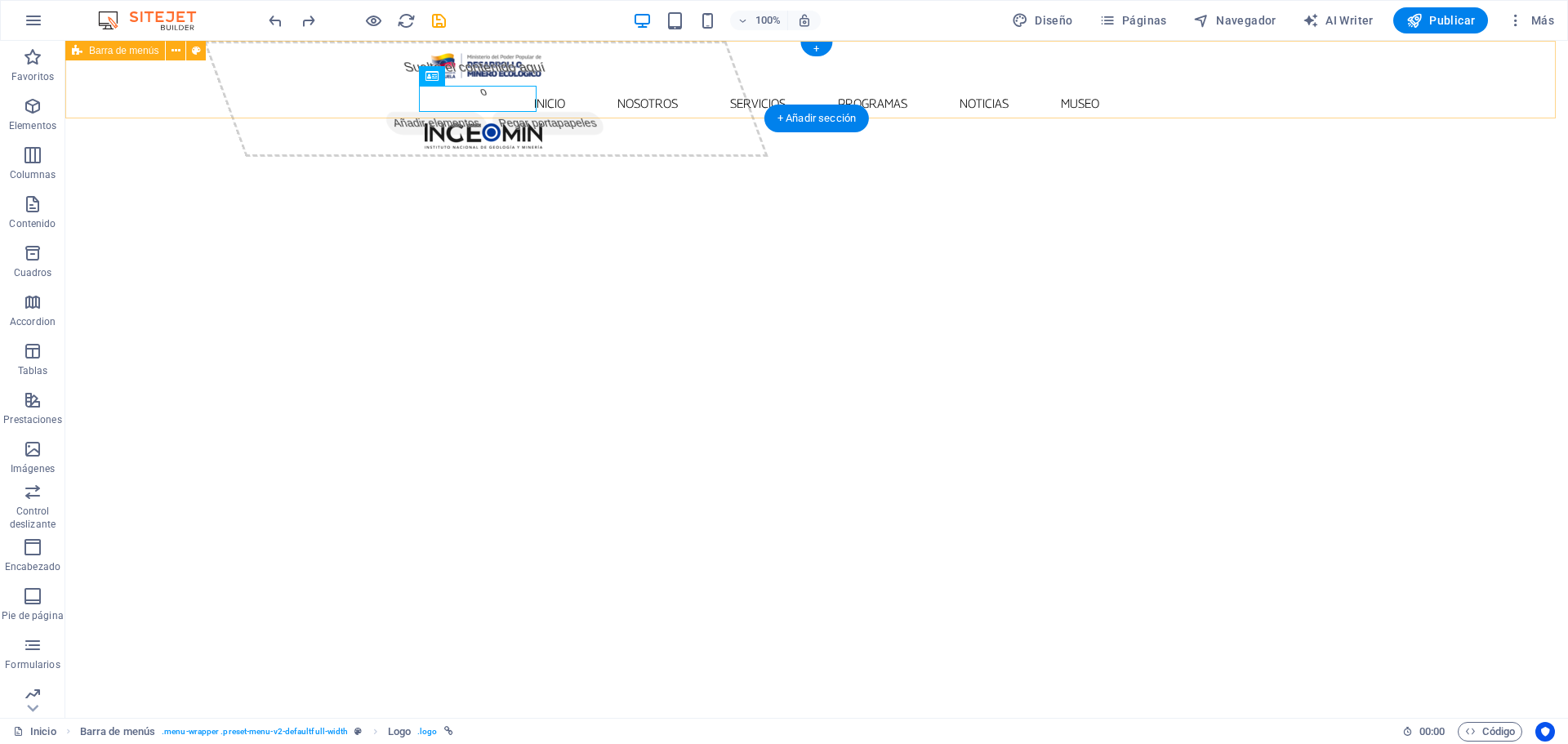
click at [316, 101] on div "Inicio Nosotros Servicios Programas PNG INGEOMIN VA A LA ESCUELA COMITÉ DE MUJE…" at bounding box center [816, 98] width 1502 height 115
click at [438, 71] on div at bounding box center [817, 65] width 784 height 36
select select "px"
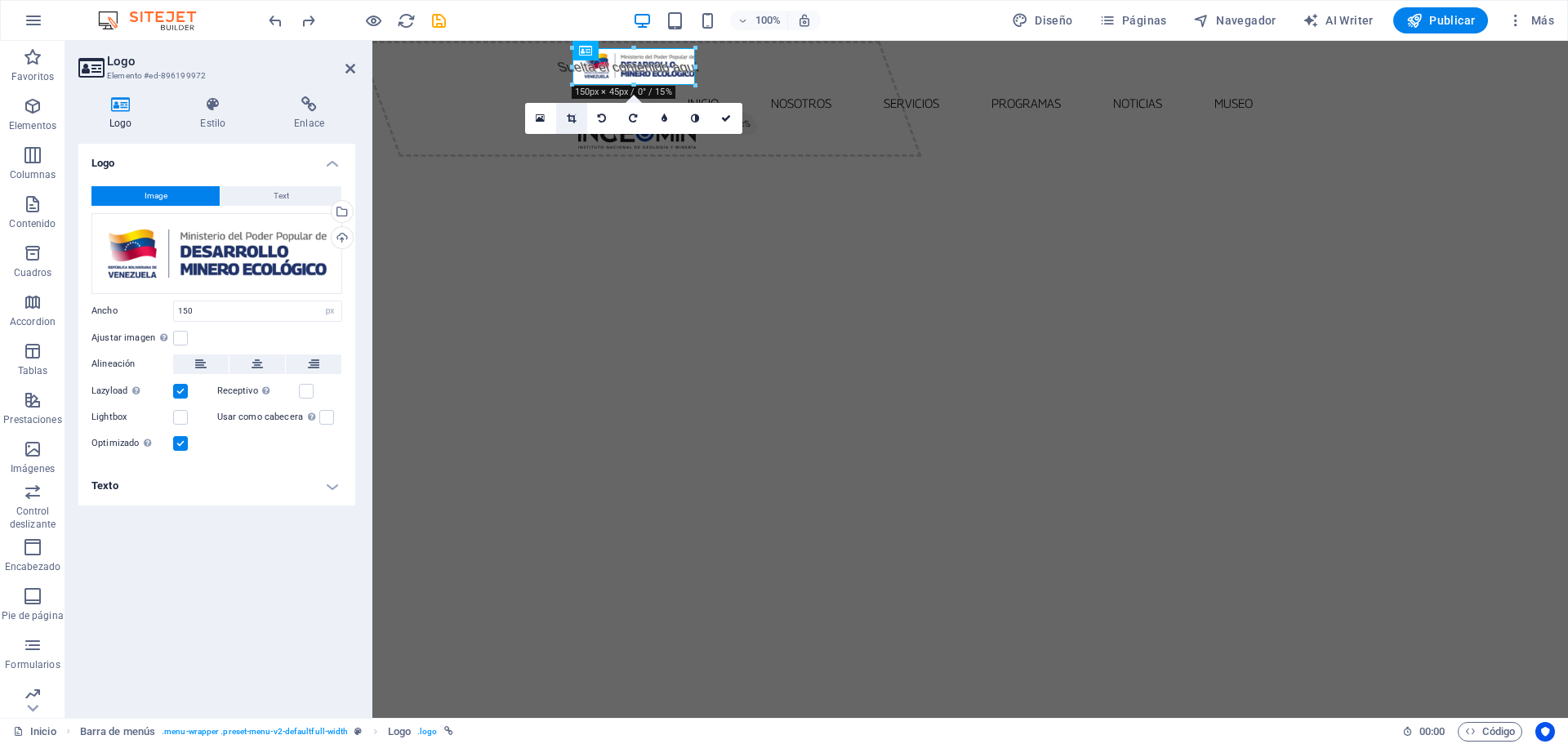
click at [565, 115] on link at bounding box center [571, 118] width 31 height 31
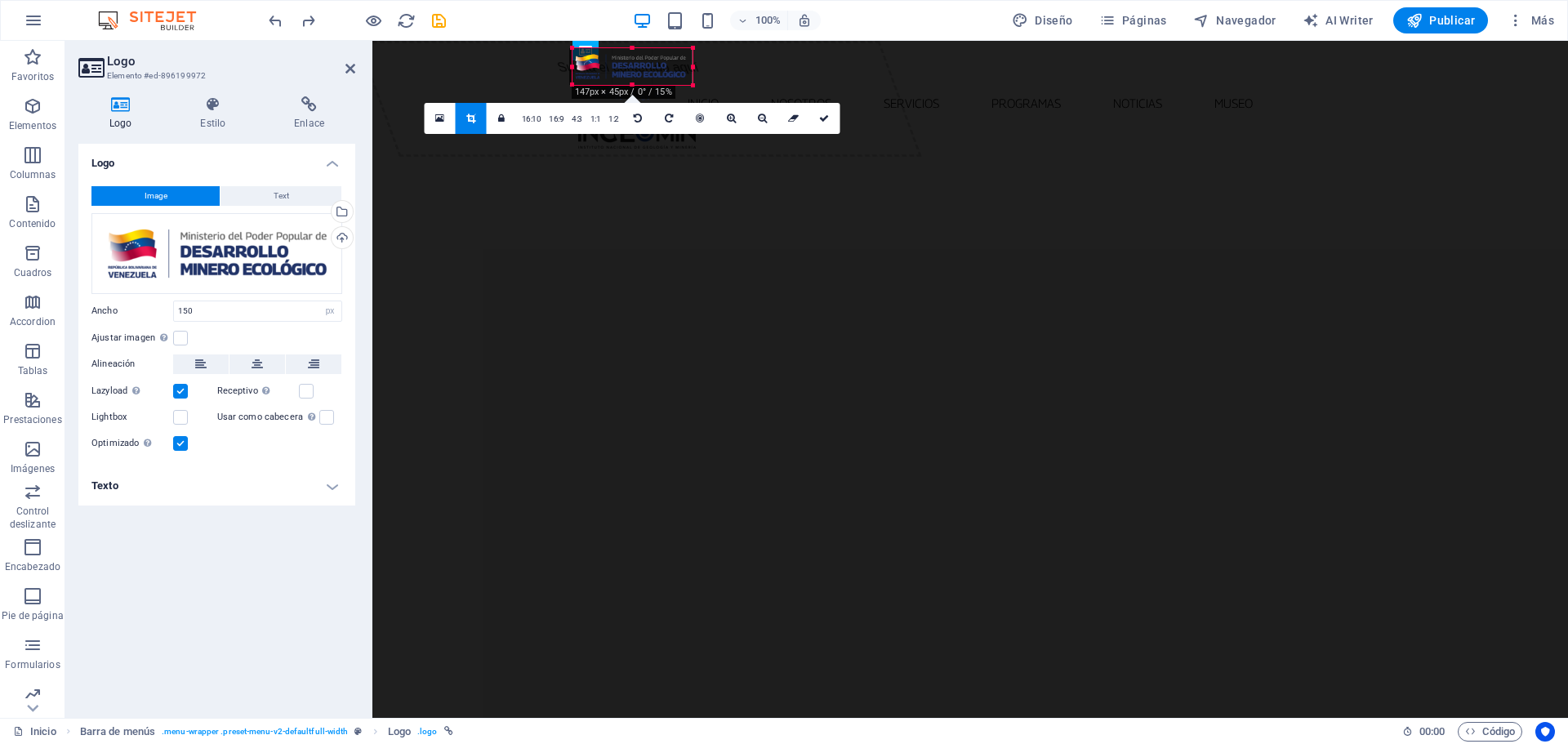
click at [578, 67] on div "180 170 160 150 140 130 120 110 100 90 80 70 60 50 40 30 20 10 0 -10 -20 -30 -4…" at bounding box center [632, 66] width 120 height 36
click at [575, 67] on div at bounding box center [572, 66] width 5 height 36
click at [686, 66] on div "180 170 160 150 140 130 120 110 100 90 80 70 60 50 40 30 20 10 0 -10 -20 -30 -4…" at bounding box center [631, 66] width 118 height 36
click at [685, 67] on div "180 170 160 150 140 130 120 110 100 90 80 70 60 50 40 30 20 10 0 -10 -20 -30 -4…" at bounding box center [631, 66] width 118 height 36
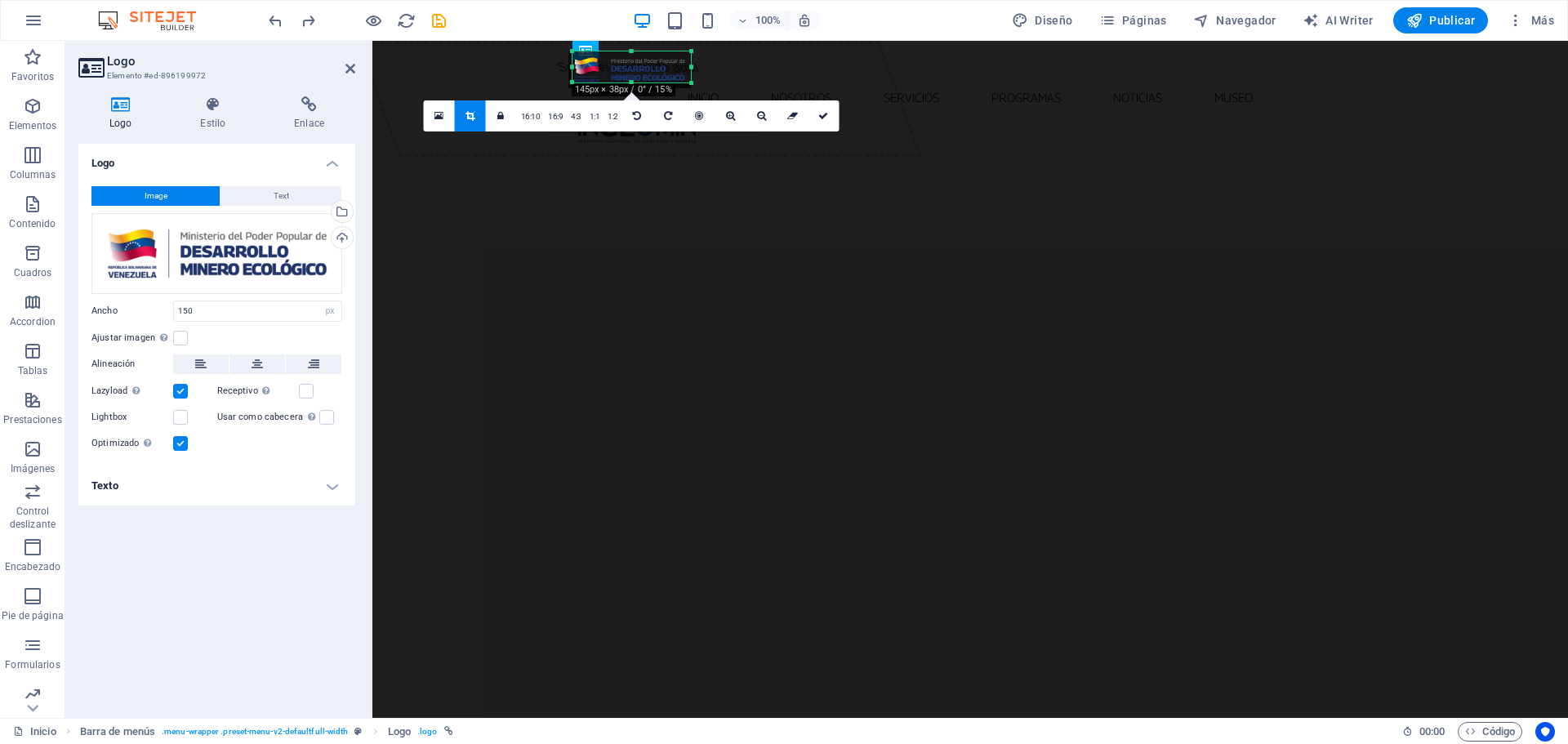
click at [631, 77] on div "180 170 160 150 140 130 120 110 100 90 80 70 60 50 40 30 20 10 0 -10 -20 -30 -4…" at bounding box center [631, 67] width 118 height 31
click at [823, 109] on link at bounding box center [823, 115] width 31 height 31
type input "145"
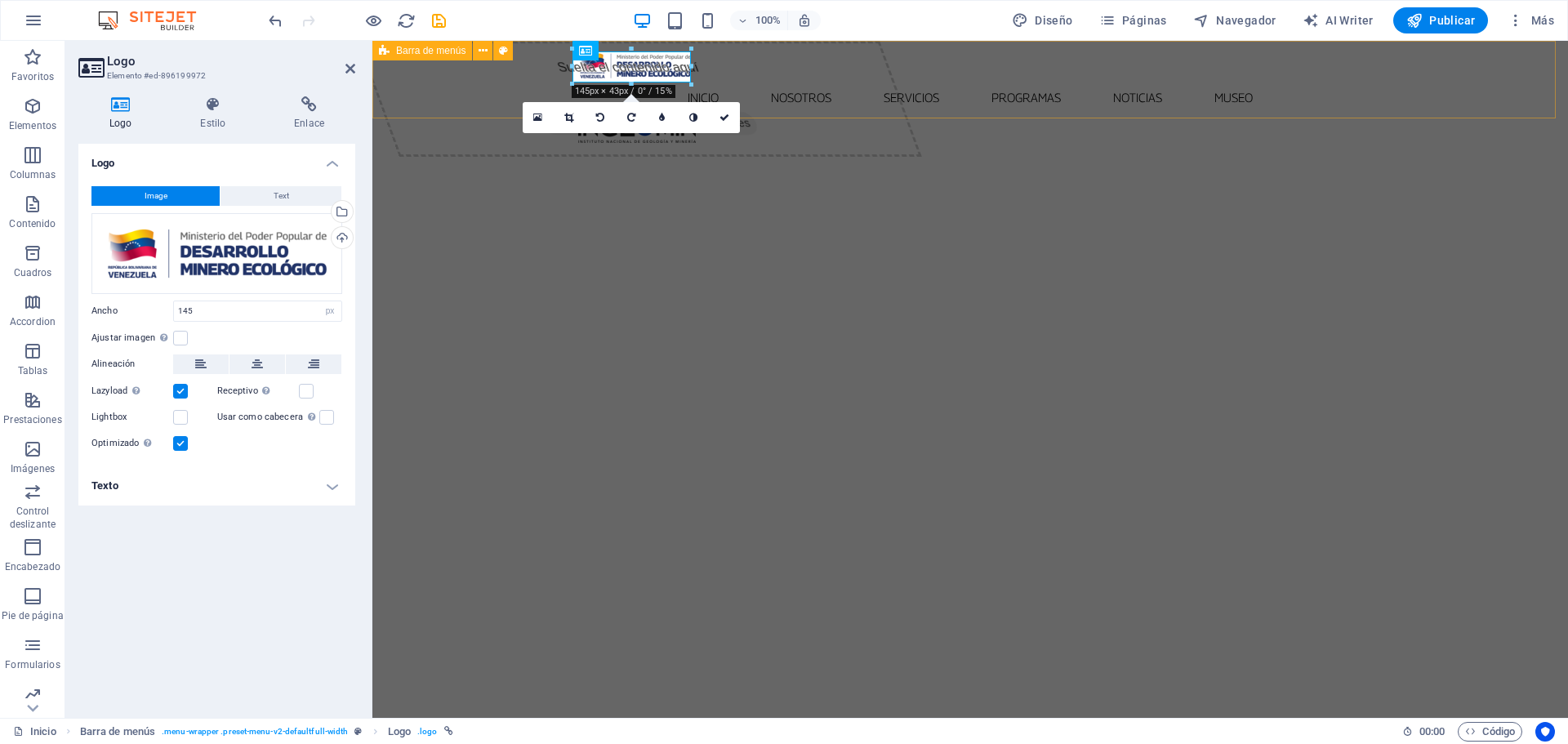
click at [815, 98] on div "Inicio Nosotros Servicios Programas PNG INGEOMIN VA A LA ESCUELA COMITÉ DE MUJE…" at bounding box center [970, 95] width 1195 height 108
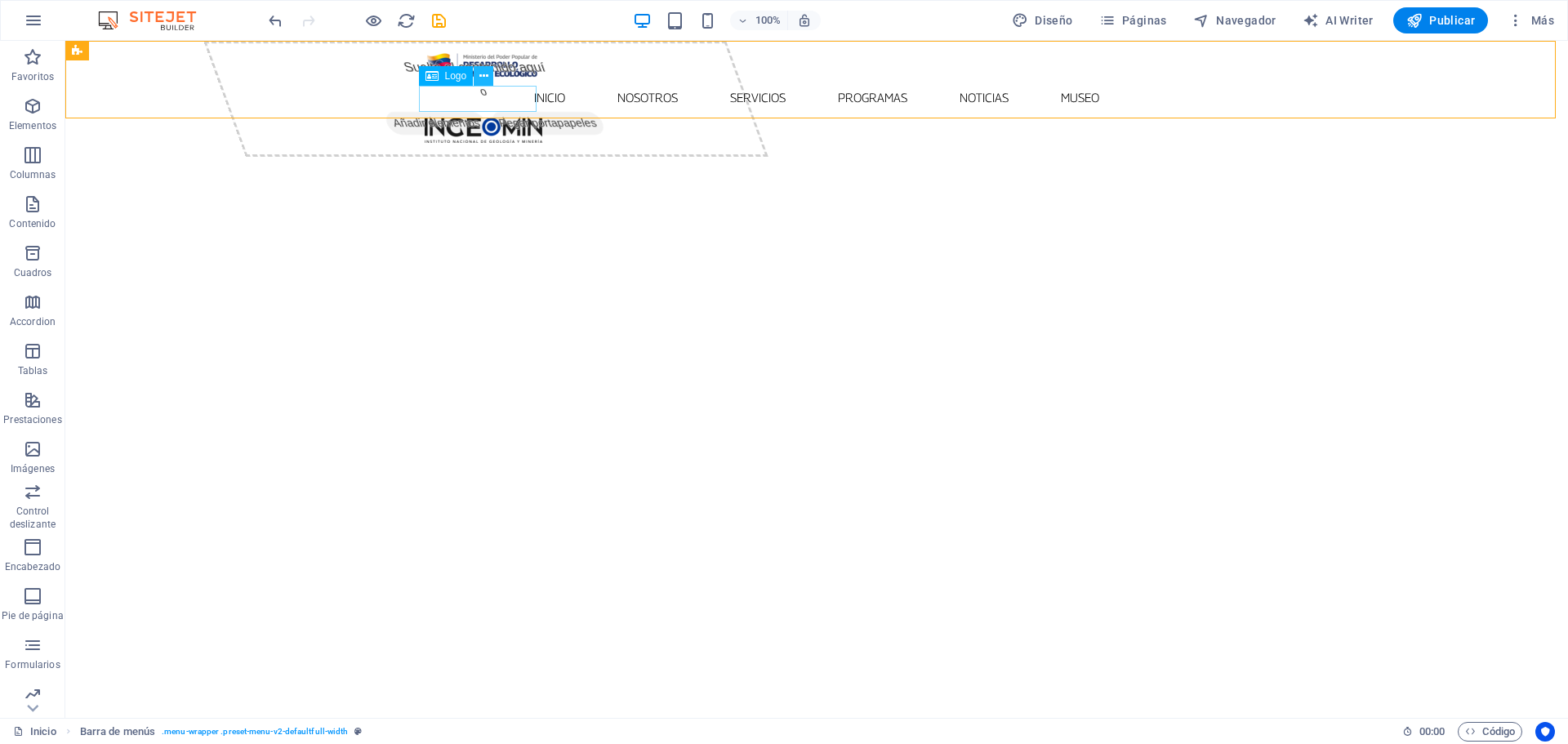
click at [482, 67] on button at bounding box center [484, 76] width 20 height 20
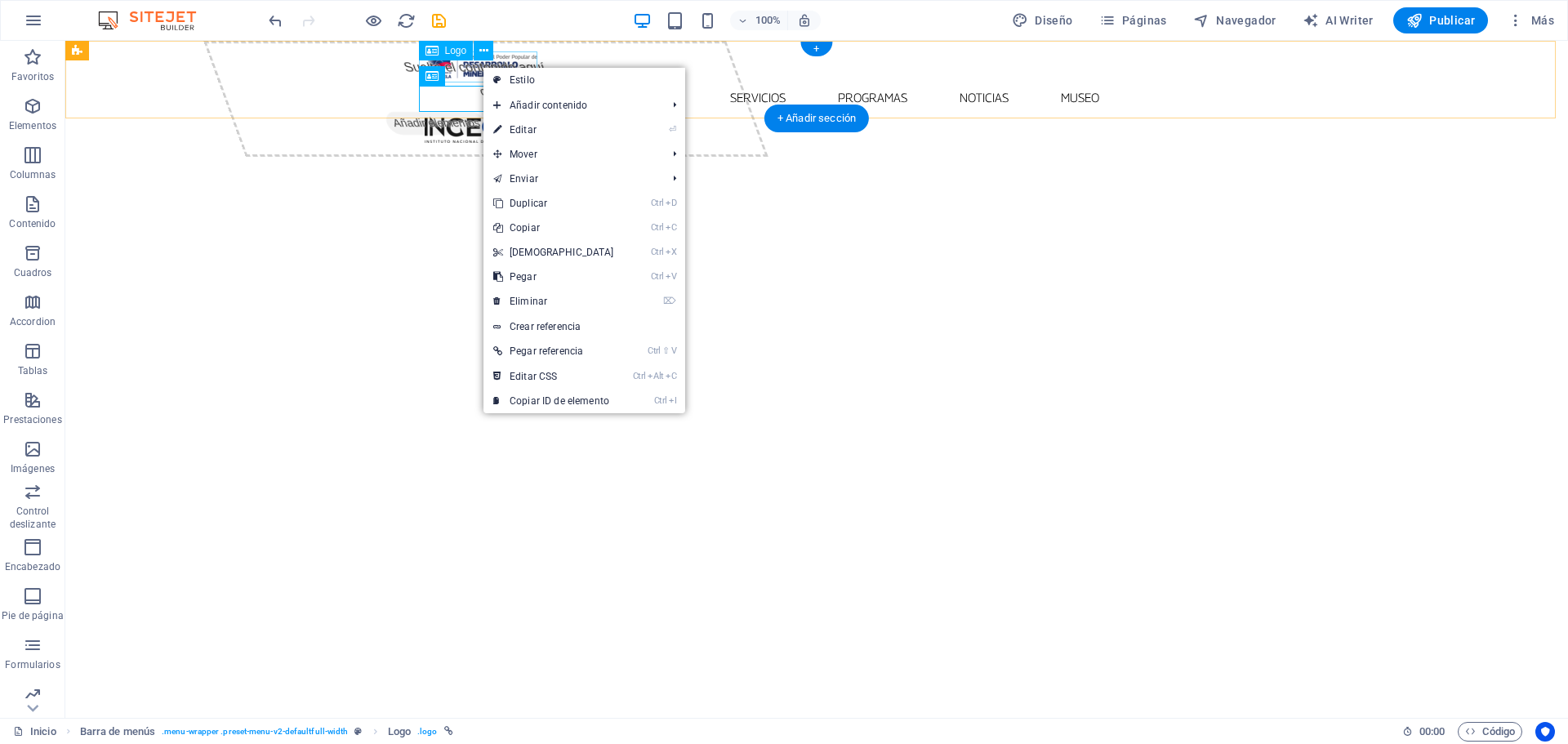
click at [474, 64] on div at bounding box center [817, 62] width 784 height 31
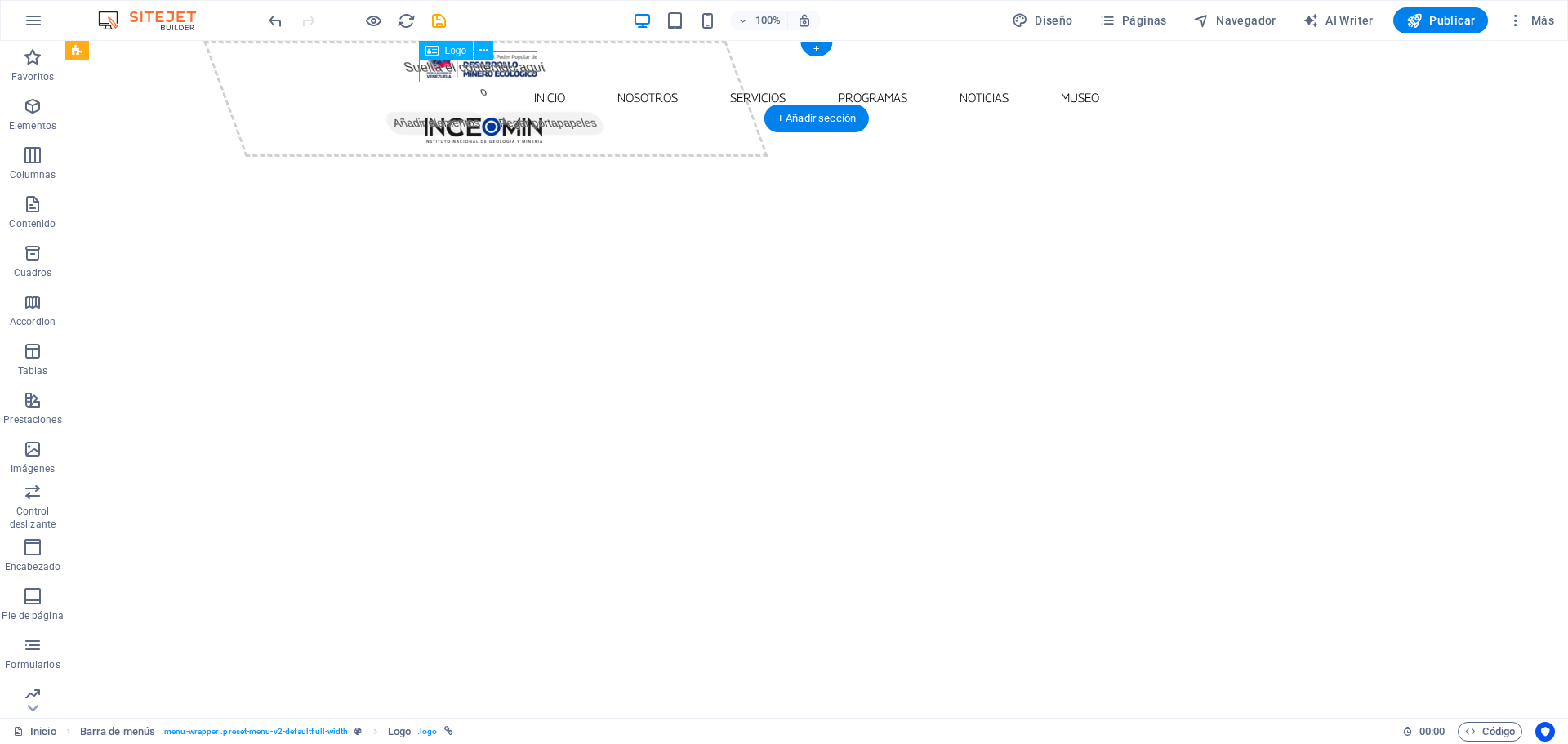
click at [473, 66] on div at bounding box center [817, 62] width 784 height 31
select select "px"
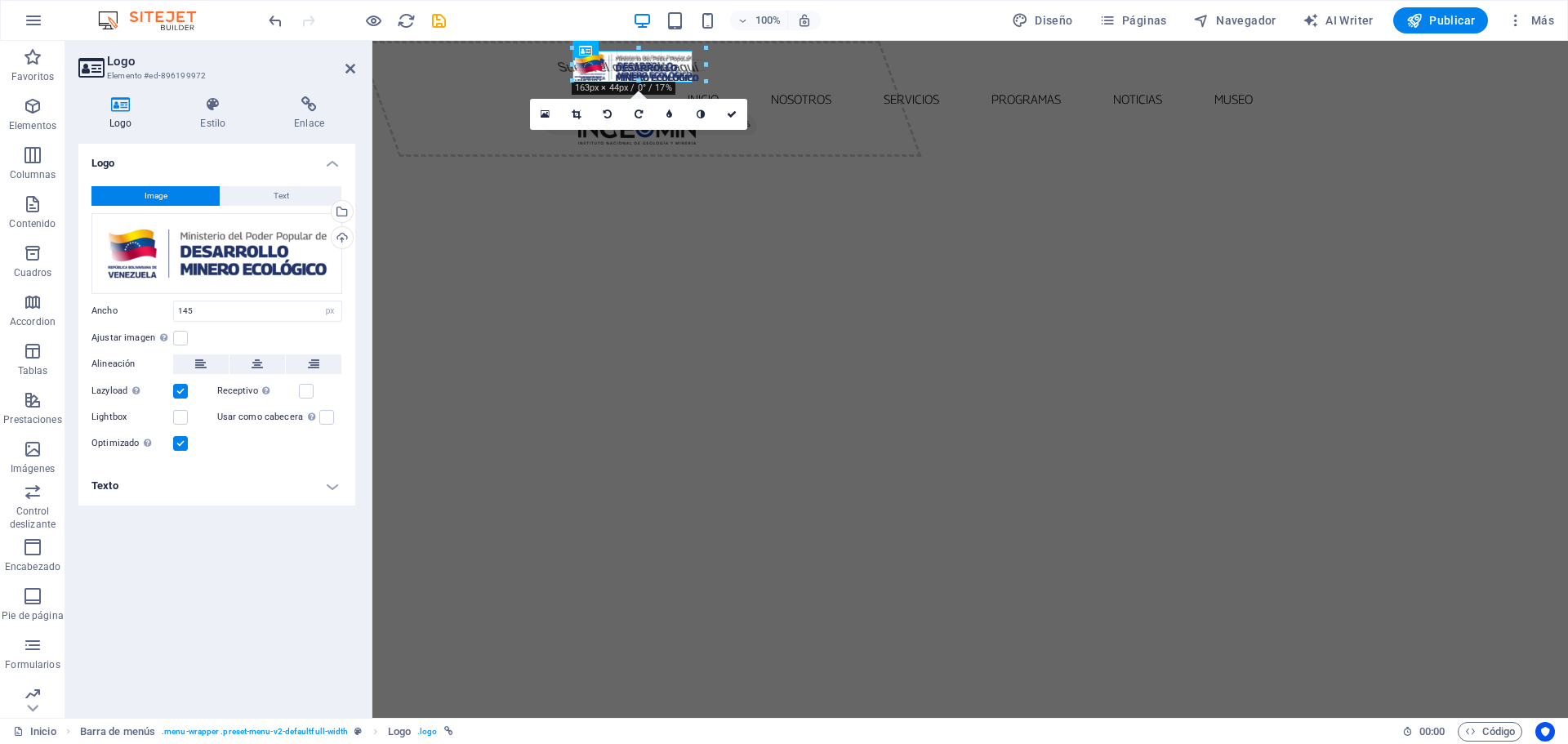
type input "147"
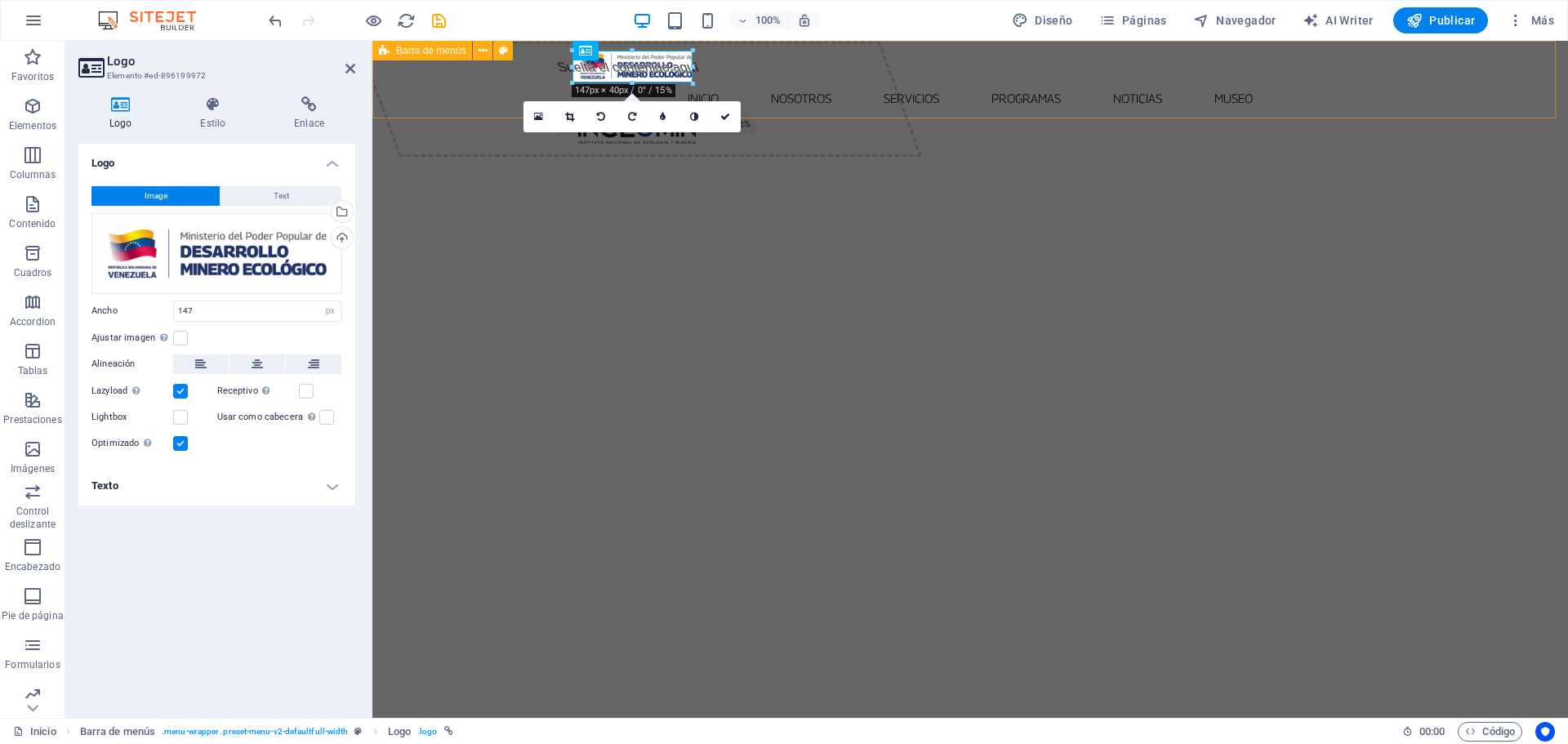
click at [826, 95] on div "Inicio Nosotros Servicios Programas PNG INGEOMIN VA A LA ESCUELA COMITÉ DE MUJE…" at bounding box center [970, 95] width 1195 height 109
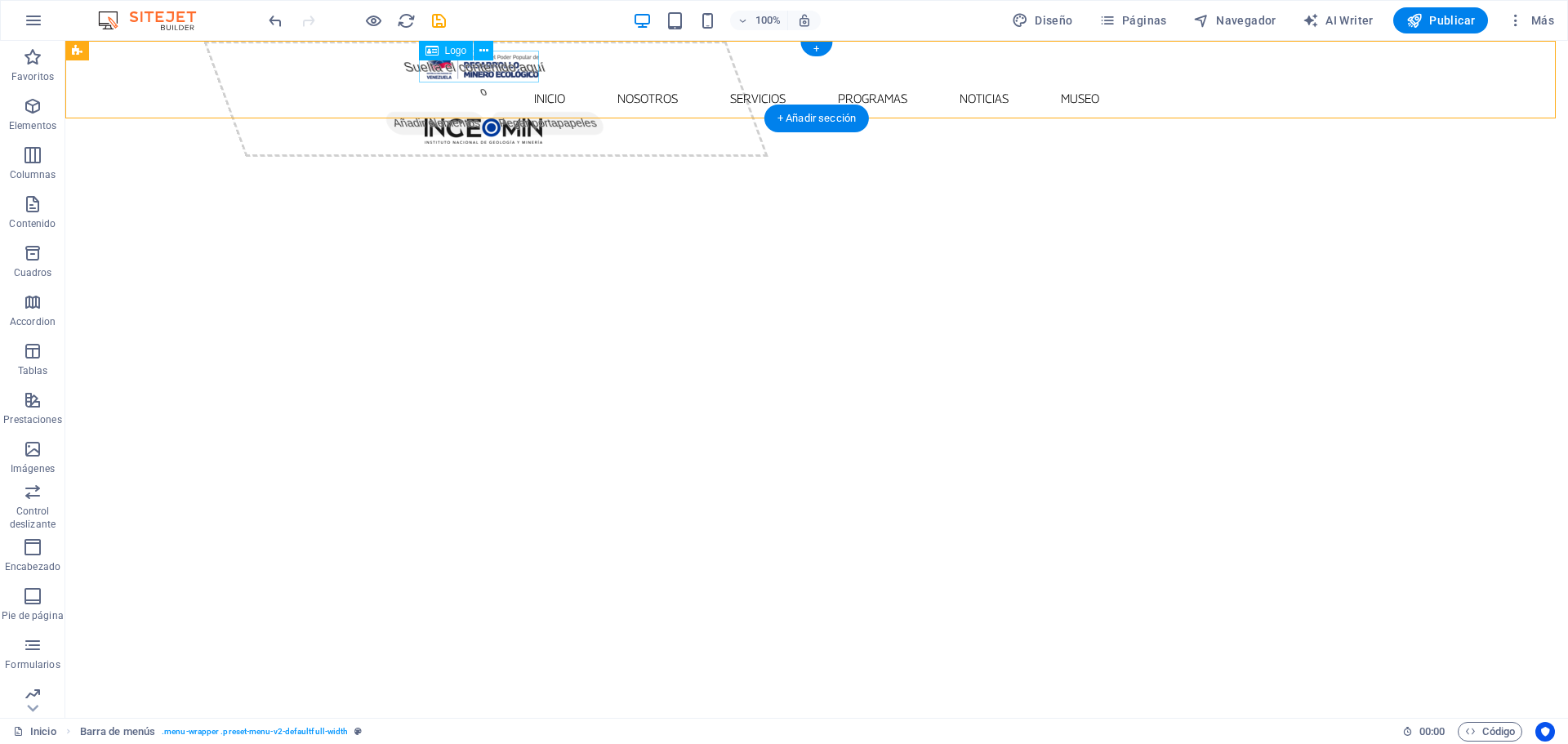
click at [525, 64] on div at bounding box center [817, 63] width 784 height 32
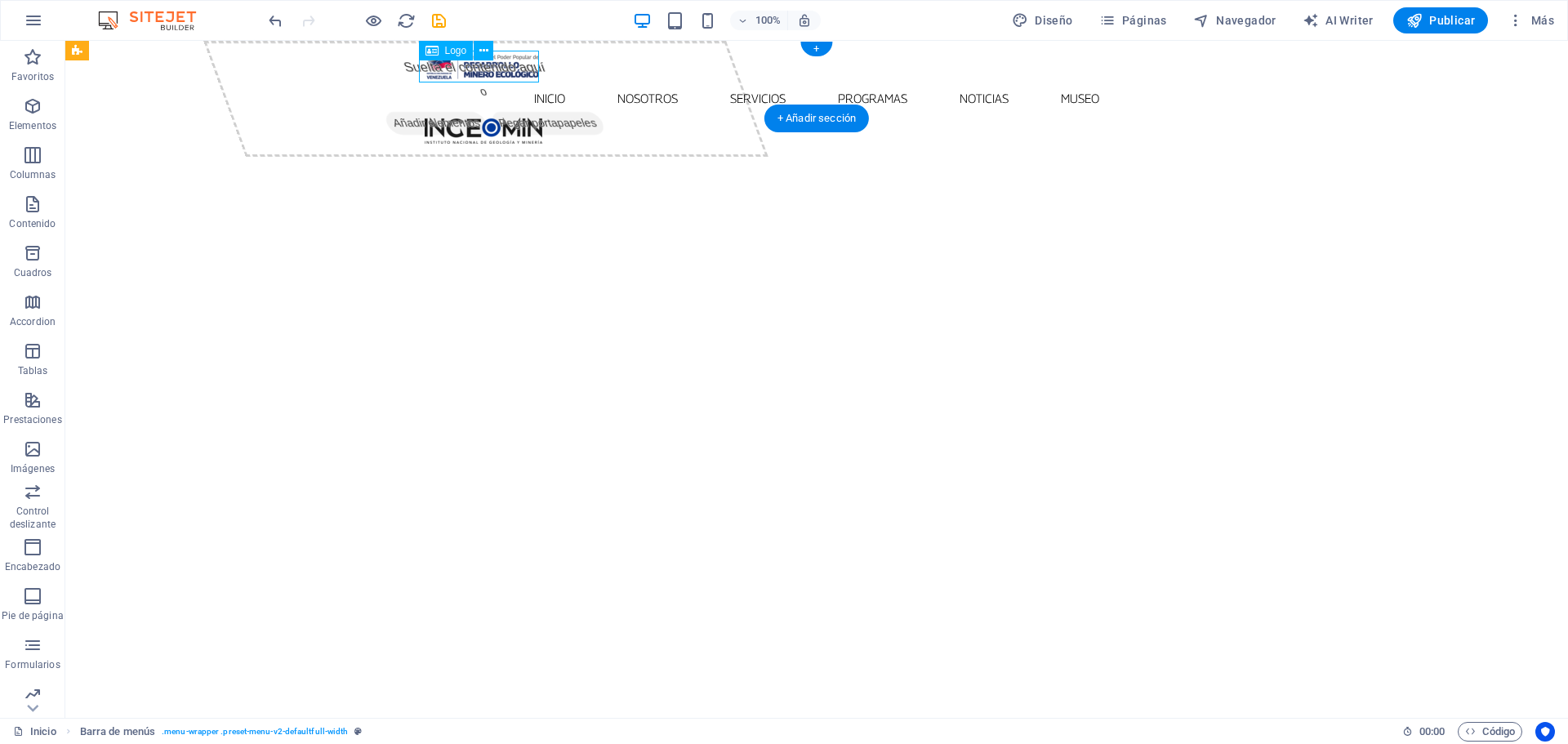
click at [525, 64] on div at bounding box center [817, 63] width 784 height 32
select select "px"
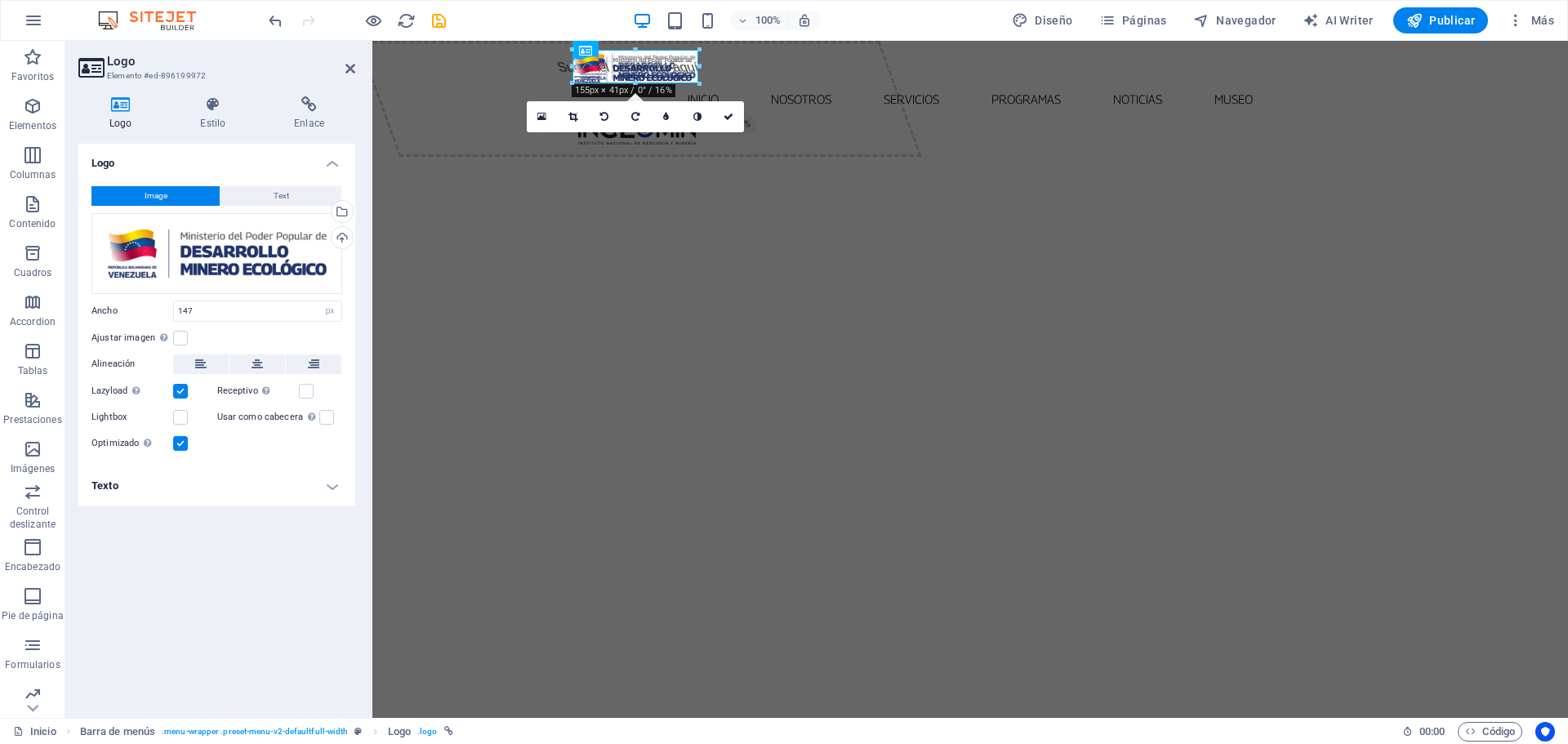
type input "150"
click at [729, 116] on icon at bounding box center [726, 116] width 10 height 10
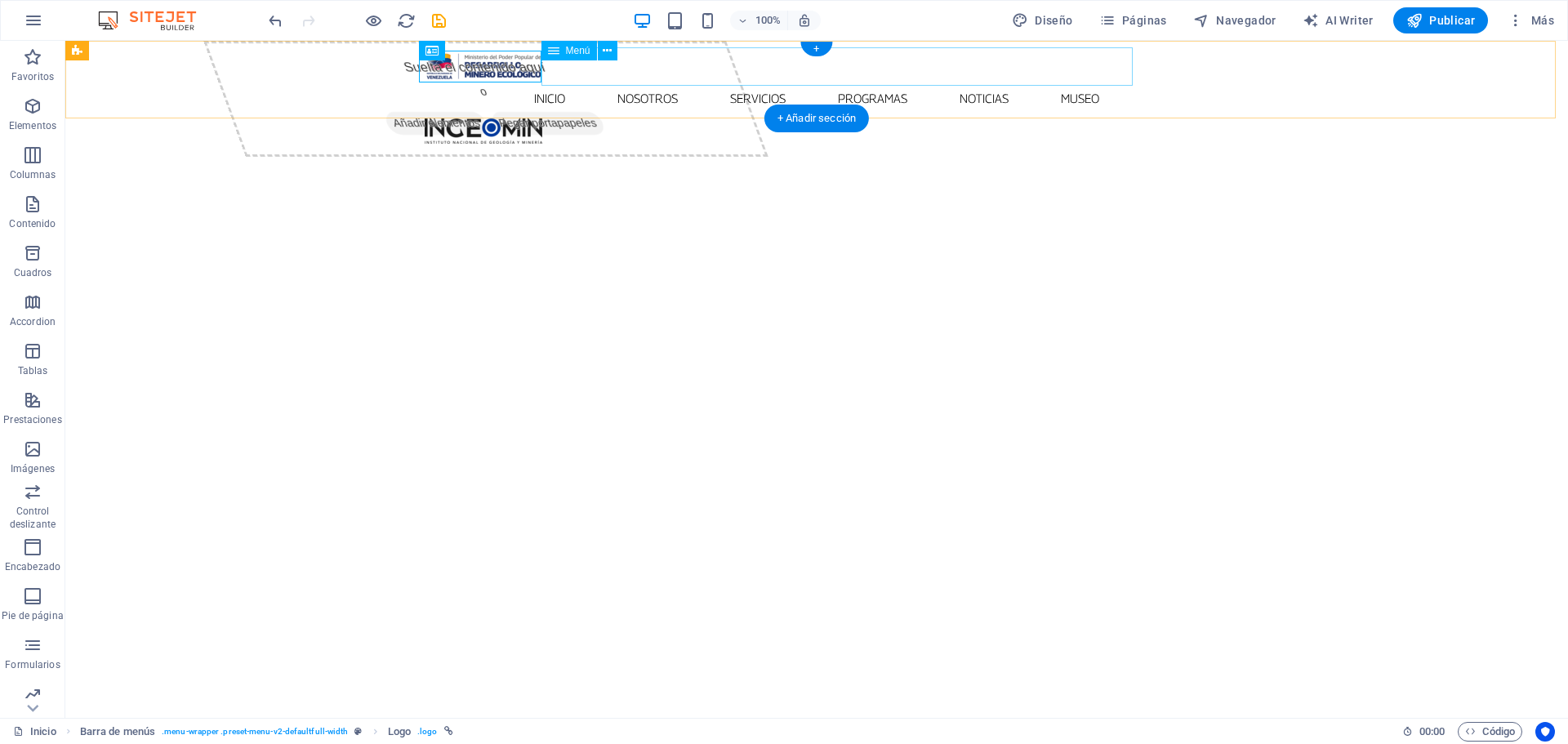
click at [689, 84] on nav "Inicio Nosotros Servicios Programas PNG INGEOMIN VA A LA ESCUELA COMITÉ DE MUJE…" at bounding box center [817, 98] width 784 height 38
click at [500, 67] on div at bounding box center [817, 63] width 784 height 32
select select "px"
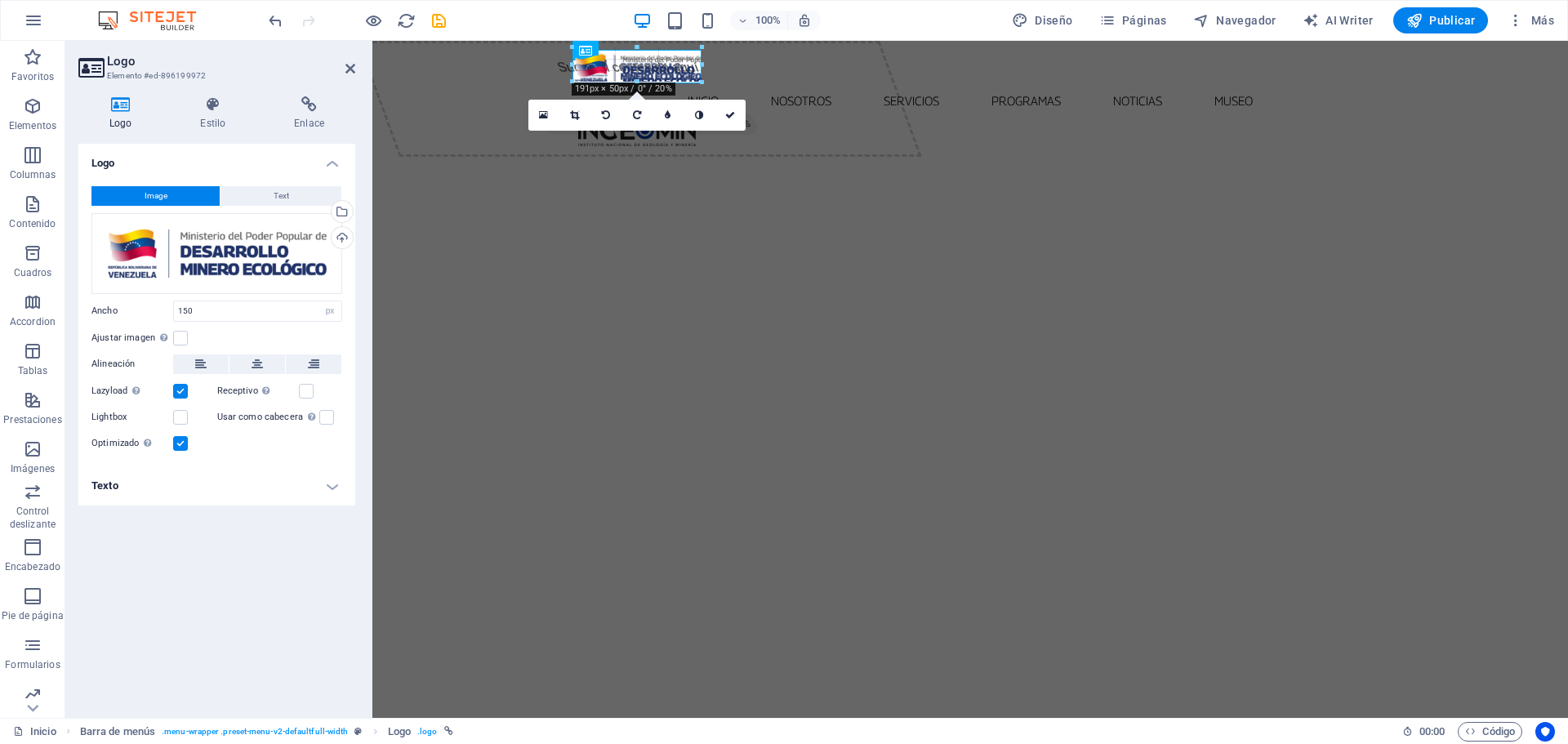
drag, startPoint x: 326, startPoint y: 11, endPoint x: 335, endPoint y: 9, distance: 9.2
type input "158"
click at [731, 113] on icon at bounding box center [729, 116] width 10 height 10
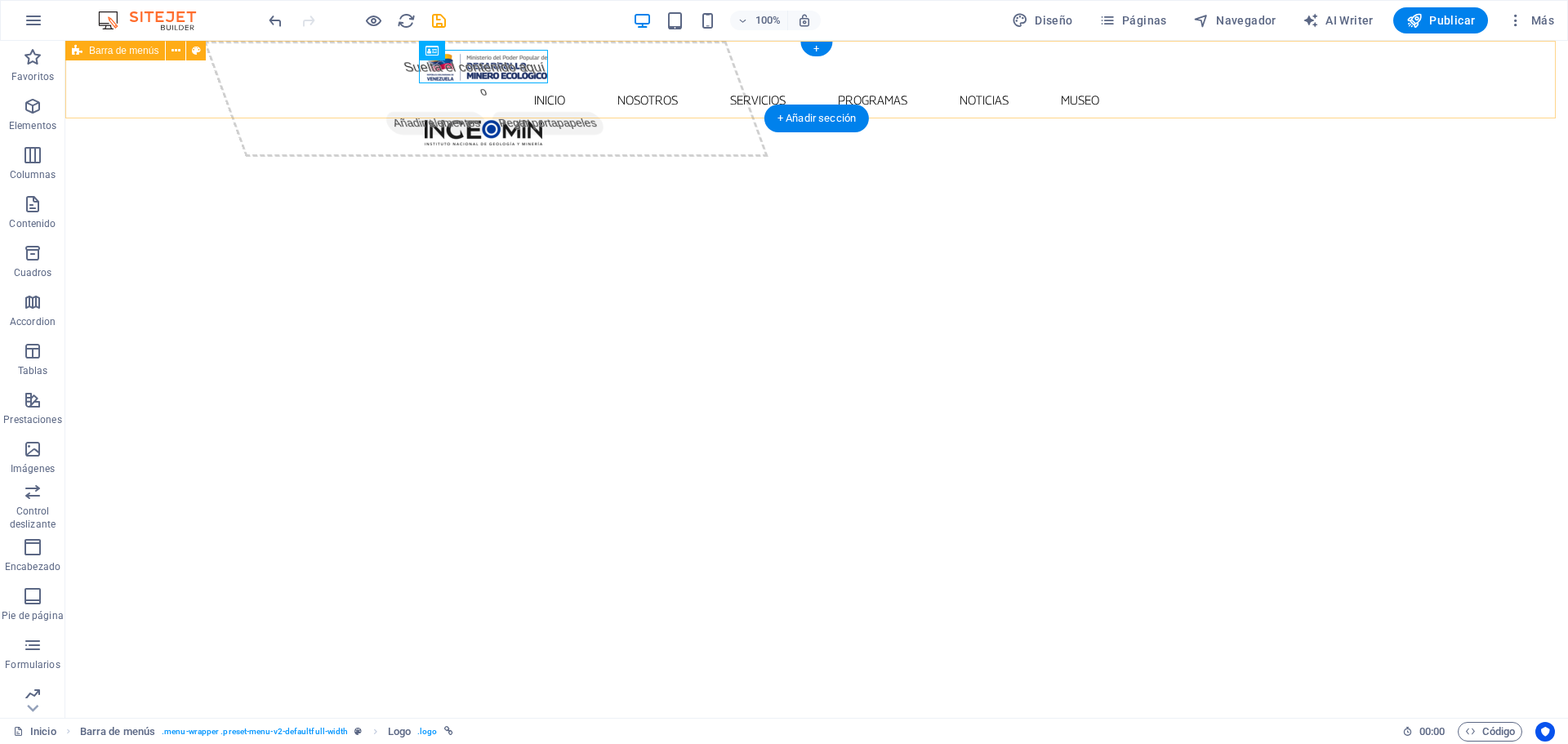
click at [610, 96] on div "Inicio Nosotros Servicios Programas PNG INGEOMIN VA A LA ESCUELA COMITÉ DE MUJE…" at bounding box center [816, 96] width 1502 height 111
click at [612, 81] on nav "Inicio Nosotros Servicios Programas PNG INGEOMIN VA A LA ESCUELA COMITÉ DE MUJE…" at bounding box center [817, 99] width 784 height 38
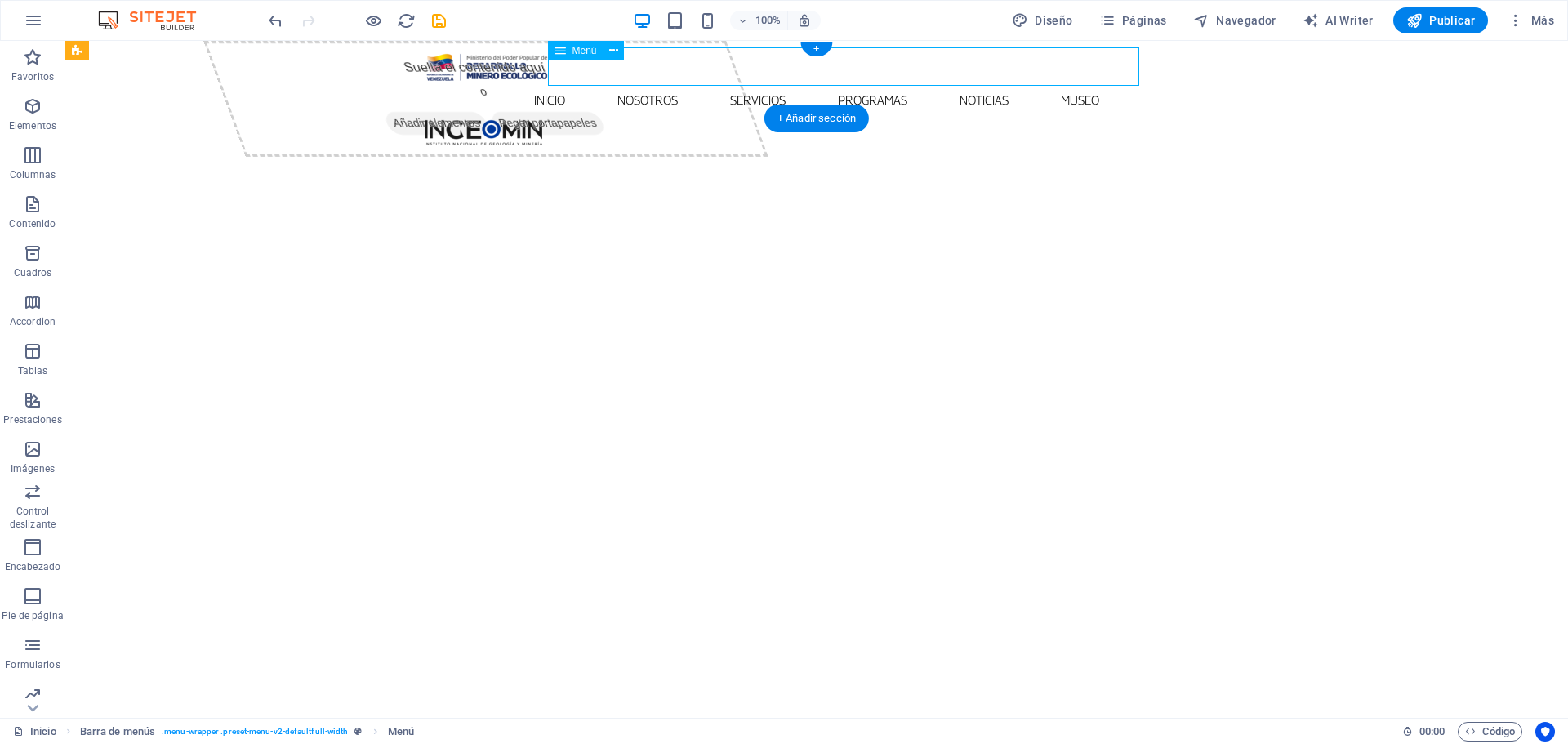
click at [612, 81] on nav "Inicio Nosotros Servicios Programas PNG INGEOMIN VA A LA ESCUELA COMITÉ DE MUJE…" at bounding box center [817, 99] width 784 height 38
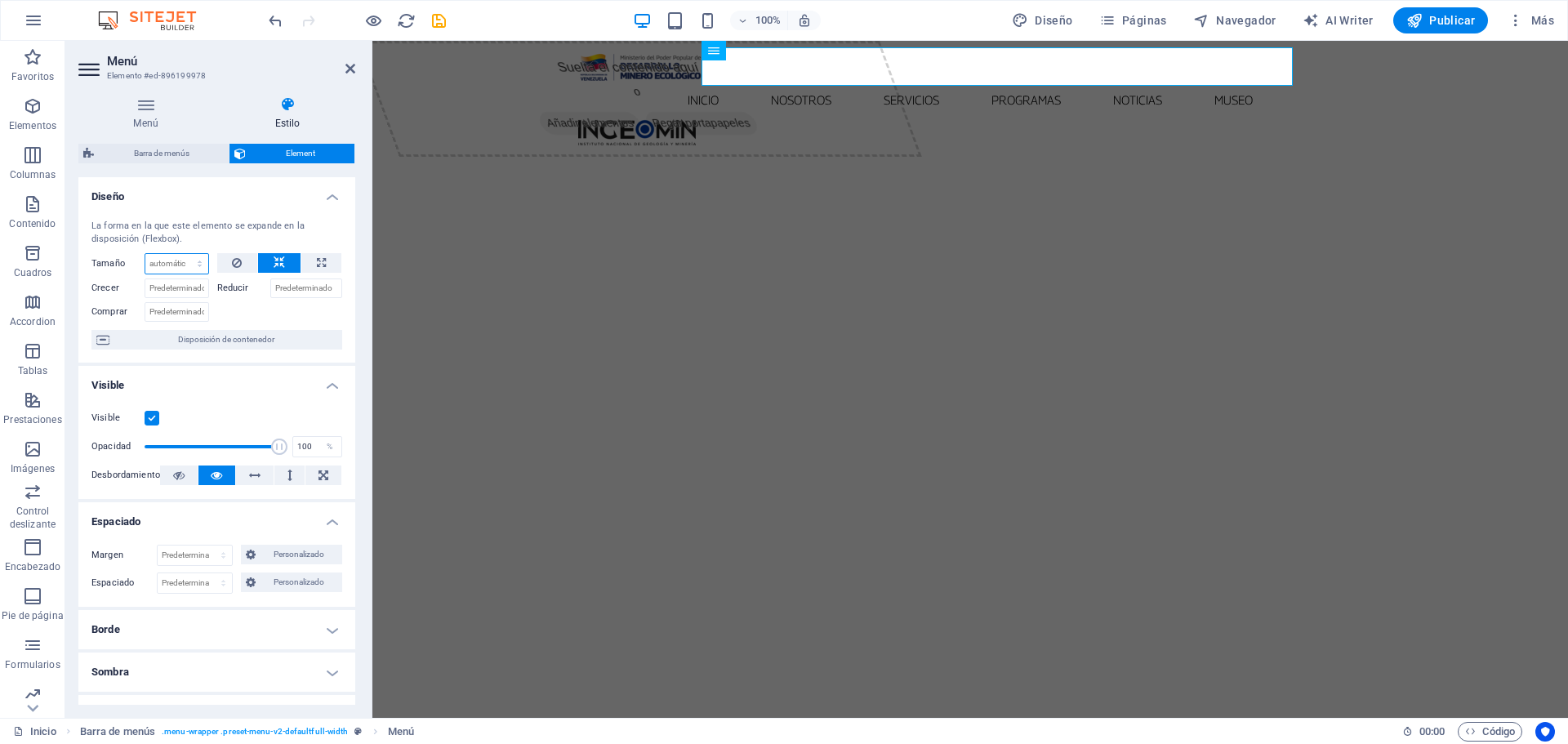
click at [195, 262] on select "Predeterminado automático px % 1/1 1/2 1/3 1/4 1/5 1/6 1/7 1/8 1/9 1/10" at bounding box center [177, 264] width 63 height 20
select select "1/1"
click at [183, 254] on select "Predeterminado automático px % 1/1 1/2 1/3 1/4 1/5 1/6 1/7 1/8 1/9 1/10" at bounding box center [177, 264] width 63 height 20
type input "100"
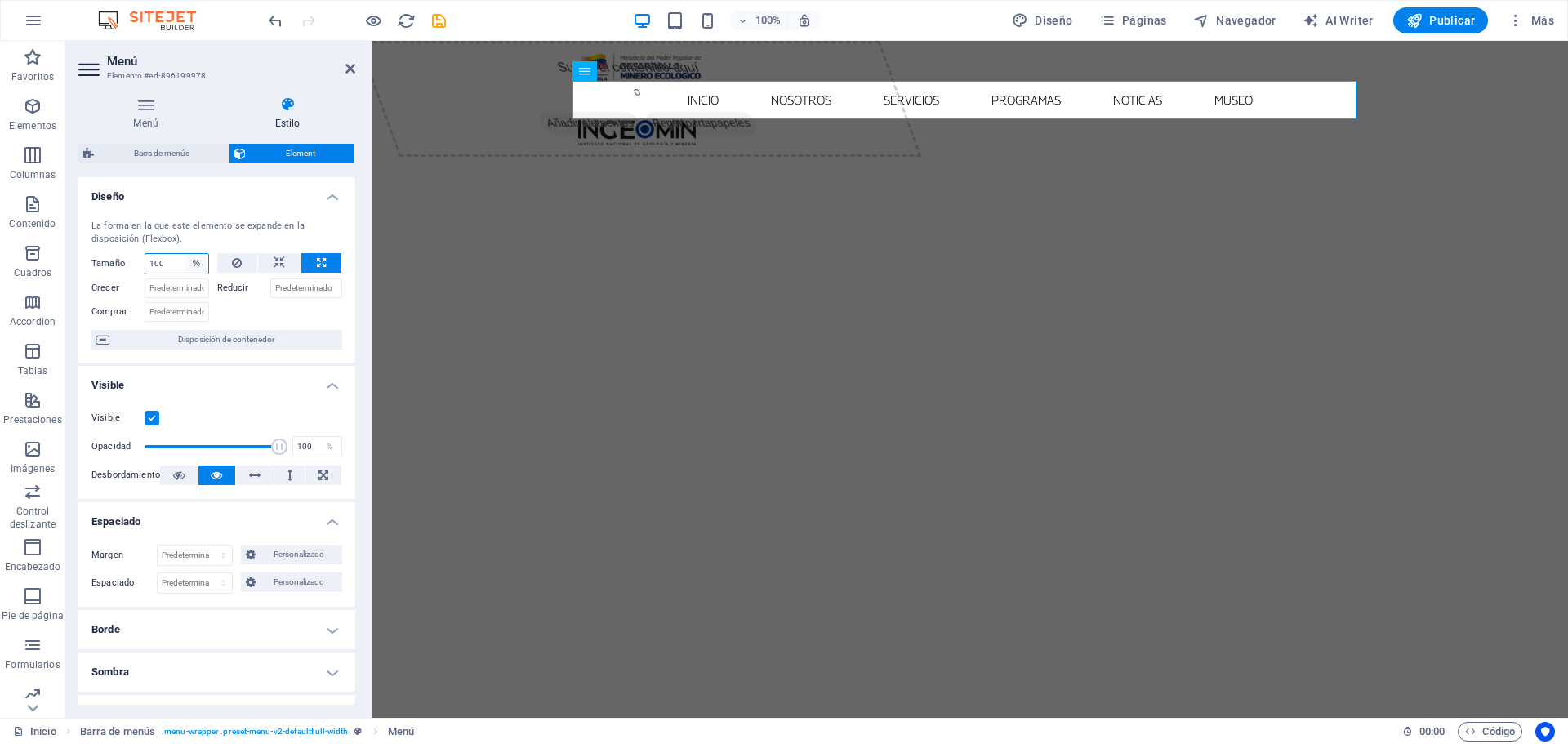
click at [201, 263] on select "Predeterminado automático px % 1/1 1/2 1/3 1/4 1/5 1/6 1/7 1/8 1/9 1/10" at bounding box center [197, 264] width 23 height 20
select select "1/2"
click at [185, 254] on select "Predeterminado automático px % 1/1 1/2 1/3 1/4 1/5 1/6 1/7 1/8 1/9 1/10" at bounding box center [197, 264] width 23 height 20
type input "50"
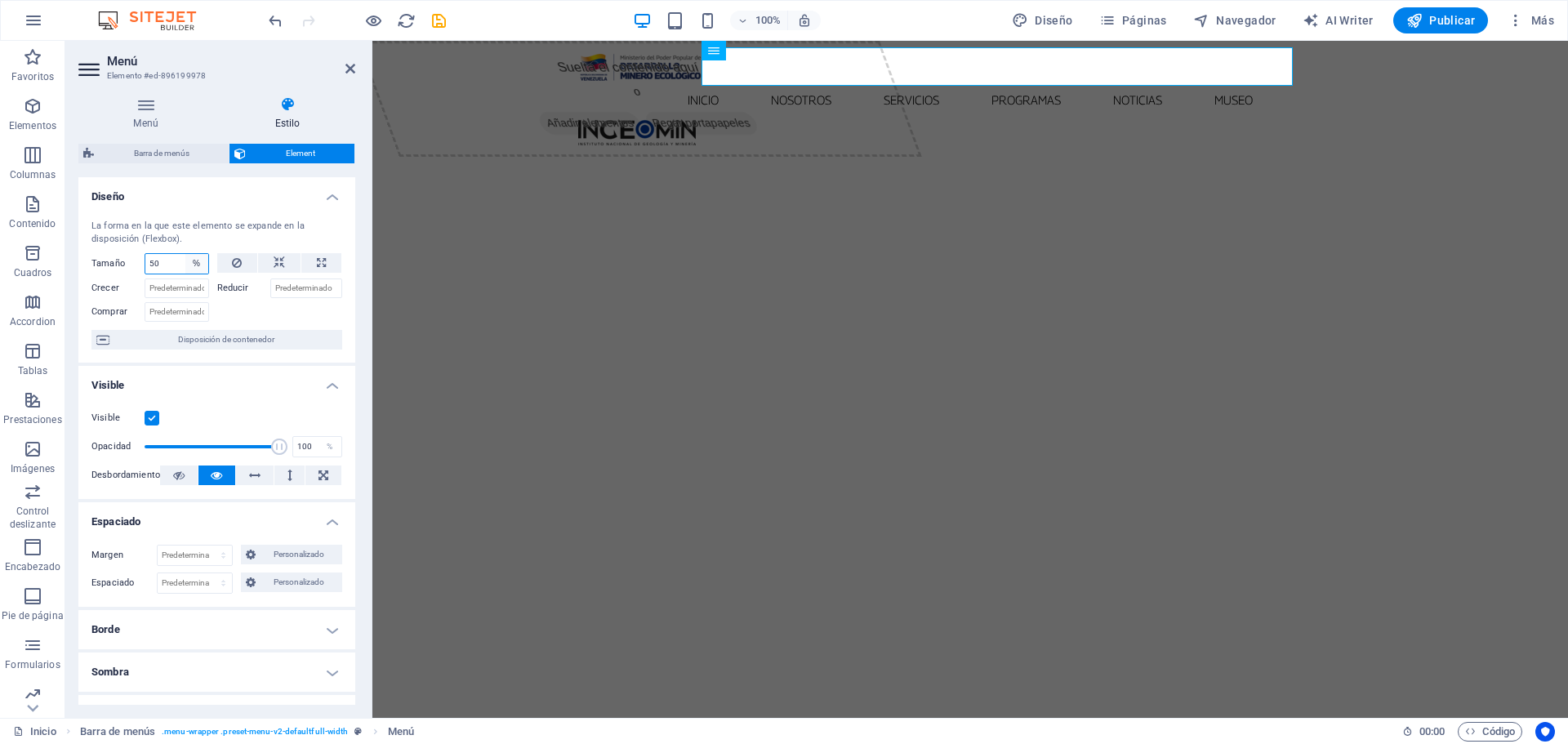
click at [199, 260] on select "Predeterminado automático px % 1/1 1/2 1/3 1/4 1/5 1/6 1/7 1/8 1/9 1/10" at bounding box center [197, 264] width 23 height 20
select select "1/3"
click at [185, 254] on select "Predeterminado automático px % 1/1 1/2 1/3 1/4 1/5 1/6 1/7 1/8 1/9 1/10" at bounding box center [197, 264] width 23 height 20
type input "33.33"
click at [199, 257] on select "Predeterminado automático px % 1/1 1/2 1/3 1/4 1/5 1/6 1/7 1/8 1/9 1/10" at bounding box center [197, 264] width 23 height 20
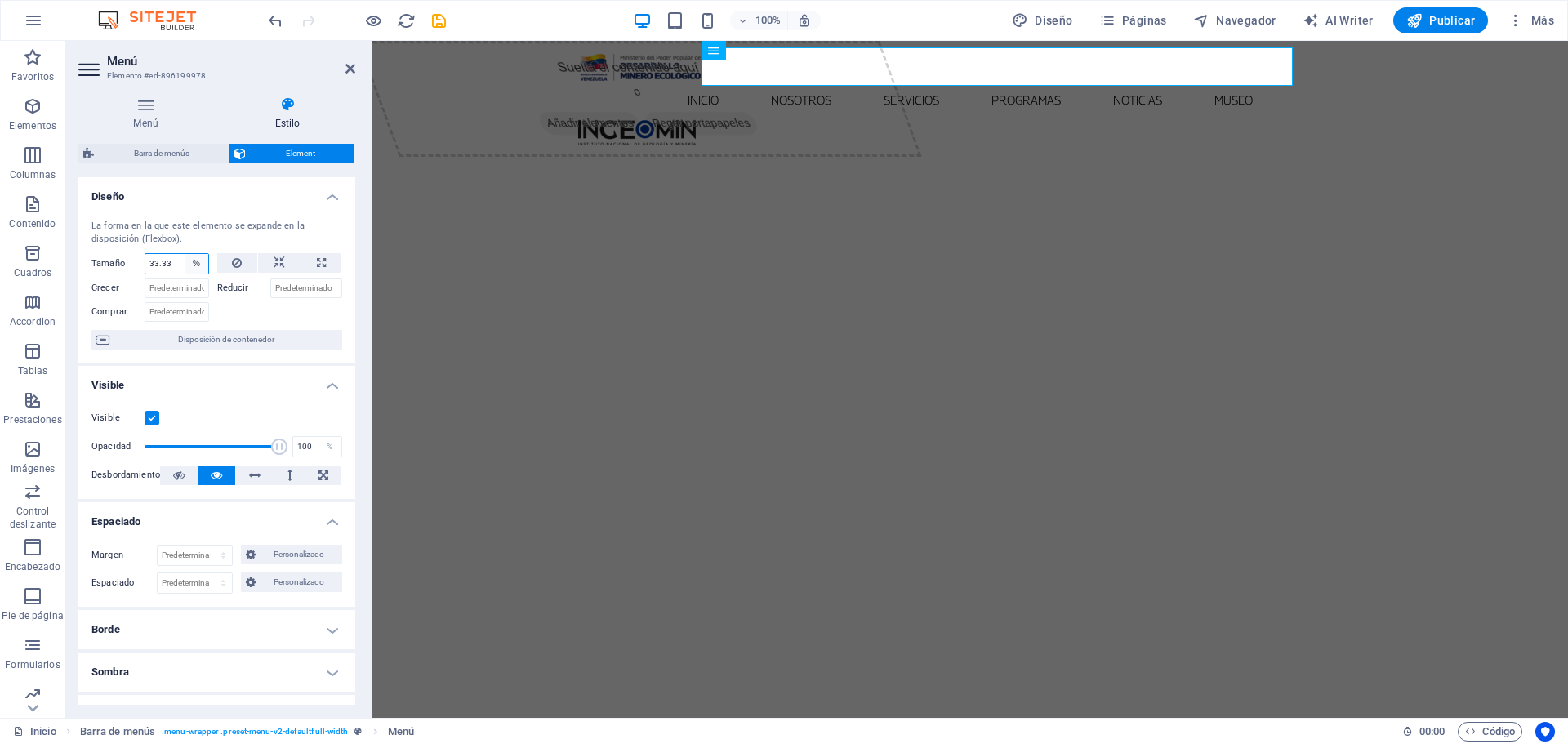
select select "s074hpaqe3g"
click at [185, 254] on select "Predeterminado automático px % 1/1 1/2 1/3 1/4 1/5 1/6 1/7 1/8 1/9 1/10" at bounding box center [197, 264] width 23 height 20
select select "DISABLED_OPTION_VALUE"
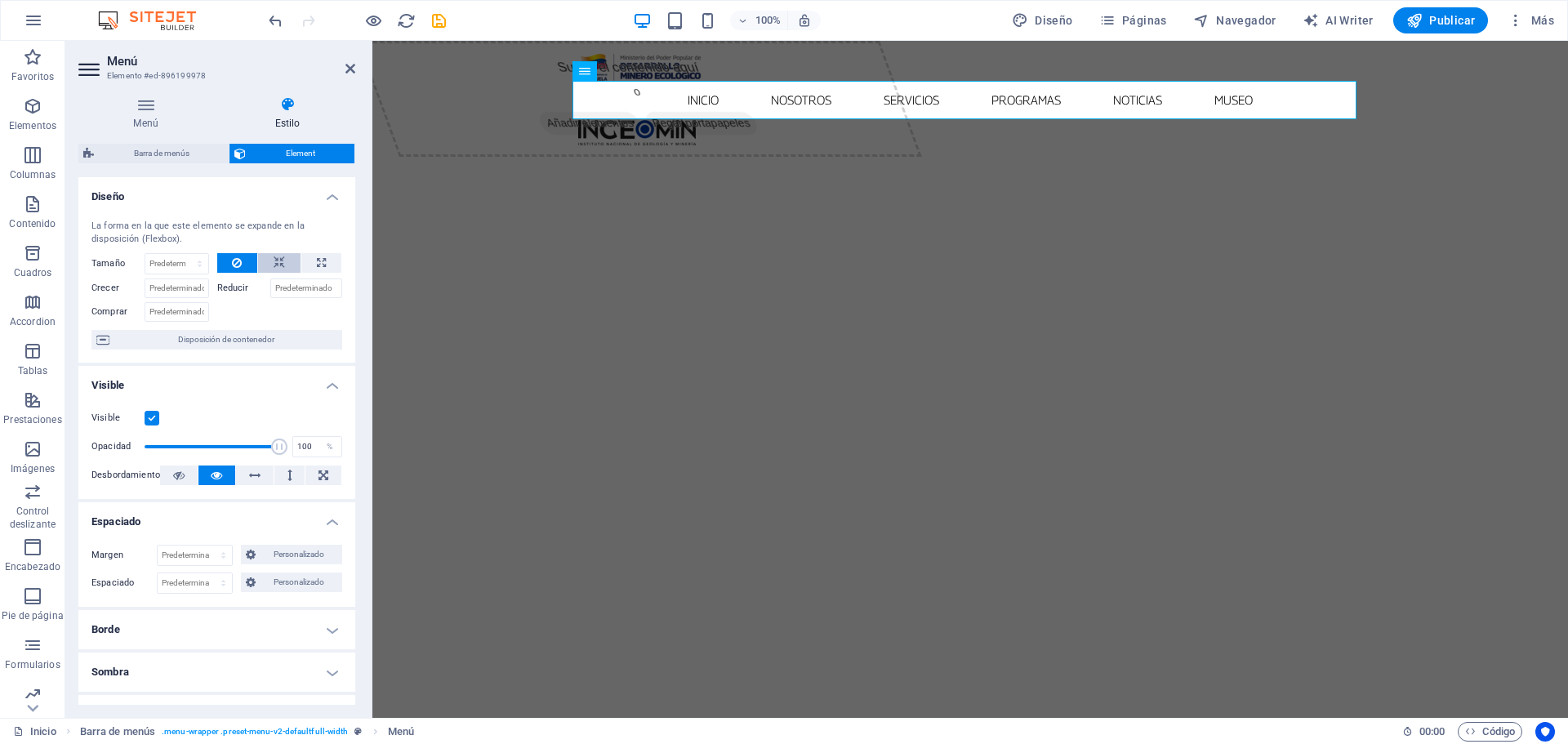
click at [273, 259] on icon at bounding box center [279, 263] width 12 height 20
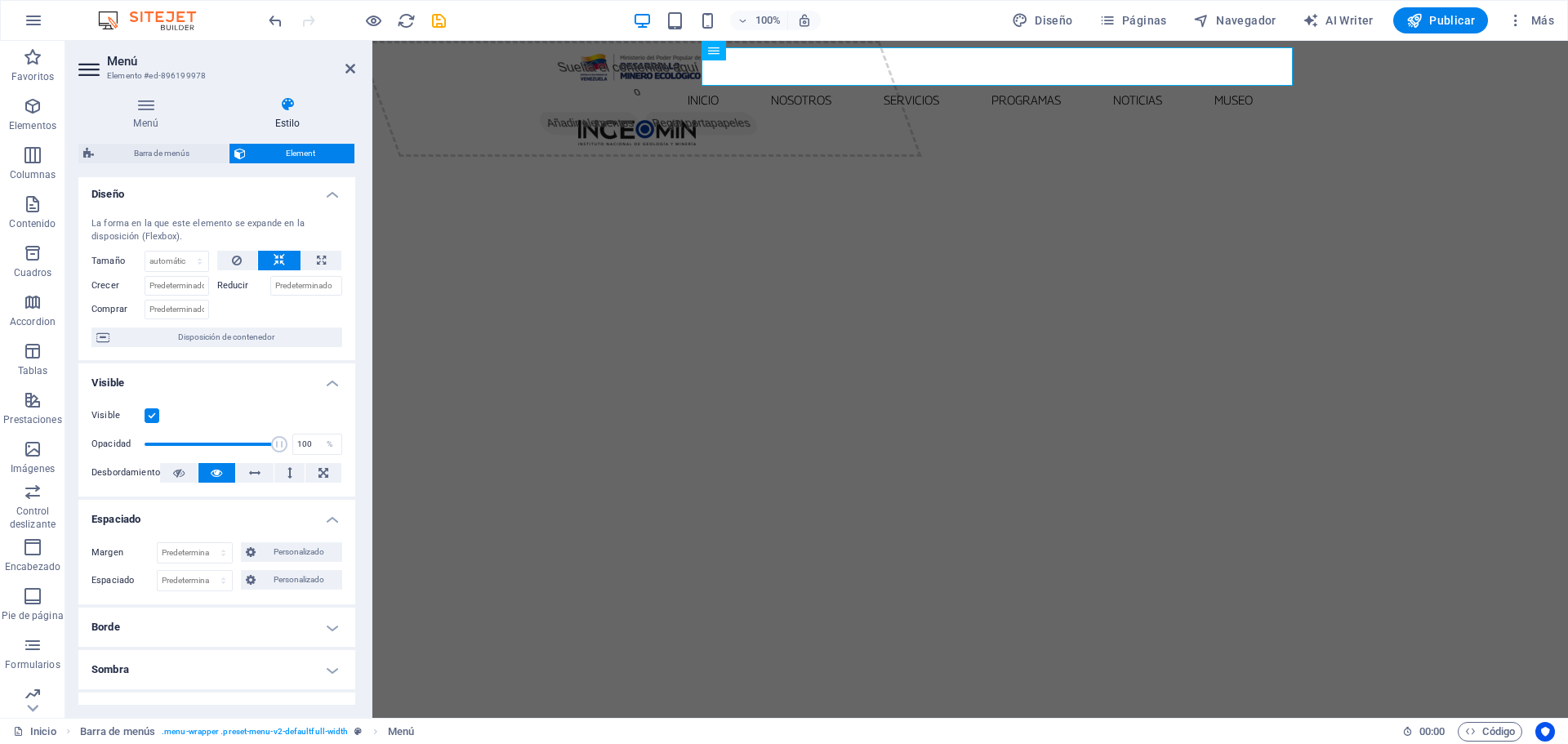
scroll to position [0, 0]
click at [139, 106] on icon at bounding box center [146, 105] width 135 height 16
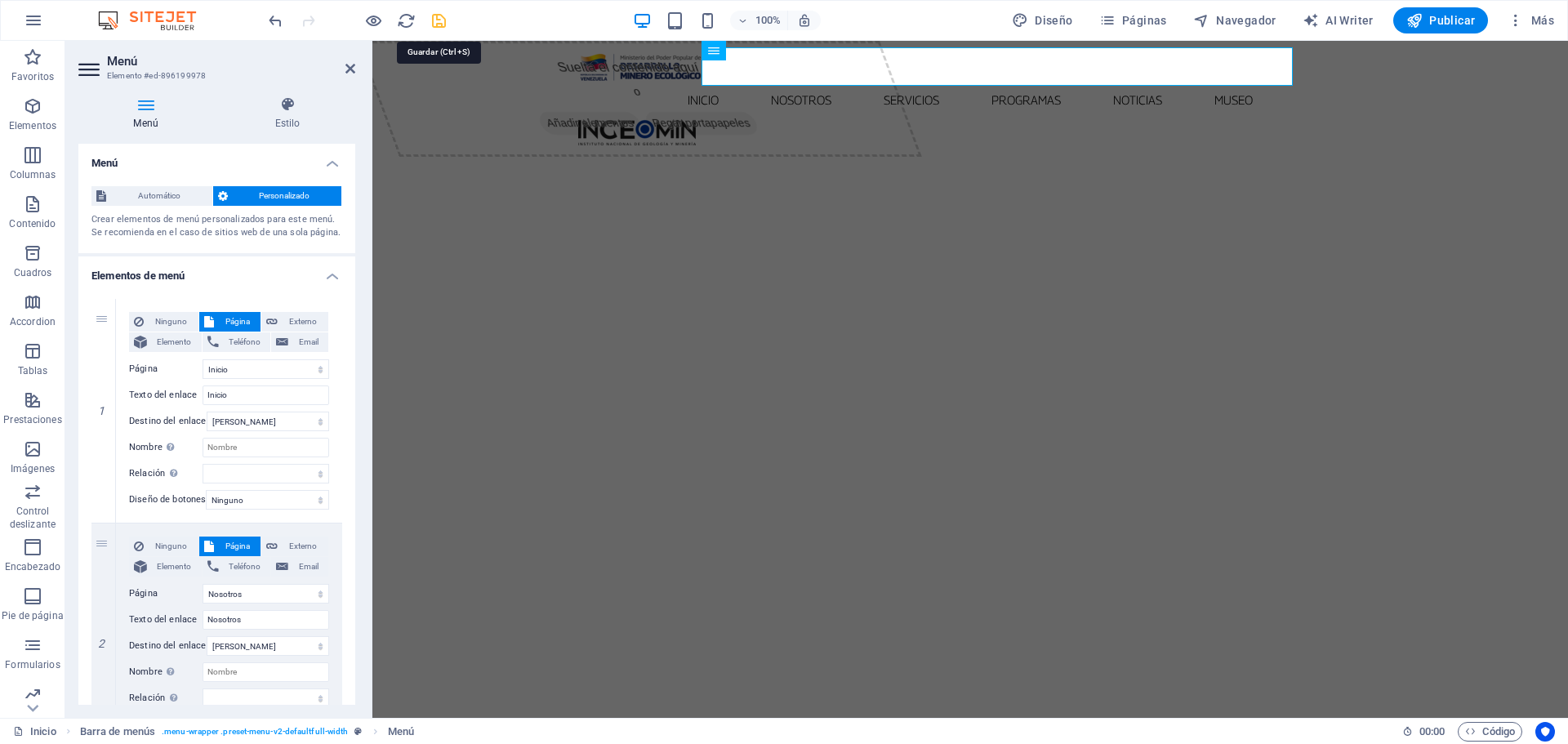
click at [436, 24] on icon "save" at bounding box center [438, 20] width 19 height 19
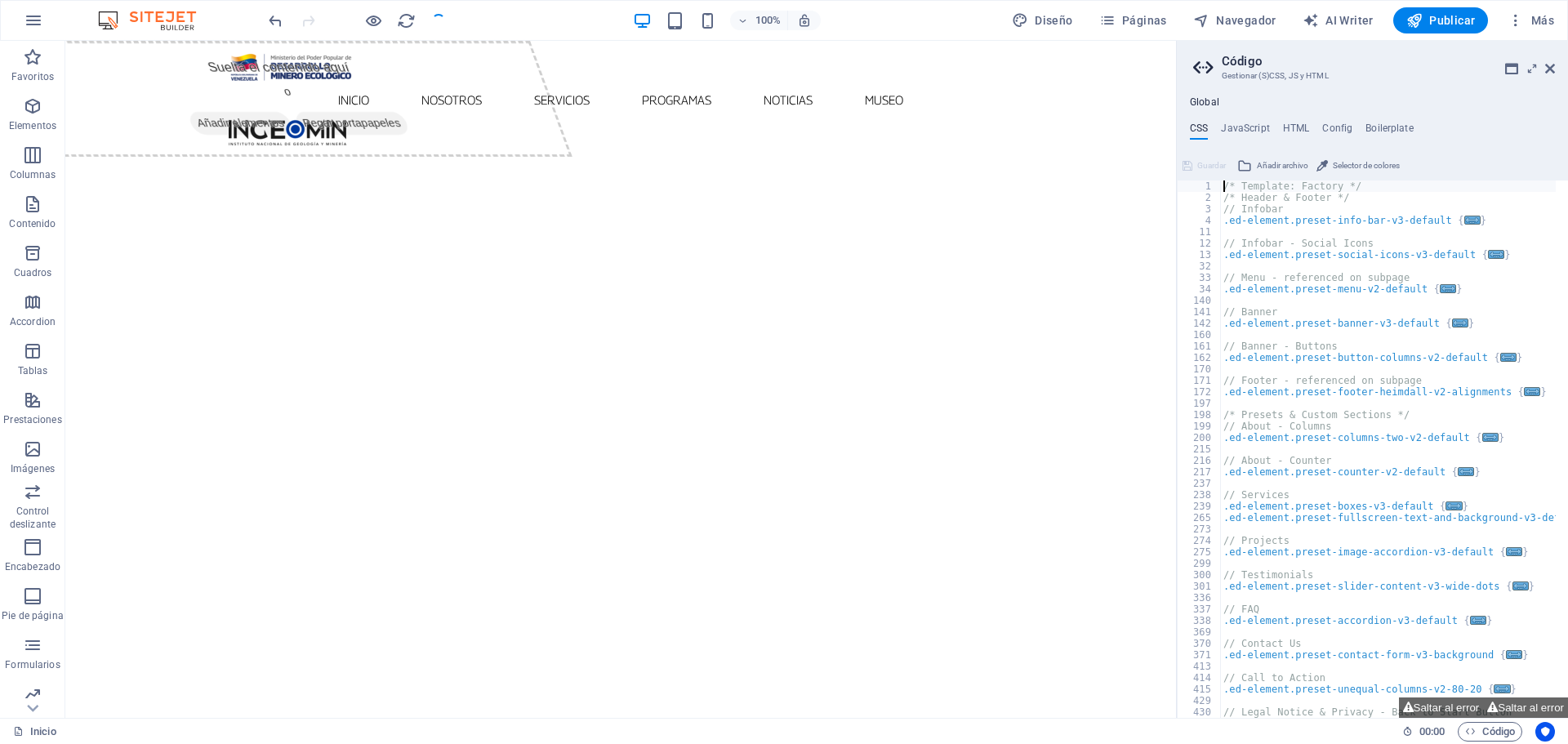
click at [1213, 62] on icon at bounding box center [1206, 68] width 25 height 23
click at [1548, 68] on icon at bounding box center [1549, 68] width 10 height 13
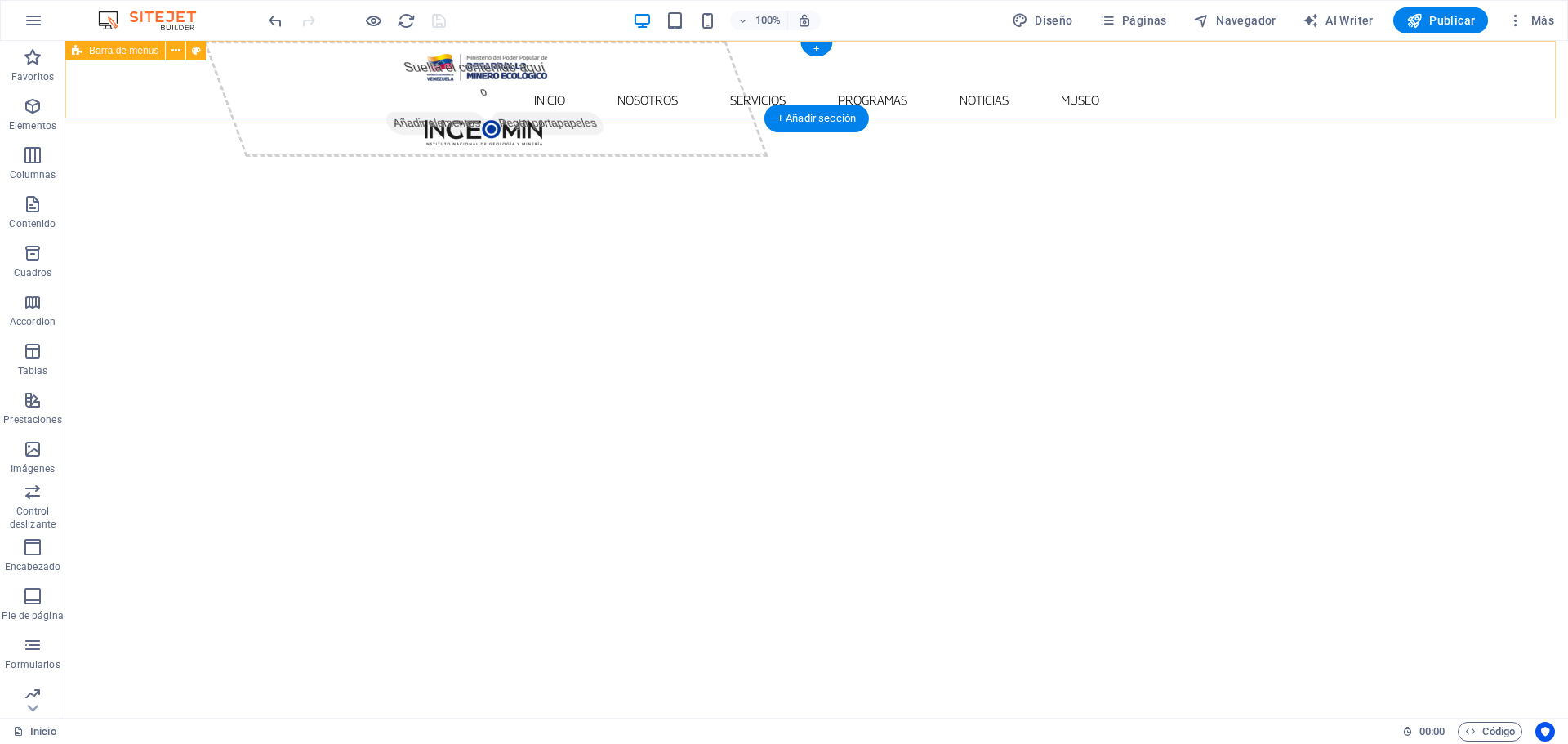
click at [1319, 67] on div "Inicio Nosotros Servicios Programas PNG INGEOMIN VA A LA ESCUELA COMITÉ DE MUJE…" at bounding box center [816, 96] width 1502 height 111
click at [1243, 71] on div "Inicio Nosotros Servicios Programas PNG INGEOMIN VA A LA ESCUELA COMITÉ DE MUJE…" at bounding box center [816, 96] width 1502 height 111
click at [239, 76] on div "Inicio Nosotros Servicios Programas PNG INGEOMIN VA A LA ESCUELA COMITÉ DE MUJE…" at bounding box center [816, 96] width 1502 height 111
select select "rem"
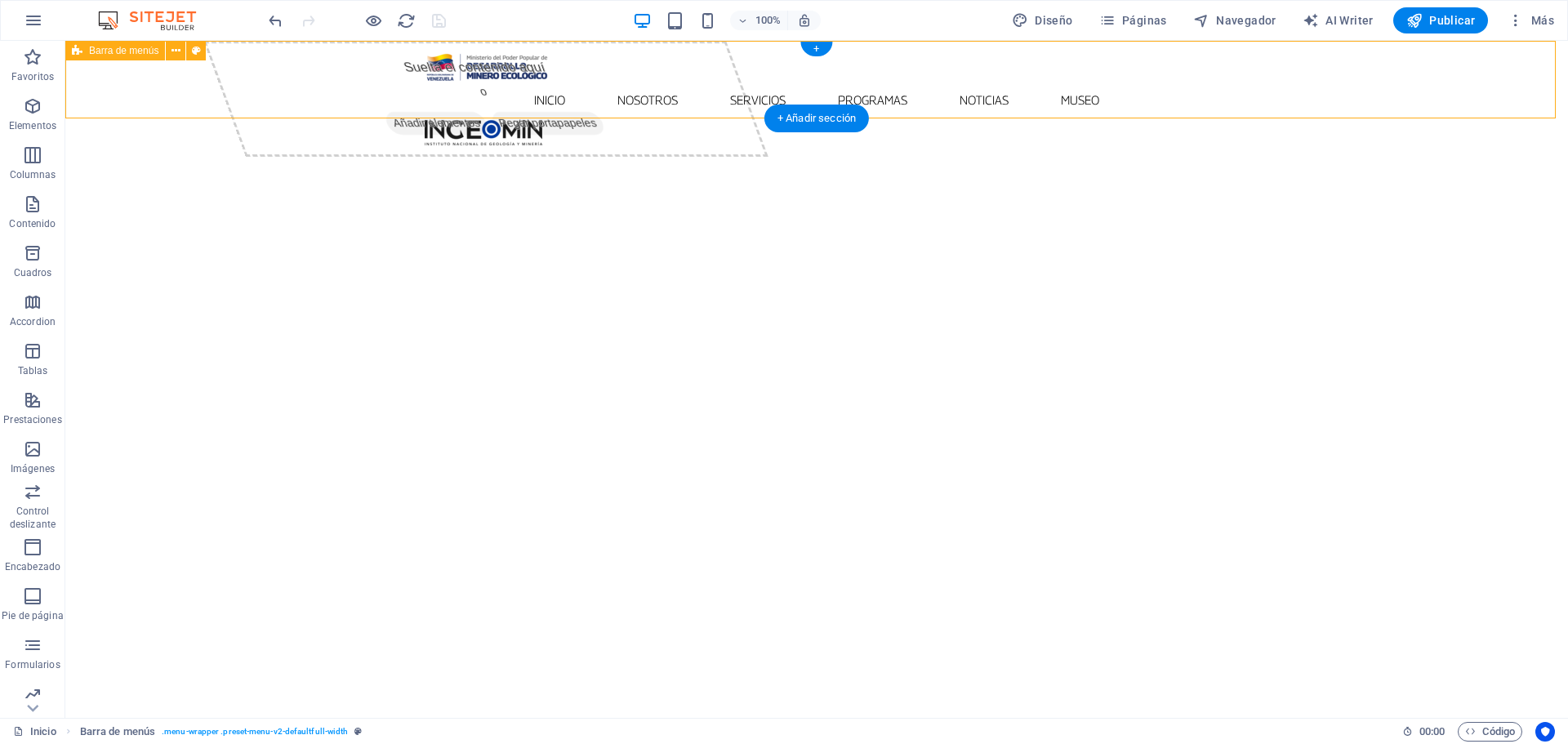
select select "sticky_menu"
select select "px"
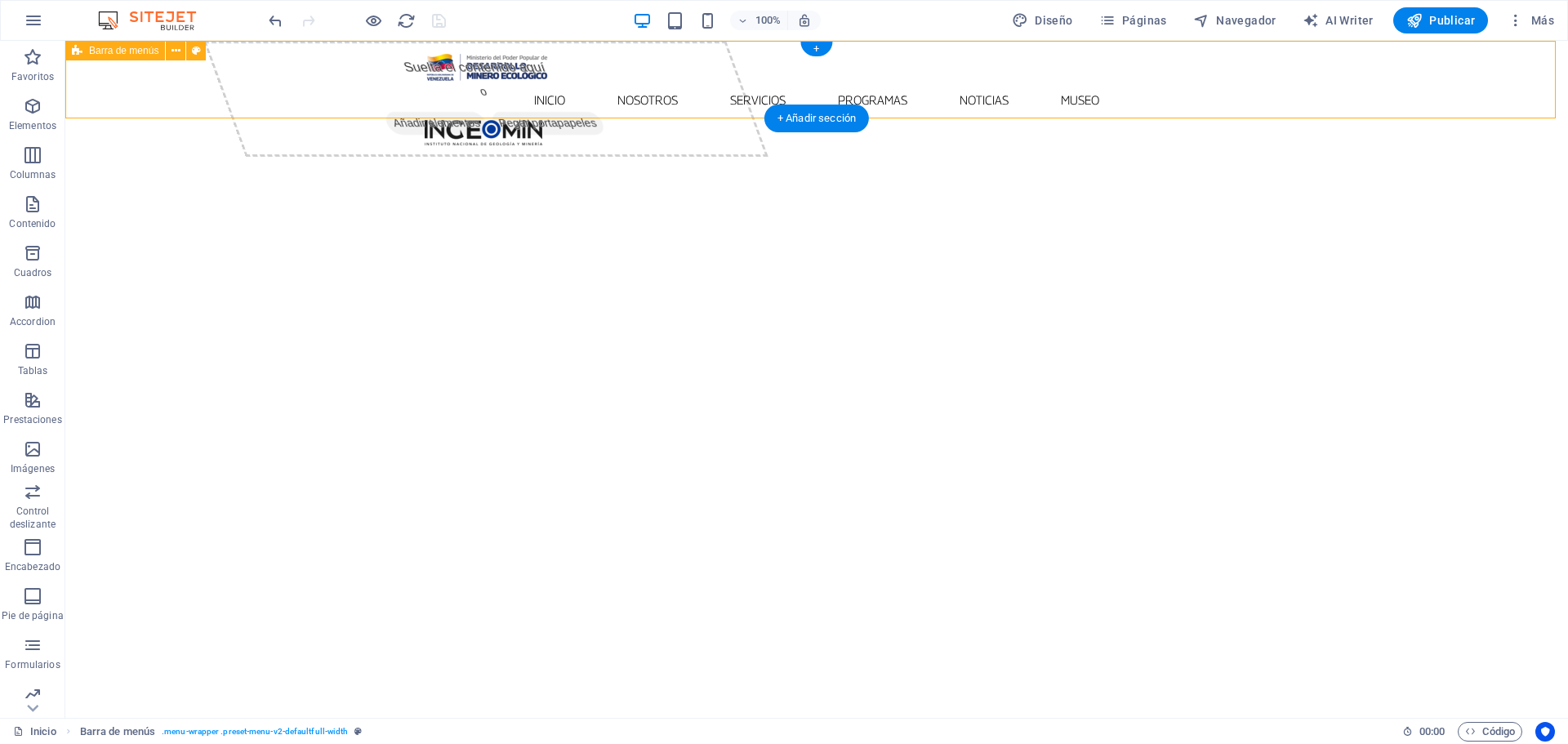
select select "preset-menu-v2-defaultfull-width"
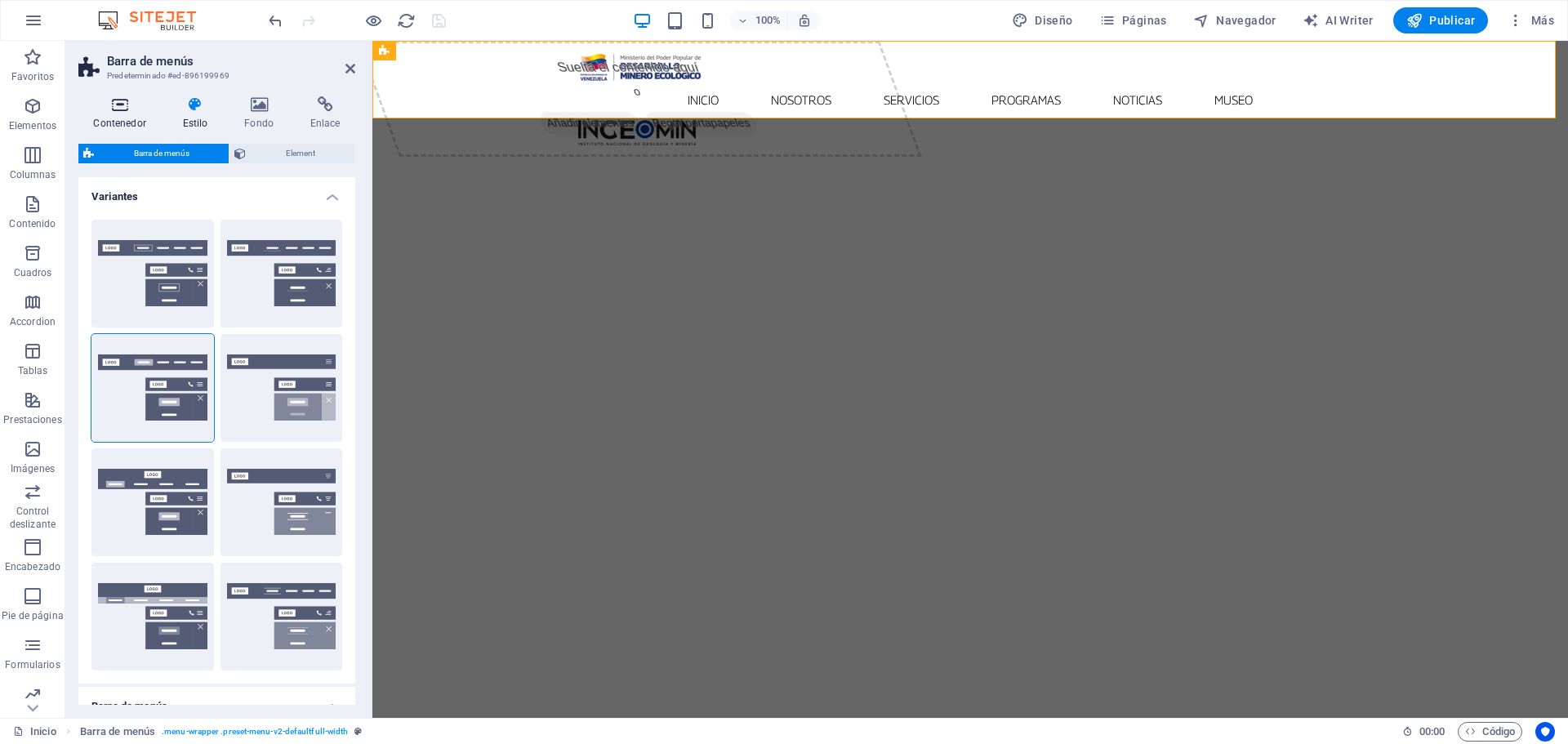
click at [123, 110] on icon at bounding box center [119, 105] width 83 height 16
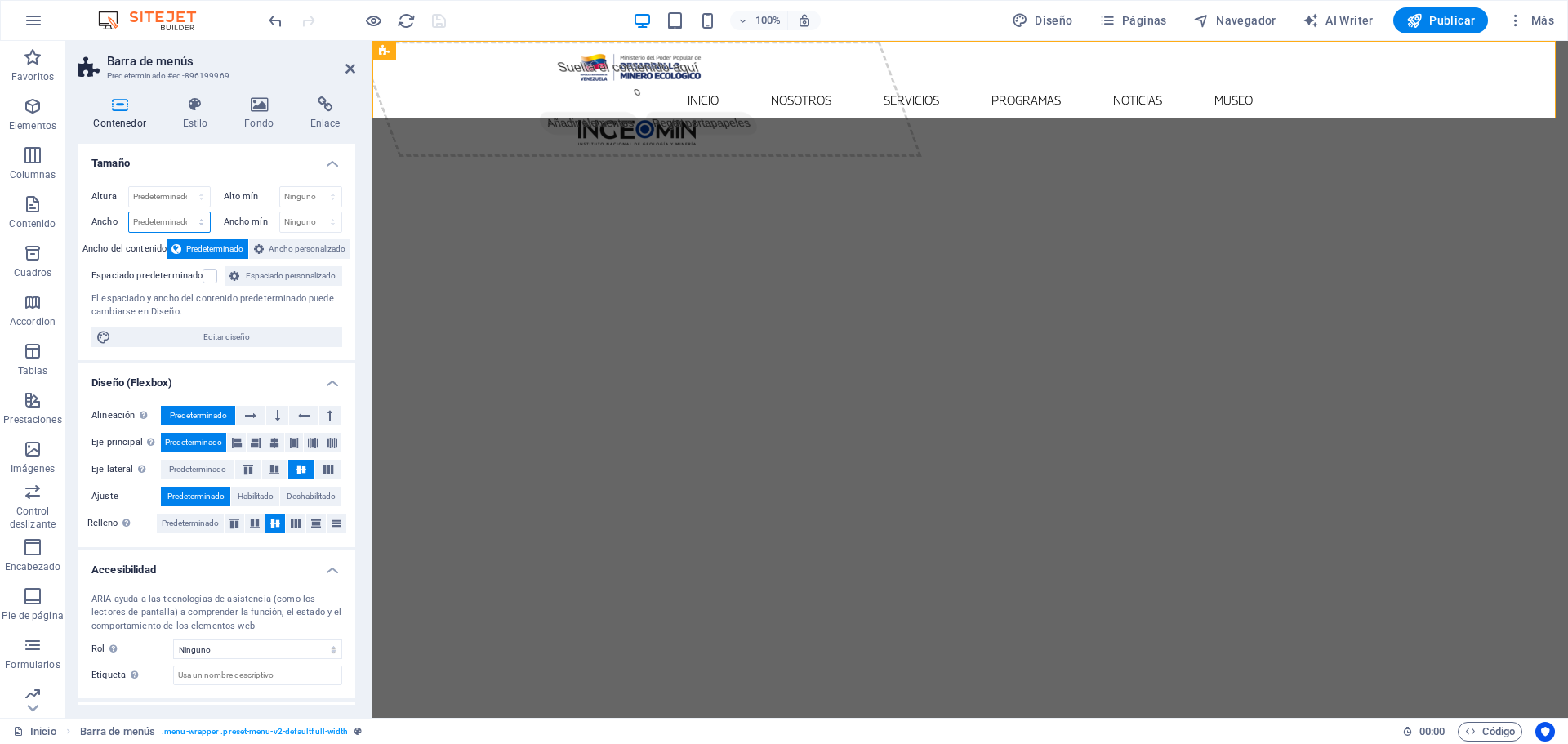
click at [202, 225] on select "Predeterminado px rem % em vh vw" at bounding box center [169, 222] width 81 height 20
select select "px"
click at [185, 212] on select "Predeterminado px rem % em vh vw" at bounding box center [169, 222] width 81 height 20
type input "1449"
click at [196, 222] on select "Predeterminado px rem % em vh vw" at bounding box center [199, 222] width 23 height 20
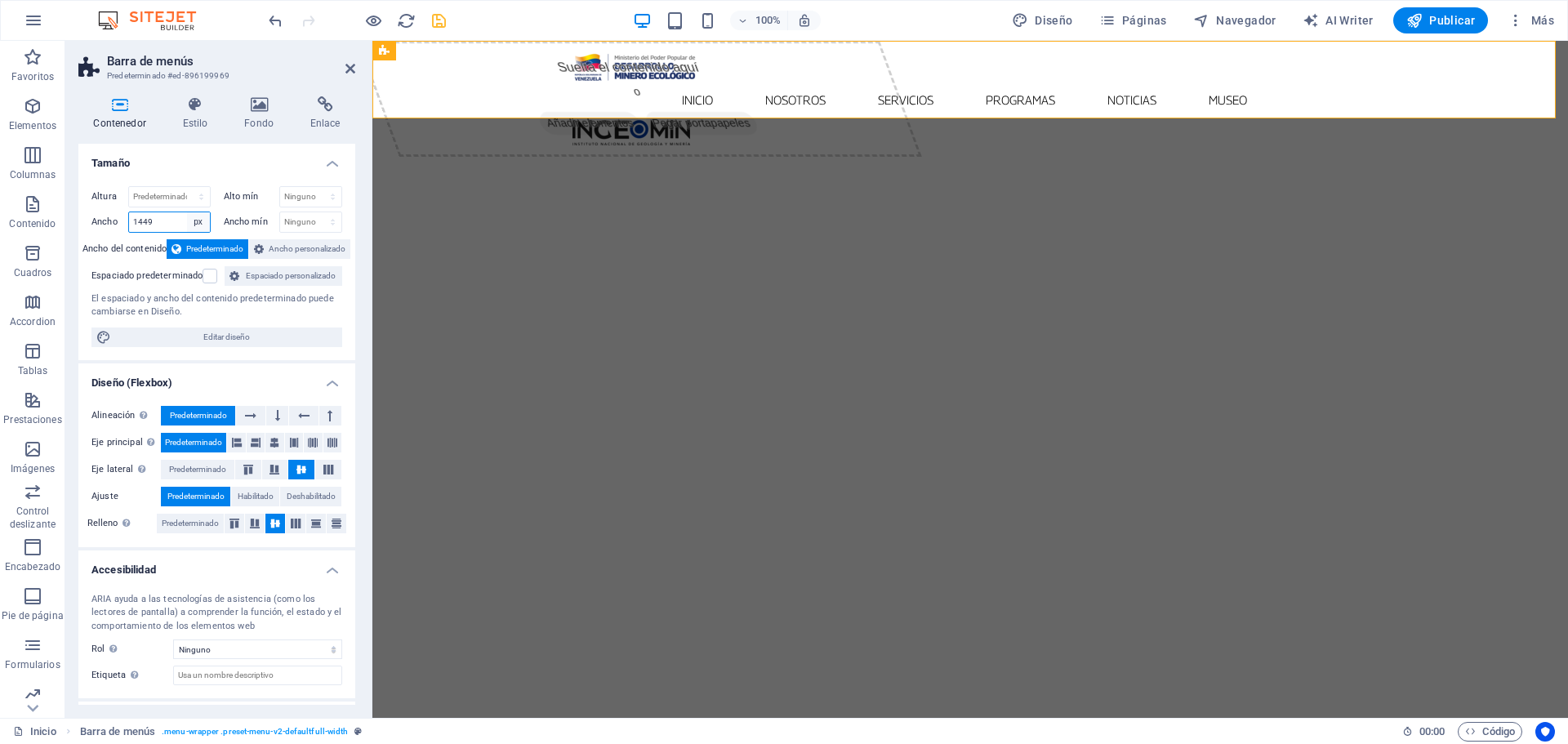
select select "default"
click at [187, 212] on select "Predeterminado px rem % em vh vw" at bounding box center [199, 222] width 23 height 20
select select "DISABLED_OPTION_VALUE"
click at [275, 441] on icon at bounding box center [274, 443] width 10 height 20
click at [248, 416] on icon at bounding box center [250, 416] width 12 height 20
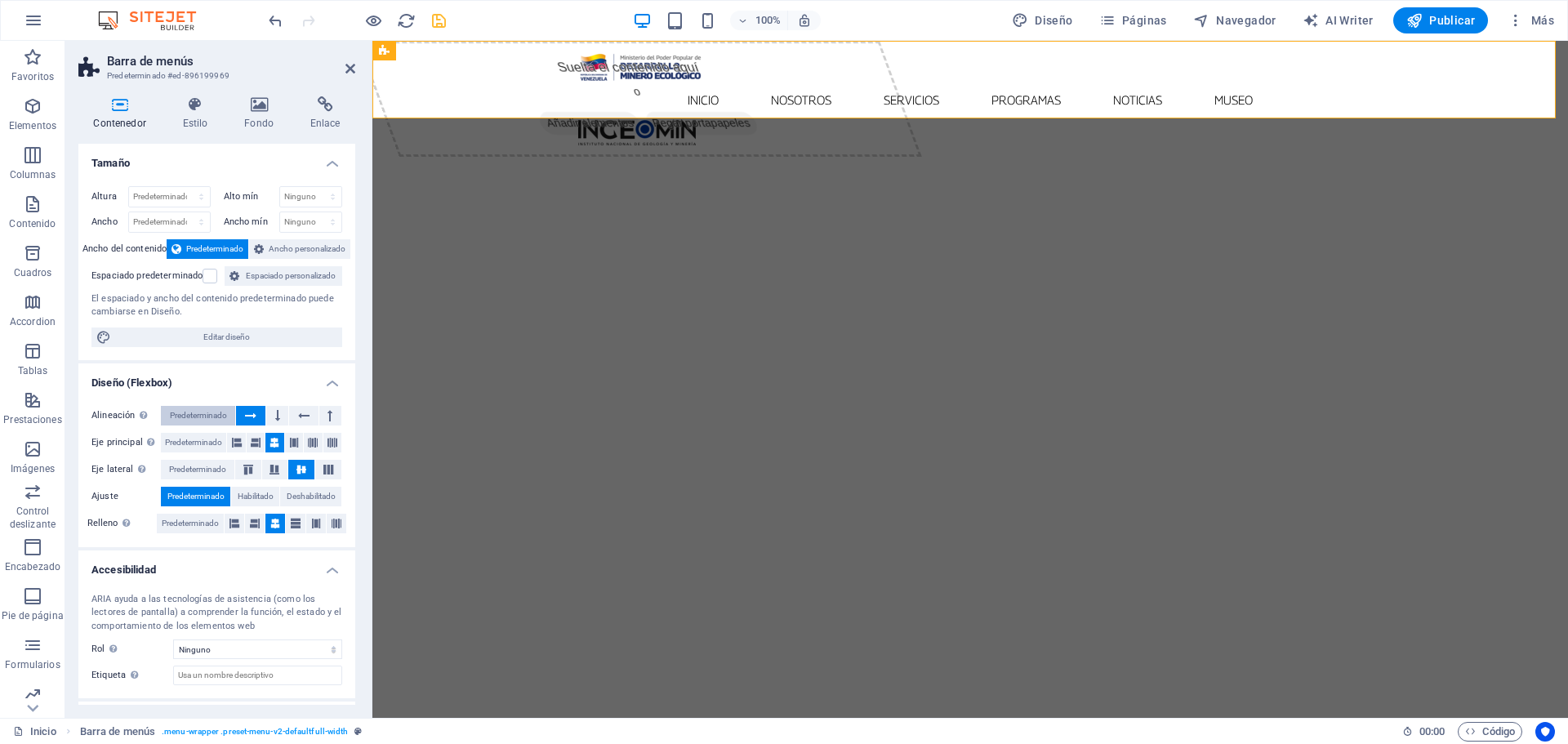
click at [220, 417] on span "Predeterminado" at bounding box center [198, 416] width 57 height 20
click at [260, 341] on span "Editar diseño" at bounding box center [226, 337] width 221 height 20
select select "rem"
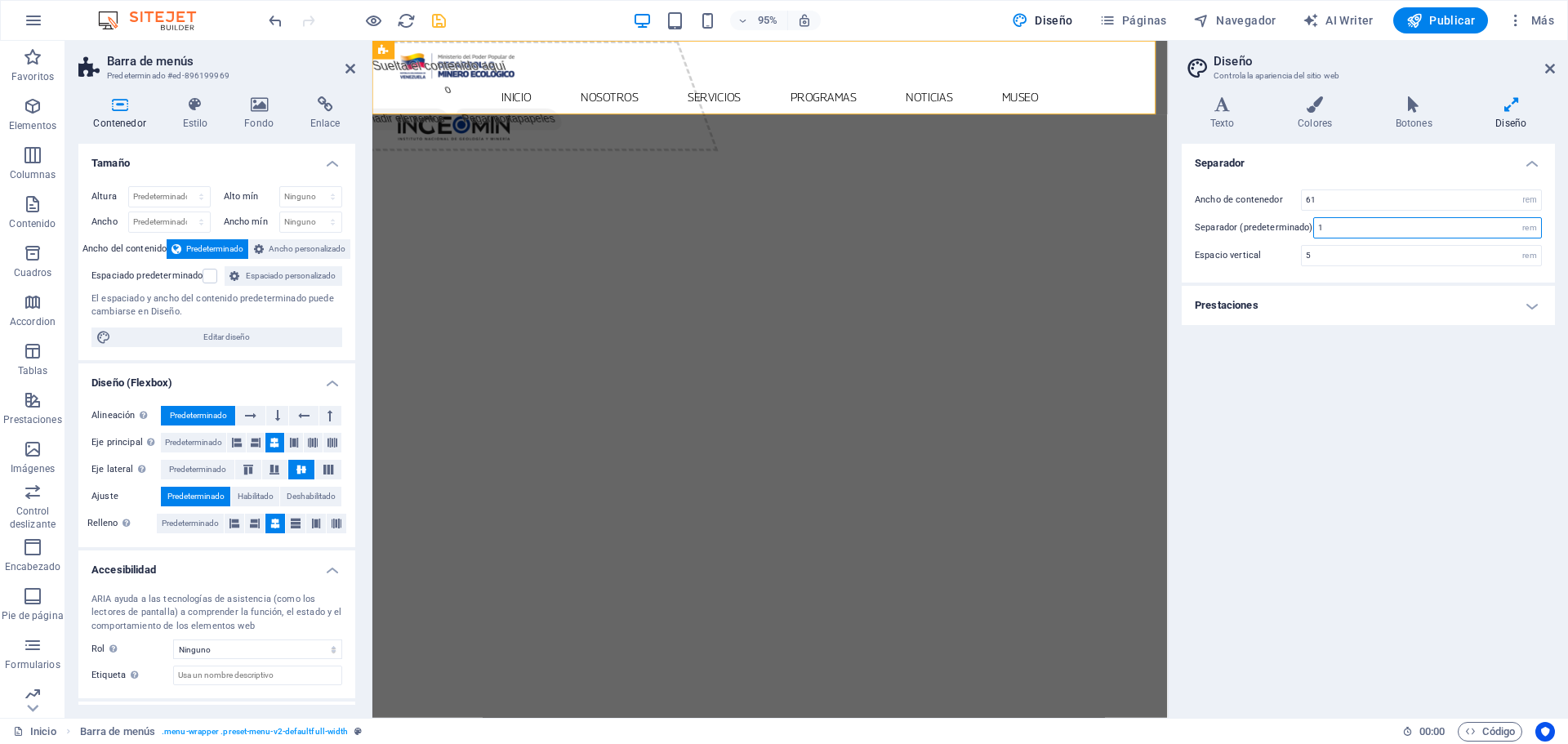
click at [1343, 231] on input "1" at bounding box center [1428, 228] width 227 height 20
type input "0"
type input "0.5"
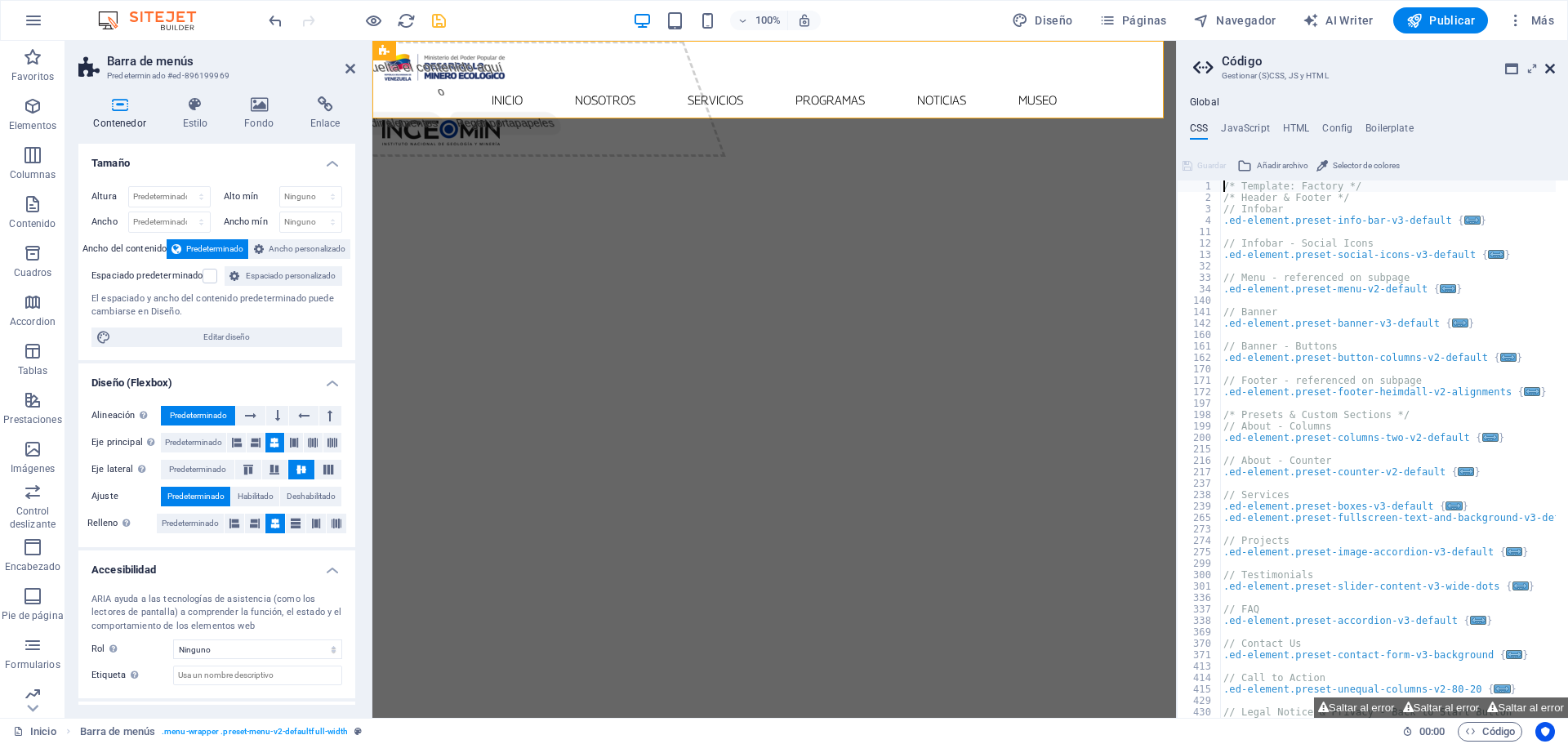
click at [1547, 67] on icon at bounding box center [1549, 68] width 10 height 13
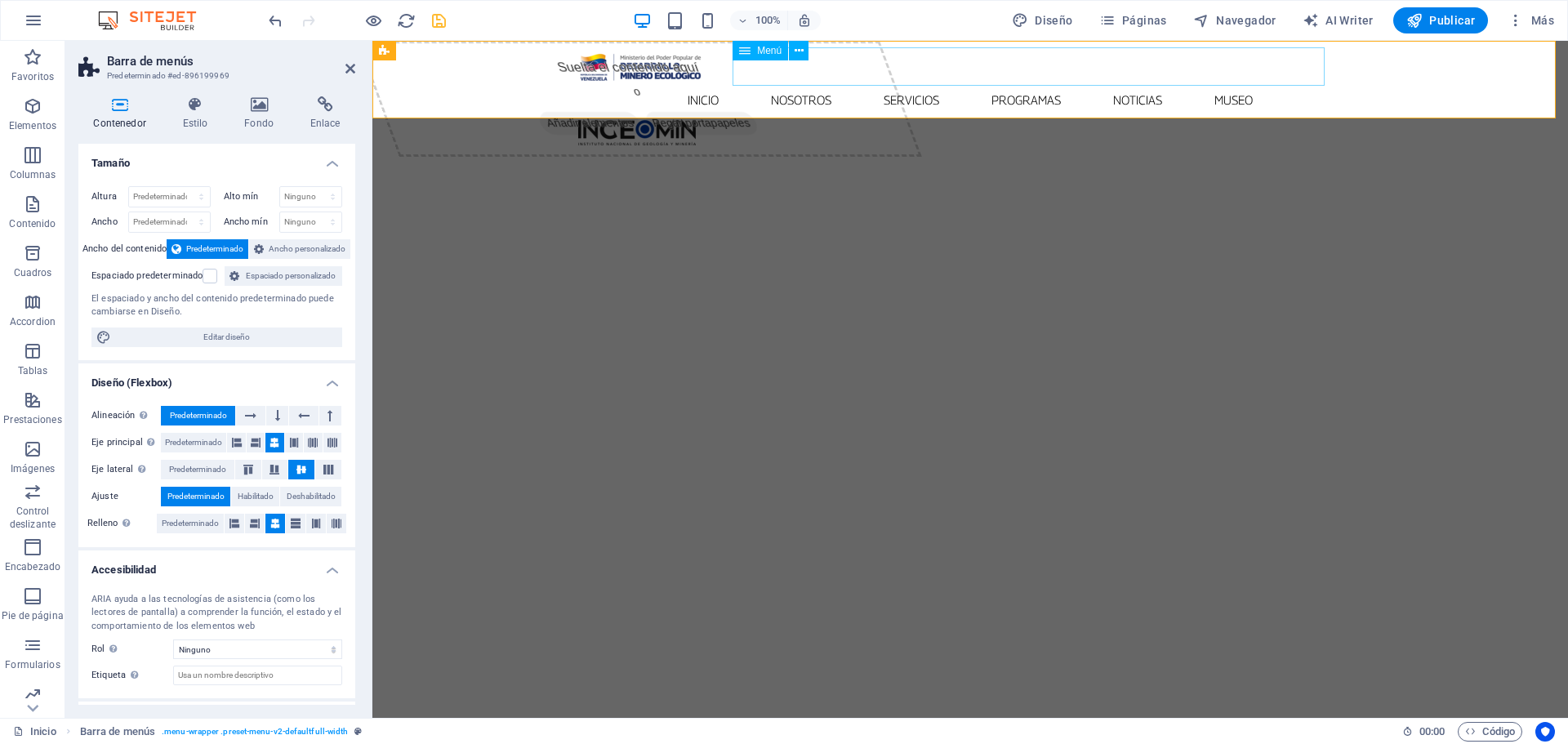
click at [1038, 81] on nav "Inicio Nosotros Servicios Programas PNG INGEOMIN VA A LA ESCUELA COMITÉ DE MUJE…" at bounding box center [971, 99] width 784 height 38
select select
select select "1"
select select
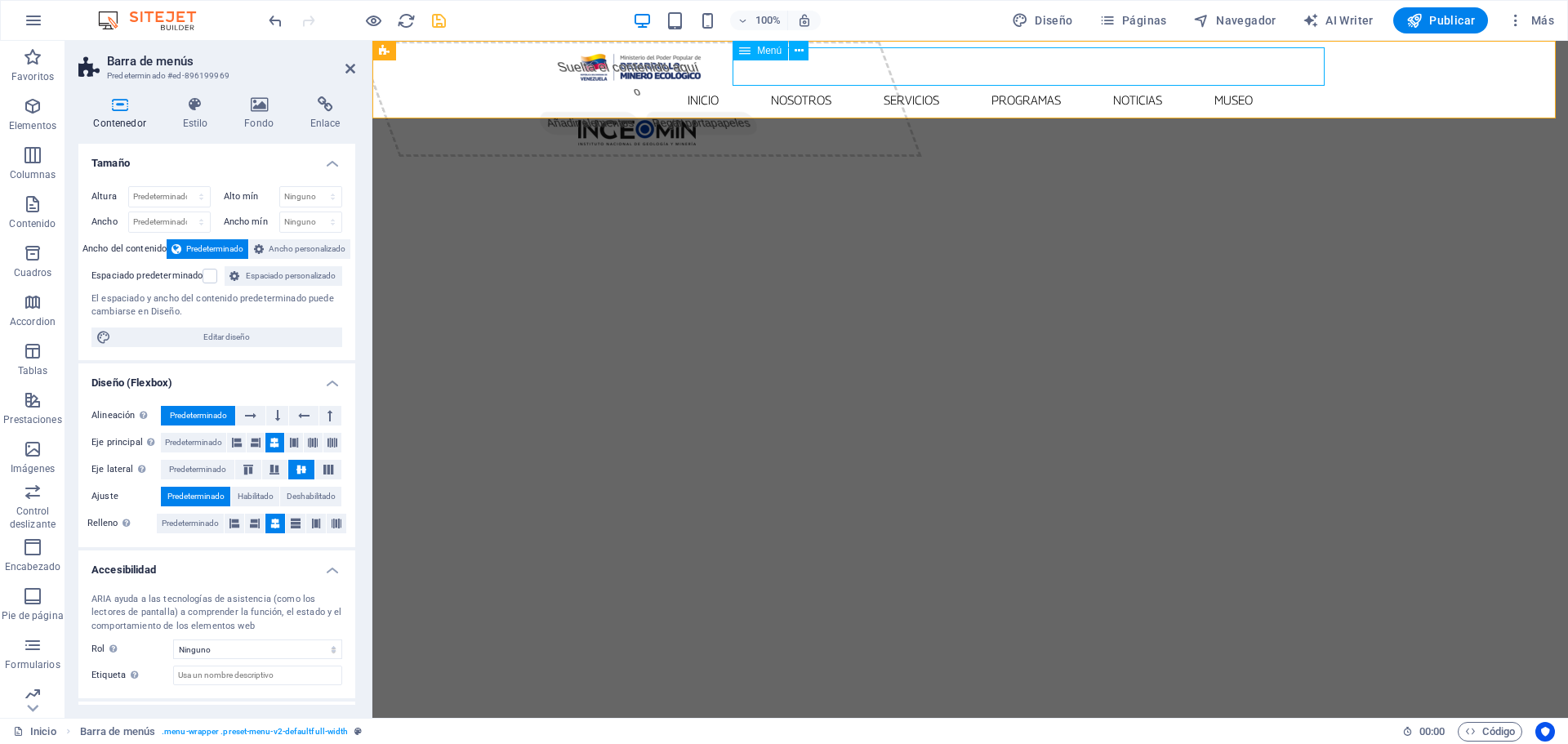
select select "2"
select select
select select "3"
select select
select select "4"
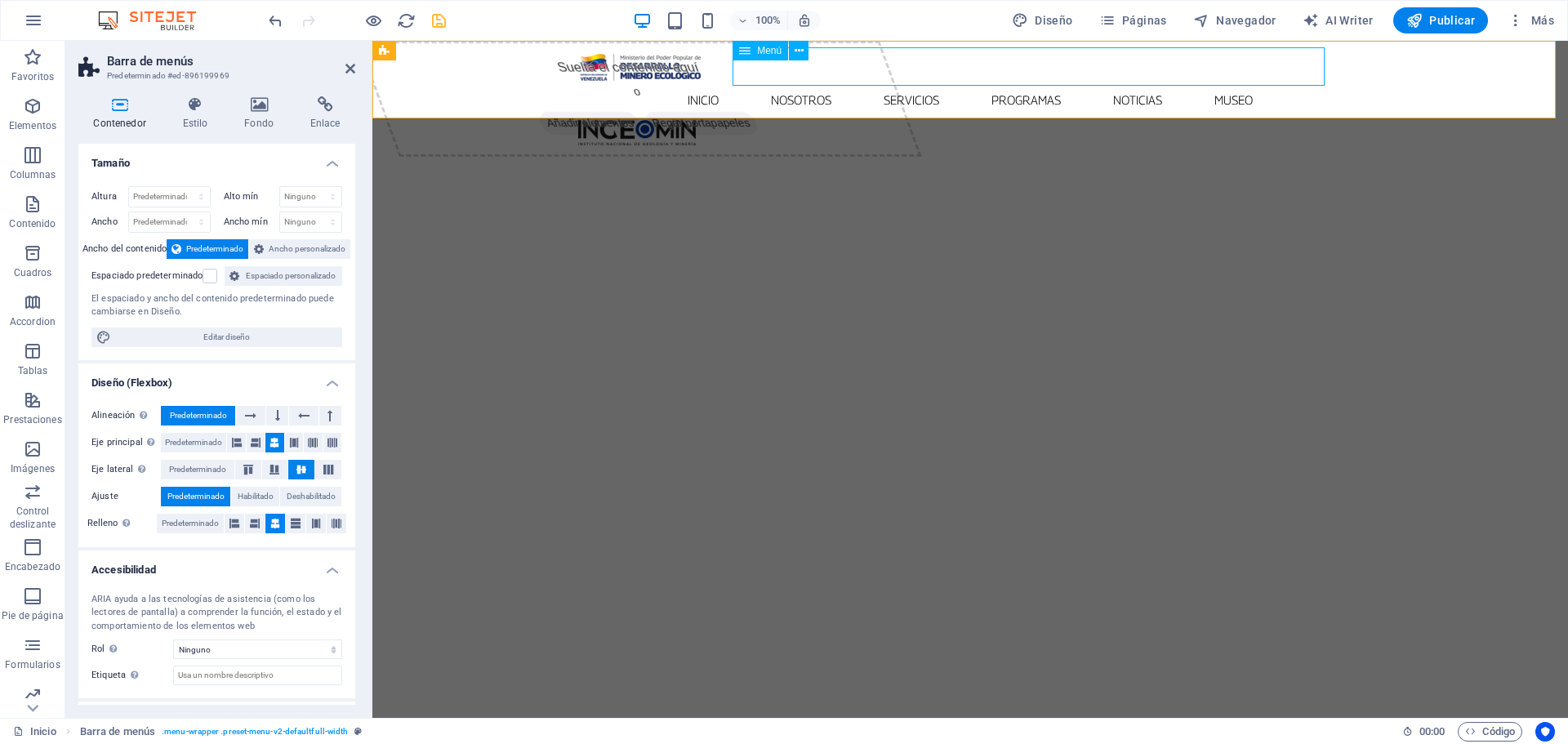
select select
select select "5"
select select
select select "6"
select select
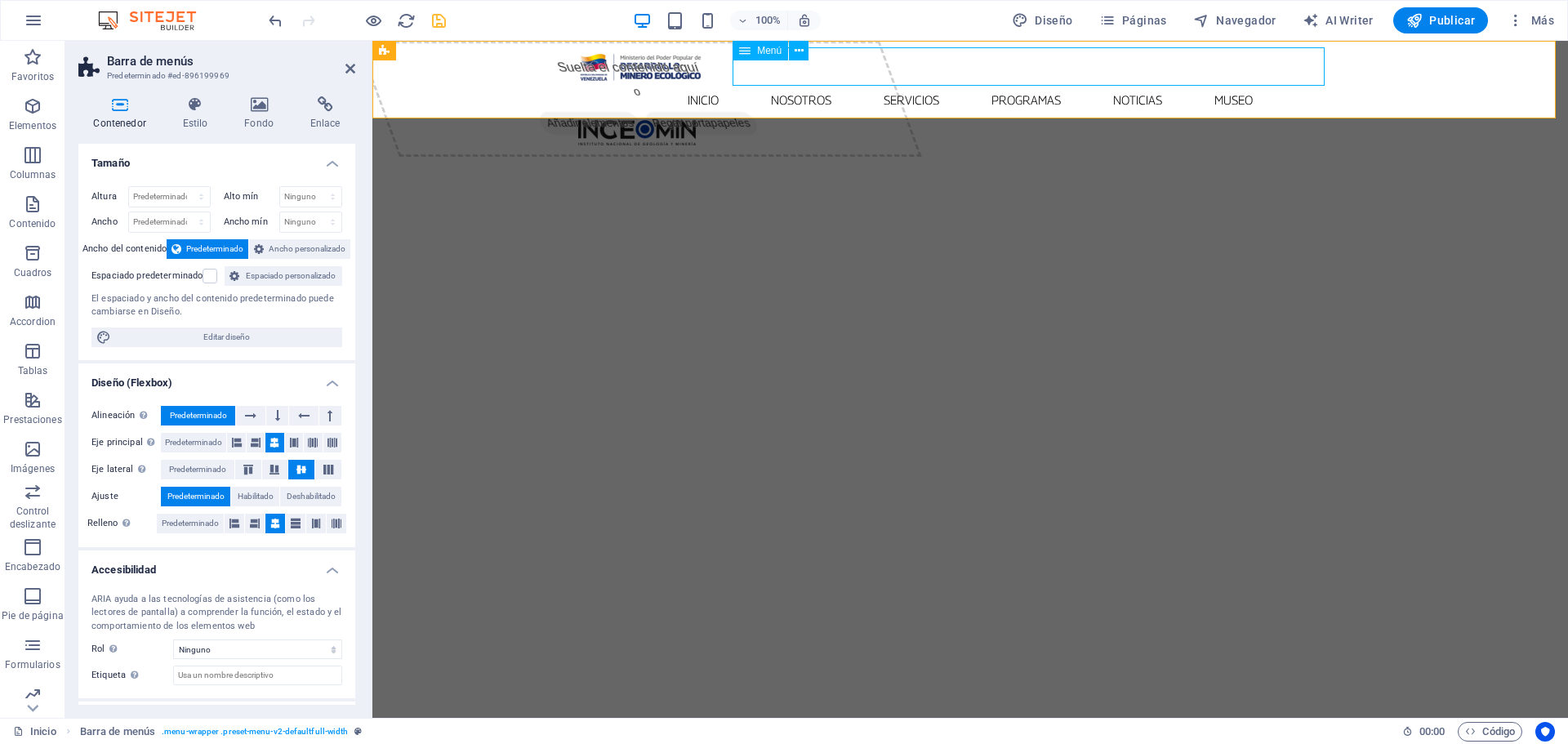
select select "7"
select select
select select "8"
select select
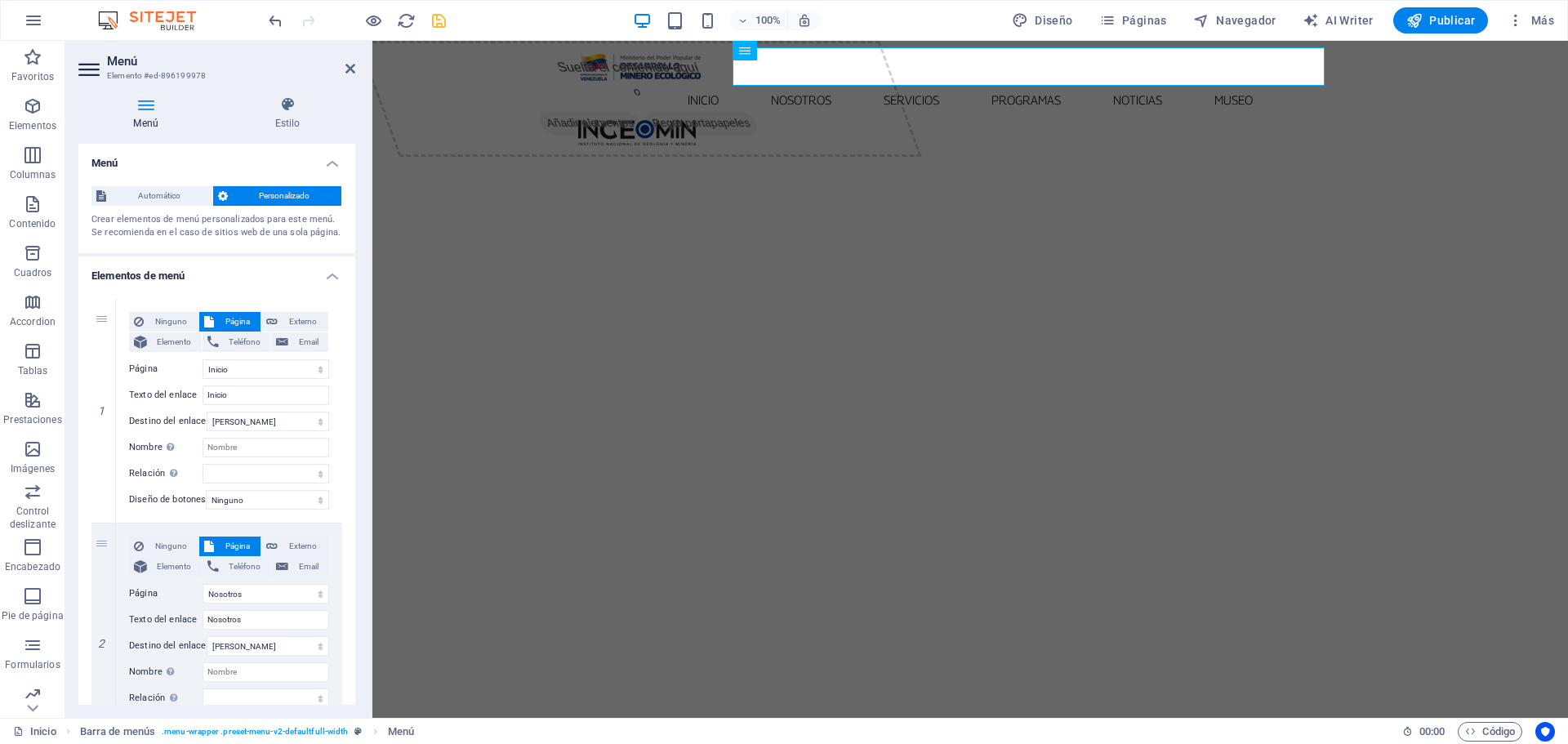
click at [150, 105] on icon at bounding box center [146, 105] width 135 height 16
click at [295, 109] on icon at bounding box center [288, 105] width 136 height 16
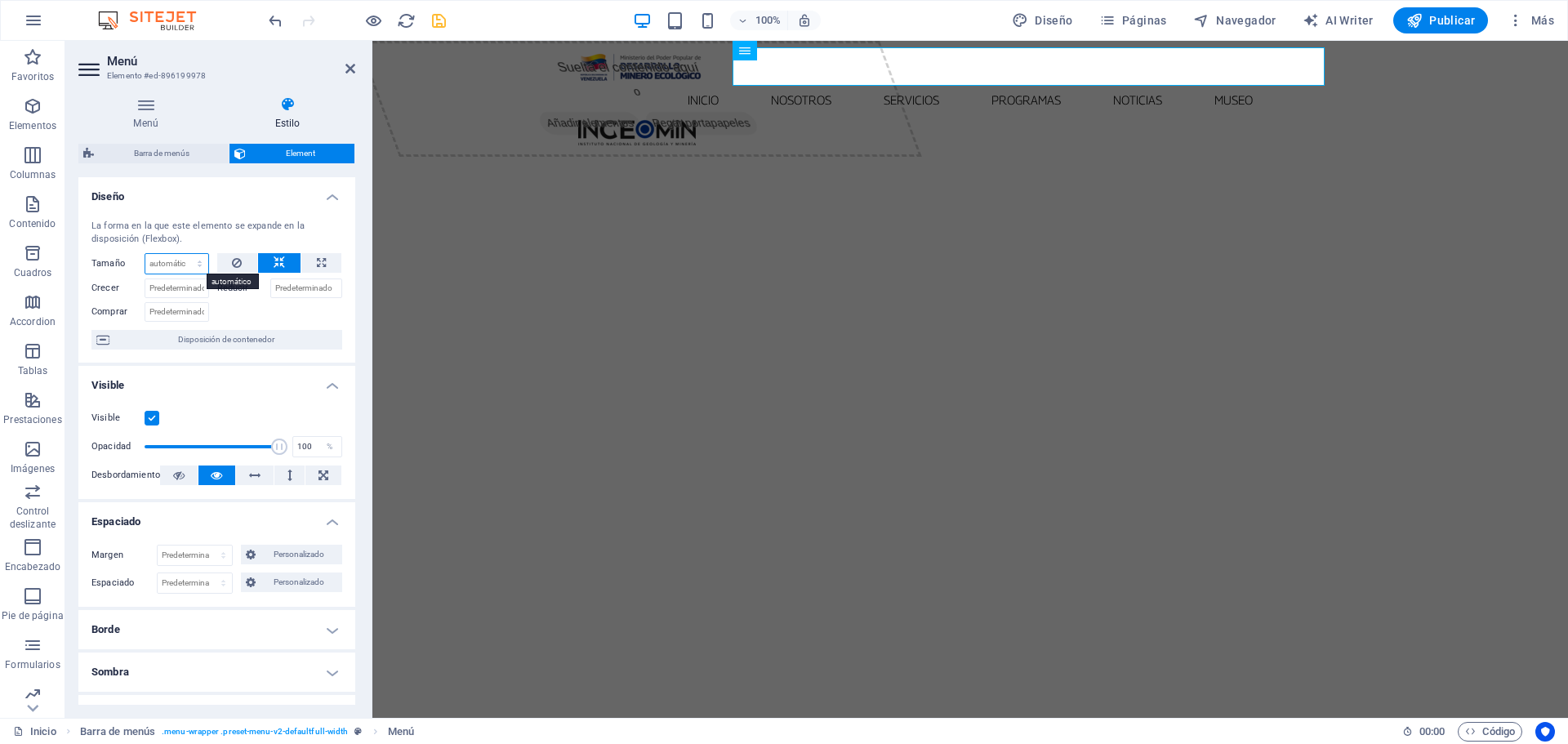
click at [194, 260] on select "Predeterminado automático px % 1/1 1/2 1/3 1/4 1/5 1/6 1/7 1/8 1/9 1/10" at bounding box center [177, 264] width 63 height 20
click at [196, 262] on select "Predeterminado automático px % 1/1 1/2 1/3 1/4 1/5 1/6 1/7 1/8 1/9 1/10" at bounding box center [177, 264] width 63 height 20
click at [404, 68] on div "Inicio Nosotros Servicios Programas PNG INGEOMIN VA A LA ESCUELA COMITÉ DE MUJE…" at bounding box center [970, 96] width 1195 height 111
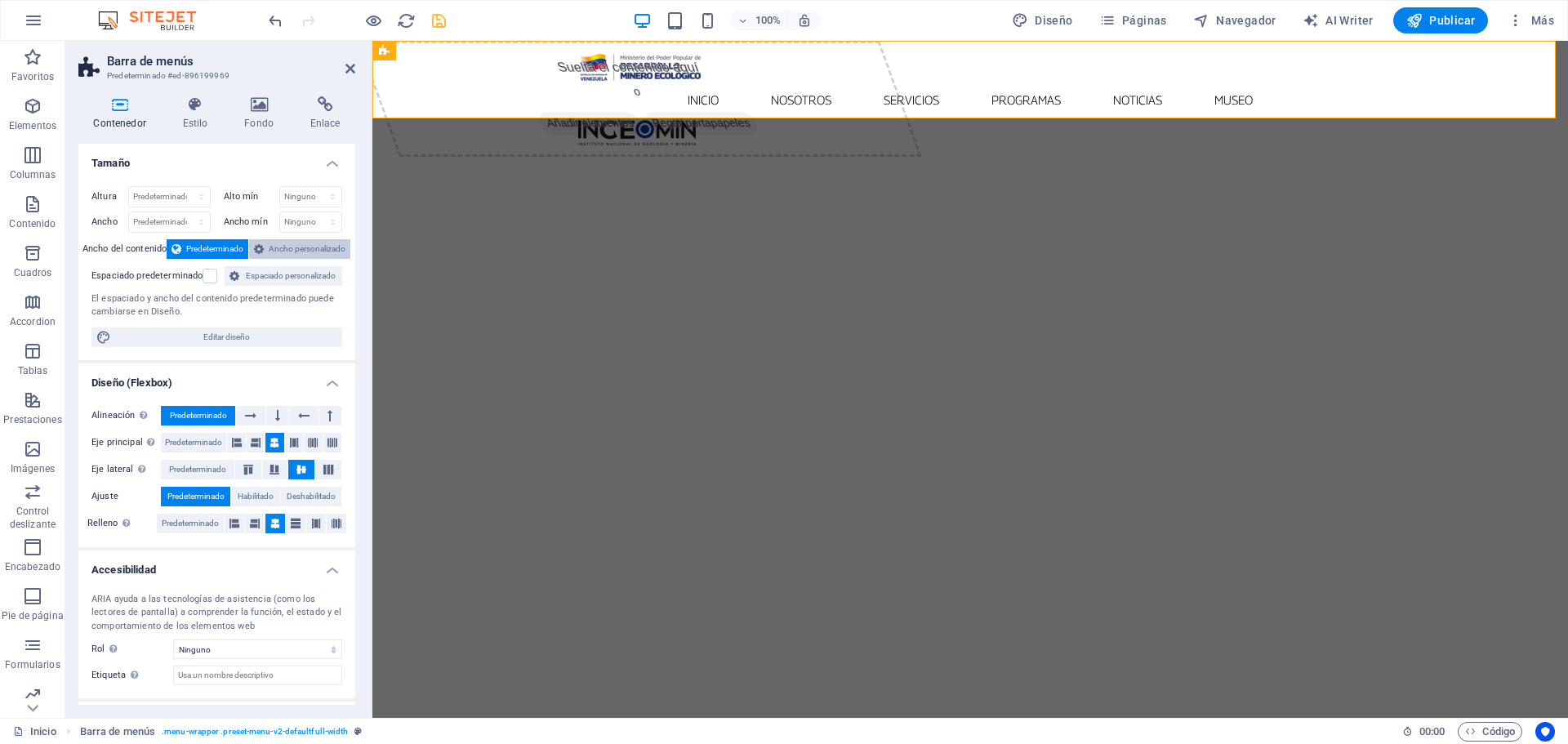
click at [303, 246] on span "Ancho personalizado" at bounding box center [307, 249] width 77 height 20
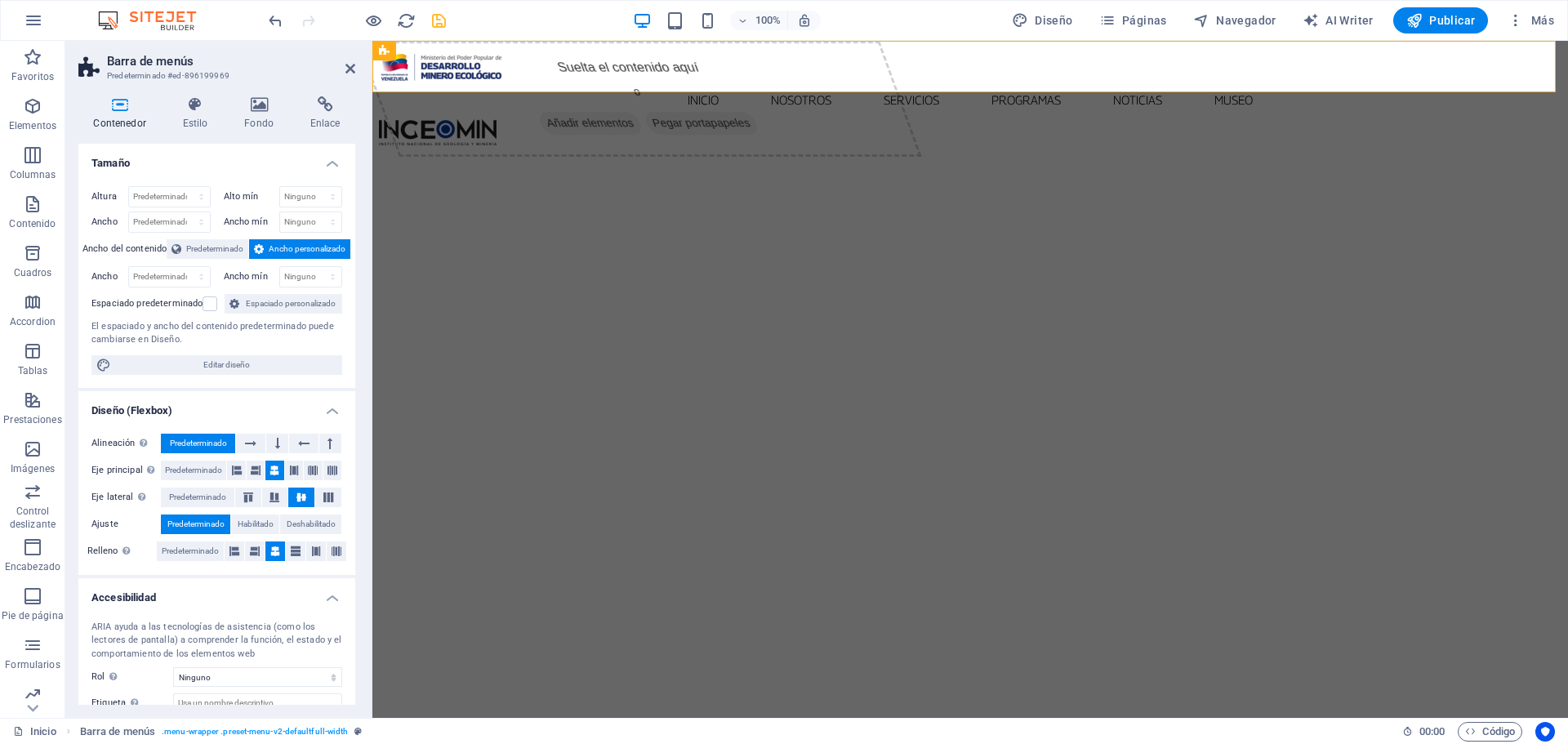
click at [356, 67] on aside "Barra de menús Predeterminado #ed-896199969 Contenedor Estilo Fondo Enlace Tama…" at bounding box center [219, 379] width 307 height 677
click at [352, 69] on icon at bounding box center [350, 68] width 10 height 13
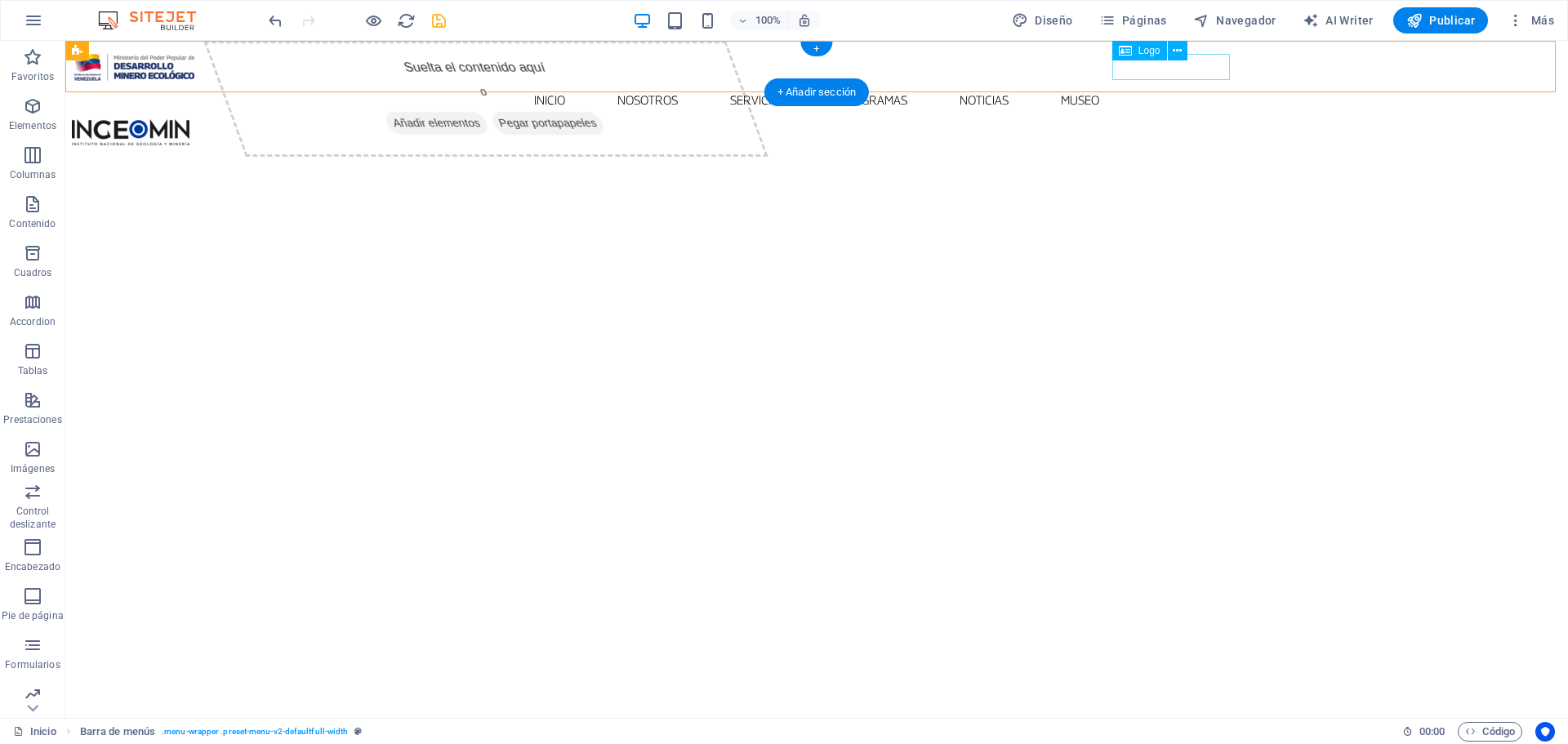
click at [1153, 119] on div at bounding box center [816, 131] width 1490 height 26
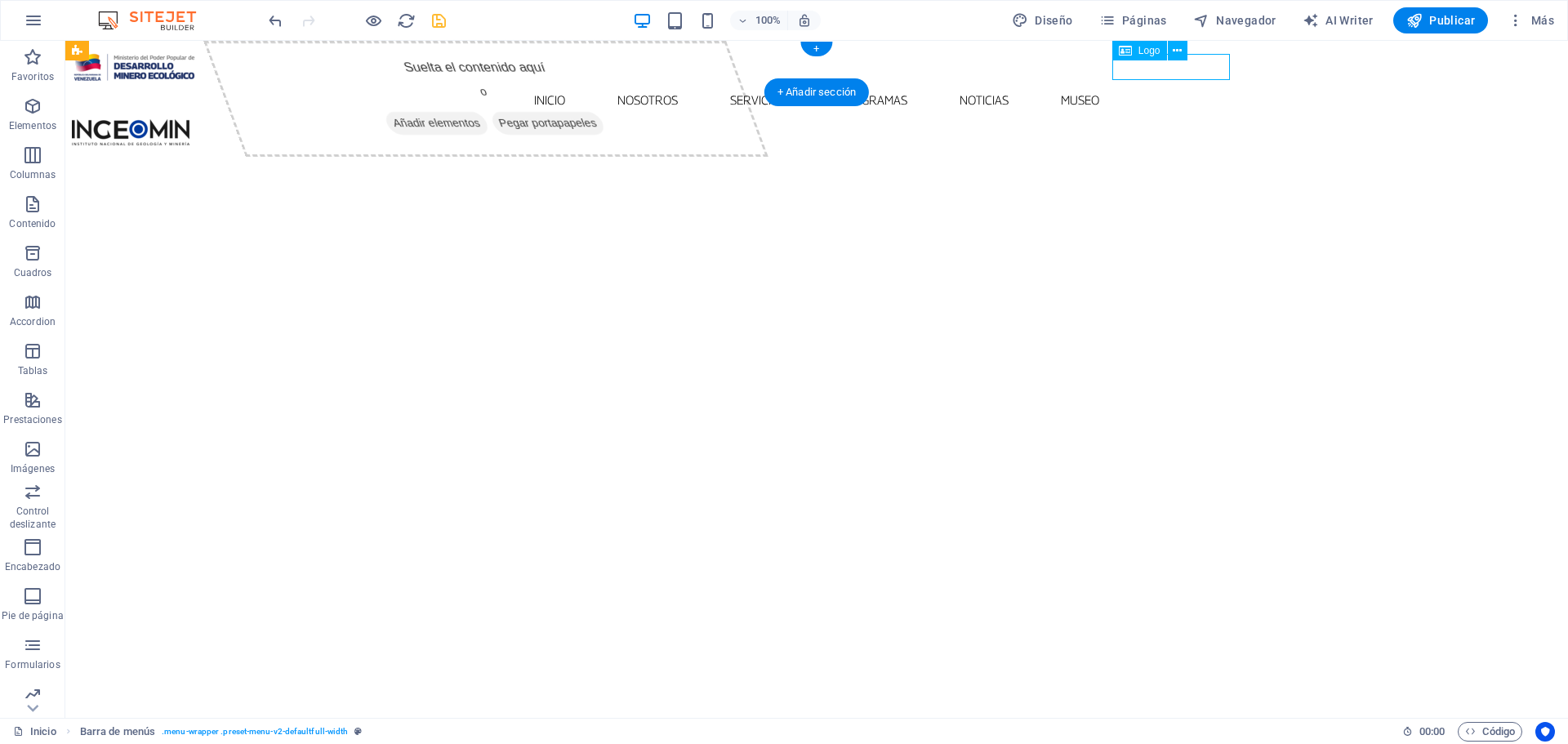
drag, startPoint x: 1153, startPoint y: 69, endPoint x: 847, endPoint y: 68, distance: 306.0
click at [1154, 119] on div at bounding box center [816, 131] width 1490 height 26
select select "px"
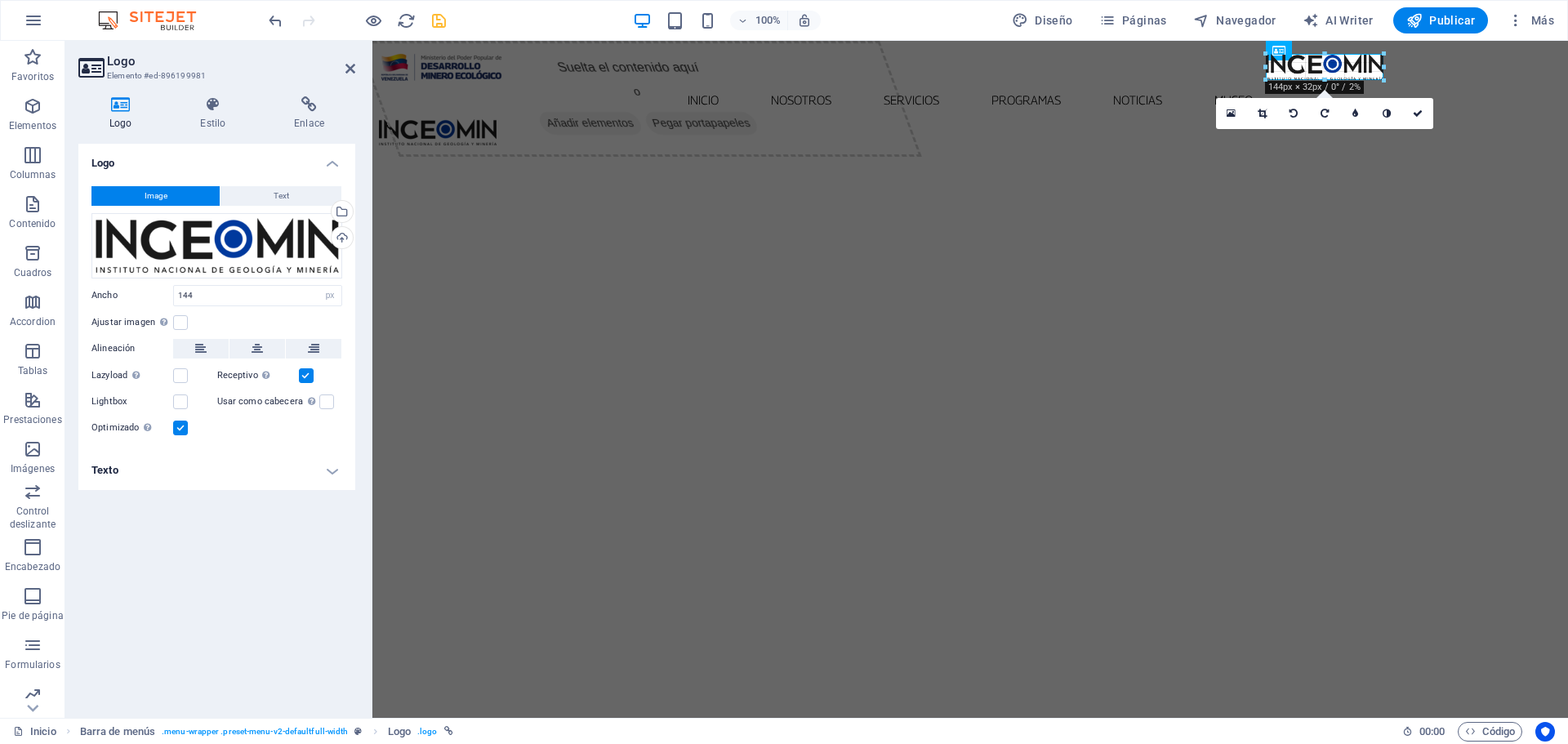
drag, startPoint x: 1382, startPoint y: 78, endPoint x: 1000, endPoint y: 35, distance: 384.4
click at [1374, 76] on div "180 170 160 150 140 130 120 110 100 90 80 70 60 50 40 30 20 10 0 -10 -20 -30 -4…" at bounding box center [1324, 67] width 118 height 26
click at [220, 293] on input "144" at bounding box center [257, 296] width 168 height 20
click at [221, 293] on input "144" at bounding box center [257, 296] width 168 height 20
type input "135"
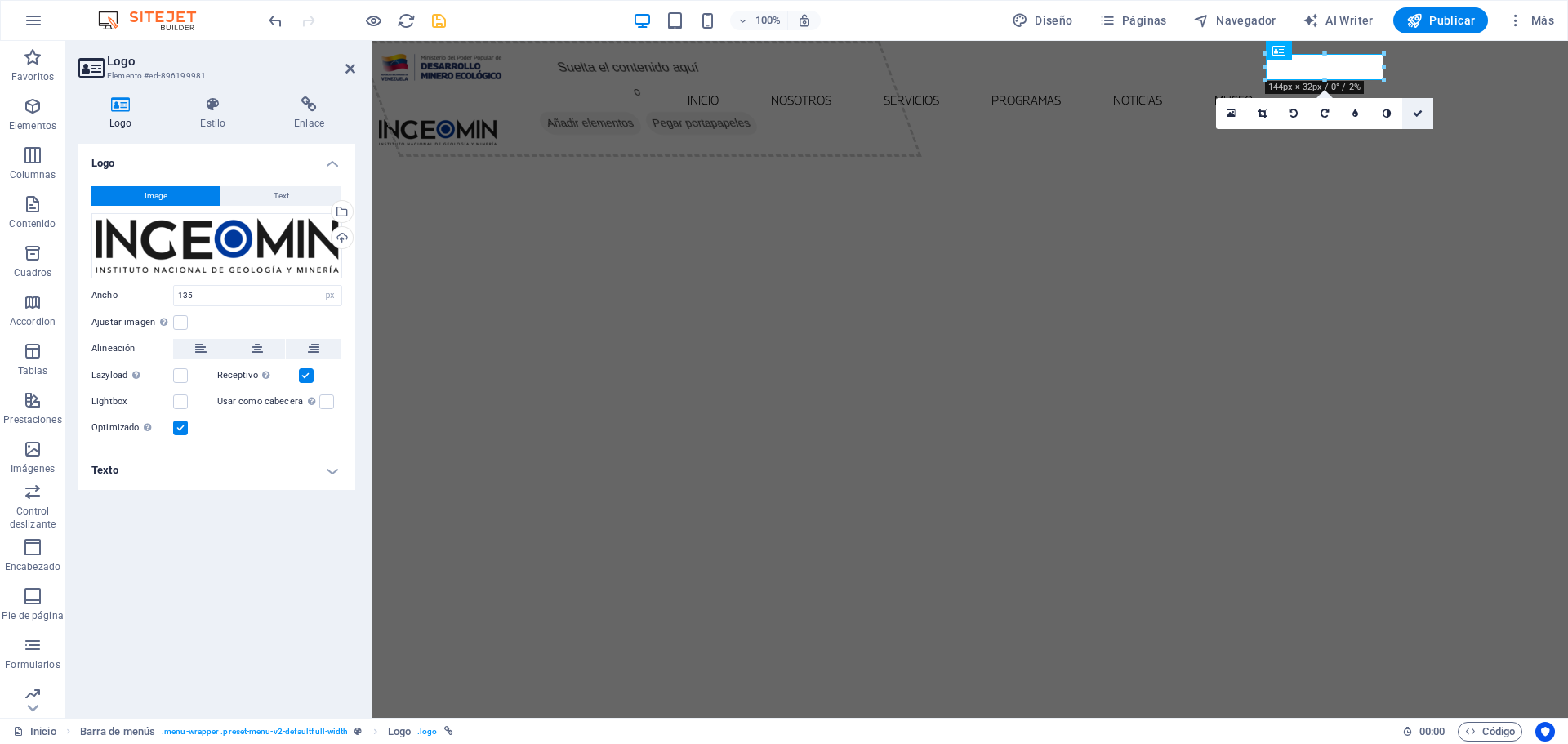
click at [1422, 115] on icon at bounding box center [1417, 113] width 10 height 10
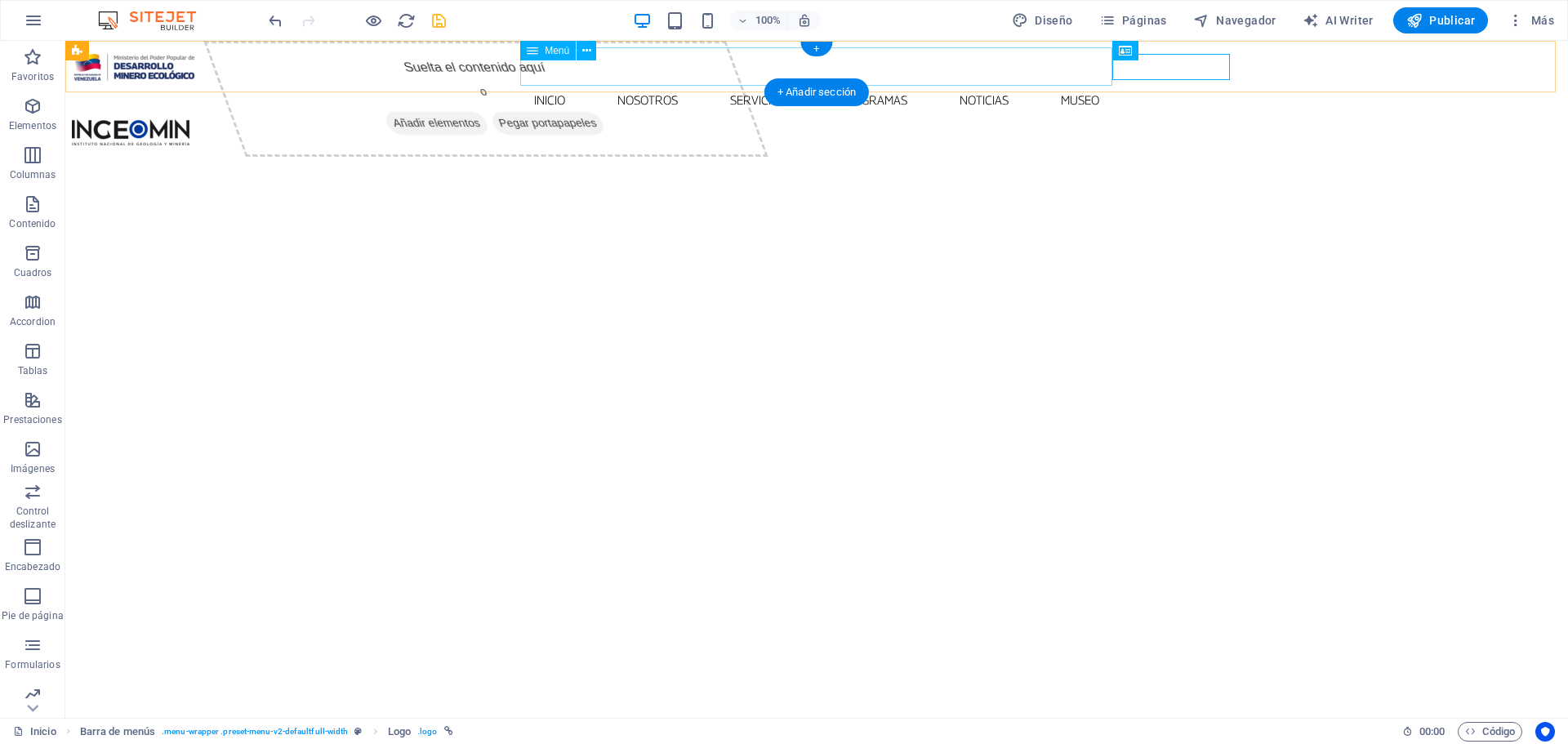
click at [1000, 81] on nav "Inicio Nosotros Servicios Programas PNG INGEOMIN VA A LA ESCUELA COMITÉ DE MUJE…" at bounding box center [816, 99] width 1490 height 38
click at [583, 81] on nav "Inicio Nosotros Servicios Programas PNG INGEOMIN VA A LA ESCUELA COMITÉ DE MUJE…" at bounding box center [816, 99] width 1490 height 38
drag, startPoint x: 583, startPoint y: 73, endPoint x: 276, endPoint y: 74, distance: 307.0
click at [583, 81] on nav "Inicio Nosotros Servicios Programas PNG INGEOMIN VA A LA ESCUELA COMITÉ DE MUJE…" at bounding box center [816, 99] width 1490 height 38
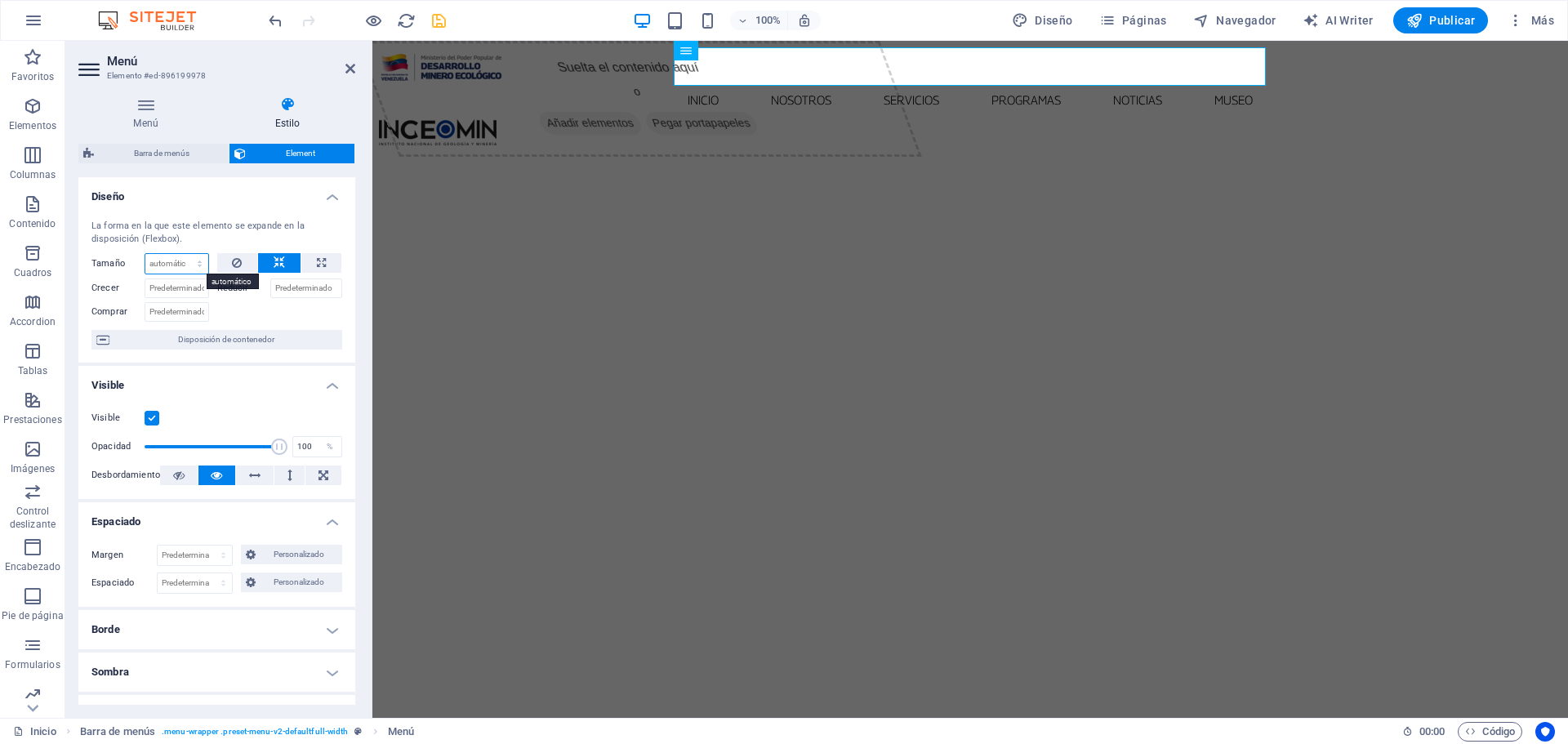
click at [198, 263] on select "Predeterminado automático px % 1/1 1/2 1/3 1/4 1/5 1/6 1/7 1/8 1/9 1/10" at bounding box center [177, 264] width 63 height 20
select select "px"
click at [183, 254] on select "Predeterminado automático px % 1/1 1/2 1/3 1/4 1/5 1/6 1/7 1/8 1/9 1/10" at bounding box center [177, 264] width 63 height 20
click at [177, 257] on input "1" at bounding box center [177, 264] width 63 height 20
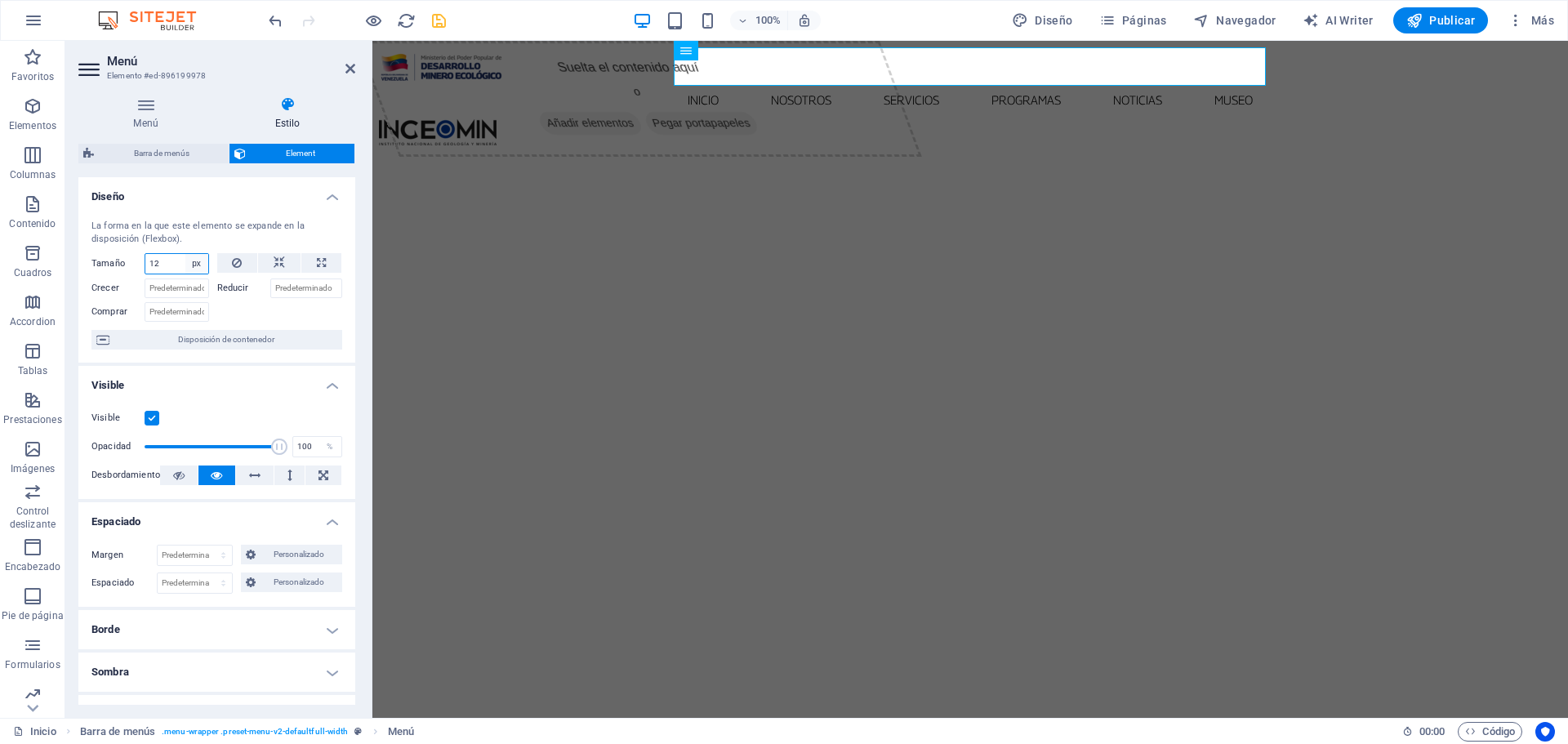
type input "12"
click at [201, 266] on select "Predeterminado automático px % 1/1 1/2 1/3 1/4 1/5 1/6 1/7 1/8 1/9 1/10" at bounding box center [197, 264] width 23 height 20
select select "auto"
click at [185, 254] on select "Predeterminado automático px % 1/1 1/2 1/3 1/4 1/5 1/6 1/7 1/8 1/9 1/10" at bounding box center [197, 264] width 23 height 20
select select "DISABLED_OPTION_VALUE"
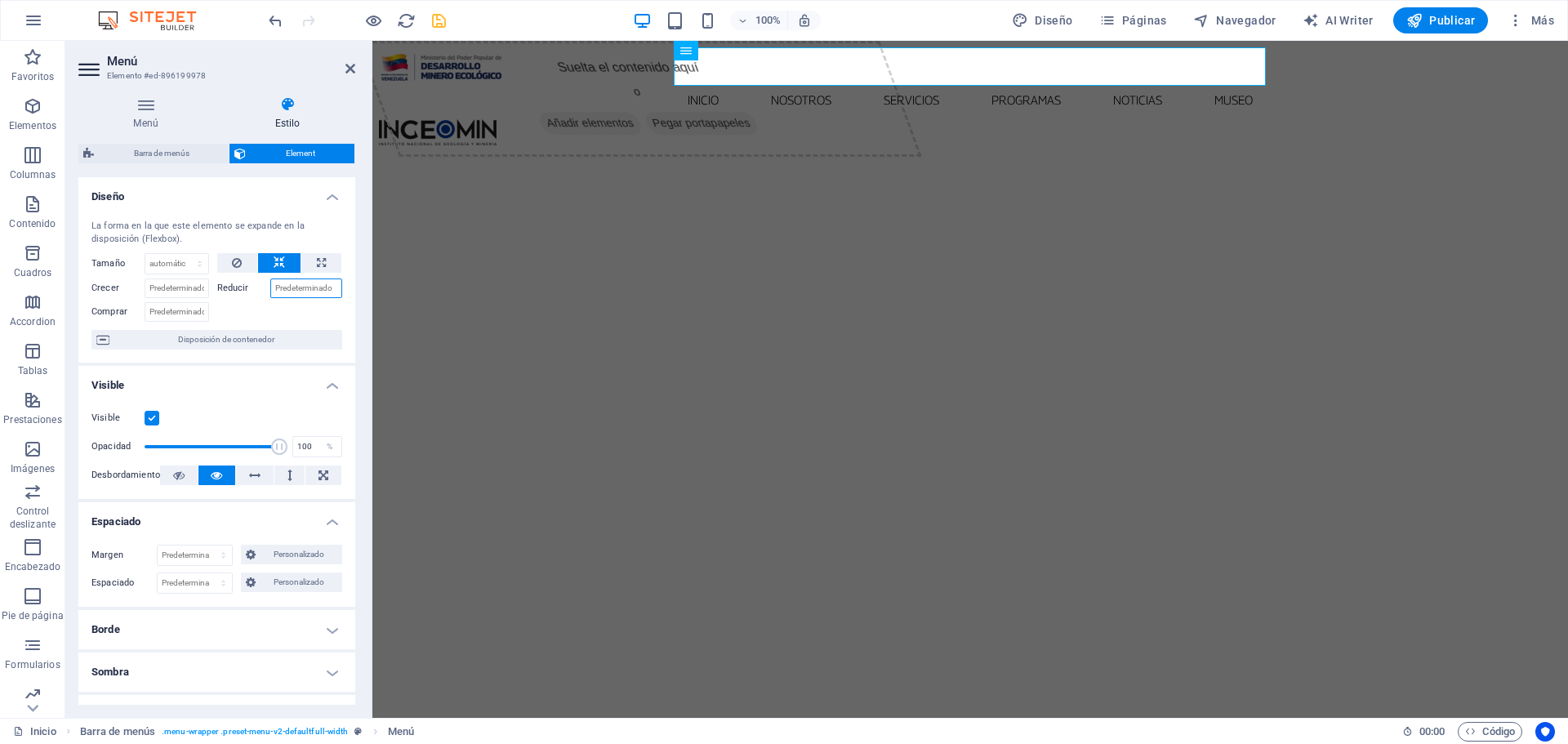
click at [297, 290] on input "Reducir" at bounding box center [307, 289] width 73 height 20
type input "0.5"
click at [180, 230] on div "La forma en la que este elemento se expande en la disposición (Flexbox)." at bounding box center [217, 233] width 251 height 27
click at [303, 285] on input "0.5" at bounding box center [307, 289] width 73 height 20
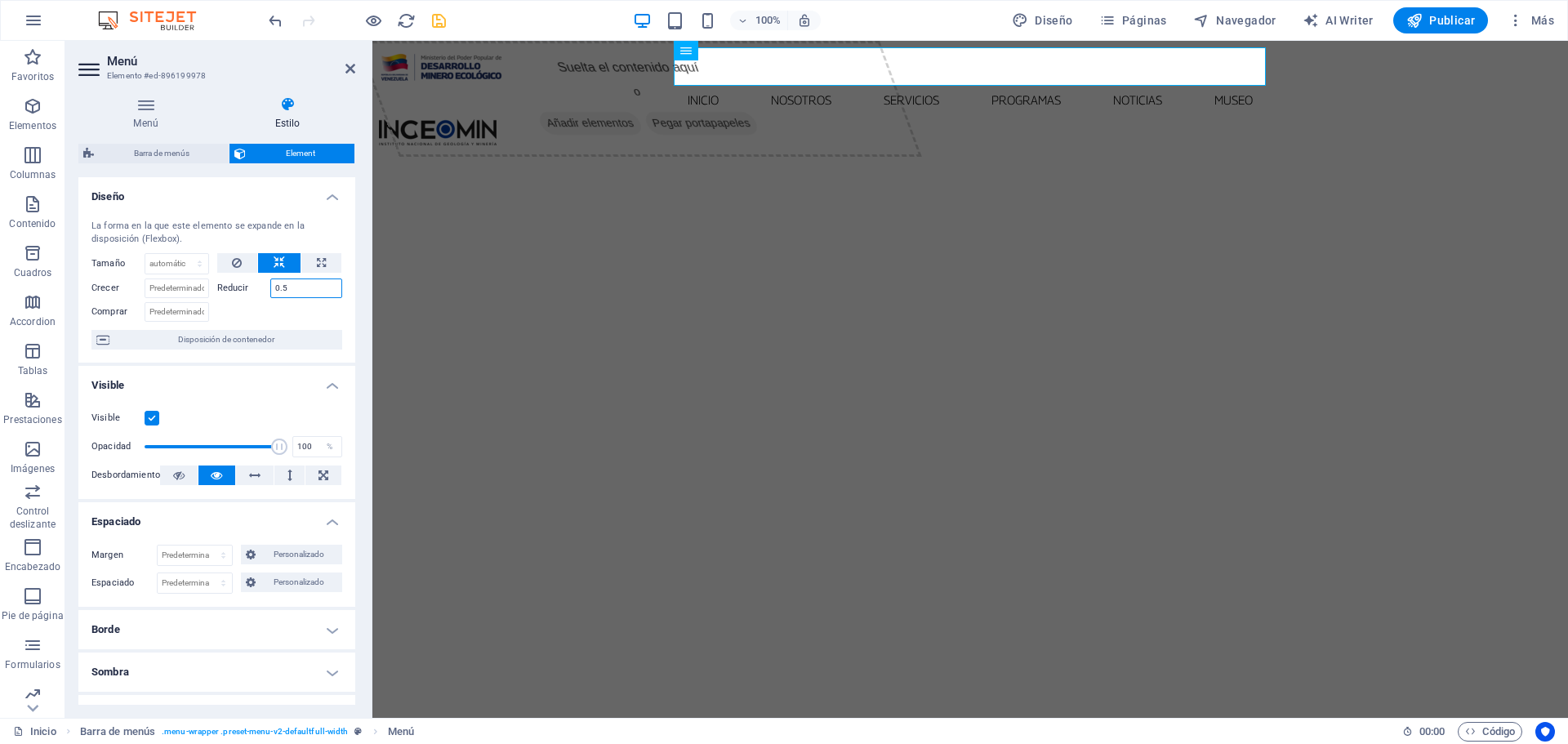
click at [303, 285] on input "0.5" at bounding box center [307, 289] width 73 height 20
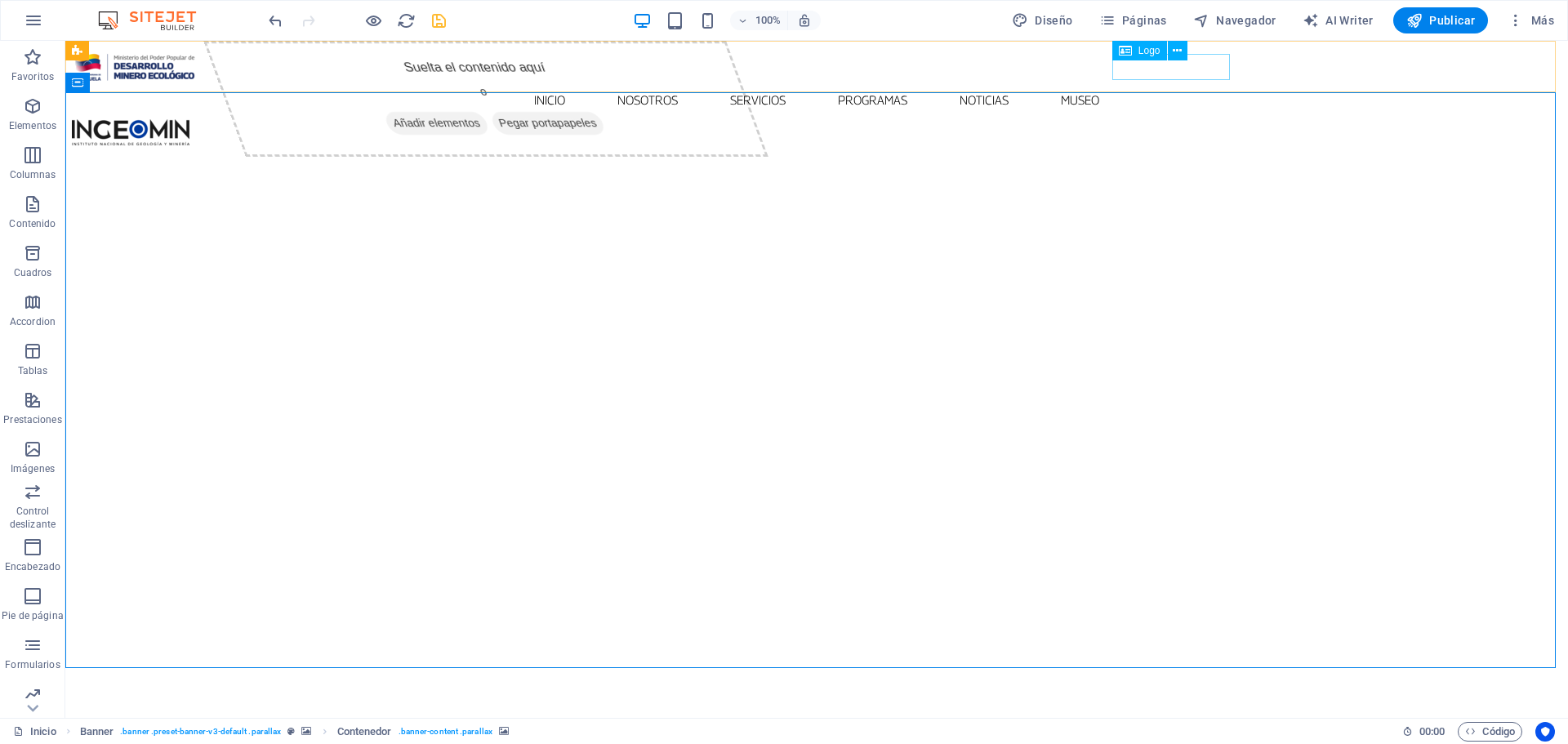
click at [1162, 60] on div "Logo" at bounding box center [1154, 51] width 86 height 20
click at [1168, 119] on div at bounding box center [816, 131] width 1490 height 26
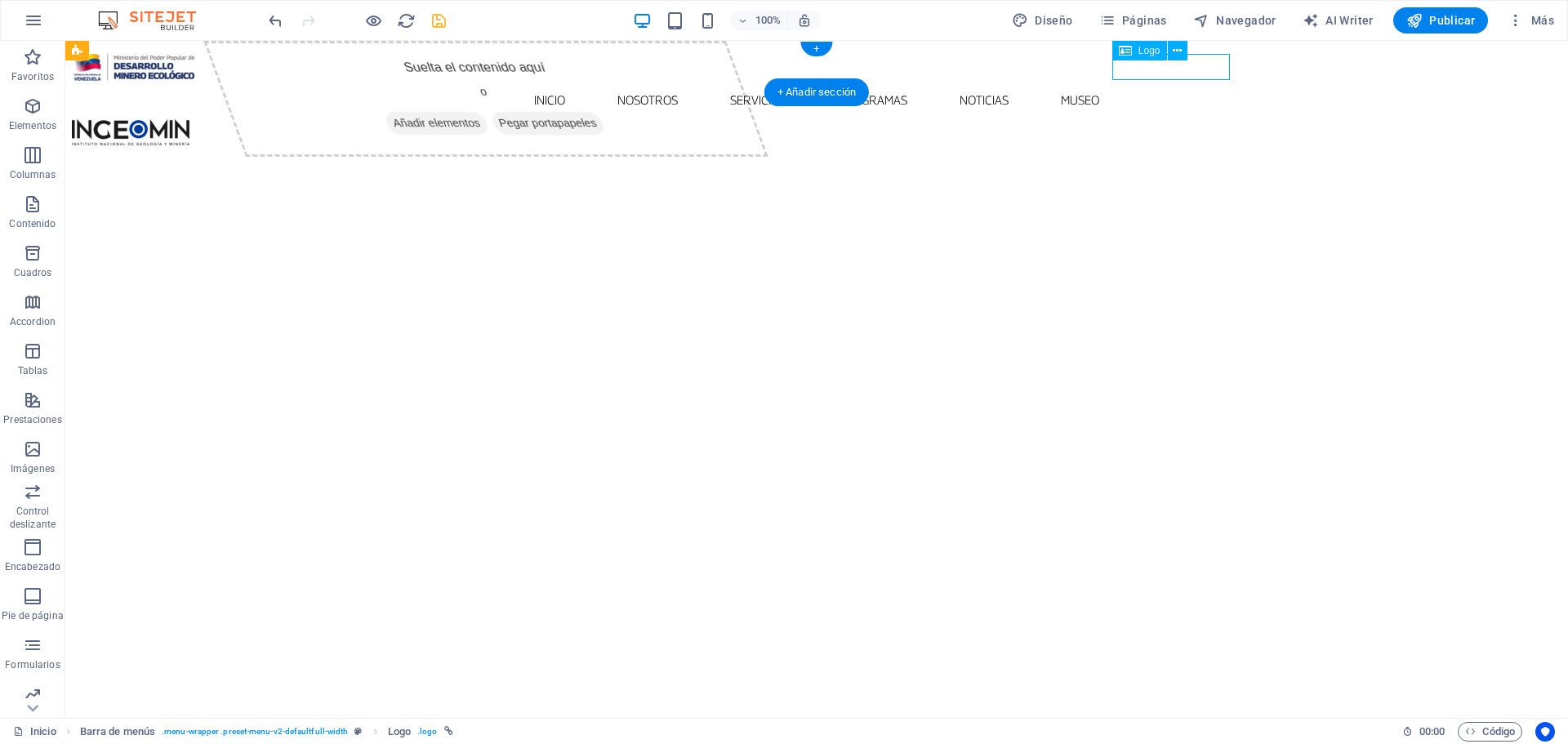
click at [1168, 119] on div at bounding box center [816, 131] width 1490 height 26
select select "px"
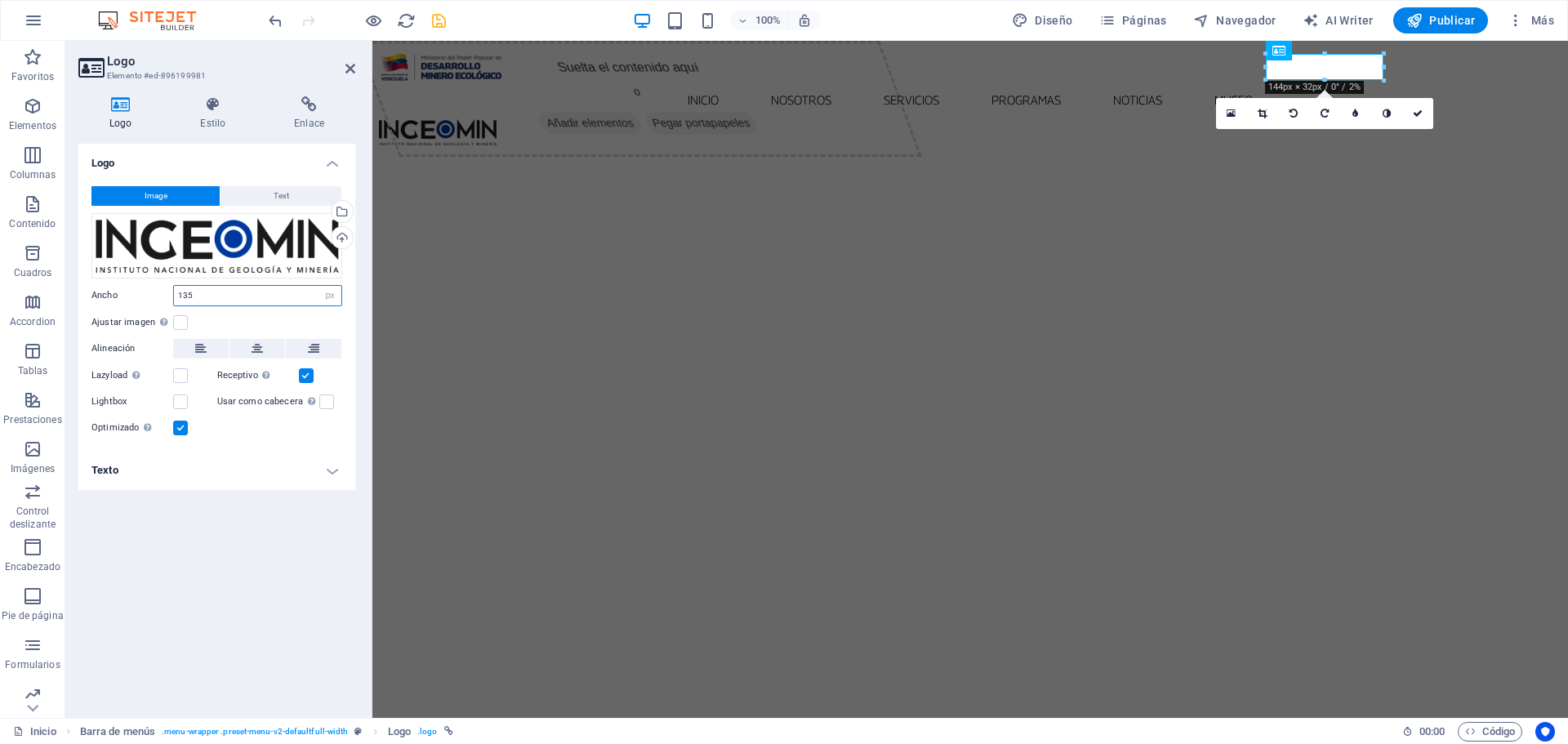
click at [220, 294] on input "135" at bounding box center [257, 296] width 168 height 20
type input "125"
click at [177, 322] on label at bounding box center [180, 322] width 15 height 15
click at [0, 0] on input "Ajustar imagen Ajustar imagen automáticamente a un ancho y alto fijo" at bounding box center [0, 0] width 0 height 0
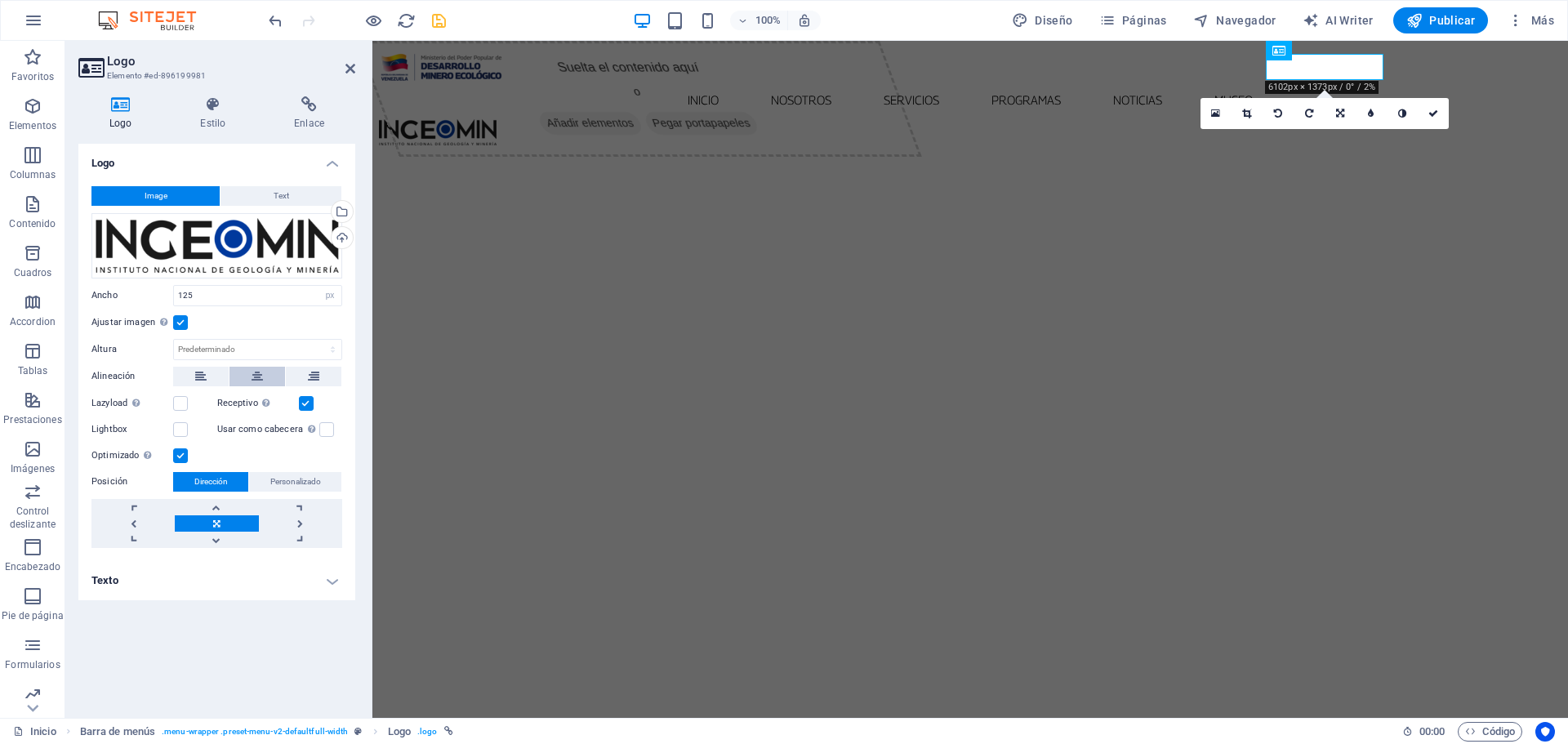
click at [257, 375] on icon at bounding box center [256, 376] width 12 height 20
drag, startPoint x: 1430, startPoint y: 113, endPoint x: 1367, endPoint y: 73, distance: 74.6
click at [1430, 114] on icon at bounding box center [1433, 113] width 10 height 10
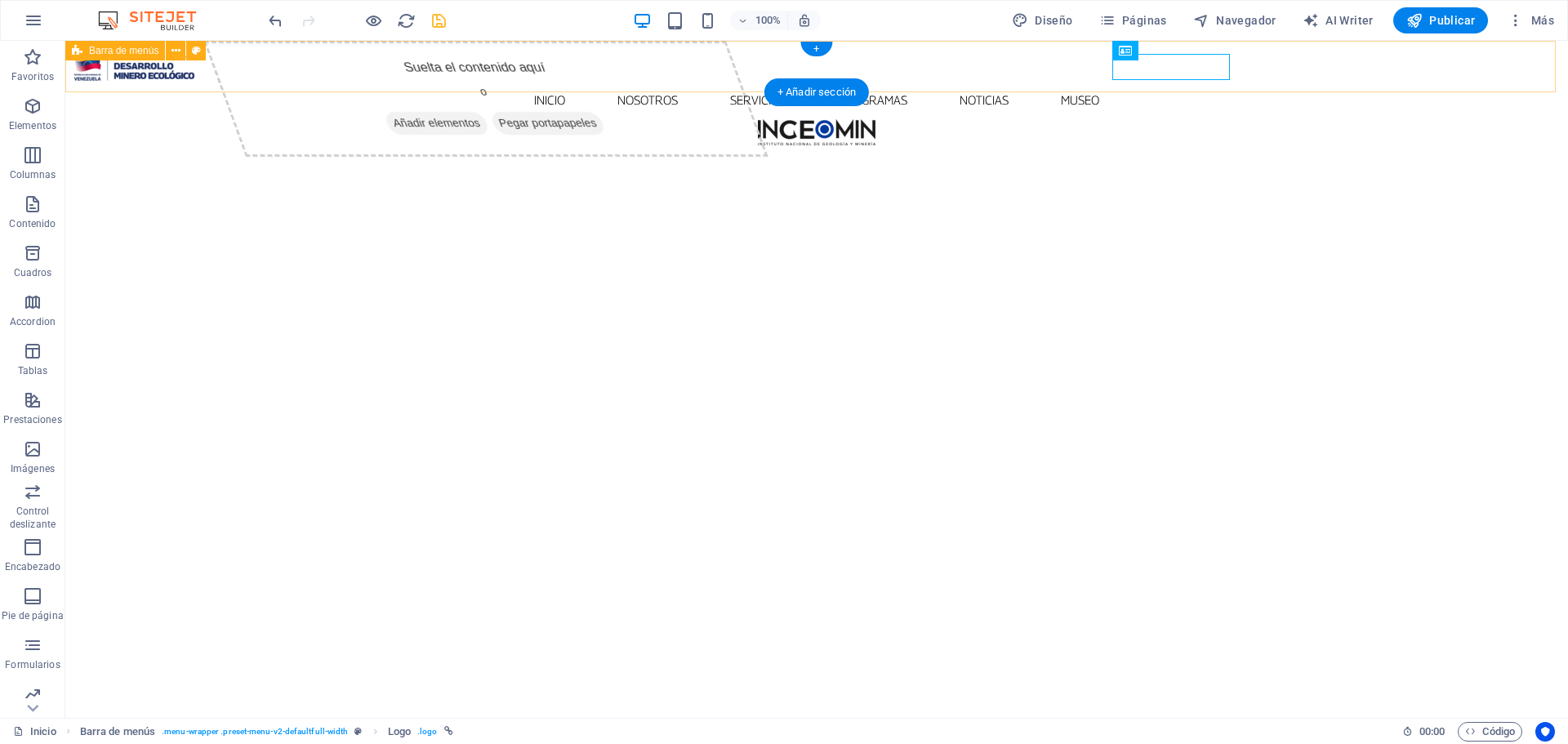
click at [1345, 59] on div "Inicio Nosotros Servicios Programas PNG INGEOMIN VA A LA ESCUELA COMITÉ DE MUJE…" at bounding box center [816, 96] width 1502 height 111
click at [1178, 119] on div at bounding box center [816, 131] width 1490 height 26
select select "px"
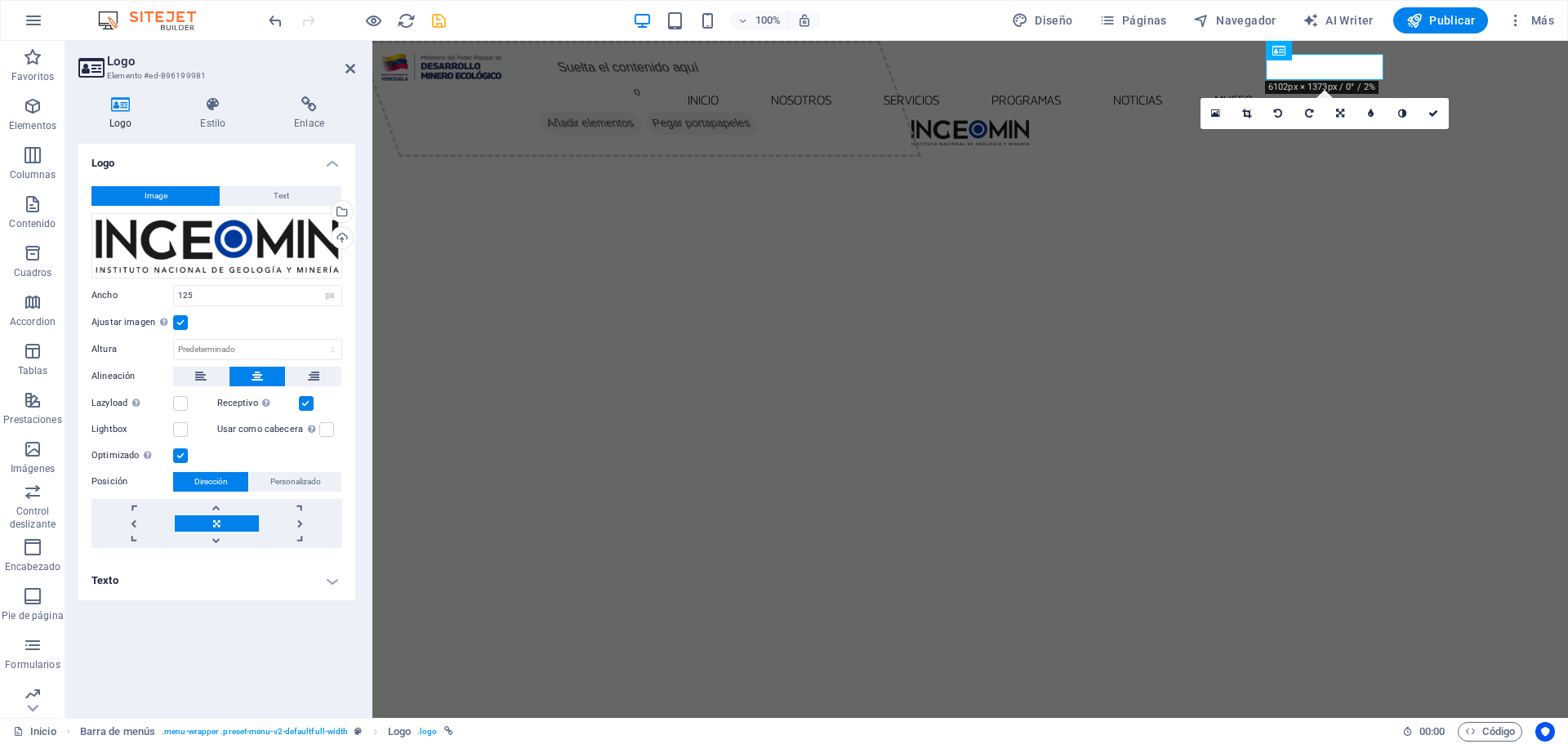
drag, startPoint x: 184, startPoint y: 325, endPoint x: 88, endPoint y: 220, distance: 142.3
click at [184, 325] on label at bounding box center [180, 322] width 15 height 15
click at [0, 0] on input "Ajustar imagen Ajustar imagen automáticamente a un ancho y alto fijo" at bounding box center [0, 0] width 0 height 0
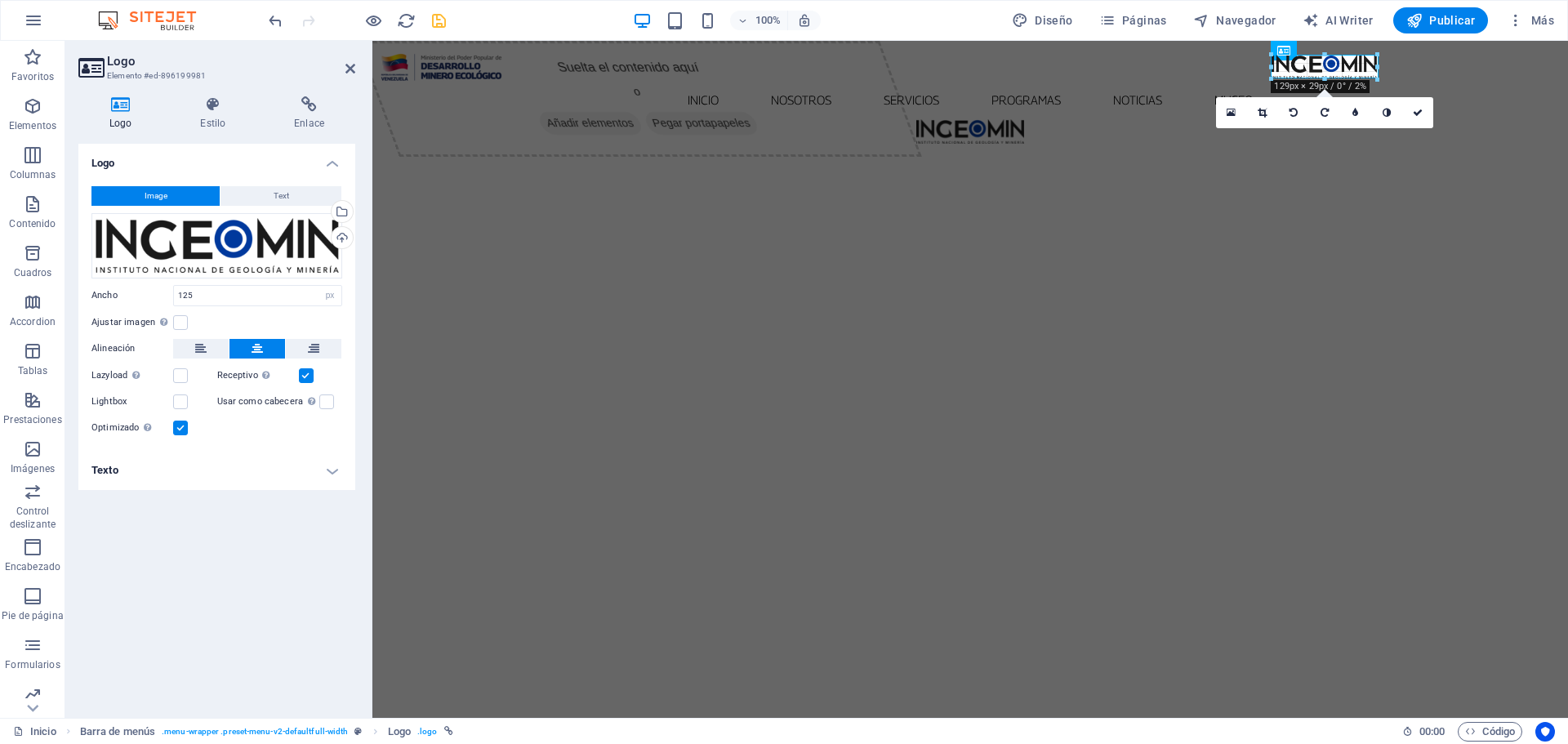
drag, startPoint x: 1383, startPoint y: 78, endPoint x: 1374, endPoint y: 73, distance: 10.3
type input "132"
click at [1420, 112] on icon at bounding box center [1417, 112] width 10 height 10
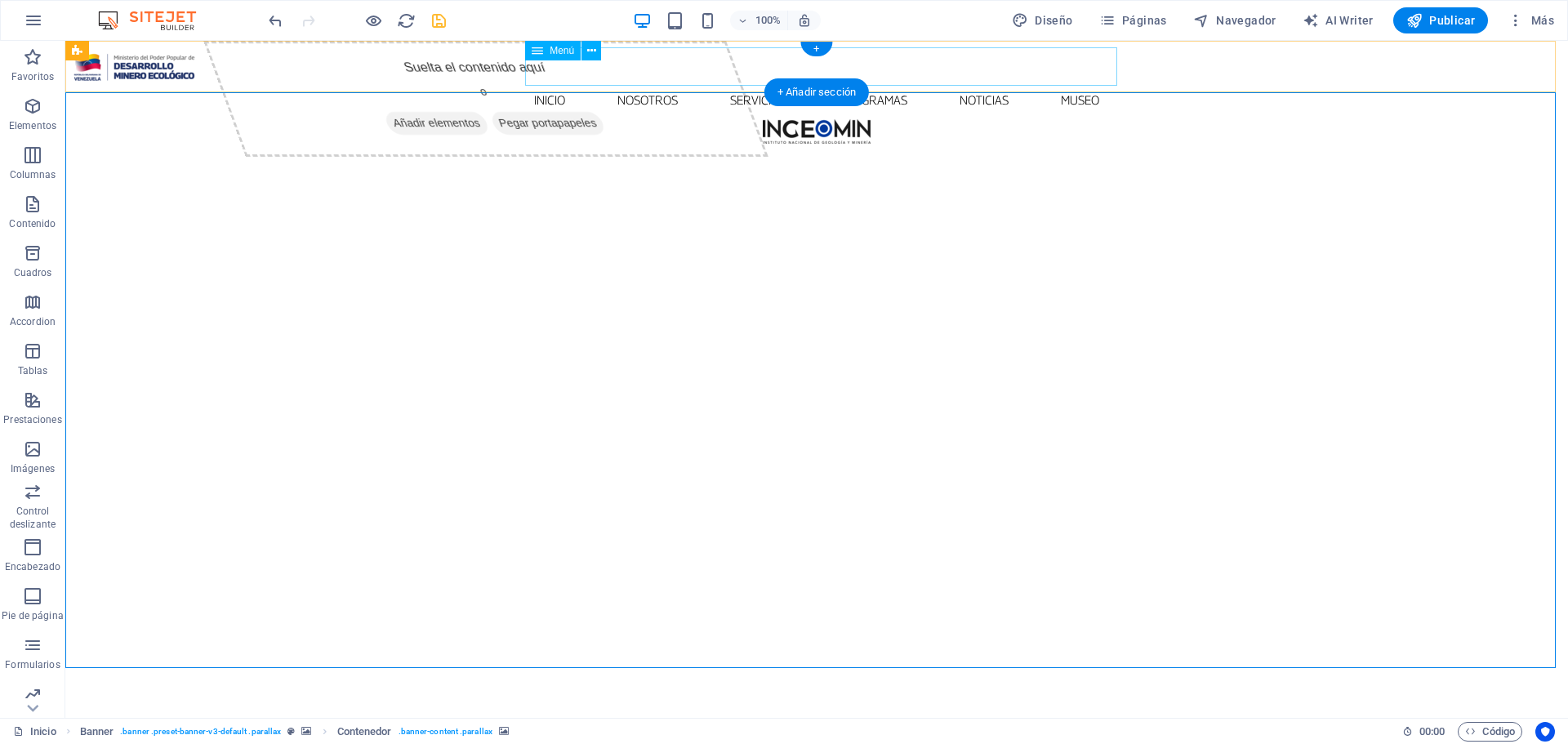
click at [724, 81] on nav "Inicio Nosotros Servicios Programas PNG INGEOMIN VA A LA ESCUELA COMITÉ DE MUJE…" at bounding box center [816, 99] width 1490 height 38
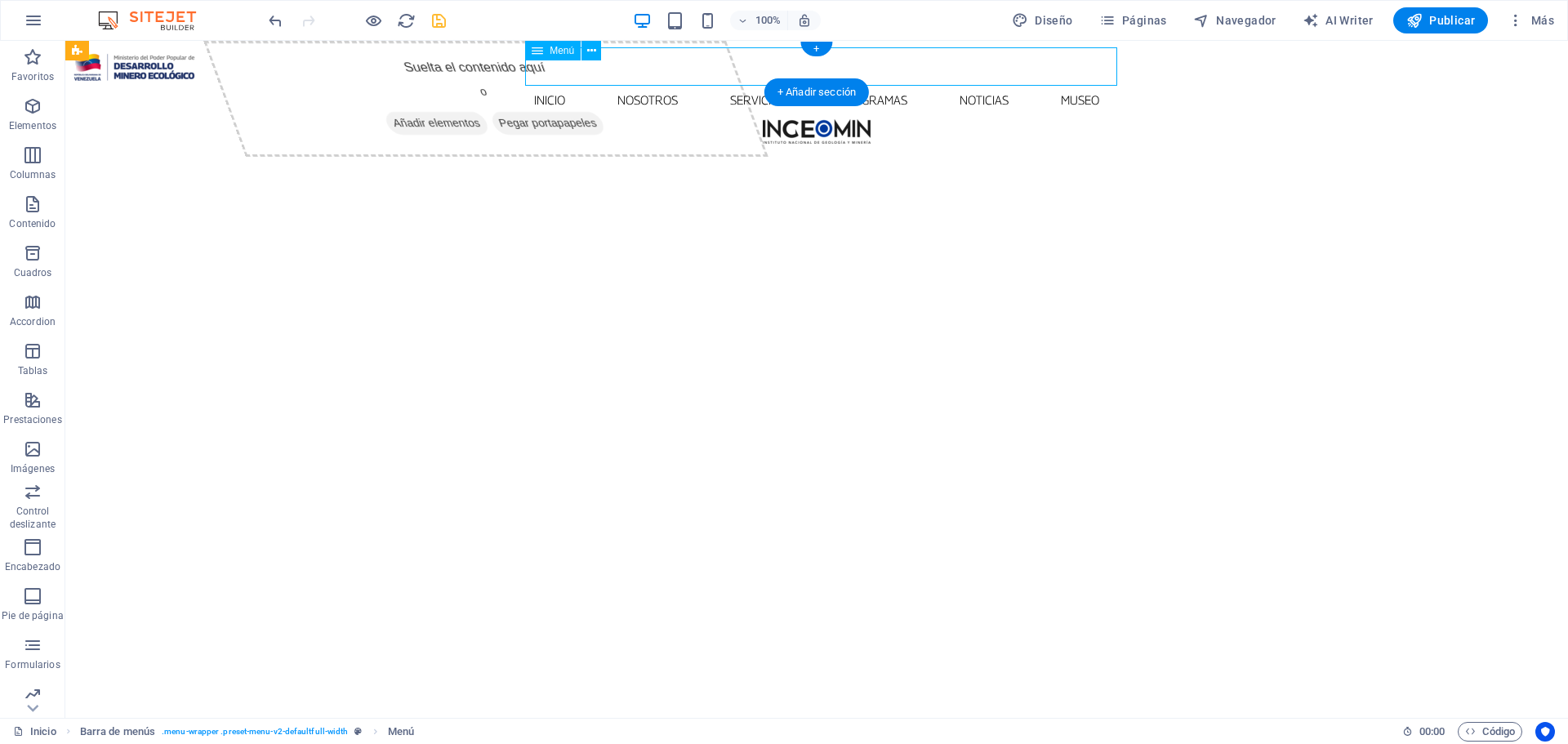
click at [724, 81] on nav "Inicio Nosotros Servicios Programas PNG INGEOMIN VA A LA ESCUELA COMITÉ DE MUJE…" at bounding box center [816, 99] width 1490 height 38
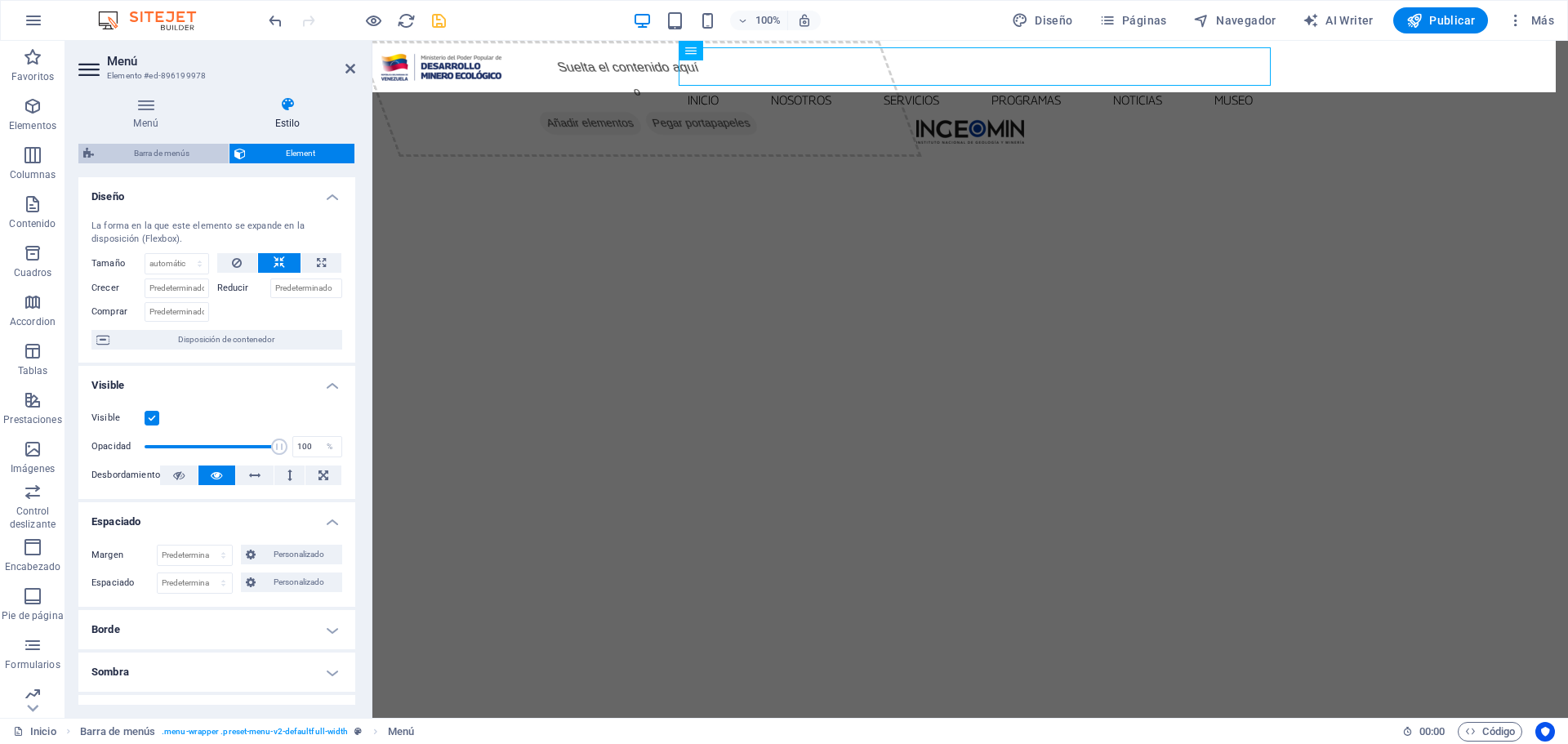
click at [164, 154] on span "Barra de menús" at bounding box center [161, 154] width 125 height 20
select select "rem"
select select "sticky_menu"
select select "px"
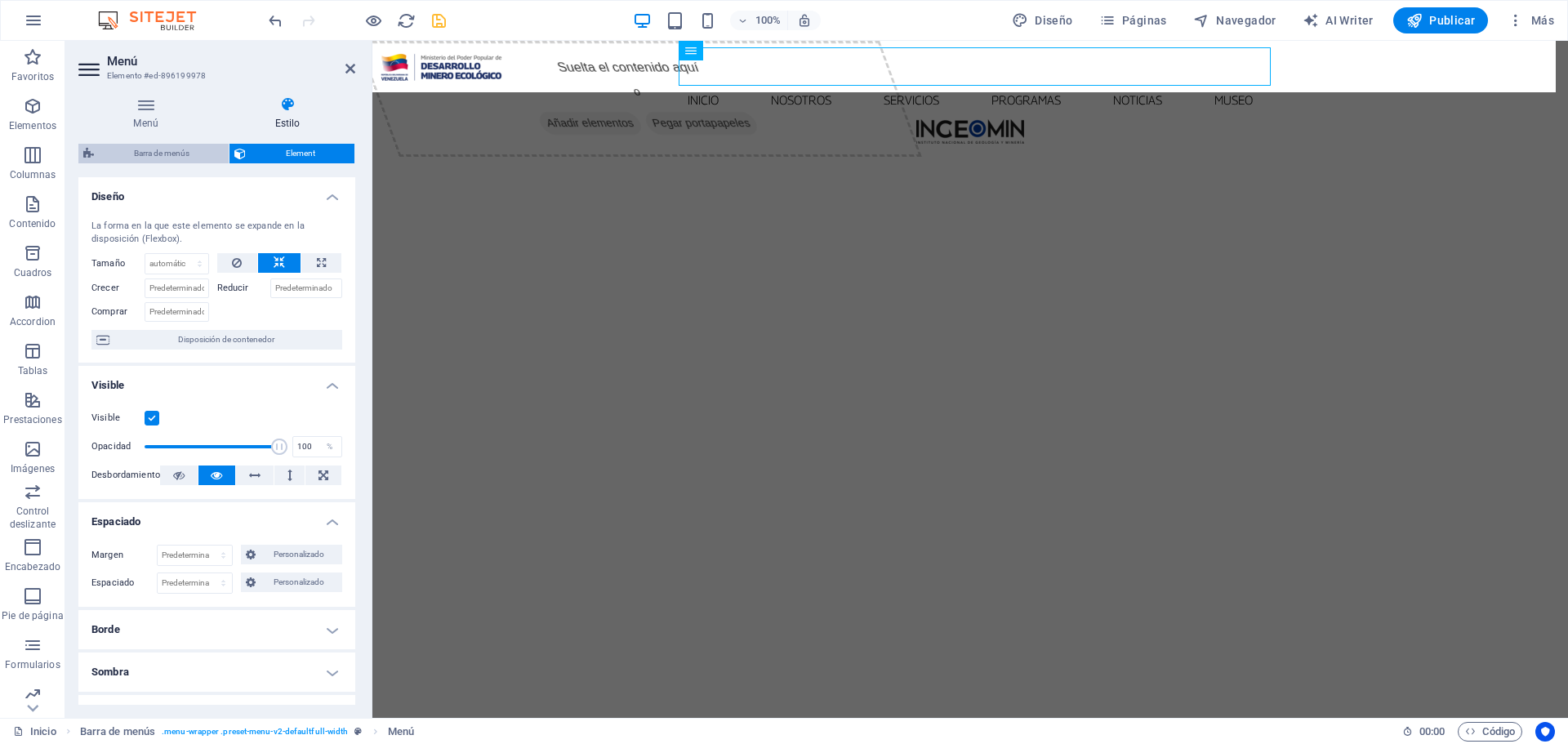
select select "px"
select select "preset-menu-v2-defaultfull-width"
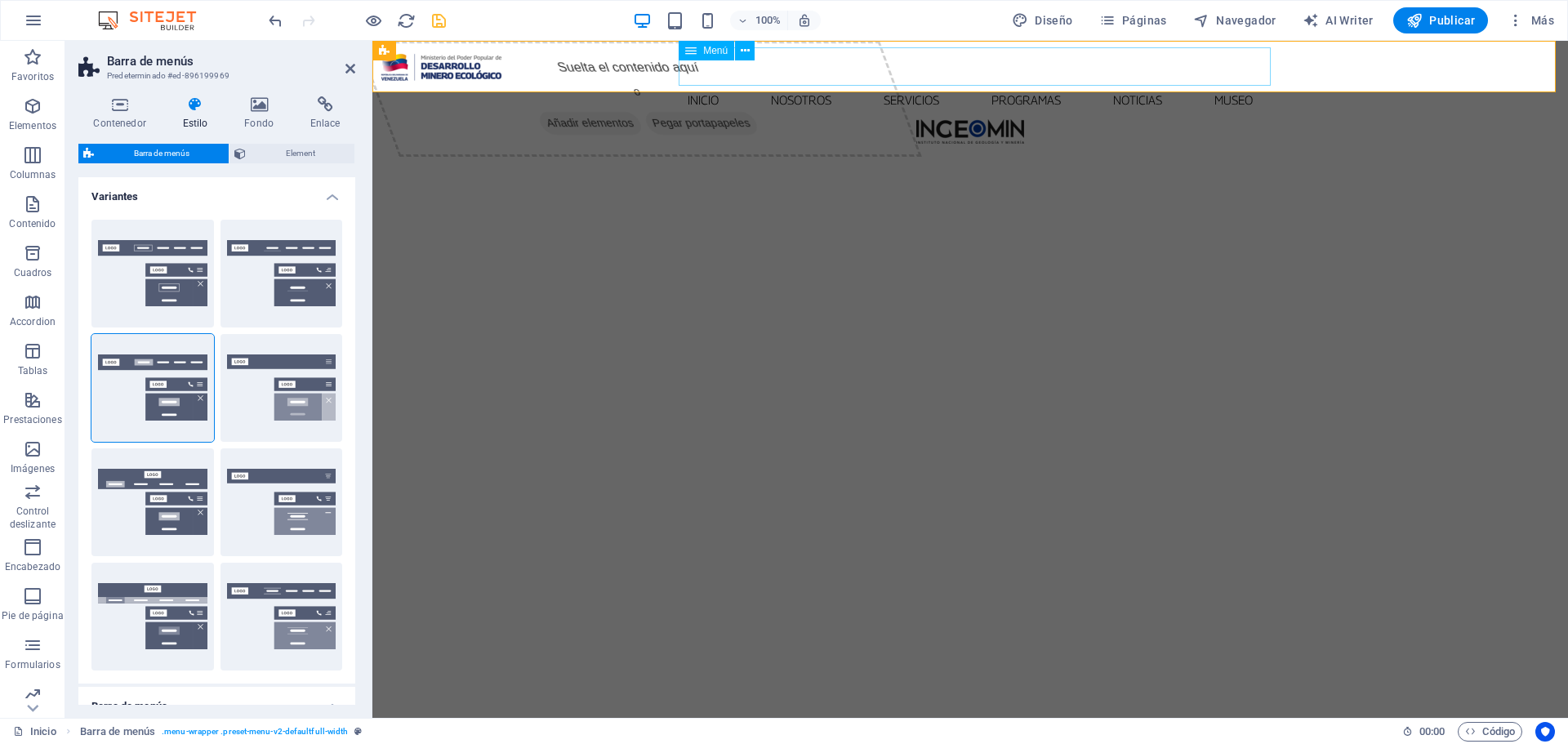
click at [751, 85] on nav "Inicio Nosotros Servicios Programas PNG INGEOMIN VA A LA ESCUELA COMITÉ DE MUJE…" at bounding box center [970, 99] width 1183 height 38
click at [751, 81] on nav "Inicio Nosotros Servicios Programas PNG INGEOMIN VA A LA ESCUELA COMITÉ DE MUJE…" at bounding box center [970, 99] width 1183 height 38
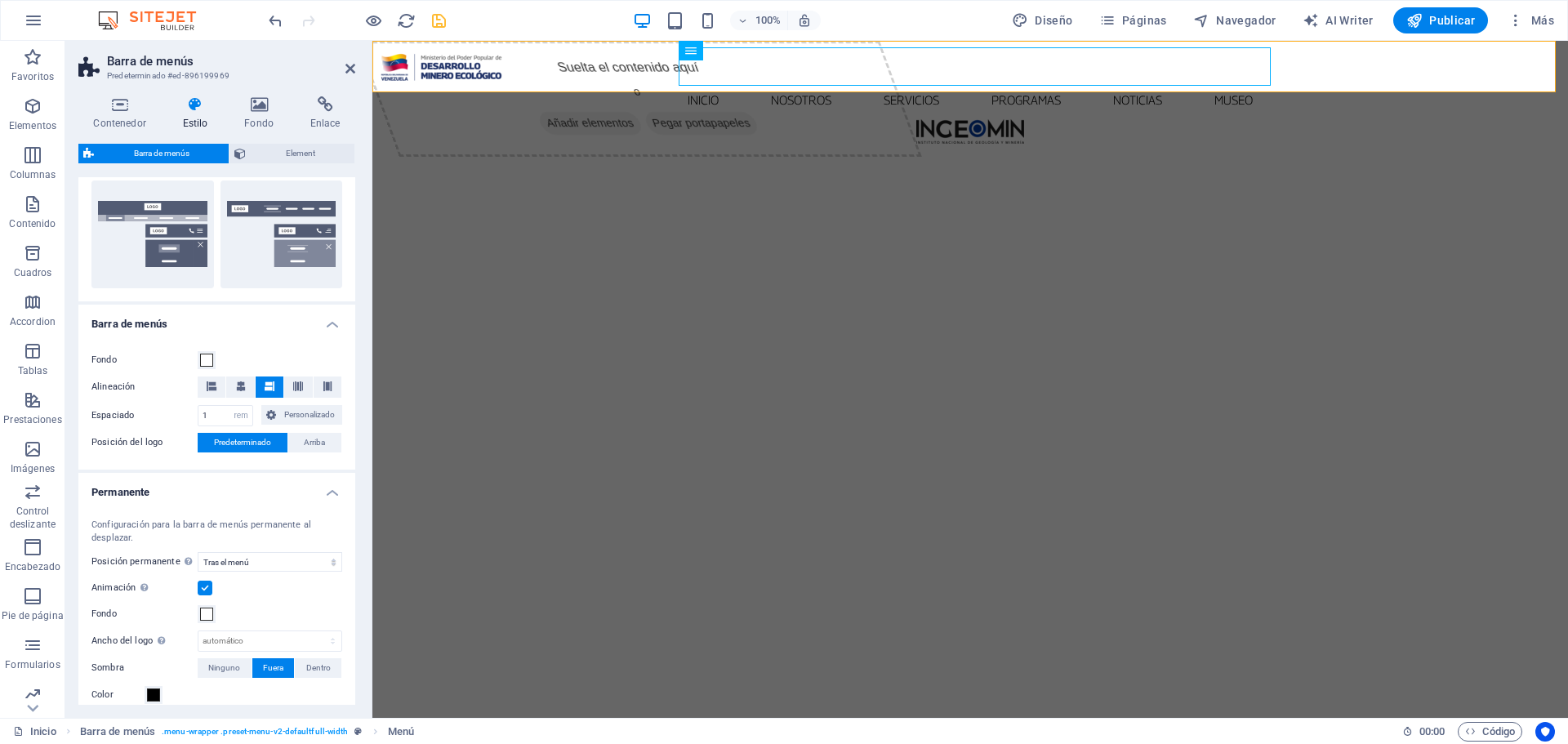
scroll to position [490, 0]
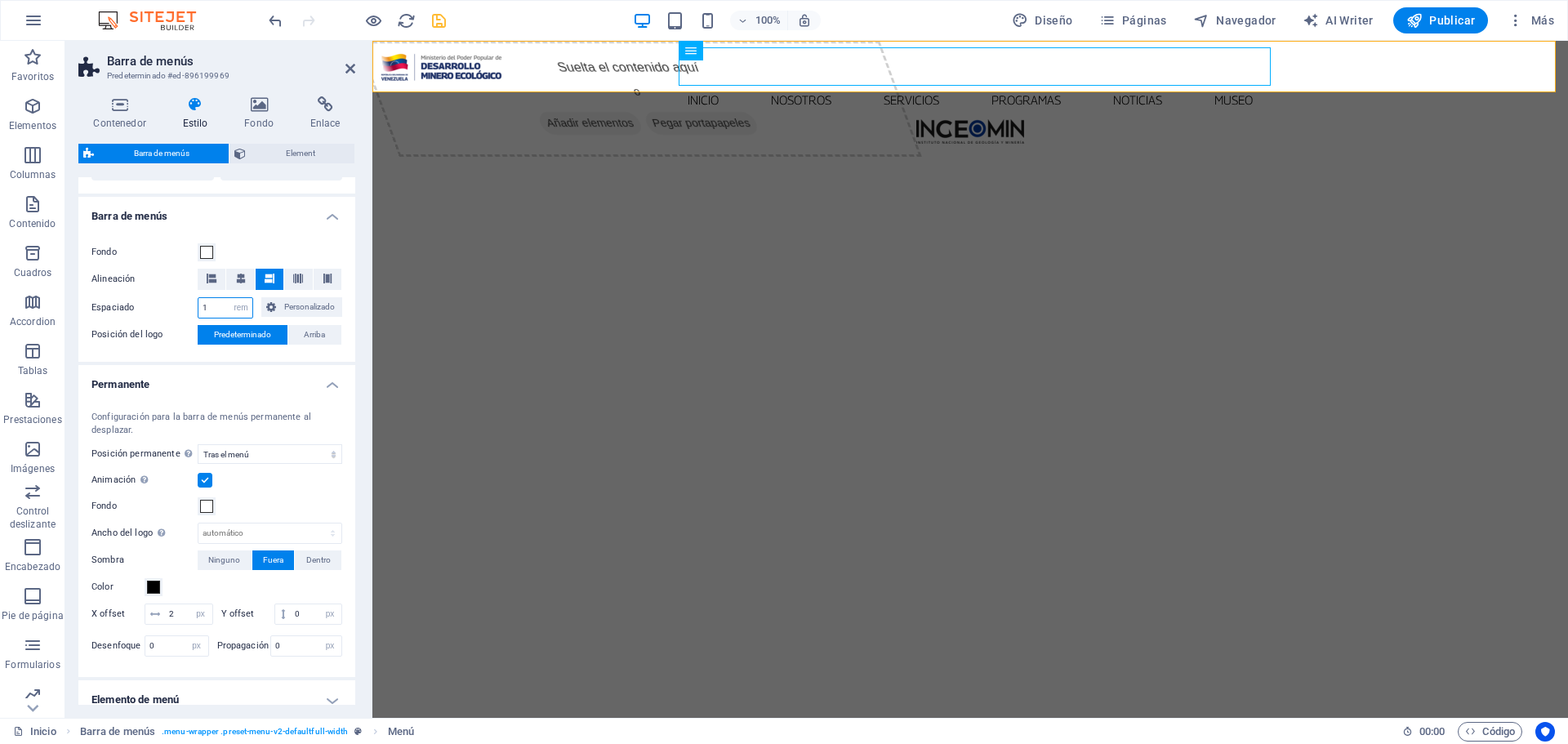
click at [220, 311] on input "1" at bounding box center [225, 308] width 54 height 20
type input "0"
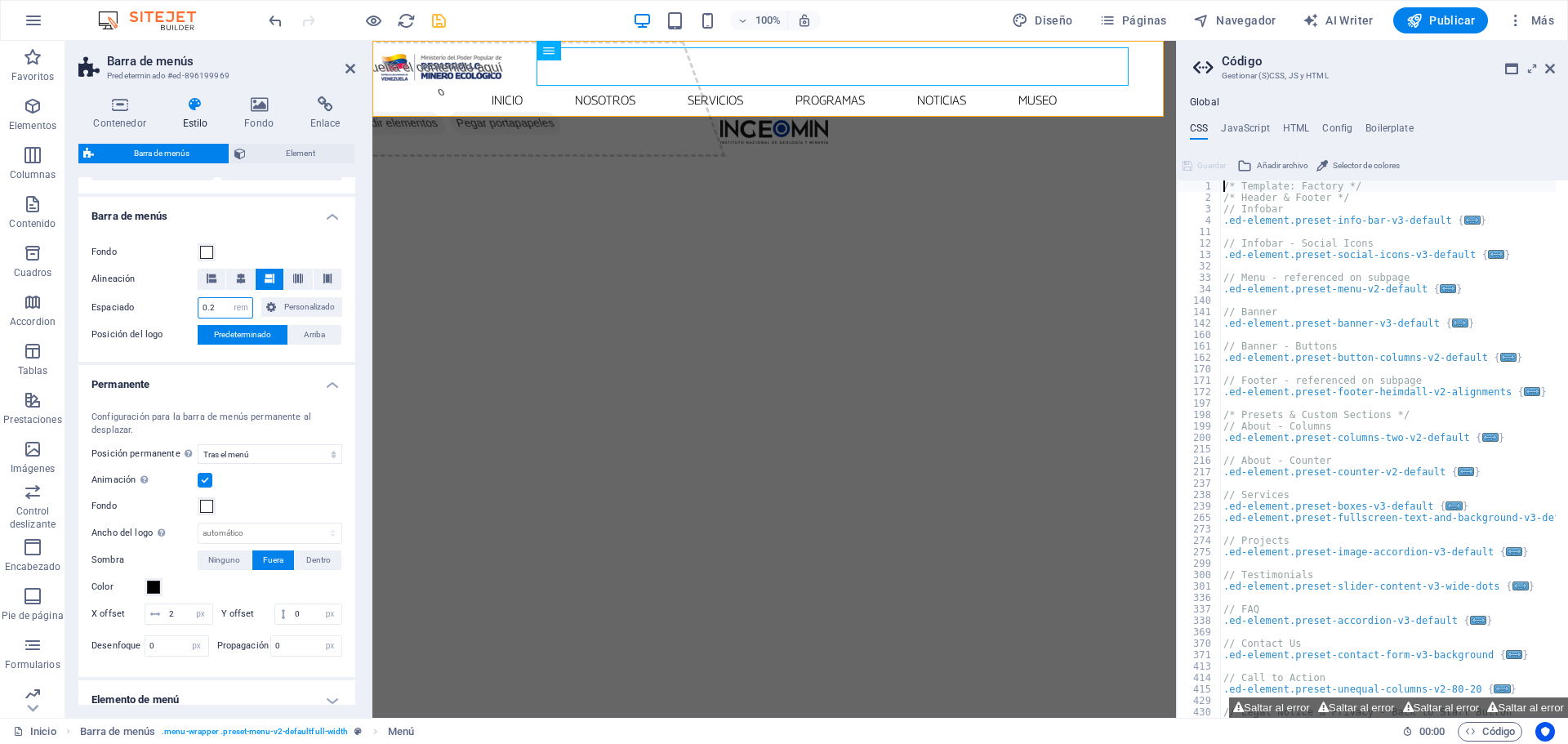
click at [220, 311] on input "0.2" at bounding box center [225, 308] width 54 height 20
click at [222, 311] on input "0.2" at bounding box center [225, 308] width 54 height 20
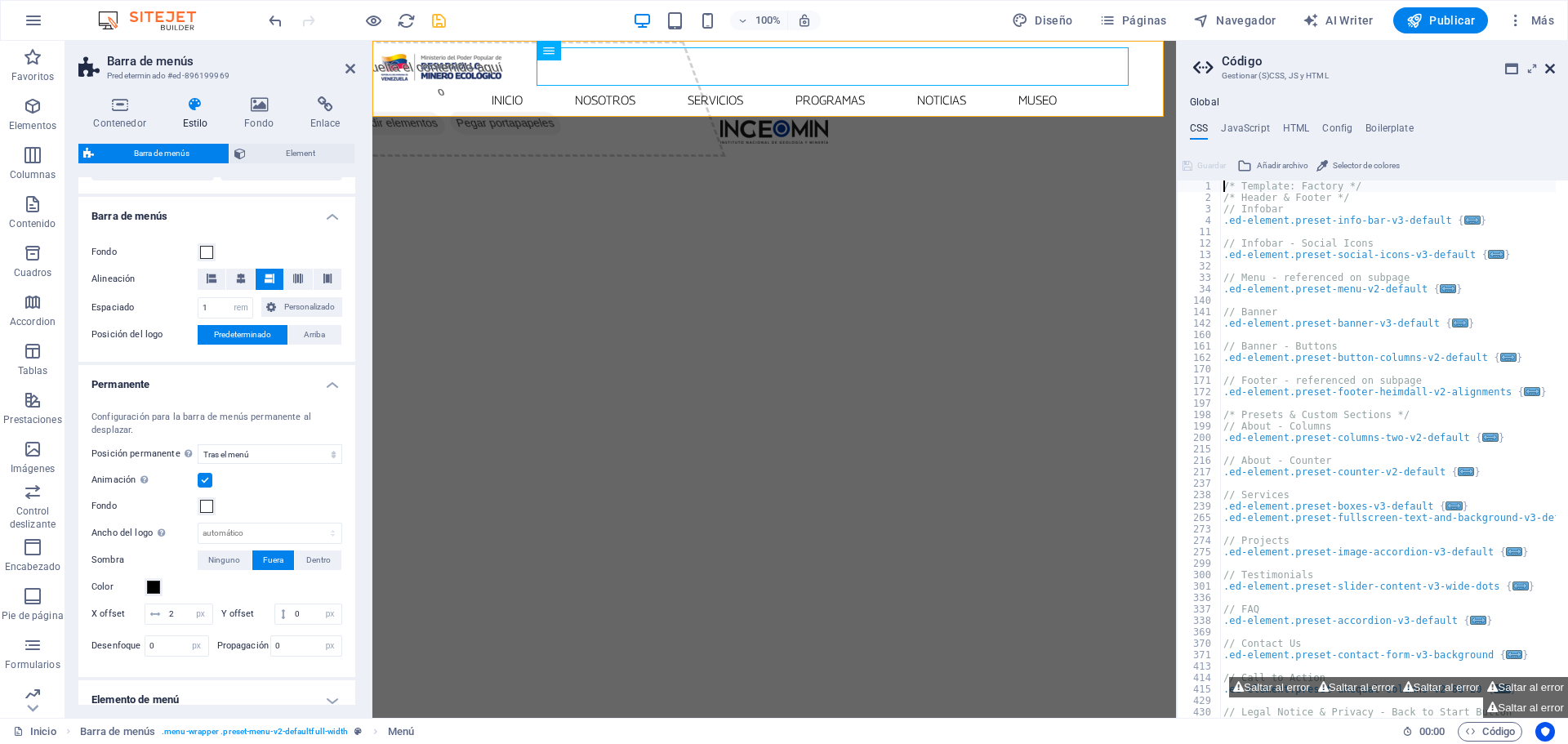
click at [1553, 67] on icon at bounding box center [1549, 68] width 10 height 13
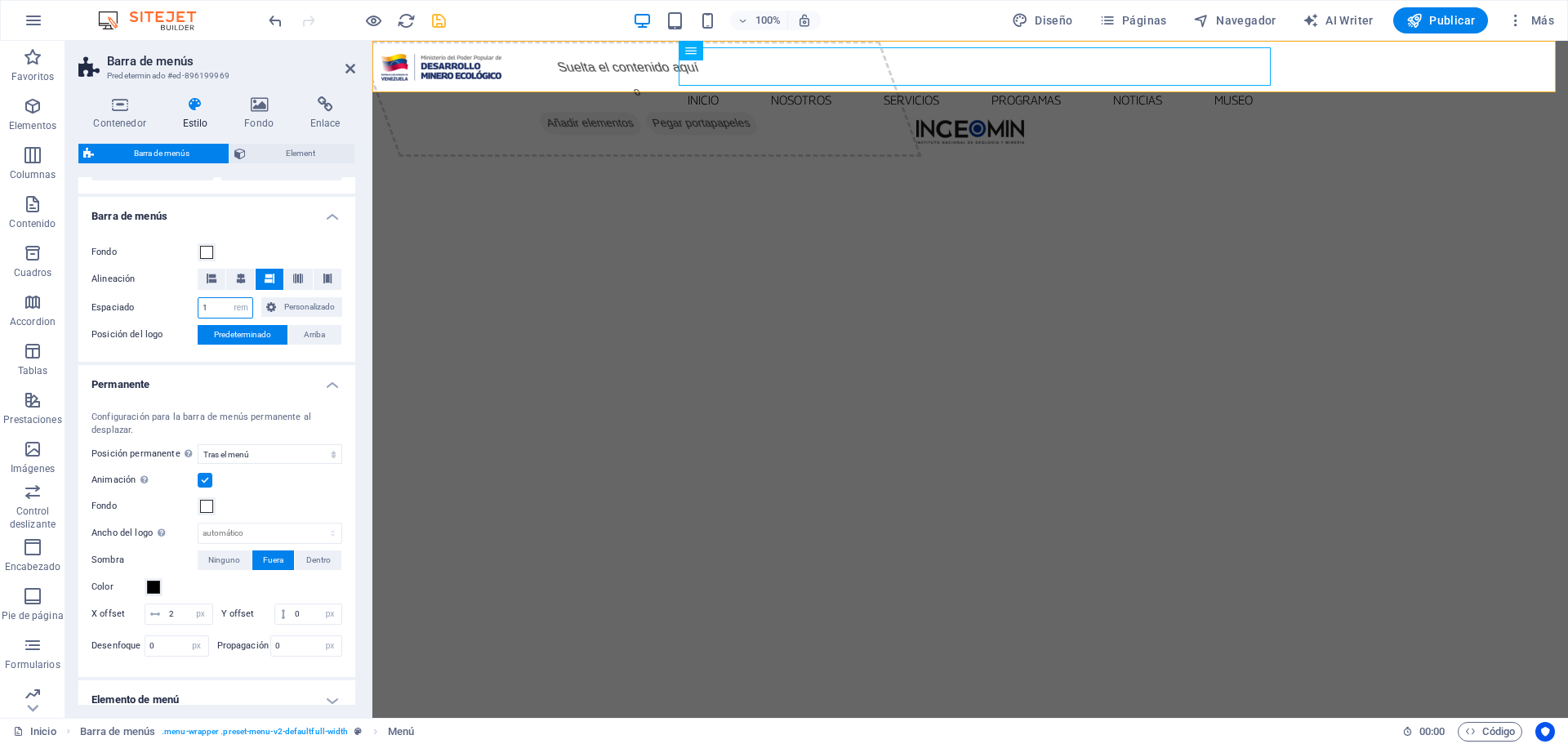
click at [220, 308] on input "1" at bounding box center [225, 308] width 54 height 20
click at [221, 308] on input "1" at bounding box center [225, 308] width 54 height 20
type input "2"
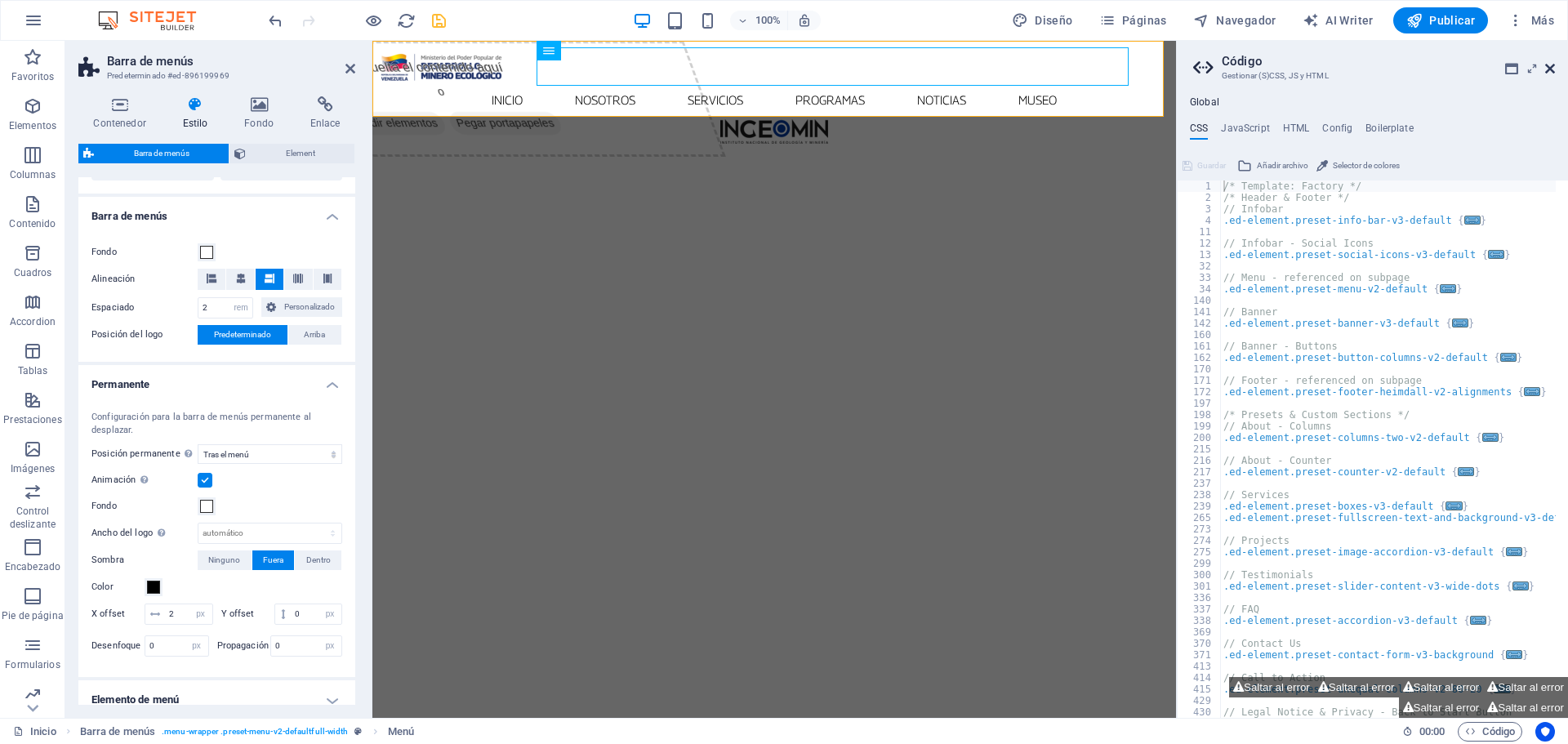
click at [1552, 67] on icon at bounding box center [1549, 68] width 10 height 13
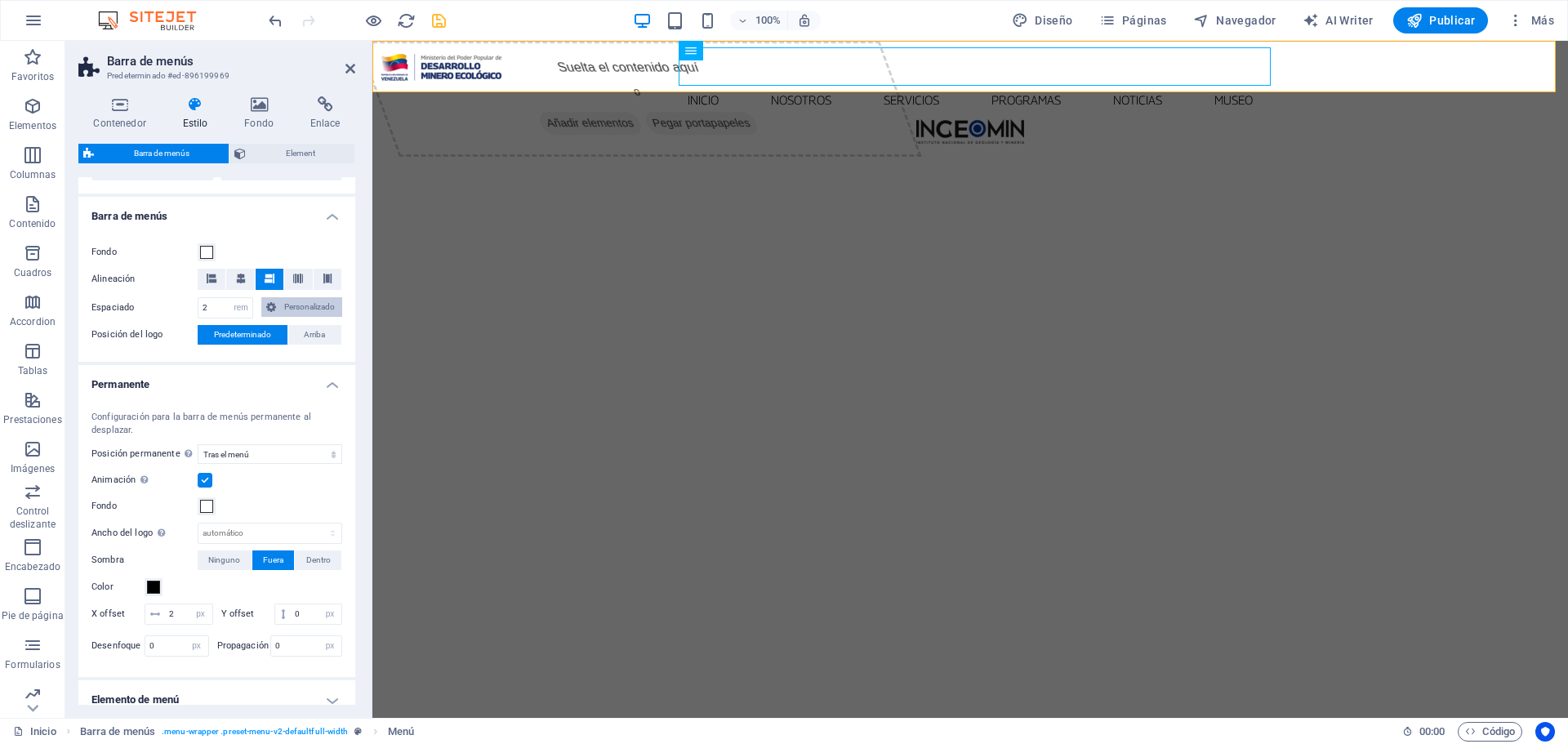
click at [305, 304] on span "Personalizado" at bounding box center [310, 307] width 57 height 20
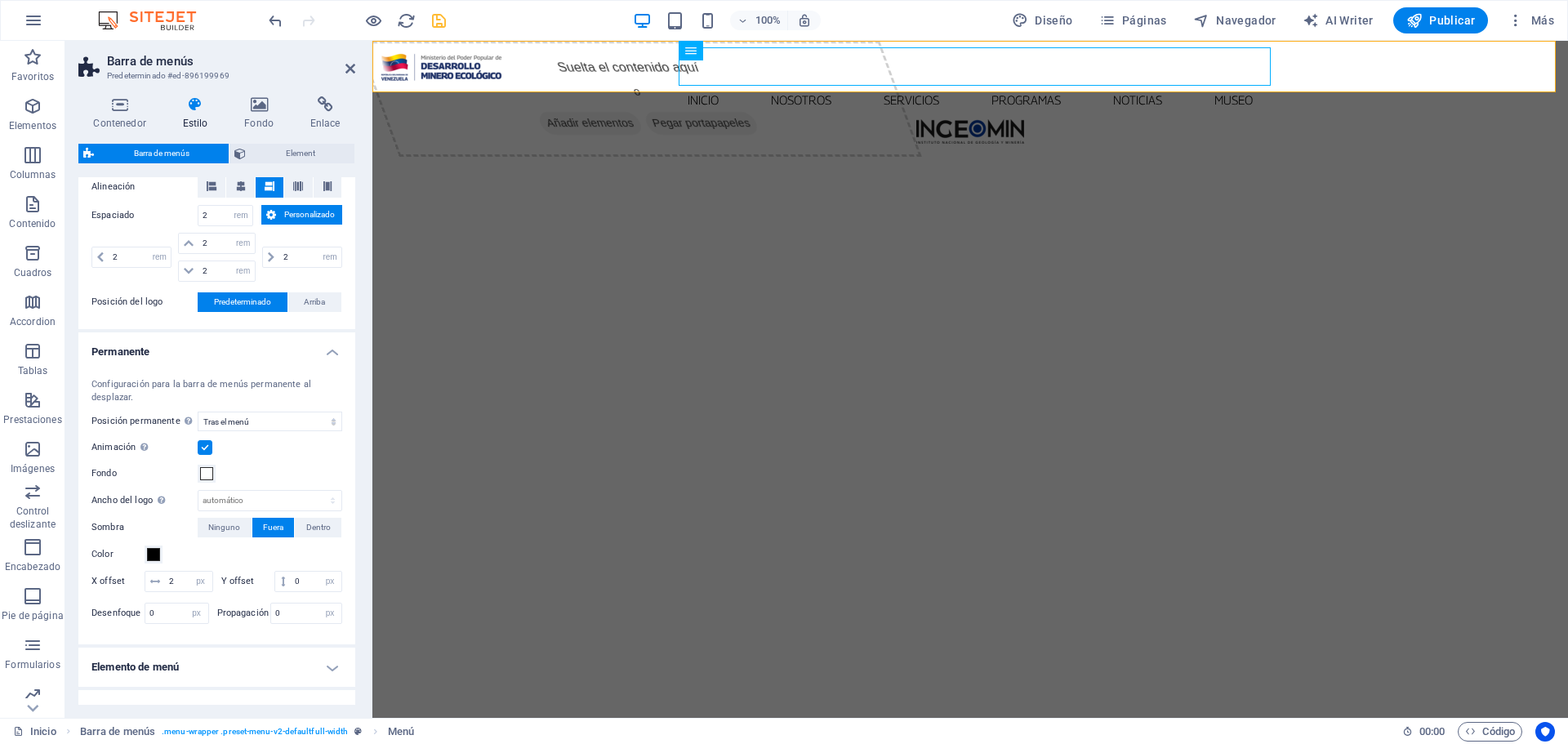
scroll to position [735, 0]
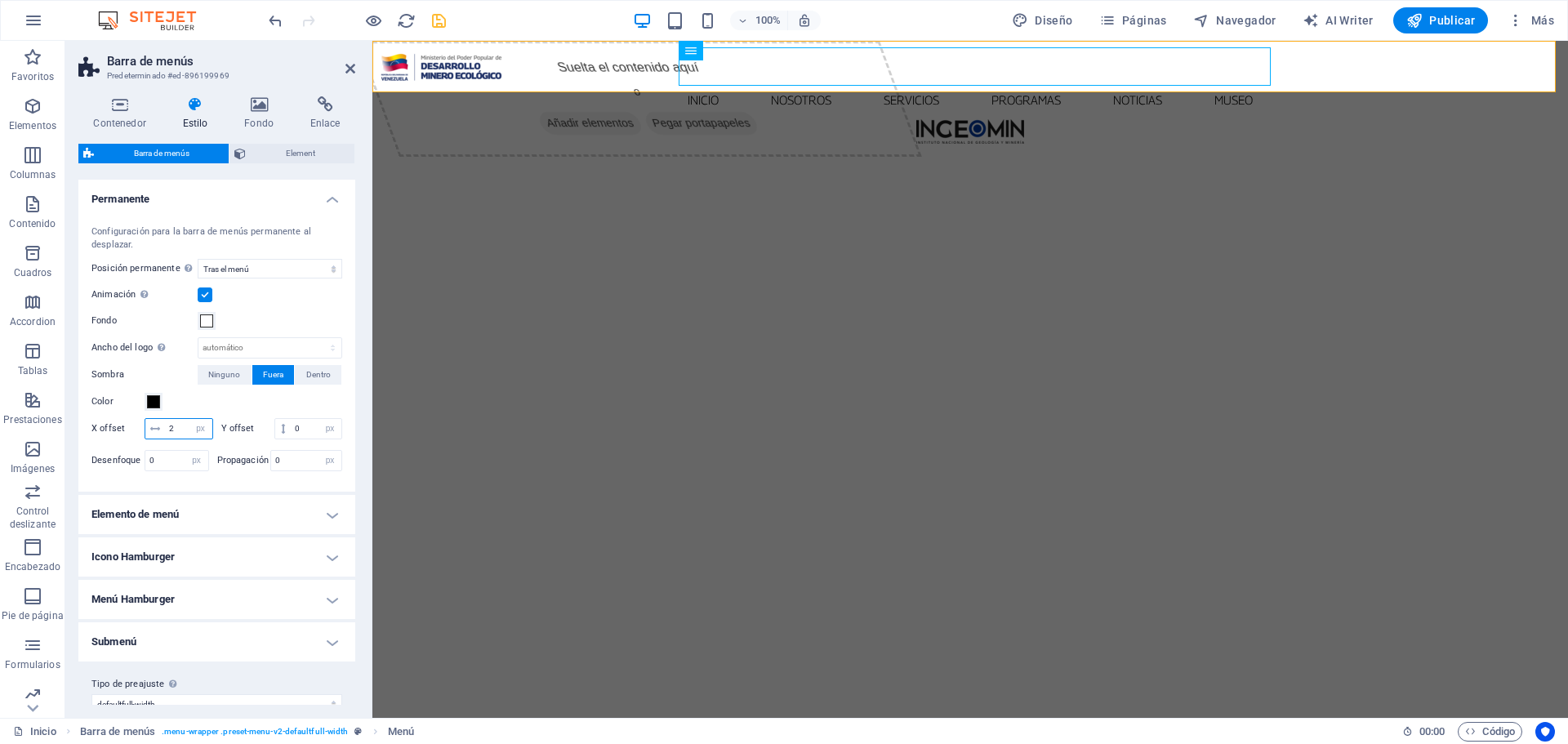
click at [203, 431] on input "2" at bounding box center [188, 429] width 47 height 20
type input "1"
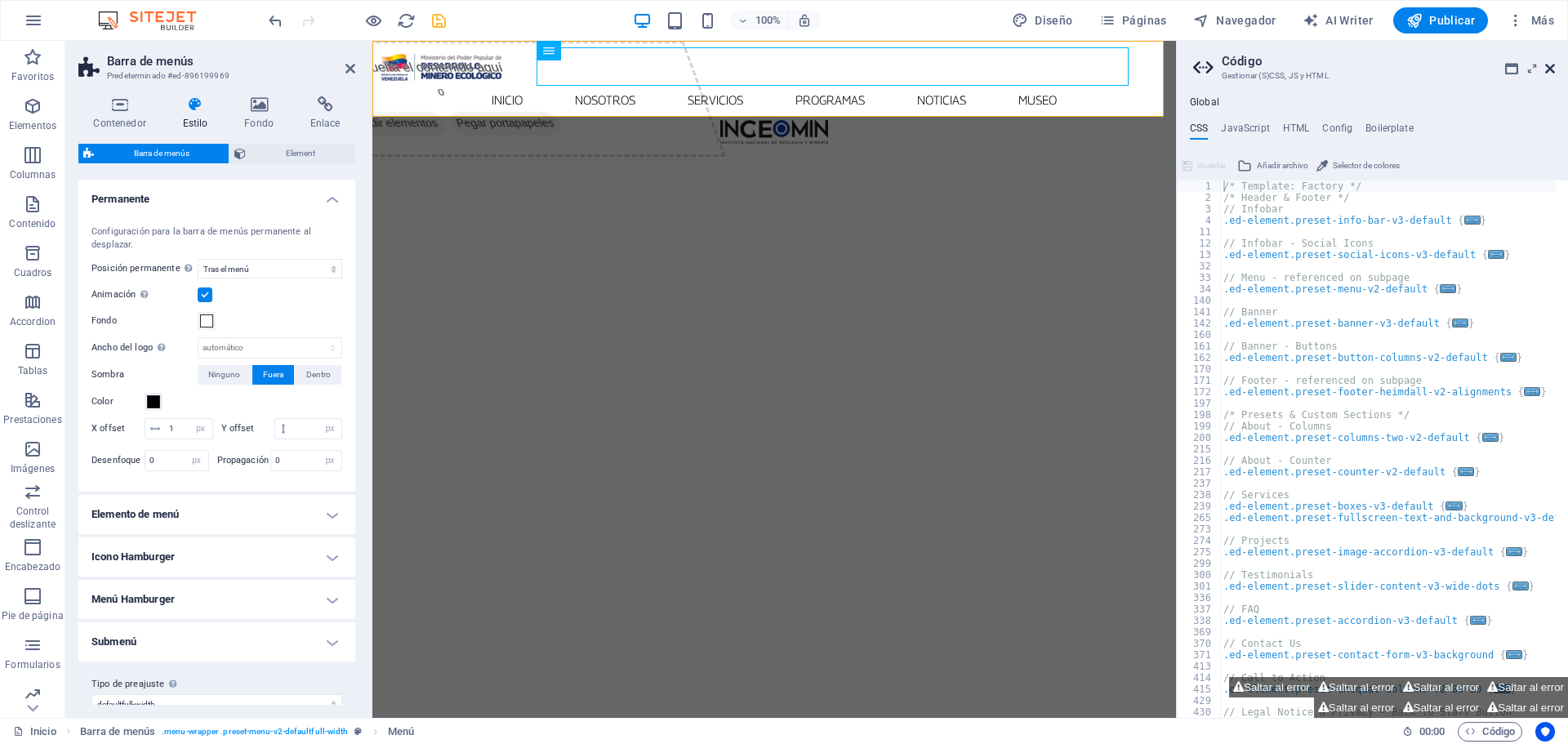
click at [1552, 67] on icon at bounding box center [1549, 68] width 10 height 13
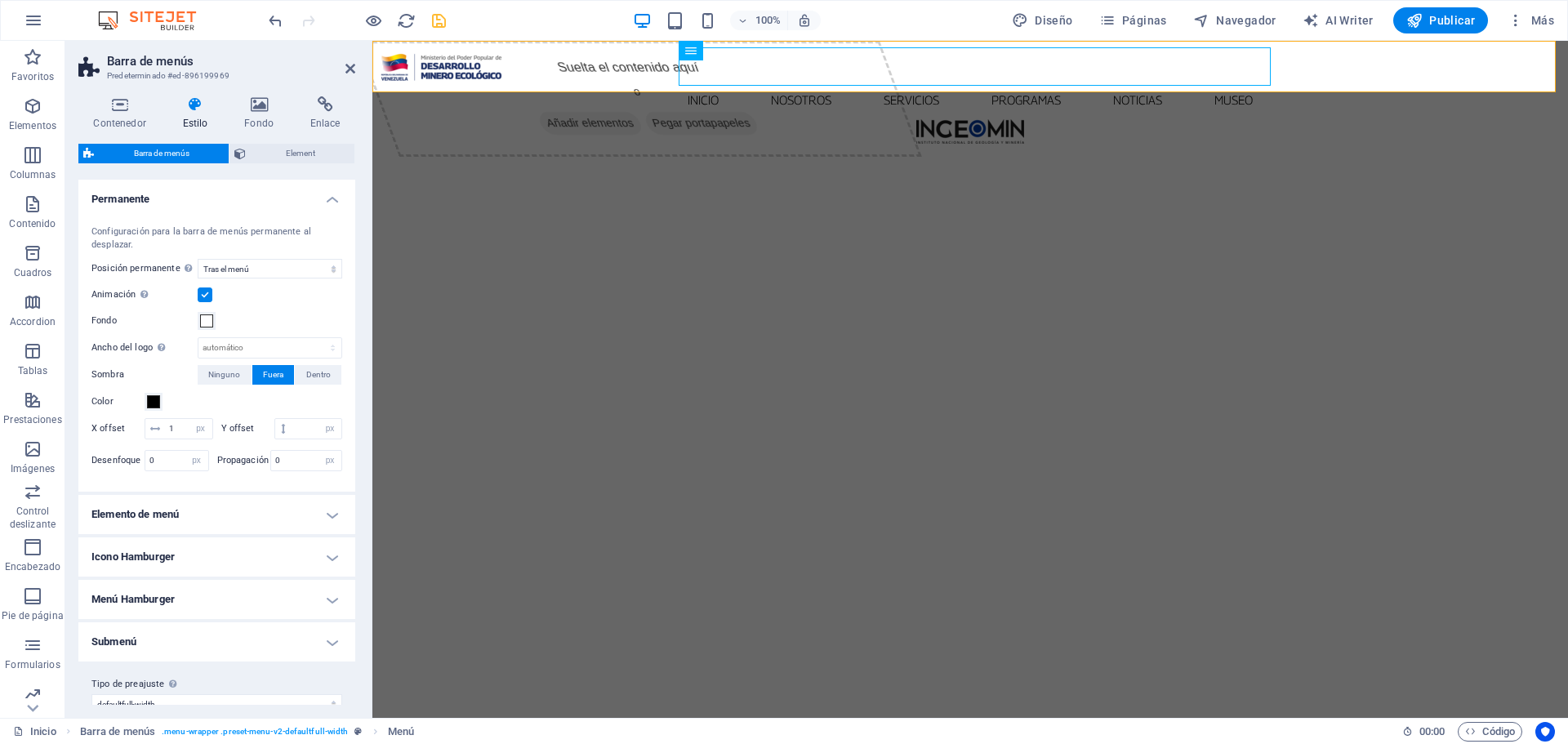
click at [242, 526] on h4 "Elemento de menú" at bounding box center [217, 515] width 277 height 39
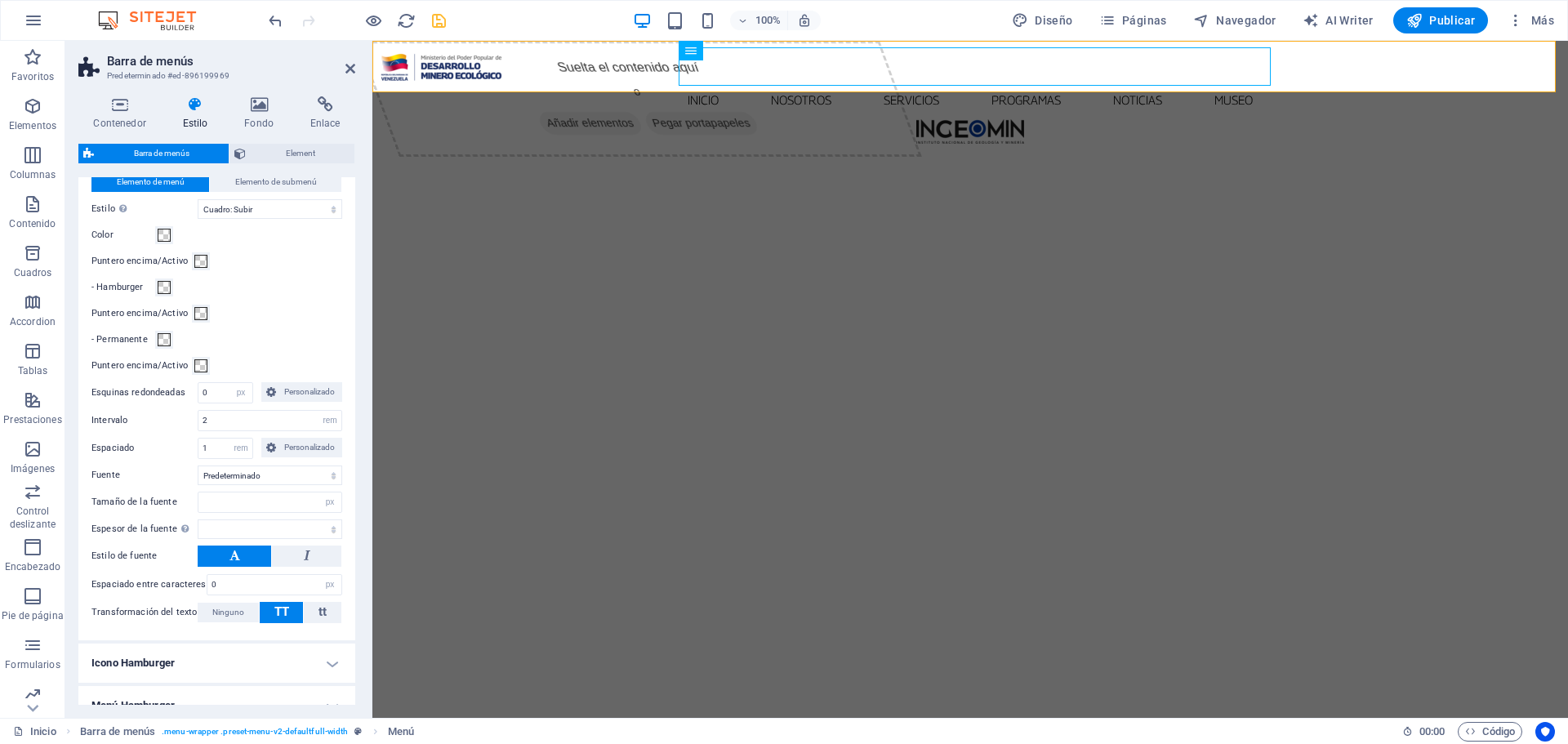
scroll to position [1144, 0]
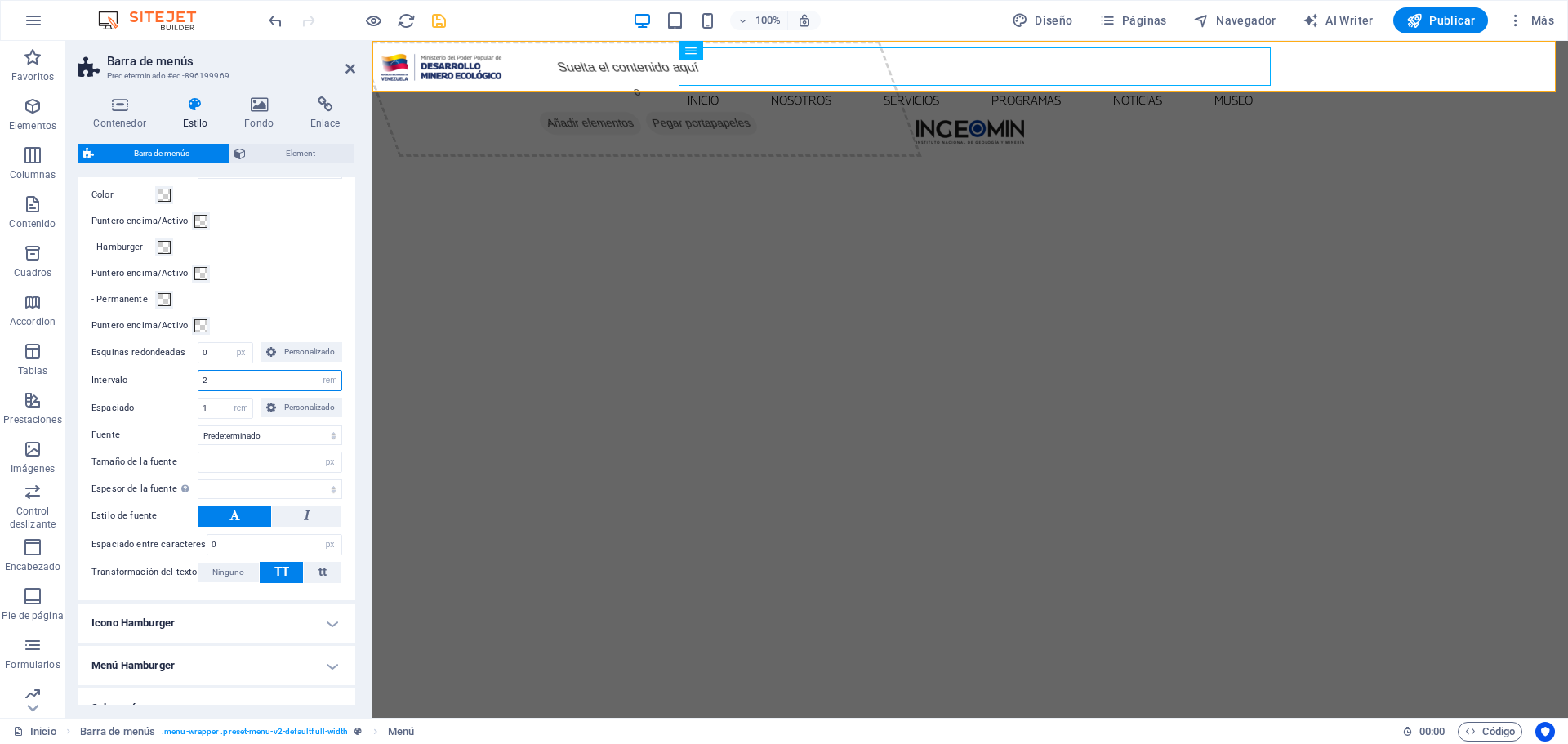
click at [216, 391] on input "2" at bounding box center [270, 381] width 143 height 20
type input "1"
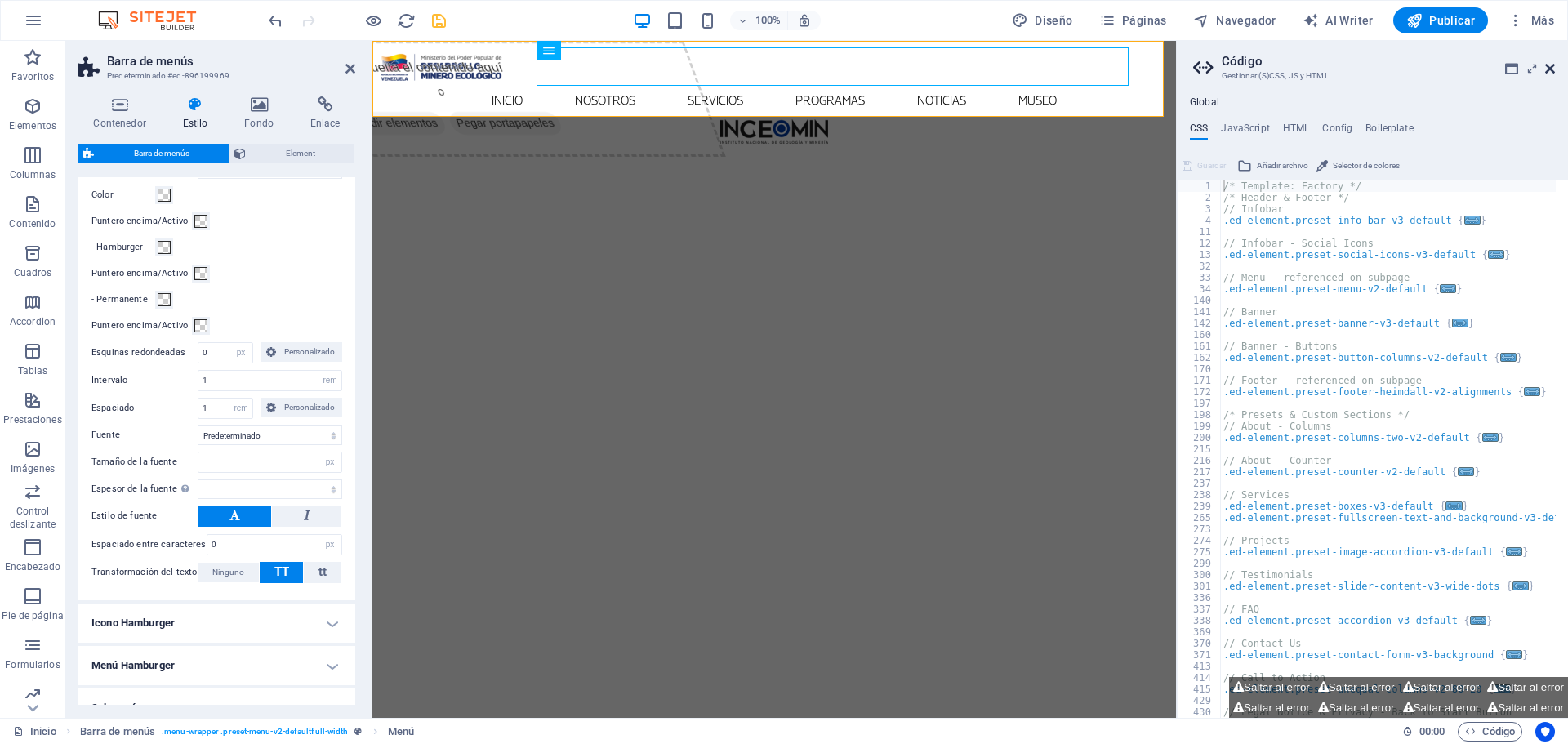
click at [1550, 65] on icon at bounding box center [1549, 68] width 10 height 13
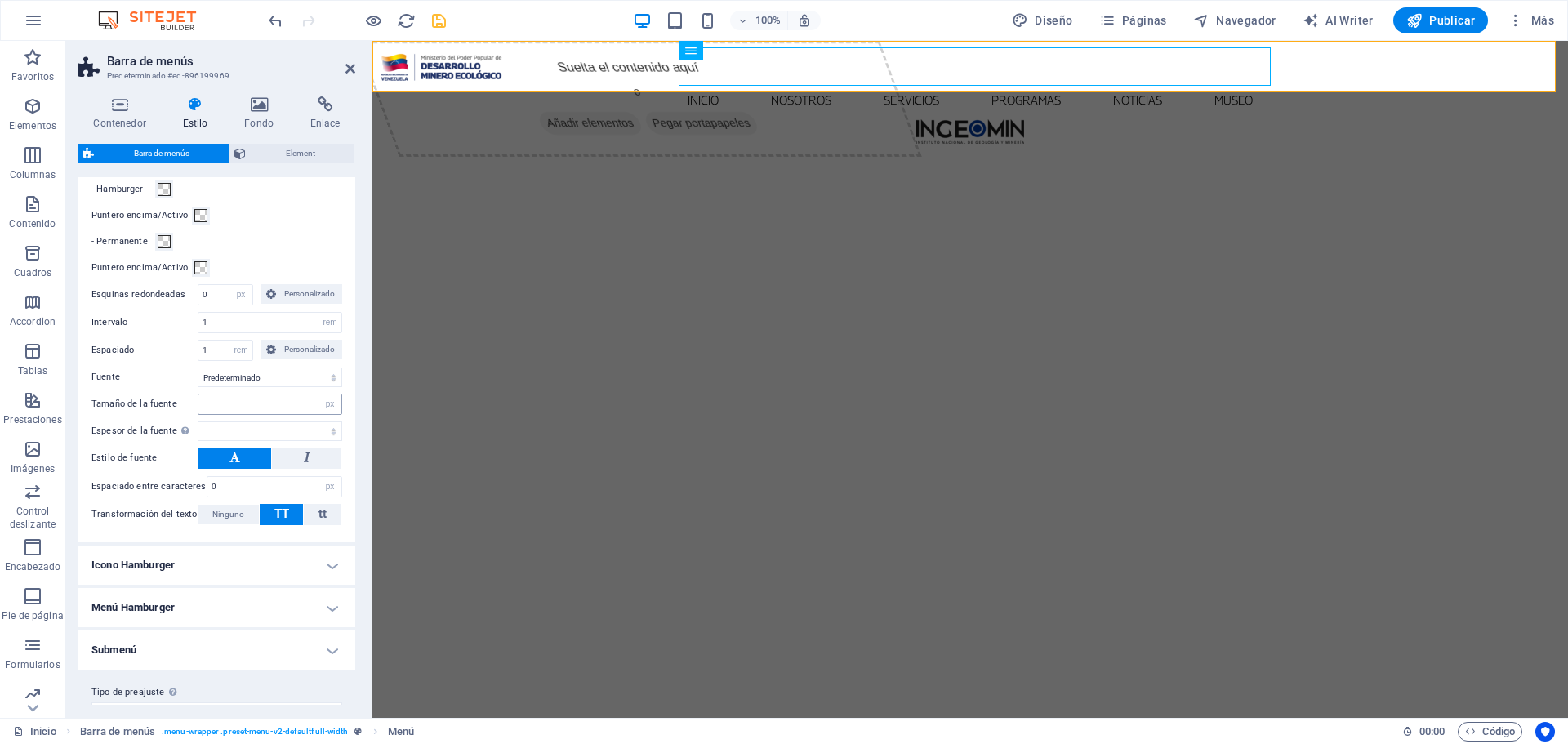
scroll to position [1225, 0]
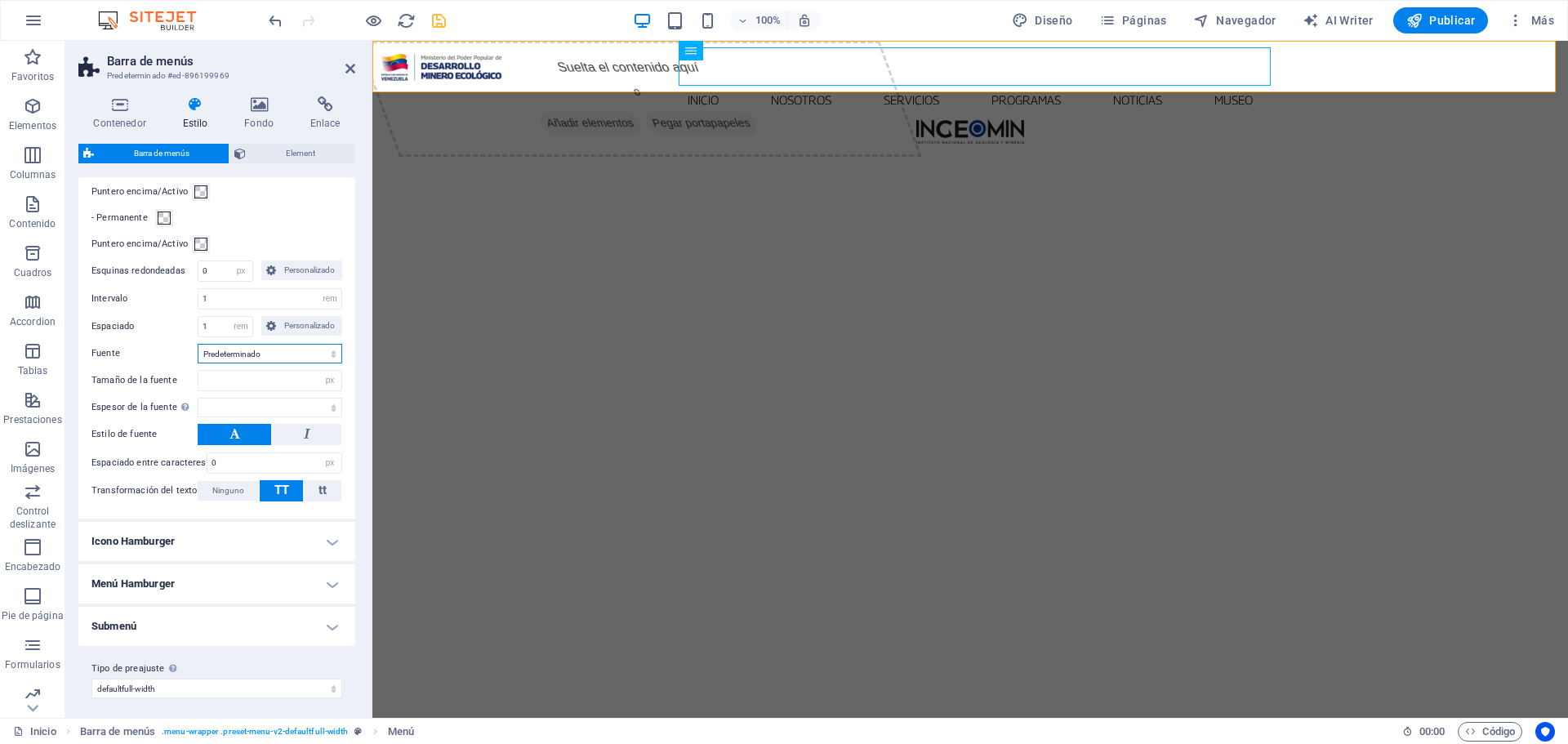
click at [330, 364] on select "Predeterminado Cabeceras" at bounding box center [270, 353] width 145 height 20
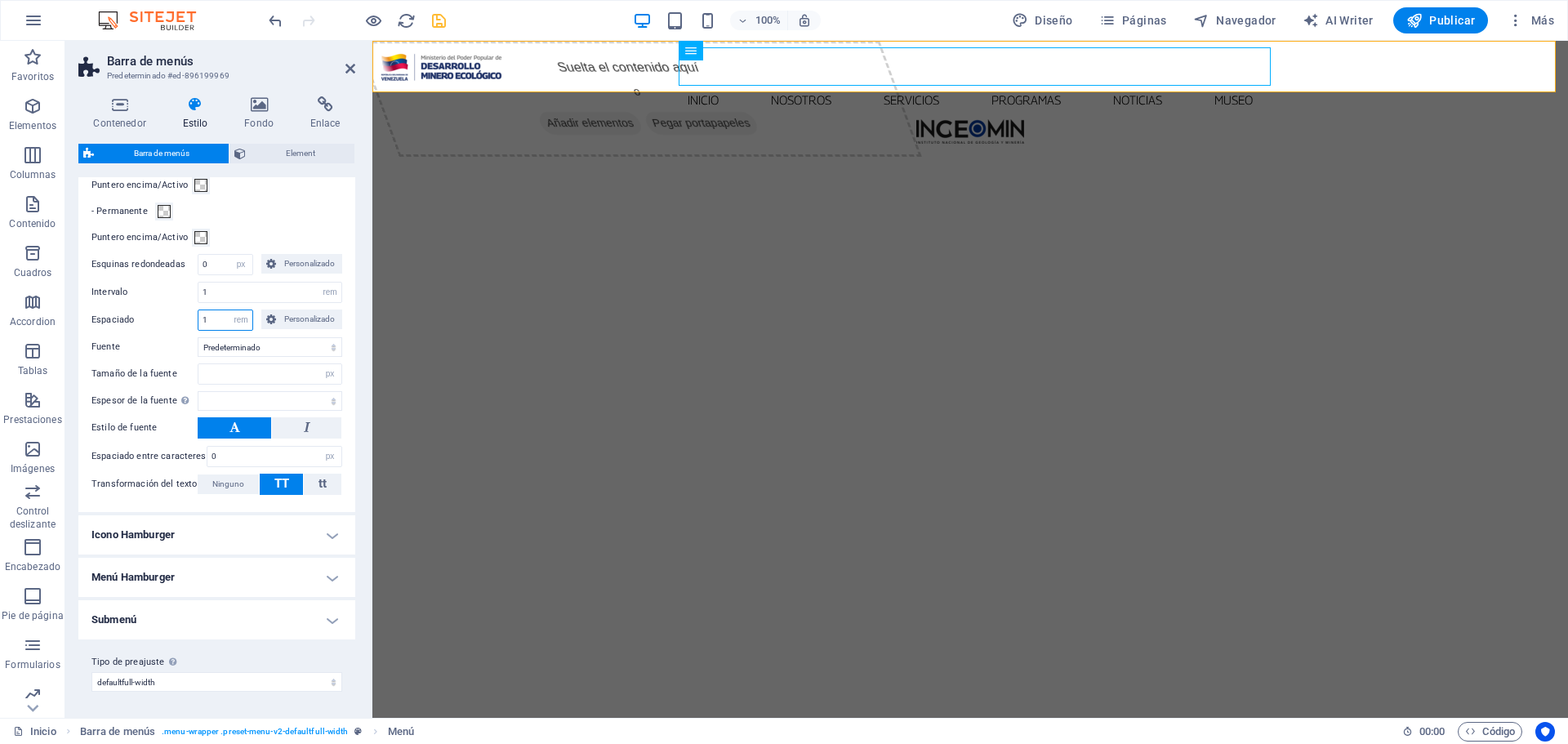
click at [216, 318] on input "1" at bounding box center [225, 321] width 54 height 20
click at [215, 318] on input "1" at bounding box center [225, 321] width 54 height 20
type input "0"
type input "0.5"
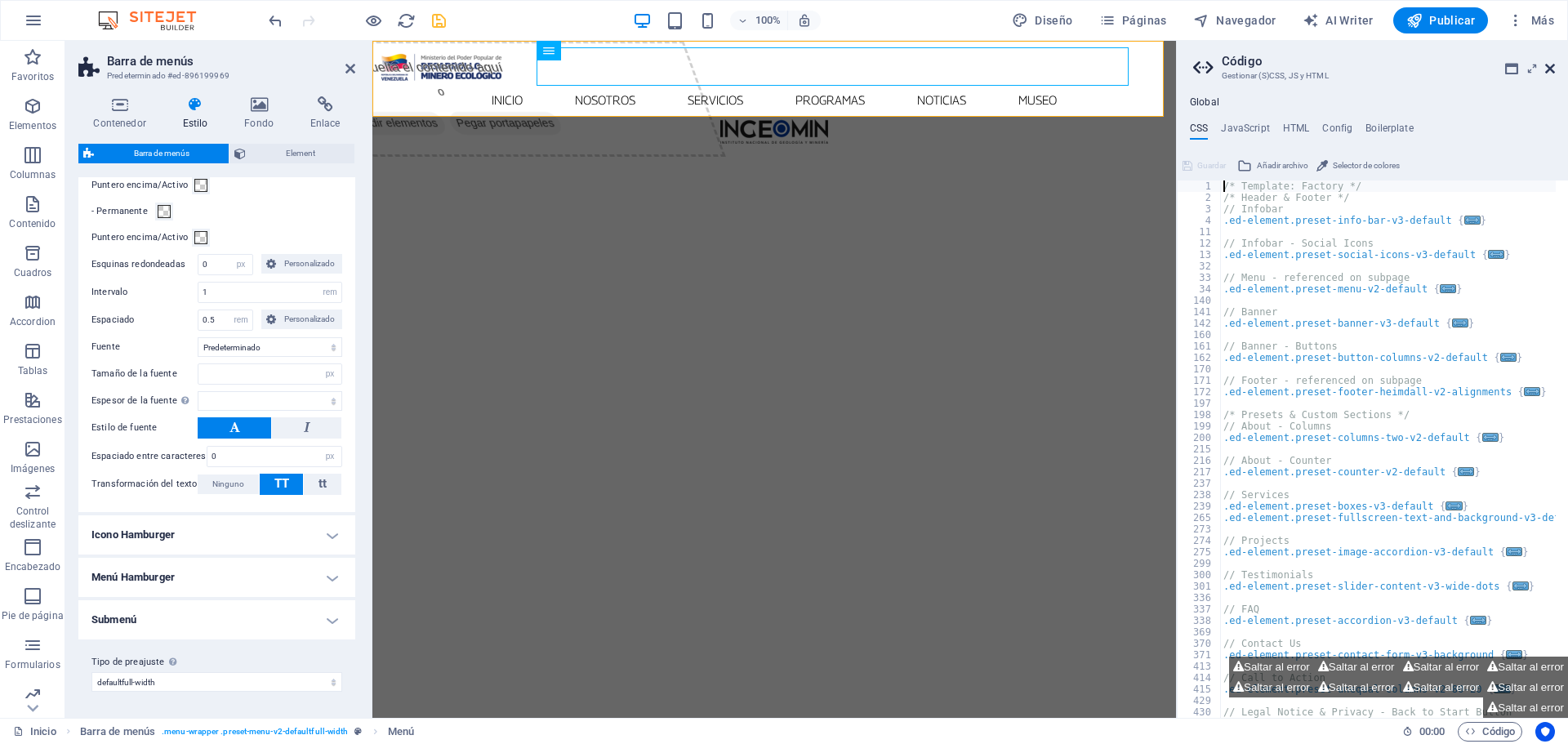
click at [1548, 68] on icon at bounding box center [1549, 68] width 10 height 13
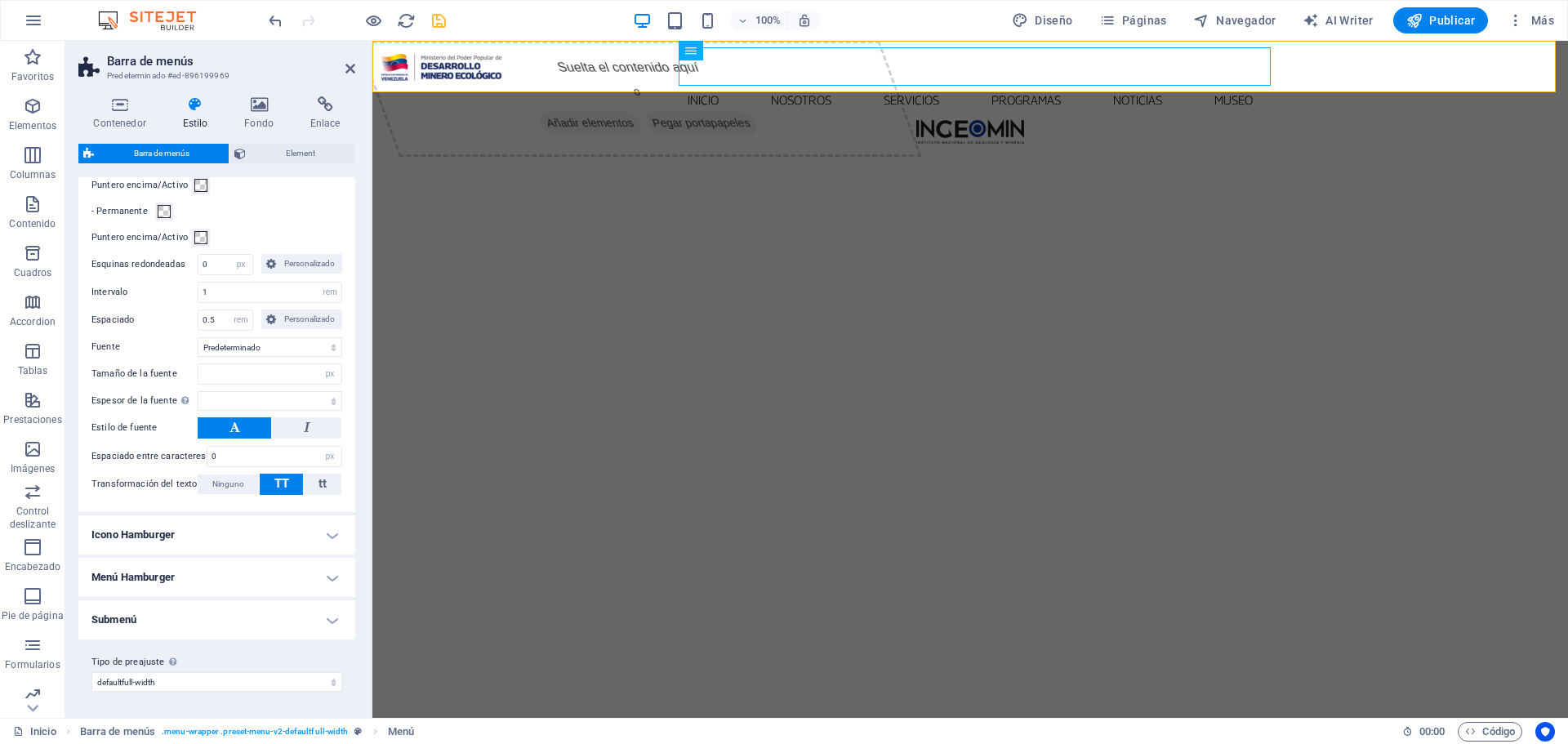
click at [332, 537] on h4 "Icono Hamburger" at bounding box center [217, 535] width 277 height 39
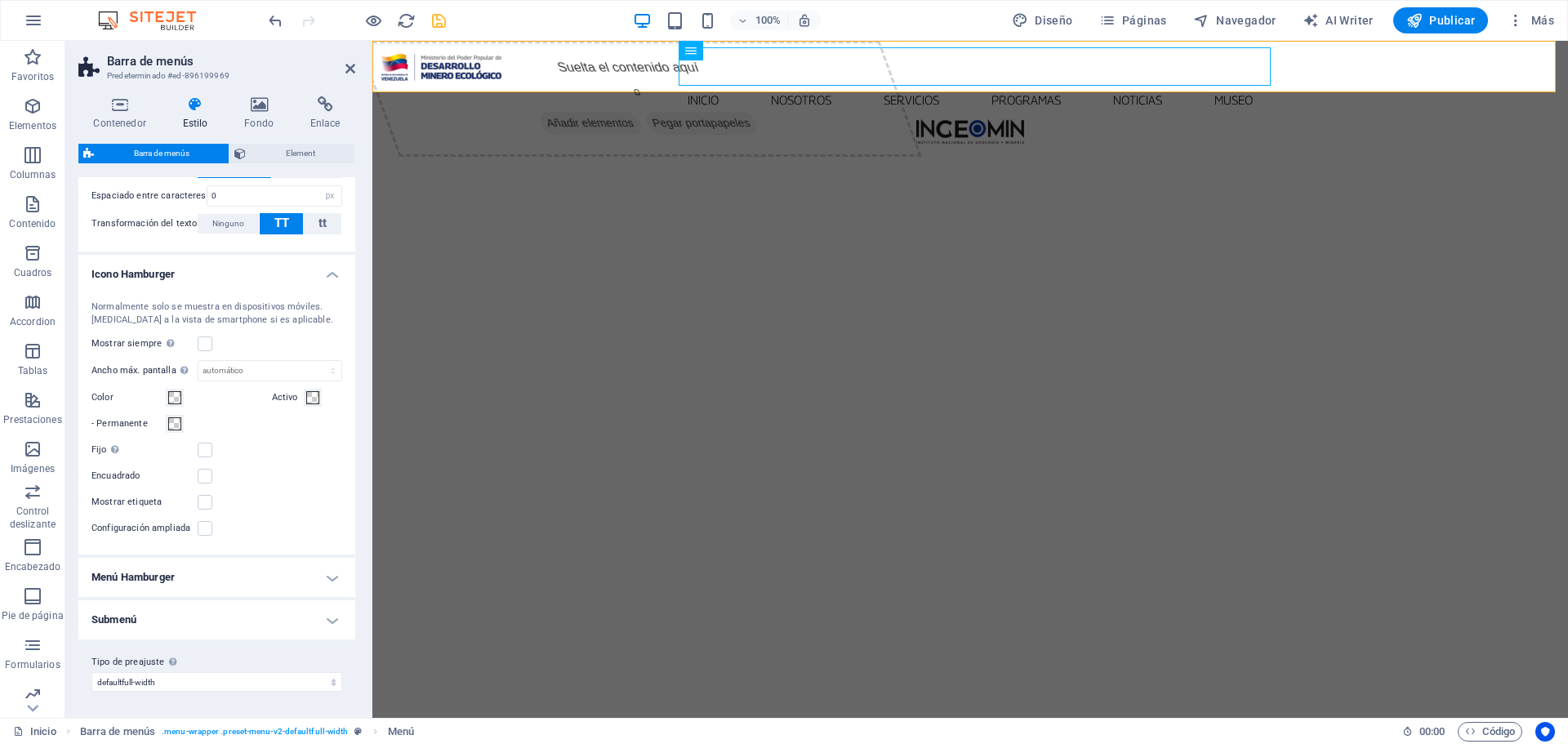
scroll to position [1514, 0]
click at [330, 577] on h4 "Menú Hamburger" at bounding box center [217, 578] width 277 height 39
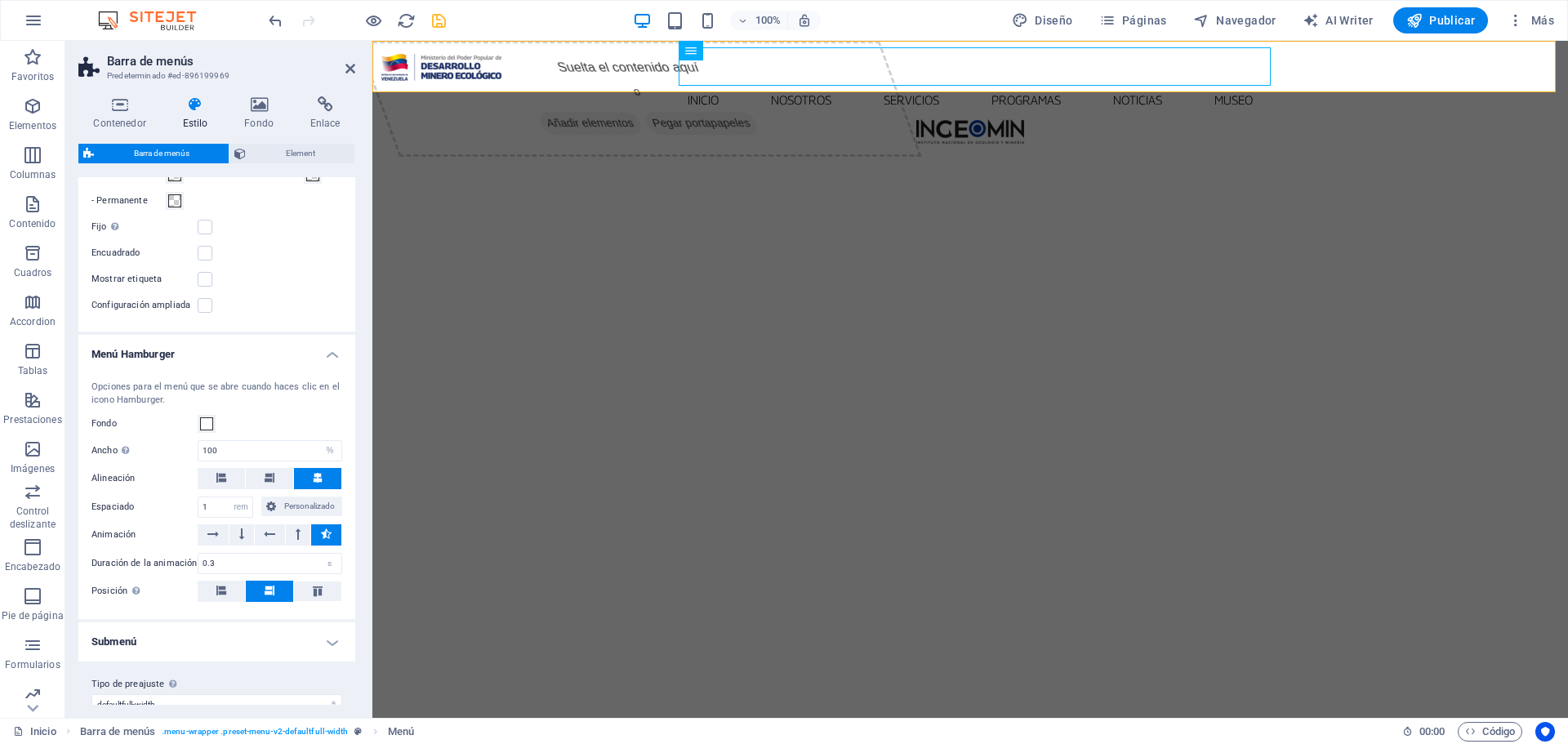
scroll to position [1759, 0]
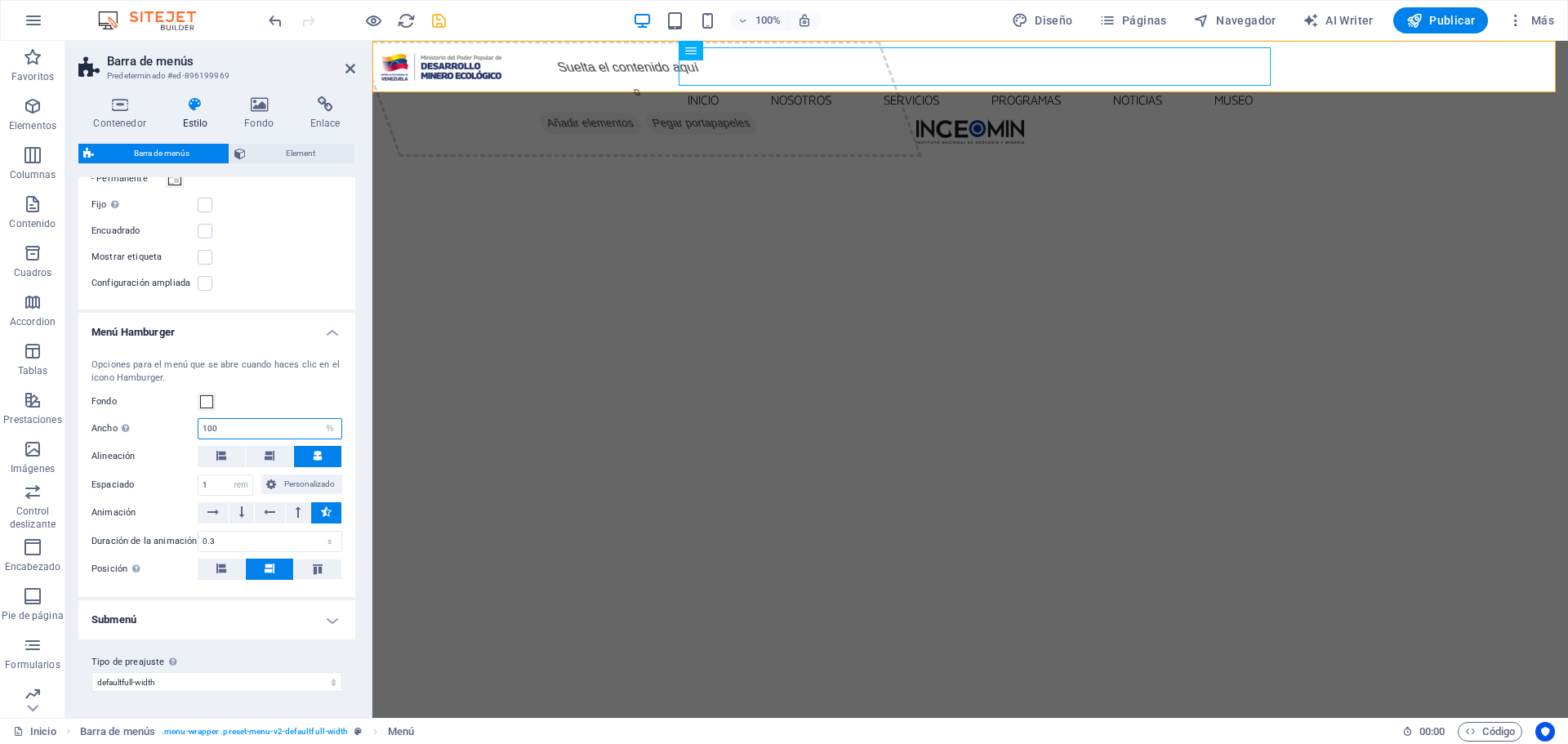
click at [229, 433] on input "100" at bounding box center [270, 429] width 143 height 20
type input "40"
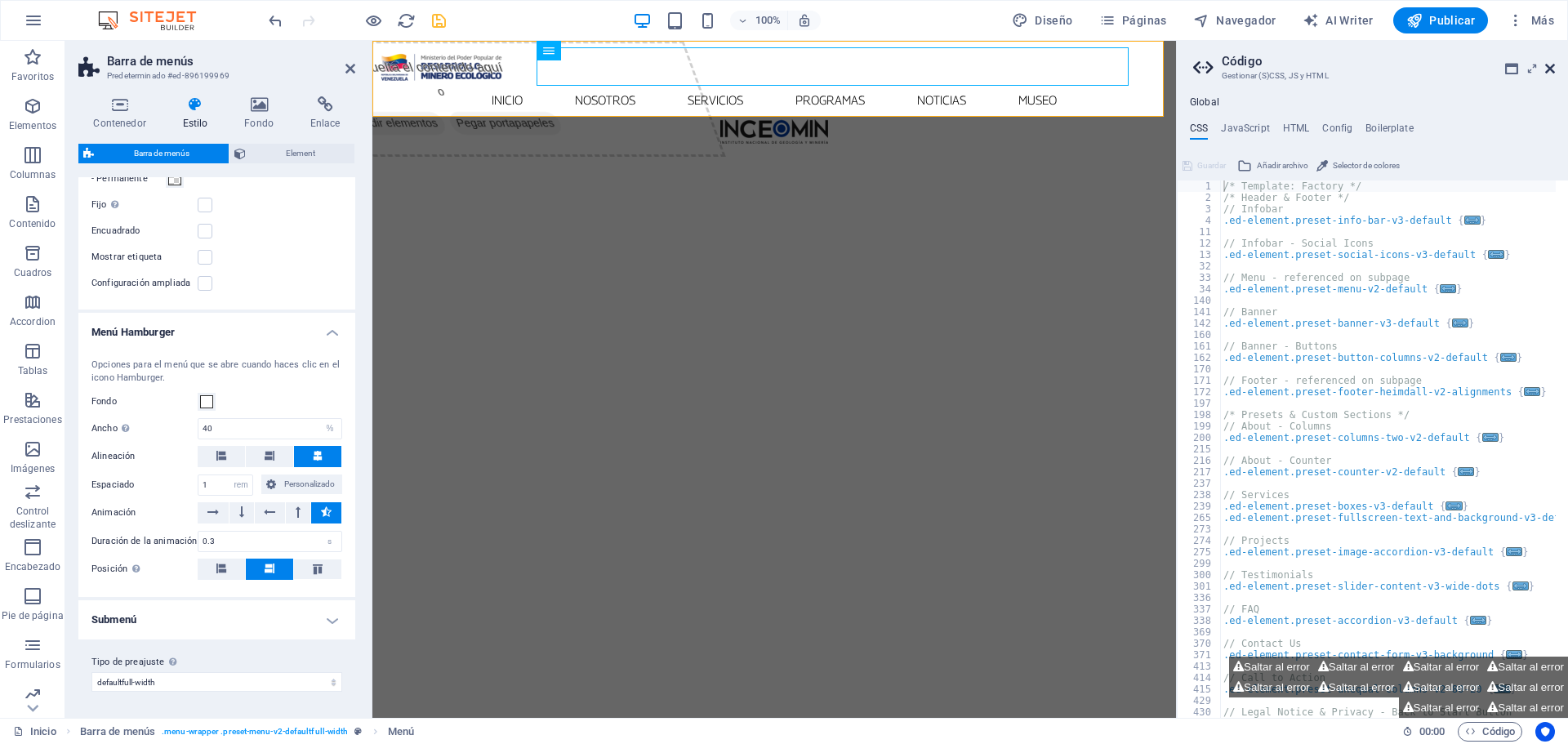
click at [1552, 67] on icon at bounding box center [1549, 68] width 10 height 13
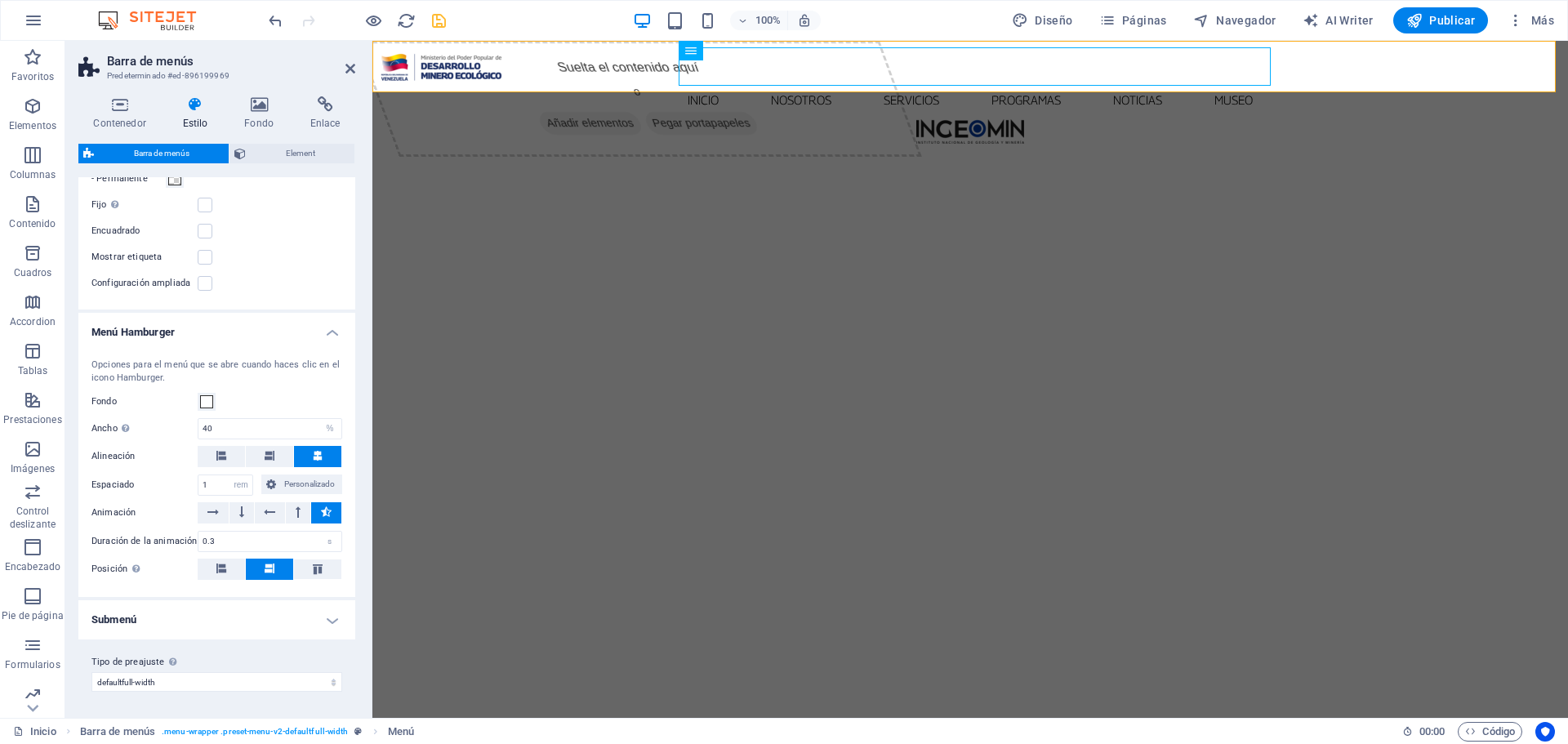
click at [330, 614] on h4 "Submenú" at bounding box center [217, 620] width 277 height 39
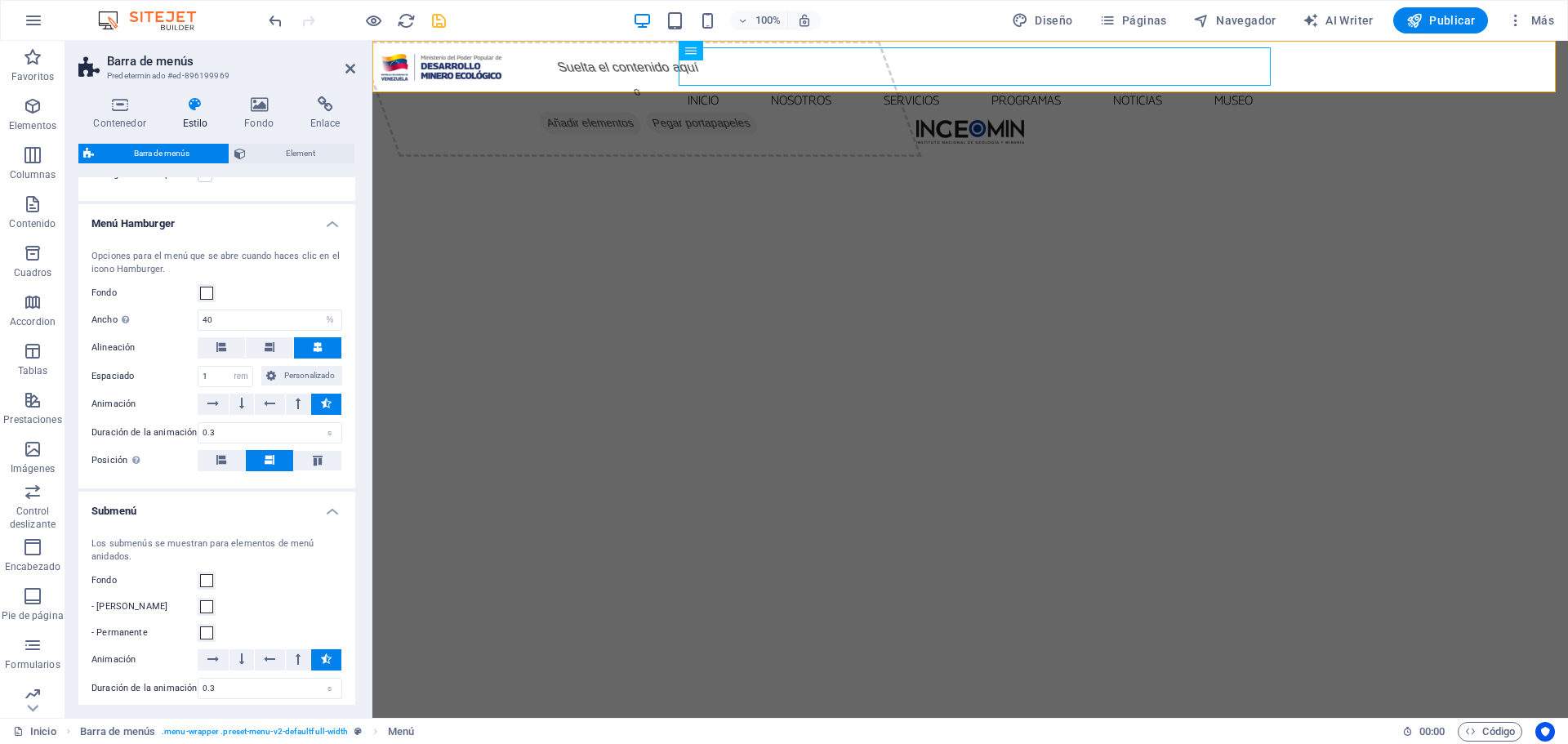
scroll to position [2056, 0]
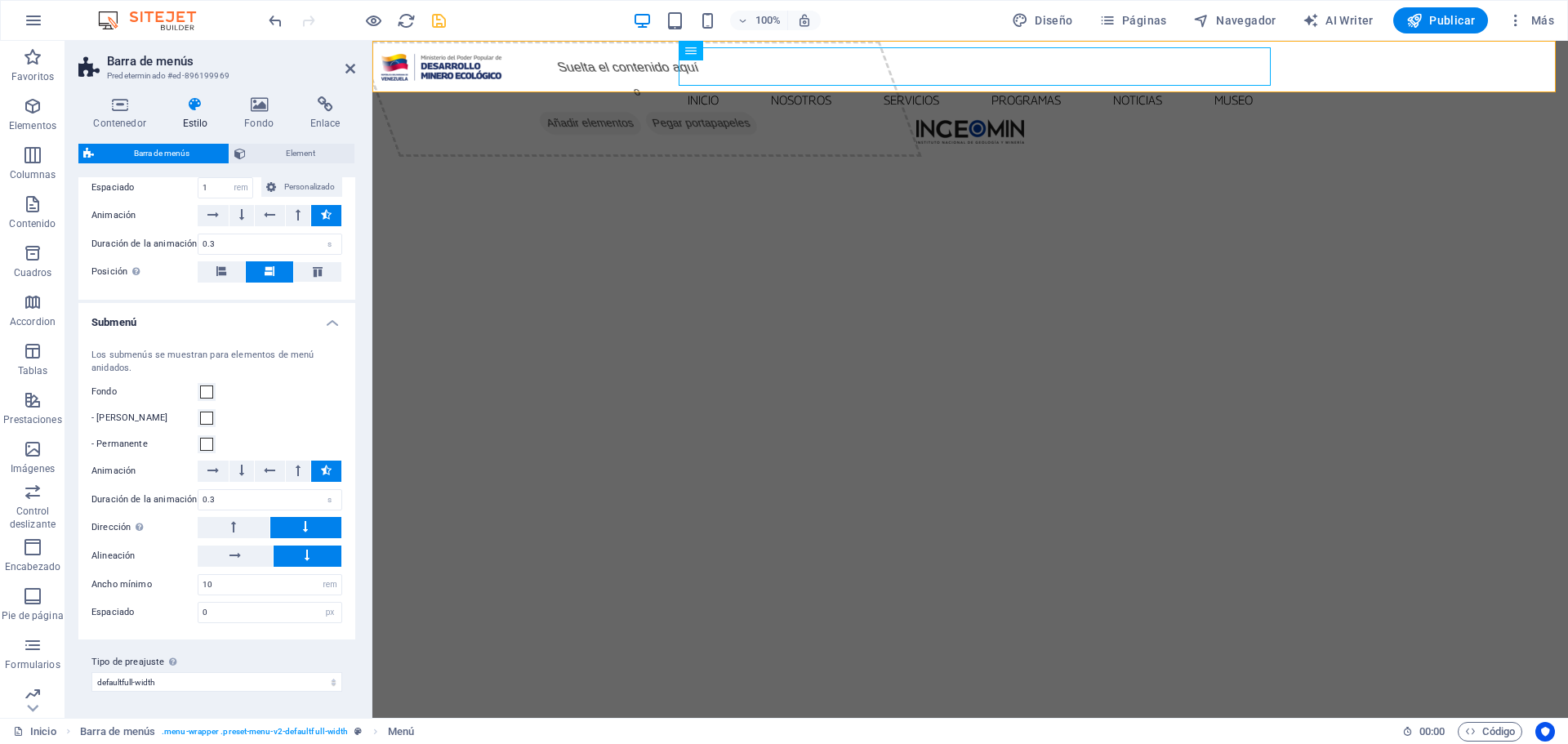
click at [437, 18] on icon "save" at bounding box center [438, 20] width 19 height 19
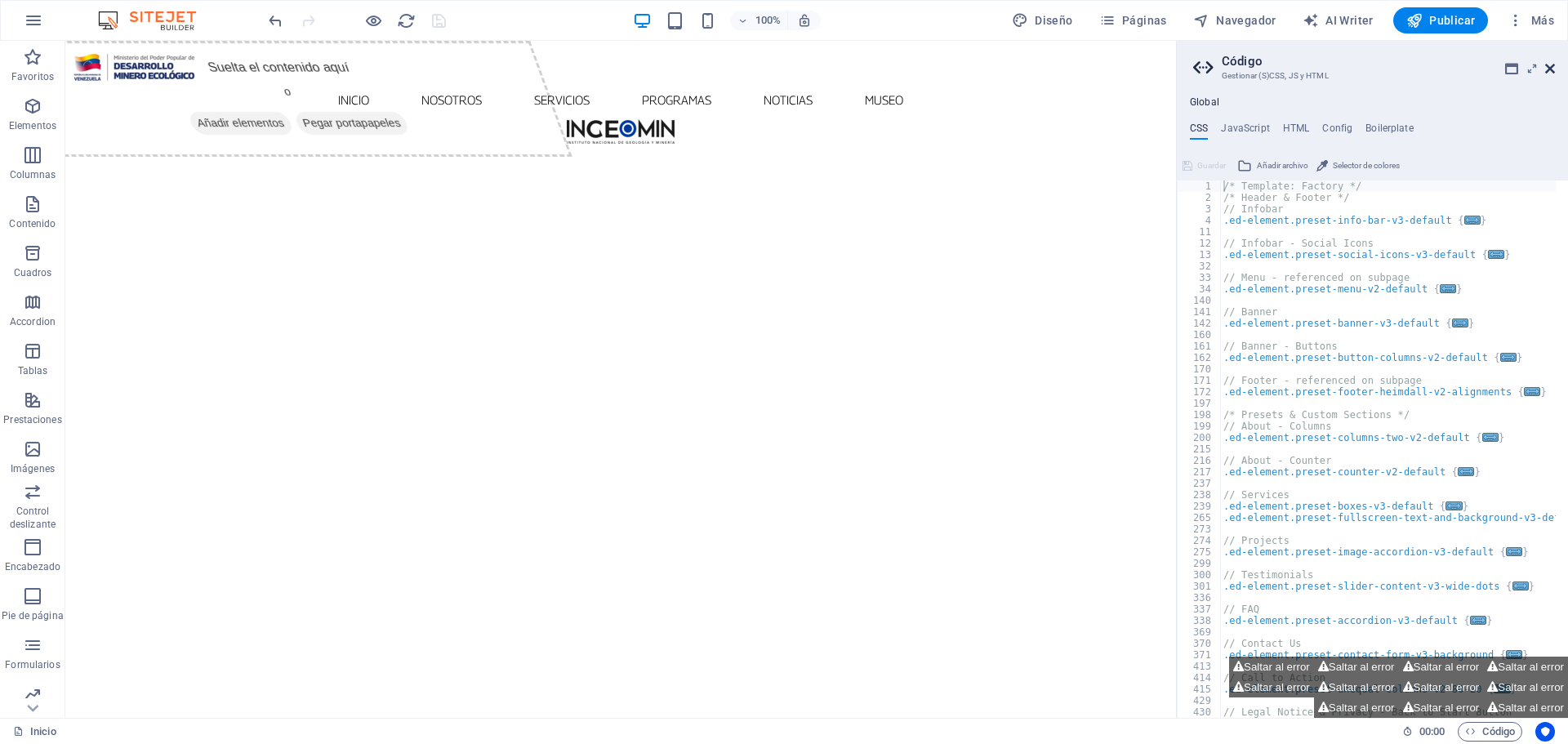
click at [1549, 69] on icon at bounding box center [1549, 68] width 10 height 13
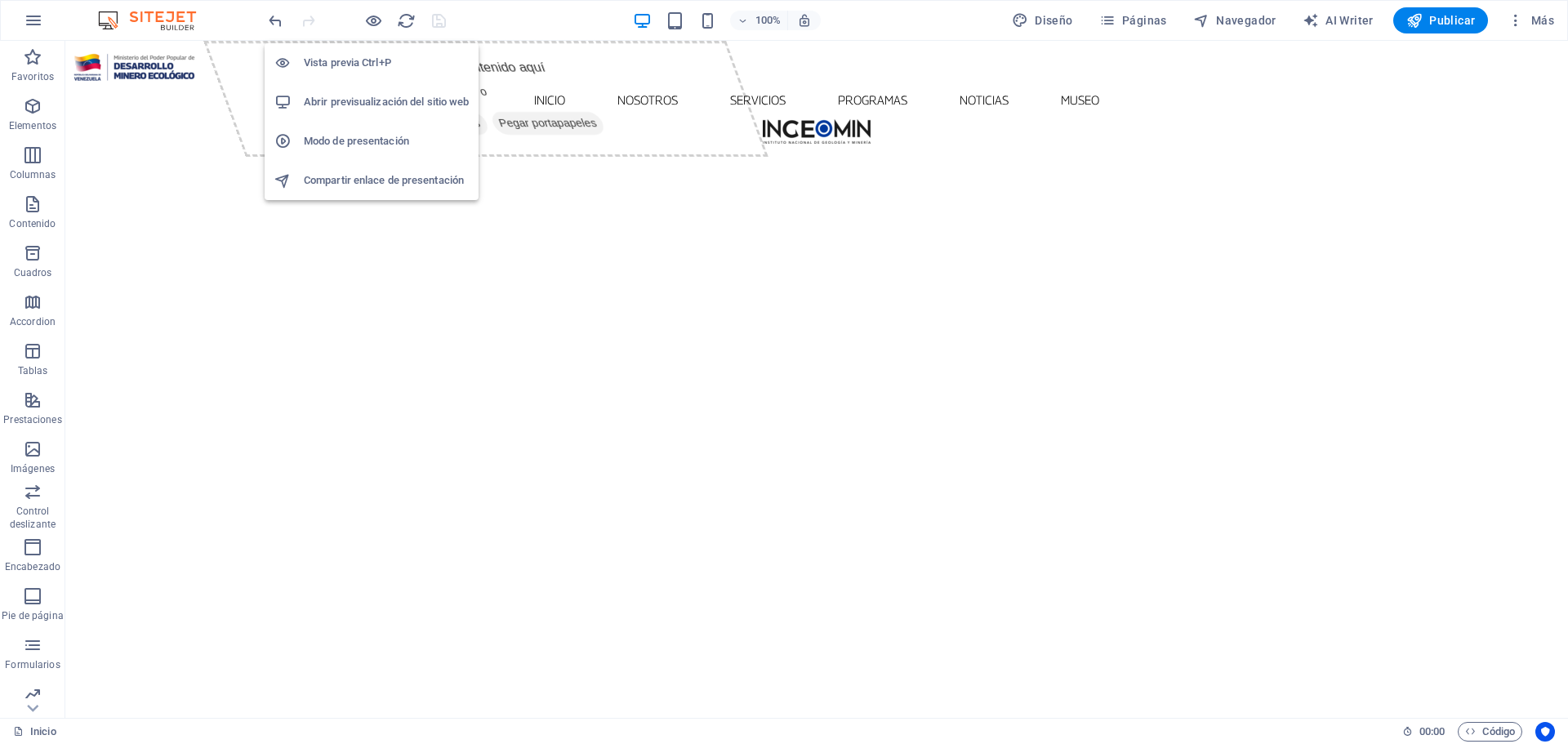
click at [390, 97] on h6 "Abrir previsualización del sitio web" at bounding box center [386, 102] width 165 height 20
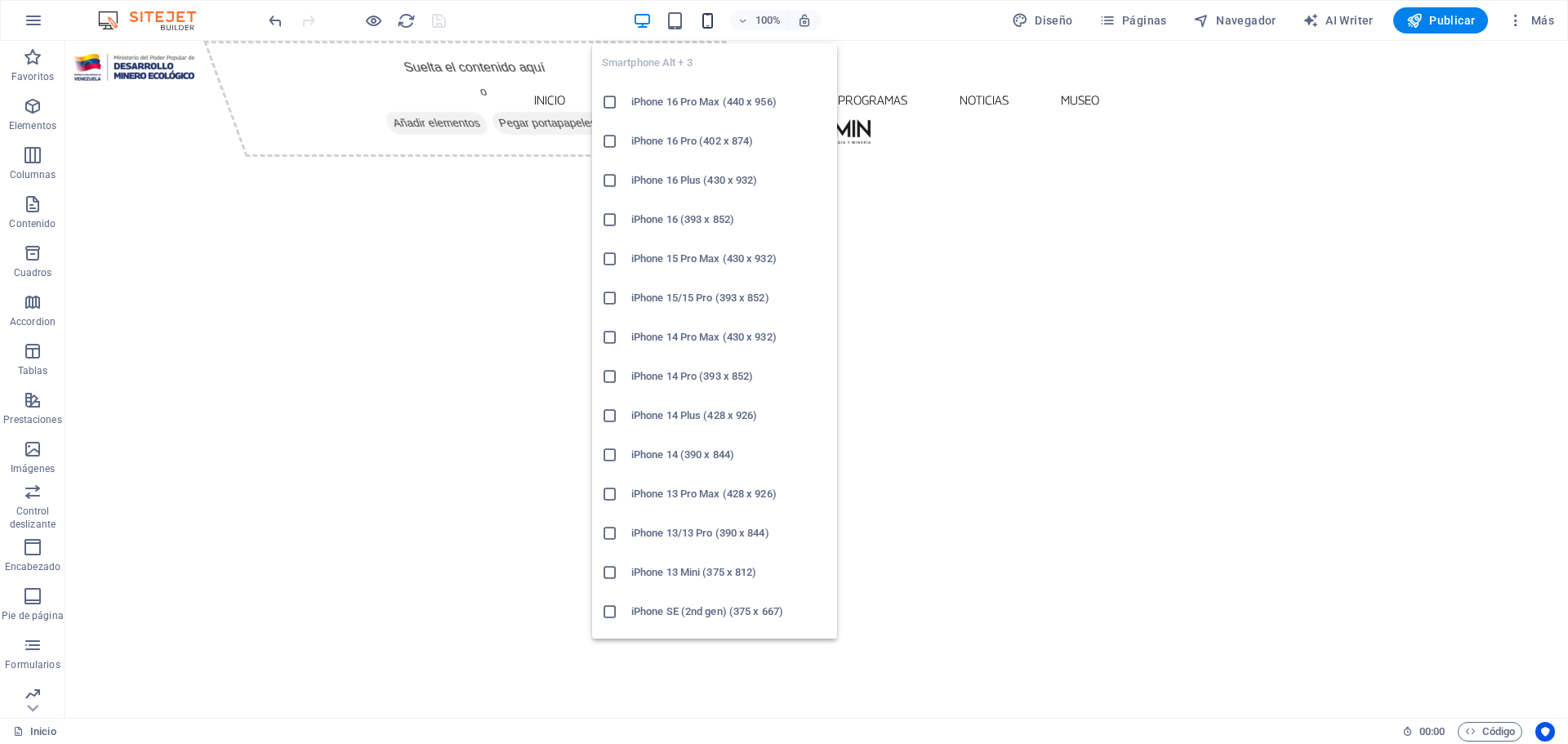
click at [708, 17] on icon "button" at bounding box center [707, 20] width 19 height 19
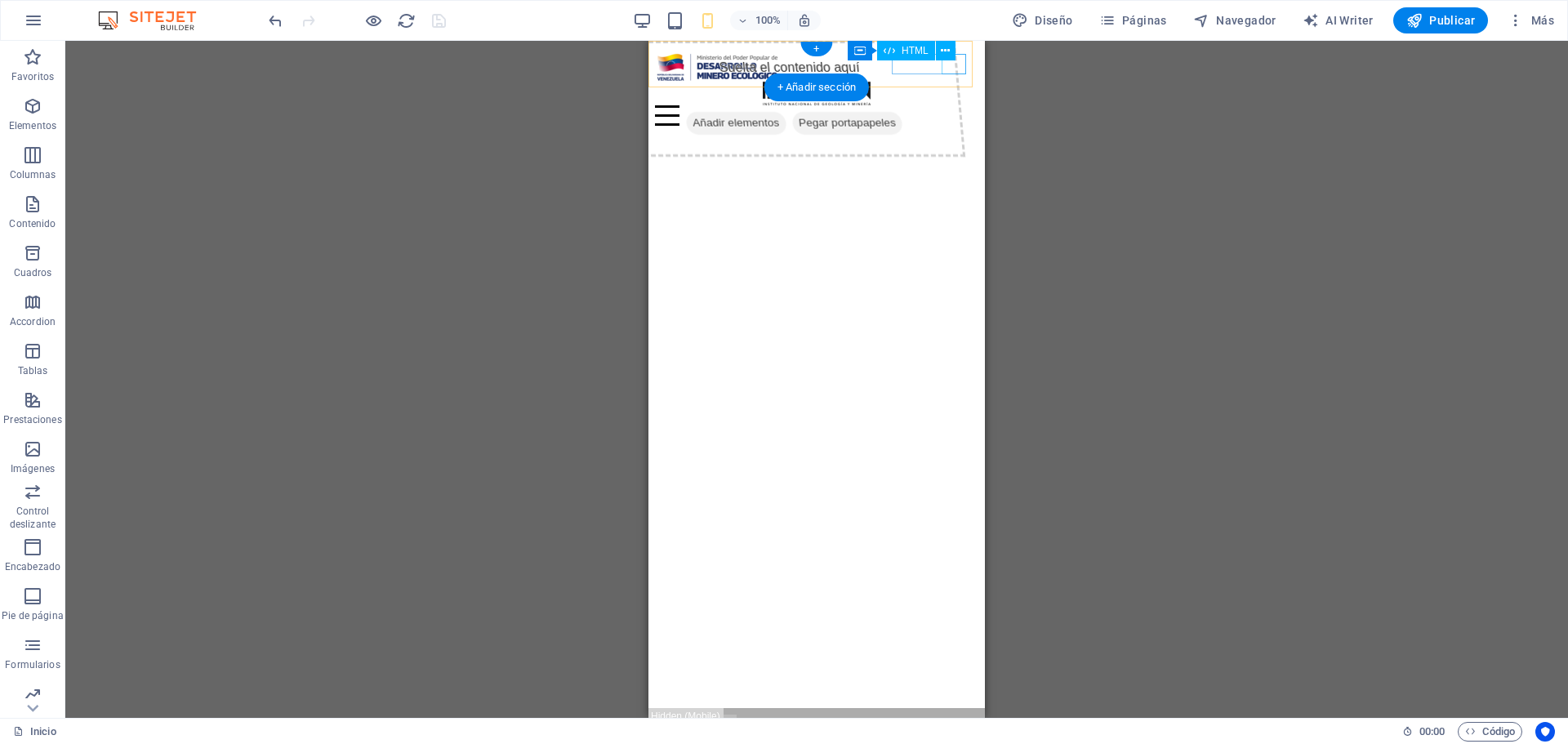
click at [957, 106] on div at bounding box center [816, 115] width 323 height 20
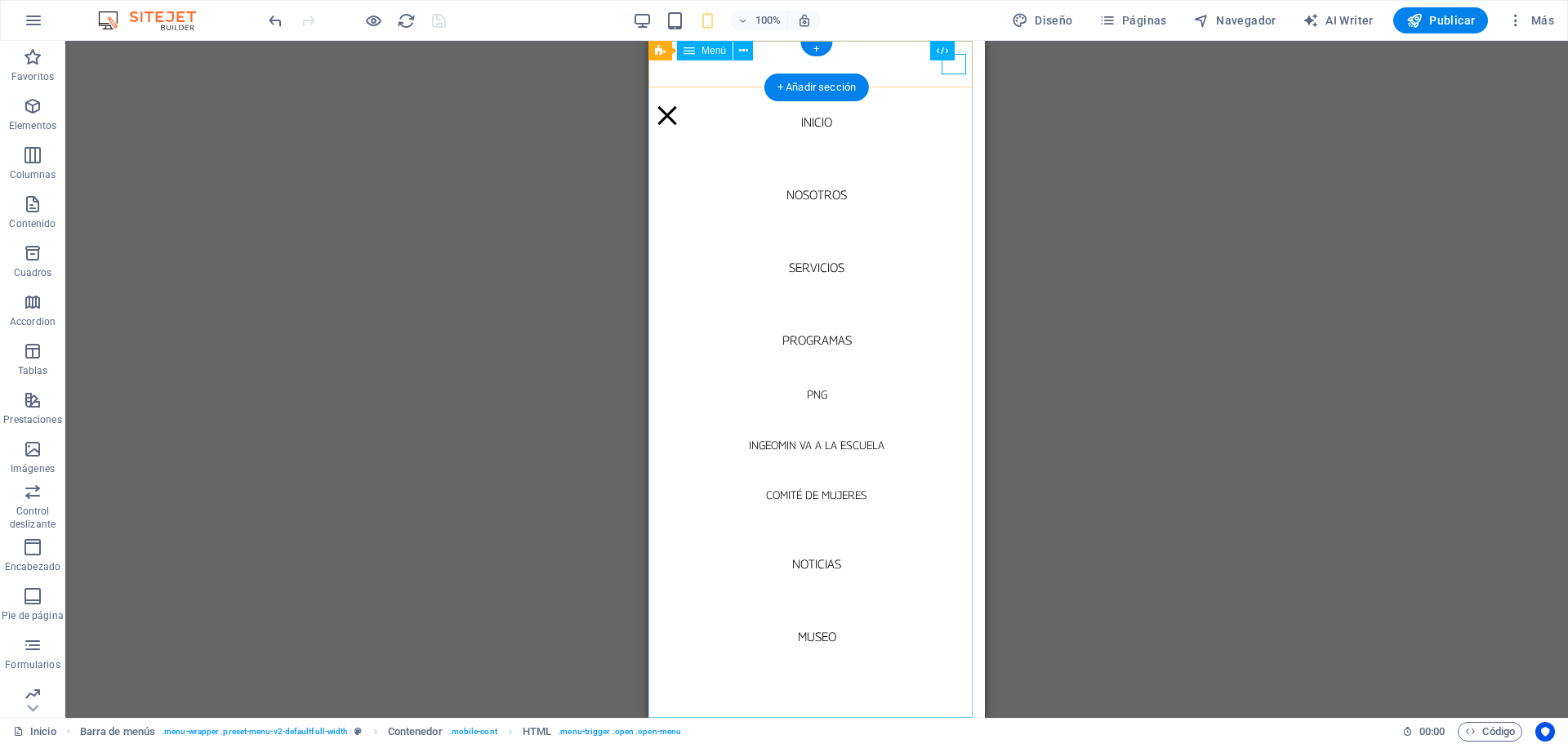
click at [742, 70] on nav "Inicio Nosotros Servicios Programas PNG INGEOMIN VA A LA ESCUELA COMITÉ DE MUJE…" at bounding box center [816, 379] width 336 height 677
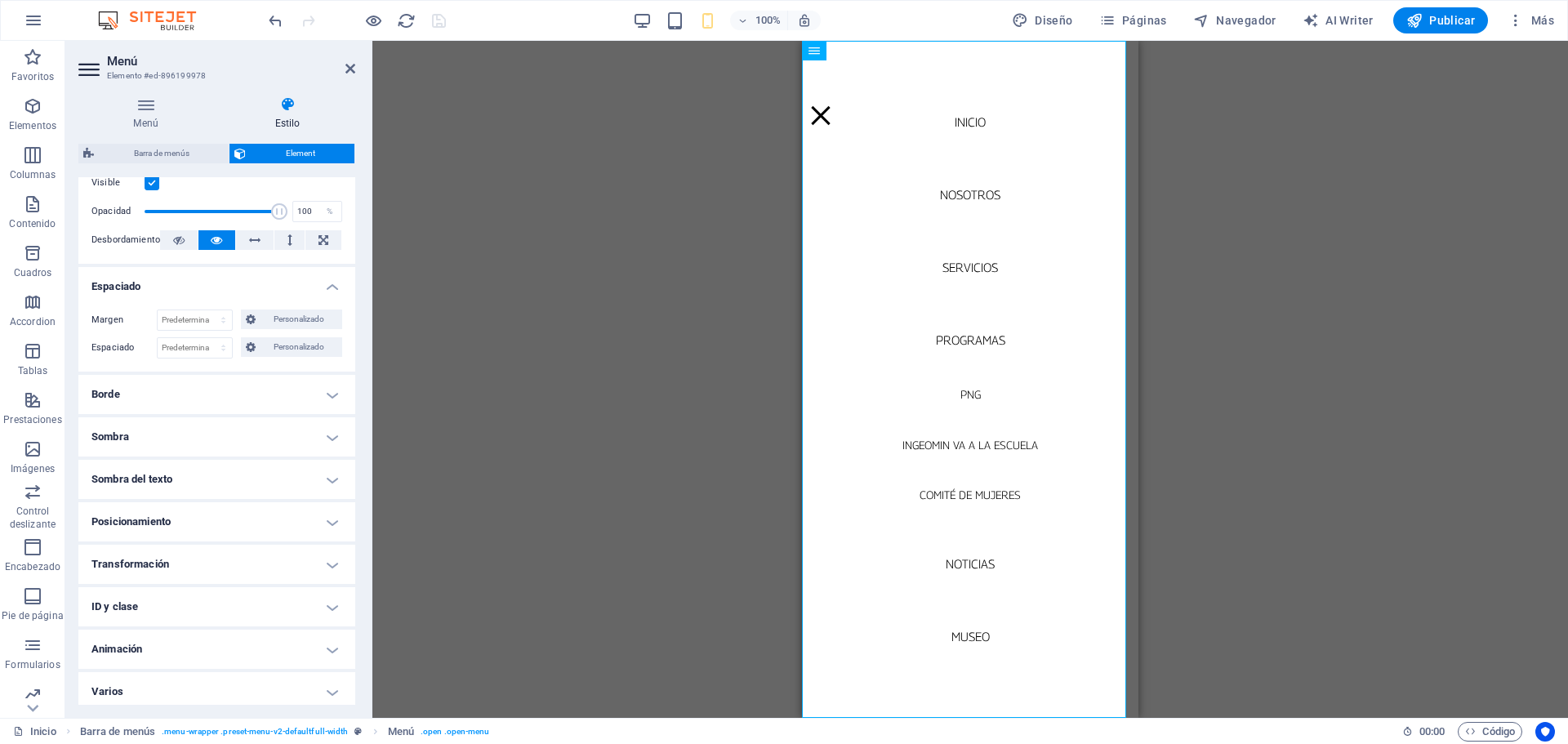
scroll to position [241, 0]
click at [146, 111] on icon at bounding box center [146, 105] width 135 height 16
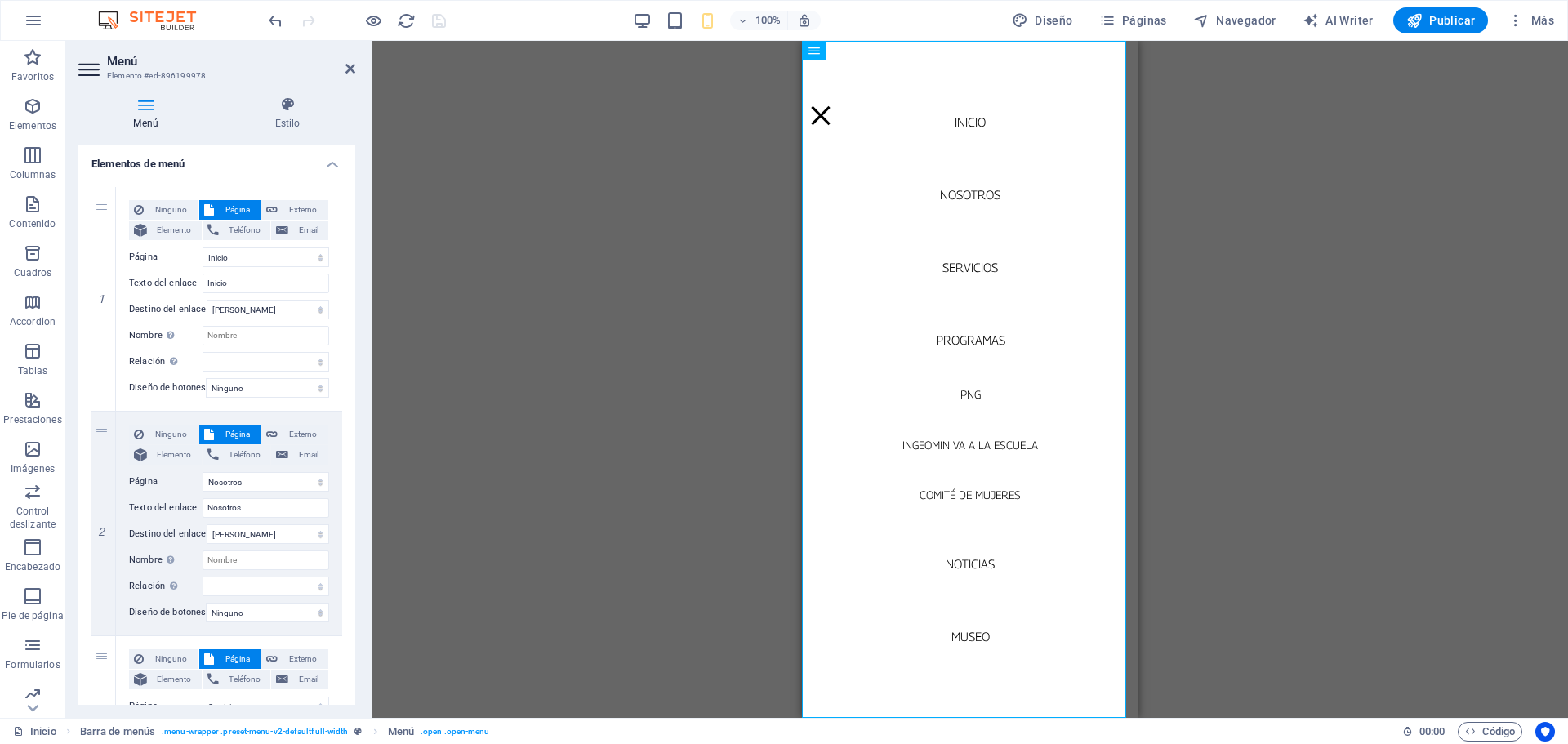
scroll to position [82, 0]
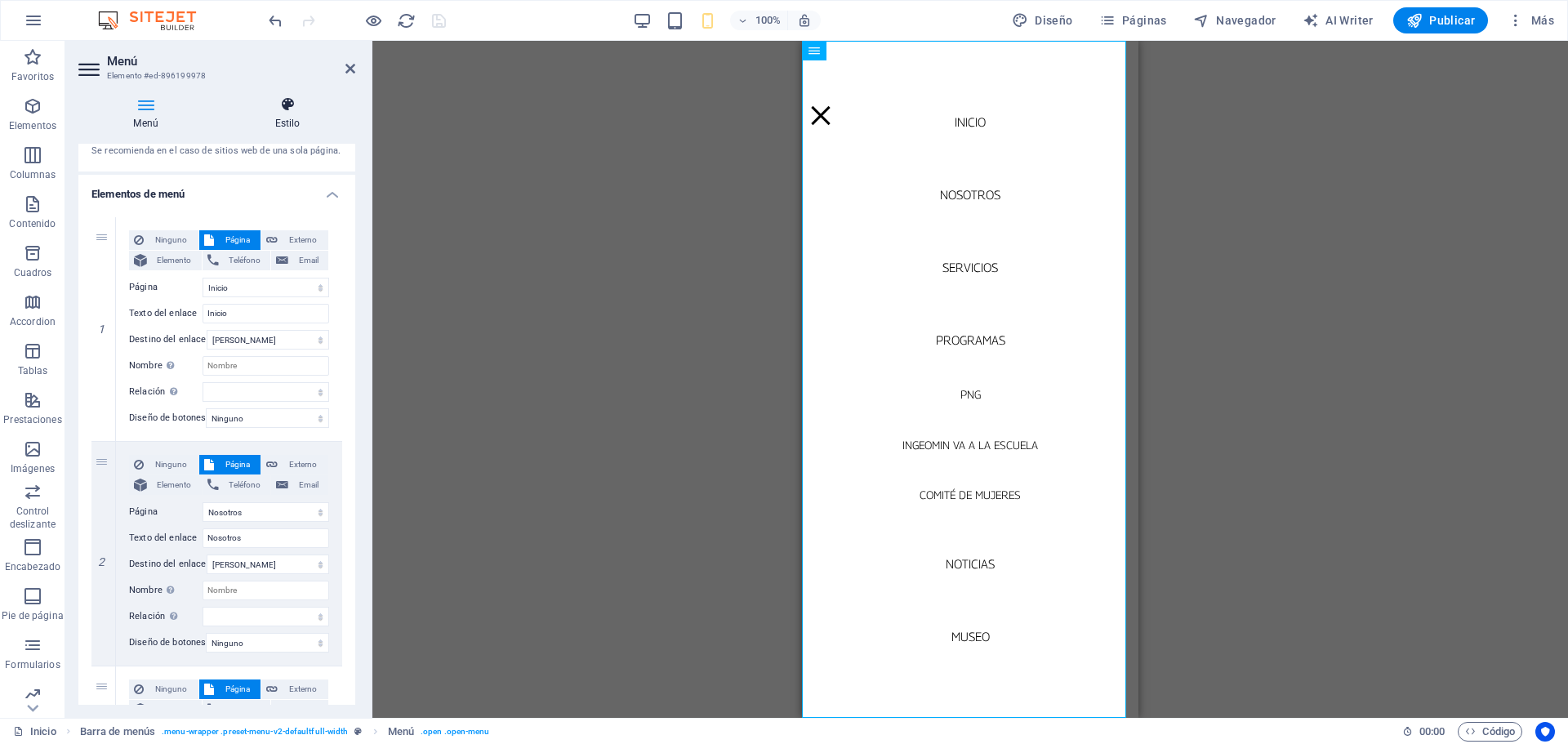
click at [289, 107] on icon at bounding box center [288, 105] width 136 height 16
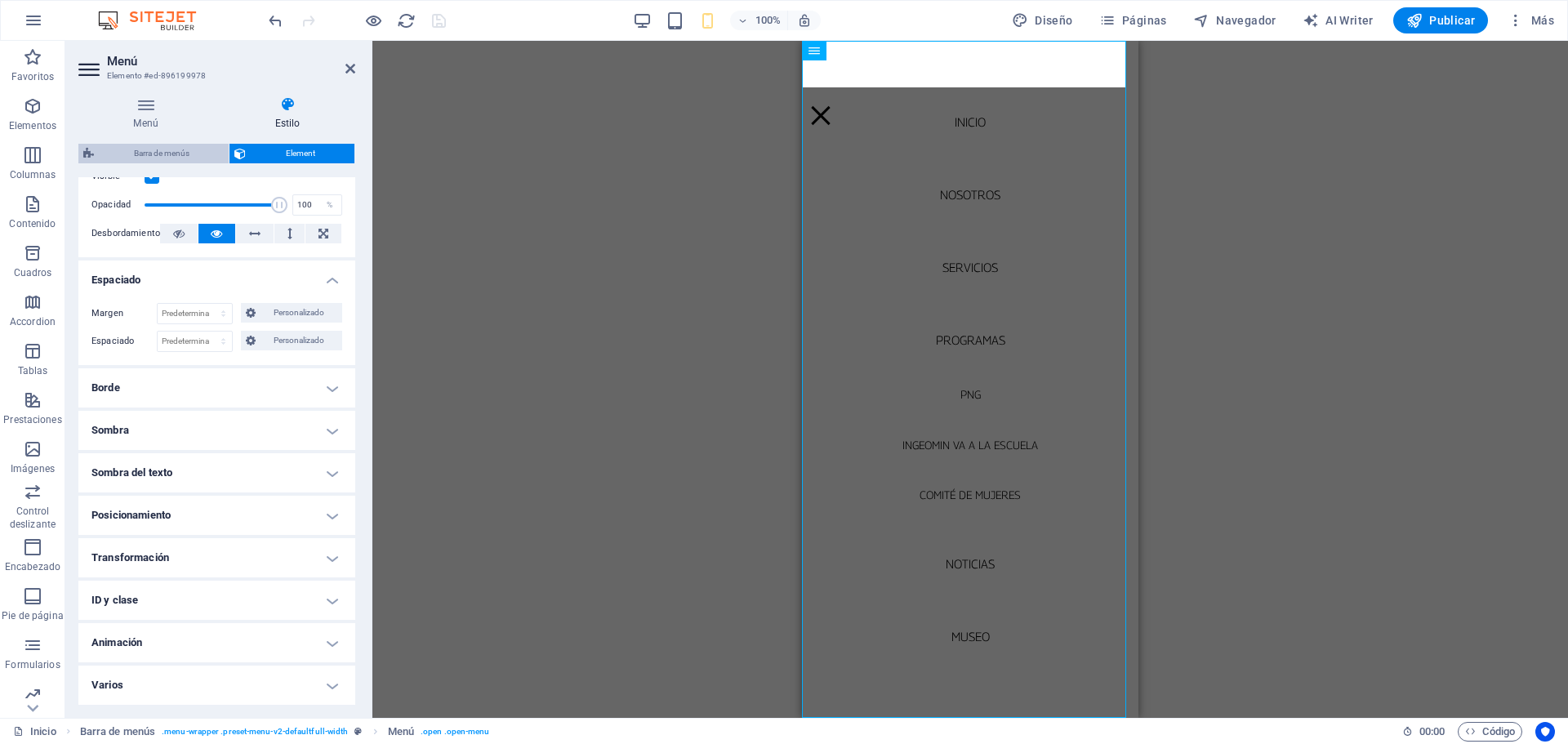
click at [175, 156] on span "Barra de menús" at bounding box center [161, 154] width 125 height 20
select select "rem"
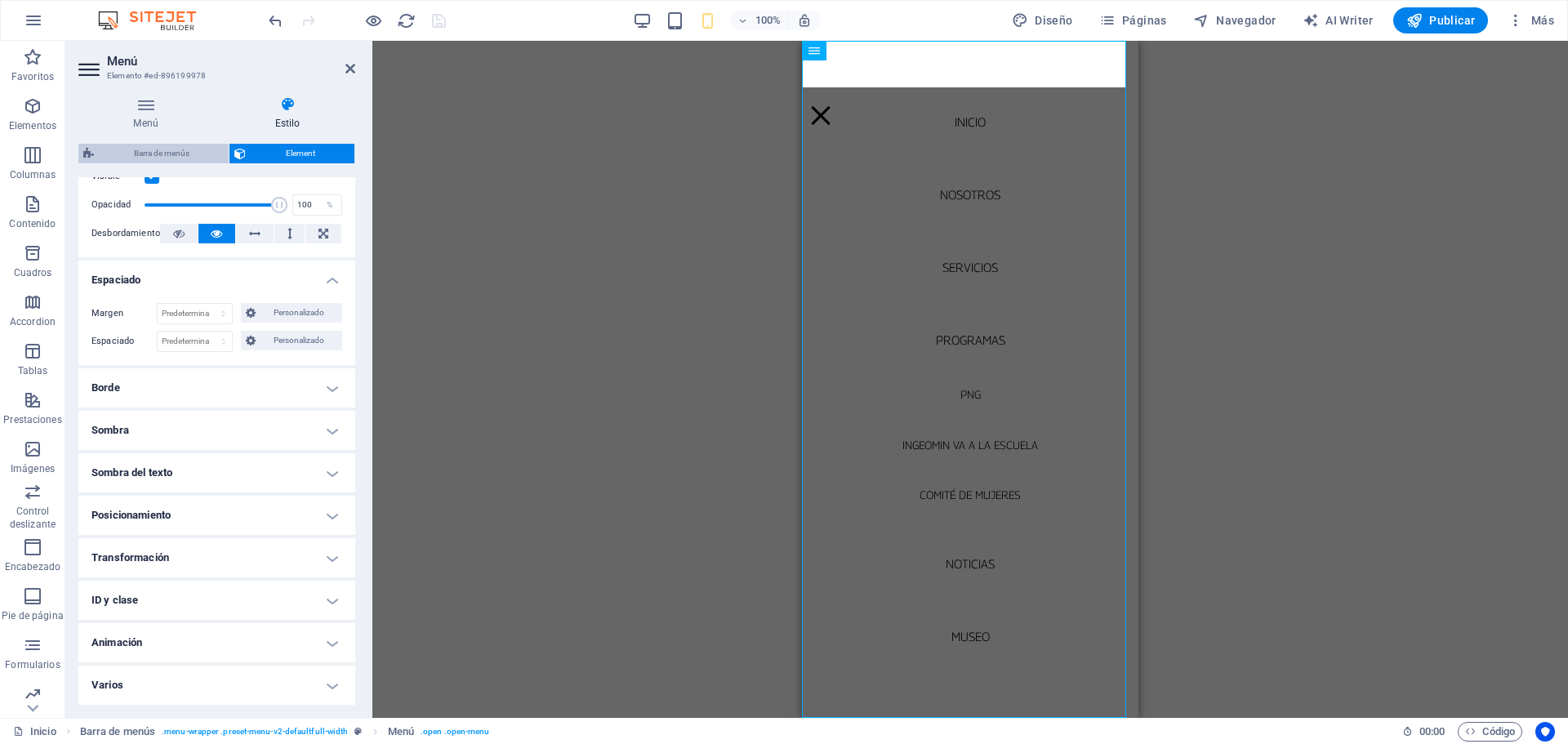
select select "rem"
select select "sticky_menu"
select select "px"
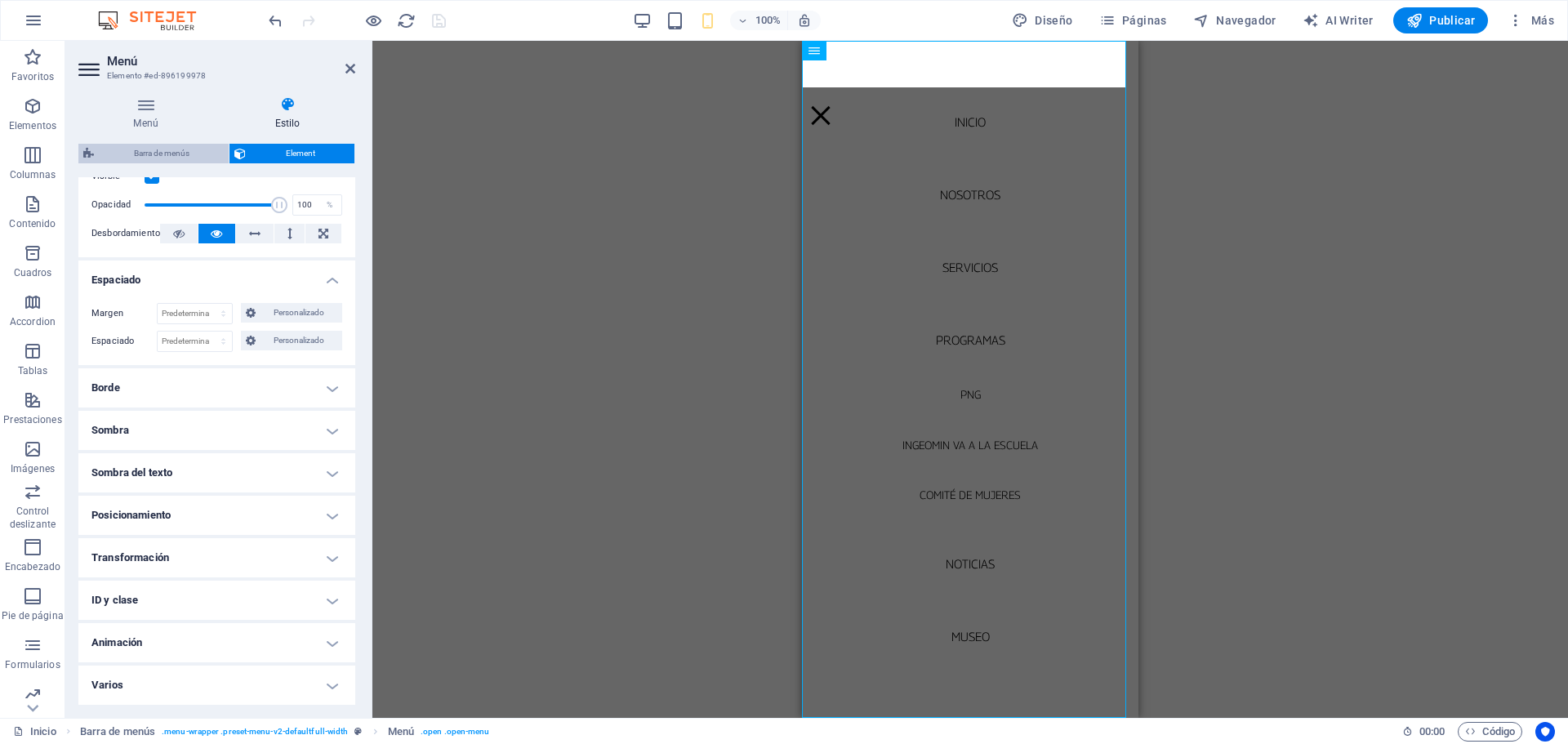
select select "px"
select select "hover_box_bottom"
select select "px"
select select "rem"
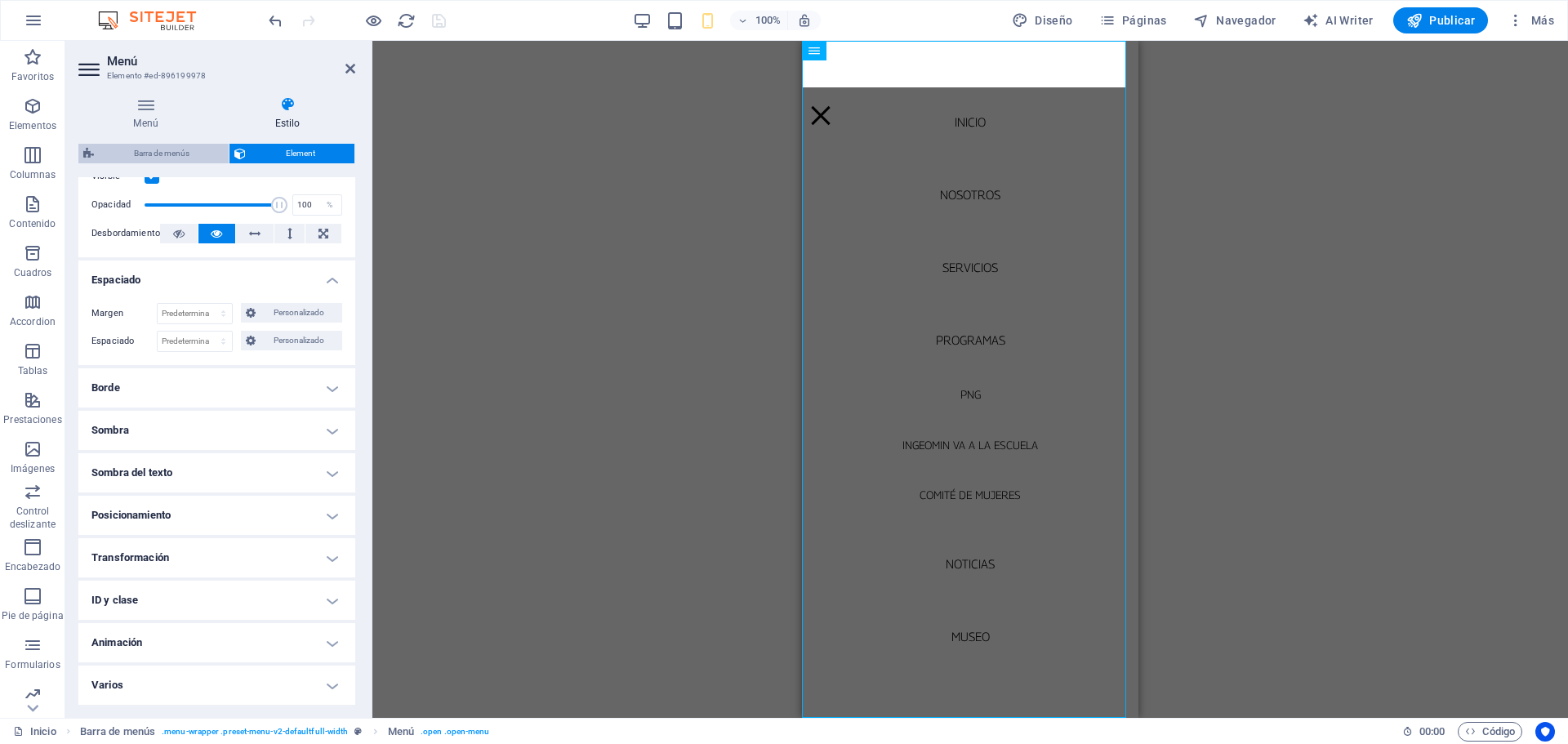
select select "px"
select select
select select "px"
select select "%"
select select "rem"
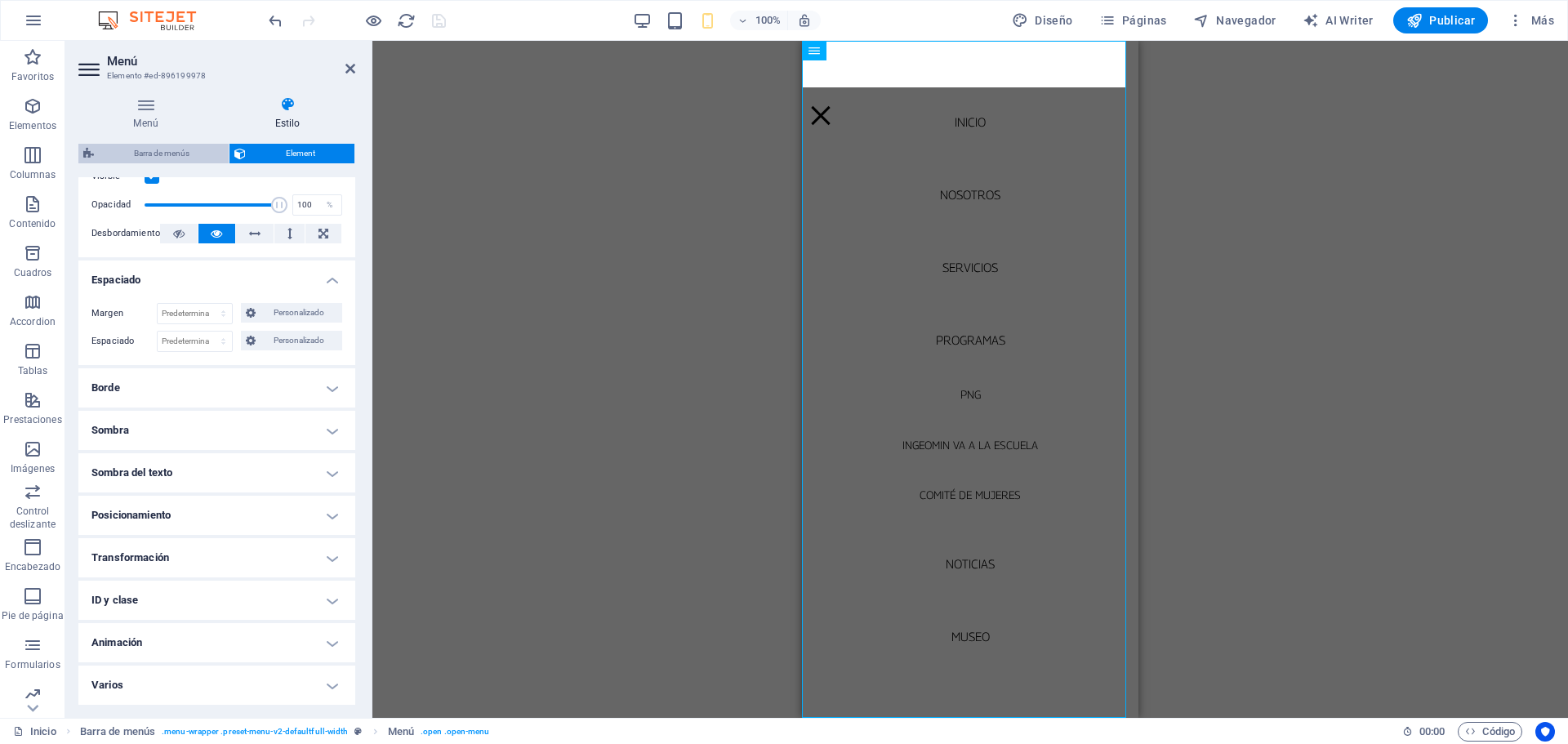
select select "rem"
select select "px"
select select "preset-menu-v2-defaultfull-width"
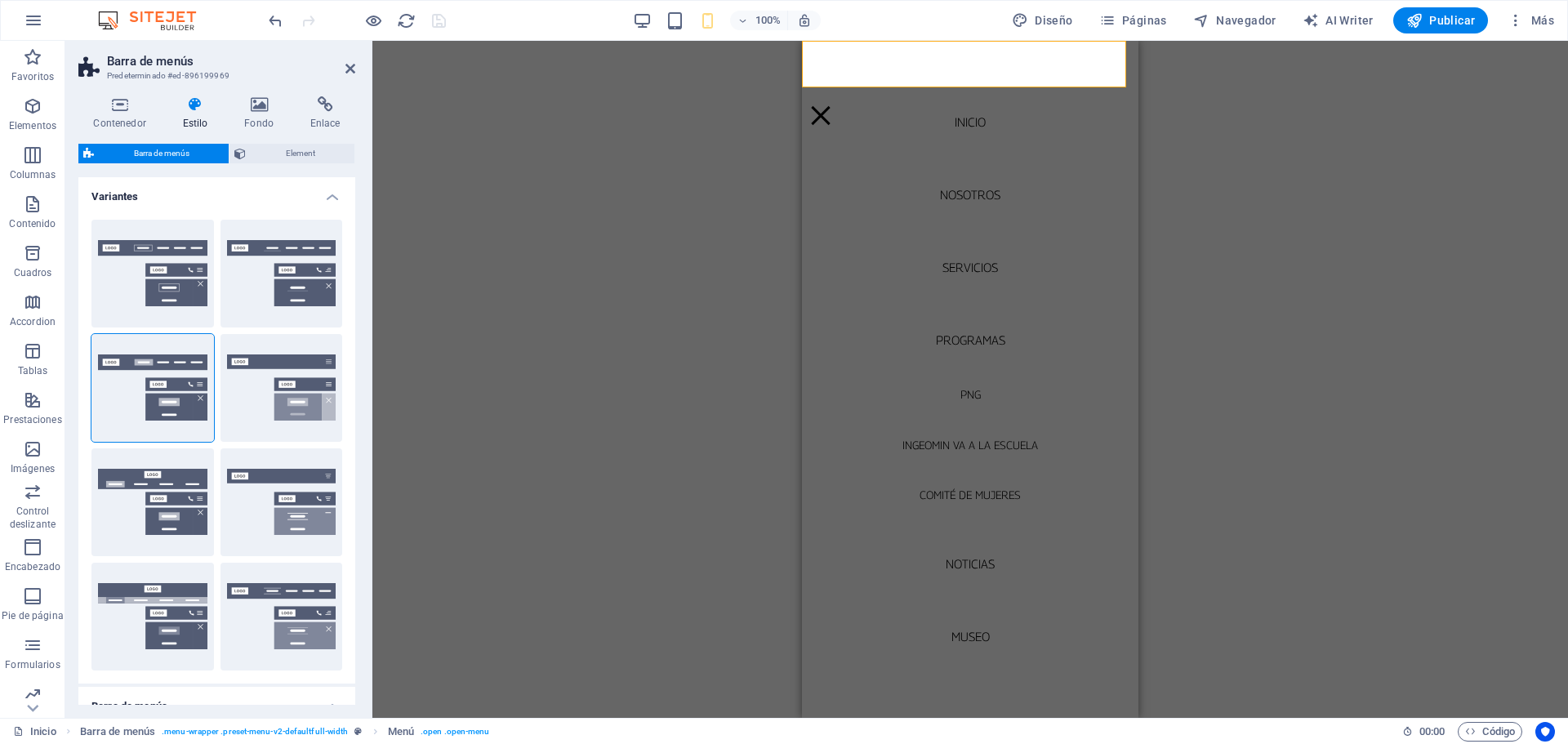
type input "4"
type input "0"
select select
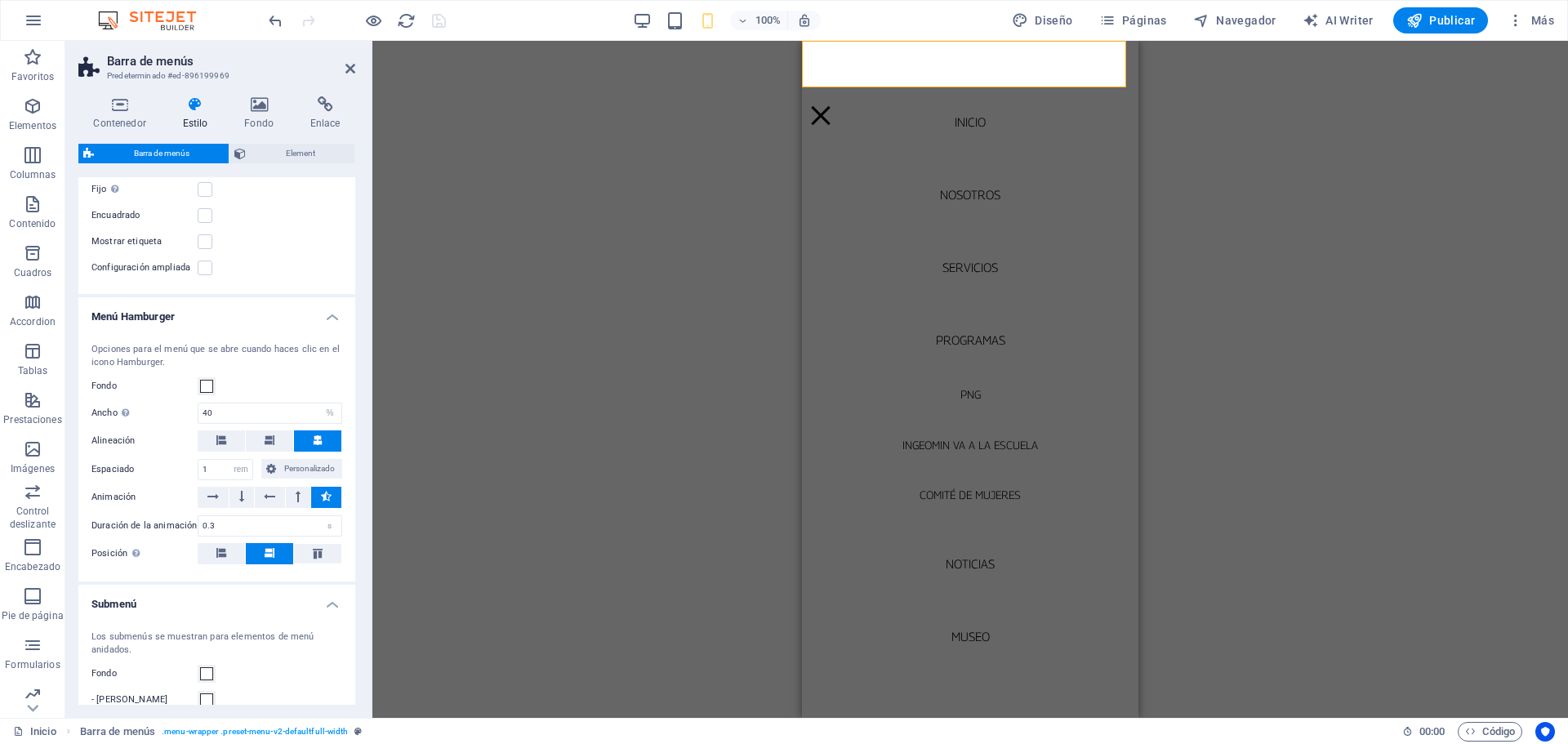
scroll to position [1729, 0]
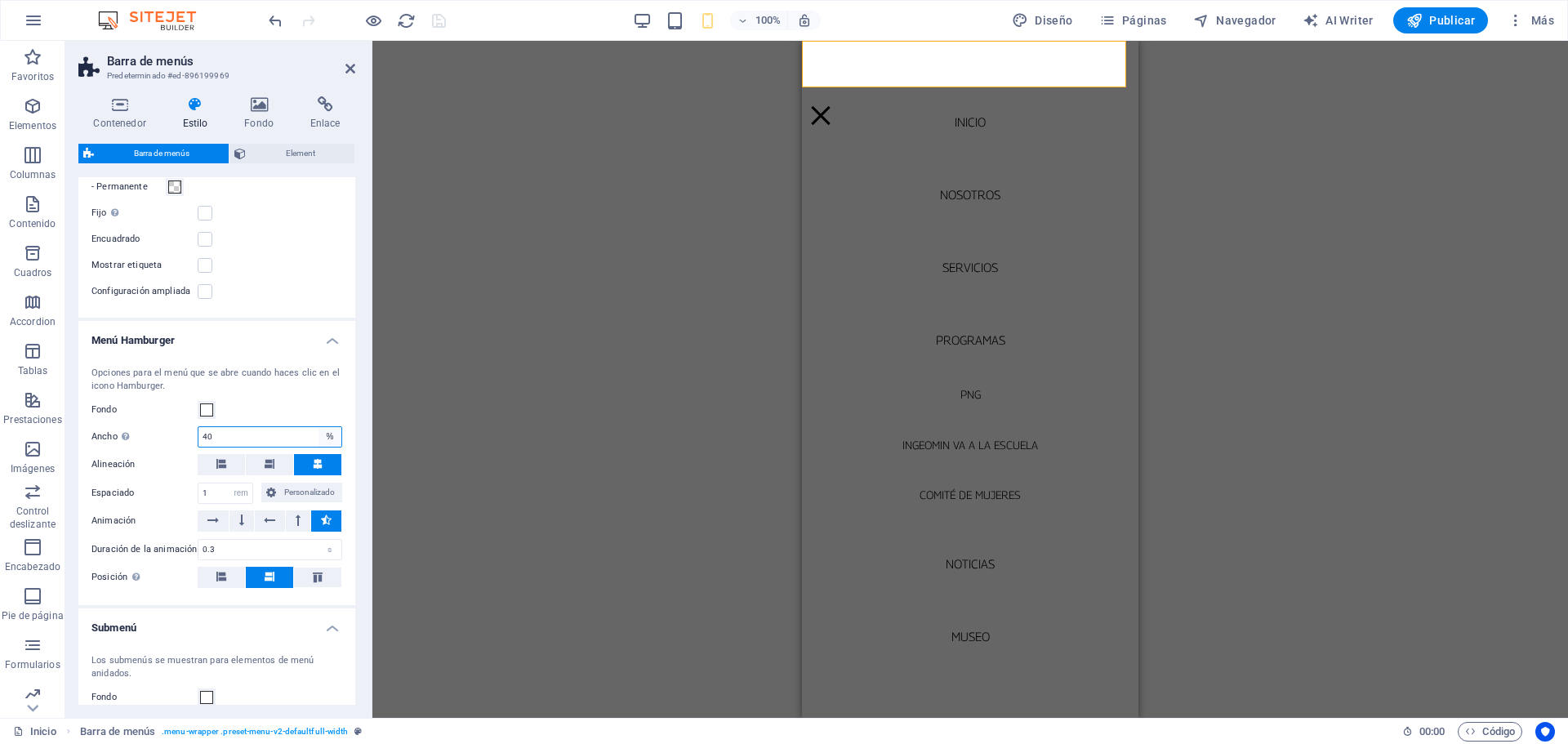
click at [333, 447] on select "automático px rem % vh vw" at bounding box center [330, 437] width 23 height 20
click at [274, 476] on button at bounding box center [269, 465] width 47 height 21
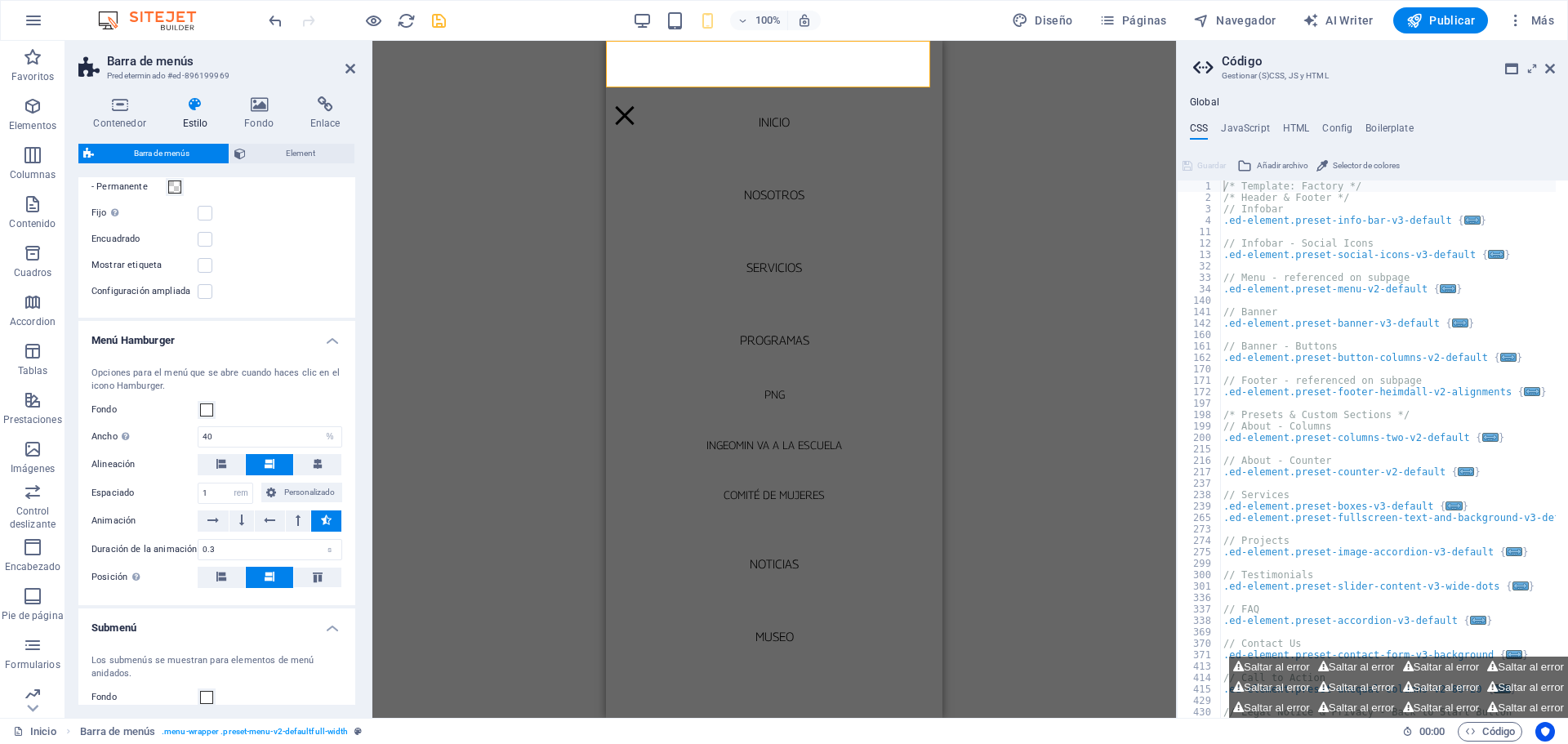
click at [1555, 72] on aside "Código Gestionar (S)CSS, JS y HTML Global CSS JavaScript HTML Config Boilerplat…" at bounding box center [1372, 379] width 392 height 677
click at [1548, 70] on icon at bounding box center [1549, 68] width 10 height 13
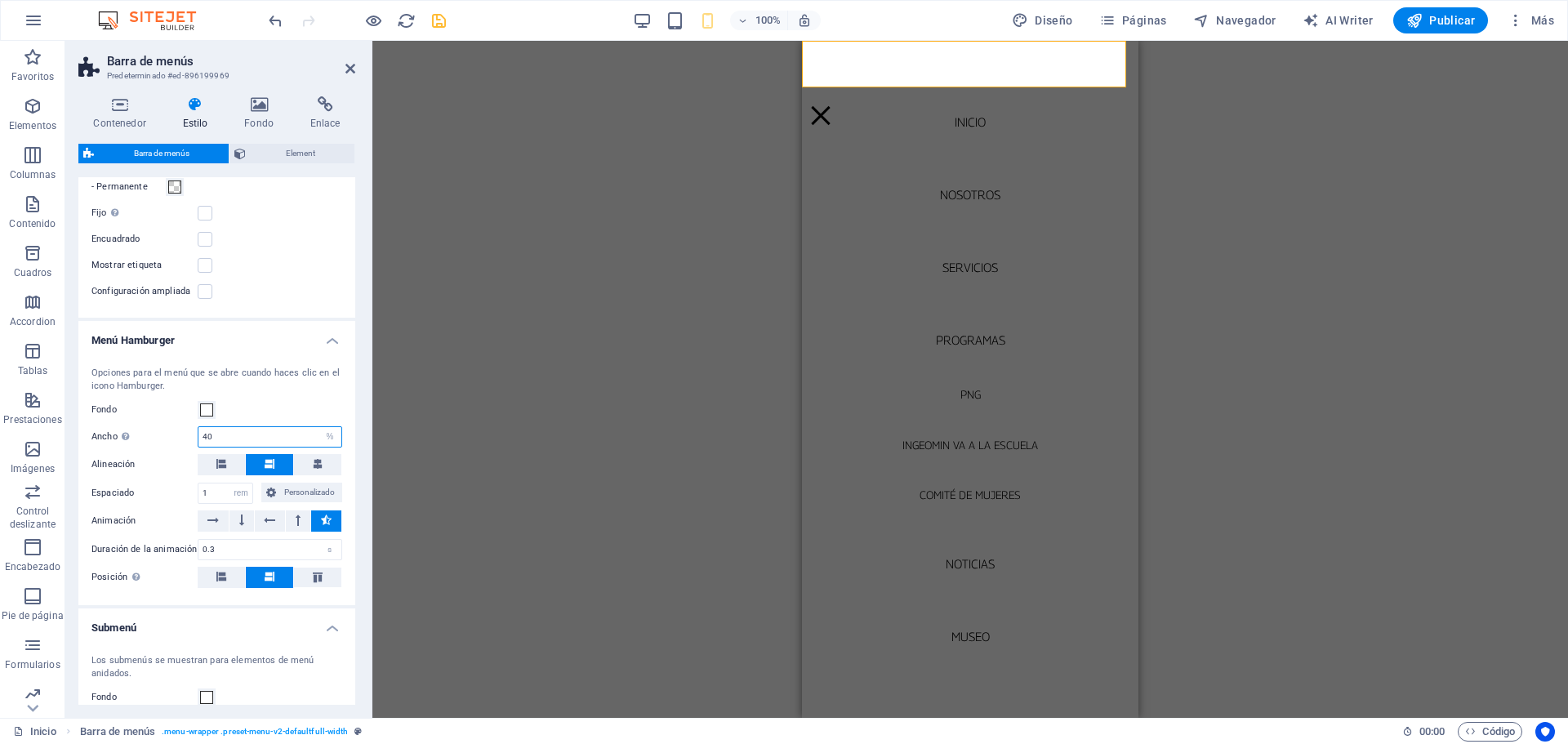
click at [239, 447] on input "40" at bounding box center [270, 437] width 143 height 20
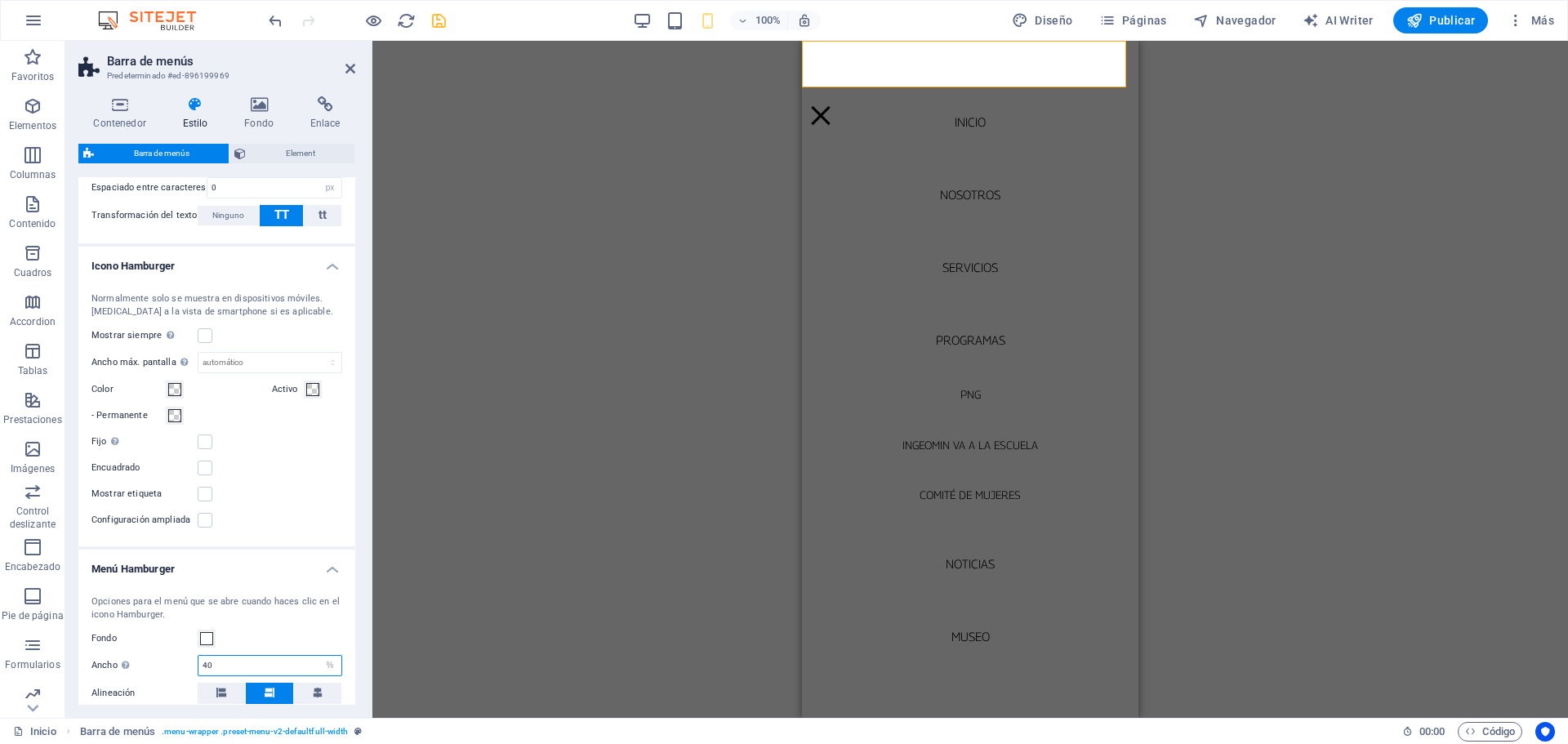
scroll to position [1484, 0]
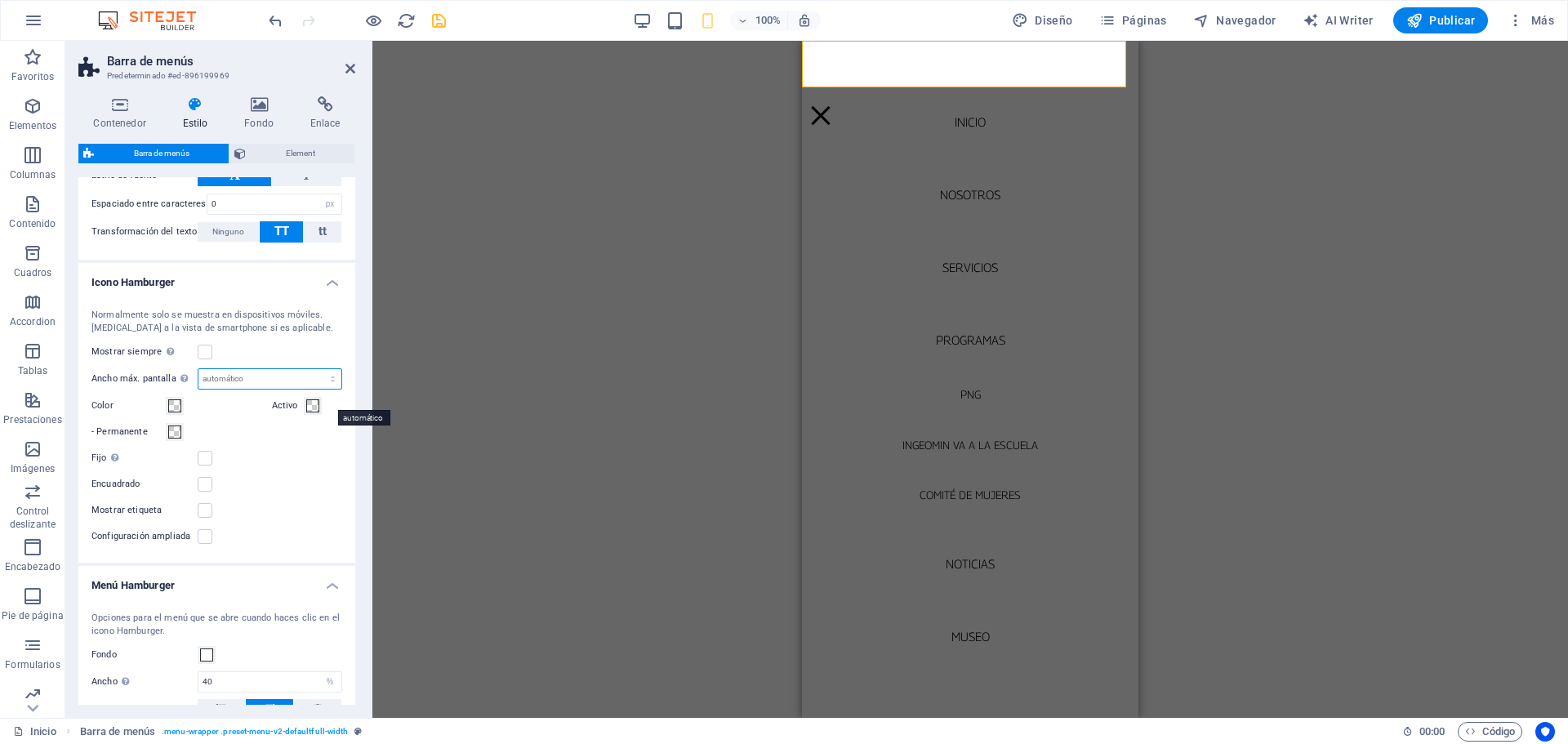
click at [329, 389] on select "automático px rem vh vw" at bounding box center [270, 379] width 143 height 20
click at [330, 389] on select "automático px rem vh vw" at bounding box center [270, 379] width 143 height 20
click at [311, 360] on div "Normalmente solo se muestra en dispositivos móviles. Cambia a la vista de smart…" at bounding box center [217, 427] width 283 height 271
click at [209, 360] on label at bounding box center [205, 352] width 15 height 15
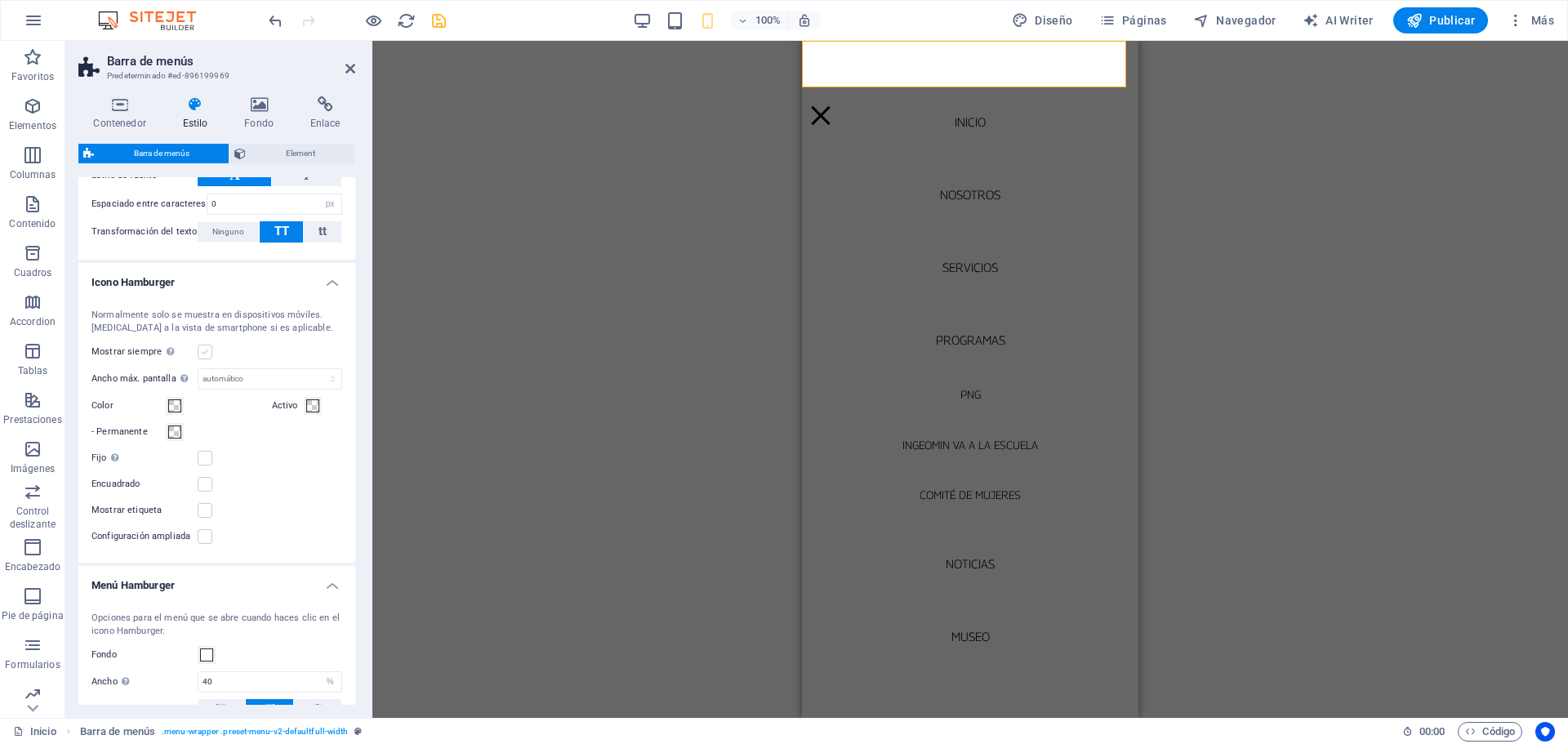
click at [0, 0] on input "Mostrar siempre Muestra el desencadenador para todas las ventanillas." at bounding box center [0, 0] width 0 height 0
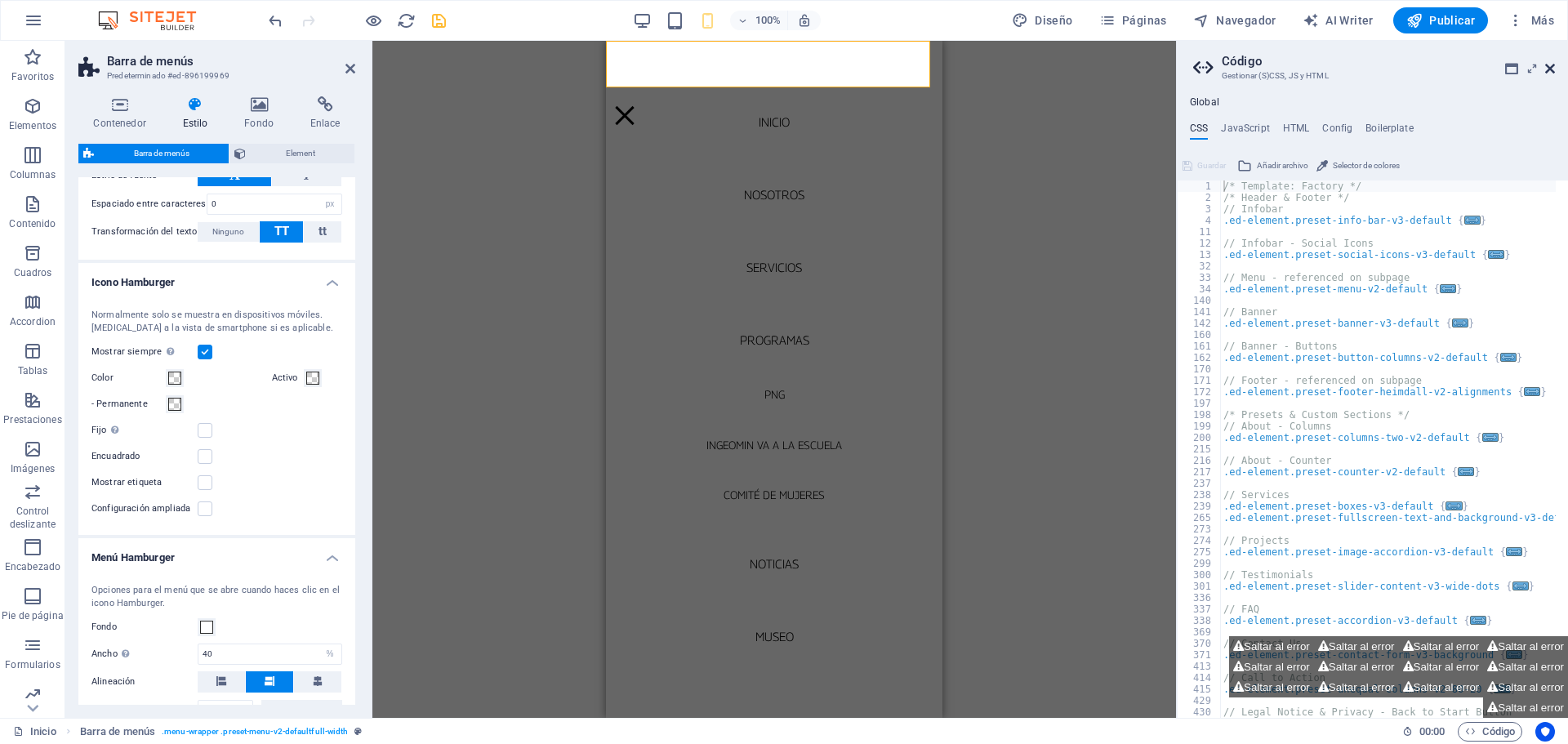
click at [1552, 67] on icon at bounding box center [1549, 68] width 10 height 13
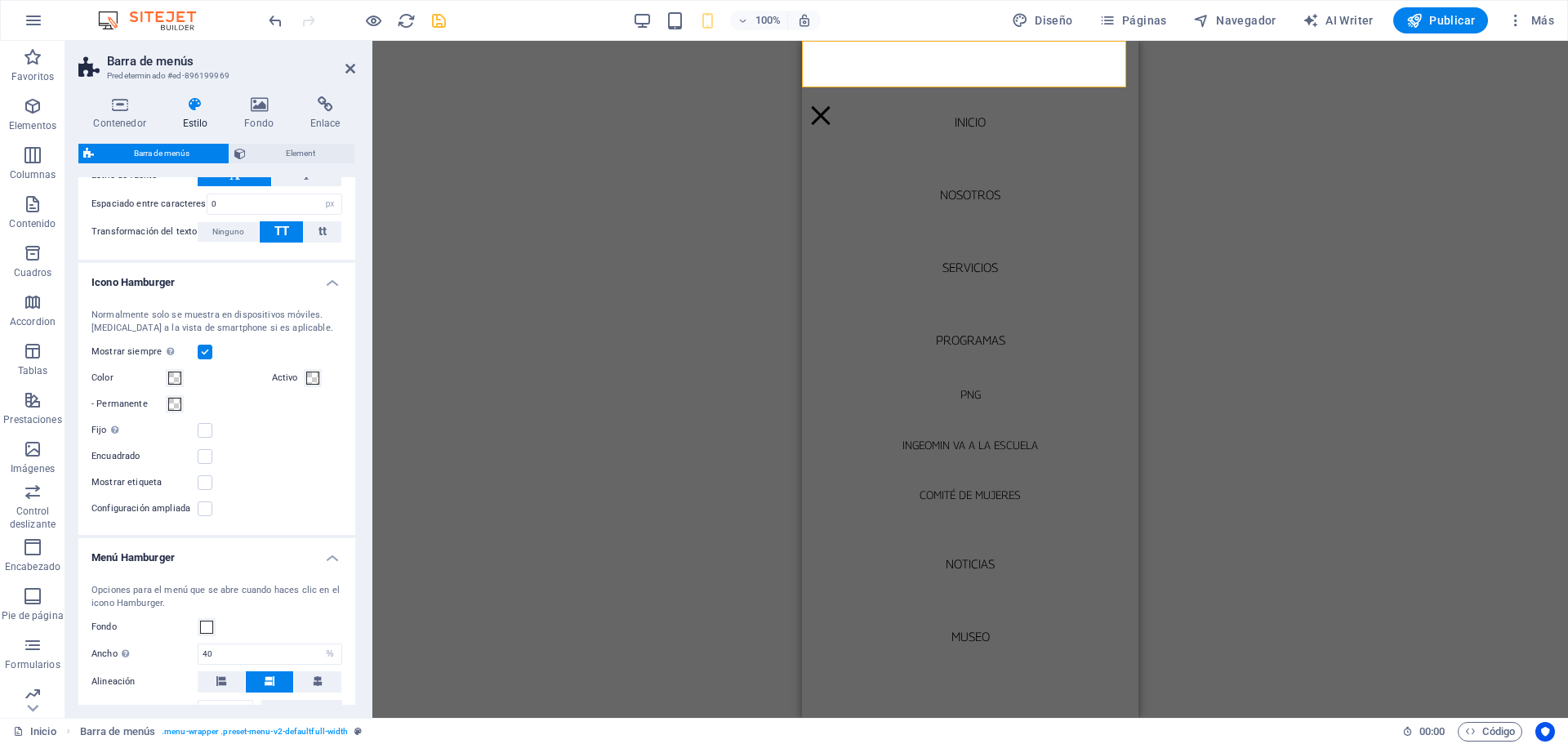
click at [206, 360] on label at bounding box center [205, 352] width 15 height 15
click at [0, 0] on input "Mostrar siempre Muestra el desencadenador para todas las ventanillas." at bounding box center [0, 0] width 0 height 0
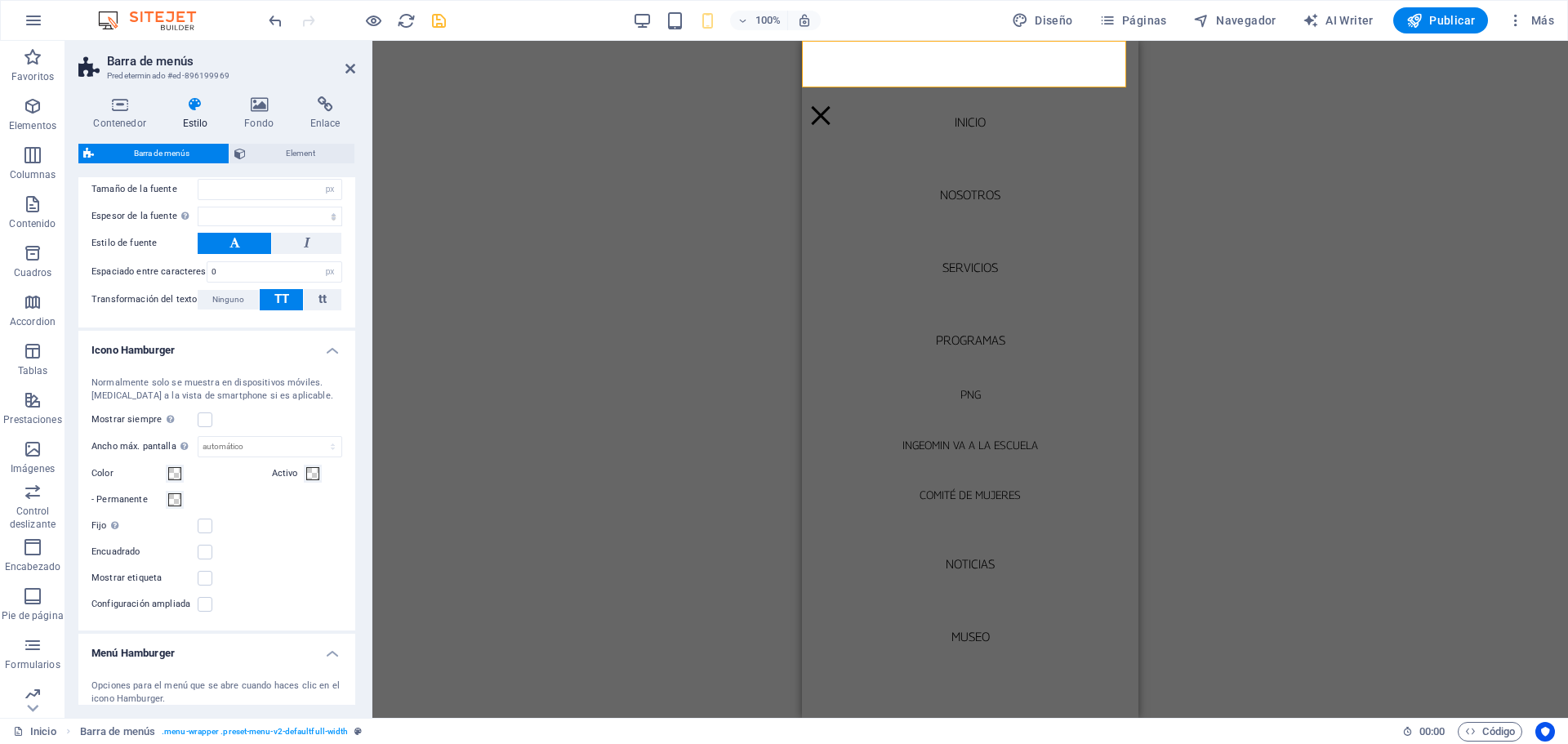
scroll to position [1403, 0]
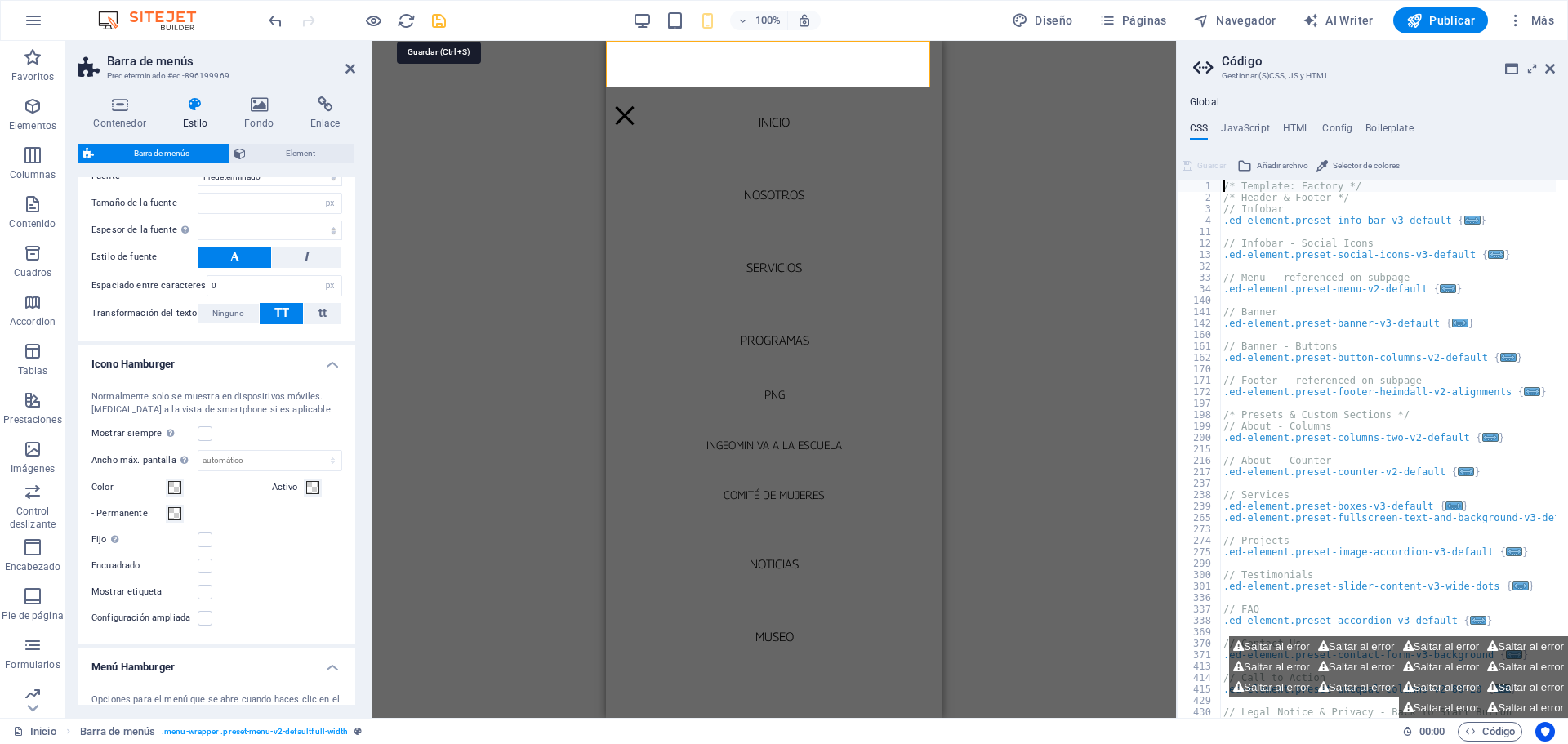
click at [441, 20] on icon "save" at bounding box center [438, 20] width 19 height 19
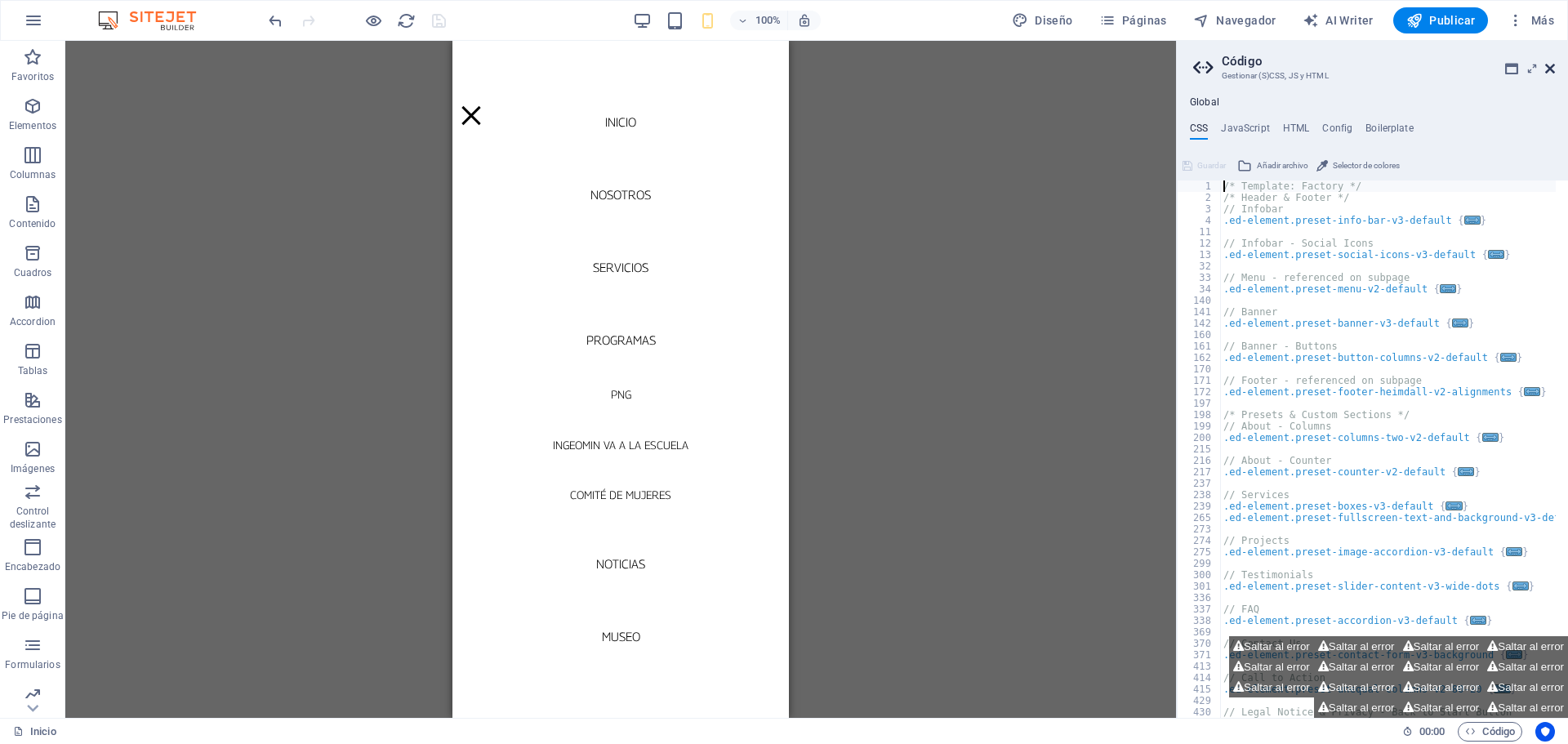
click at [1549, 67] on icon at bounding box center [1549, 68] width 10 height 13
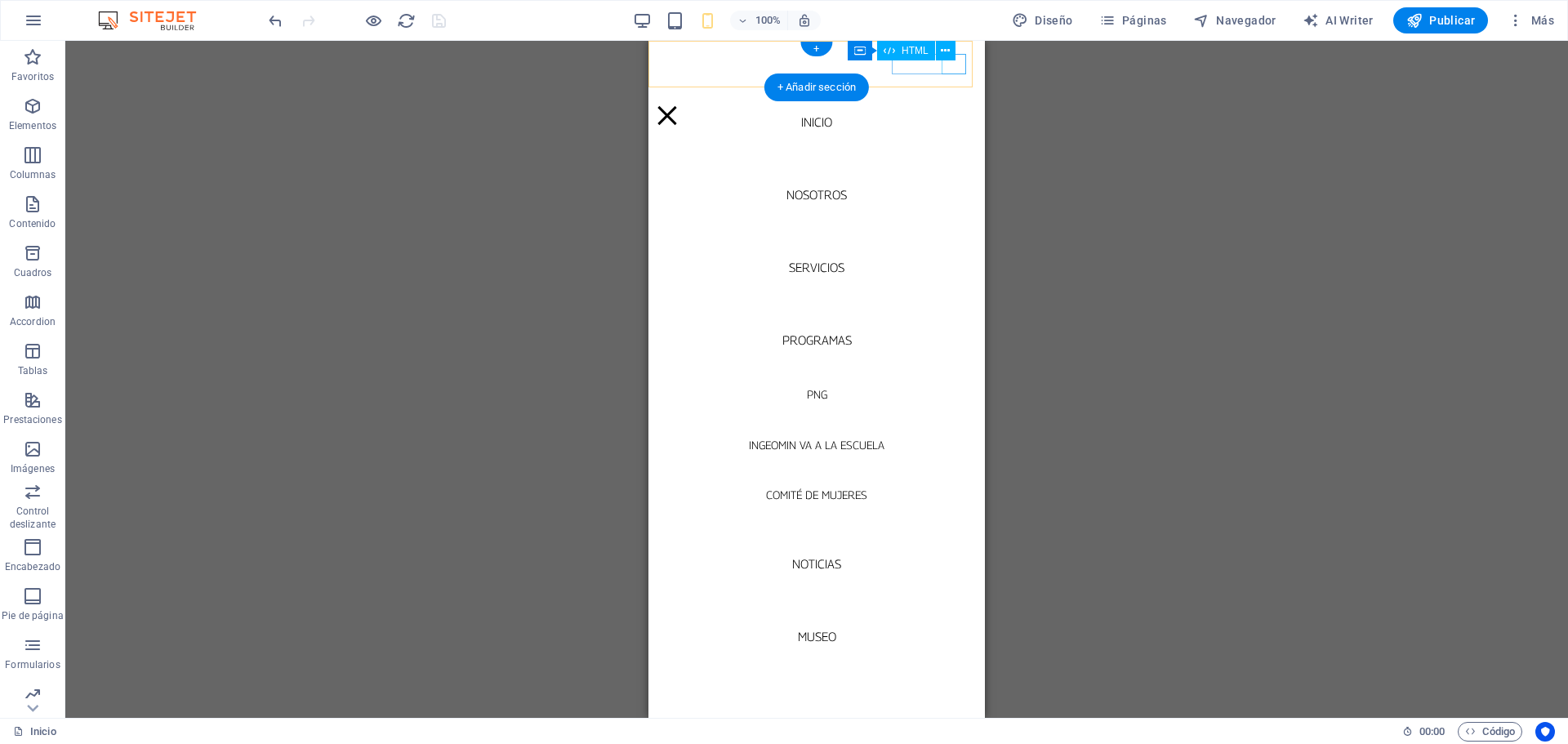
click at [951, 106] on div at bounding box center [816, 115] width 323 height 20
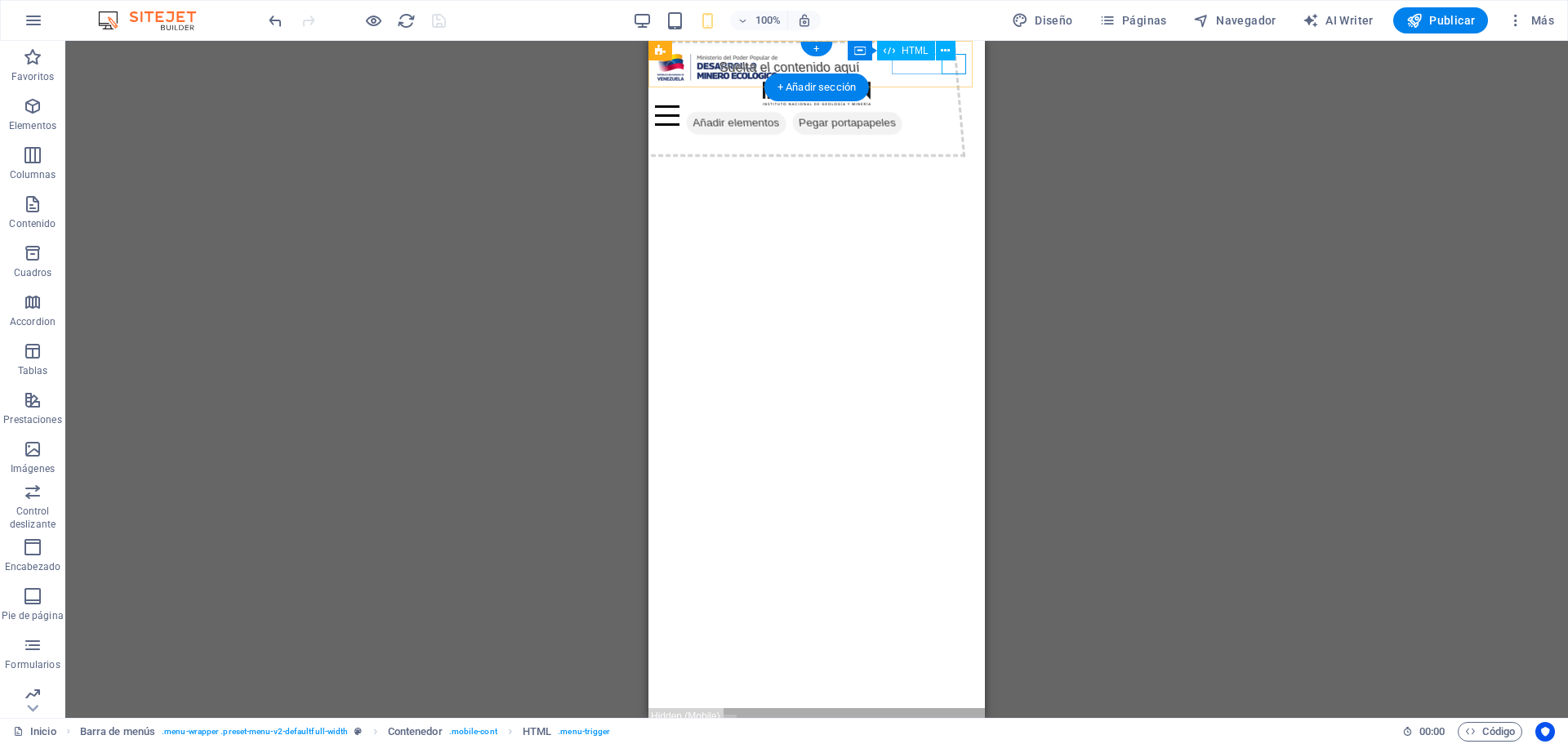
click at [961, 106] on div at bounding box center [816, 115] width 323 height 20
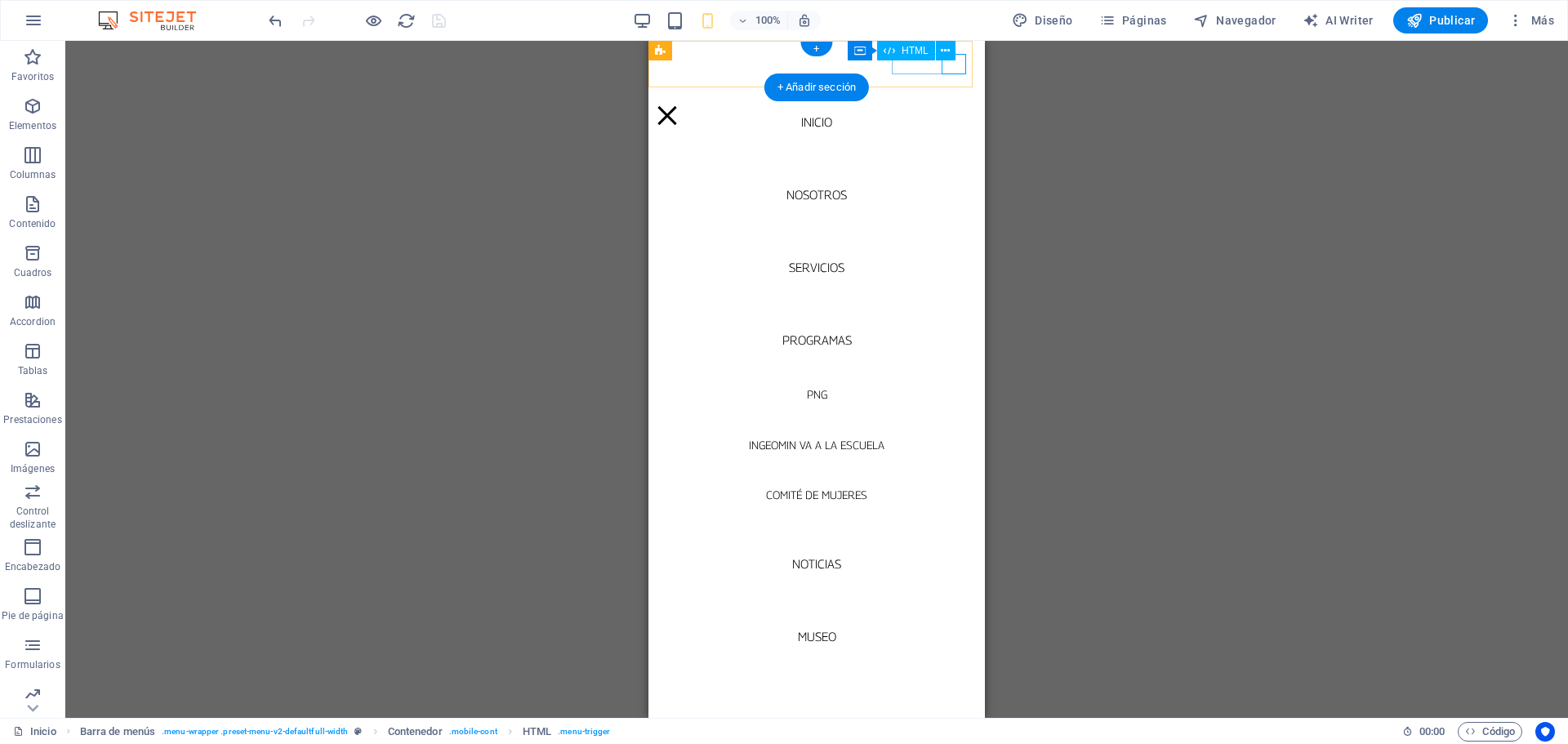
click at [958, 106] on div at bounding box center [816, 115] width 323 height 20
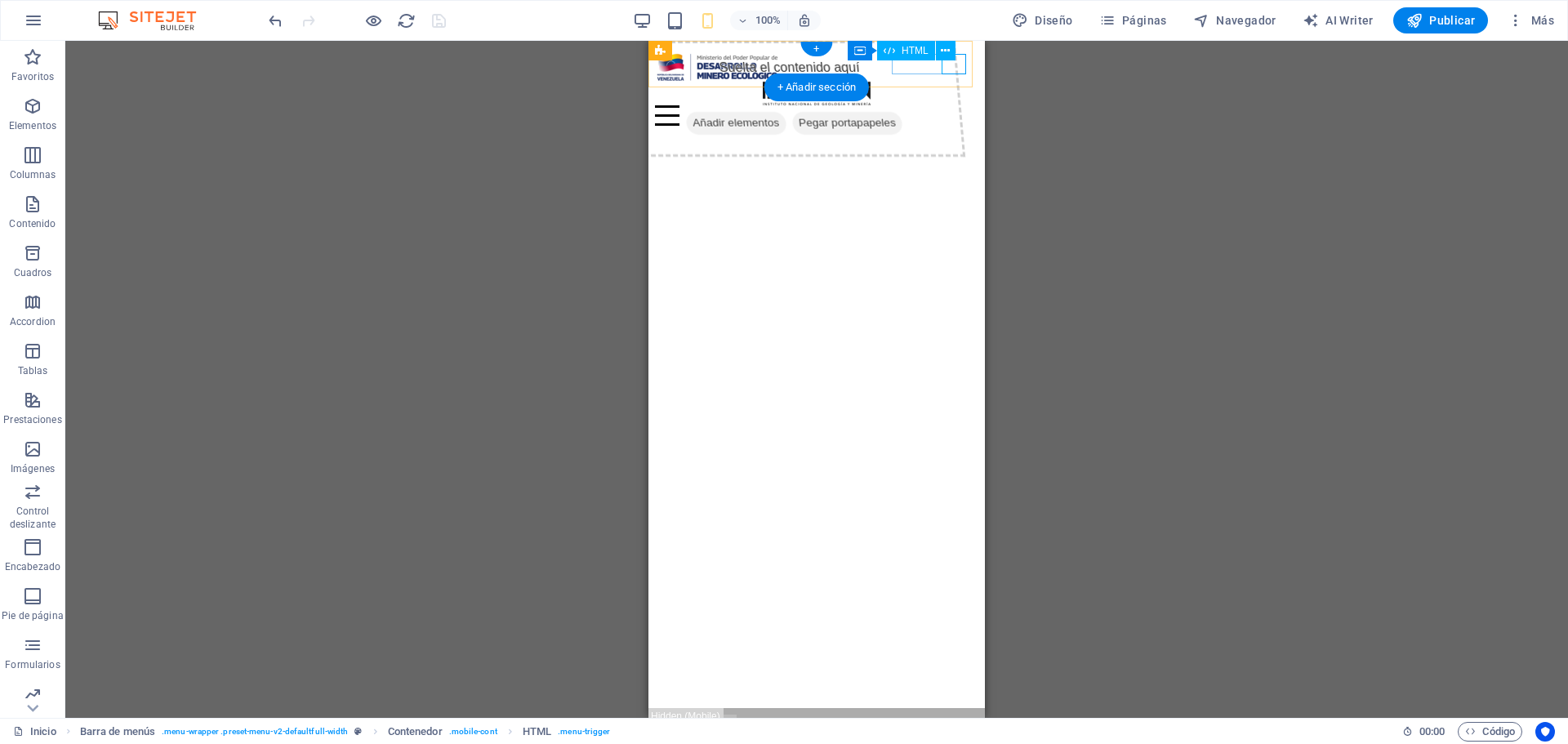
click at [958, 106] on div at bounding box center [816, 115] width 323 height 20
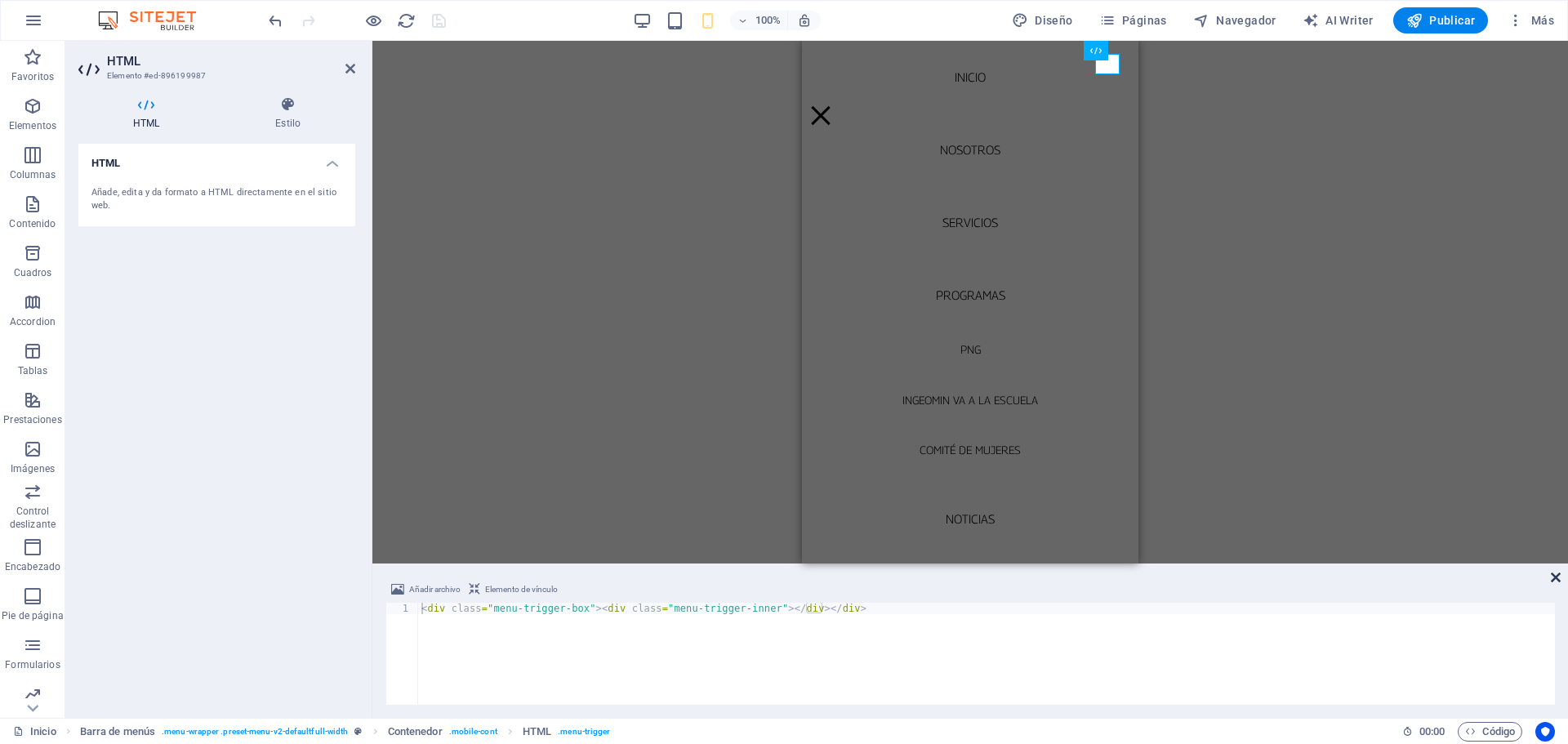
click at [1558, 574] on icon at bounding box center [1556, 577] width 10 height 13
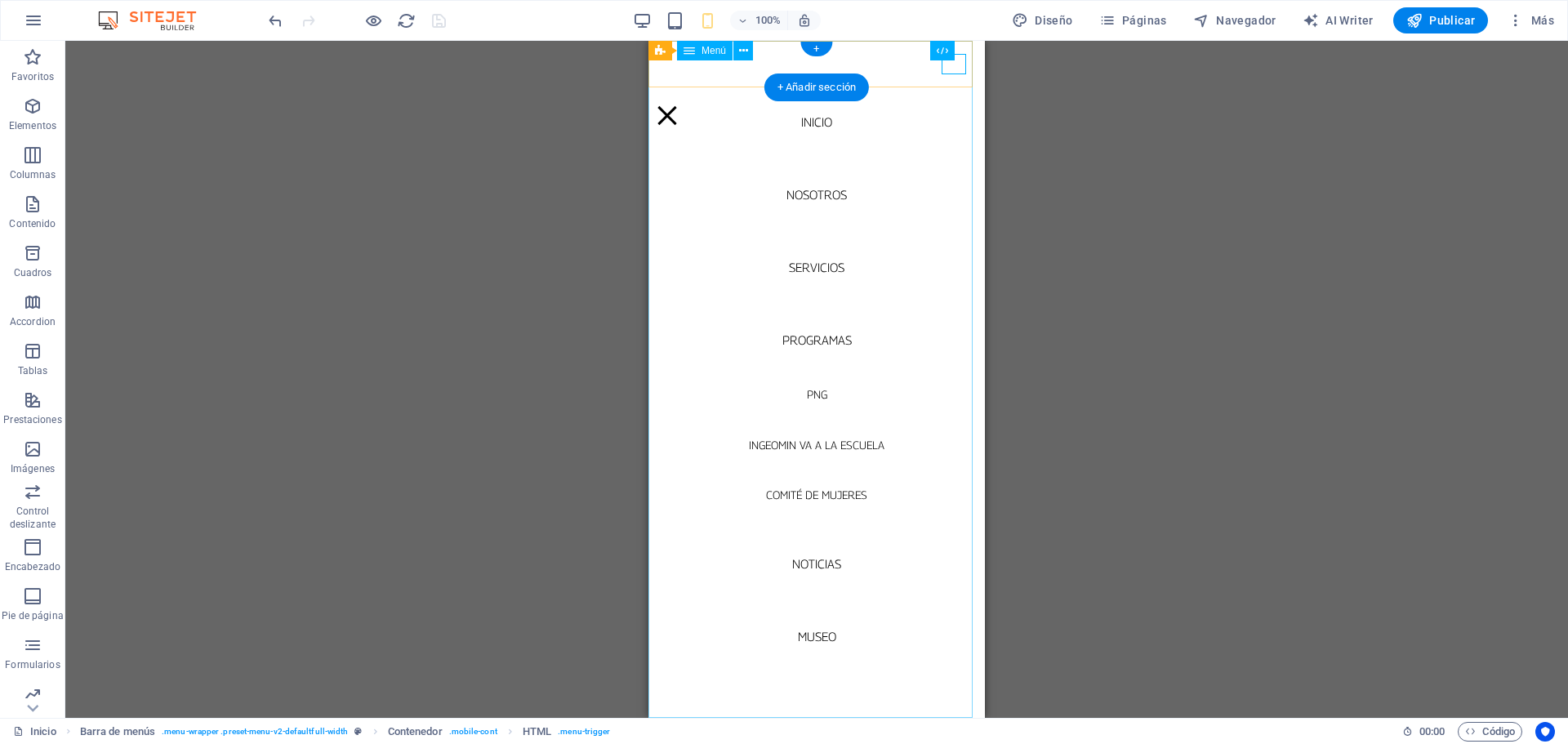
click at [724, 126] on nav "Inicio Nosotros Servicios Programas PNG INGEOMIN VA A LA ESCUELA COMITÉ DE MUJE…" at bounding box center [816, 379] width 336 height 677
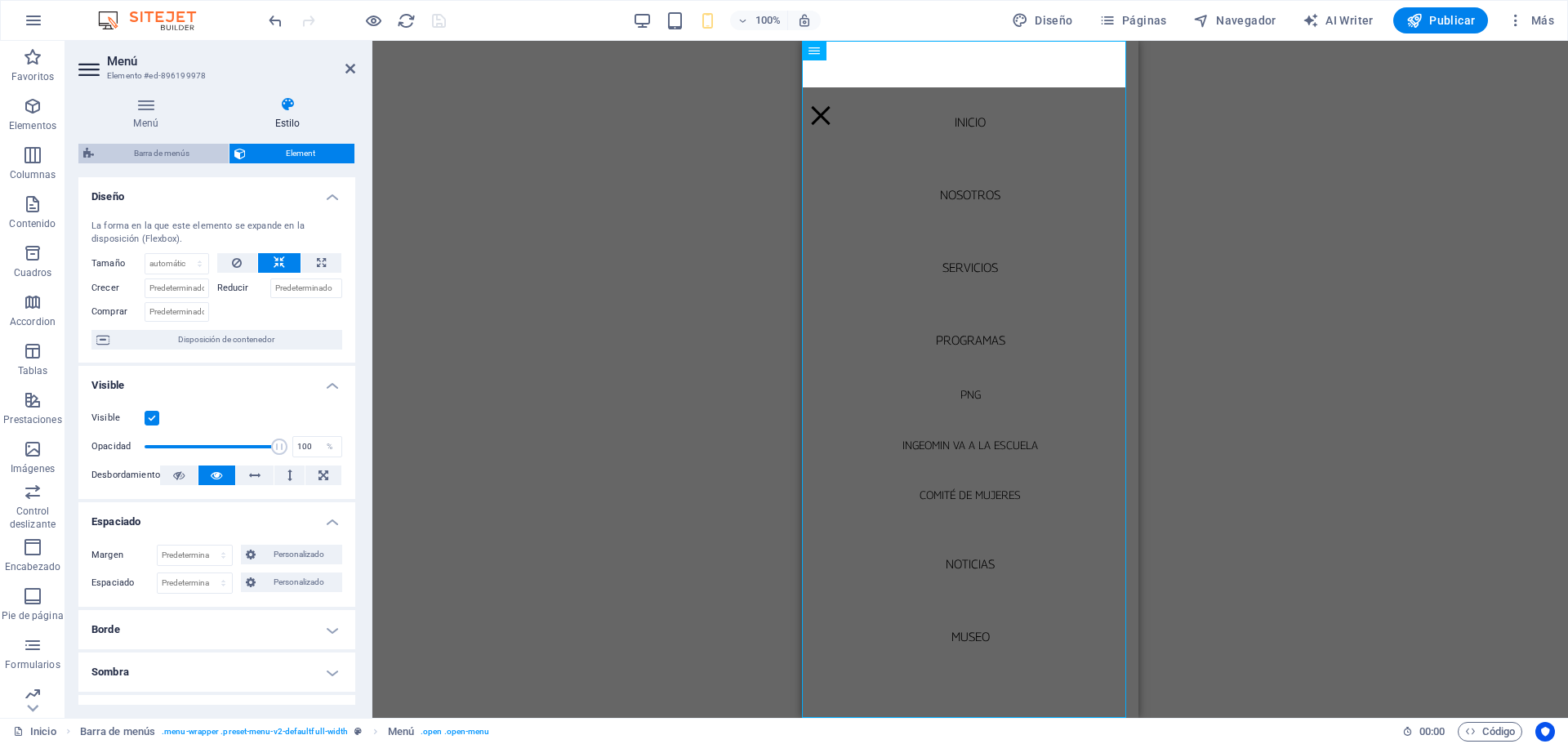
click at [155, 159] on span "Barra de menús" at bounding box center [161, 154] width 125 height 20
select select "rem"
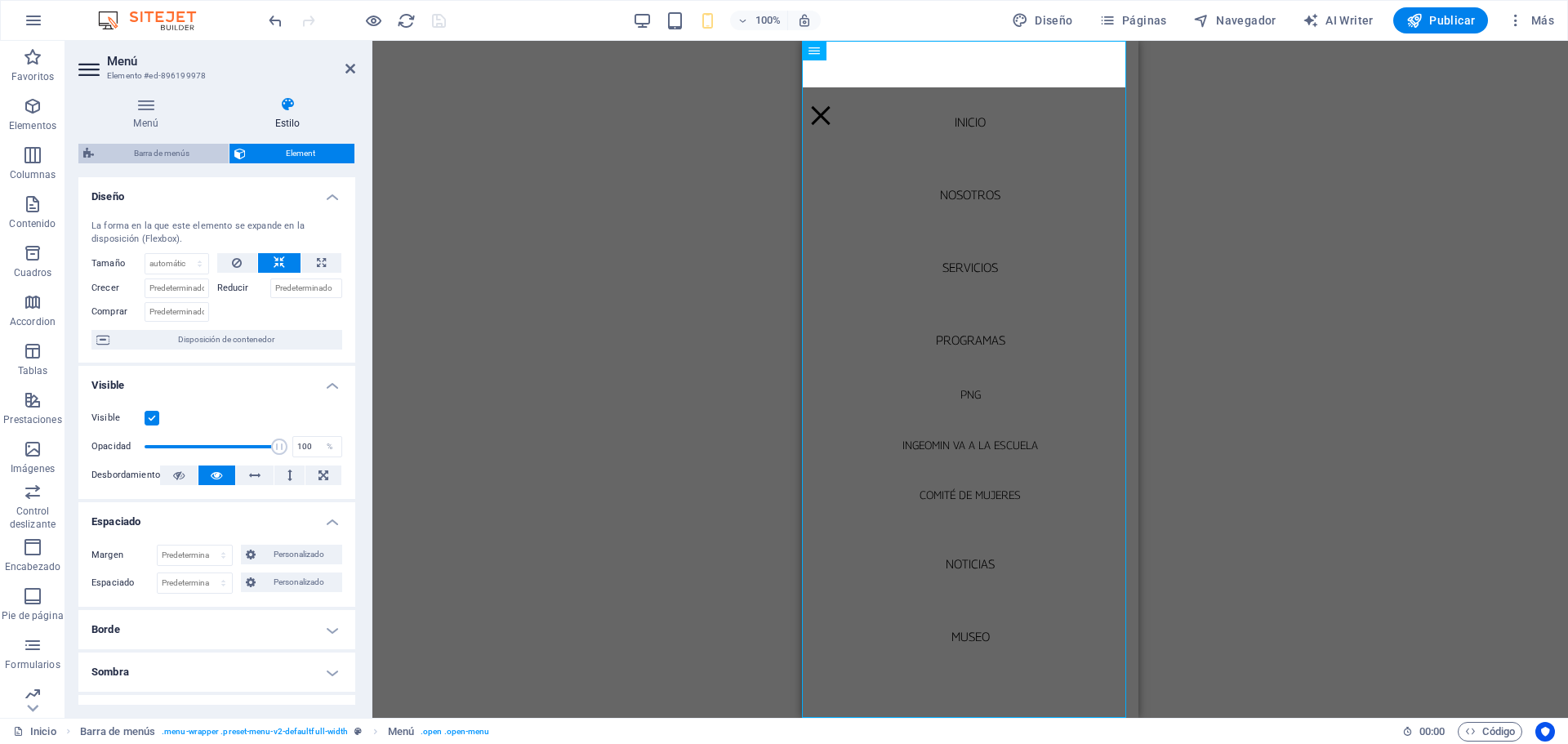
select select "rem"
select select "sticky_menu"
select select "px"
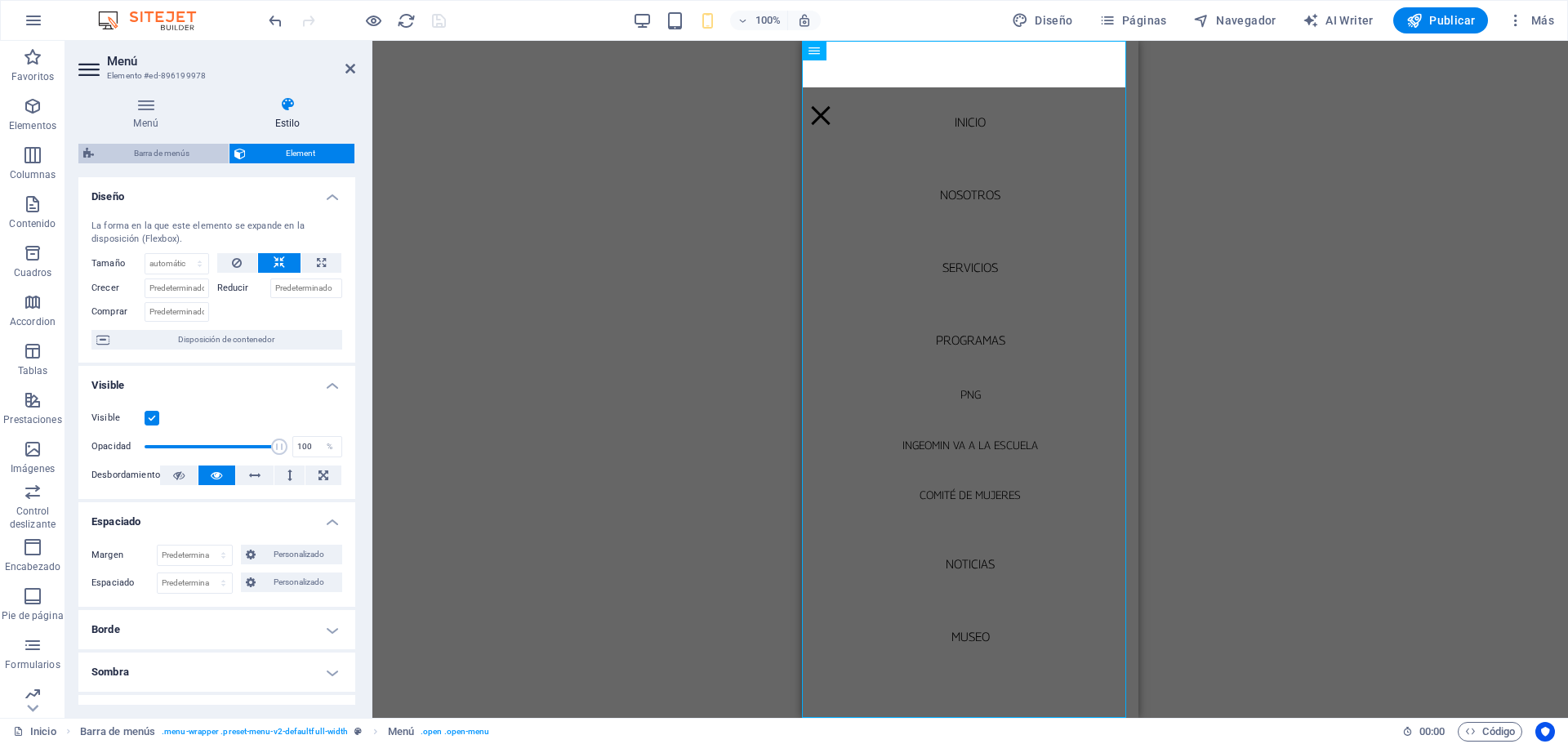
select select "px"
select select "hover_box_bottom"
select select "px"
select select "rem"
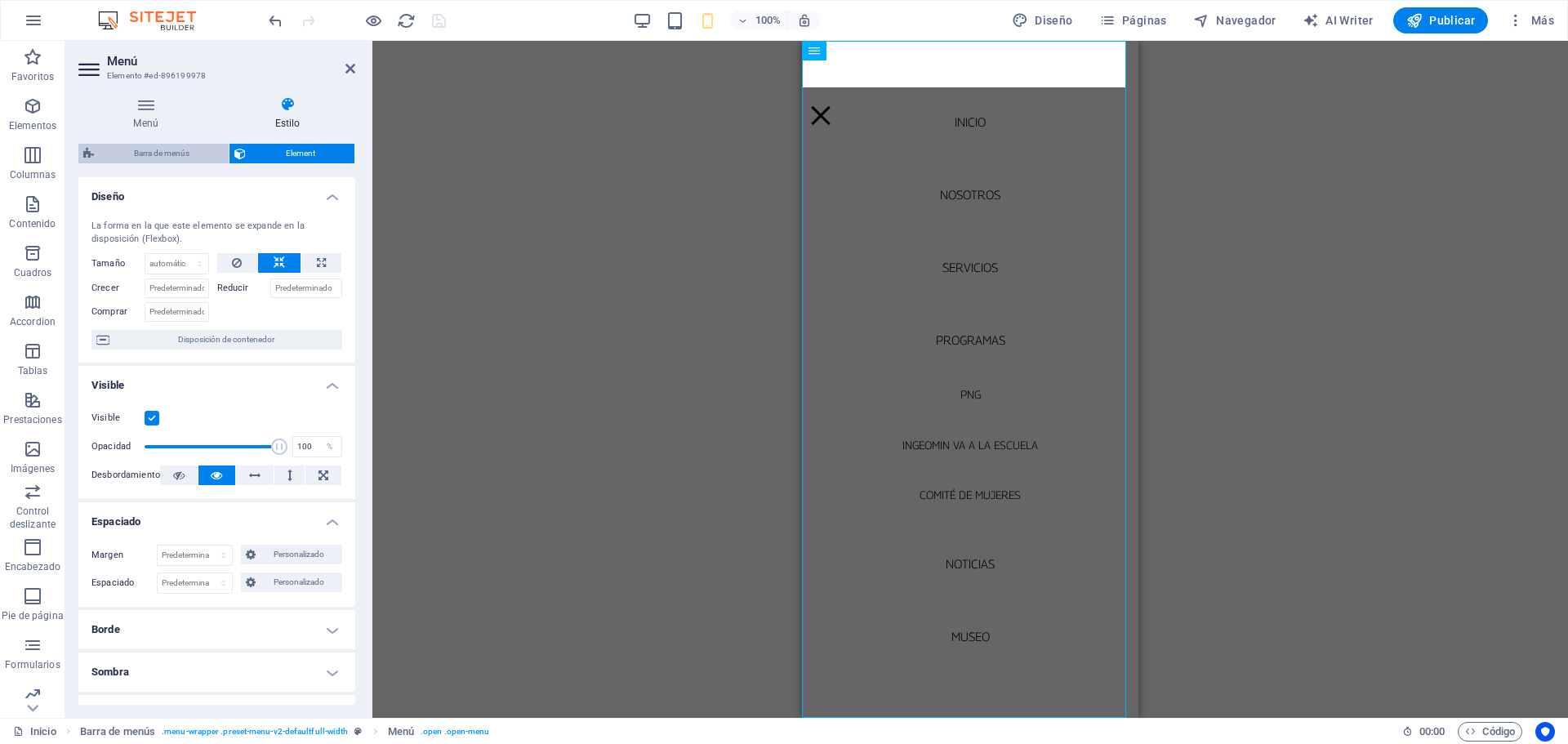
select select "px"
select select
select select "px"
select select "%"
select select "rem"
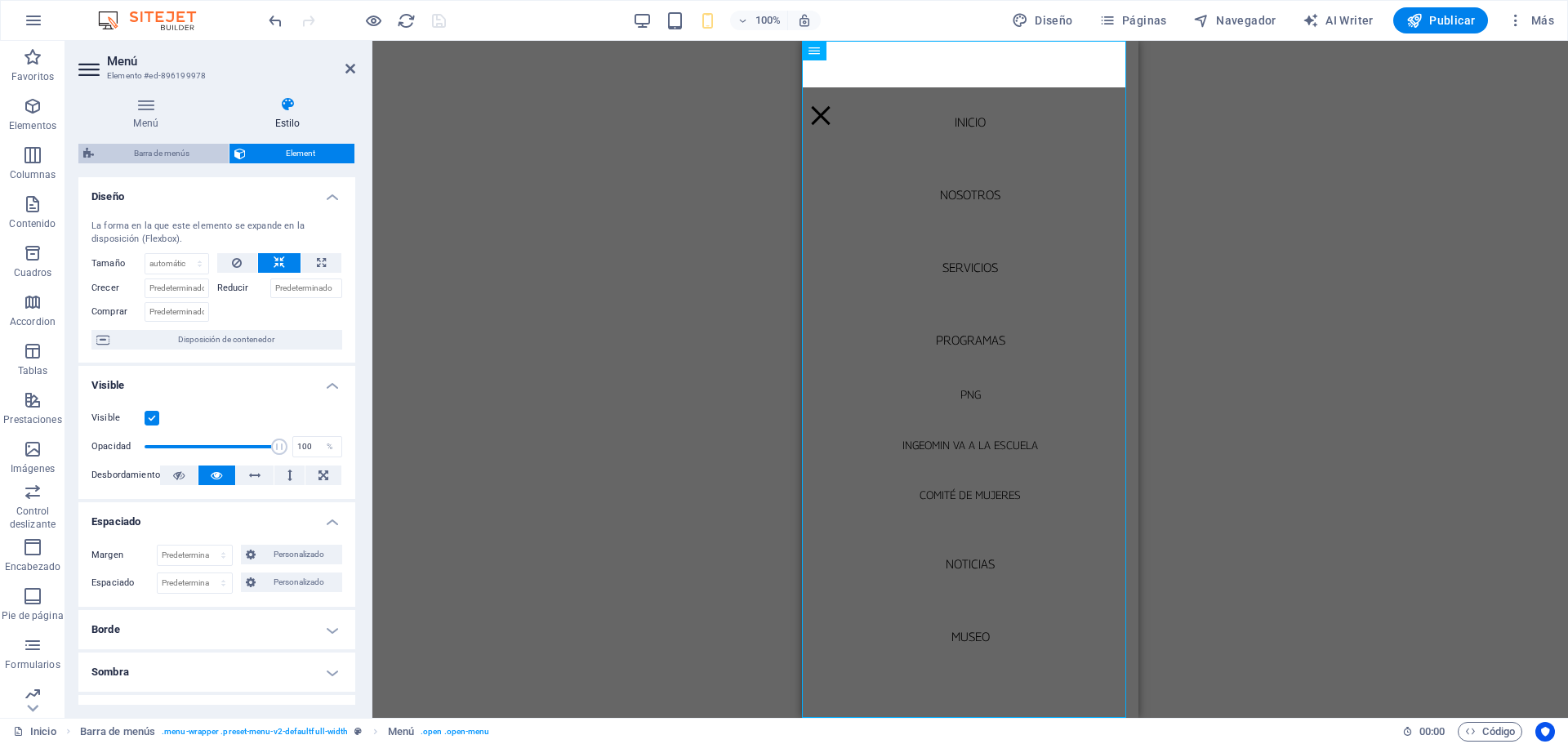
select select "rem"
select select "px"
select select "preset-menu-v2-defaultfull-width"
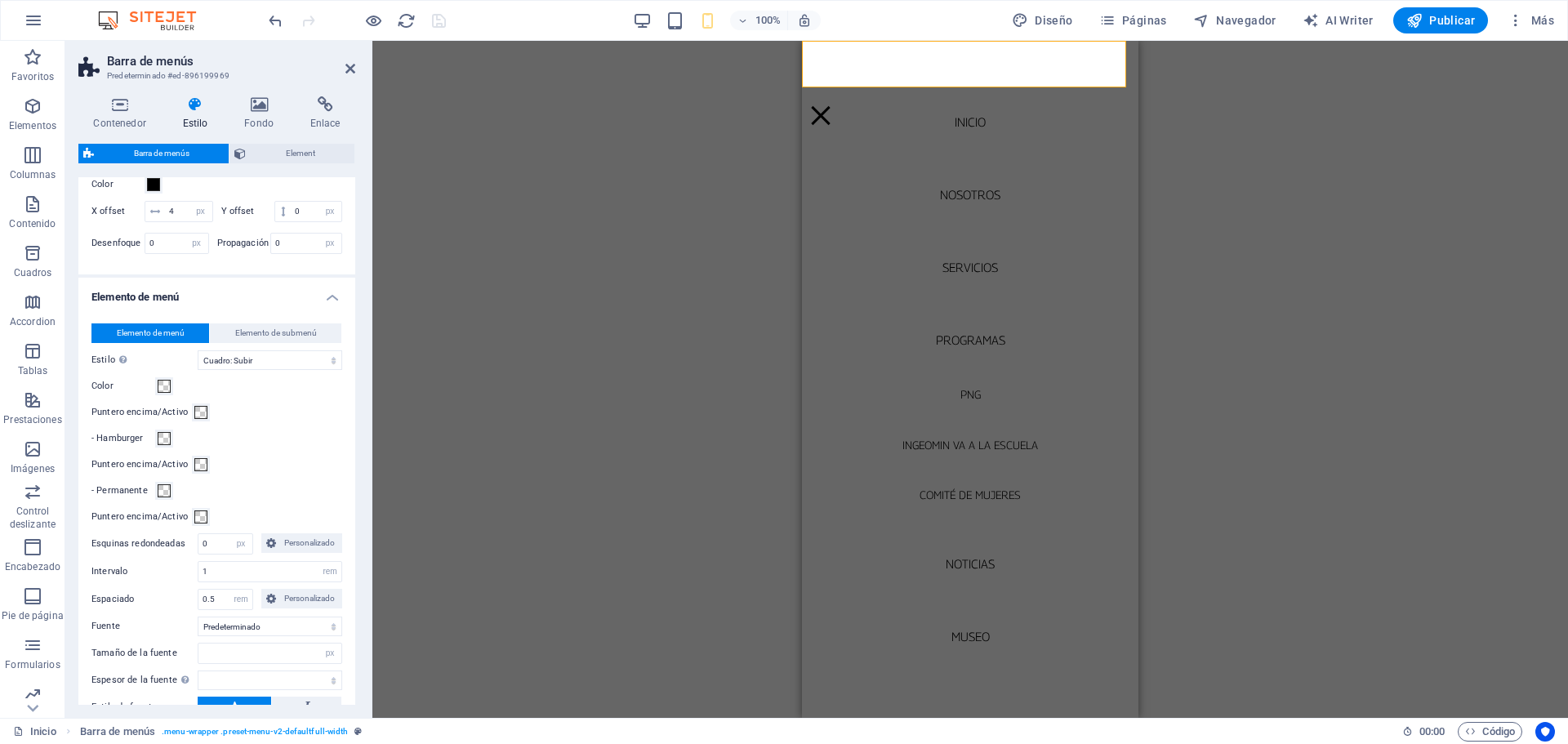
scroll to position [1062, 0]
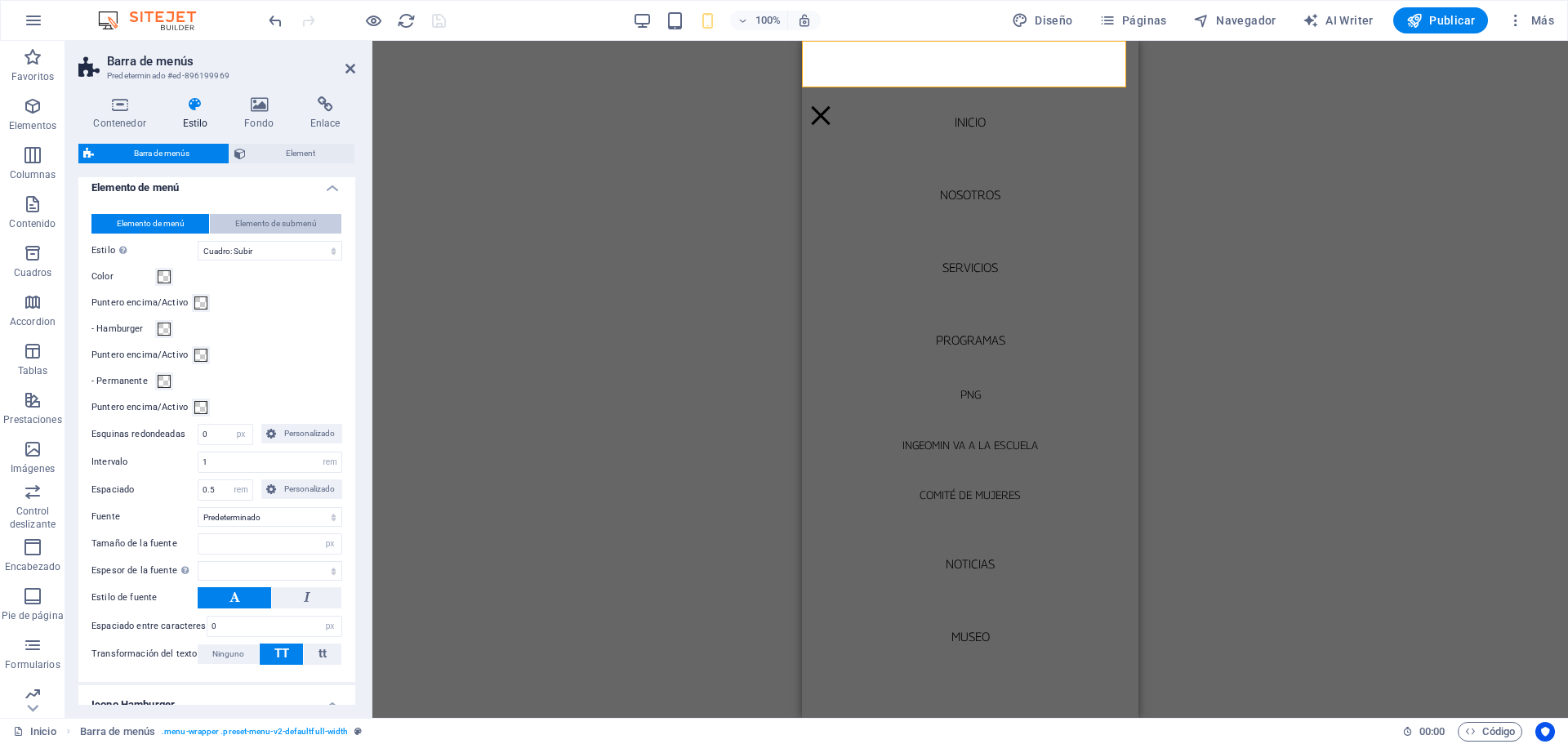
click at [300, 233] on span "Elemento de submenú" at bounding box center [276, 224] width 82 height 20
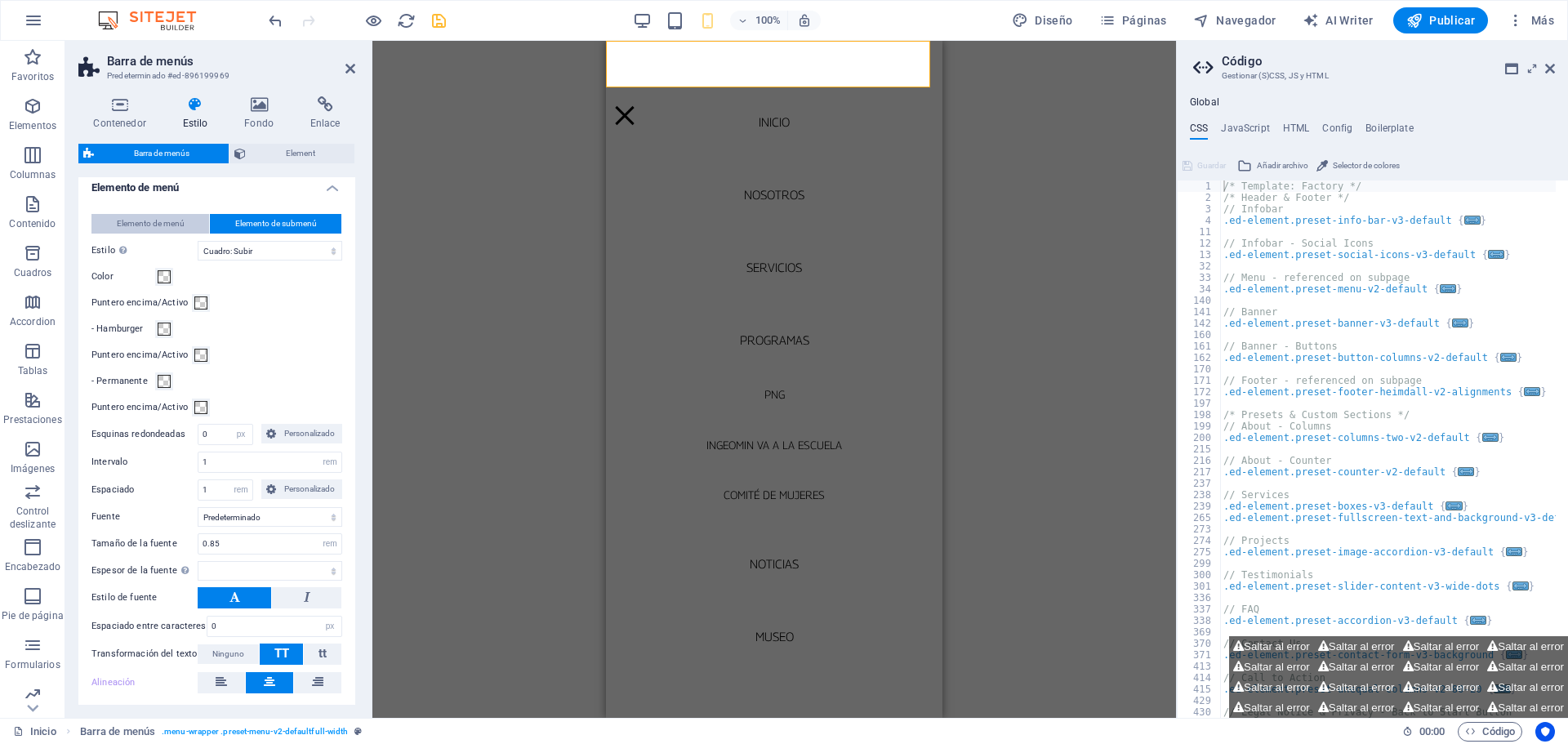
click at [134, 233] on span "Elemento de menú" at bounding box center [151, 224] width 67 height 20
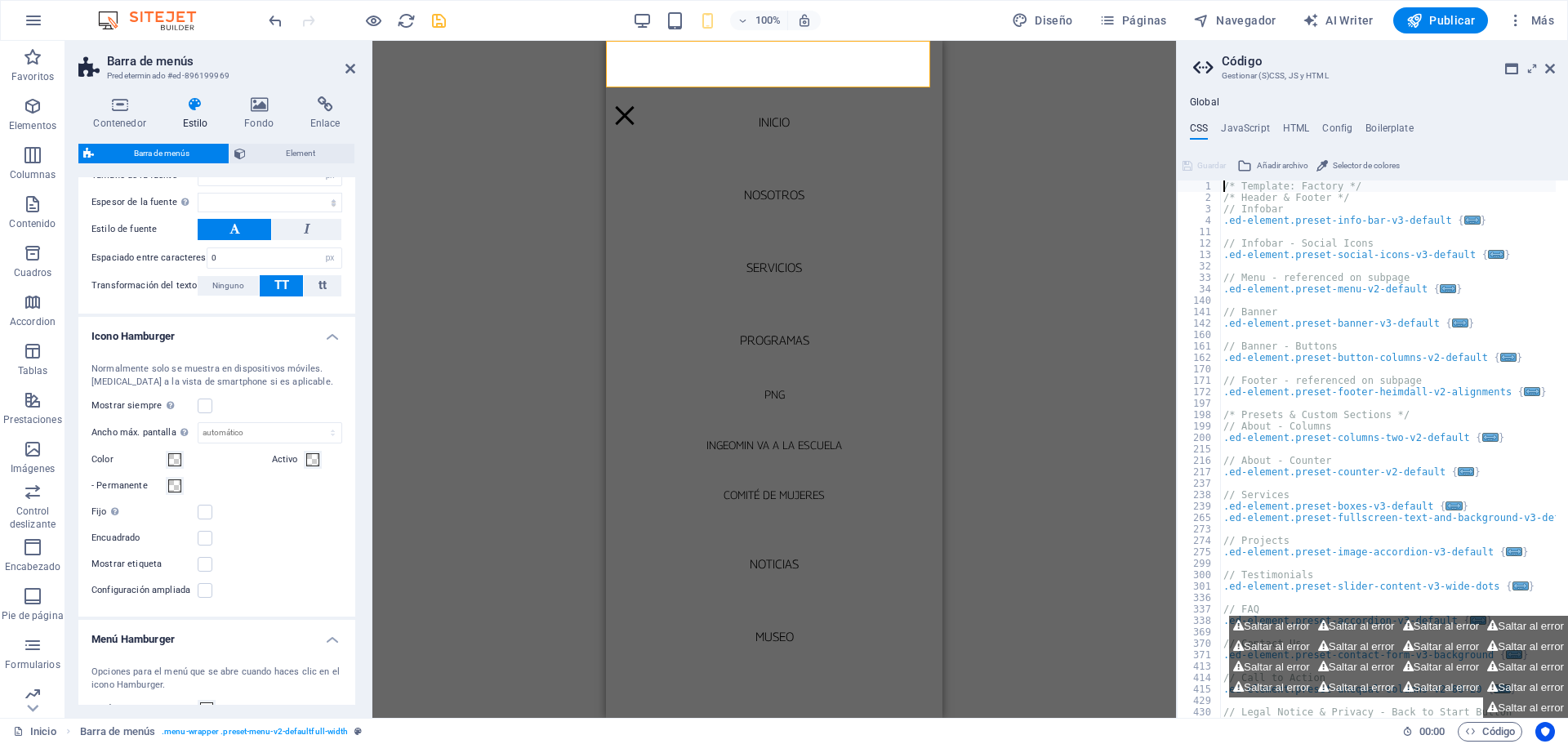
scroll to position [1471, 0]
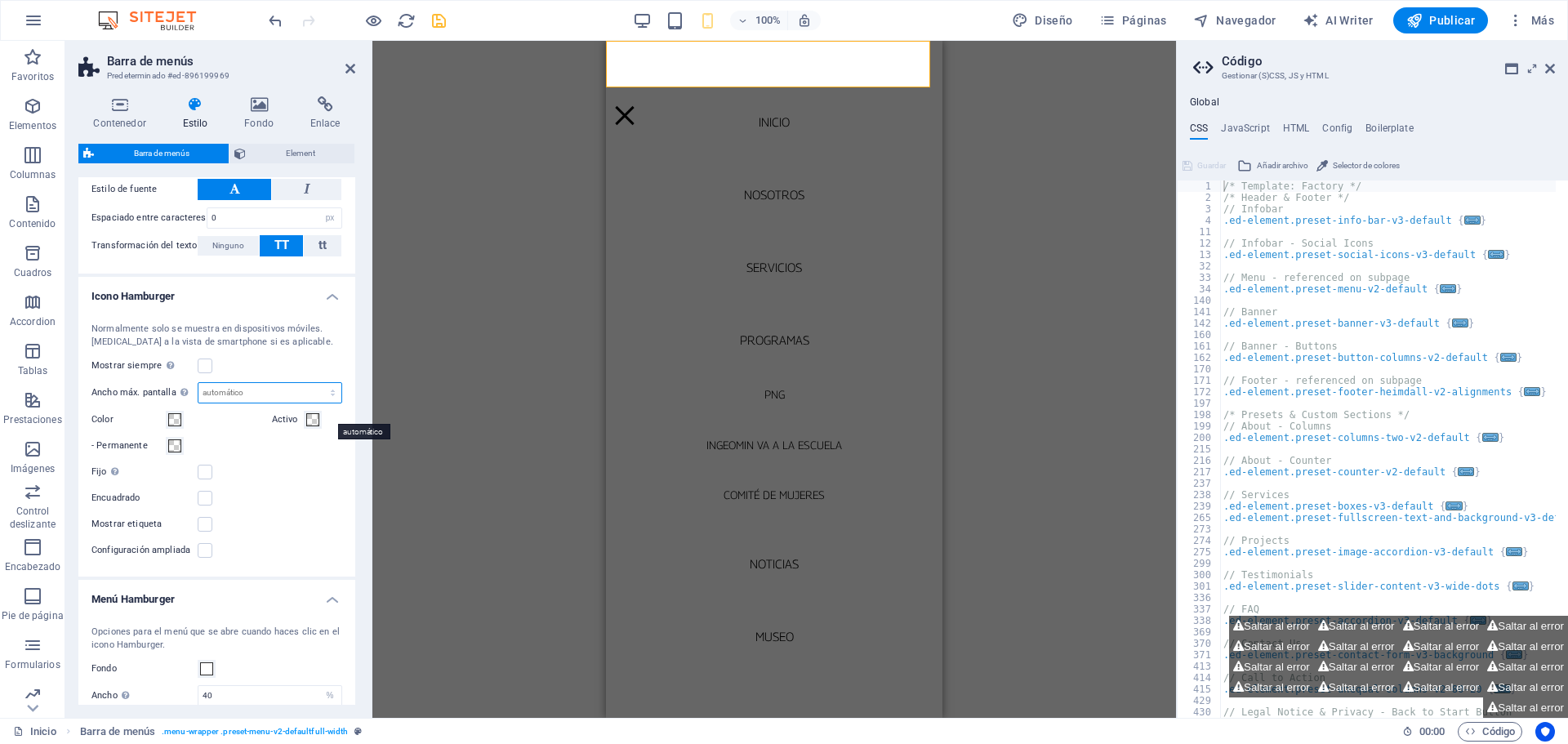
click at [242, 403] on select "automático px rem vh vw" at bounding box center [270, 393] width 143 height 20
select select "px"
click at [315, 403] on select "automático px rem vh vw" at bounding box center [270, 393] width 143 height 20
type input "0"
click at [327, 403] on select "automático px rem vh vw" at bounding box center [330, 393] width 23 height 20
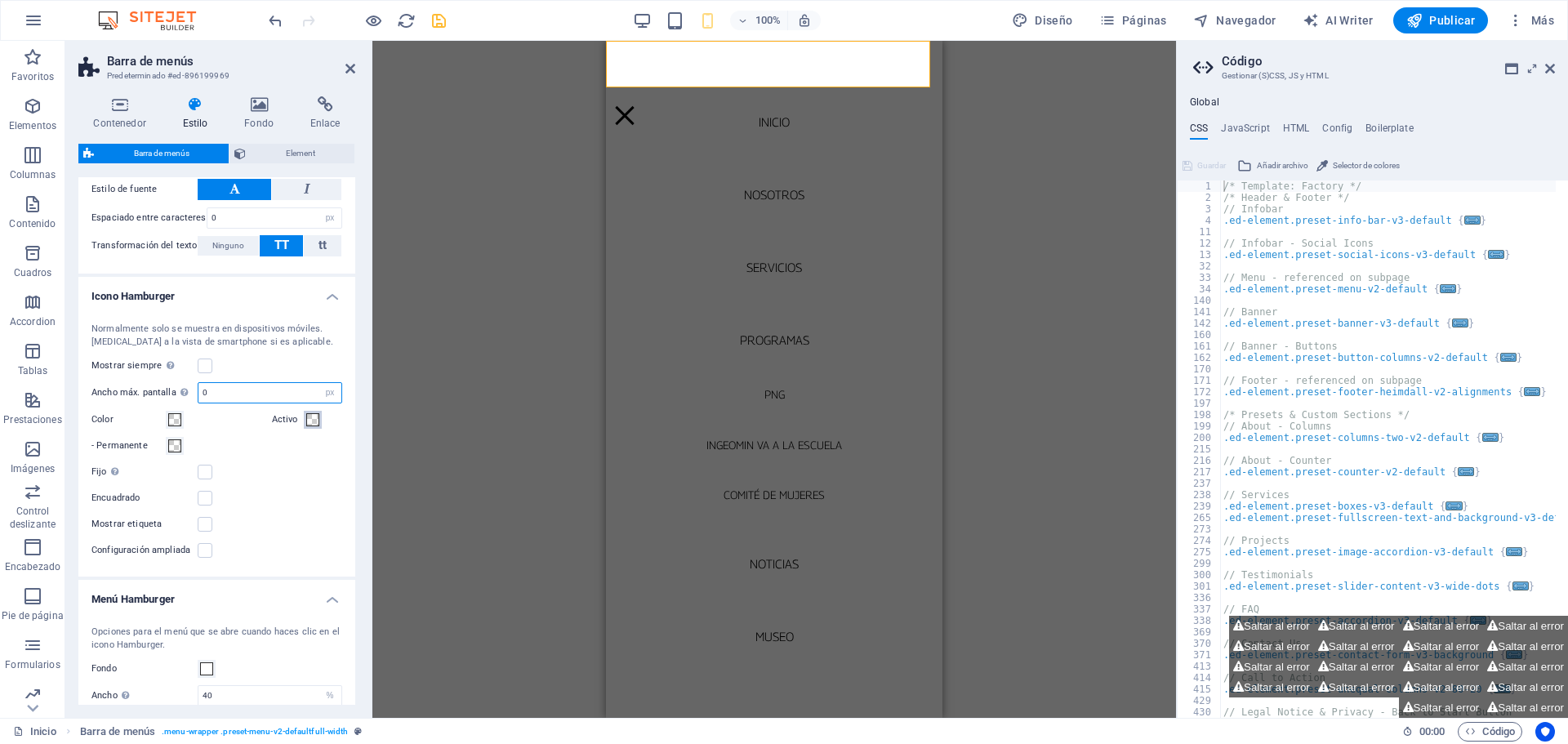
select select "auto"
click at [319, 403] on select "automático px rem vh vw" at bounding box center [330, 393] width 23 height 20
select select "DISABLED_OPTION_VALUE"
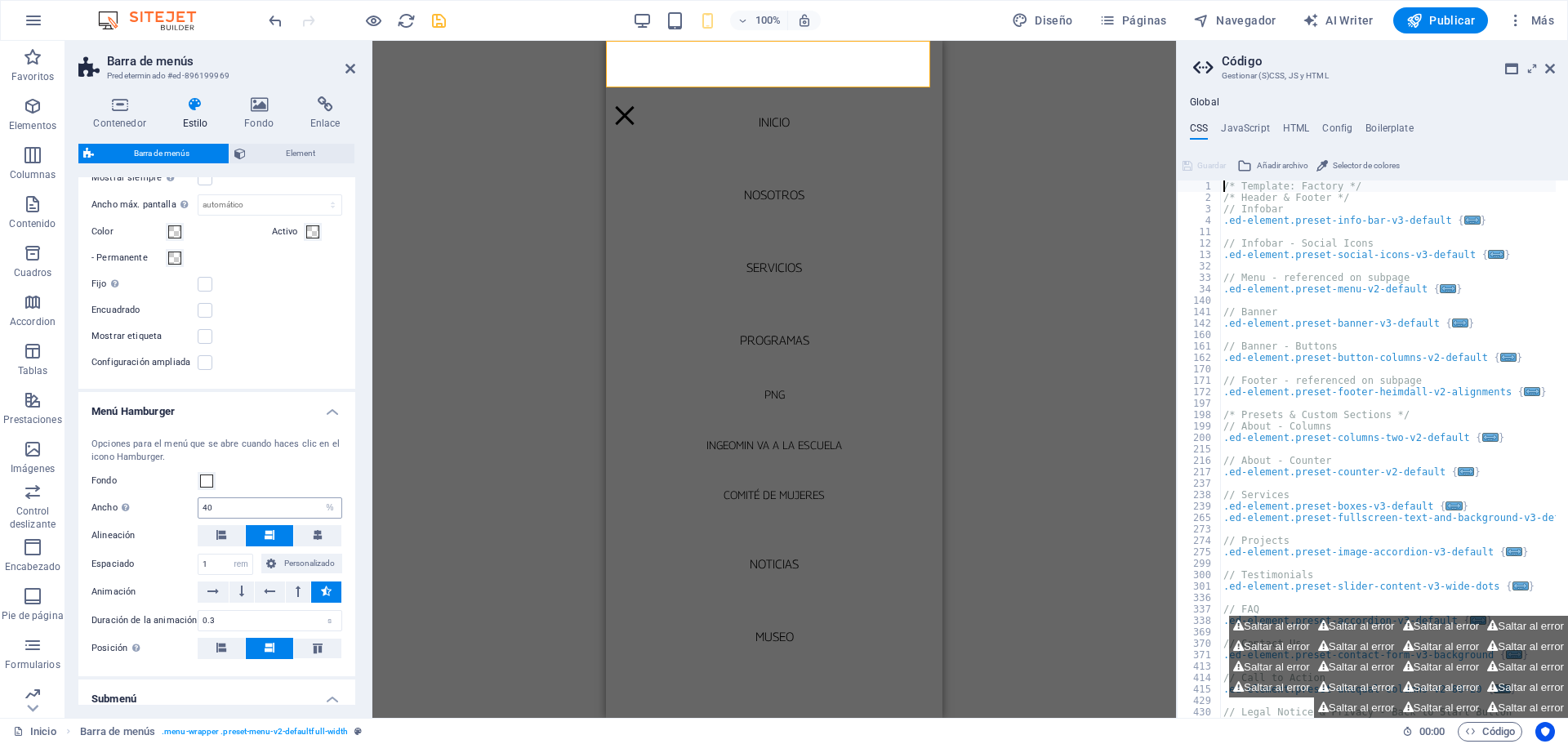
scroll to position [1716, 0]
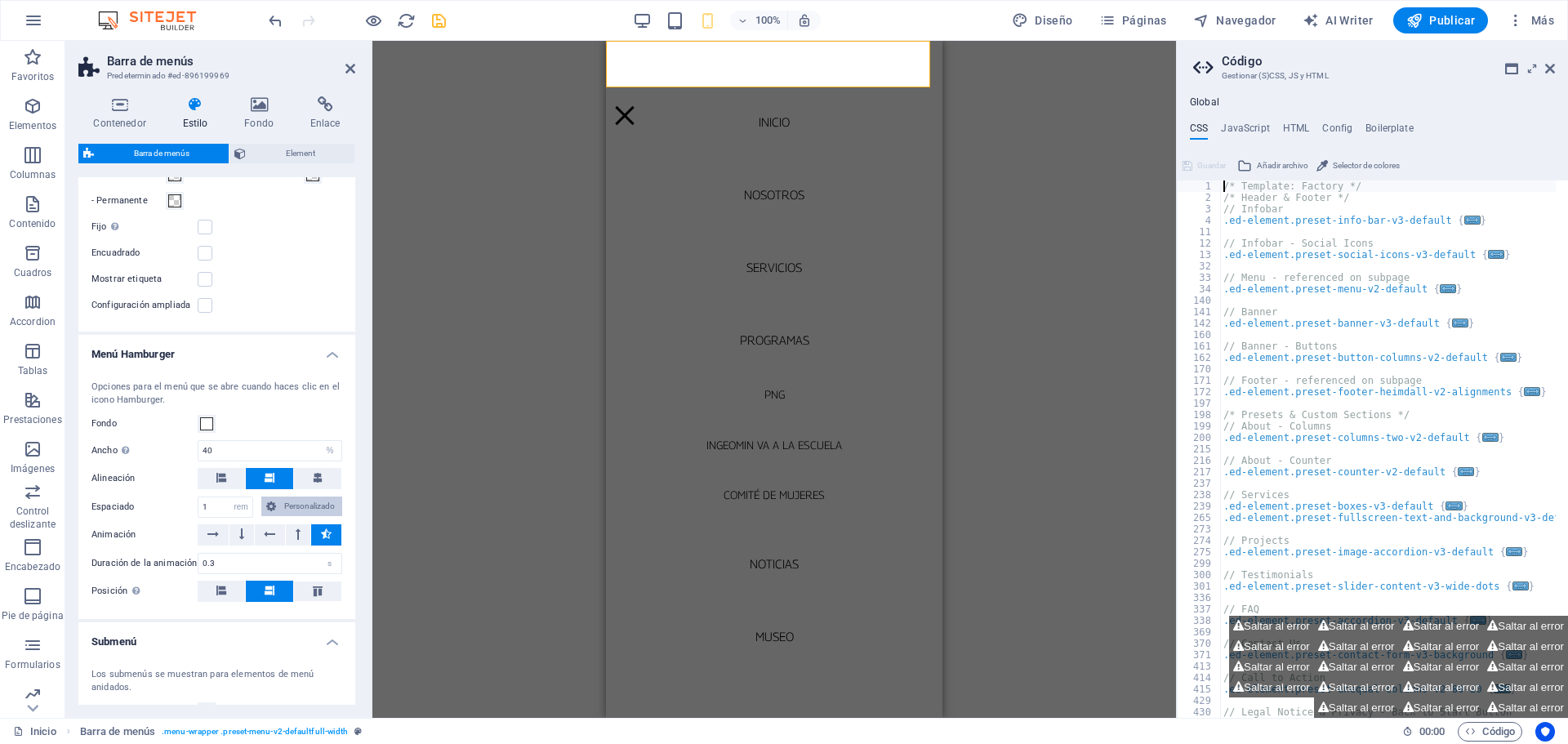
click at [315, 517] on span "Personalizado" at bounding box center [310, 507] width 57 height 20
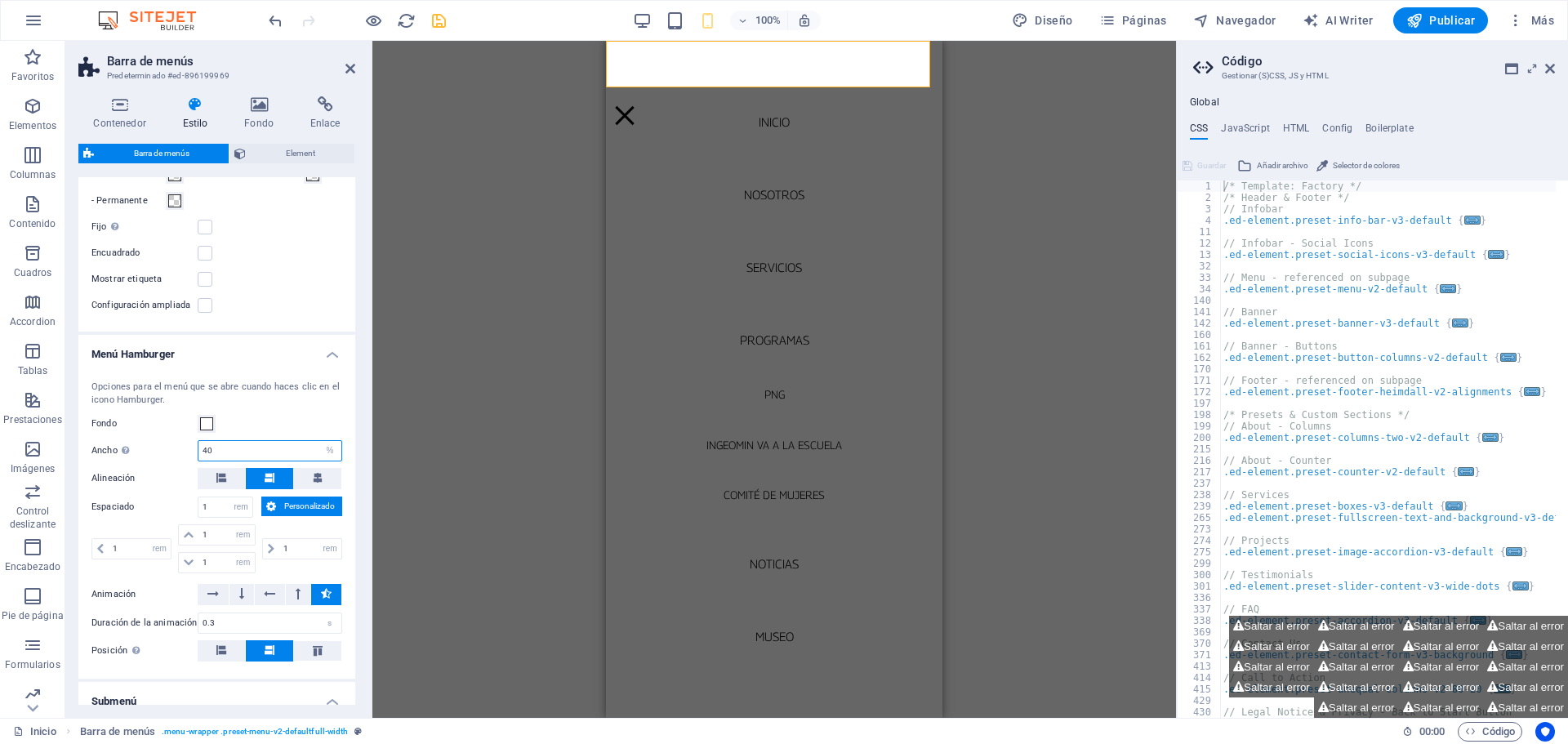
click at [233, 461] on input "40" at bounding box center [270, 451] width 143 height 20
click at [326, 461] on select "automático px rem % vh vw" at bounding box center [330, 451] width 23 height 20
select select "auto"
click at [319, 461] on select "automático px rem % vh vw" at bounding box center [330, 451] width 23 height 20
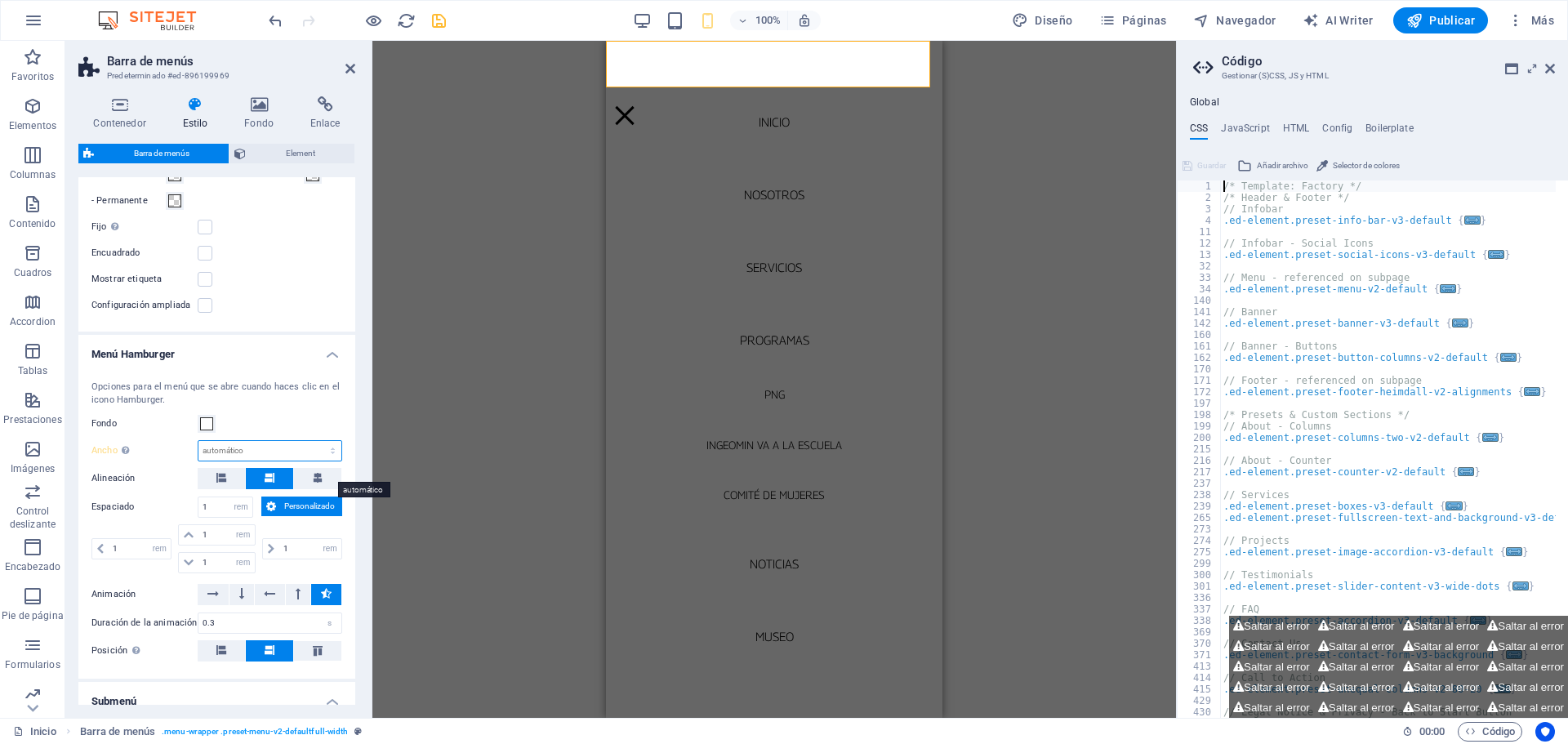
click at [332, 461] on select "automático px rem % vh vw" at bounding box center [270, 451] width 143 height 20
select select "%"
click at [315, 461] on select "automático px rem % vh vw" at bounding box center [270, 451] width 143 height 20
type input "100"
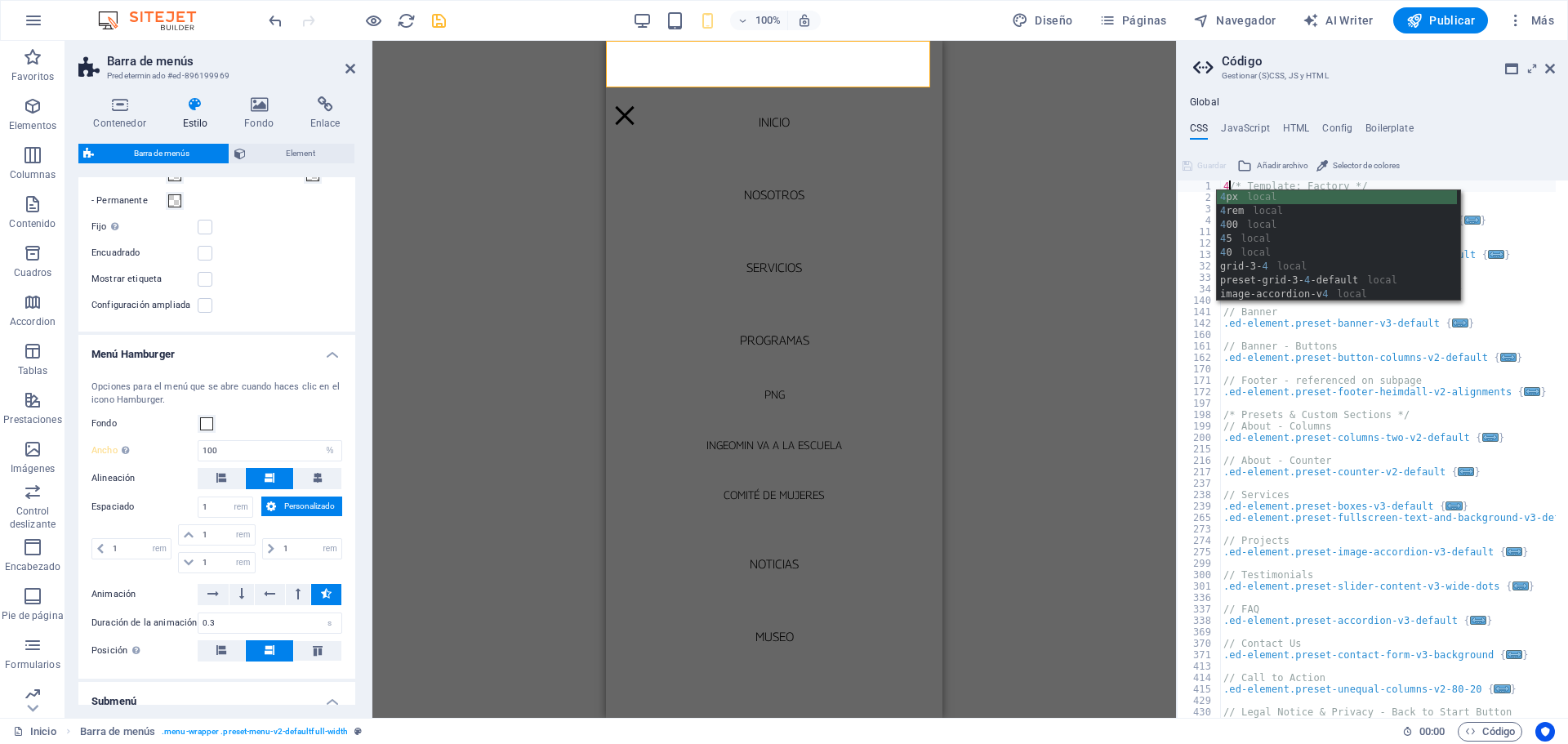
scroll to position [0, 1]
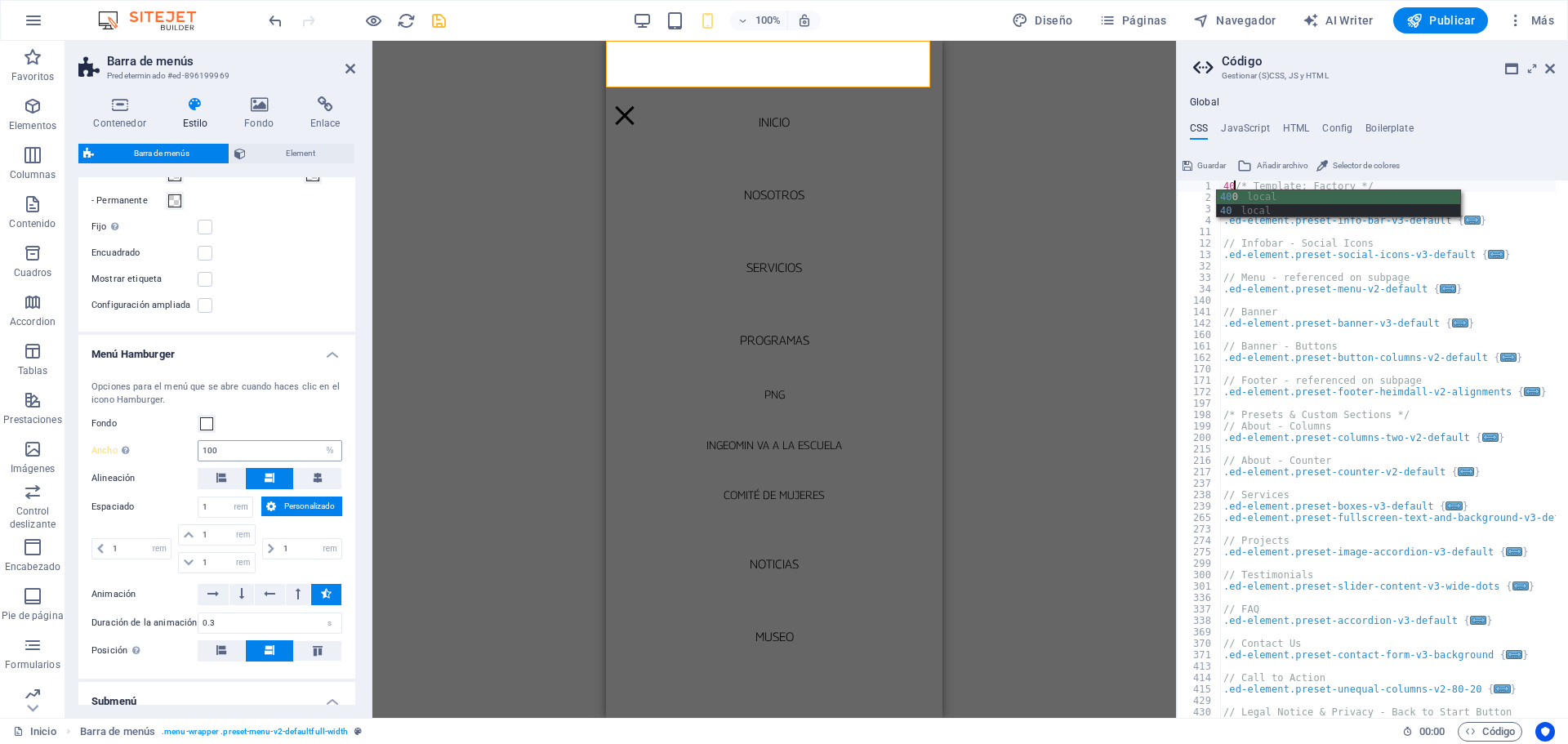
type textarea "40/* Template: Factory */"
click at [249, 461] on input "100" at bounding box center [270, 451] width 143 height 20
select select "DISABLED_OPTION_VALUE"
type textarea "/* Template: Factory */"
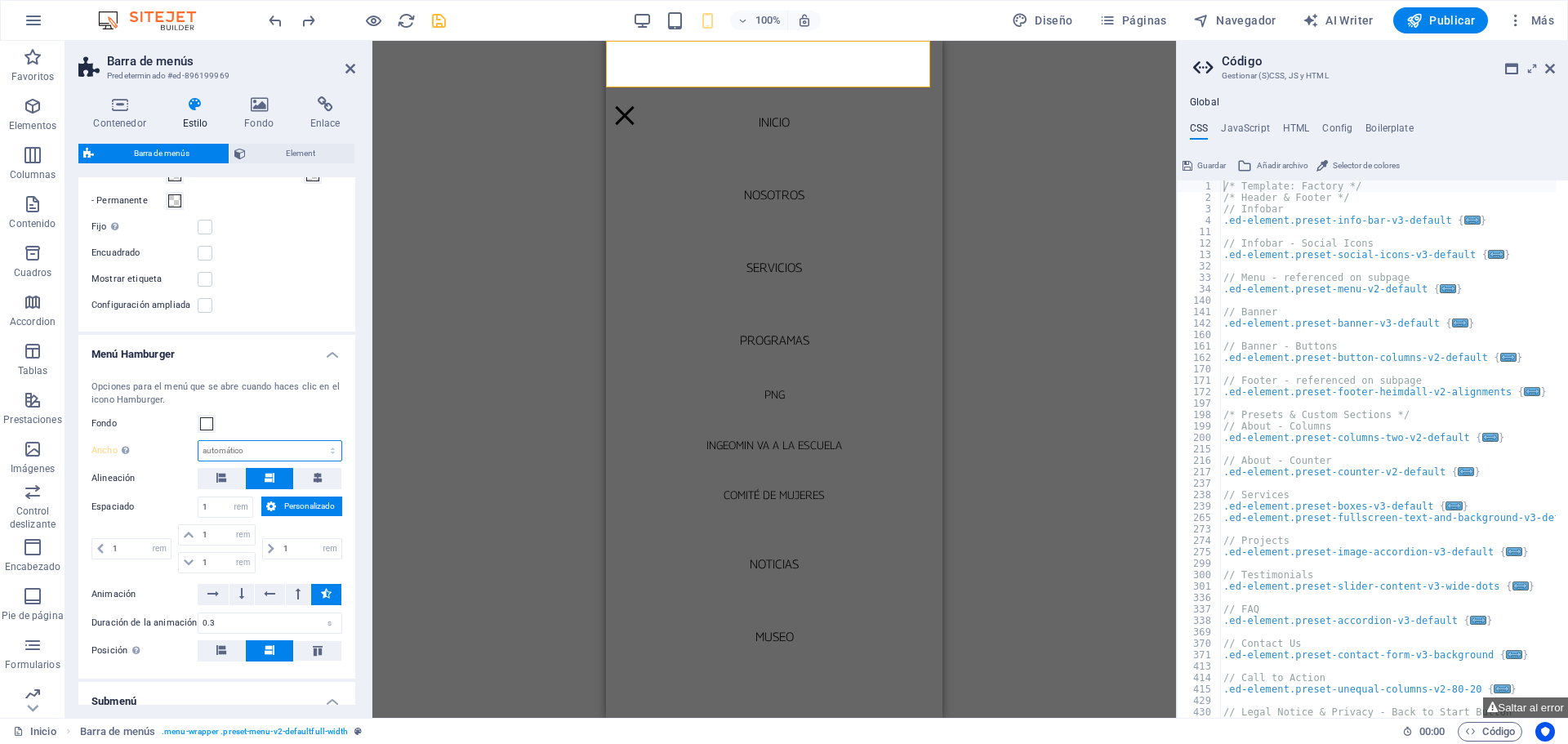
click at [256, 461] on select "automático px rem % vh vw" at bounding box center [270, 451] width 143 height 20
click at [260, 461] on select "automático px rem % vh vw" at bounding box center [270, 451] width 143 height 20
select select "%"
click at [315, 461] on select "automático px rem % vh vw" at bounding box center [270, 451] width 143 height 20
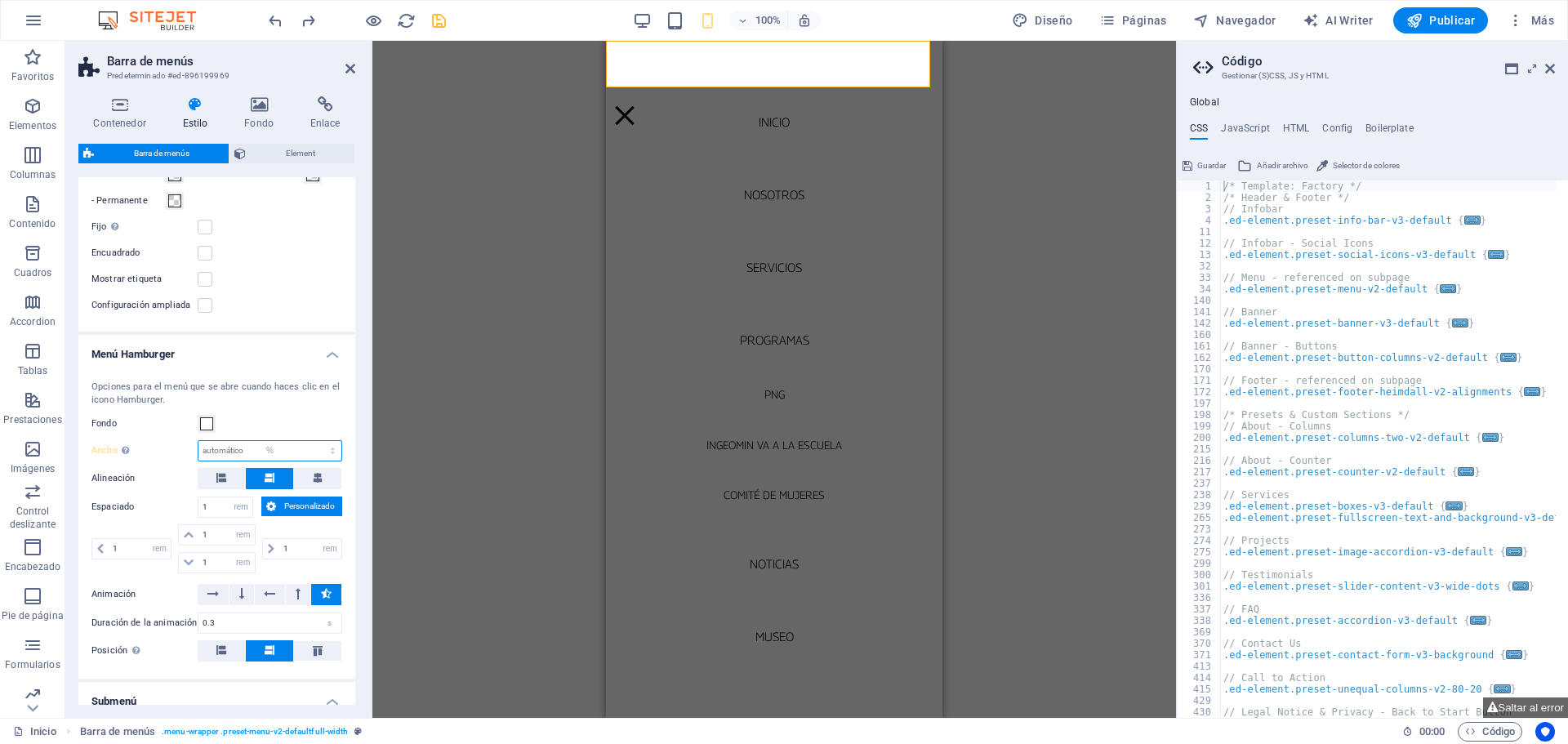
type input "100"
click at [265, 461] on input "100" at bounding box center [270, 451] width 143 height 20
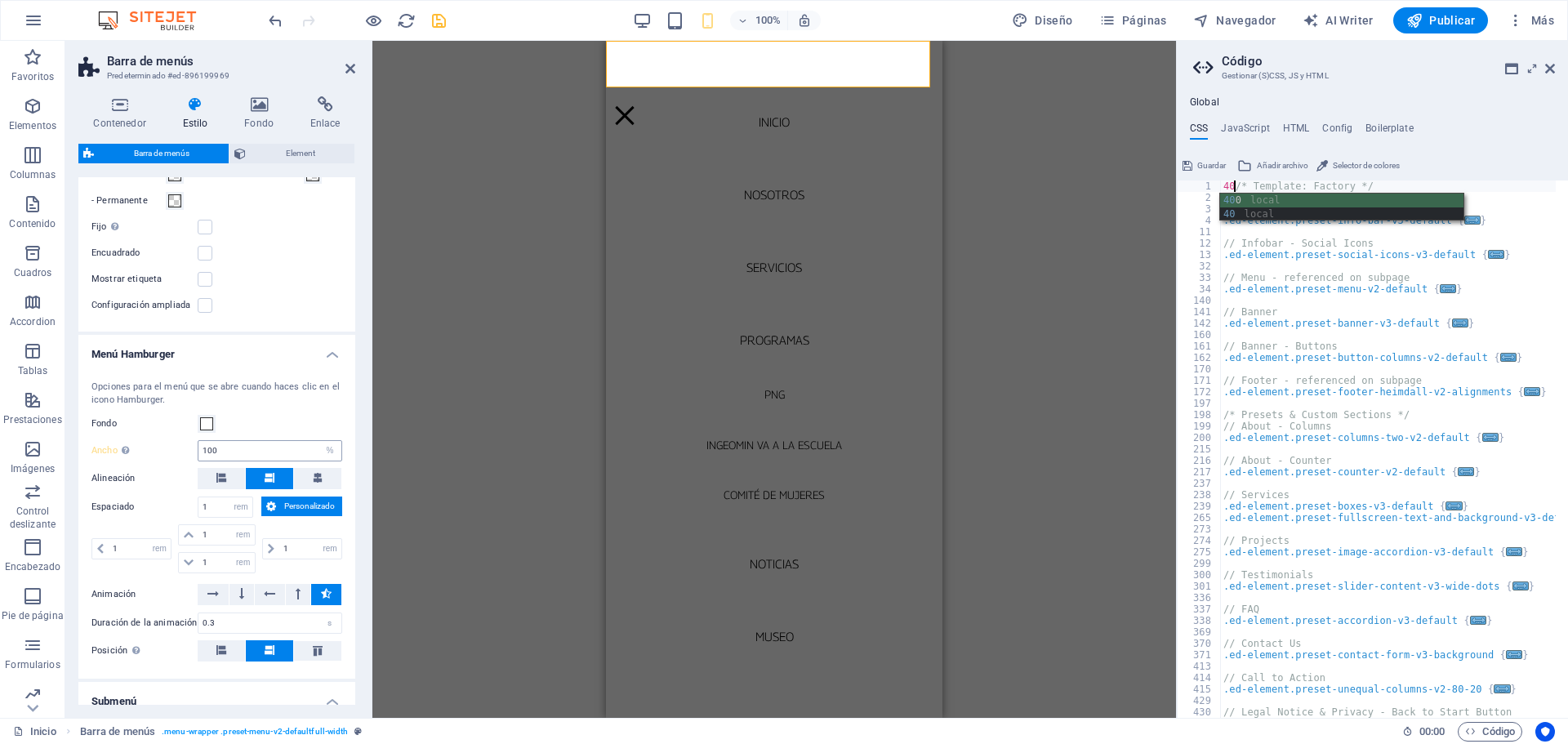
type textarea "/* Template: Factory */"
click at [223, 461] on input "100" at bounding box center [270, 451] width 143 height 20
type input "1"
type input "40"
click at [435, 19] on icon "save" at bounding box center [438, 20] width 19 height 19
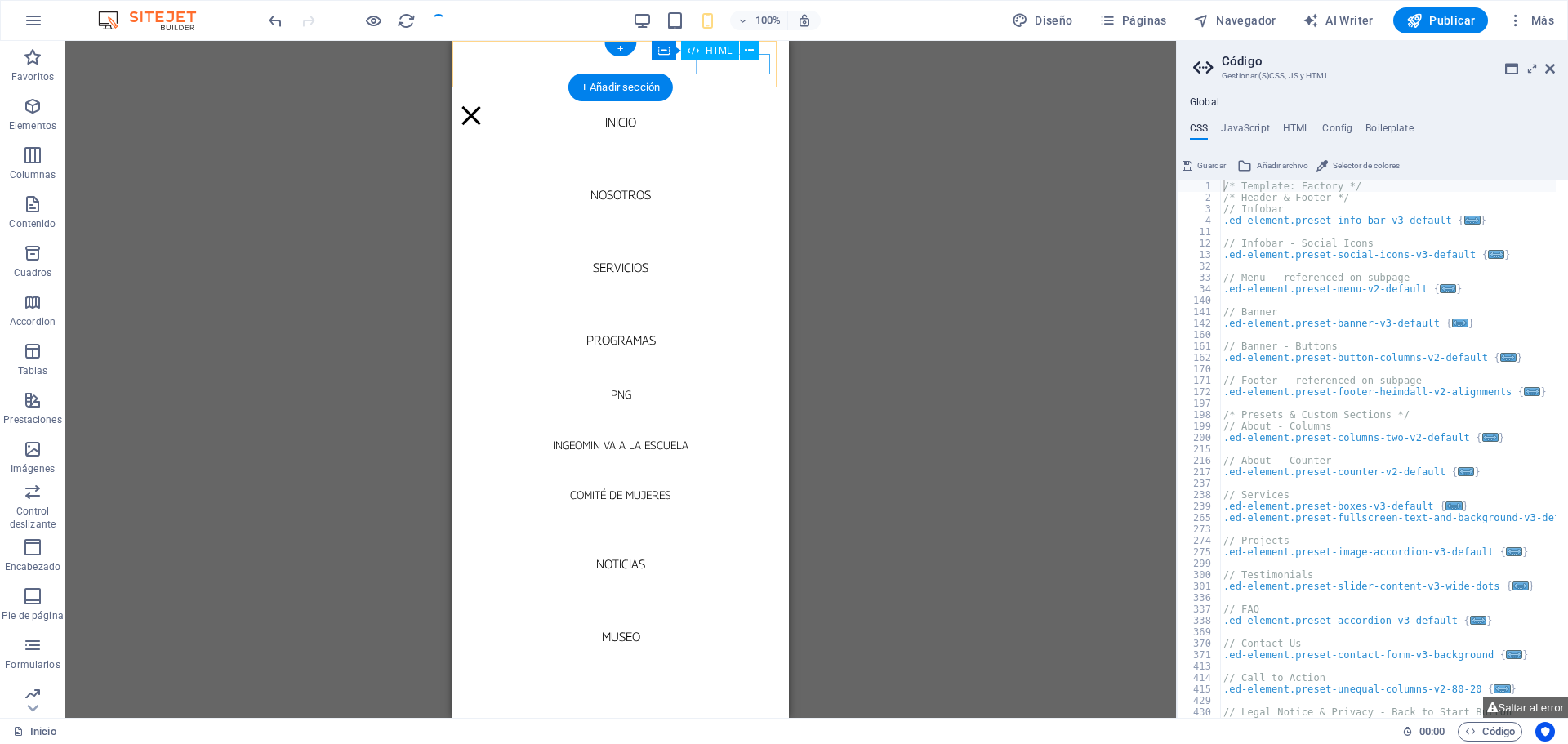
click at [758, 106] on div at bounding box center [620, 115] width 323 height 20
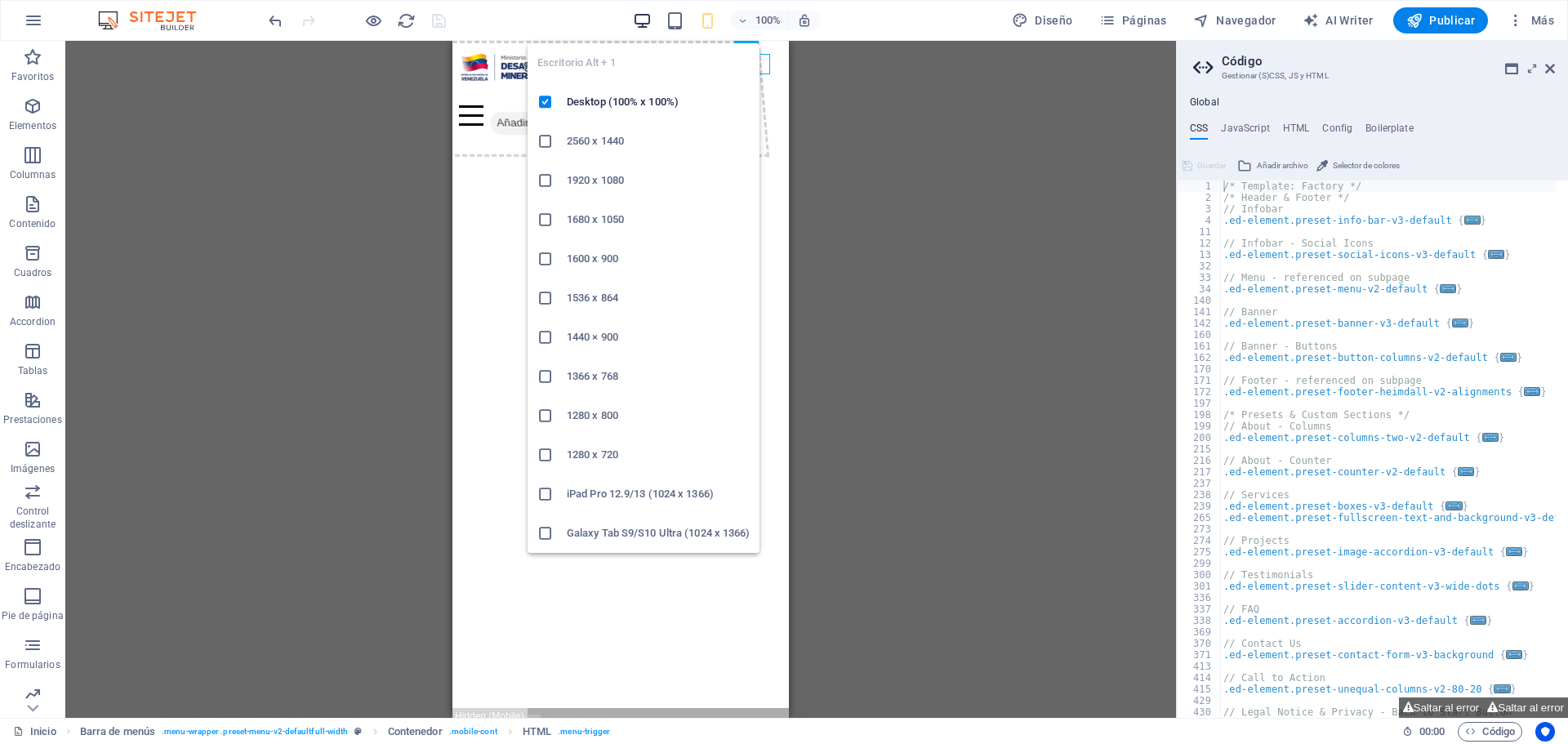
click at [645, 15] on icon "button" at bounding box center [642, 20] width 19 height 19
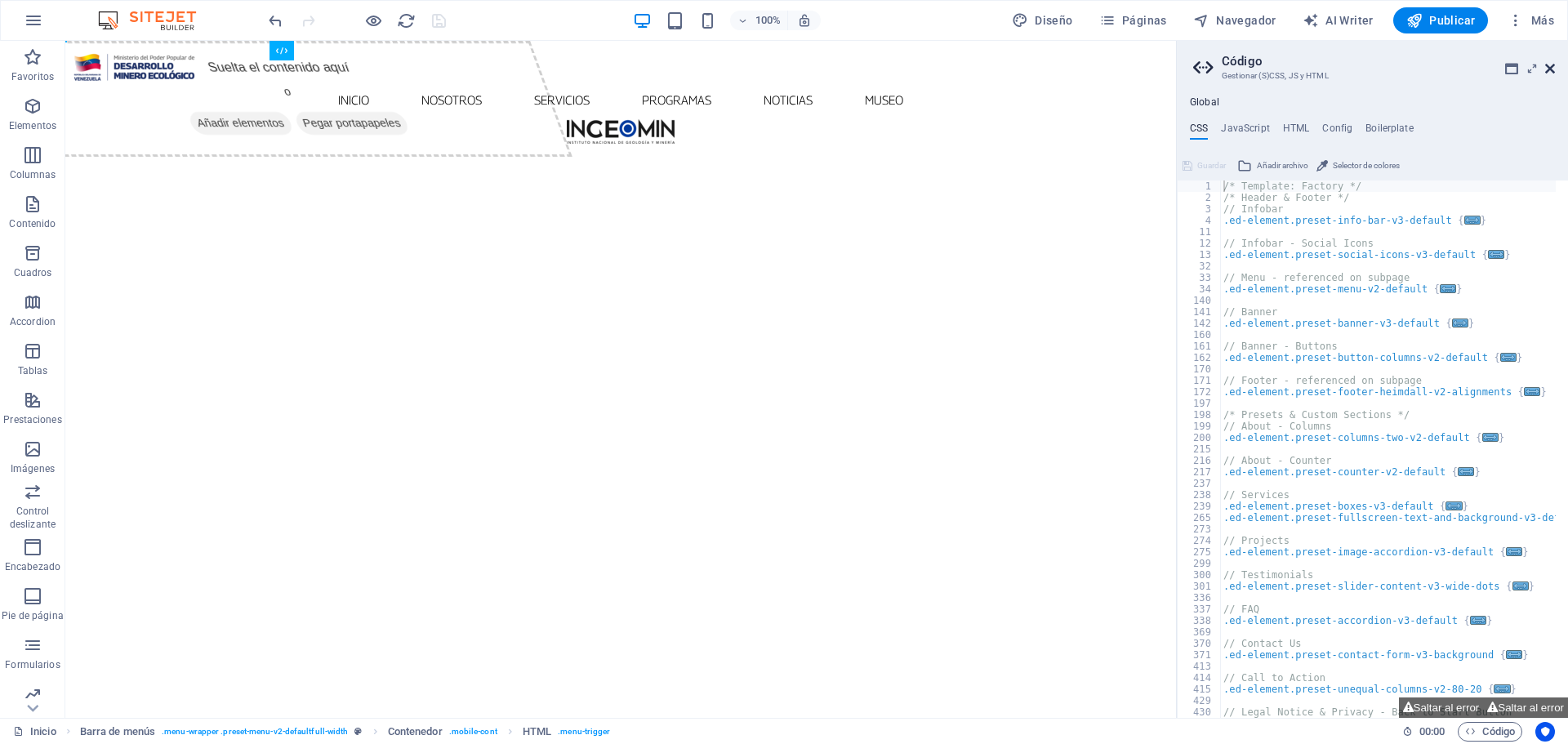
click at [1553, 71] on icon at bounding box center [1549, 68] width 10 height 13
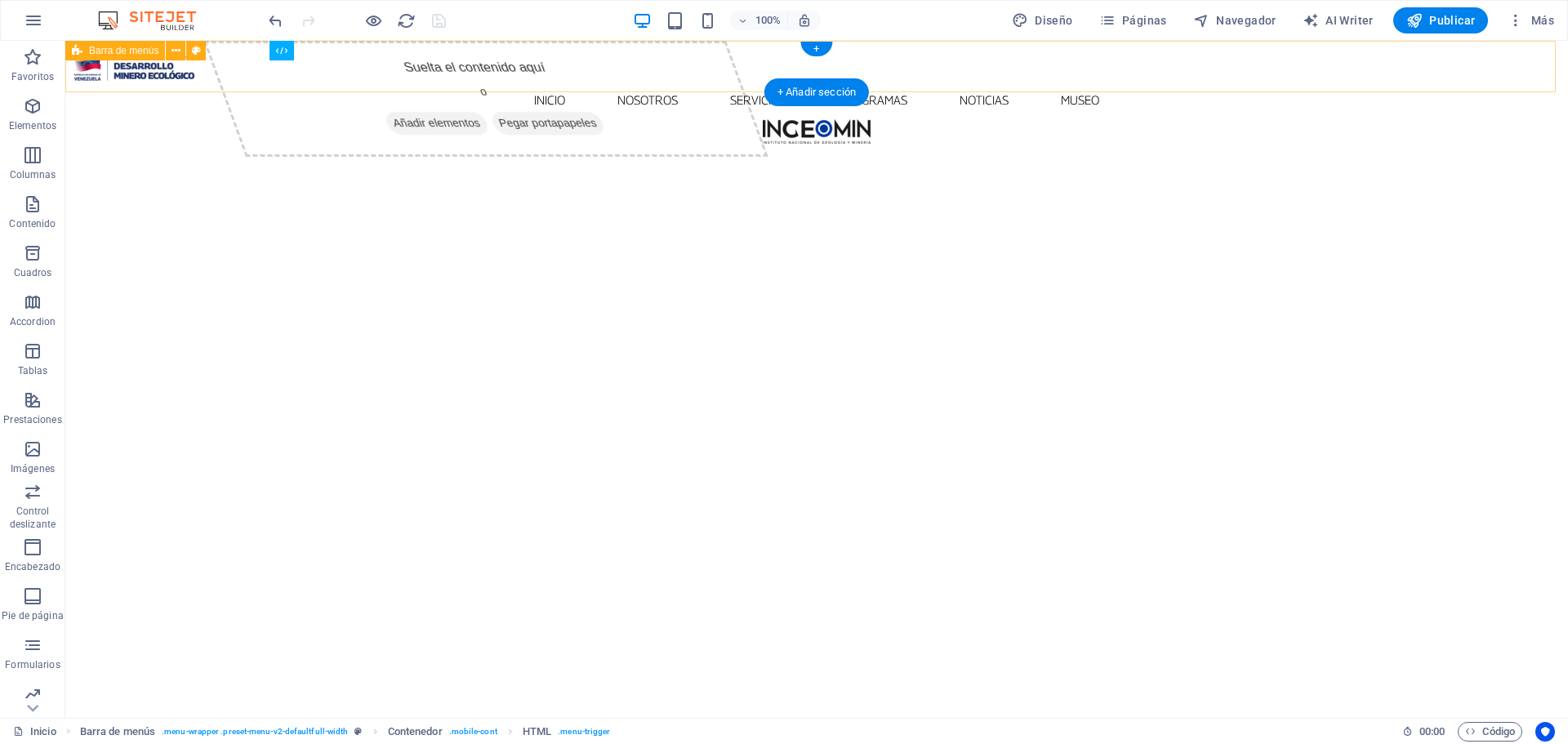
click at [1391, 68] on div "Inicio Nosotros Servicios Programas PNG INGEOMIN VA A LA ESCUELA COMITÉ DE MUJE…" at bounding box center [816, 95] width 1502 height 109
select select "rem"
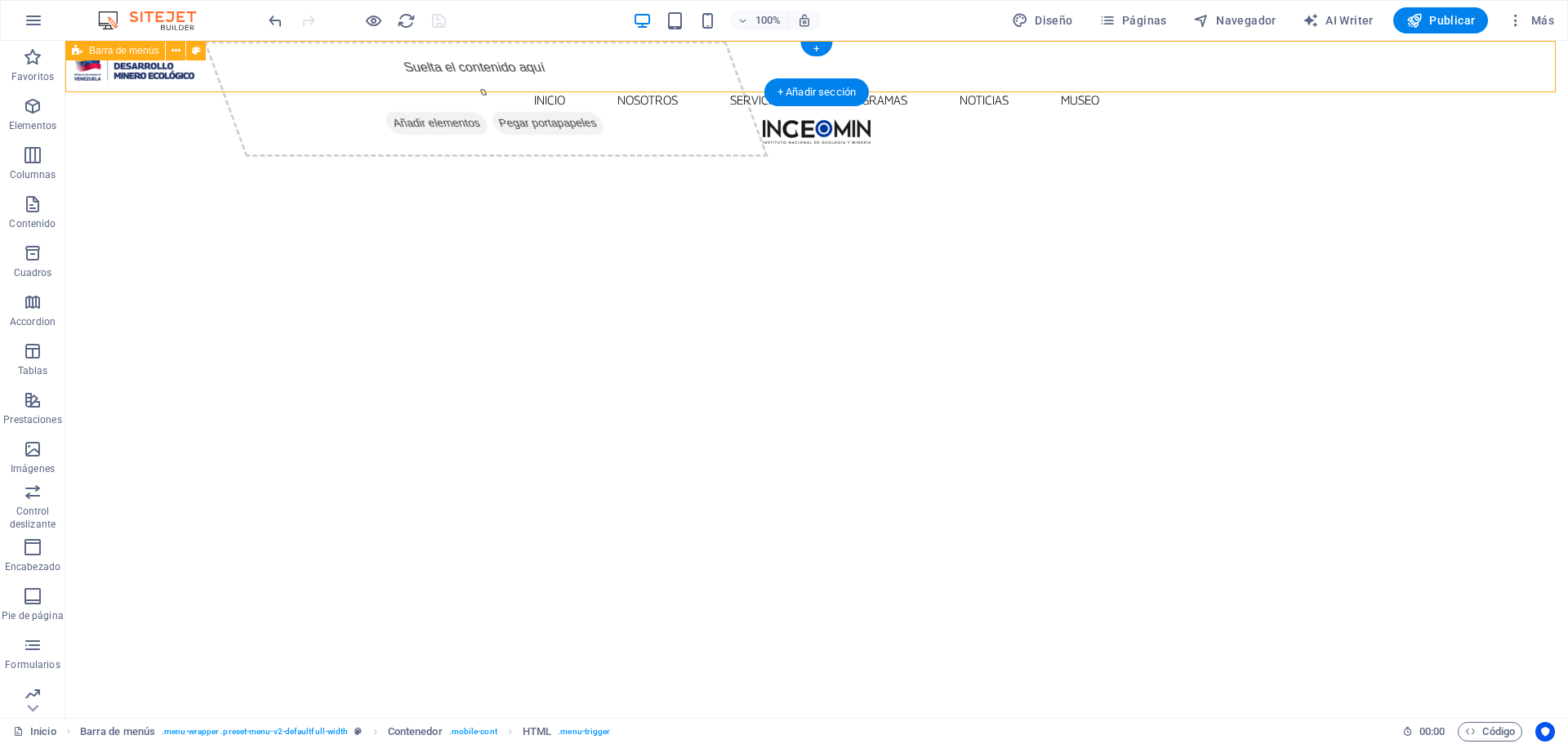
select select "rem"
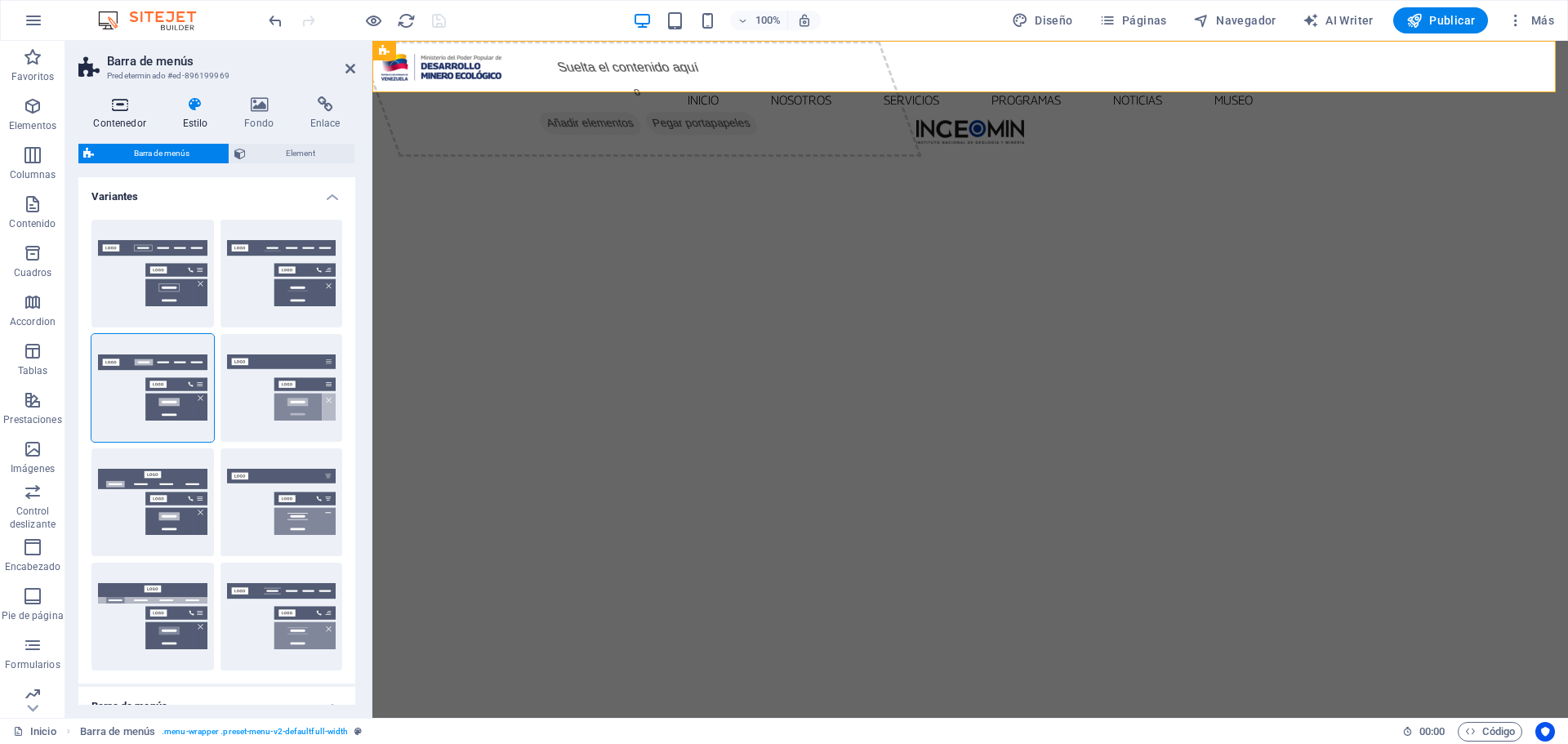
click at [114, 99] on icon at bounding box center [119, 105] width 83 height 16
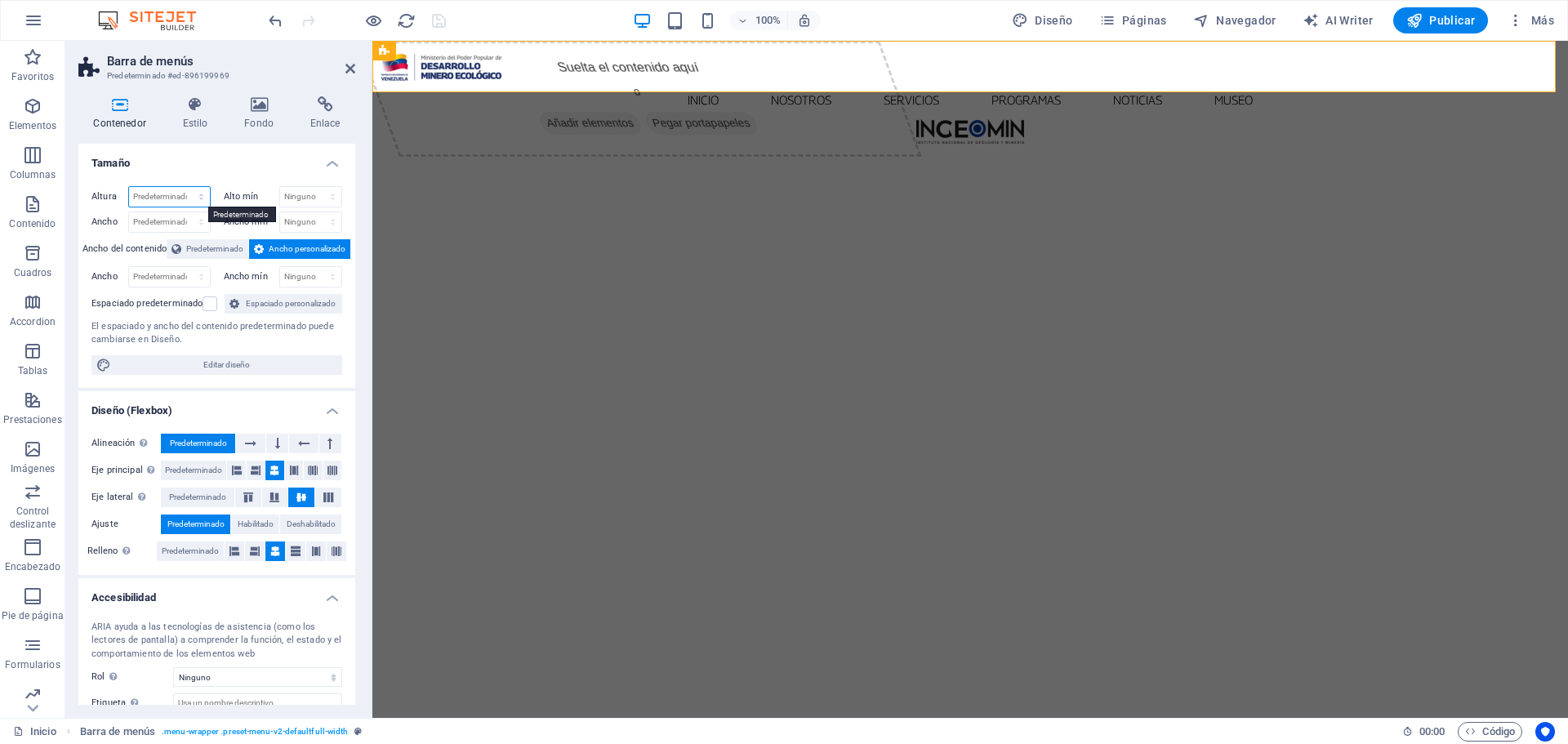
click at [203, 194] on select "Predeterminado px rem % vh vw" at bounding box center [169, 197] width 81 height 20
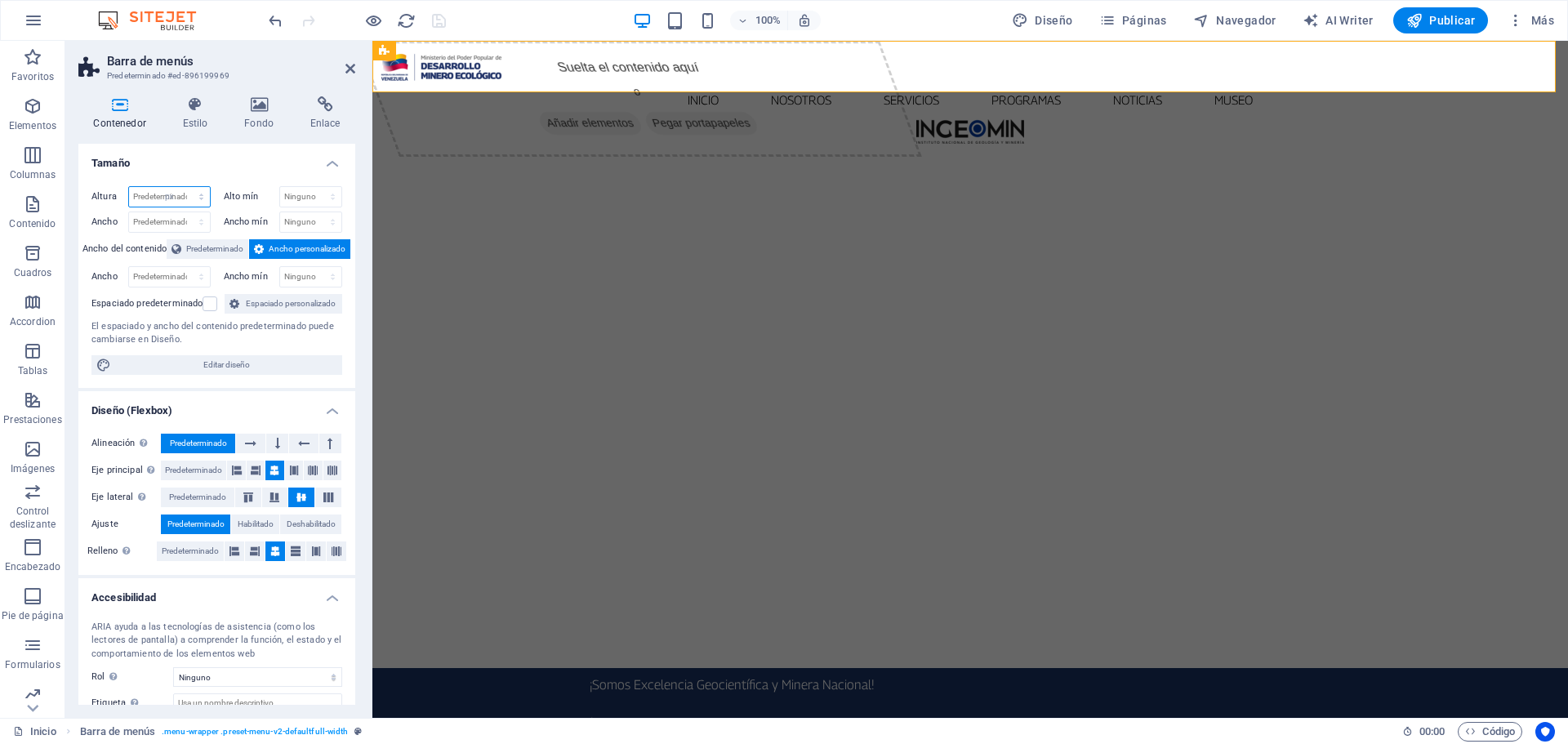
click at [185, 187] on select "Predeterminado px rem % vh vw" at bounding box center [169, 197] width 81 height 20
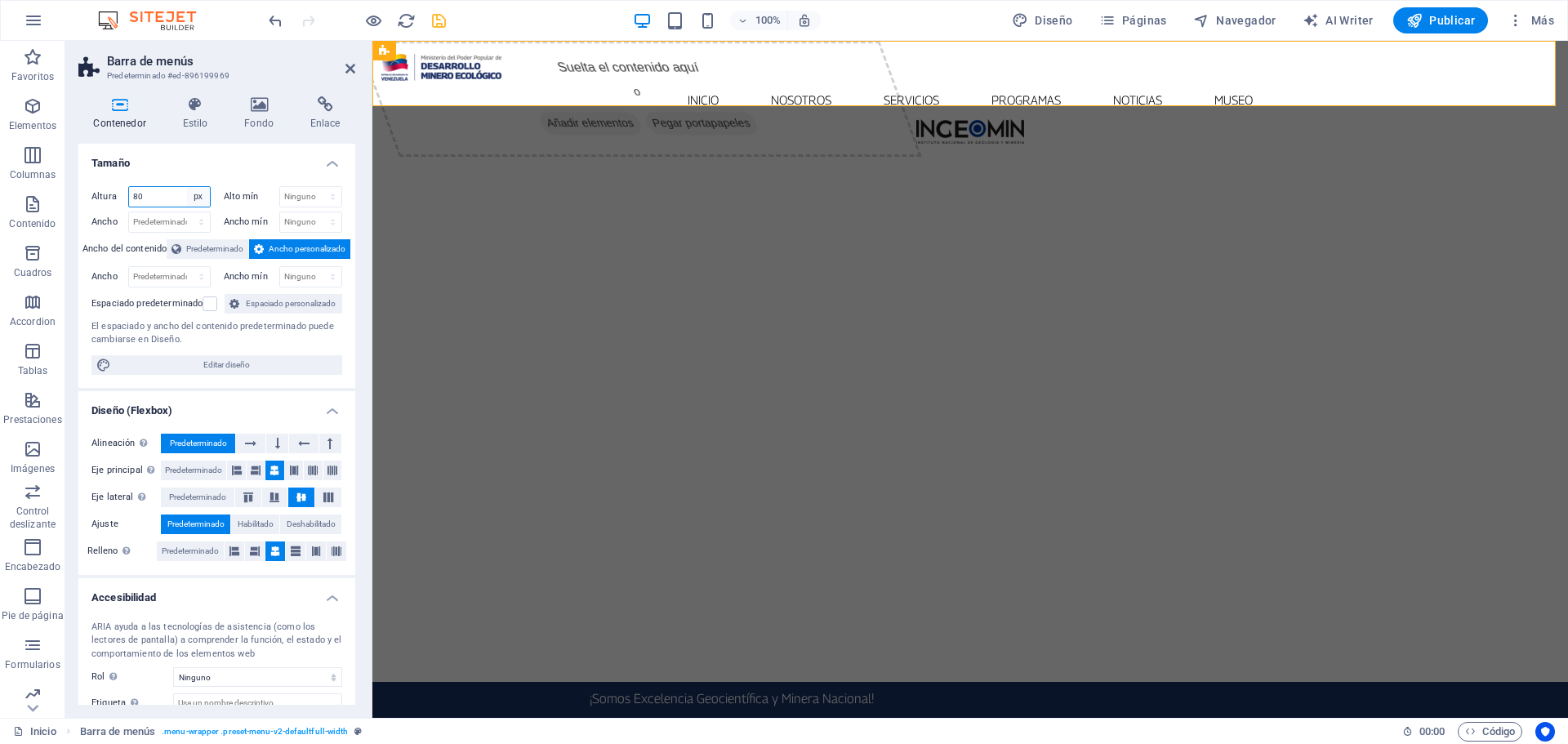
click at [187, 197] on select "Predeterminado px rem % vh vw" at bounding box center [199, 197] width 23 height 20
click at [175, 192] on input "80" at bounding box center [169, 197] width 81 height 20
click at [174, 192] on input "80" at bounding box center [169, 197] width 81 height 20
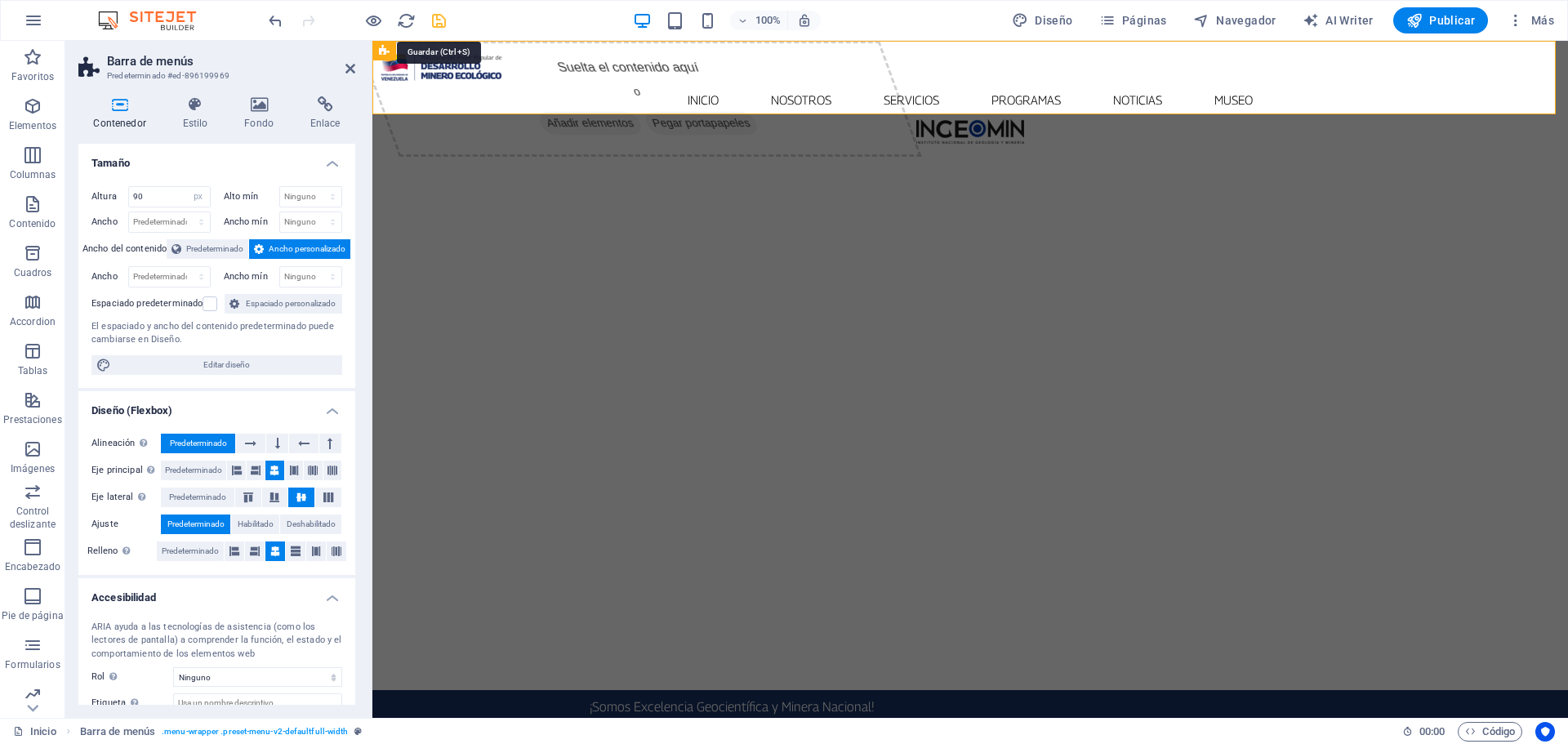
click at [438, 20] on icon "save" at bounding box center [438, 20] width 19 height 19
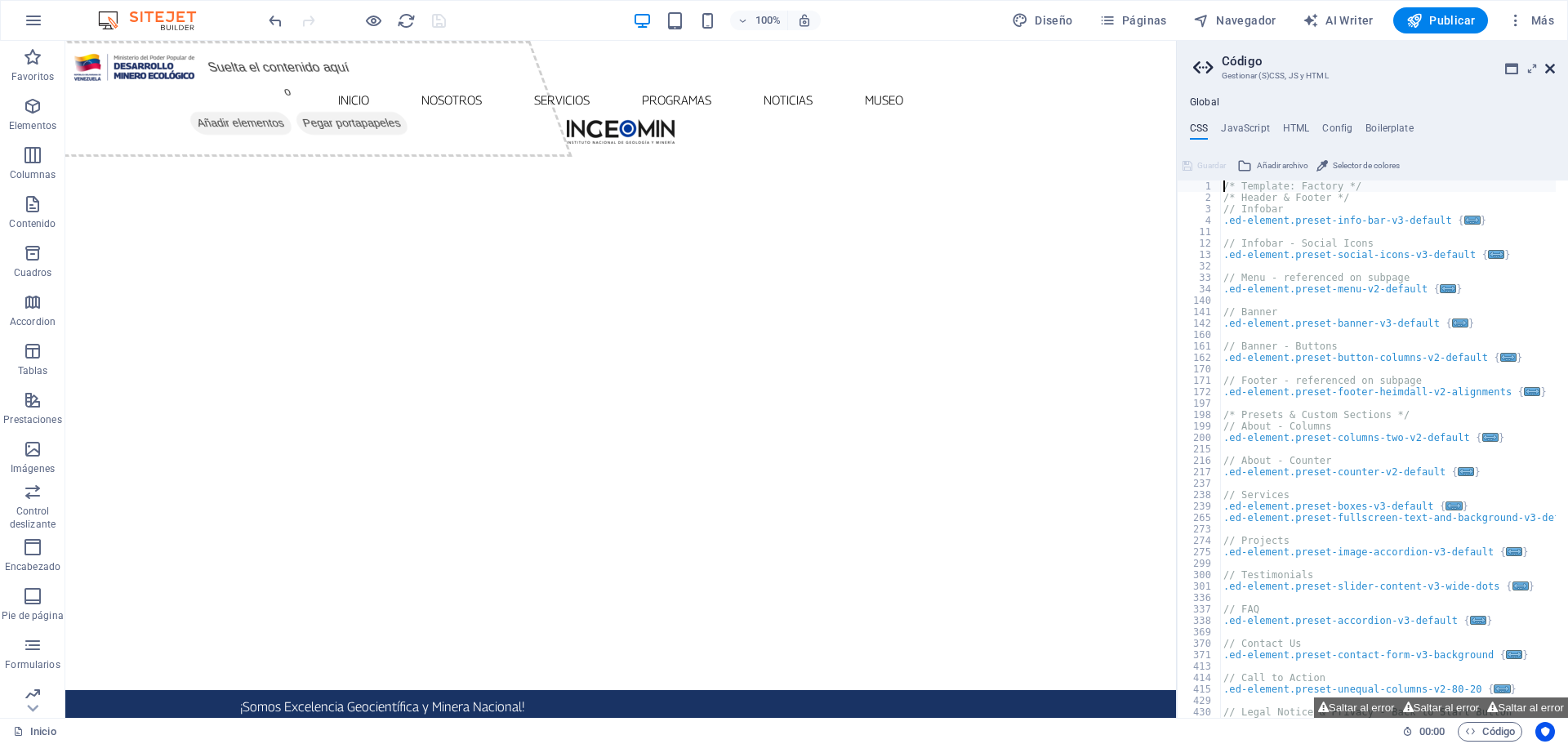
drag, startPoint x: 1552, startPoint y: 69, endPoint x: 1485, endPoint y: 28, distance: 78.5
click at [1552, 69] on icon at bounding box center [1549, 68] width 10 height 13
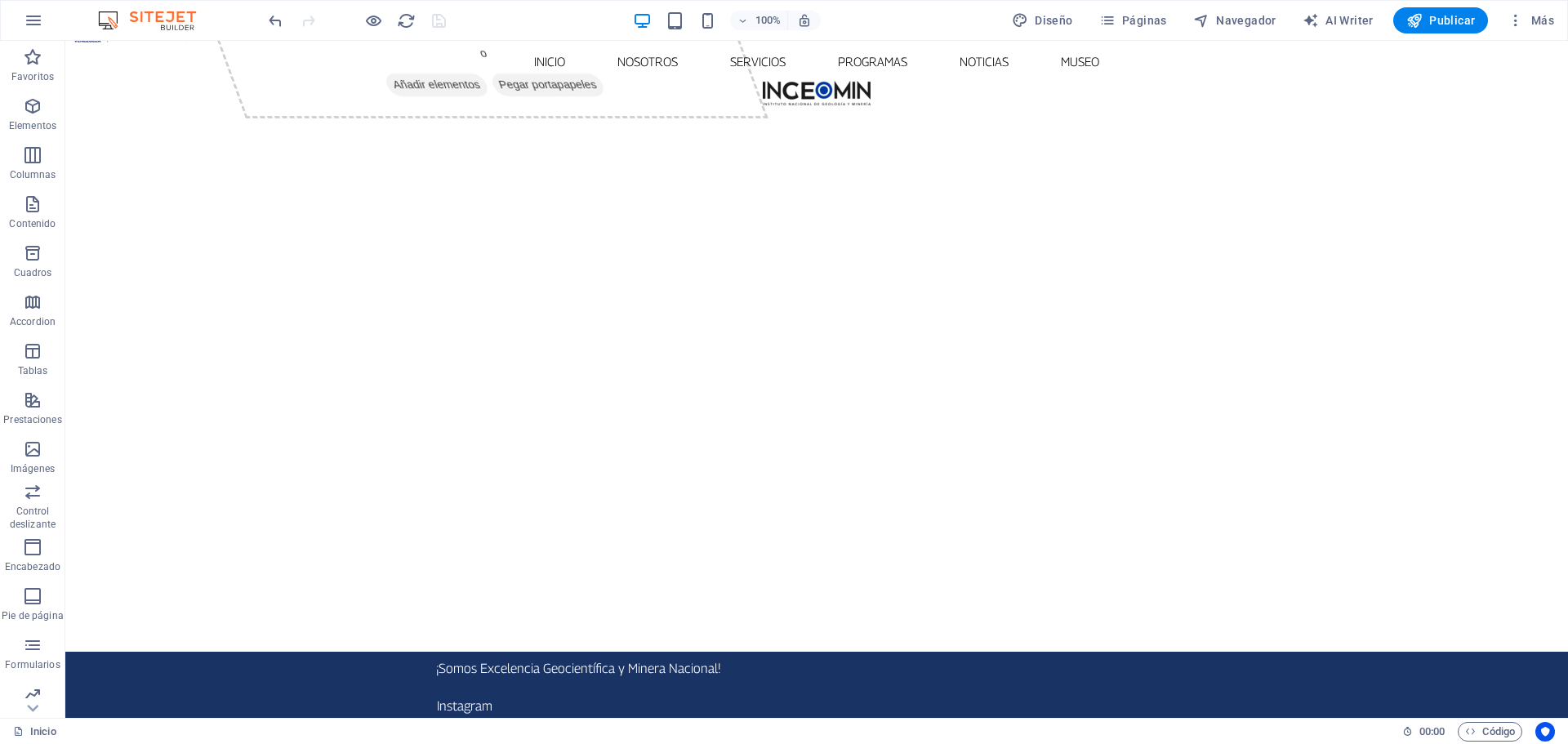
scroll to position [0, 0]
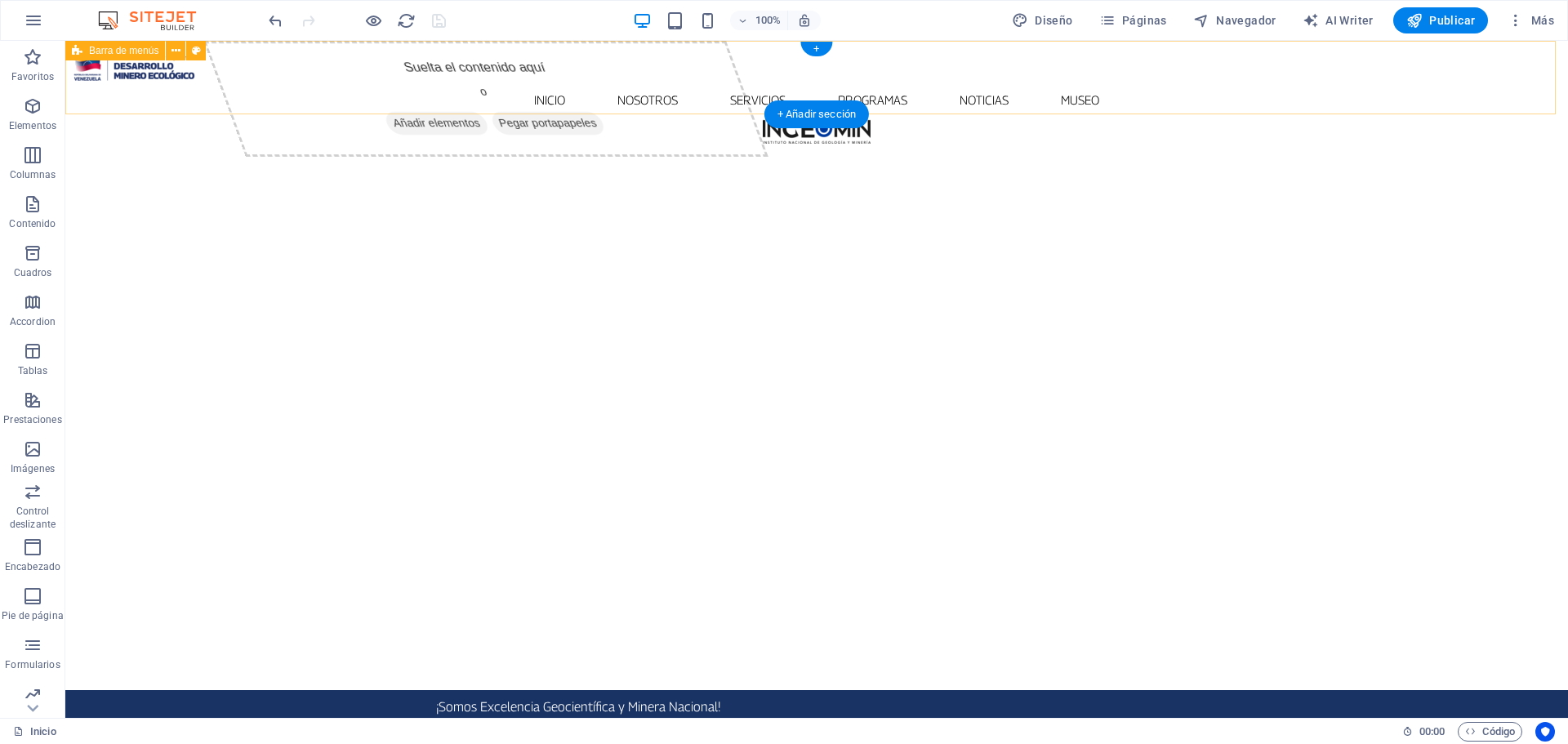
click at [1320, 87] on div "Inicio Nosotros Servicios Programas PNG INGEOMIN VA A LA ESCUELA COMITÉ DE MUJE…" at bounding box center [816, 77] width 1502 height 74
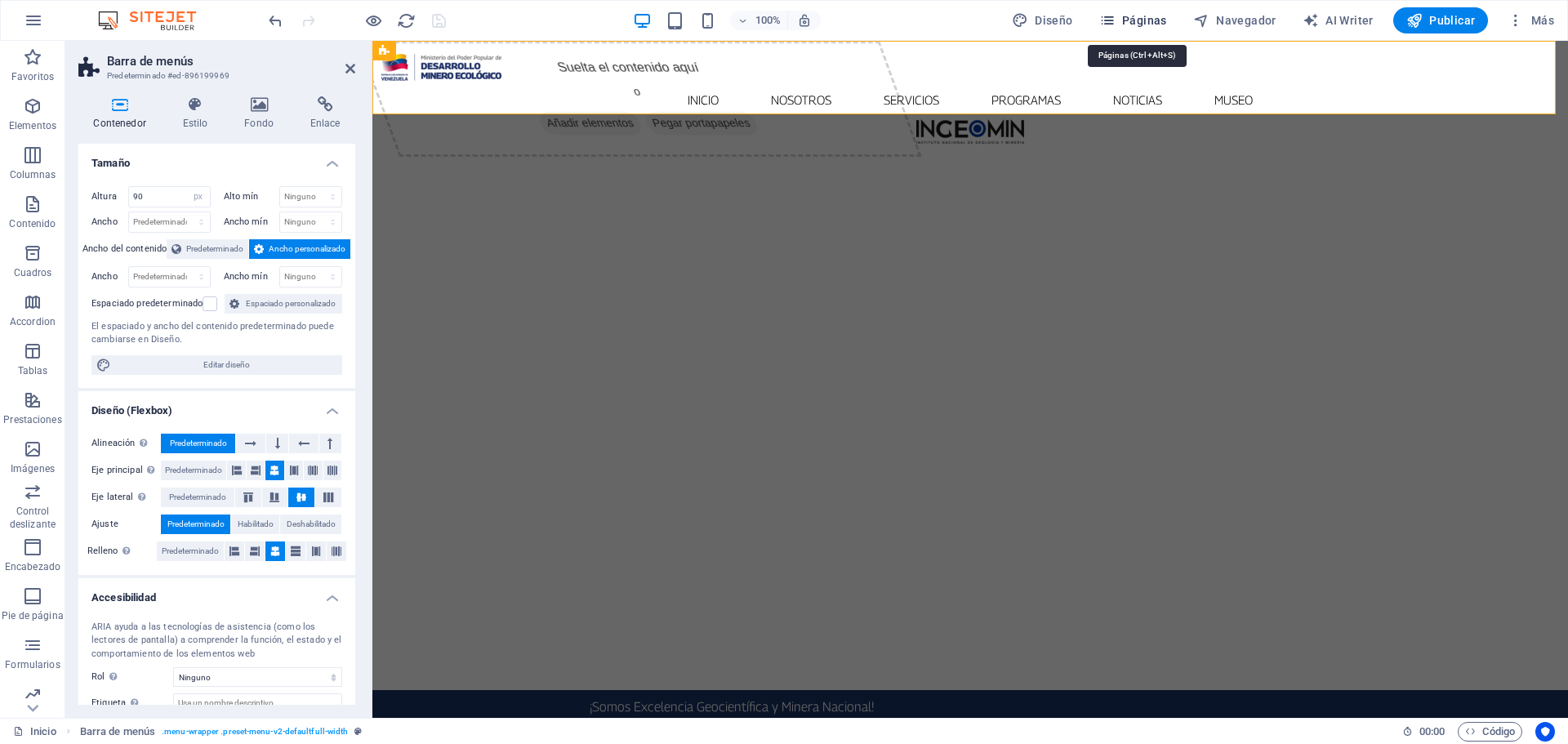
click at [1106, 17] on icon "button" at bounding box center [1107, 20] width 16 height 16
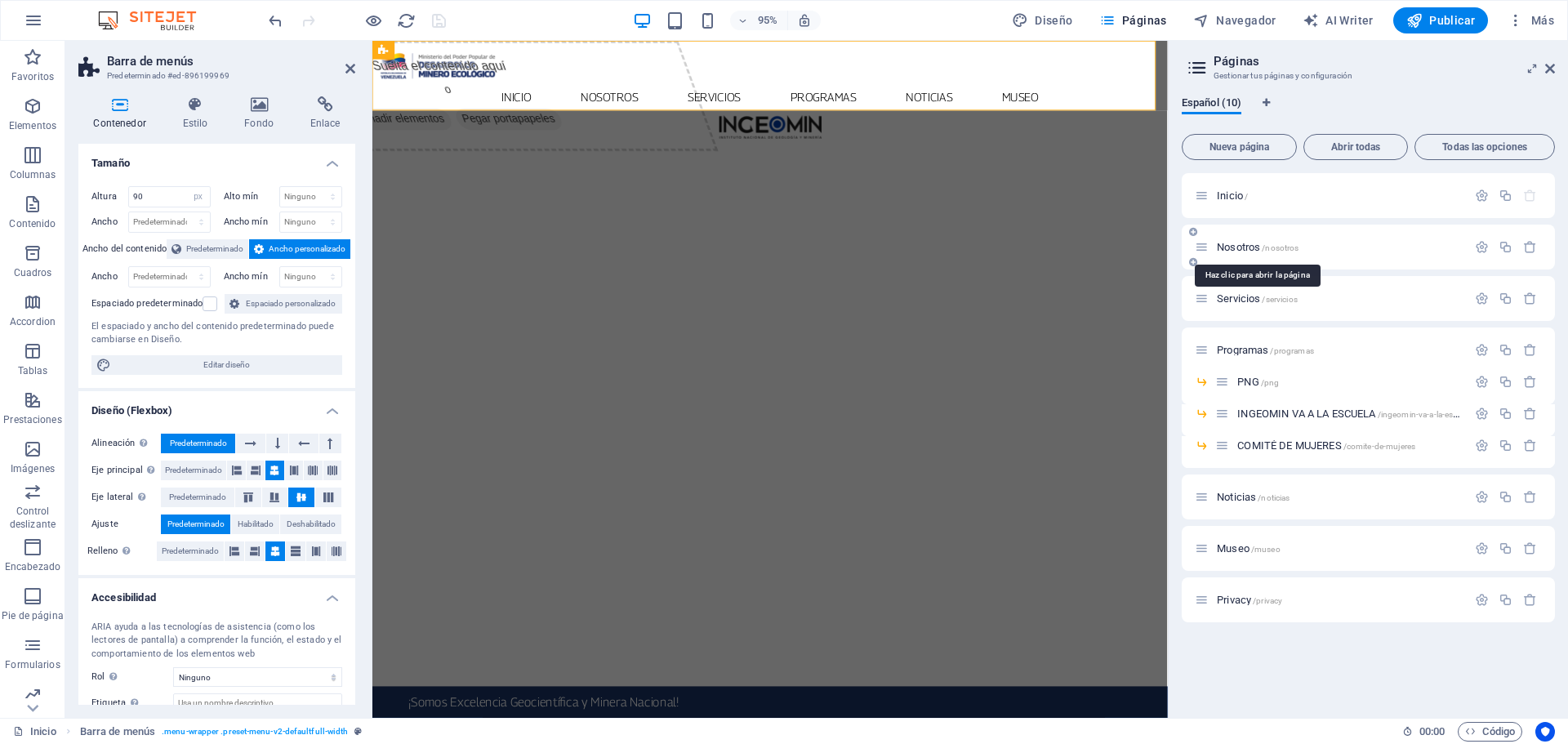
click at [1230, 249] on span "Nosotros /nosotros" at bounding box center [1257, 247] width 82 height 12
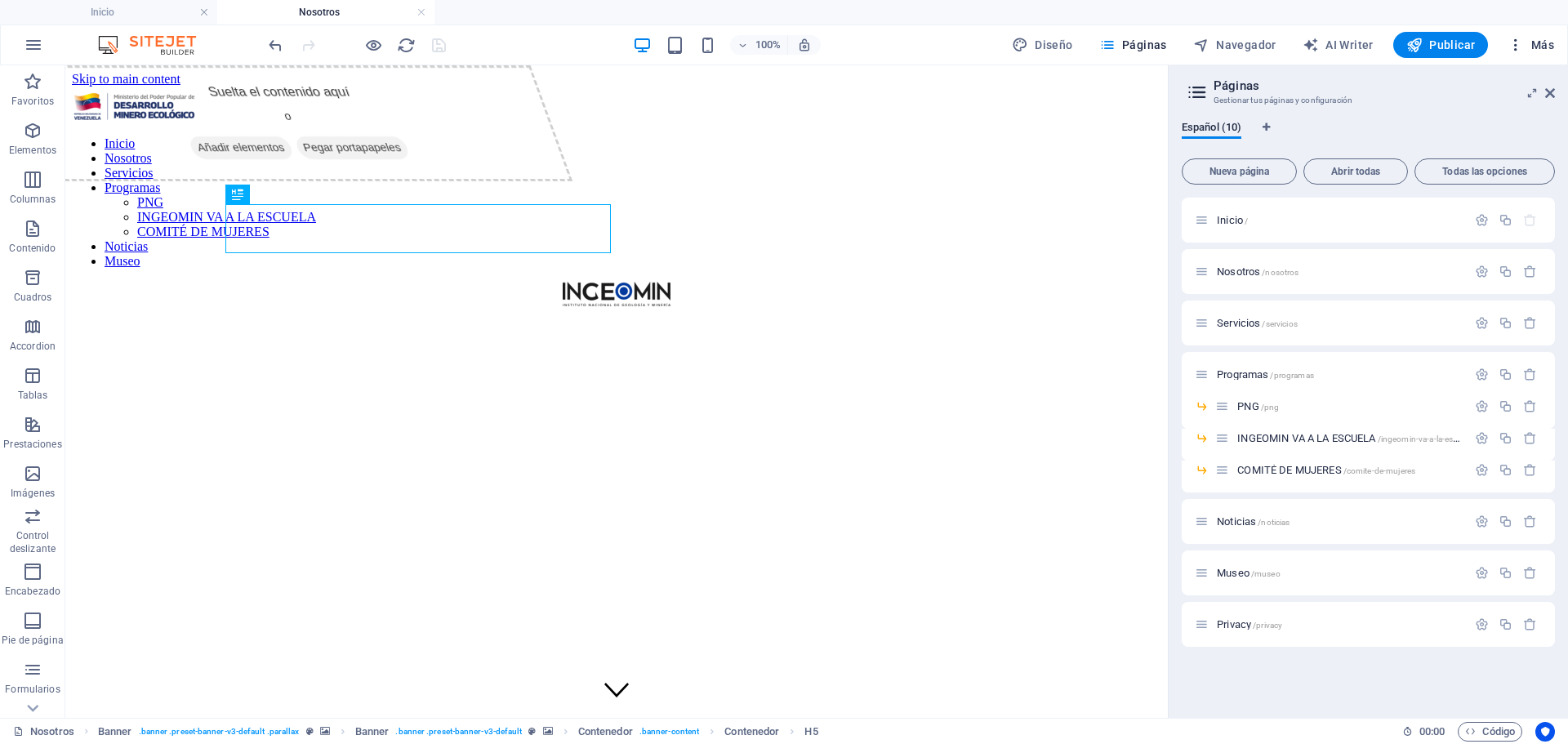
click at [1553, 49] on span "Más" at bounding box center [1531, 44] width 46 height 16
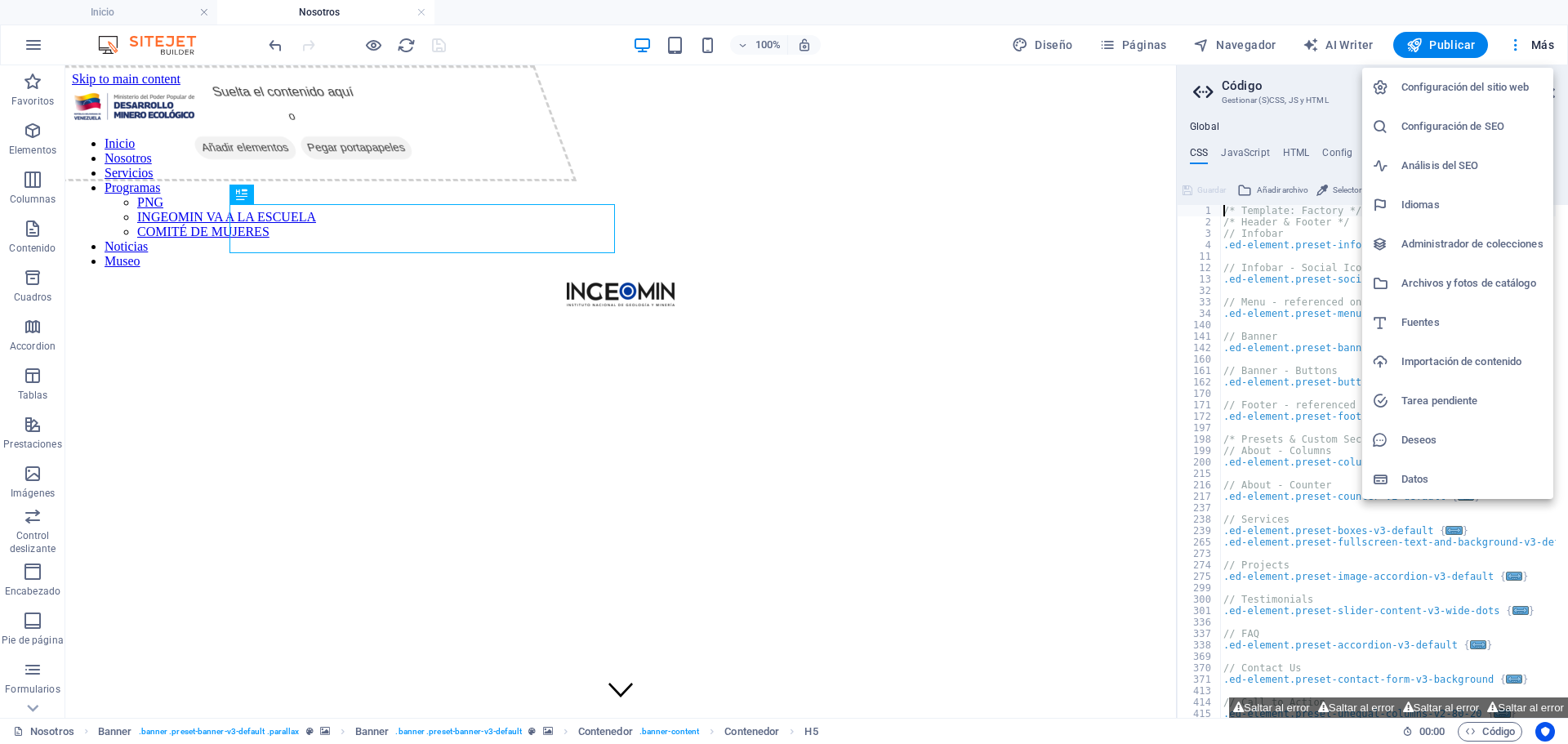
click at [1430, 10] on div at bounding box center [784, 372] width 1568 height 744
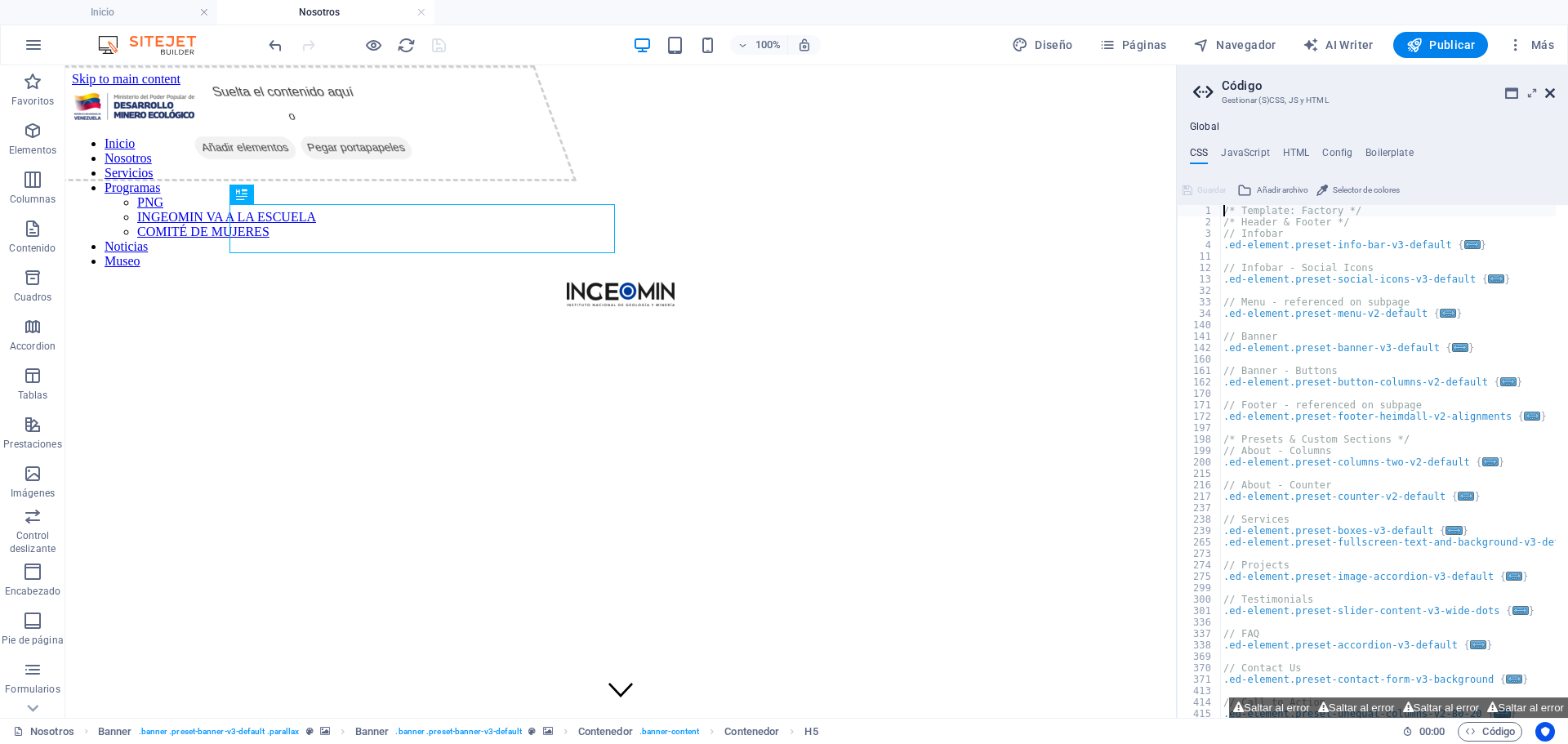
click at [1549, 95] on icon at bounding box center [1549, 93] width 10 height 13
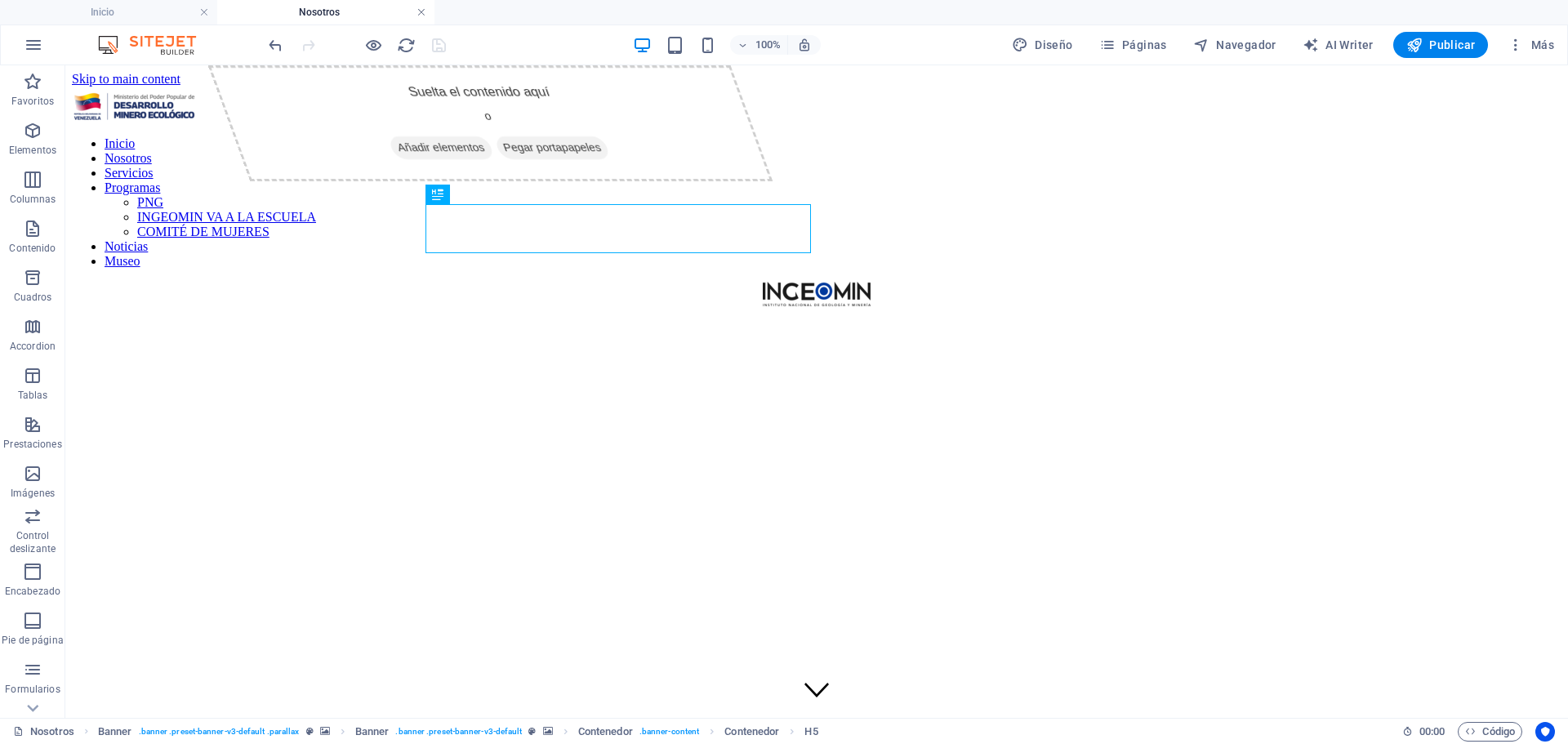
click at [422, 12] on link at bounding box center [421, 12] width 10 height 15
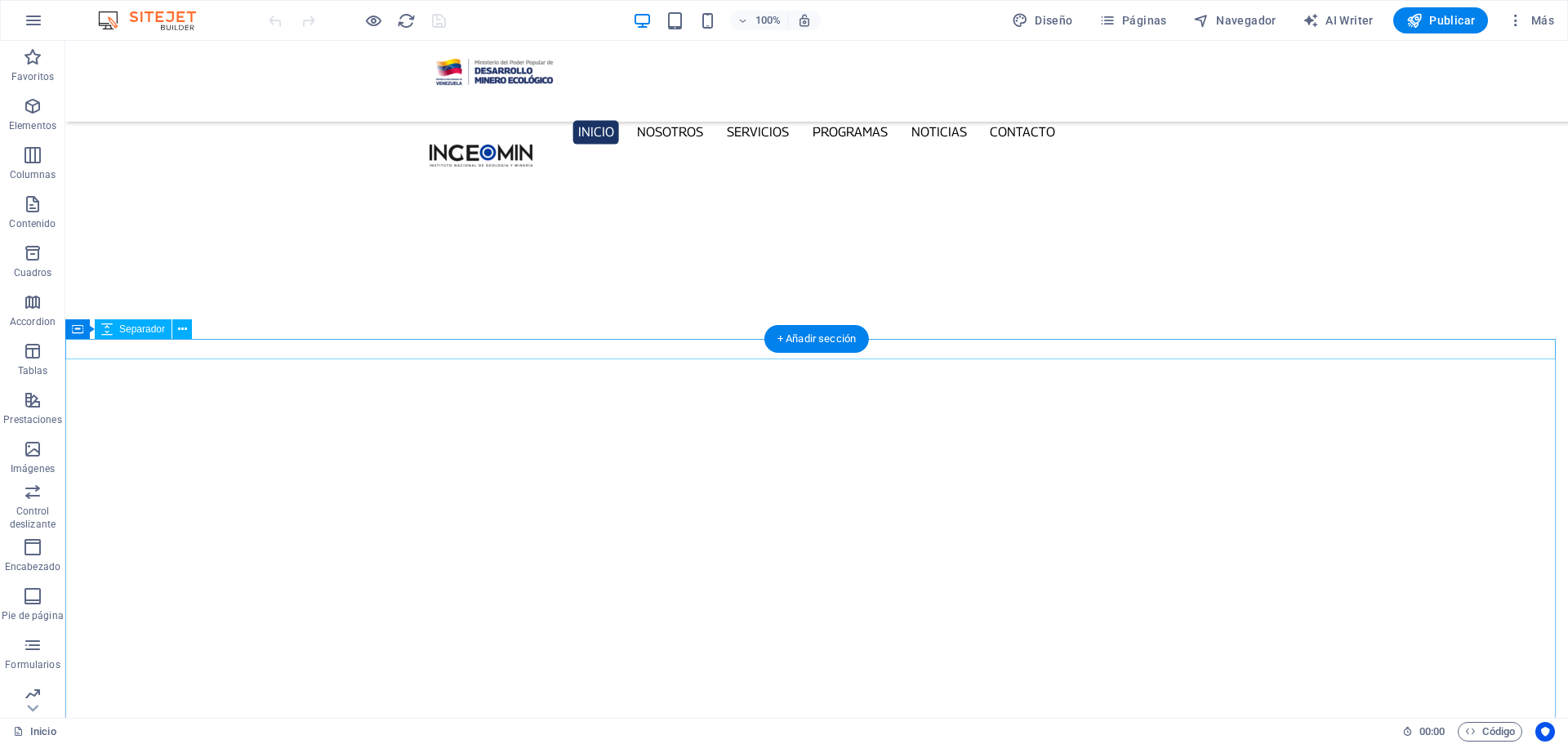
scroll to position [5438, 0]
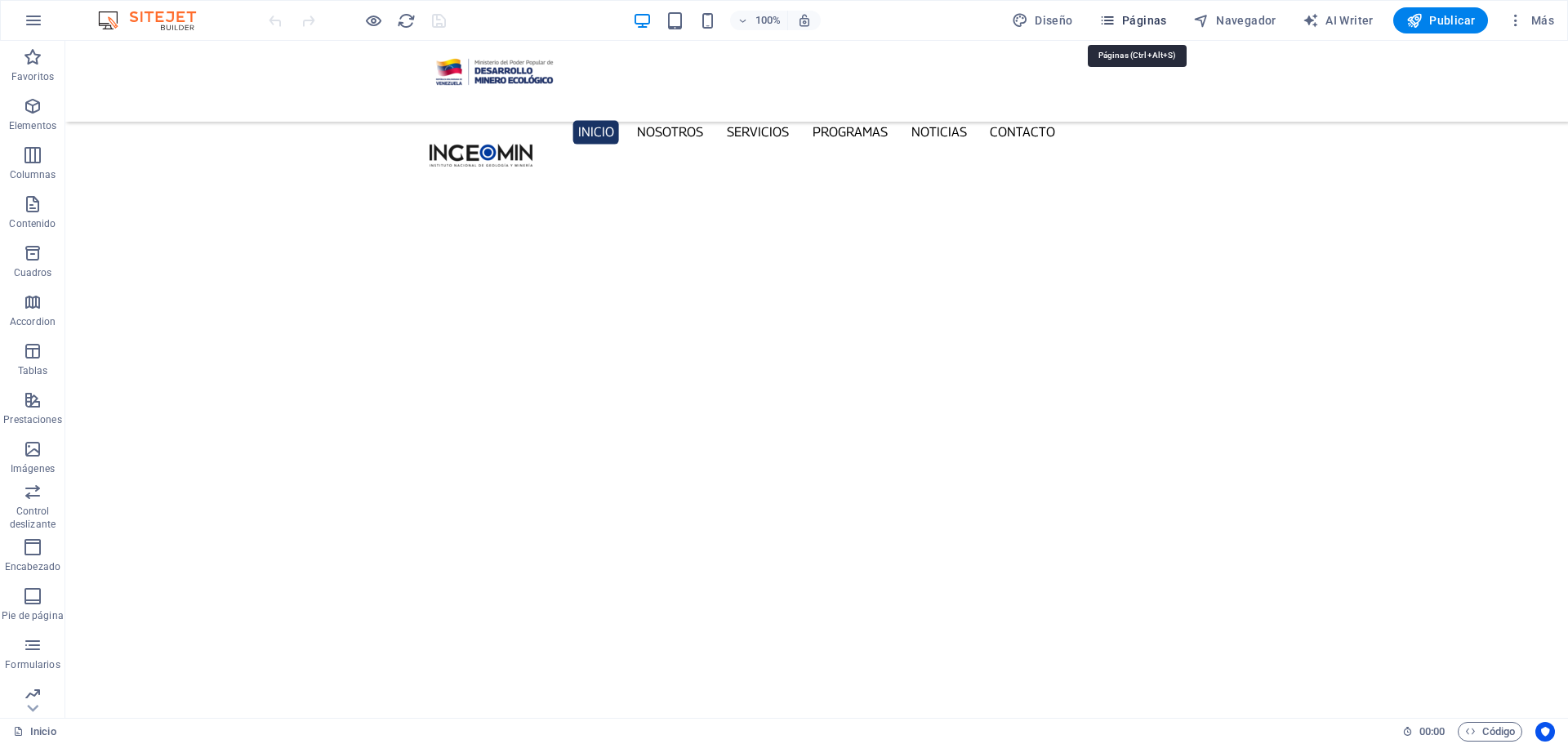
click at [1115, 18] on icon "button" at bounding box center [1107, 20] width 16 height 16
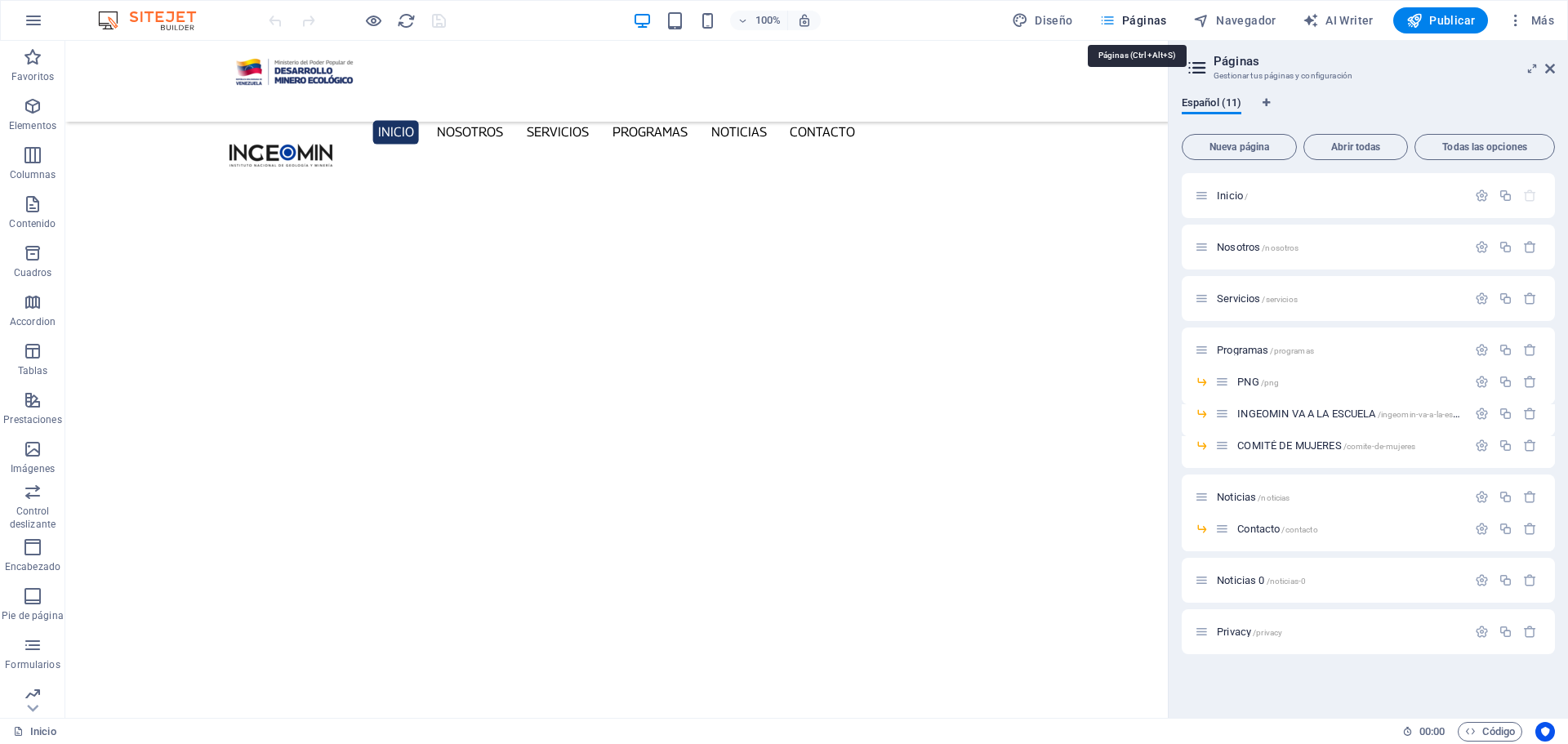
scroll to position [5421, 0]
click at [1251, 347] on span "Programas /programas" at bounding box center [1265, 350] width 98 height 12
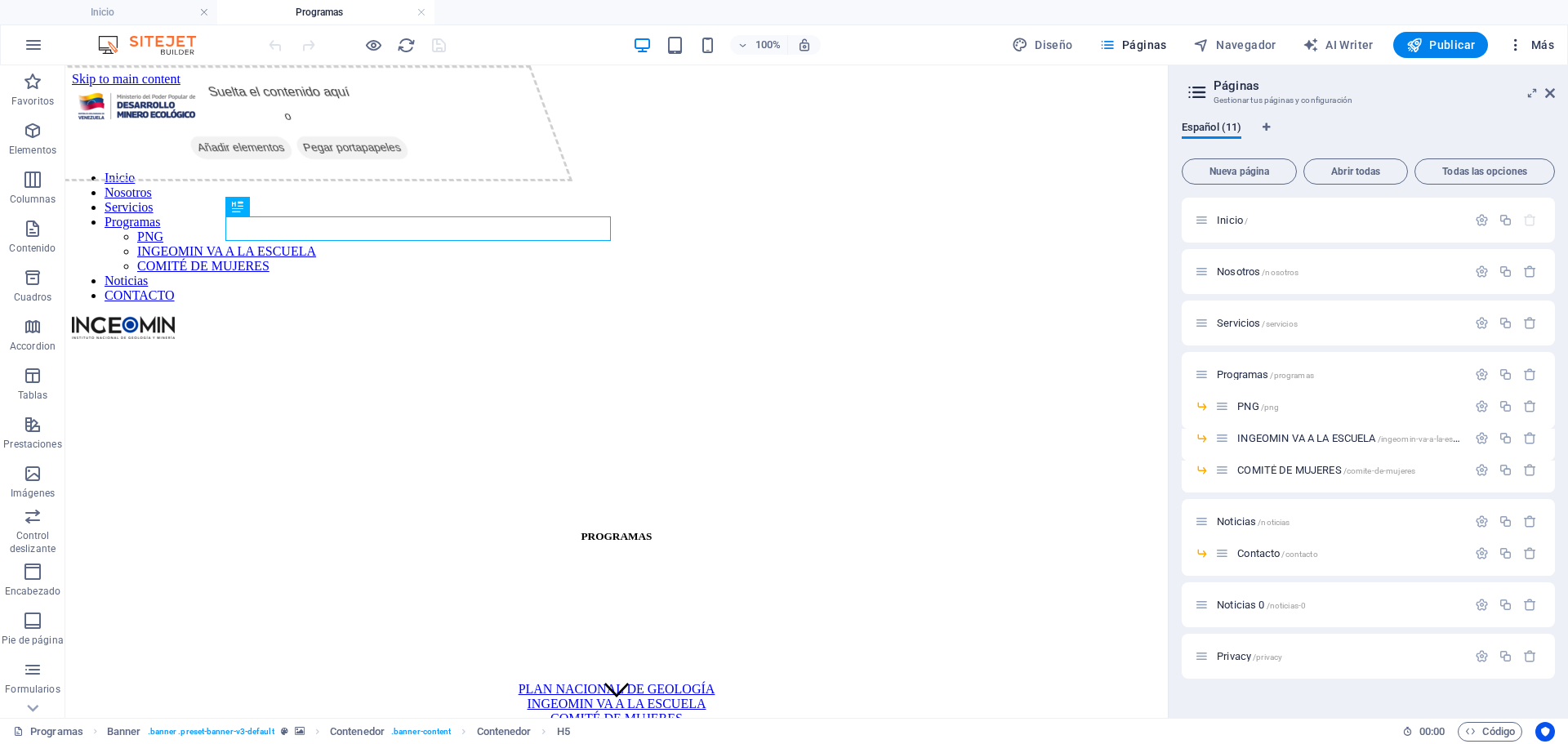
scroll to position [0, 0]
click at [1551, 93] on icon at bounding box center [1549, 93] width 10 height 13
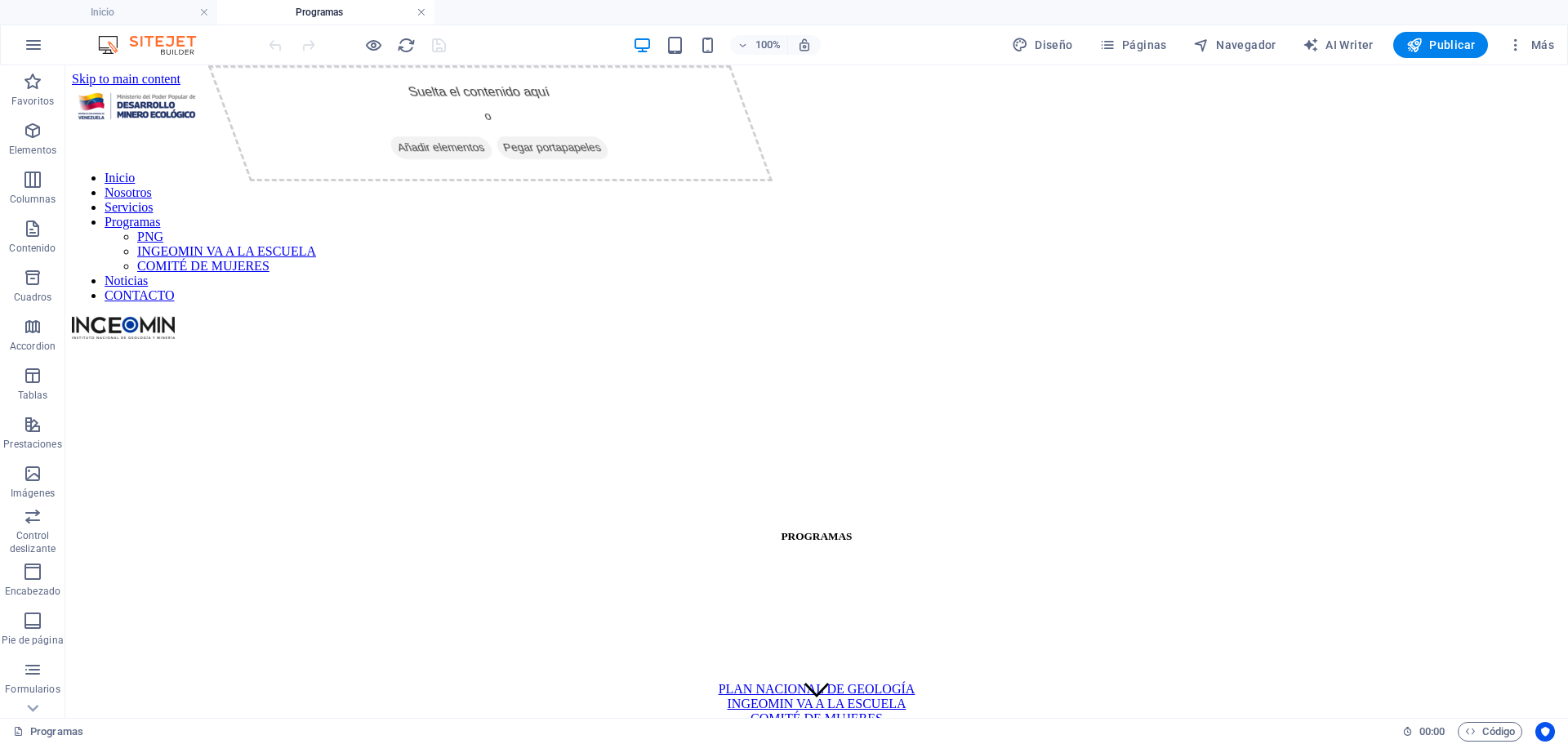
click at [422, 9] on link at bounding box center [421, 12] width 10 height 15
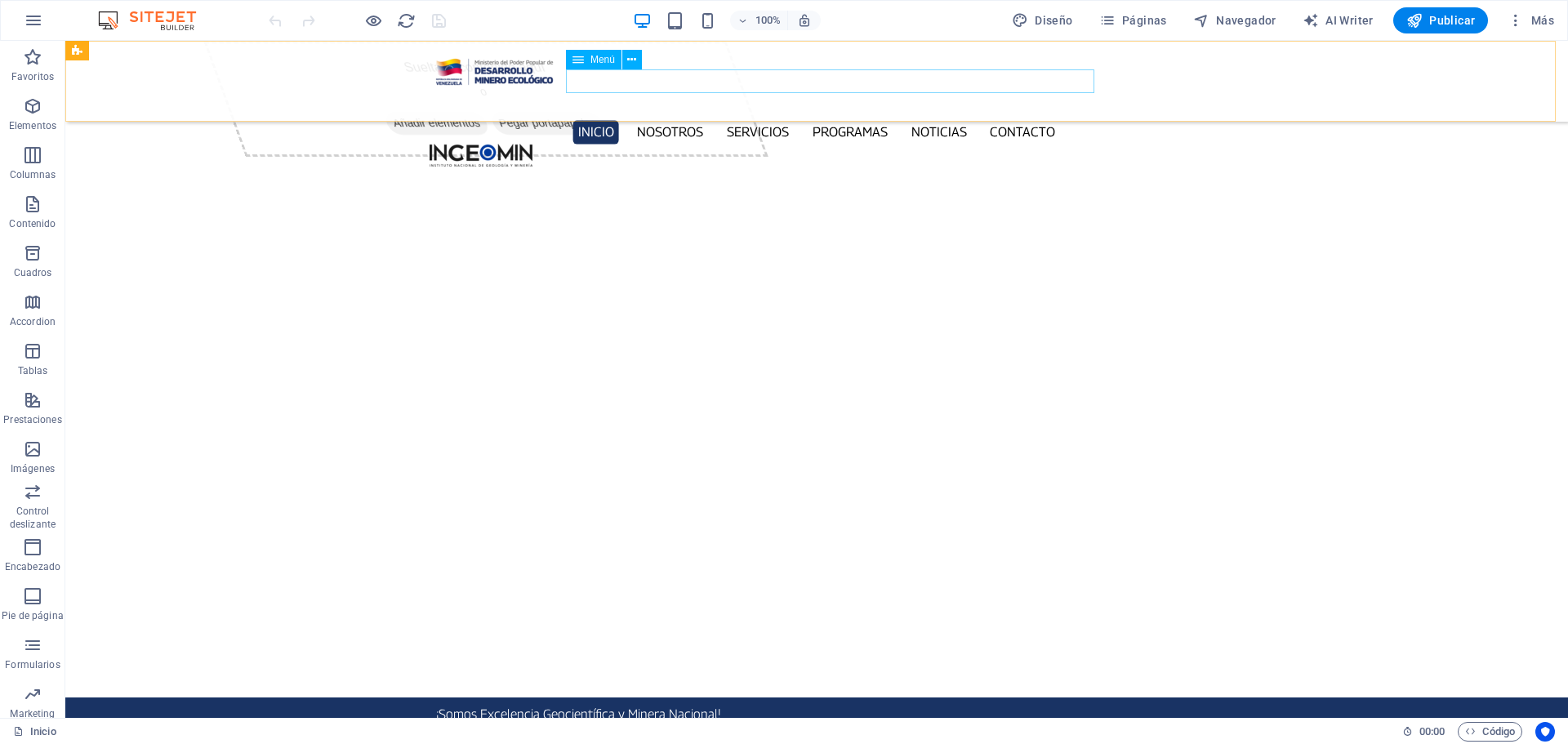
click at [653, 120] on nav "Inicio Nosotros Servicios Programas PNG INGEOMIN VA A LA ESCUELA COMITÉ DE MUJE…" at bounding box center [816, 131] width 774 height 24
select select
select select "1"
select select
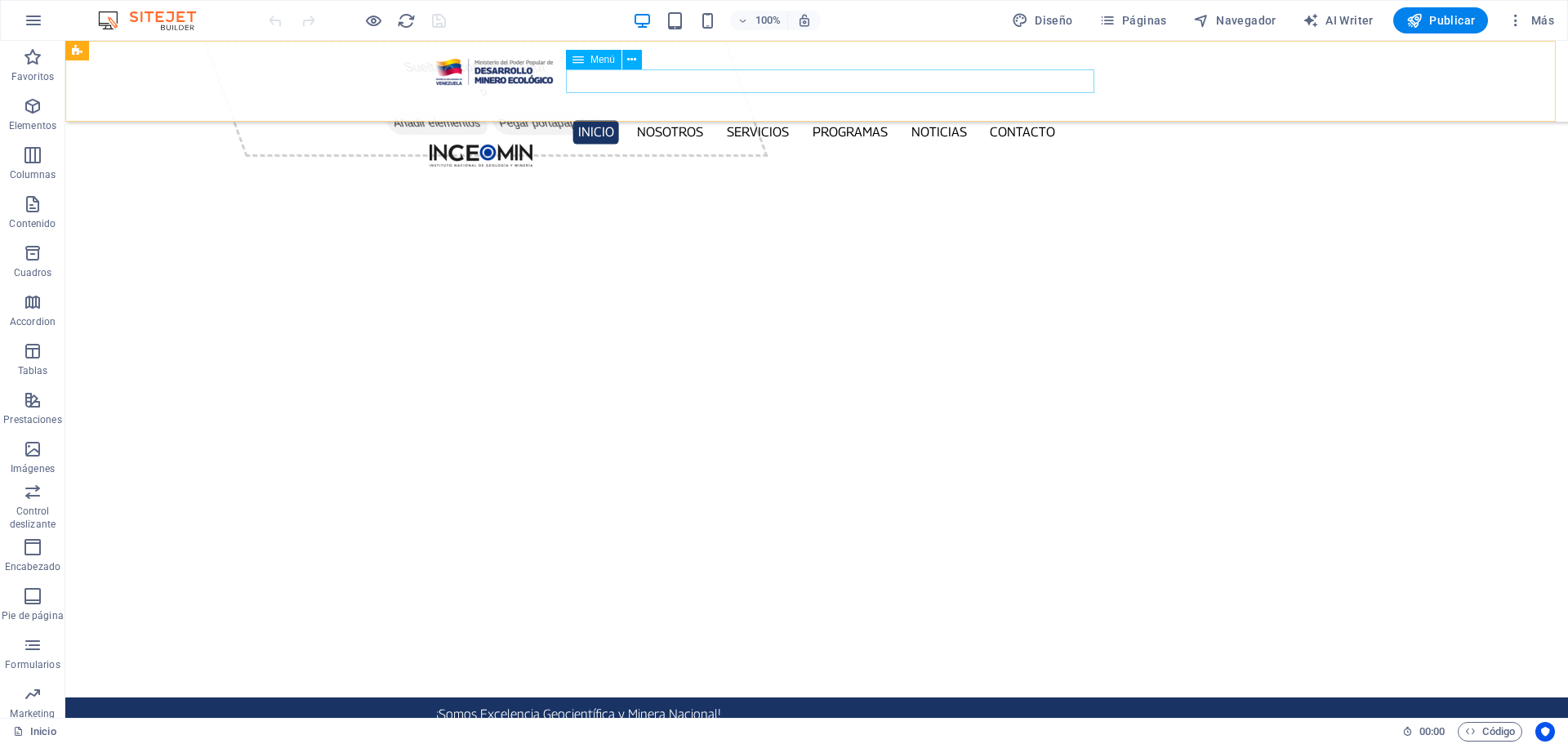
select select "2"
select select
select select "3"
select select
select select "4"
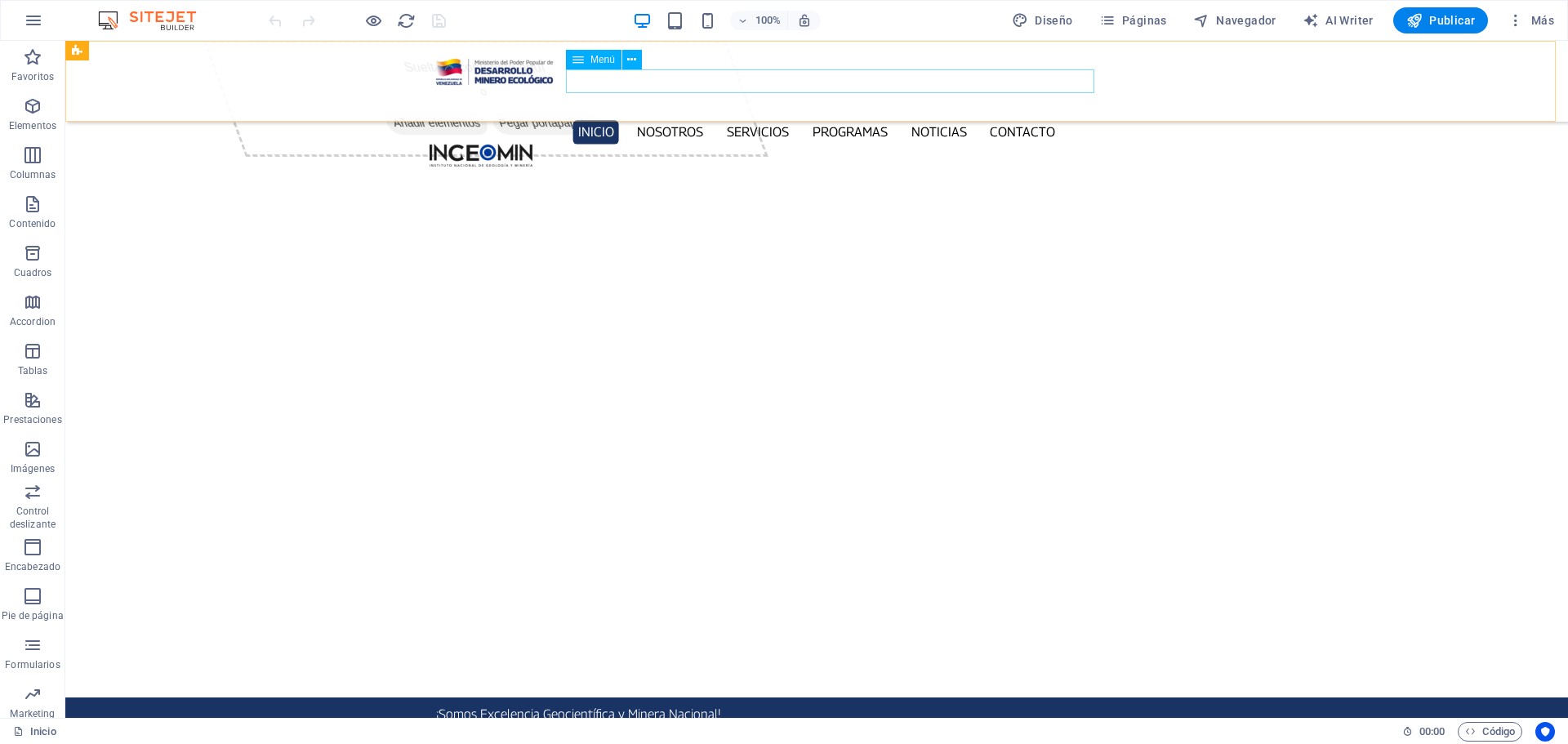
select select
select select "5"
select select
select select "6"
select select
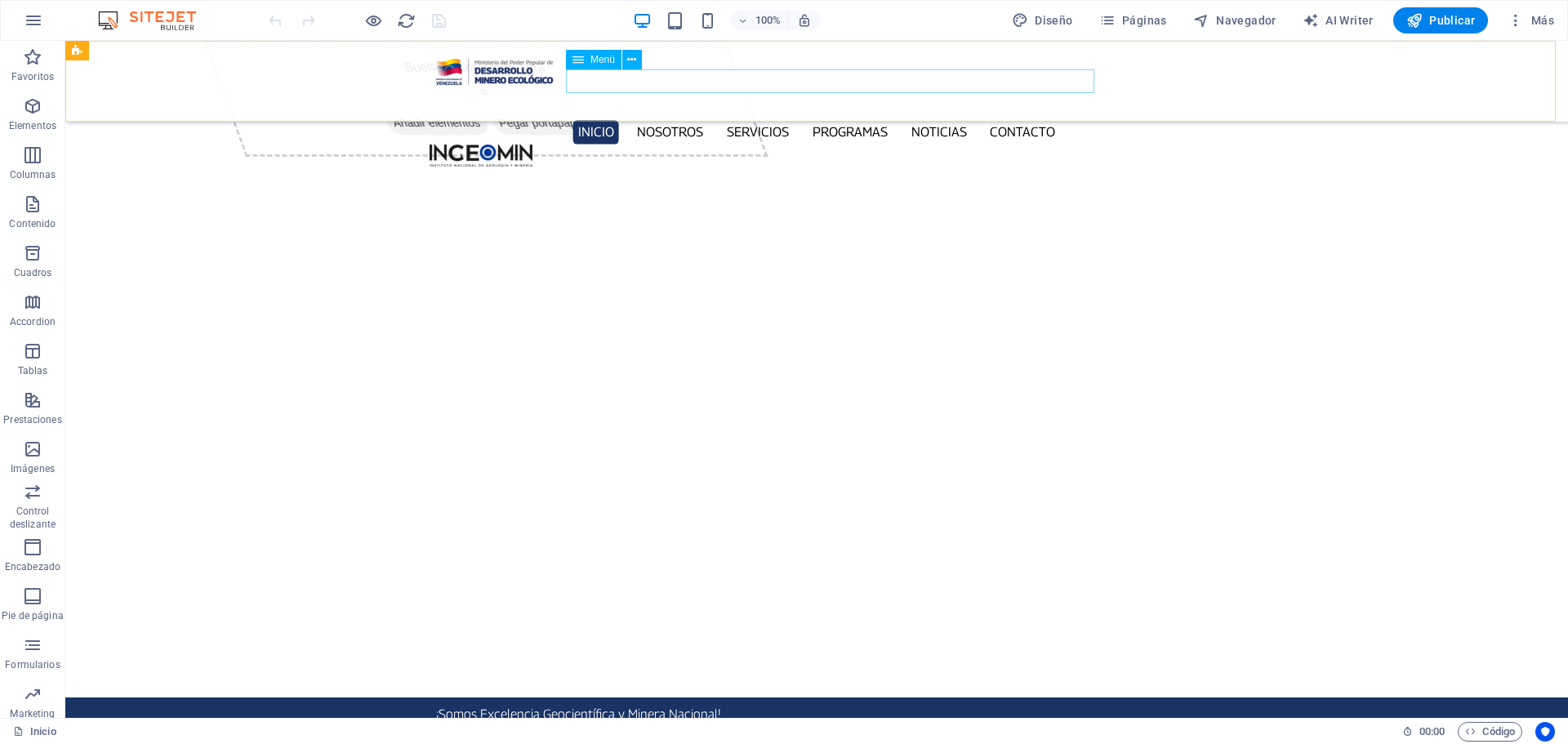
select select "7"
select select
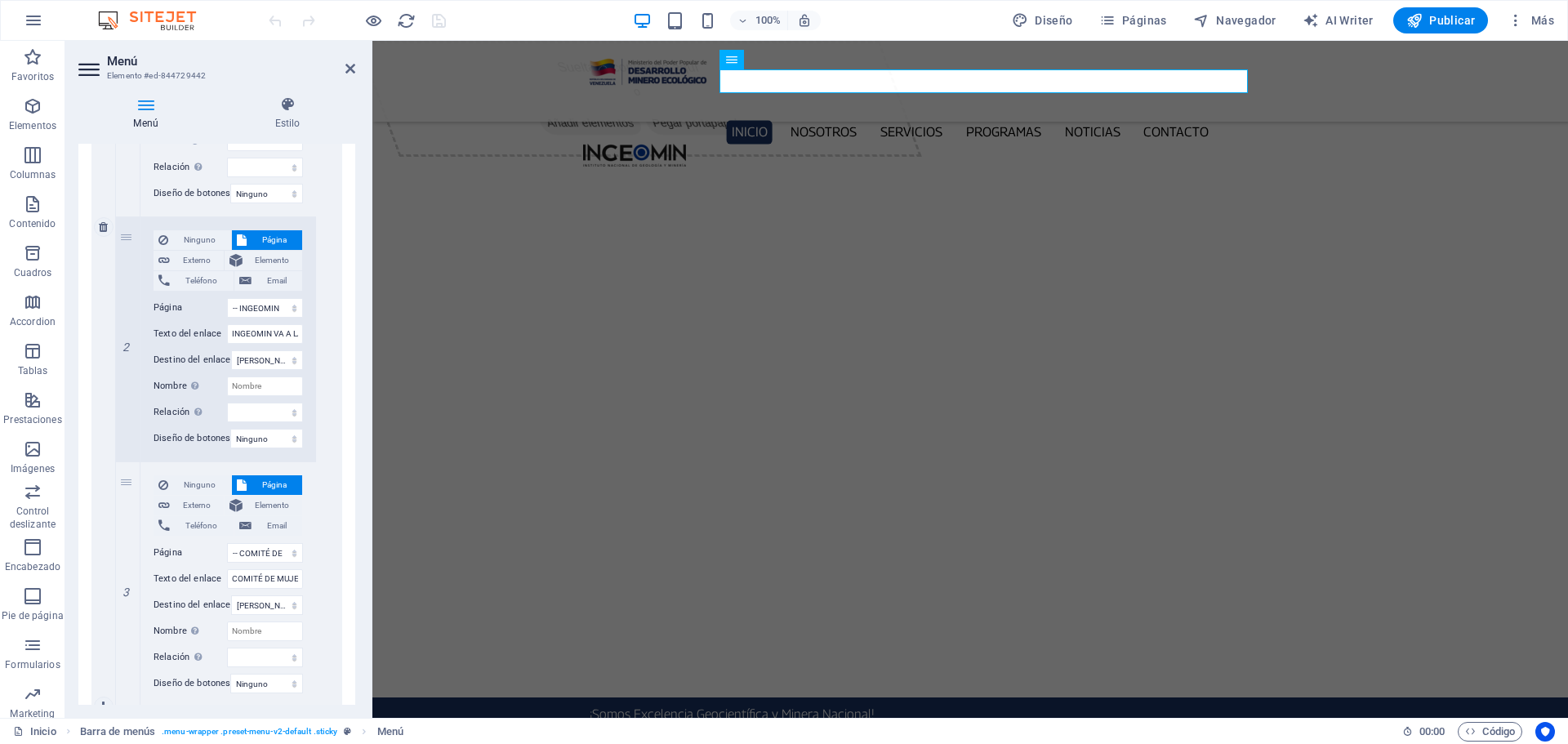
scroll to position [1707, 0]
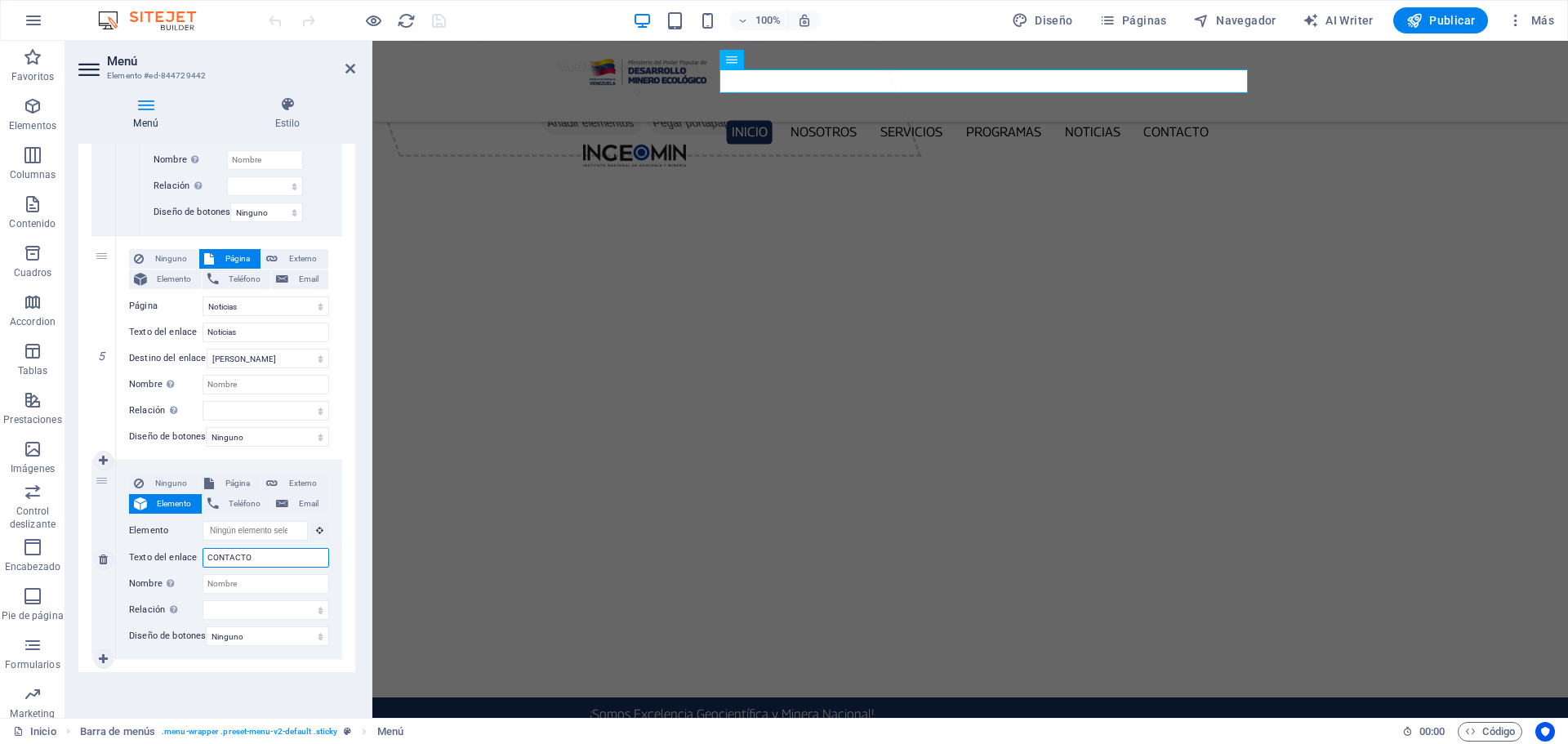
click at [264, 549] on input "CONTACTO" at bounding box center [265, 558] width 127 height 20
click at [264, 549] on input "CONTACTO" at bounding box center [265, 558] width 127 height 20
type input "MUSEO"
select select
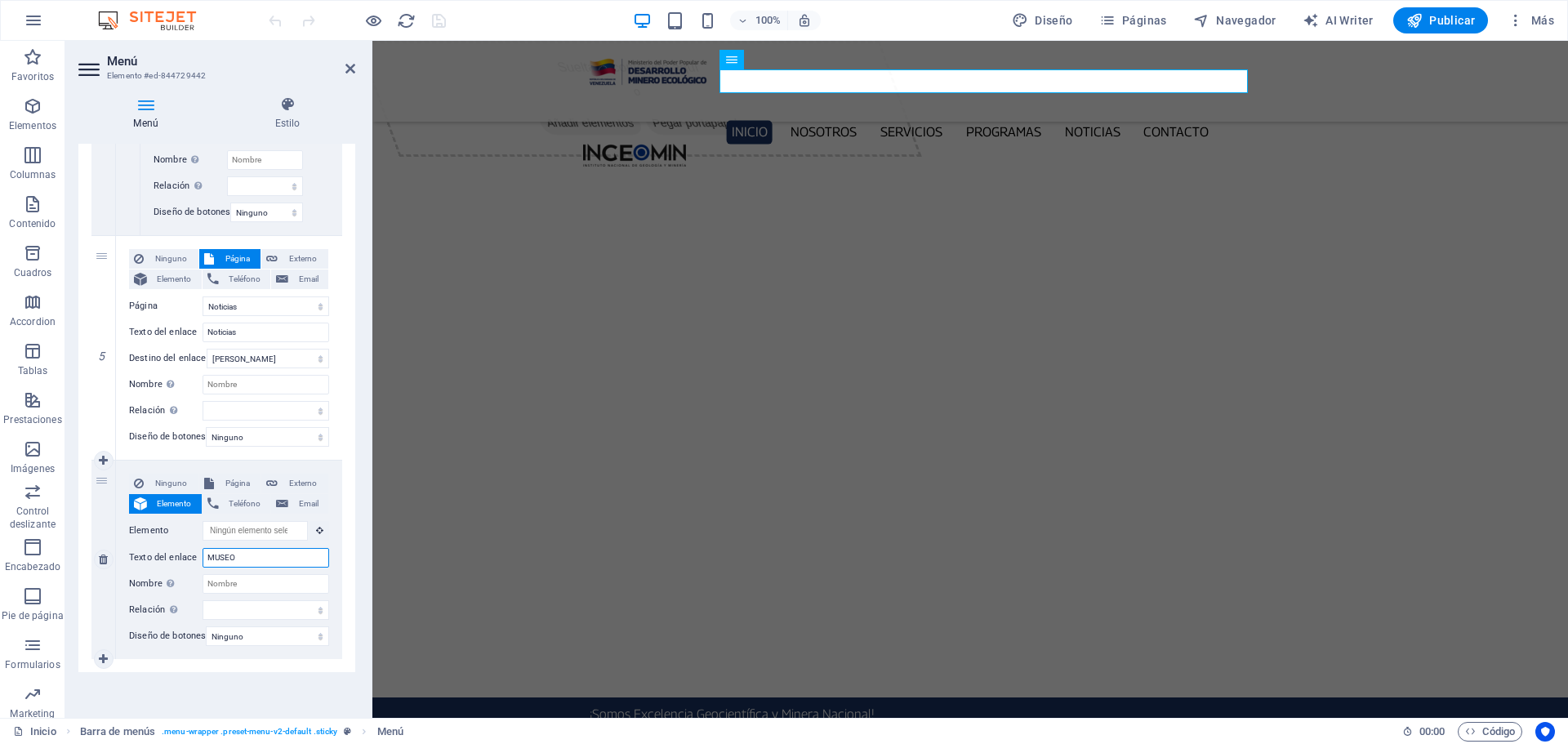
select select
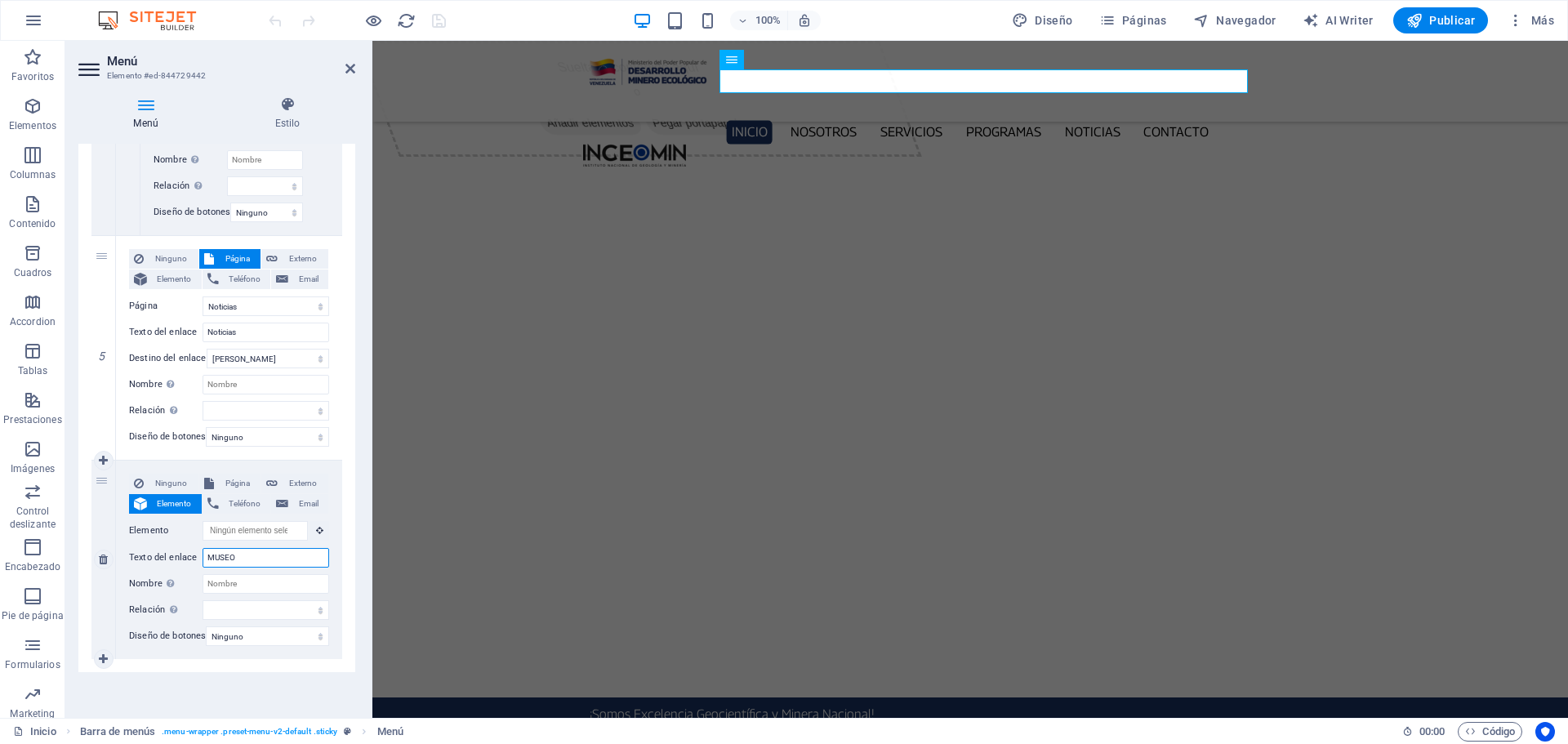
select select
type input "MUSEO"
click at [446, 25] on icon "save" at bounding box center [438, 20] width 19 height 19
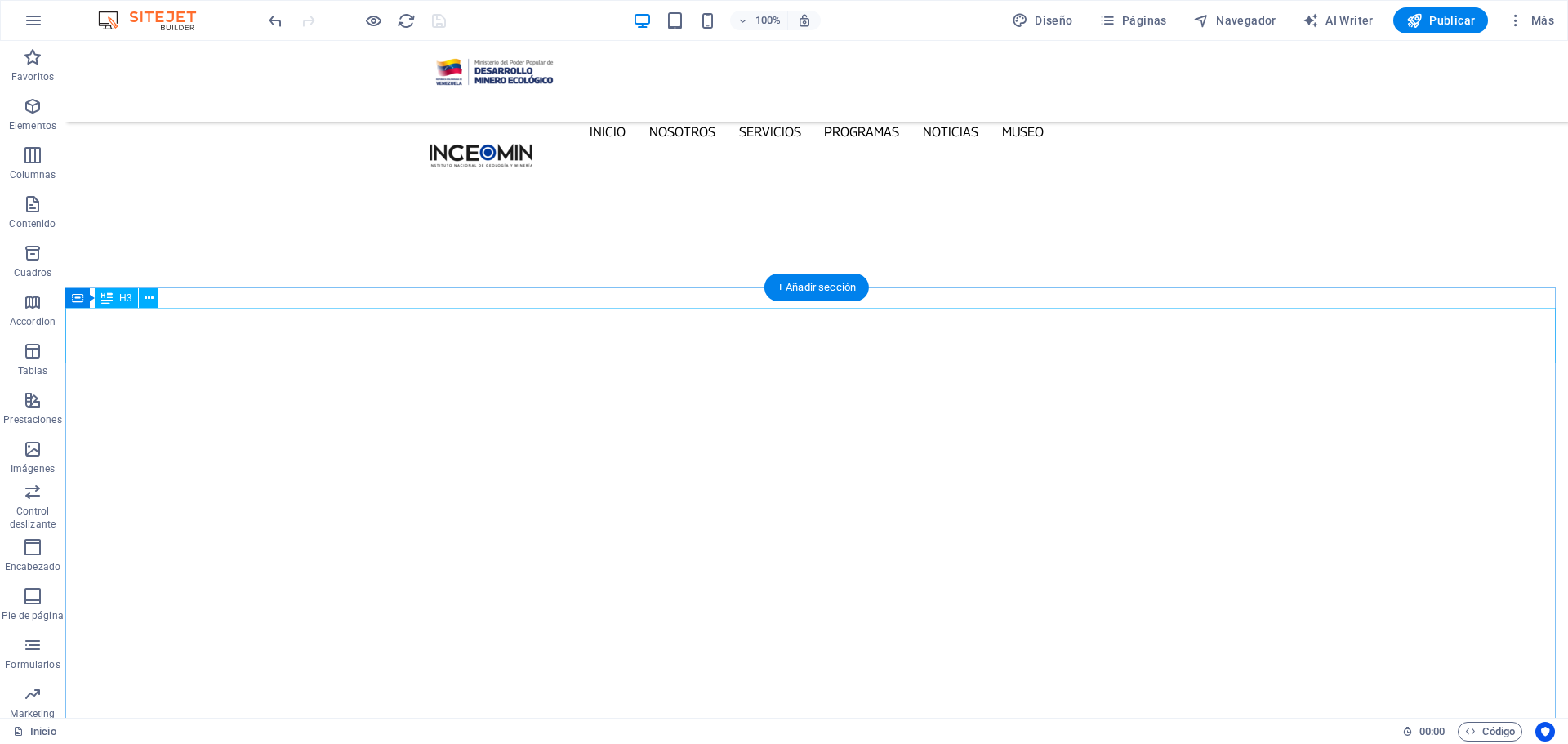
scroll to position [5438, 0]
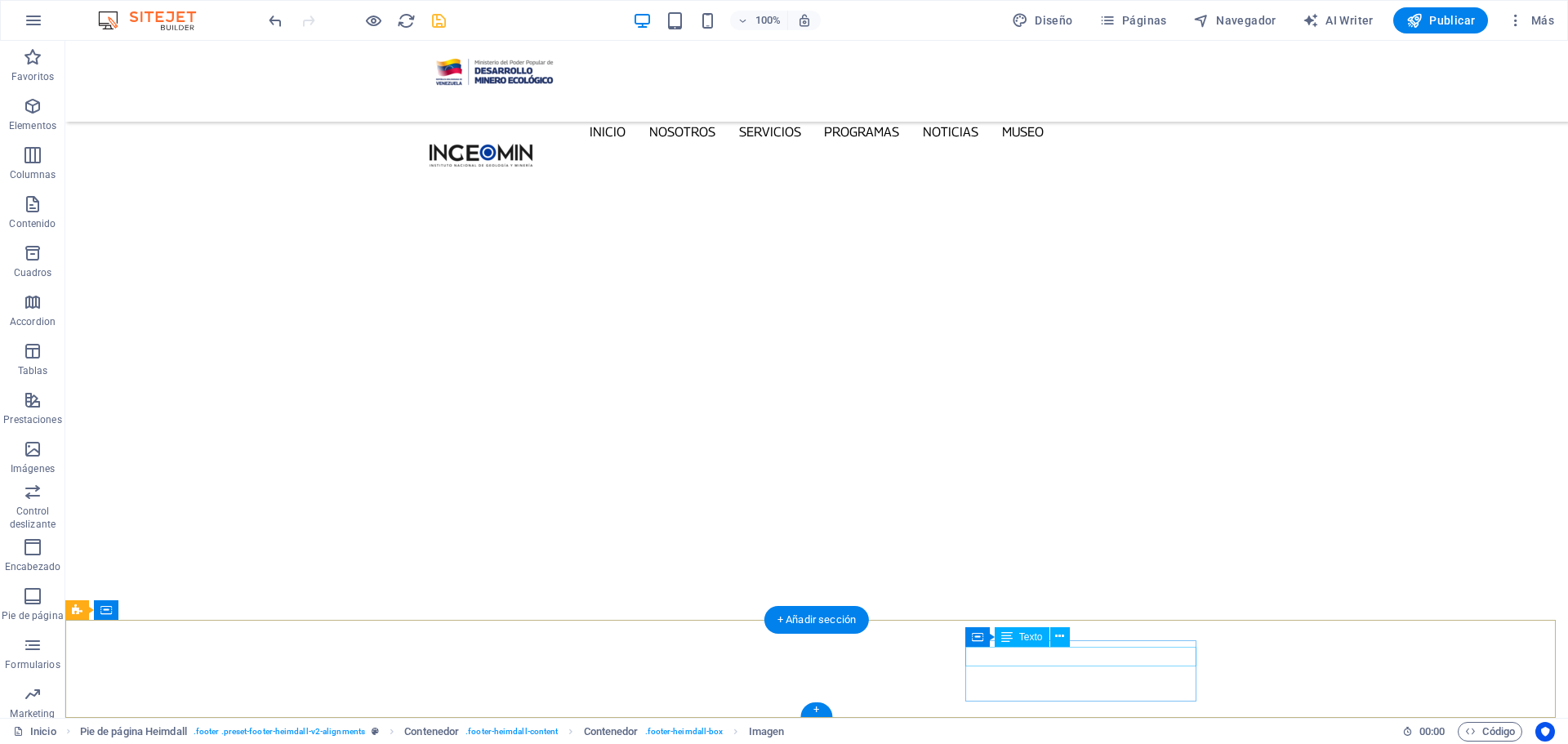
scroll to position [5434, 0]
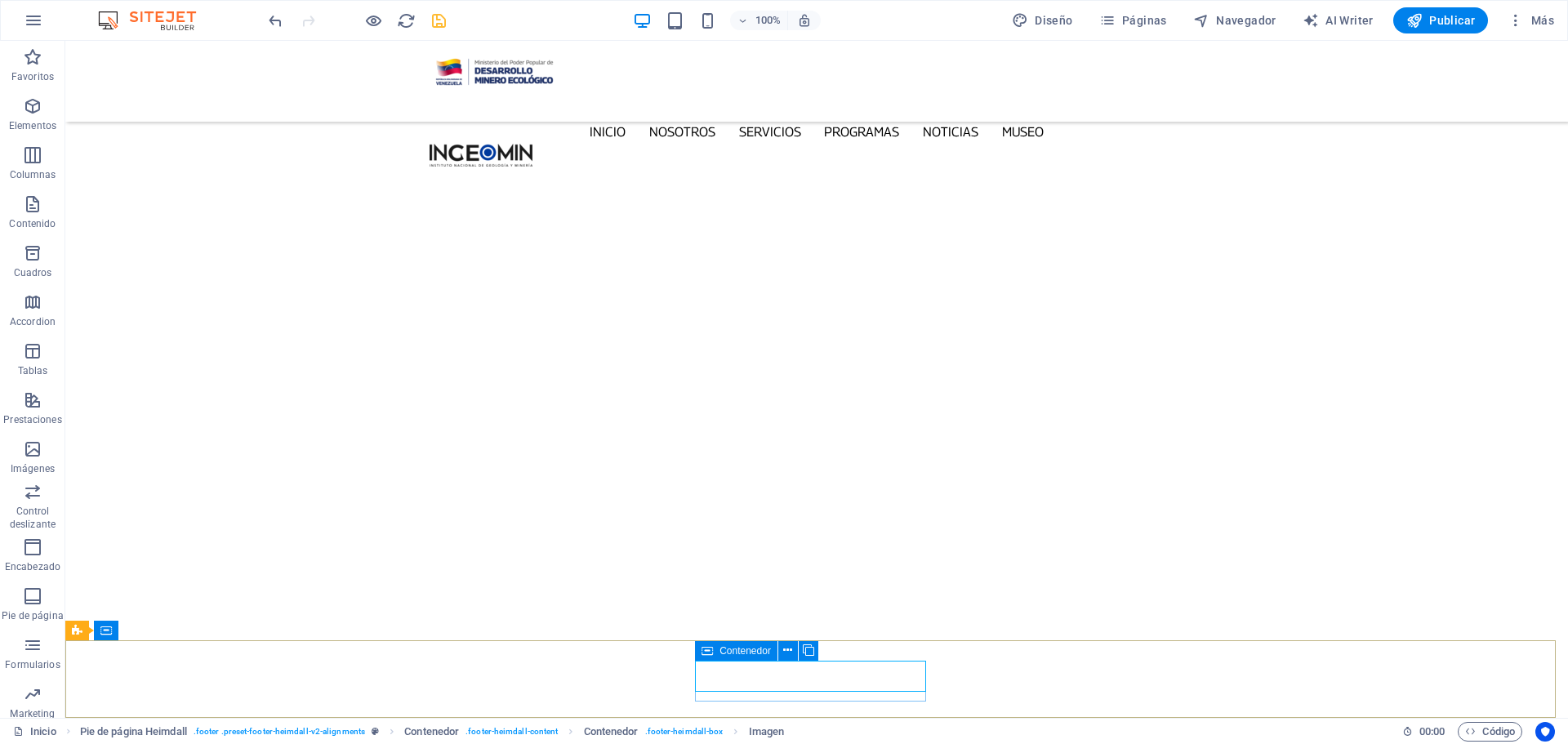
click at [708, 653] on icon at bounding box center [707, 651] width 12 height 20
drag, startPoint x: 708, startPoint y: 653, endPoint x: 233, endPoint y: 421, distance: 528.6
click at [708, 653] on icon at bounding box center [707, 651] width 12 height 20
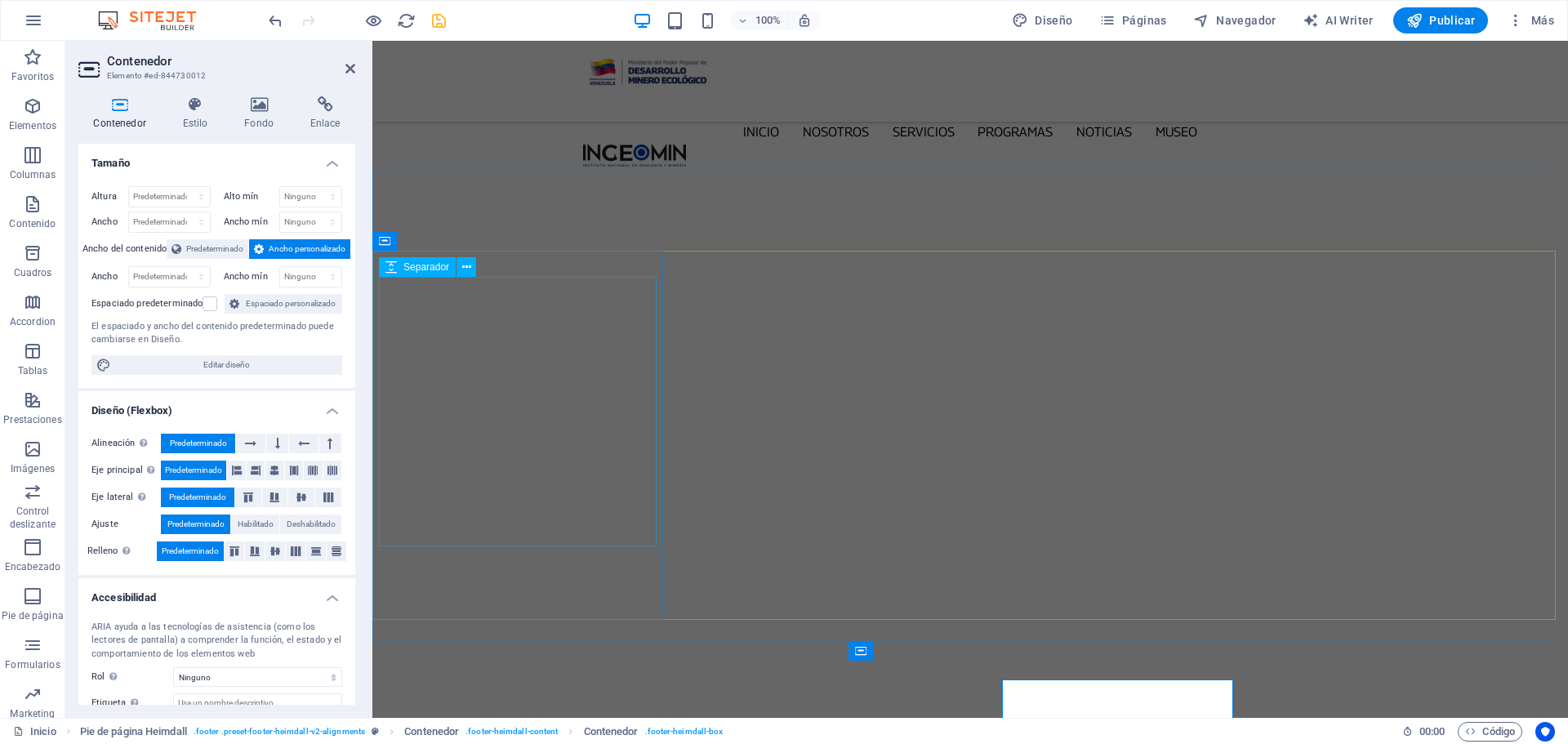
scroll to position [5394, 0]
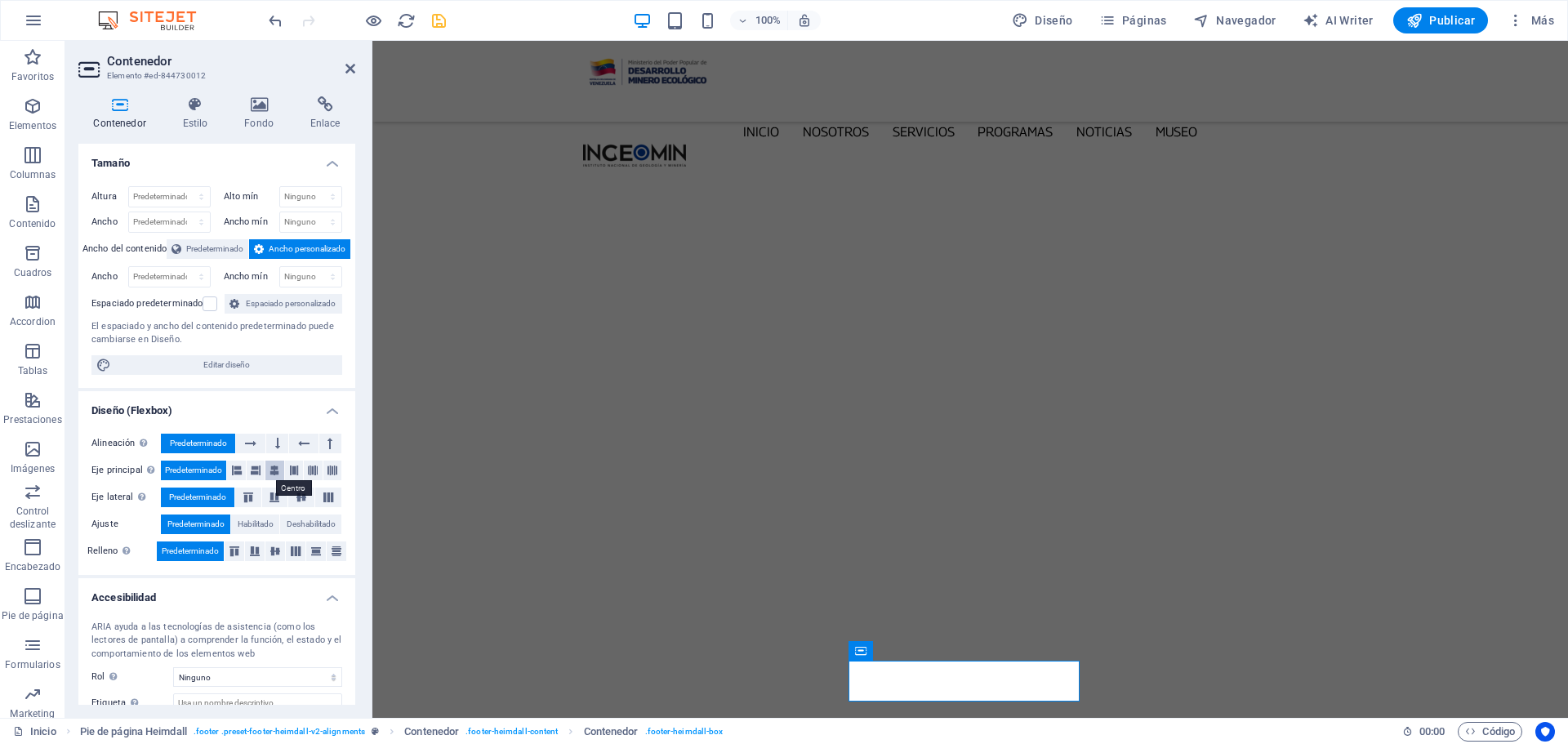
click at [278, 468] on icon at bounding box center [274, 471] width 10 height 20
click at [273, 549] on icon at bounding box center [275, 551] width 20 height 10
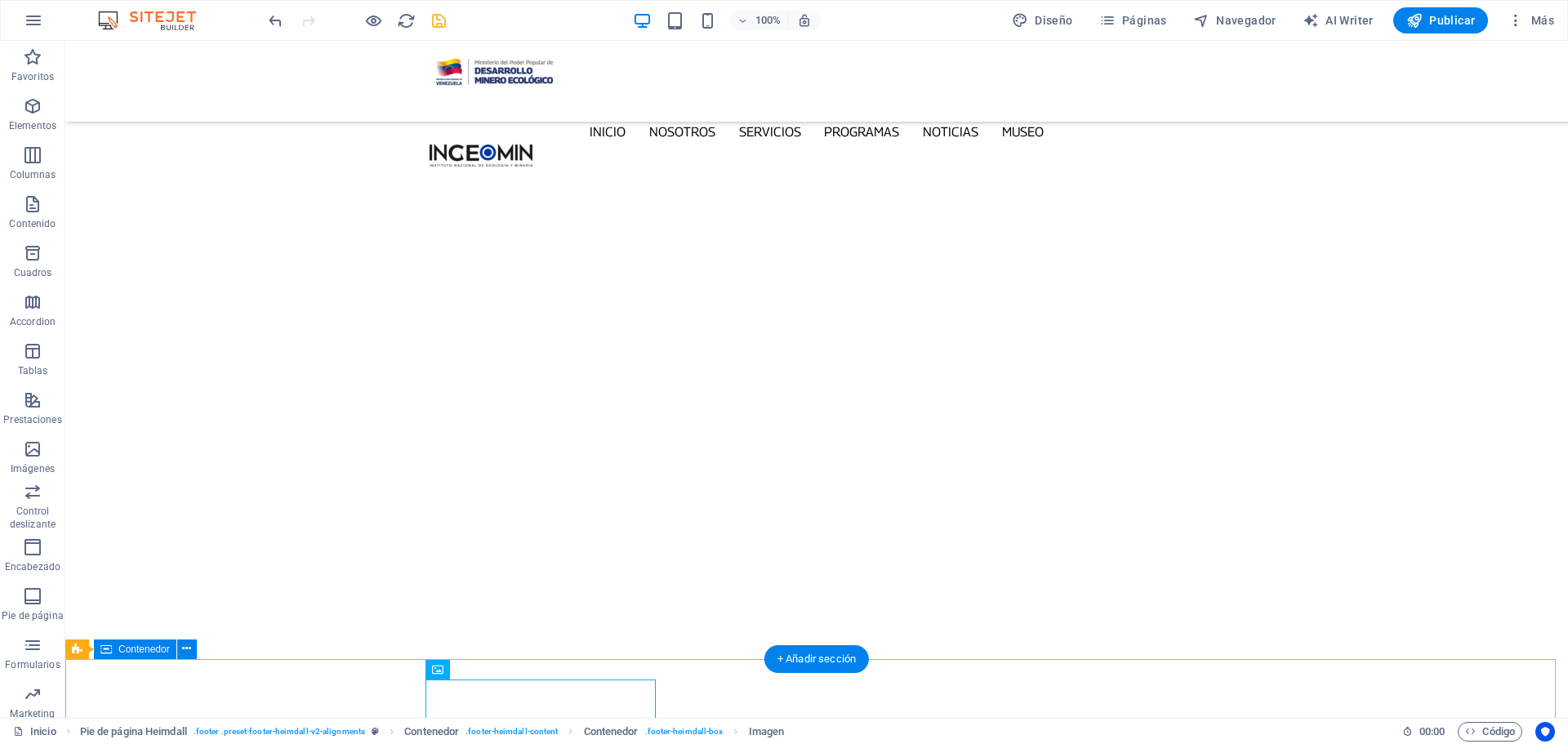
select select "px"
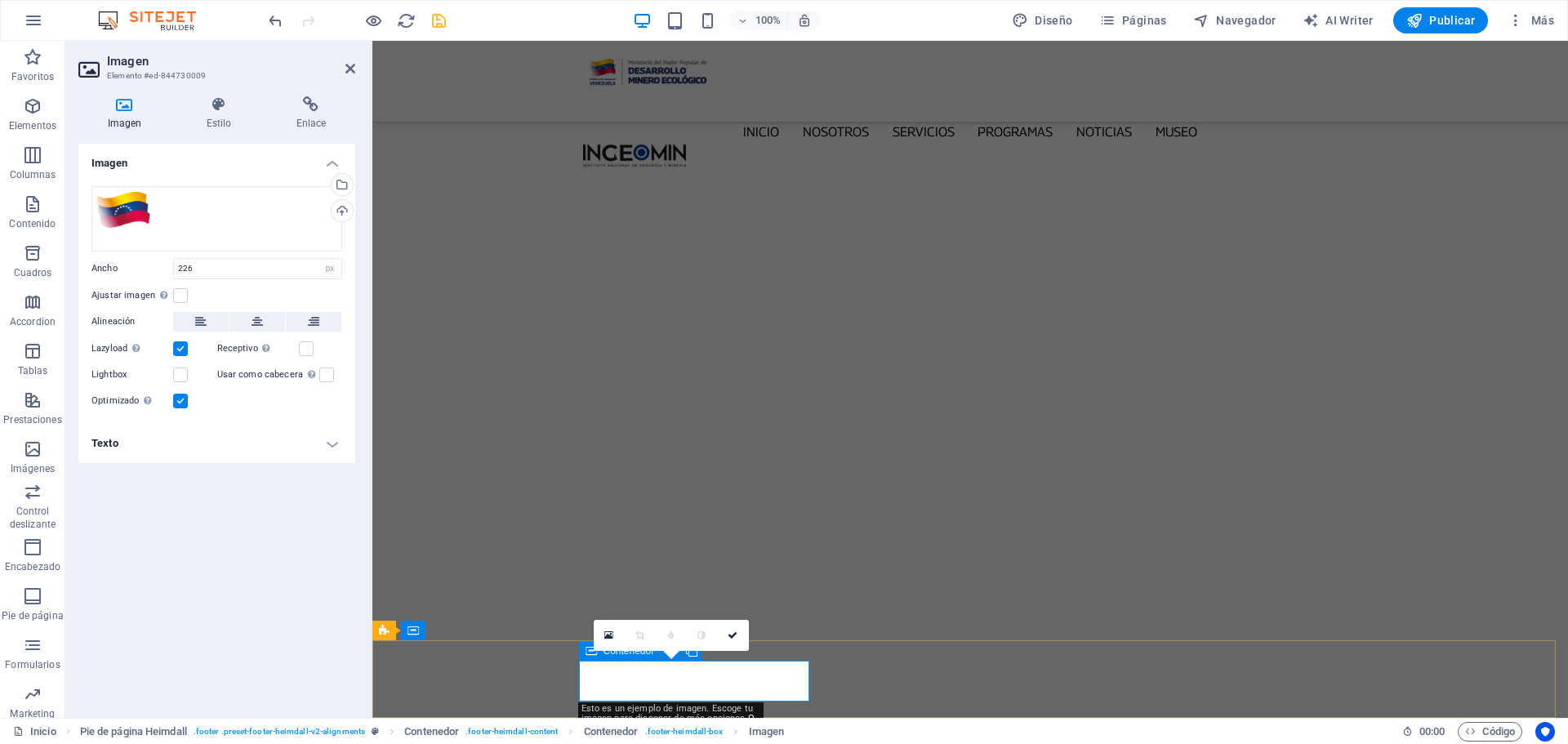
click at [582, 649] on div "Contenedor" at bounding box center [620, 651] width 83 height 20
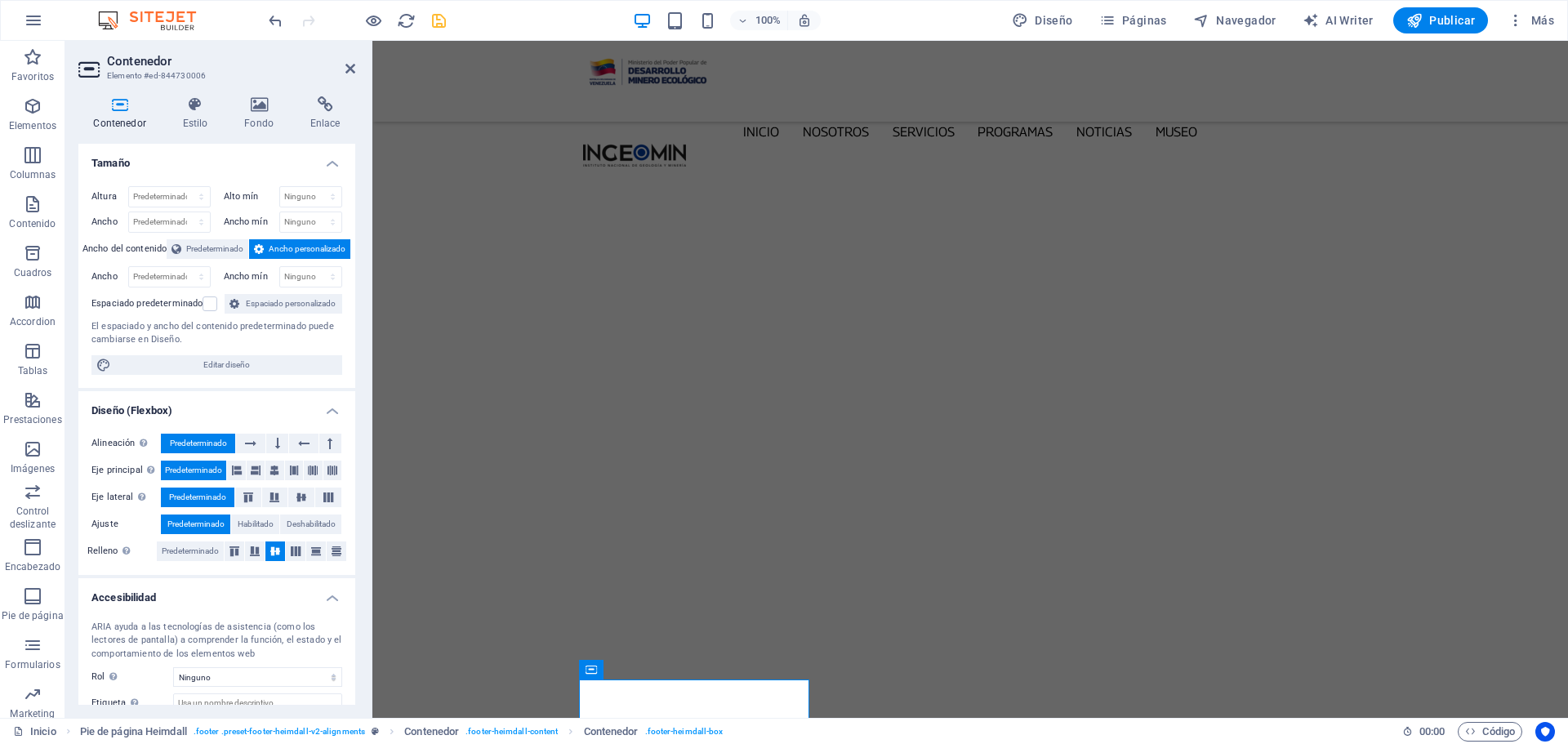
scroll to position [5376, 0]
click at [279, 475] on icon at bounding box center [274, 471] width 10 height 20
click at [292, 499] on icon at bounding box center [302, 497] width 20 height 10
click at [204, 469] on span "Predeterminado" at bounding box center [193, 471] width 57 height 20
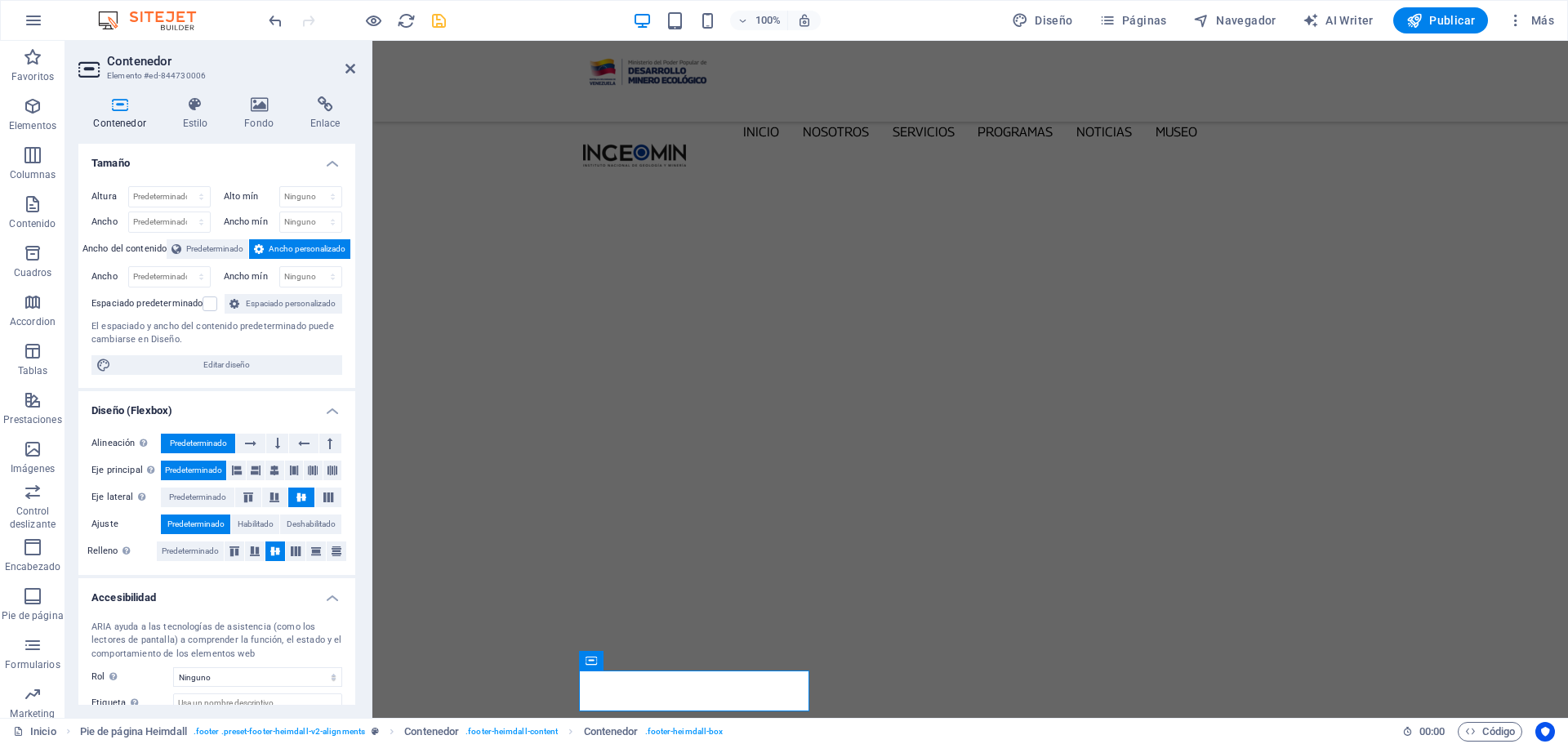
scroll to position [5394, 0]
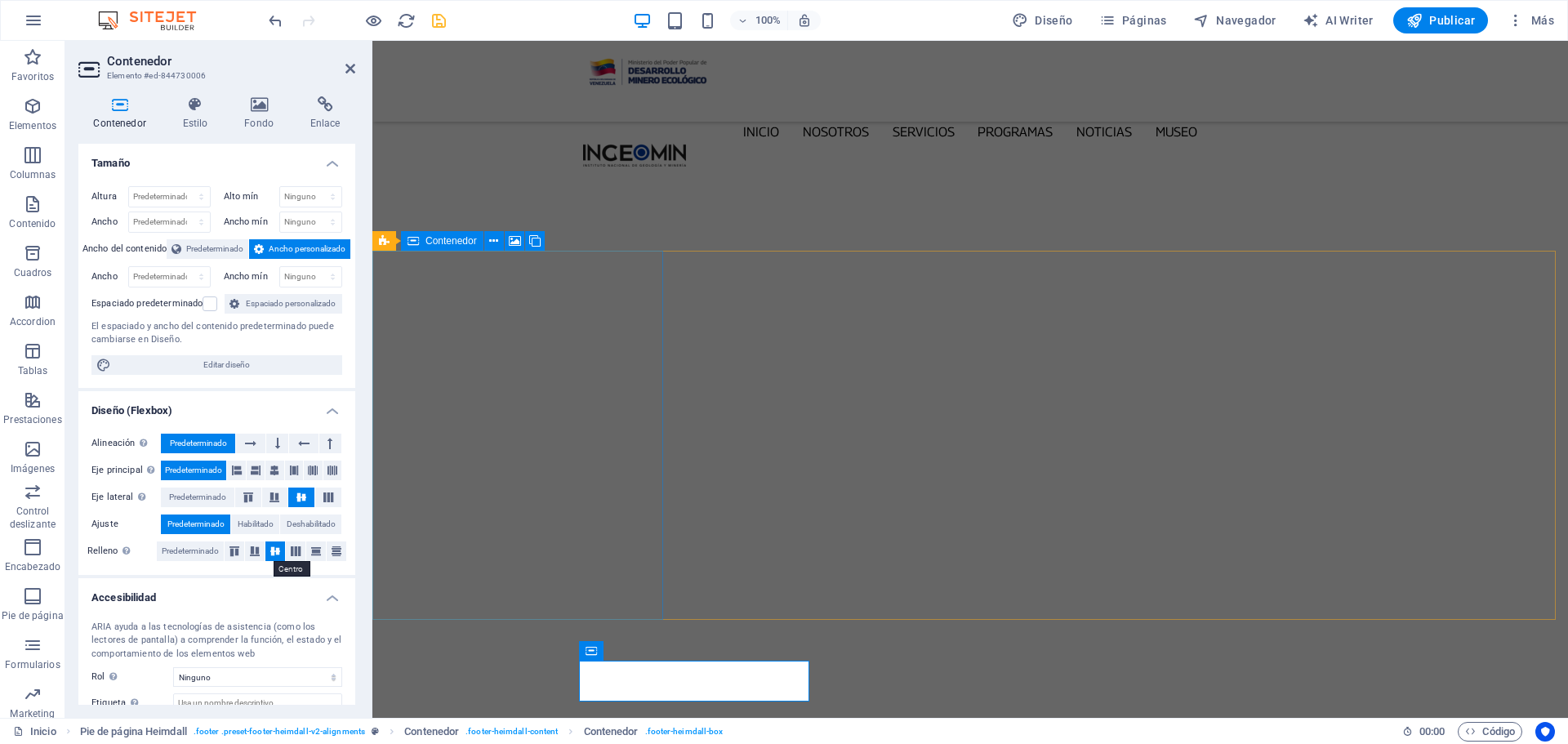
click at [273, 549] on icon at bounding box center [275, 551] width 20 height 10
click at [271, 470] on icon at bounding box center [274, 471] width 10 height 20
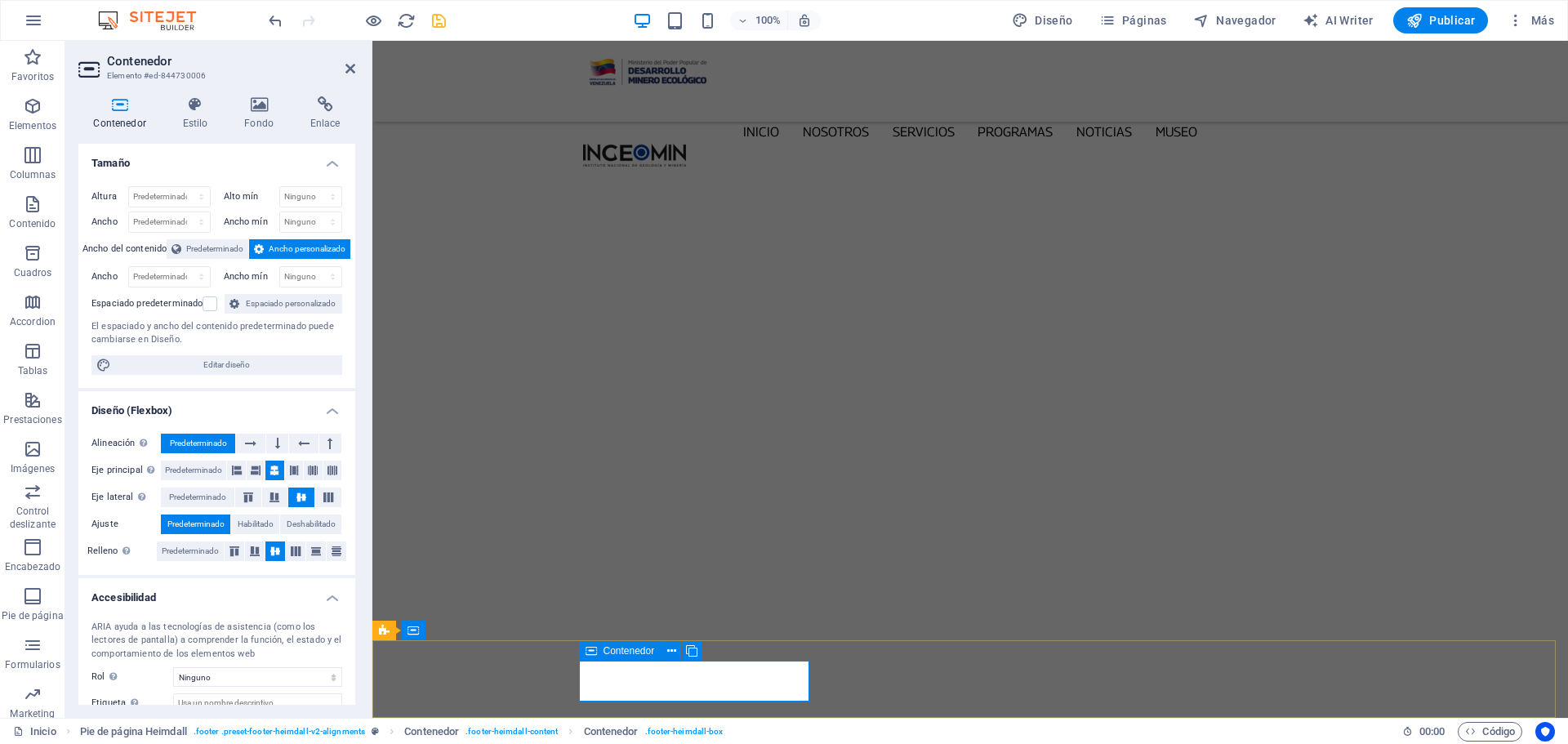
click at [595, 650] on icon at bounding box center [591, 651] width 12 height 20
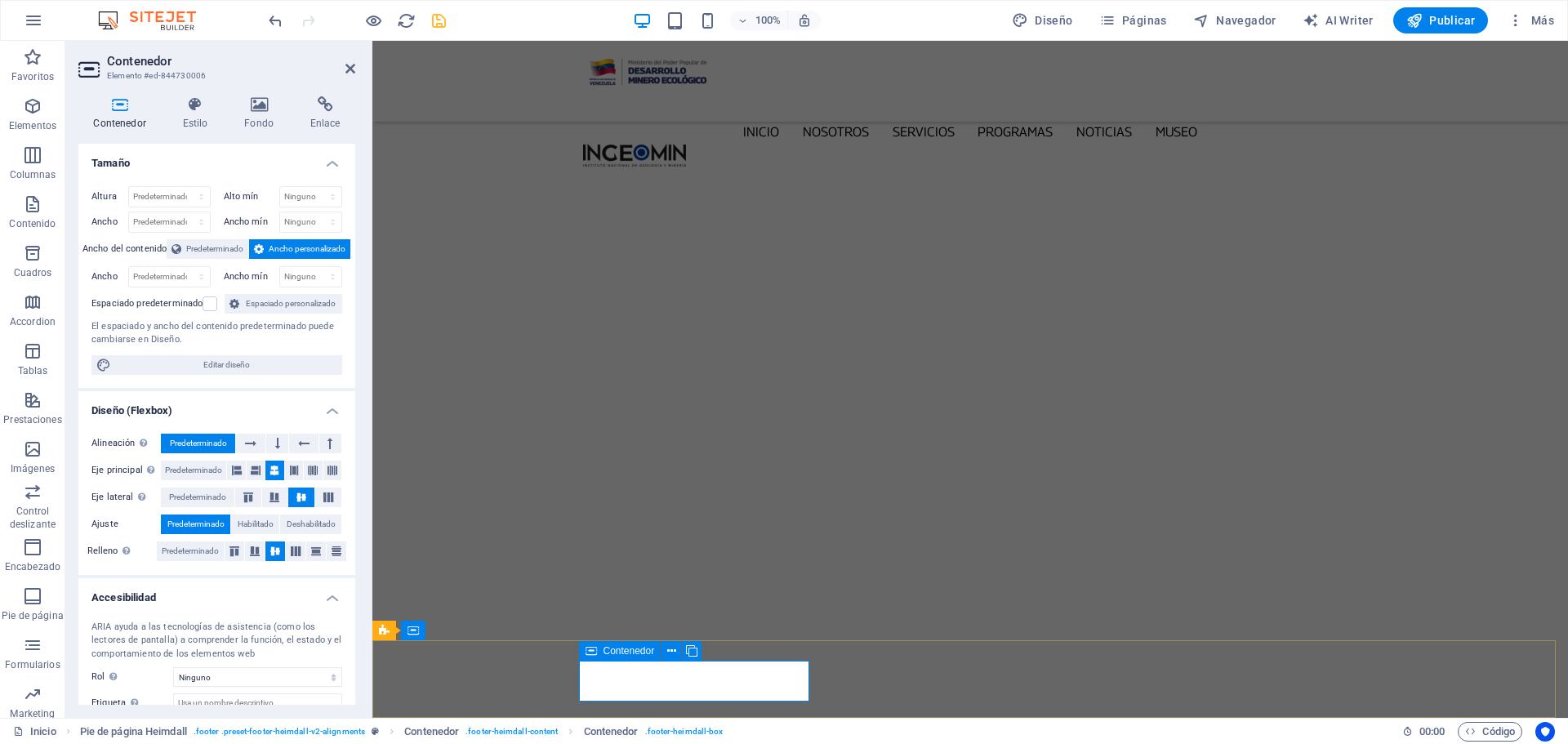
click at [595, 650] on icon at bounding box center [591, 651] width 12 height 20
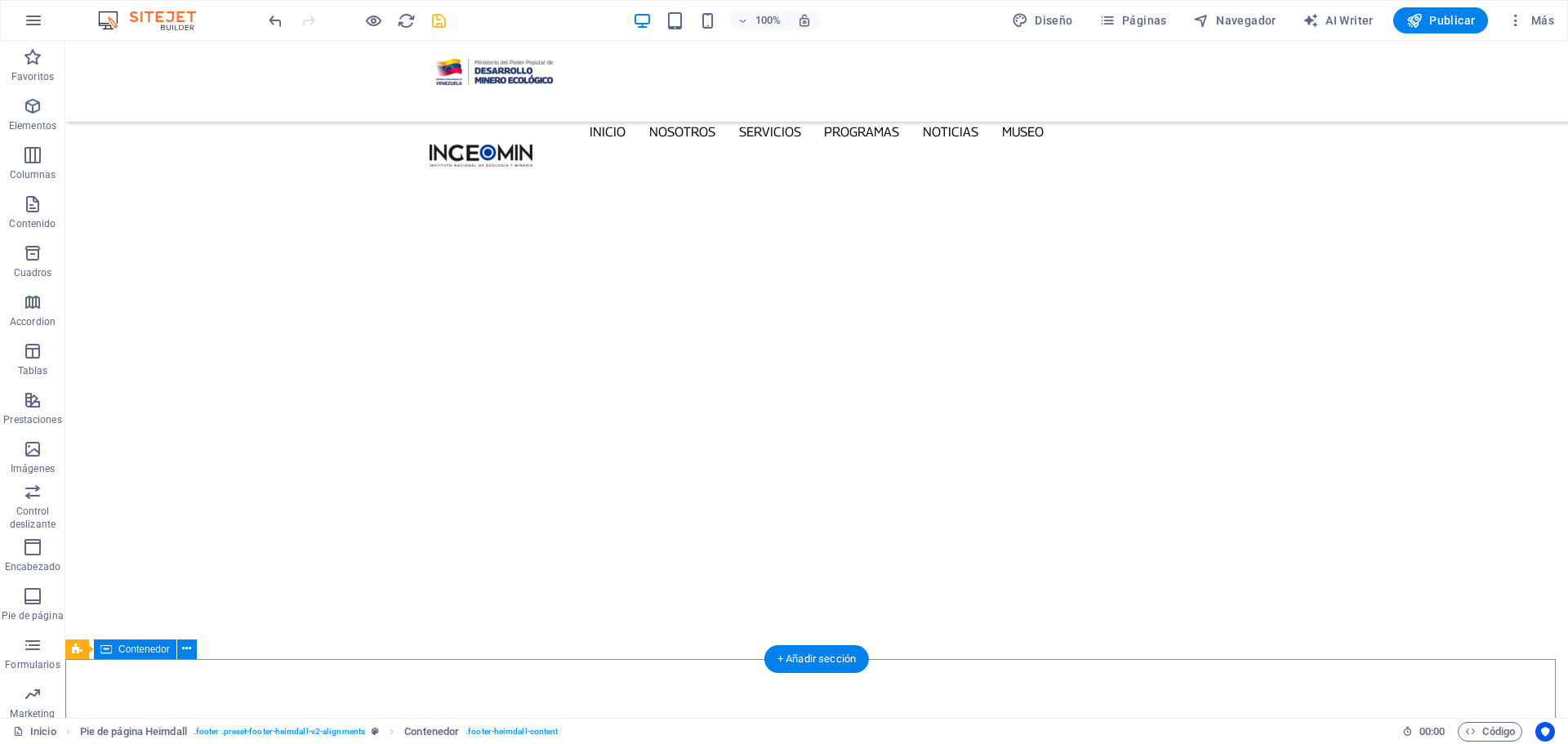
scroll to position [5413, 0]
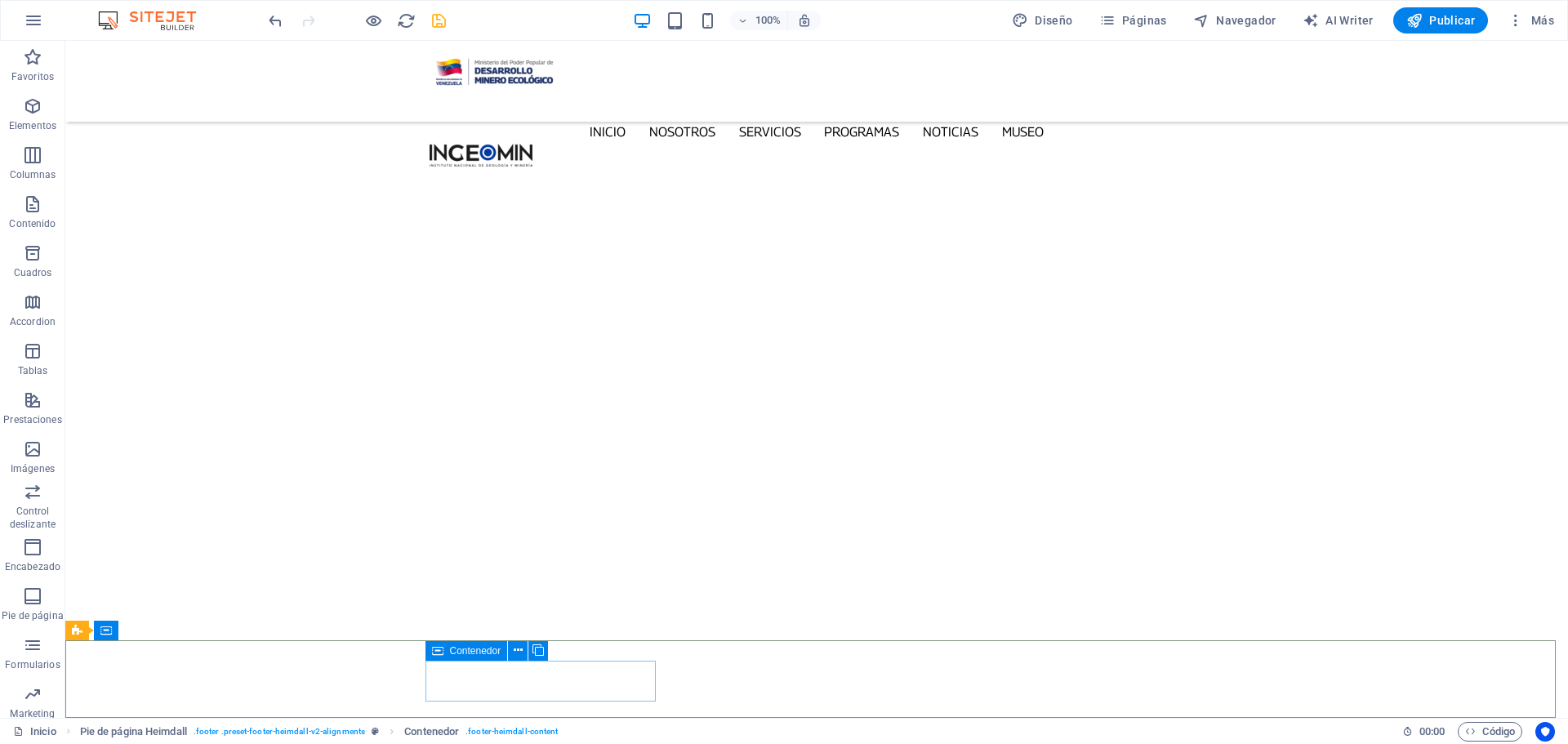
click at [439, 653] on icon at bounding box center [437, 651] width 12 height 20
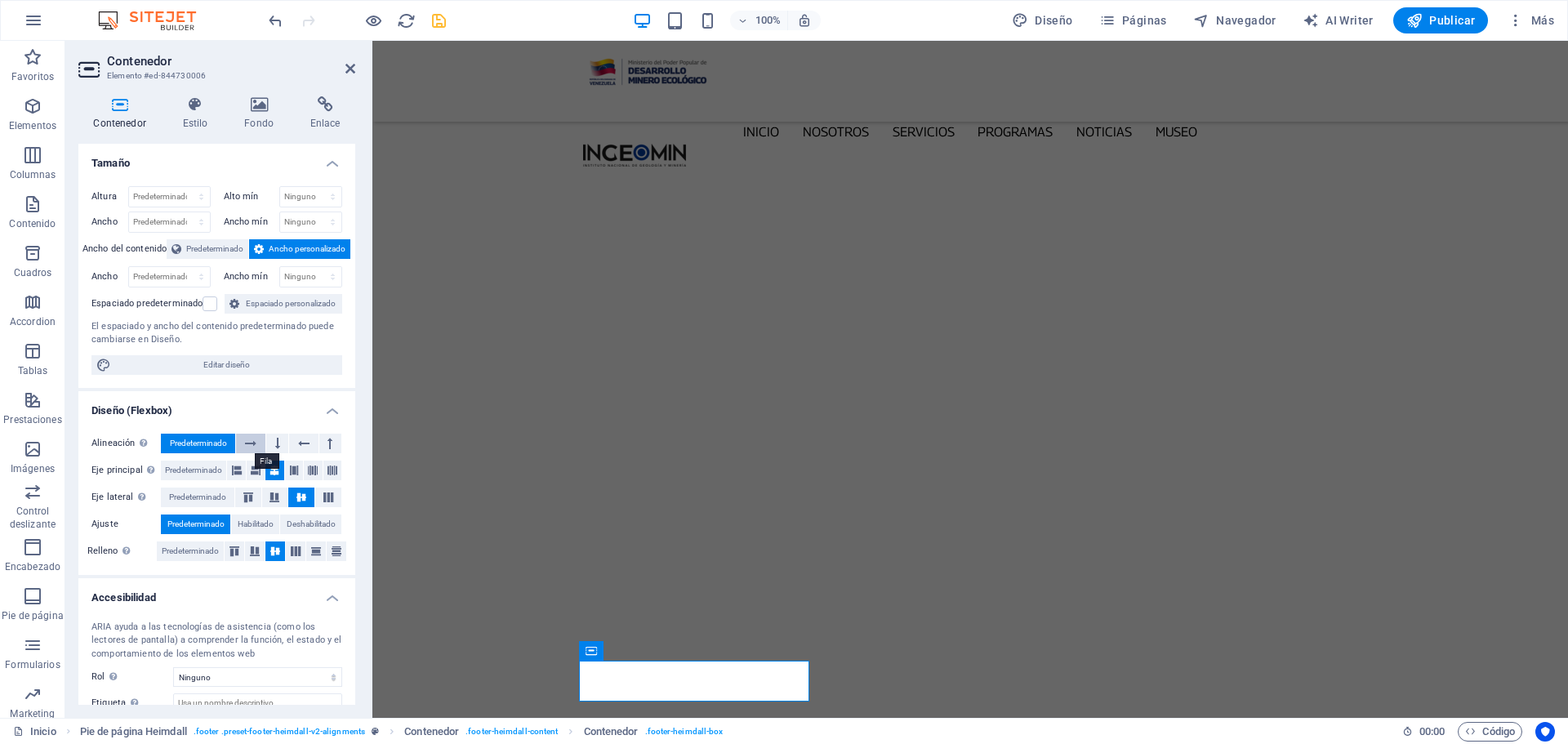
click at [250, 441] on icon at bounding box center [250, 444] width 12 height 20
click at [197, 439] on span "Predeterminado" at bounding box center [198, 444] width 57 height 20
click at [280, 471] on button at bounding box center [274, 471] width 18 height 20
click at [299, 495] on icon at bounding box center [302, 497] width 20 height 10
click at [276, 499] on icon at bounding box center [274, 497] width 20 height 10
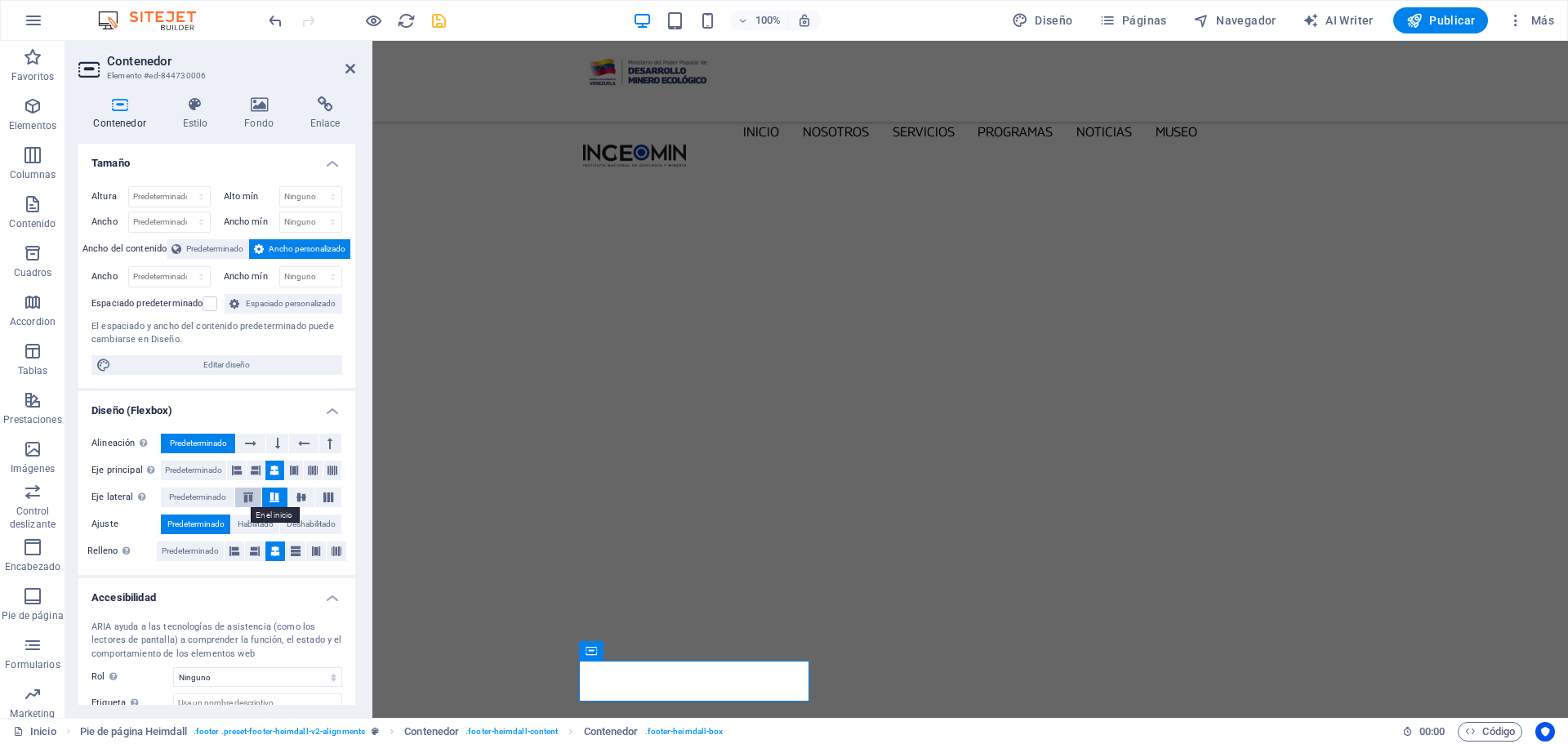
click at [252, 501] on icon at bounding box center [248, 497] width 20 height 10
click at [303, 499] on icon at bounding box center [302, 497] width 20 height 10
click at [333, 502] on icon at bounding box center [328, 497] width 20 height 10
click at [301, 498] on icon at bounding box center [302, 497] width 20 height 10
click at [278, 554] on icon at bounding box center [275, 551] width 10 height 20
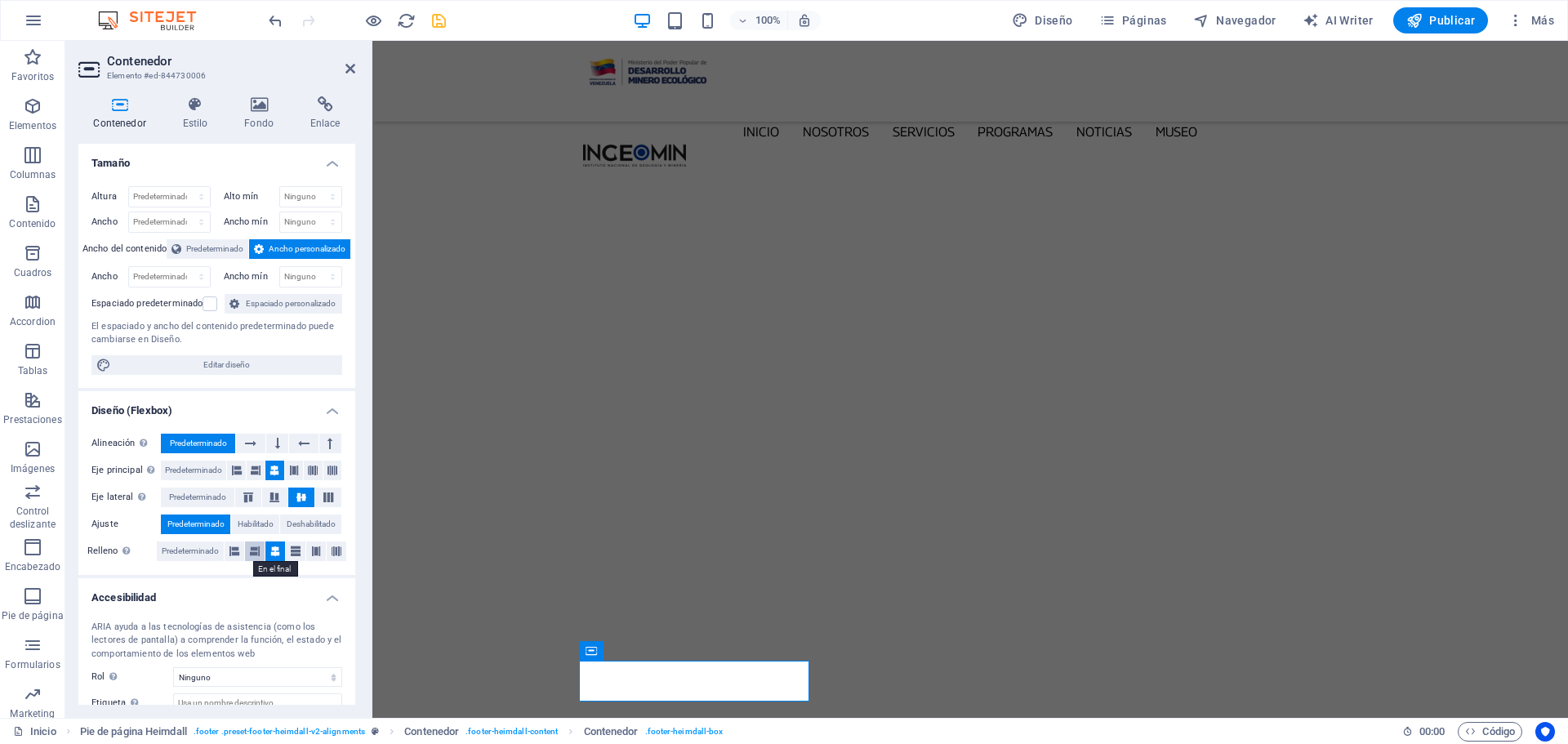
click at [256, 557] on icon at bounding box center [255, 551] width 10 height 20
click at [242, 556] on button at bounding box center [234, 551] width 20 height 20
click at [268, 557] on button at bounding box center [275, 551] width 20 height 20
click at [276, 471] on icon at bounding box center [274, 471] width 10 height 20
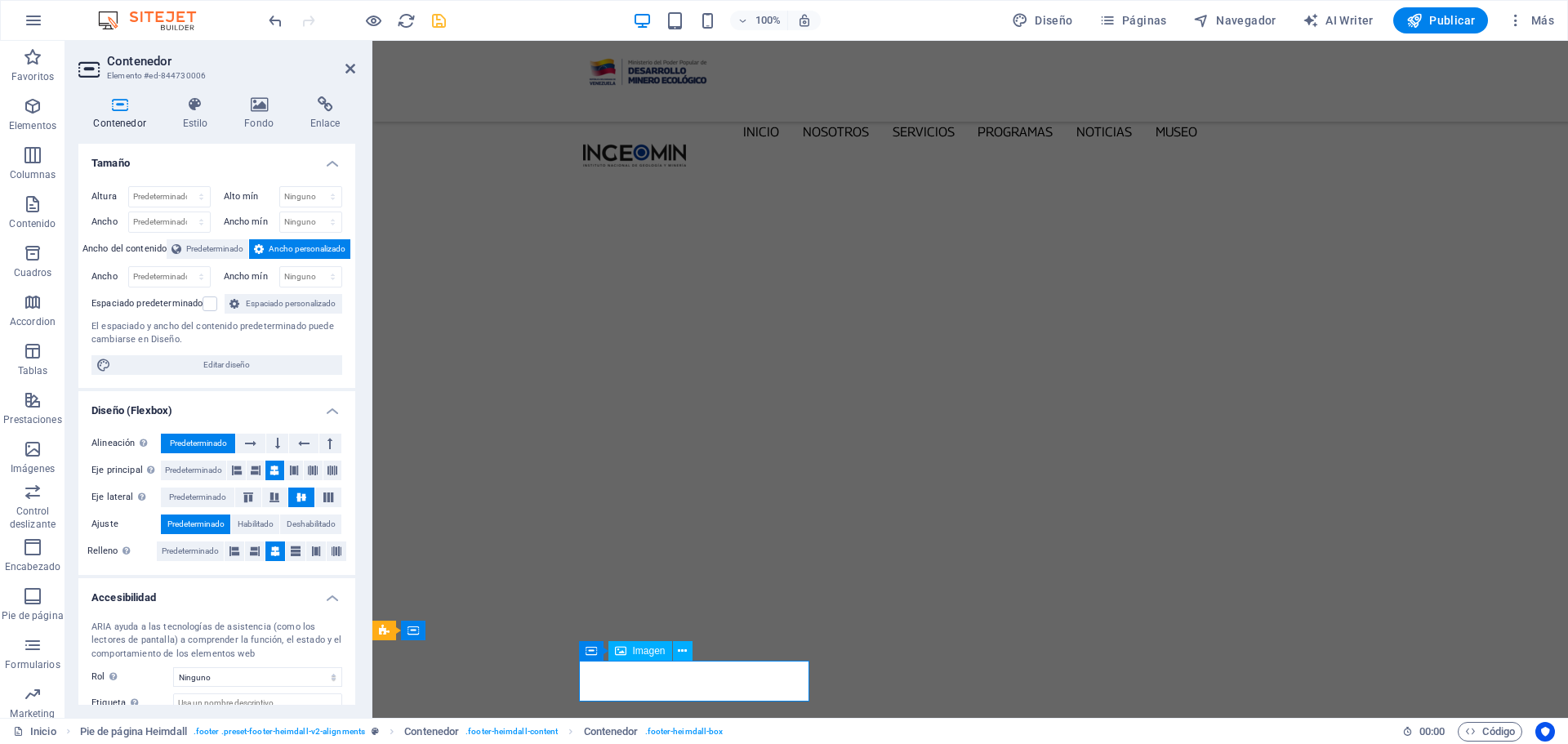
select select "px"
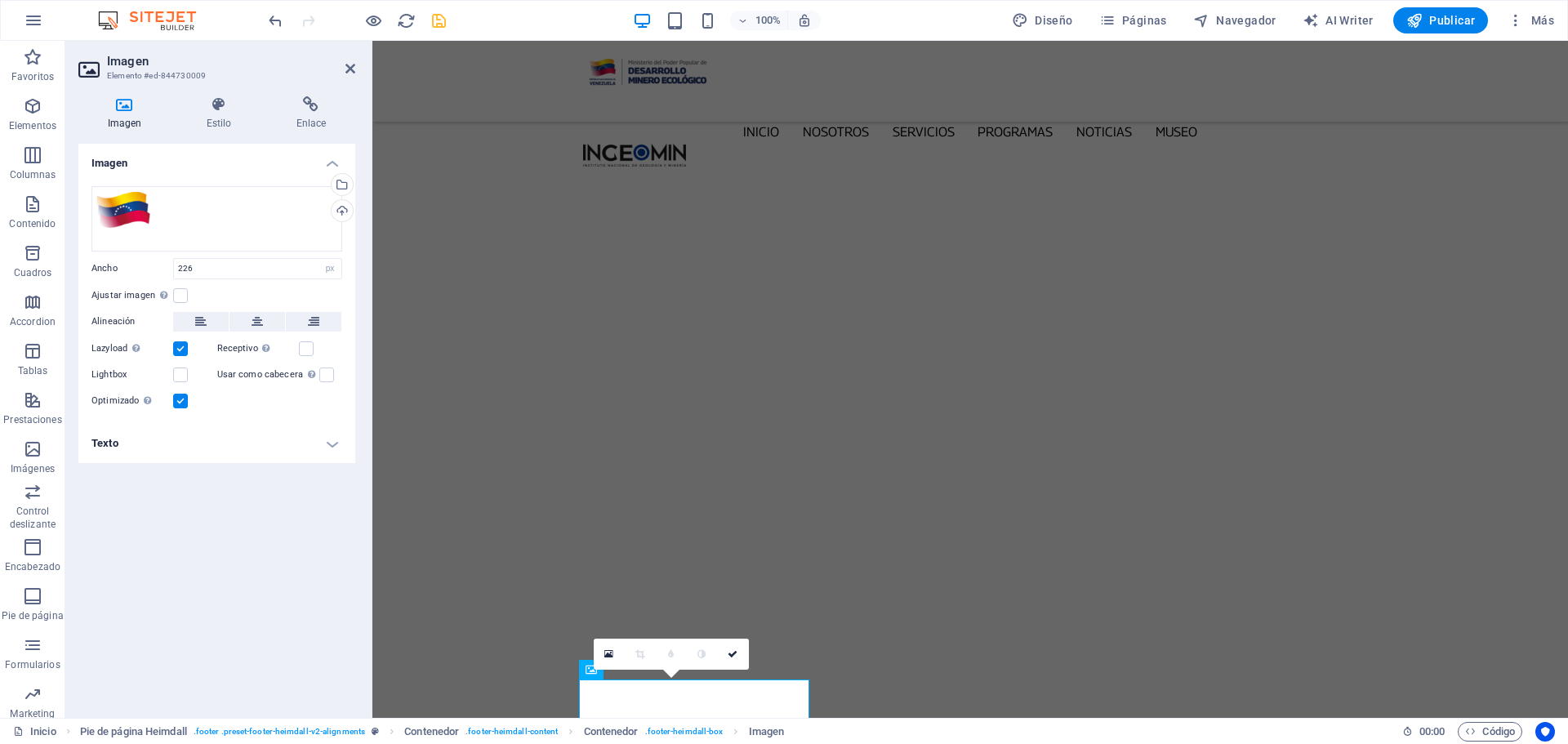
scroll to position [5376, 0]
click at [266, 323] on button at bounding box center [257, 322] width 56 height 20
click at [436, 19] on icon "save" at bounding box center [438, 20] width 19 height 19
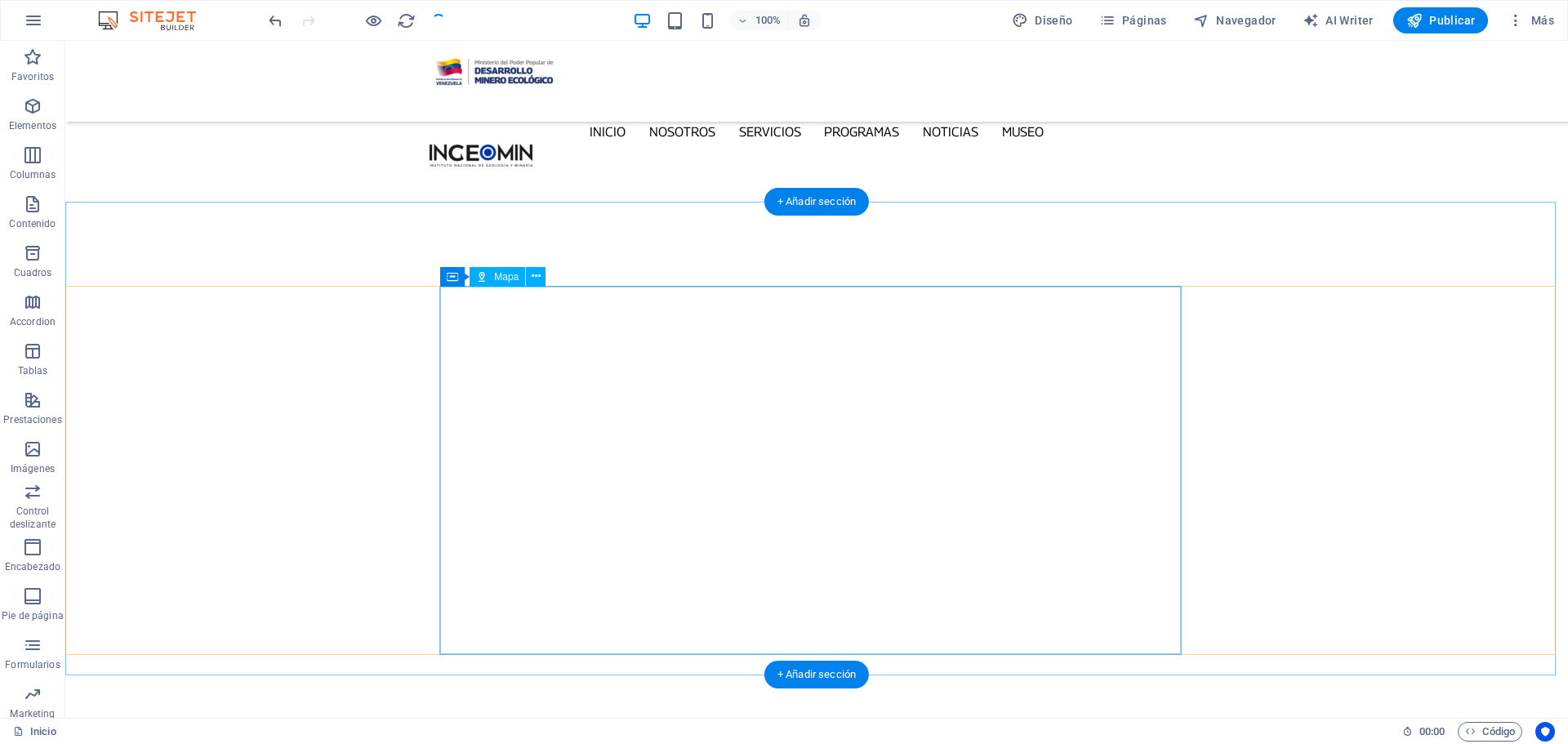
scroll to position [5413, 0]
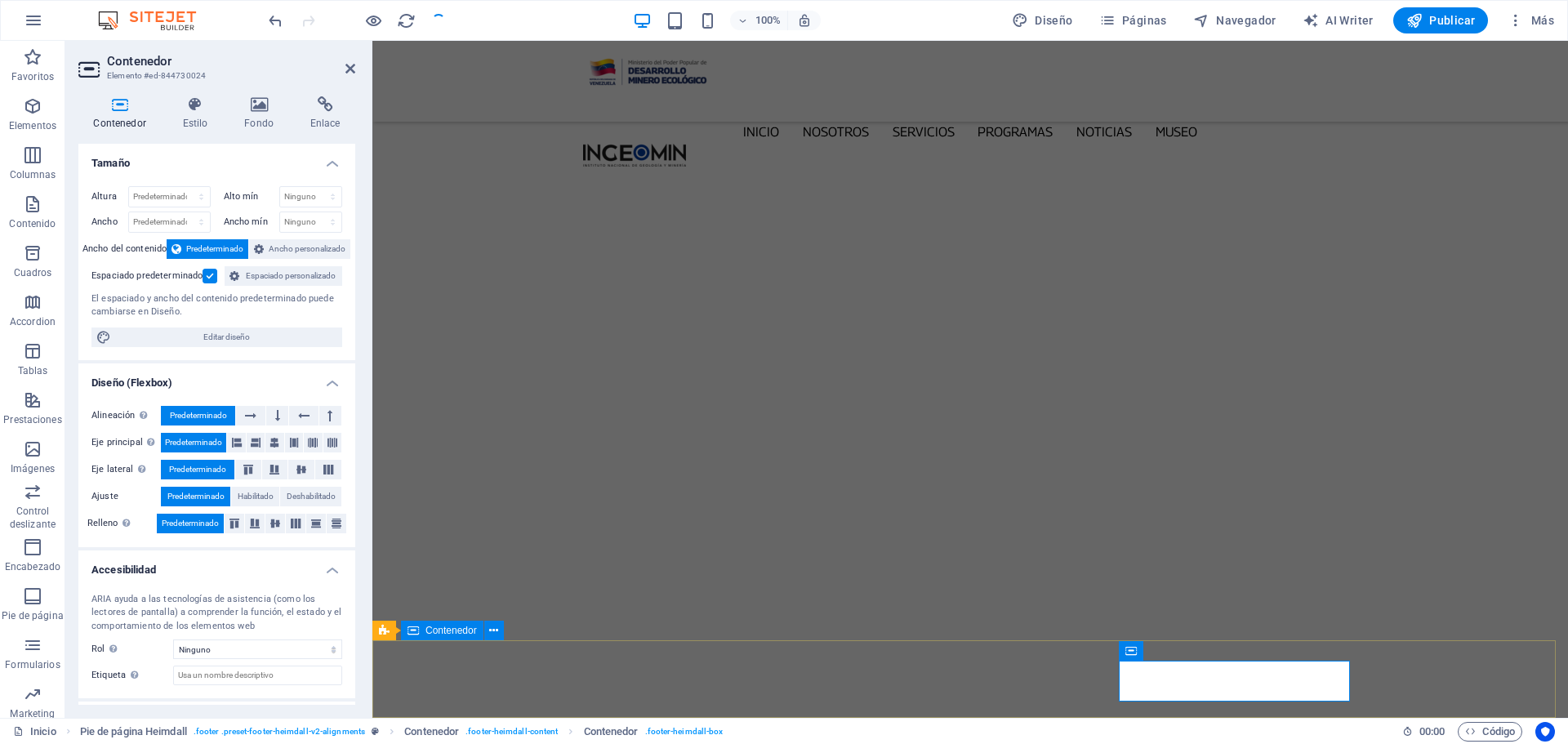
scroll to position [5394, 0]
click at [258, 526] on icon at bounding box center [255, 523] width 20 height 10
